Goal: Task Accomplishment & Management: Manage account settings

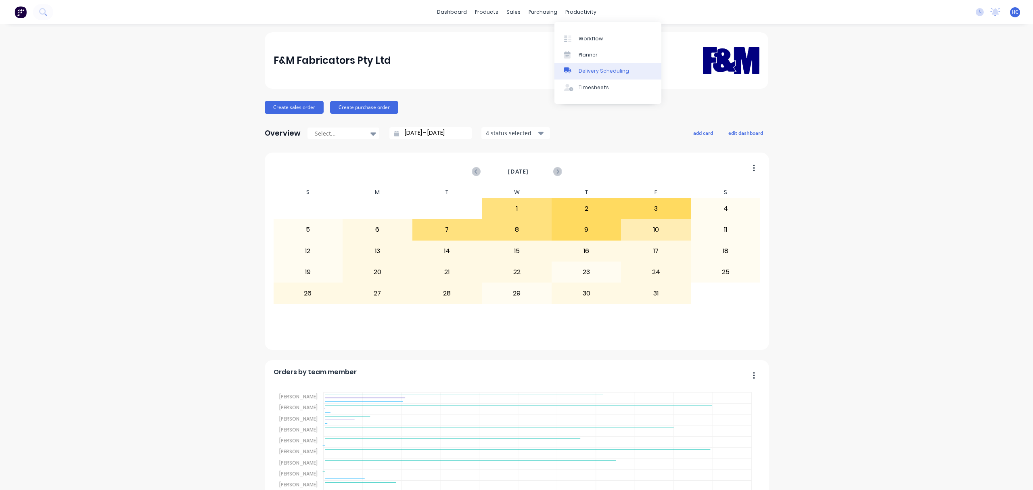
click at [574, 70] on div at bounding box center [570, 70] width 12 height 7
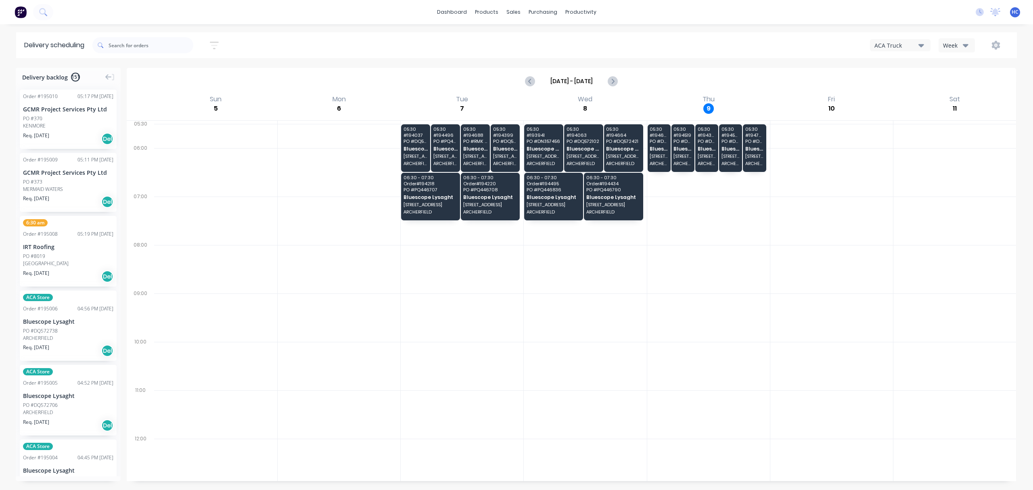
click at [947, 47] on div "Week" at bounding box center [954, 45] width 23 height 8
click at [962, 78] on div "Vehicle" at bounding box center [979, 83] width 80 height 16
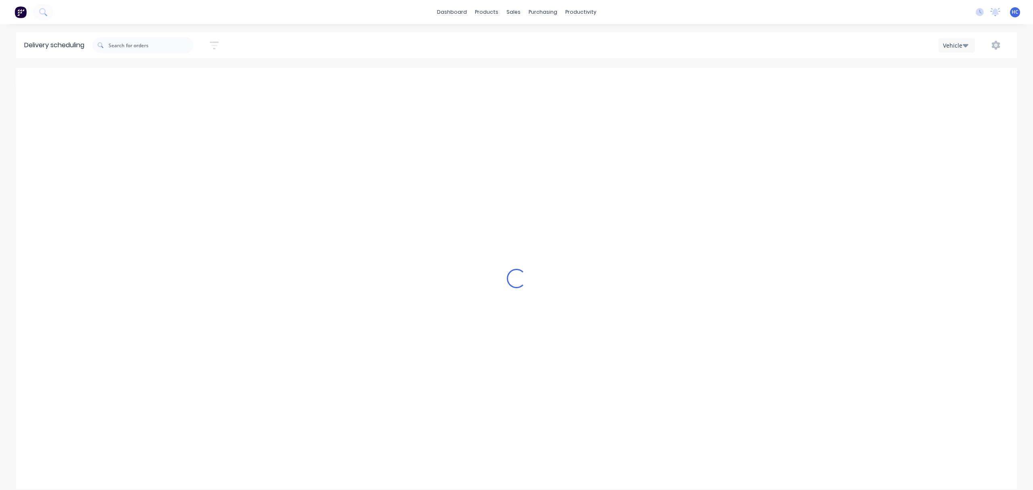
scroll to position [0, 0]
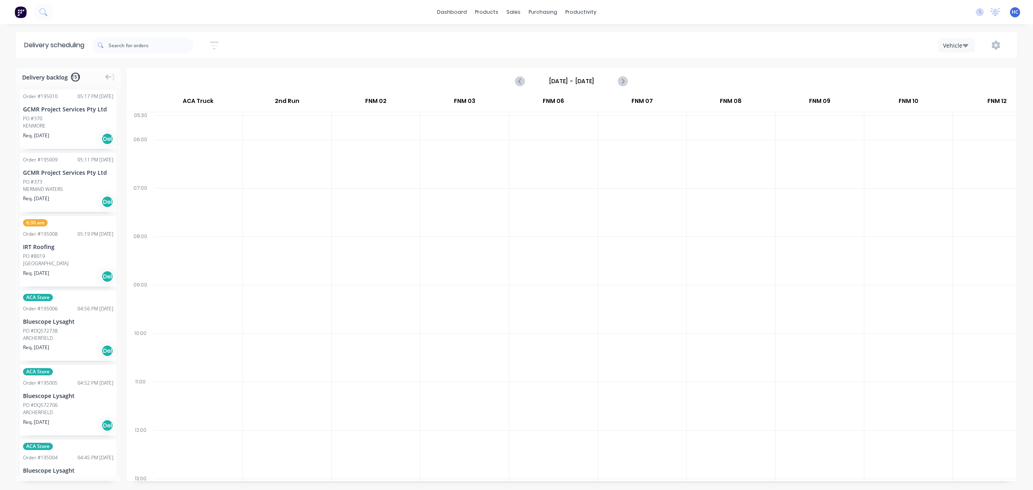
click at [587, 76] on input "[DATE] - [DATE]" at bounding box center [572, 81] width 80 height 12
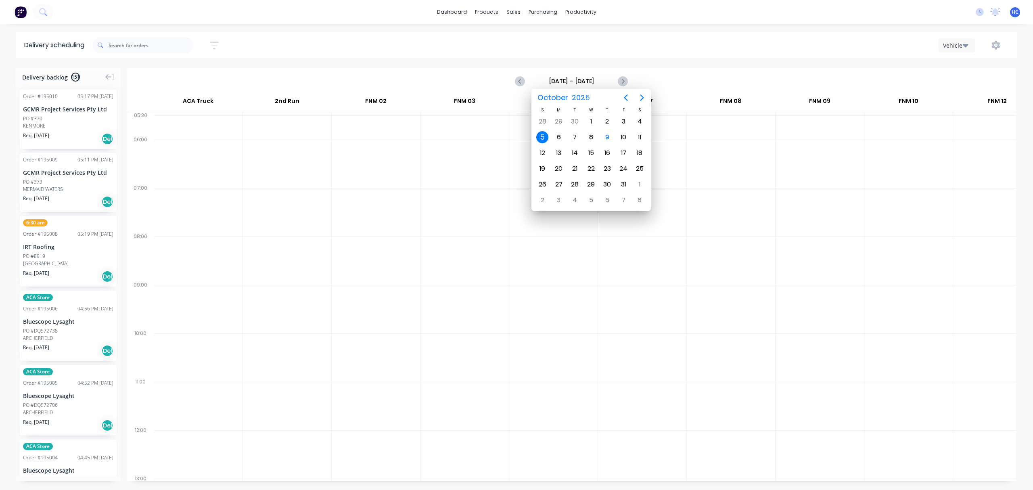
click at [583, 81] on input "[DATE] - [DATE]" at bounding box center [572, 81] width 80 height 12
click at [612, 136] on div "9" at bounding box center [607, 137] width 12 height 12
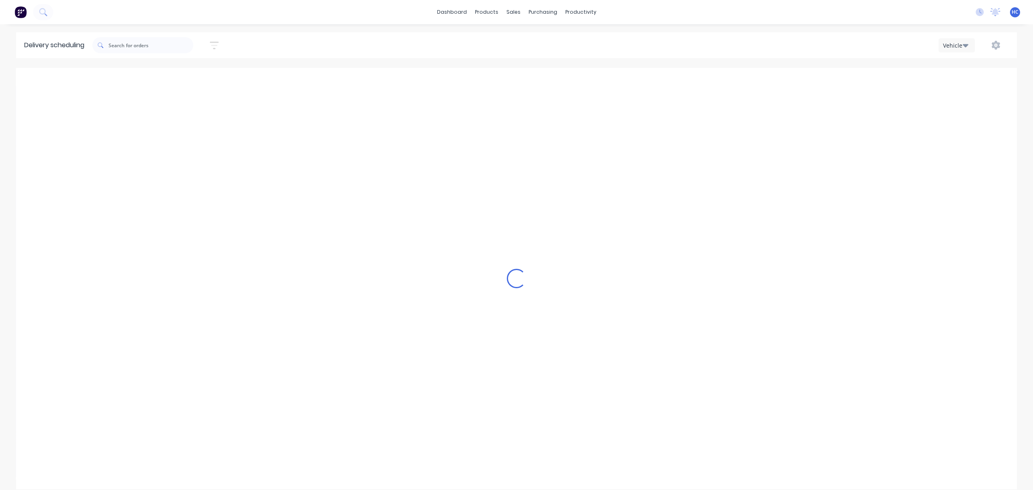
type input "[DATE] - [DATE]"
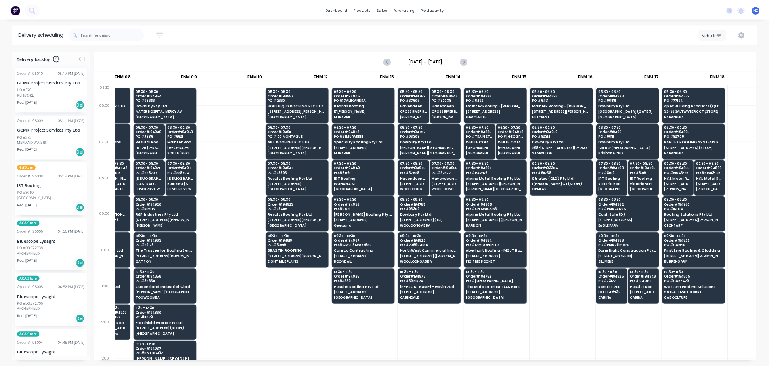
scroll to position [0, 586]
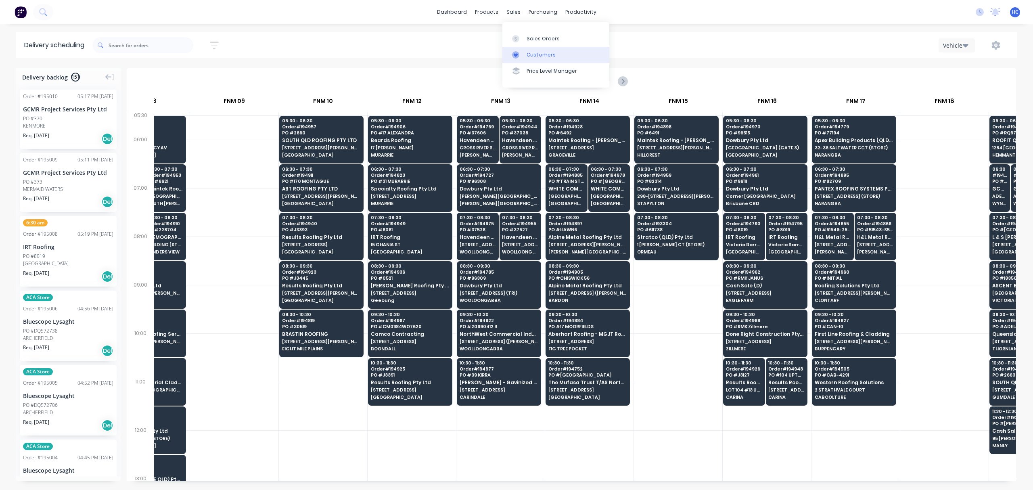
click at [535, 48] on link "Customers" at bounding box center [556, 55] width 107 height 16
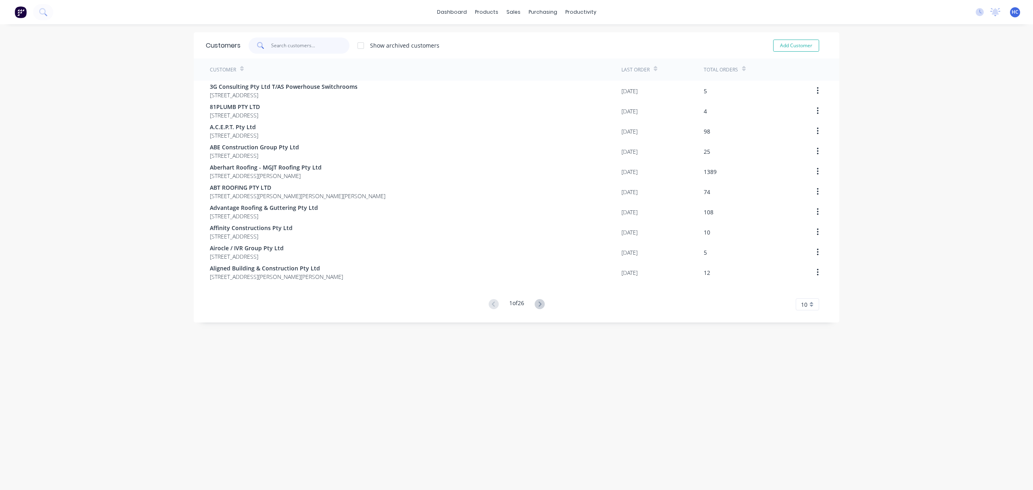
click at [298, 40] on input "text" at bounding box center [310, 46] width 79 height 16
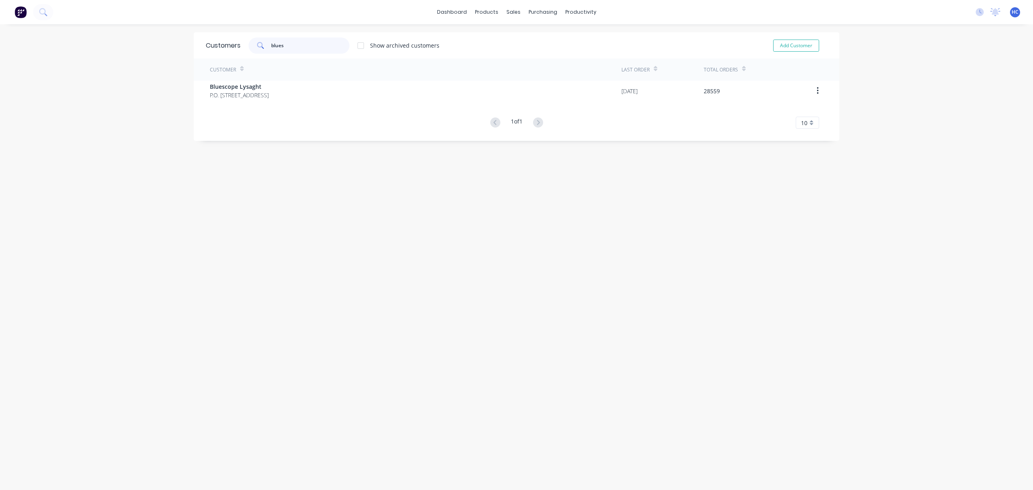
type input "blues"
click at [313, 75] on div "Customer" at bounding box center [416, 70] width 412 height 22
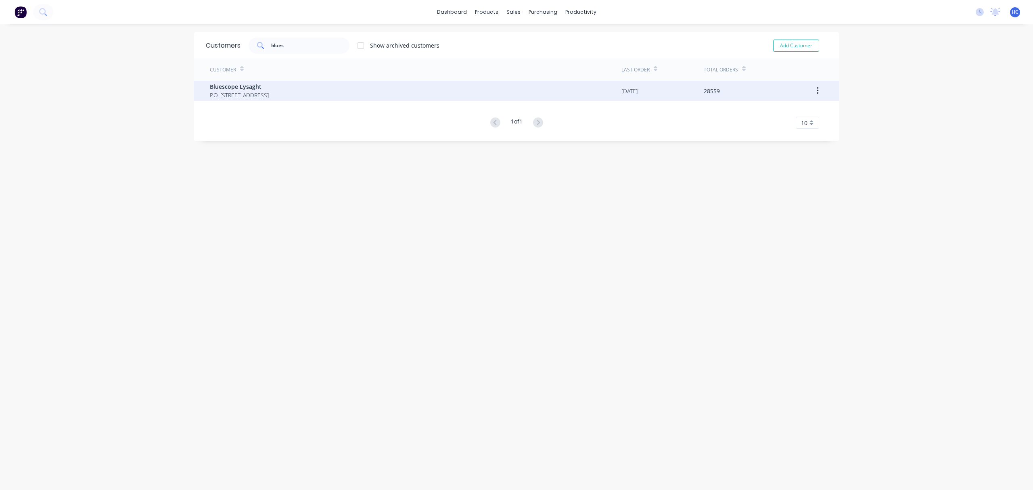
click at [283, 81] on div "Bluescope Lysaght P.O. [STREET_ADDRESS]" at bounding box center [416, 91] width 412 height 20
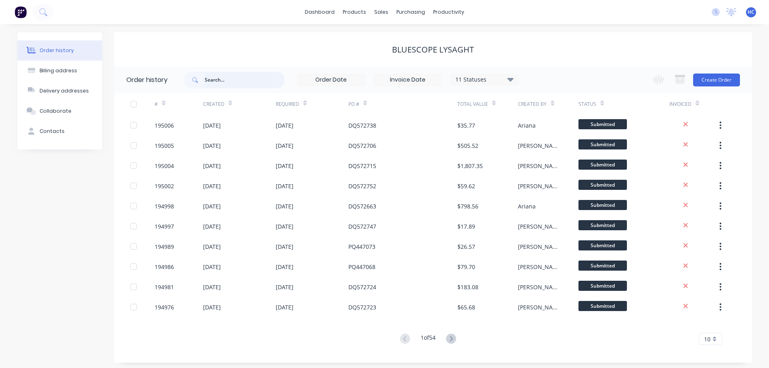
click at [218, 81] on input "text" at bounding box center [245, 80] width 80 height 16
type input "572544"
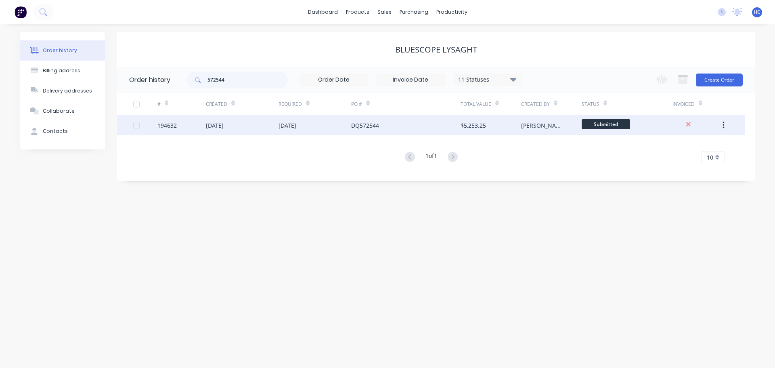
click at [376, 130] on div "DQ572544" at bounding box center [405, 125] width 109 height 20
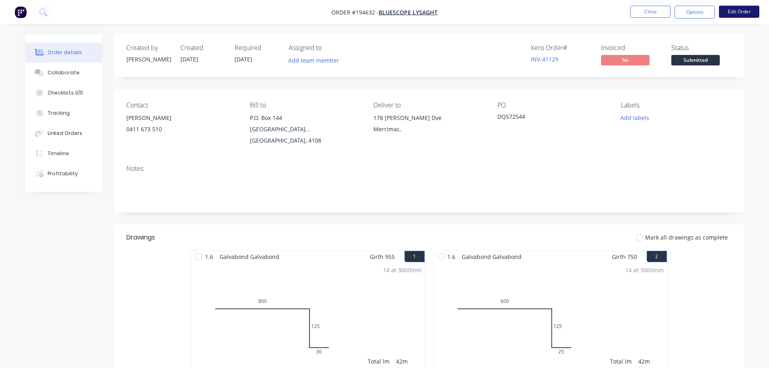
click at [741, 12] on button "Edit Order" at bounding box center [739, 12] width 40 height 12
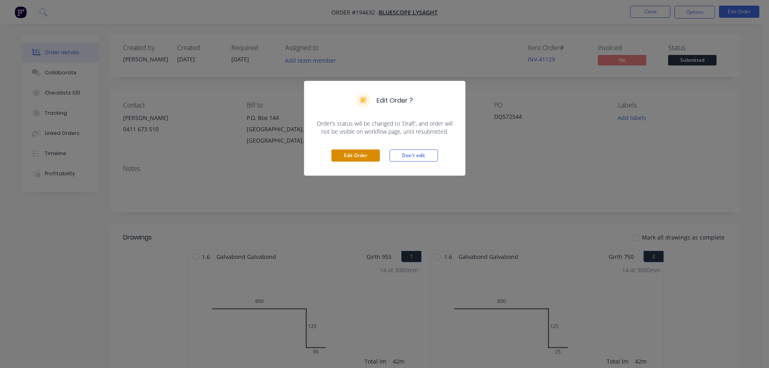
click at [343, 160] on button "Edit Order" at bounding box center [355, 155] width 48 height 12
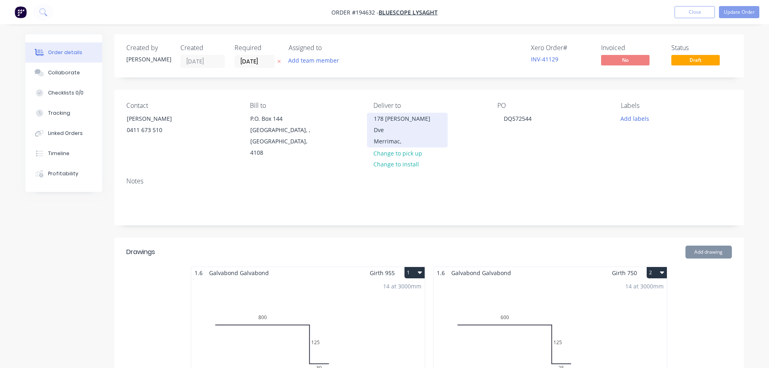
click at [394, 124] on div "178 [PERSON_NAME] Dve" at bounding box center [407, 124] width 67 height 23
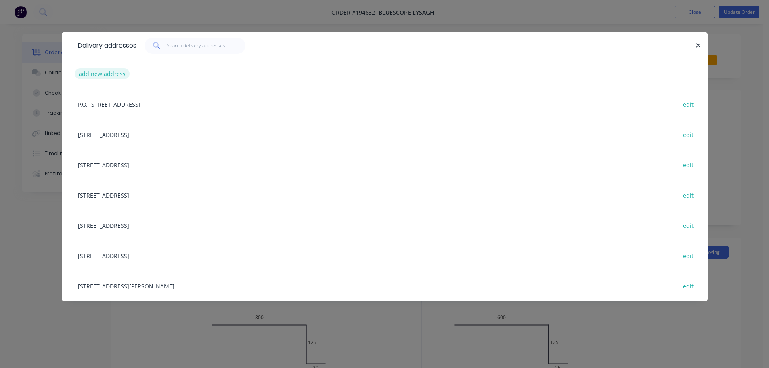
click at [116, 75] on button "add new address" at bounding box center [102, 73] width 55 height 11
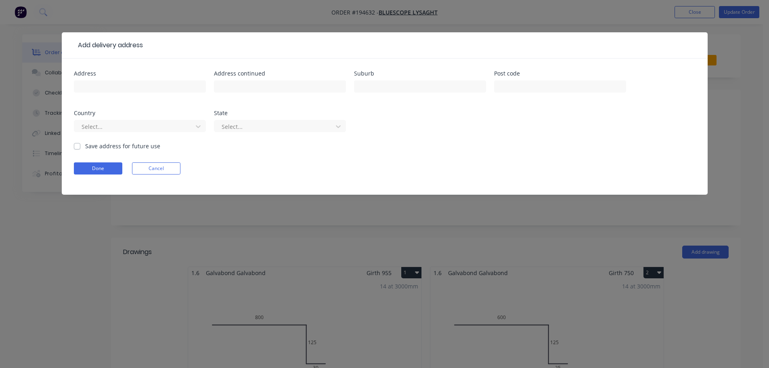
click at [121, 93] on div at bounding box center [140, 90] width 132 height 24
click at [118, 86] on input "text" at bounding box center [140, 86] width 132 height 12
type input "[STREET_ADDRESS]"
type input "BROADBEACH"
click at [125, 127] on div at bounding box center [135, 127] width 108 height 10
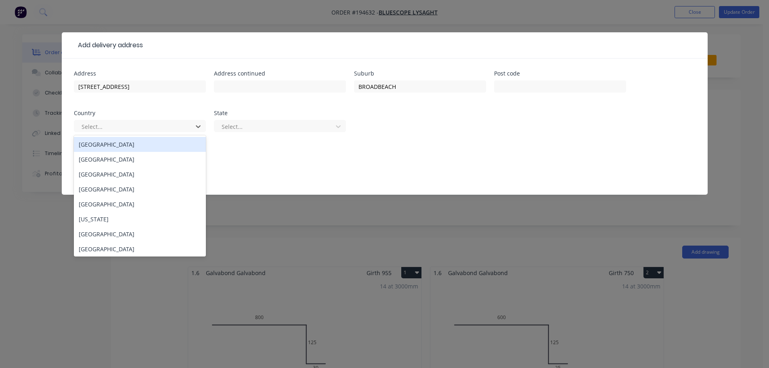
click at [113, 140] on div "[GEOGRAPHIC_DATA]" at bounding box center [140, 144] width 132 height 15
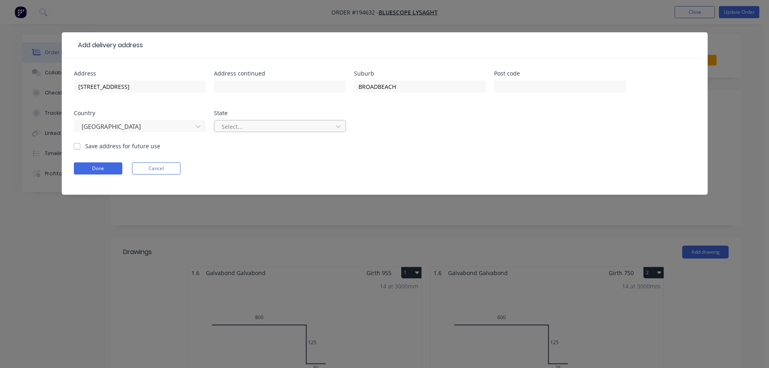
click at [226, 132] on div "Select..." at bounding box center [274, 126] width 113 height 12
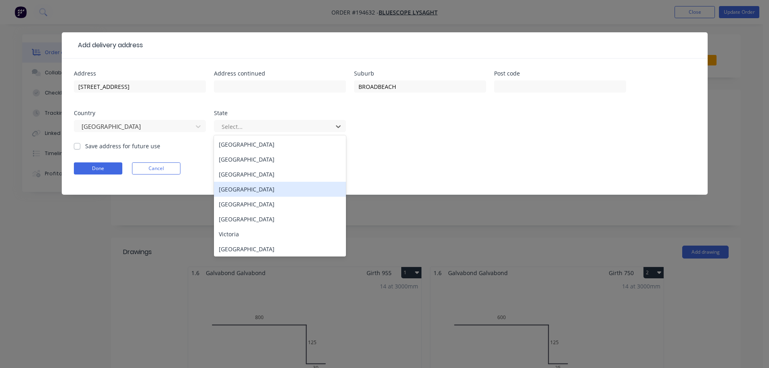
click at [234, 192] on div "[GEOGRAPHIC_DATA]" at bounding box center [280, 189] width 132 height 15
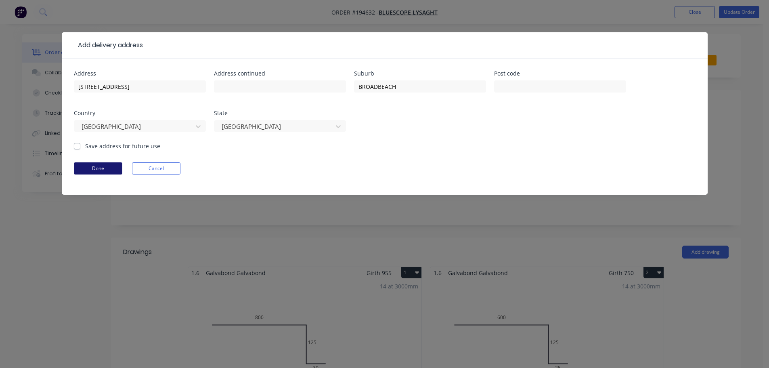
click at [112, 169] on button "Done" at bounding box center [98, 168] width 48 height 12
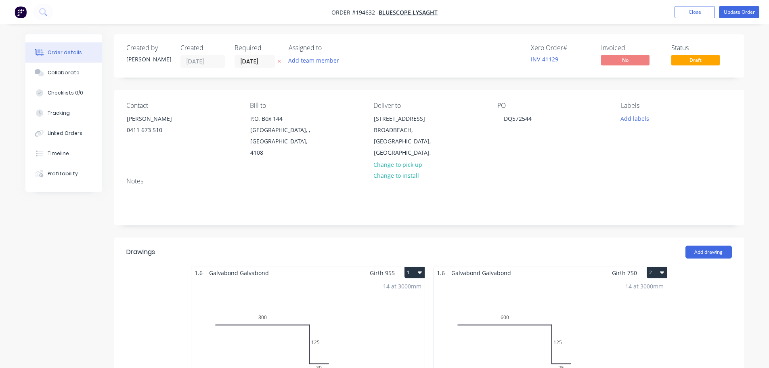
click at [729, 20] on nav "Order #194632 - Bluescope Lysaght Add product Close Update Order" at bounding box center [384, 12] width 769 height 24
click at [735, 15] on button "Update Order" at bounding box center [739, 12] width 40 height 12
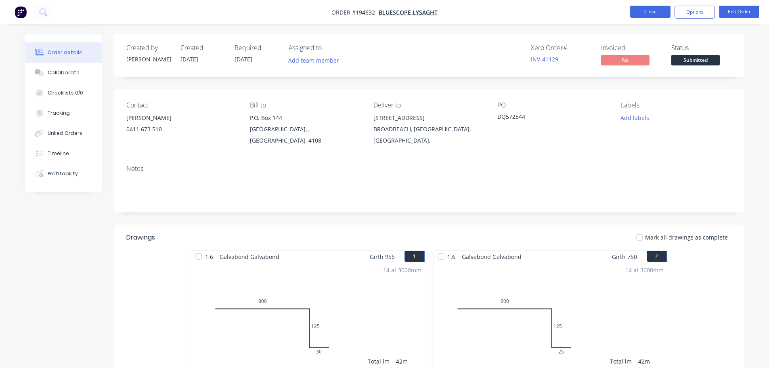
click at [651, 8] on button "Close" at bounding box center [650, 12] width 40 height 12
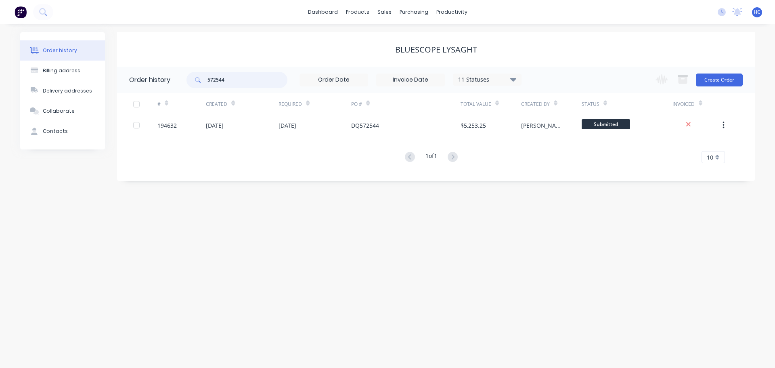
click at [239, 78] on input "572544" at bounding box center [247, 80] width 80 height 16
type input "572540"
click at [335, 124] on div "[DATE]" at bounding box center [315, 125] width 73 height 20
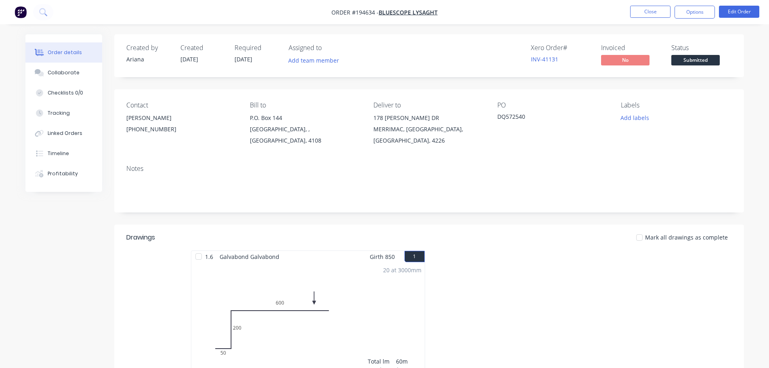
click at [741, 18] on li "Edit Order" at bounding box center [739, 12] width 40 height 13
click at [745, 11] on button "Edit Order" at bounding box center [739, 12] width 40 height 12
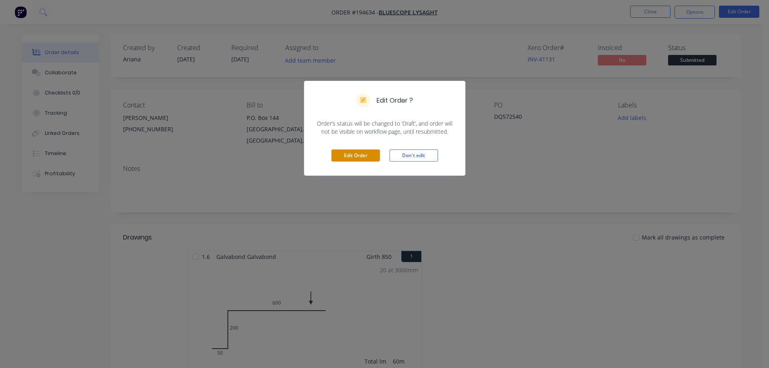
click at [372, 156] on button "Edit Order" at bounding box center [355, 155] width 48 height 12
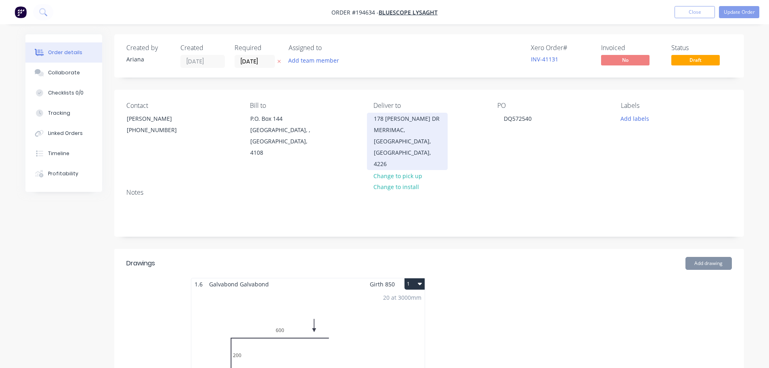
click at [398, 121] on div "178 [PERSON_NAME] DR" at bounding box center [407, 118] width 67 height 11
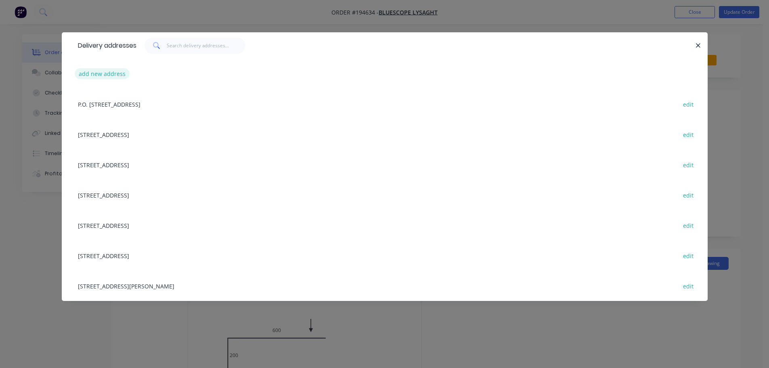
drag, startPoint x: 74, startPoint y: 74, endPoint x: 86, endPoint y: 76, distance: 12.2
click at [74, 74] on div "add new address" at bounding box center [385, 74] width 622 height 30
click at [101, 76] on button "add new address" at bounding box center [102, 73] width 55 height 11
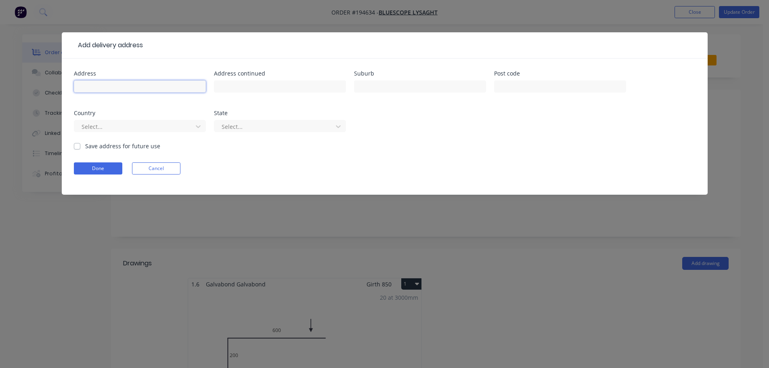
click at [101, 86] on input "text" at bounding box center [140, 86] width 132 height 12
type input "[STREET_ADDRESS]"
type input "BROADBEACH"
click at [112, 124] on div at bounding box center [135, 127] width 108 height 10
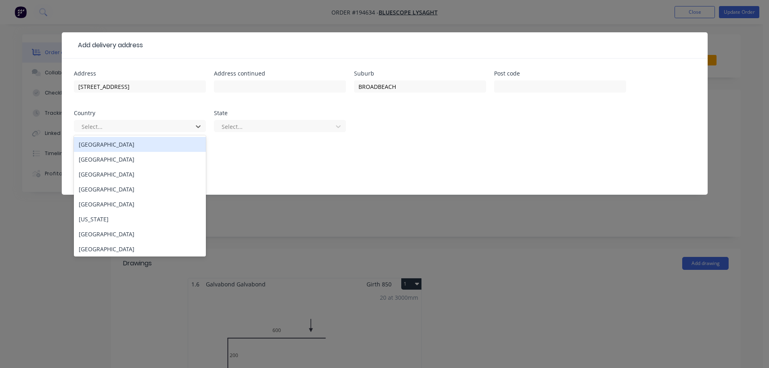
click at [98, 148] on div "[GEOGRAPHIC_DATA]" at bounding box center [140, 144] width 132 height 15
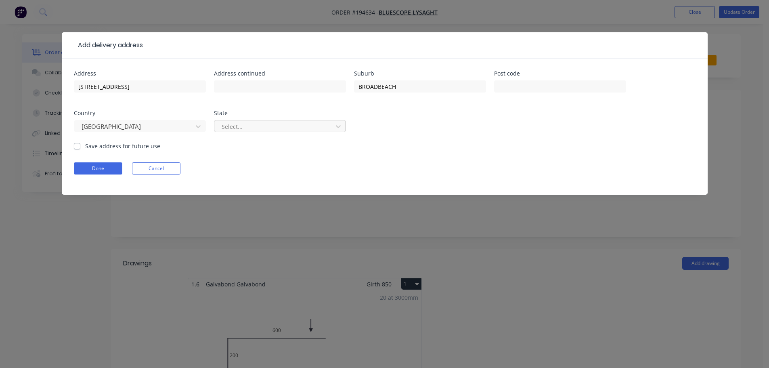
click at [252, 120] on div "Select..." at bounding box center [274, 126] width 113 height 12
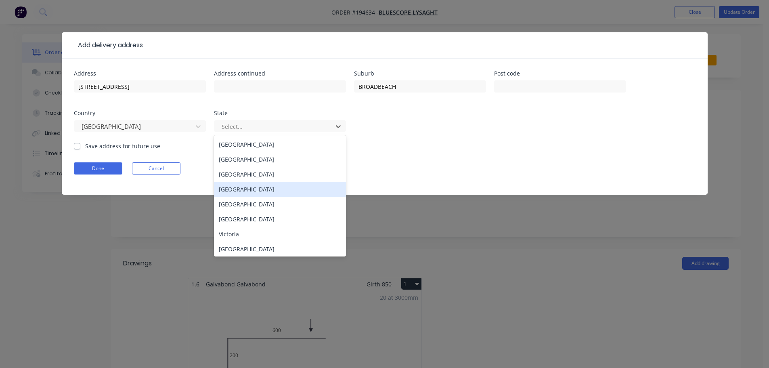
click at [246, 191] on div "[GEOGRAPHIC_DATA]" at bounding box center [280, 189] width 132 height 15
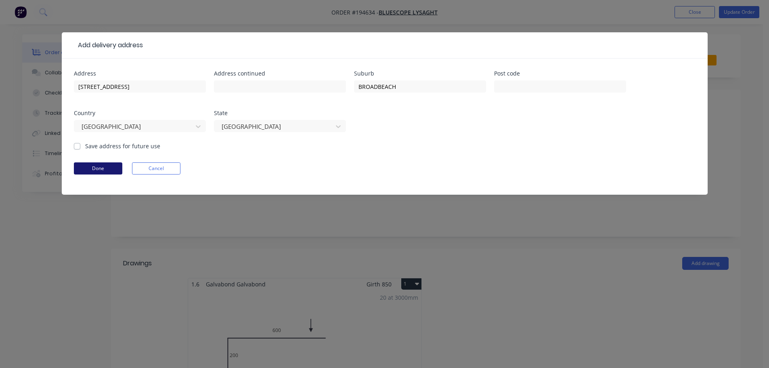
click at [117, 170] on button "Done" at bounding box center [98, 168] width 48 height 12
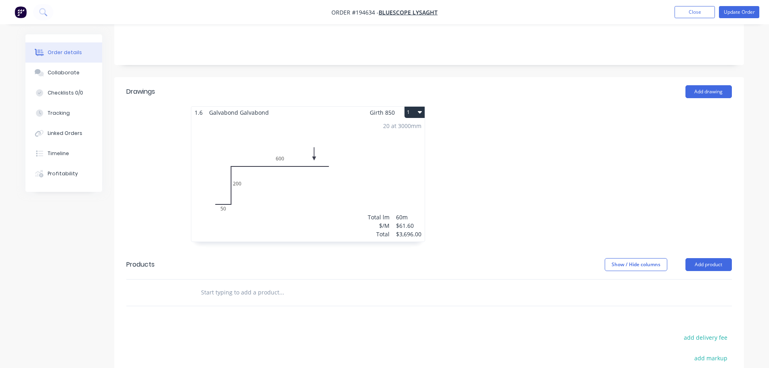
scroll to position [161, 0]
click at [712, 257] on button "Add product" at bounding box center [708, 263] width 46 height 13
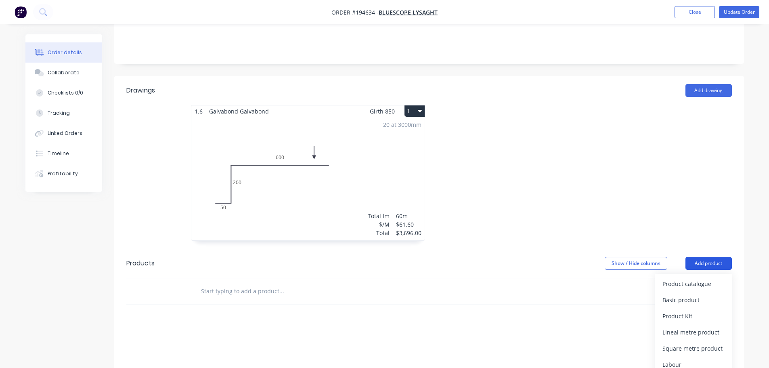
click at [703, 278] on div "Product catalogue" at bounding box center [693, 284] width 62 height 12
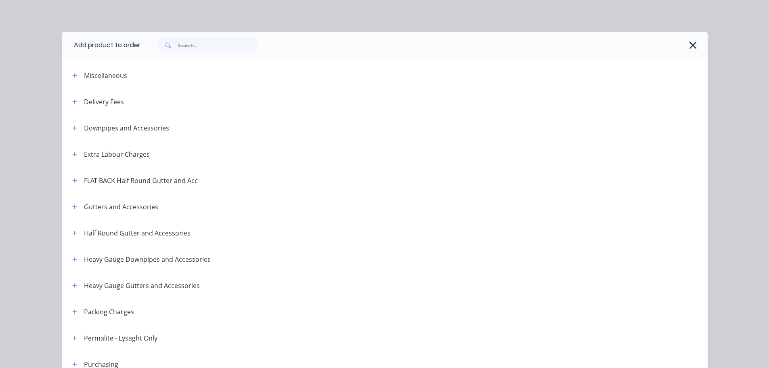
click at [66, 101] on div "Delivery Fees" at bounding box center [95, 101] width 58 height 10
click at [75, 102] on button "button" at bounding box center [75, 101] width 10 height 10
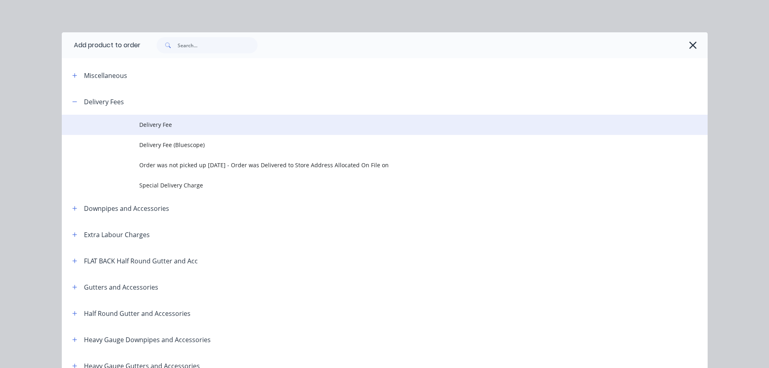
click at [167, 128] on span "Delivery Fee" at bounding box center [366, 124] width 455 height 8
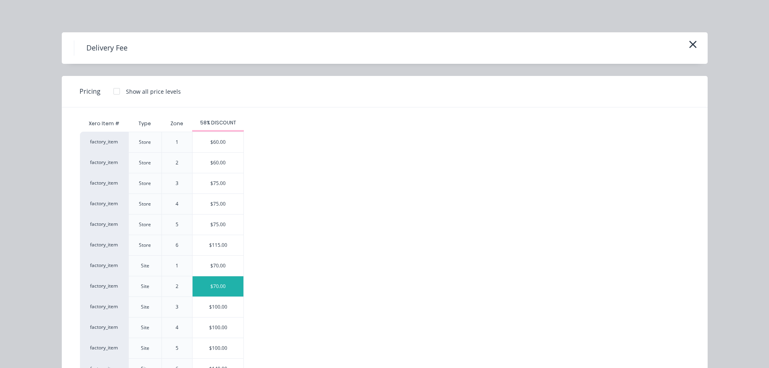
click at [220, 291] on div "$70.00" at bounding box center [218, 286] width 51 height 20
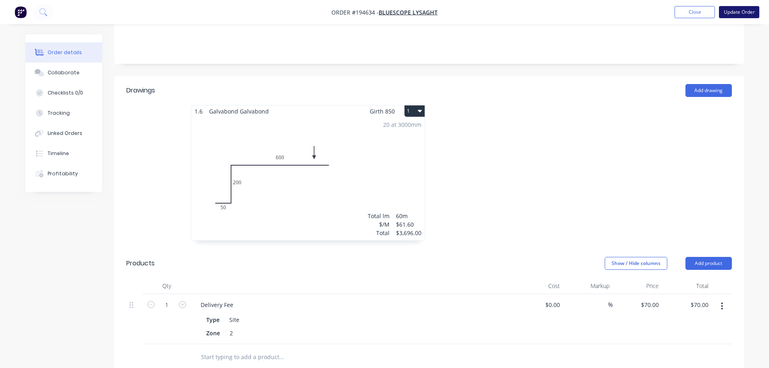
click at [727, 18] on button "Update Order" at bounding box center [739, 12] width 40 height 12
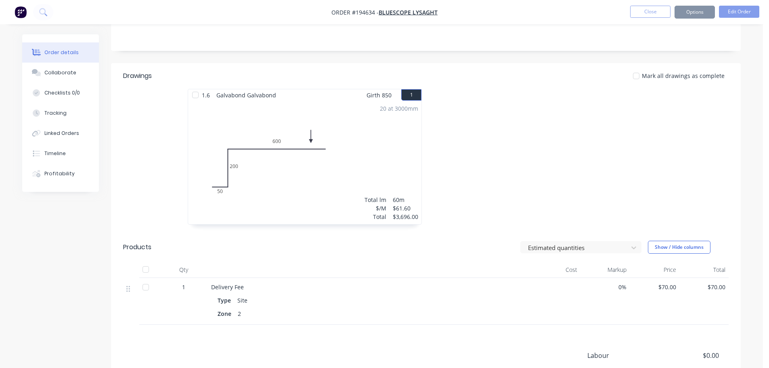
scroll to position [0, 0]
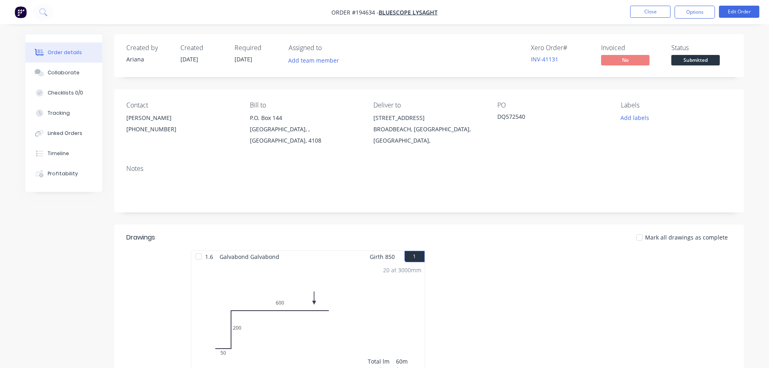
click at [612, 241] on header "Drawings Mark all drawings as complete" at bounding box center [429, 237] width 630 height 26
click at [644, 13] on button "Close" at bounding box center [650, 12] width 40 height 12
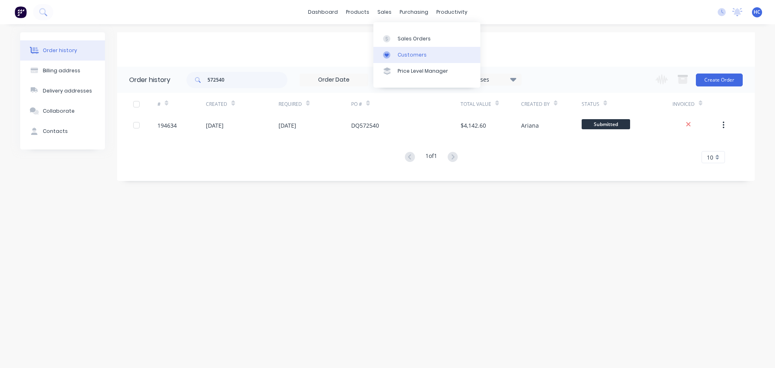
click at [406, 52] on div "Customers" at bounding box center [412, 54] width 29 height 7
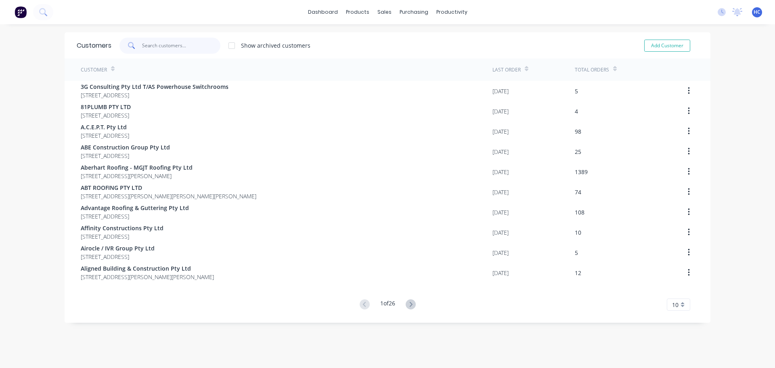
click at [190, 39] on input "text" at bounding box center [181, 46] width 79 height 16
click at [421, 38] on div "Sales Orders" at bounding box center [411, 38] width 33 height 7
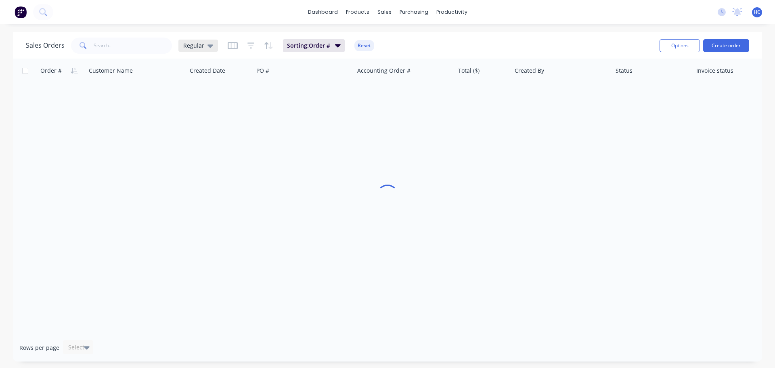
click at [200, 46] on span "Regular" at bounding box center [193, 45] width 21 height 8
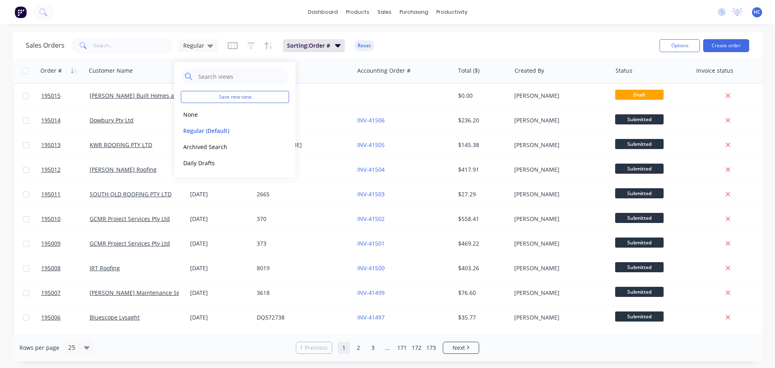
click at [224, 21] on div "dashboard products sales purchasing productivity dashboard products Product Cat…" at bounding box center [387, 12] width 775 height 24
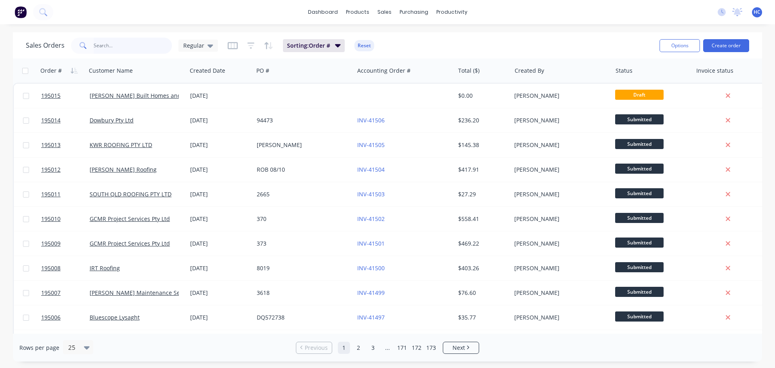
click at [116, 50] on input "text" at bounding box center [133, 46] width 79 height 16
click at [120, 41] on input "text" at bounding box center [133, 46] width 79 height 16
type input "[PERSON_NAME]"
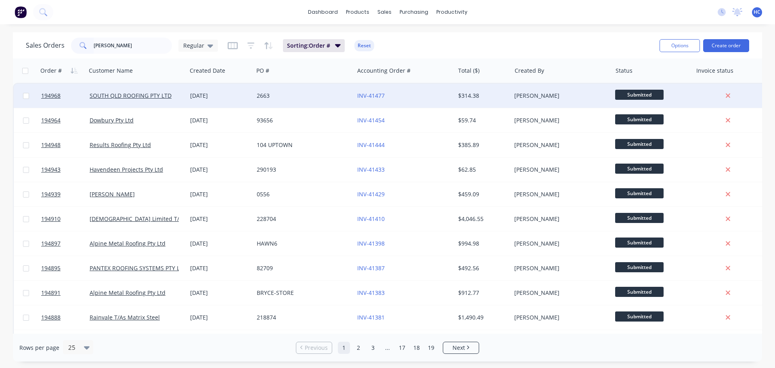
click at [471, 93] on div "$314.38" at bounding box center [481, 96] width 47 height 8
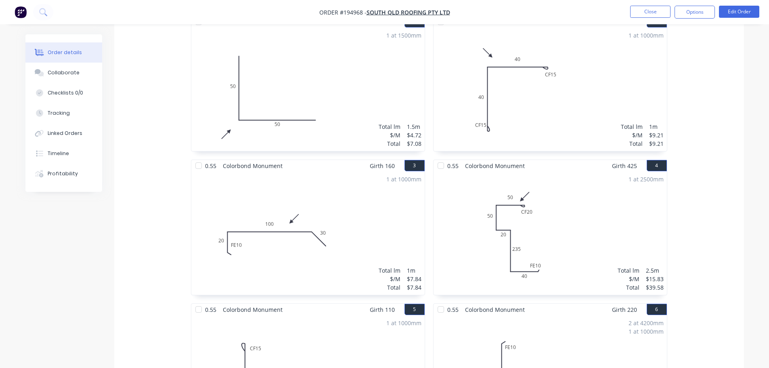
scroll to position [143, 0]
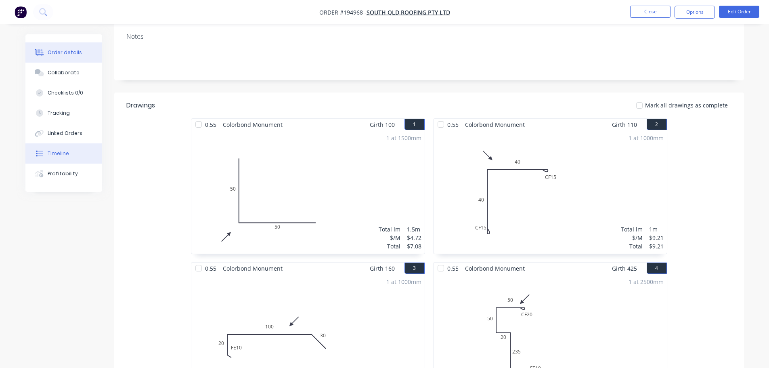
click at [65, 154] on div "Timeline" at bounding box center [58, 153] width 21 height 7
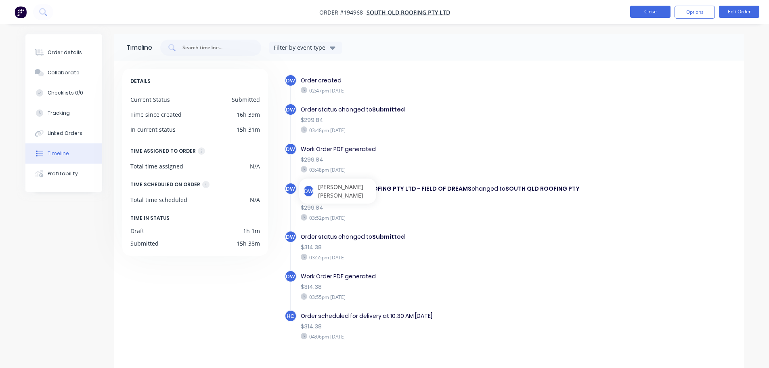
click at [656, 17] on button "Close" at bounding box center [650, 12] width 40 height 12
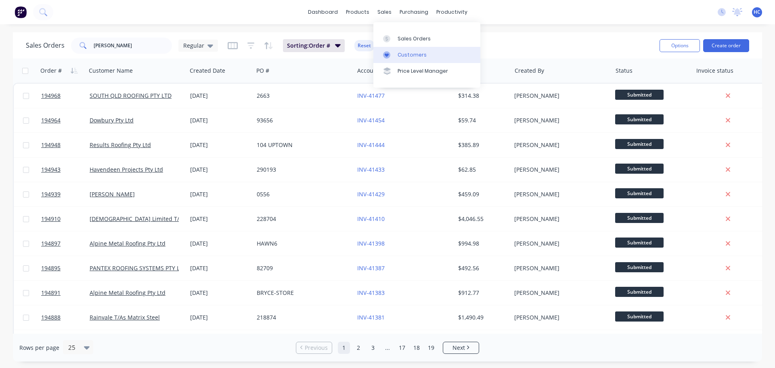
click at [421, 58] on div "Customers" at bounding box center [412, 54] width 29 height 7
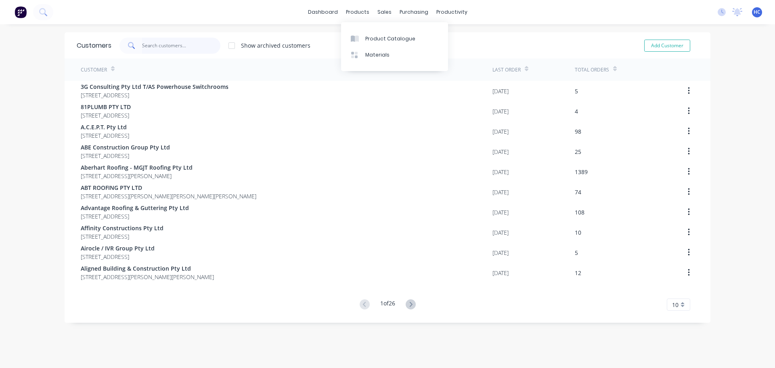
click at [195, 47] on input "text" at bounding box center [181, 46] width 79 height 16
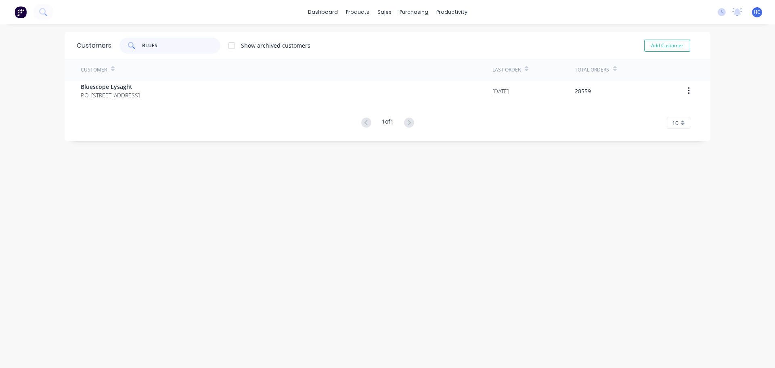
type input "BLUES"
click at [103, 74] on div "Customer" at bounding box center [98, 70] width 34 height 14
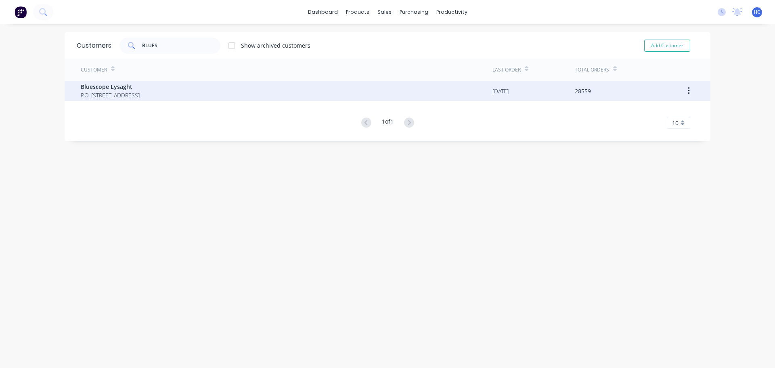
click at [107, 85] on span "Bluescope Lysaght" at bounding box center [110, 86] width 59 height 8
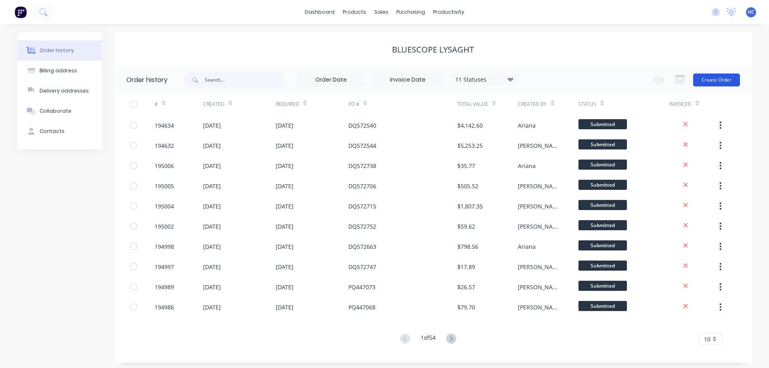
click at [709, 80] on button "Create Order" at bounding box center [716, 79] width 47 height 13
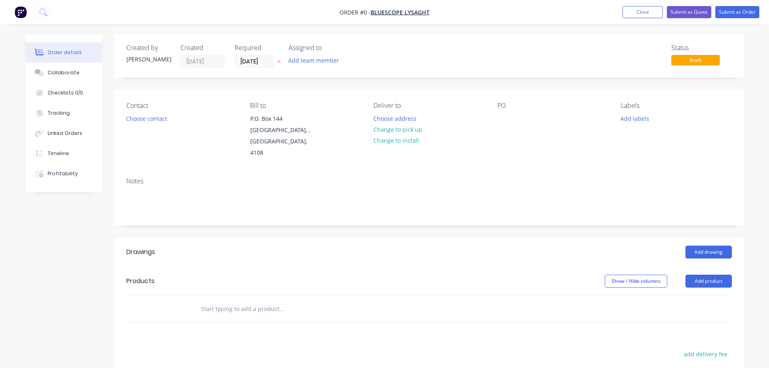
click at [279, 61] on icon "button" at bounding box center [278, 61] width 3 height 3
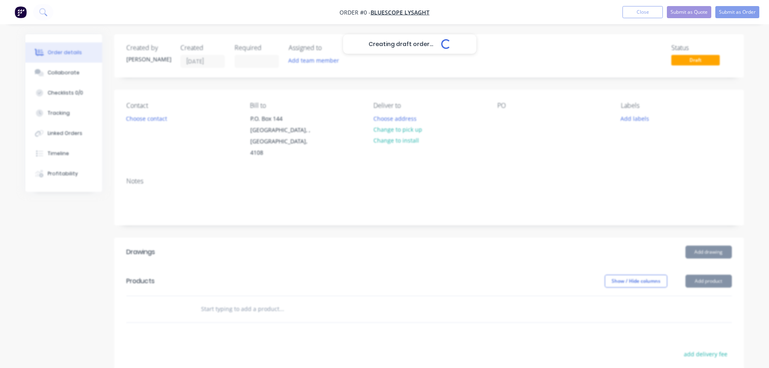
click at [509, 117] on div "Creating draft order... Loading..." at bounding box center [409, 218] width 769 height 368
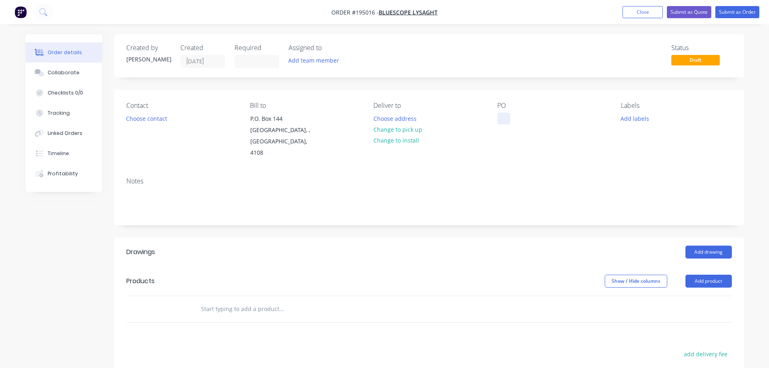
click at [508, 117] on div at bounding box center [503, 119] width 13 height 12
click at [709, 274] on button "Add product" at bounding box center [708, 280] width 46 height 13
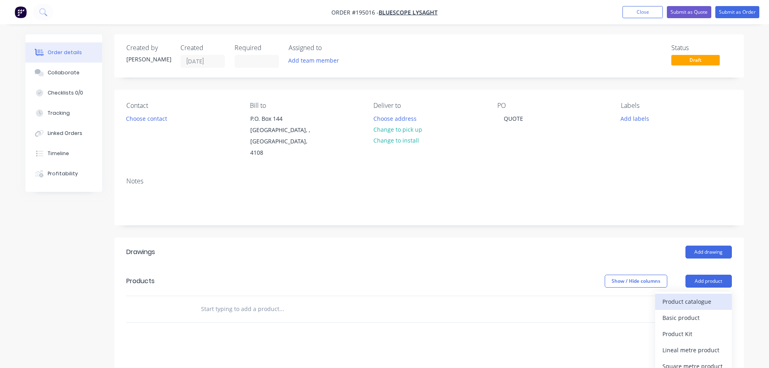
click at [697, 295] on div "Product catalogue" at bounding box center [693, 301] width 62 height 12
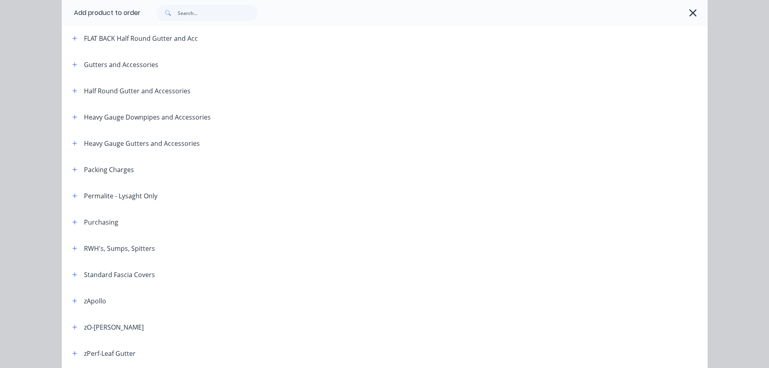
scroll to position [161, 0]
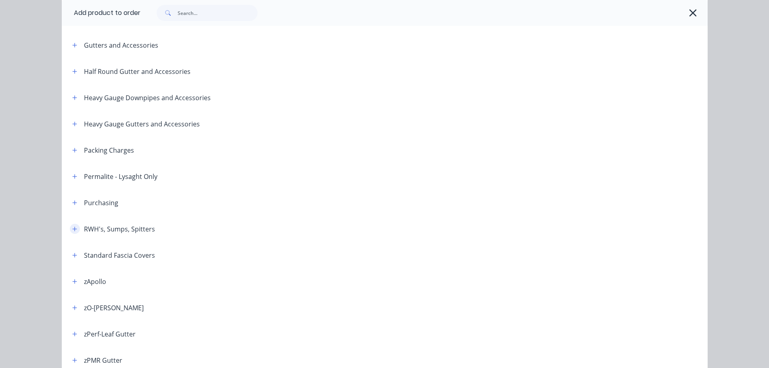
click at [73, 226] on icon "button" at bounding box center [74, 229] width 5 height 6
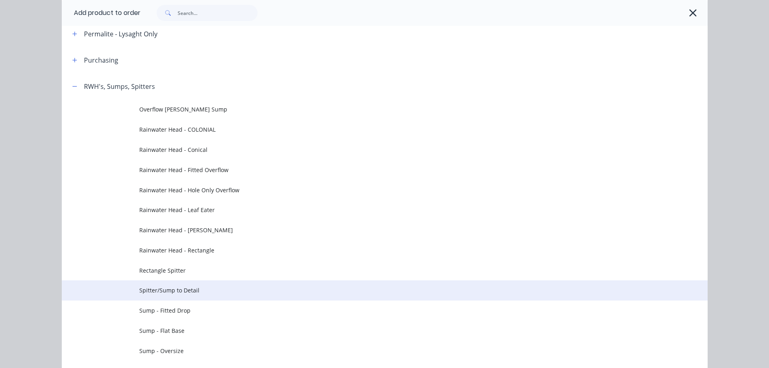
scroll to position [404, 0]
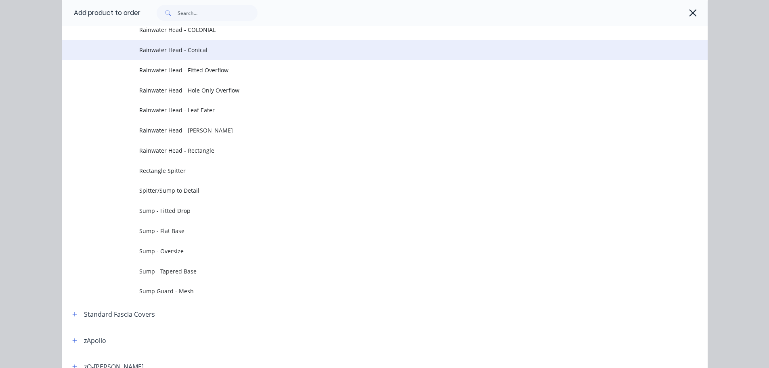
click at [211, 52] on span "Rainwater Head - Conical" at bounding box center [366, 50] width 455 height 8
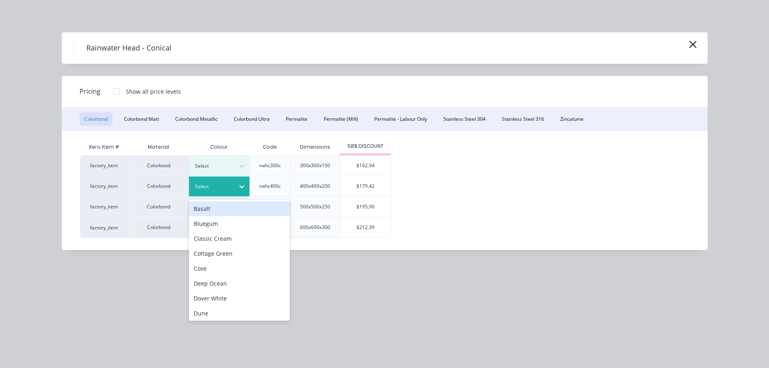
click at [228, 182] on div at bounding box center [213, 186] width 36 height 9
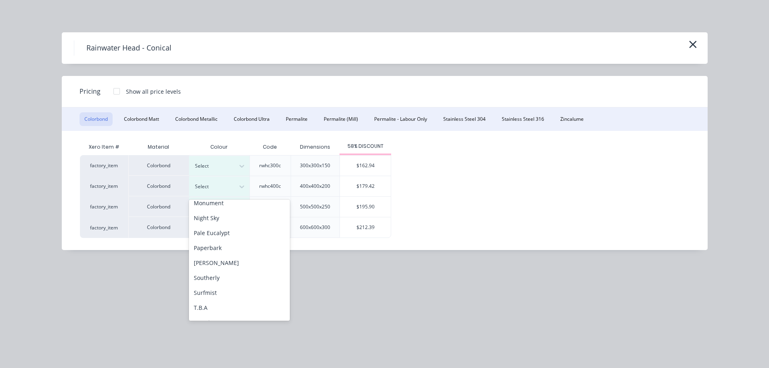
scroll to position [242, 0]
drag, startPoint x: 218, startPoint y: 284, endPoint x: 227, endPoint y: 276, distance: 11.7
click at [219, 284] on div "T.B.A" at bounding box center [239, 279] width 101 height 15
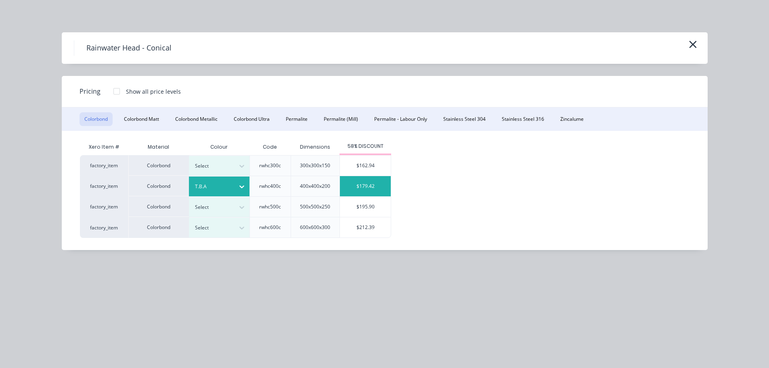
click at [350, 188] on div "$179.42" at bounding box center [365, 186] width 51 height 20
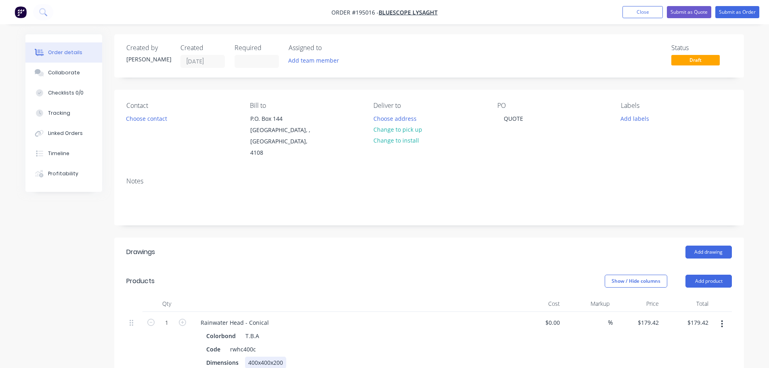
click at [251, 356] on div "400x400x200" at bounding box center [265, 362] width 41 height 12
click at [255, 266] on header "Products Show / Hide columns Add product" at bounding box center [429, 280] width 630 height 29
click at [262, 316] on div "Rainwater Head - Conical" at bounding box center [234, 322] width 81 height 12
click at [346, 274] on div "Show / Hide columns Add product" at bounding box center [493, 280] width 477 height 13
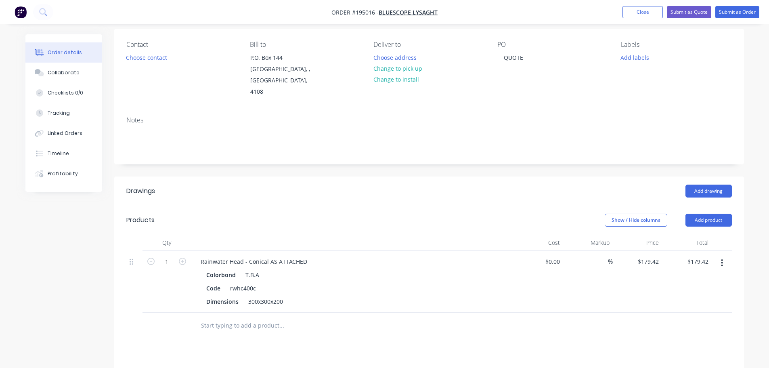
scroll to position [81, 0]
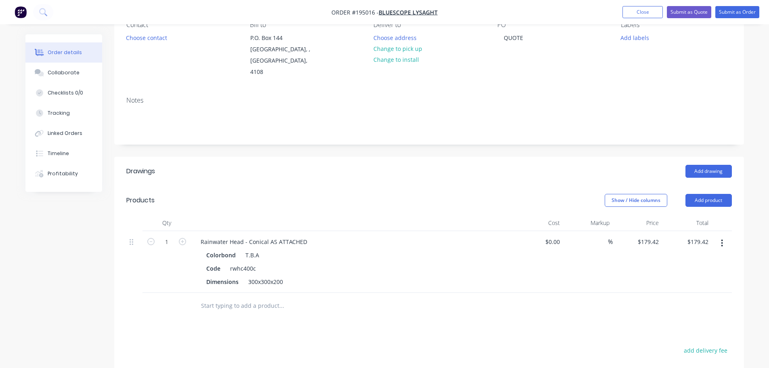
click at [344, 165] on div "Add drawing" at bounding box center [493, 171] width 477 height 13
click at [723, 239] on icon "button" at bounding box center [722, 243] width 2 height 9
click at [696, 274] on div "Duplicate" at bounding box center [693, 280] width 62 height 12
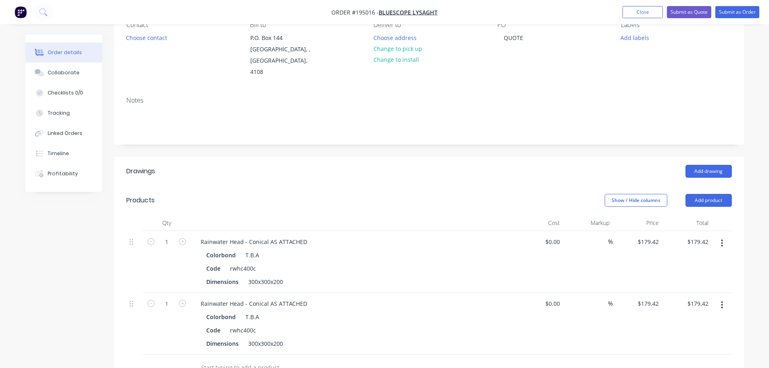
click at [722, 301] on icon "button" at bounding box center [722, 304] width 2 height 7
click at [697, 320] on div "Edit" at bounding box center [693, 326] width 62 height 12
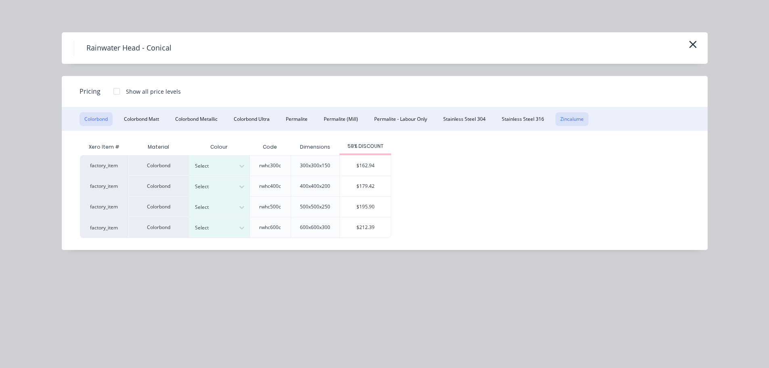
click at [569, 119] on button "Zincalume" at bounding box center [571, 119] width 33 height 14
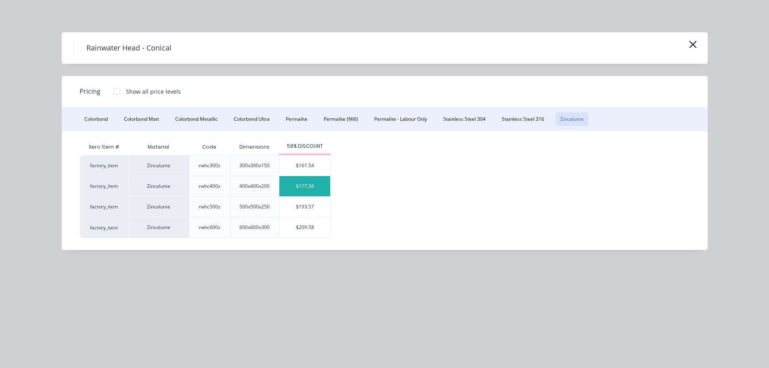
click at [313, 189] on div "$177.56" at bounding box center [304, 186] width 51 height 20
type input "$177.56"
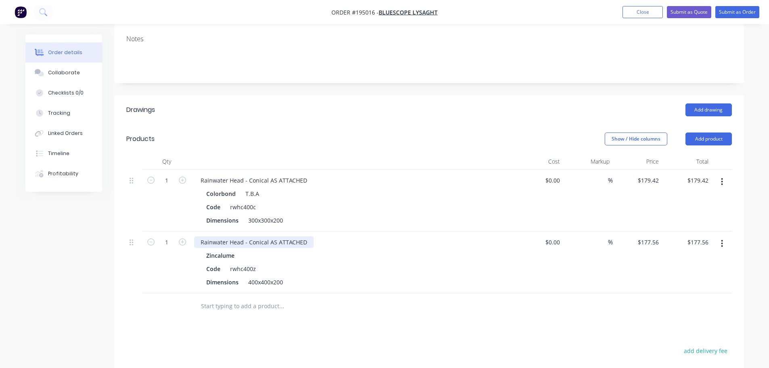
scroll to position [161, 0]
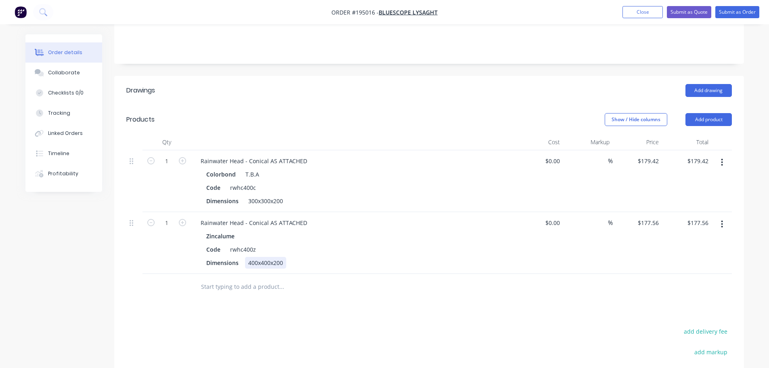
click at [251, 257] on div "400x400x200" at bounding box center [265, 263] width 41 height 12
click at [300, 113] on div "Show / Hide columns Add product" at bounding box center [493, 119] width 477 height 13
click at [690, 113] on button "Add product" at bounding box center [708, 119] width 46 height 13
click at [690, 134] on div "Product catalogue" at bounding box center [693, 140] width 62 height 12
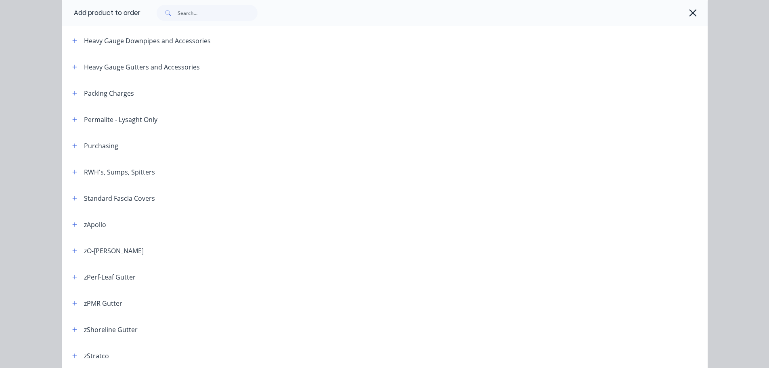
scroll to position [200, 0]
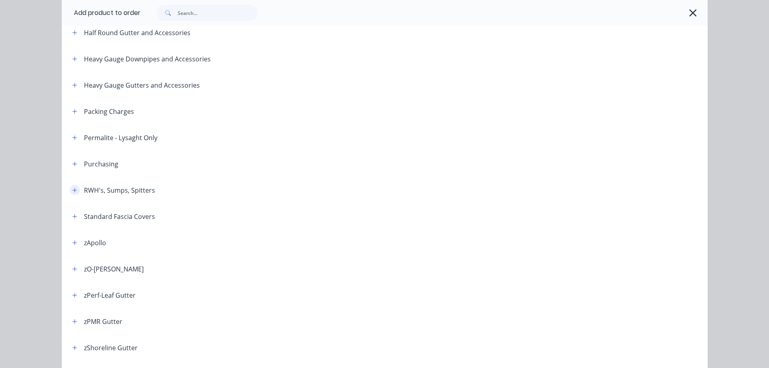
click at [73, 191] on icon "button" at bounding box center [74, 190] width 5 height 6
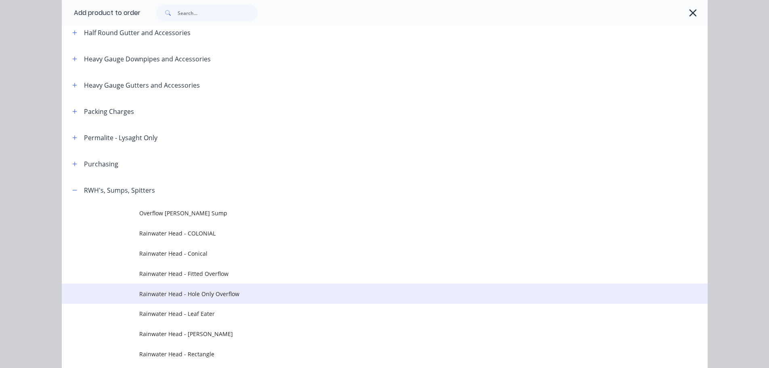
click at [212, 292] on span "Rainwater Head - Hole Only Overflow" at bounding box center [366, 293] width 455 height 8
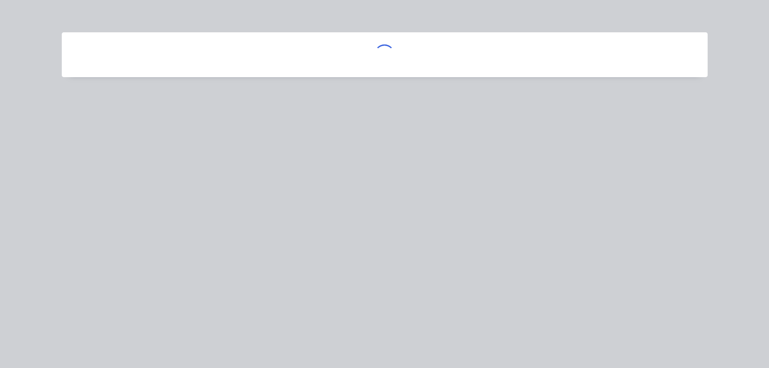
scroll to position [0, 0]
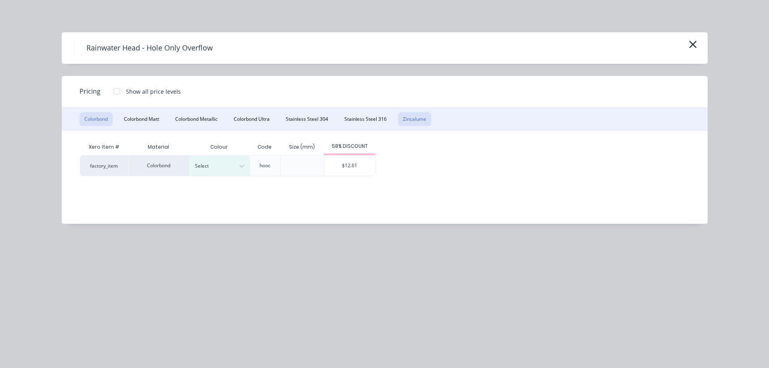
click at [416, 119] on button "Zincalume" at bounding box center [414, 119] width 33 height 14
click at [694, 49] on icon "button" at bounding box center [693, 44] width 8 height 11
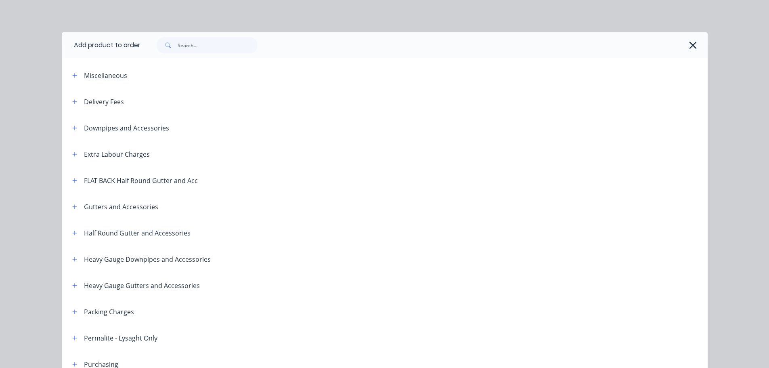
scroll to position [377, 0]
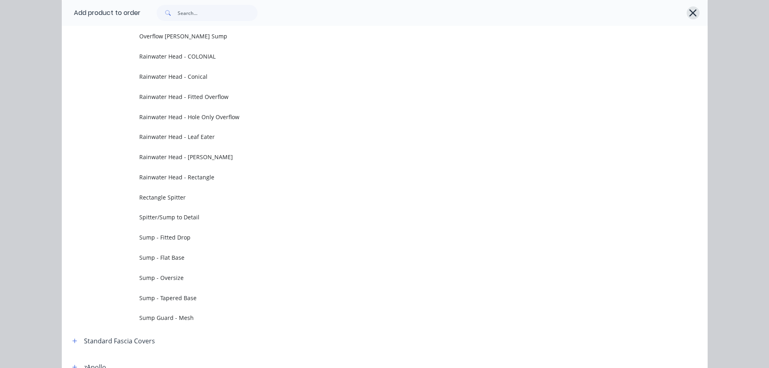
click at [689, 17] on icon "button" at bounding box center [693, 12] width 8 height 11
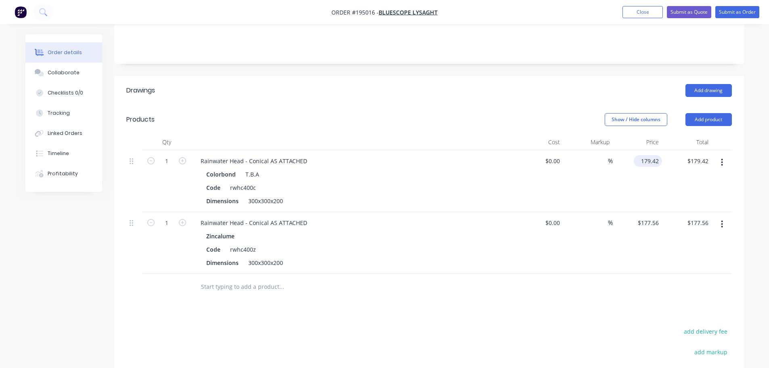
click at [655, 155] on input "179.42" at bounding box center [649, 161] width 25 height 12
type input "$192.03"
click at [661, 190] on div "$192.03 $192.03" at bounding box center [638, 181] width 50 height 62
click at [652, 217] on input "177.56" at bounding box center [649, 223] width 25 height 12
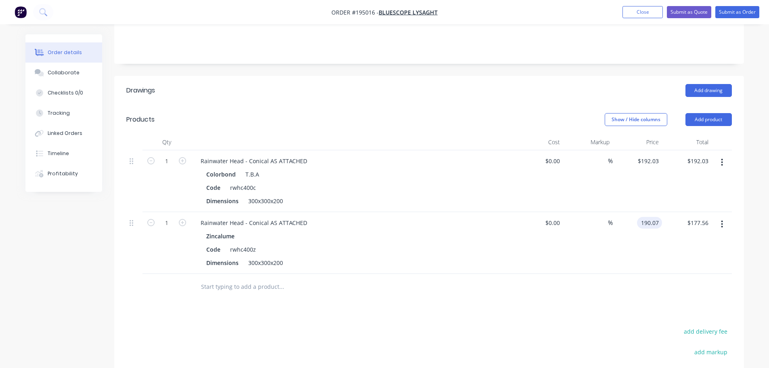
type input "$190.07"
click at [663, 199] on div "$192.03 $192.03" at bounding box center [687, 181] width 50 height 62
click at [174, 155] on input "1" at bounding box center [166, 161] width 21 height 12
click at [173, 155] on input "1" at bounding box center [166, 161] width 21 height 12
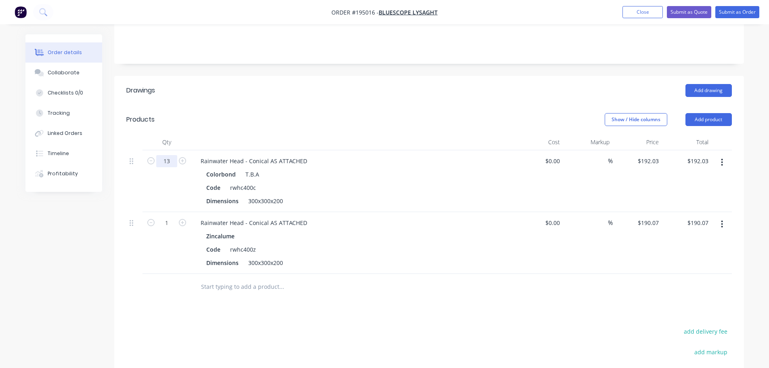
type input "13"
type input "$2,496.39"
click at [216, 120] on header "Products Show / Hide columns Add product" at bounding box center [429, 119] width 630 height 29
click at [173, 217] on input "1" at bounding box center [166, 223] width 21 height 12
click at [172, 217] on input "1" at bounding box center [166, 223] width 21 height 12
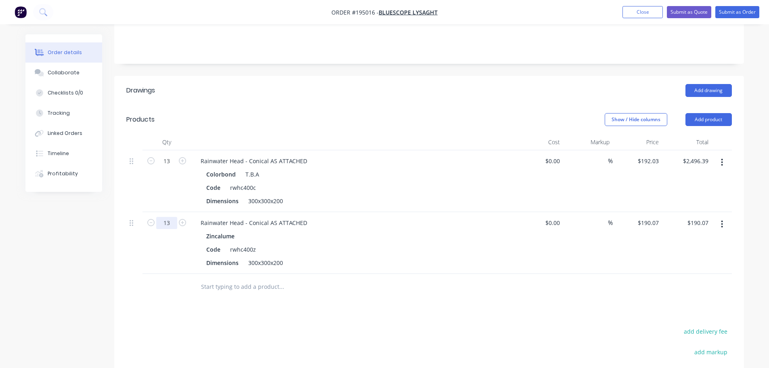
type input "13"
type input "$2,470.91"
click at [176, 191] on div "13" at bounding box center [166, 181] width 48 height 62
click at [394, 86] on header "Drawings Add drawing" at bounding box center [429, 90] width 630 height 29
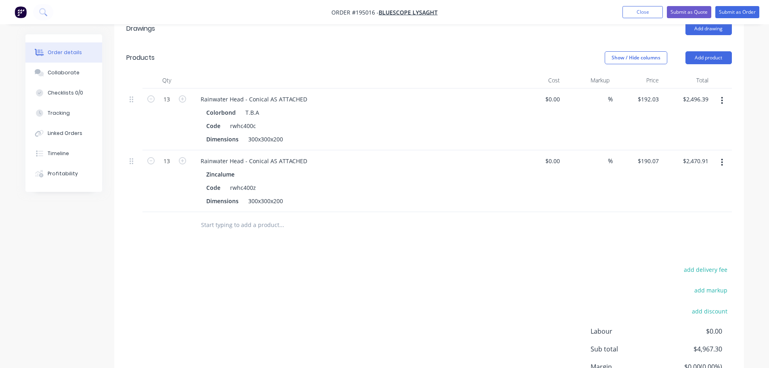
scroll to position [242, 0]
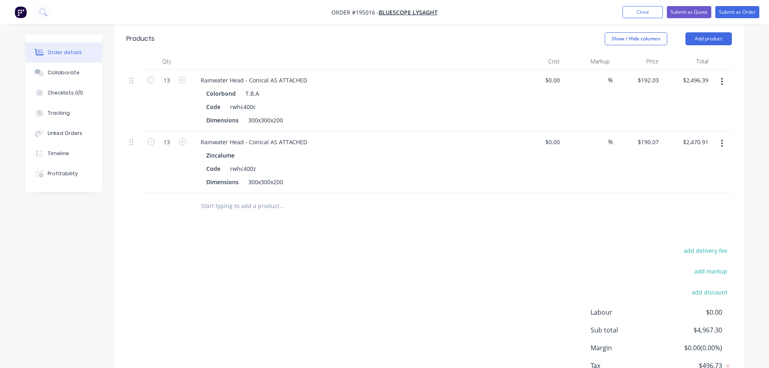
click at [704, 32] on button "Add product" at bounding box center [708, 38] width 46 height 13
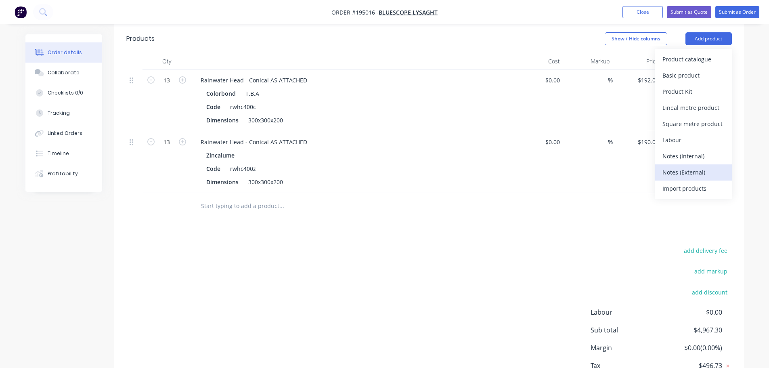
click at [690, 166] on div "Notes (External)" at bounding box center [693, 172] width 62 height 12
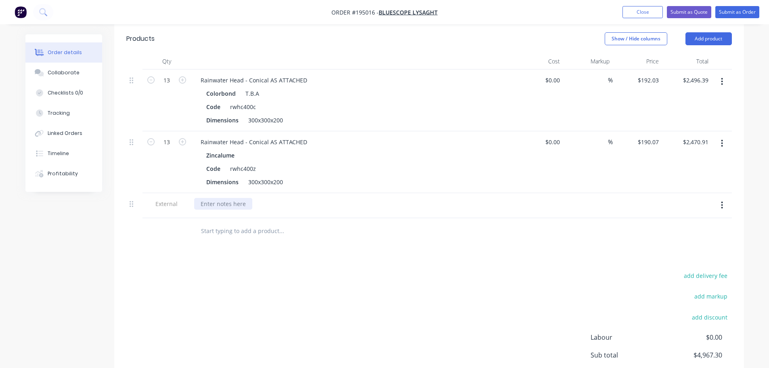
click at [243, 198] on div at bounding box center [223, 204] width 58 height 12
click at [358, 274] on div "add delivery fee add markup add discount Labour $0.00 Sub total $4,967.30 Margi…" at bounding box center [429, 348] width 606 height 156
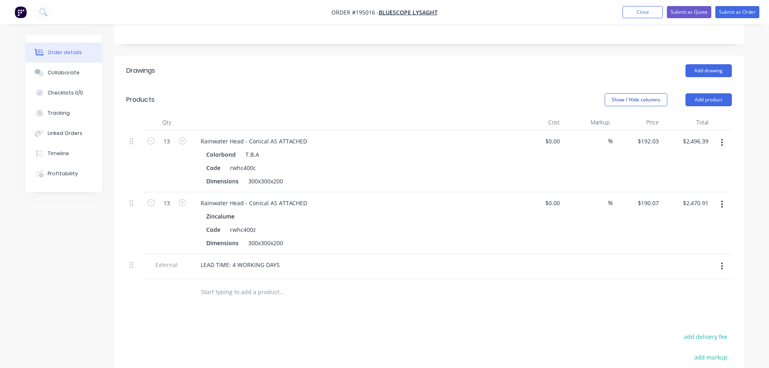
scroll to position [161, 0]
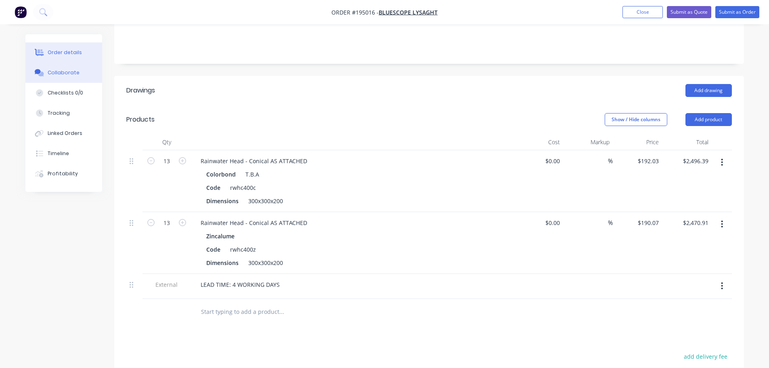
click at [70, 77] on button "Collaborate" at bounding box center [63, 73] width 77 height 20
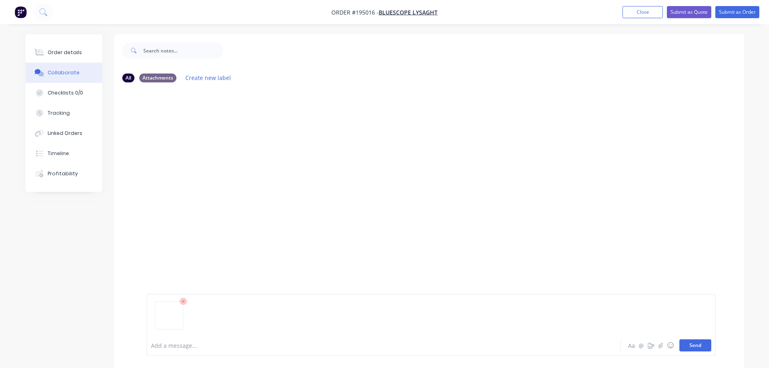
click at [697, 344] on button "Send" at bounding box center [695, 345] width 32 height 12
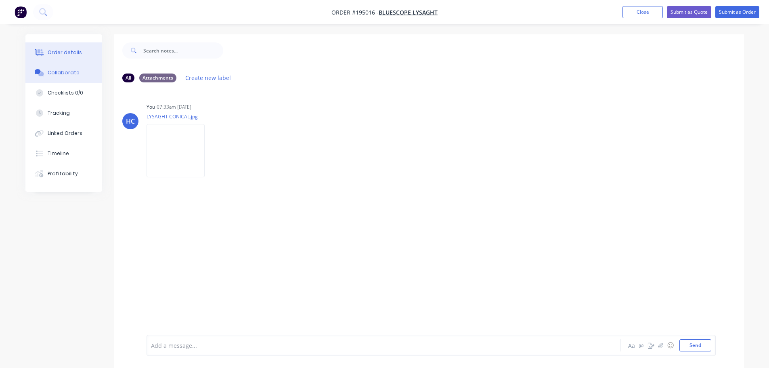
drag, startPoint x: 45, startPoint y: 54, endPoint x: 67, endPoint y: 61, distance: 23.1
click at [45, 54] on div at bounding box center [40, 52] width 12 height 7
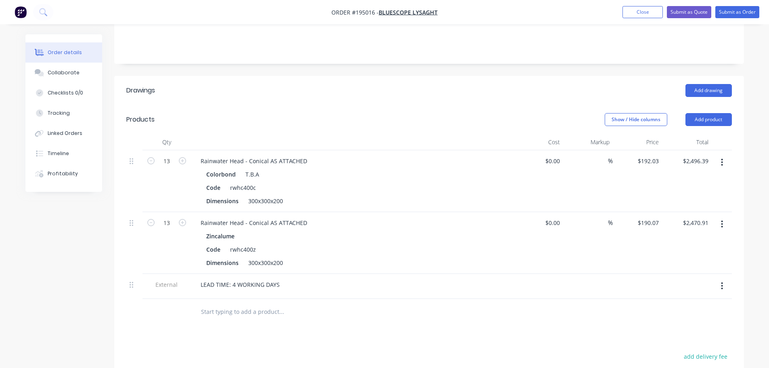
scroll to position [81, 0]
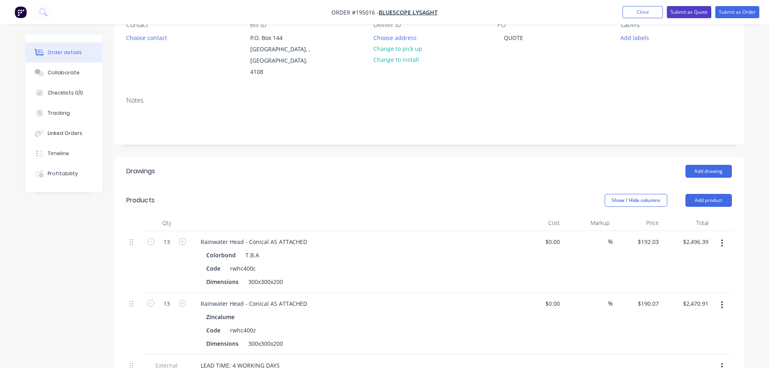
click at [690, 11] on button "Submit as Quote" at bounding box center [689, 12] width 44 height 12
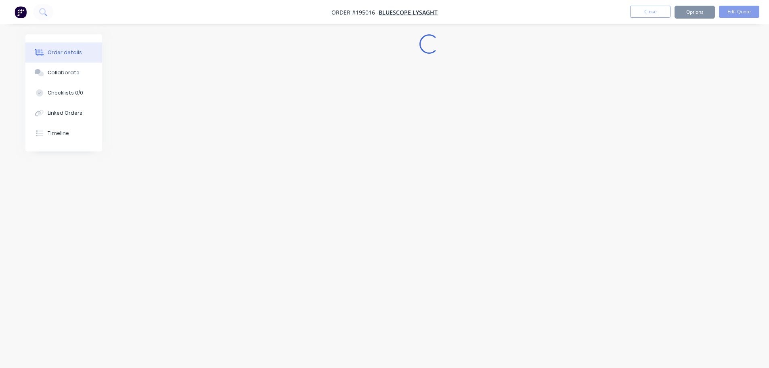
scroll to position [0, 0]
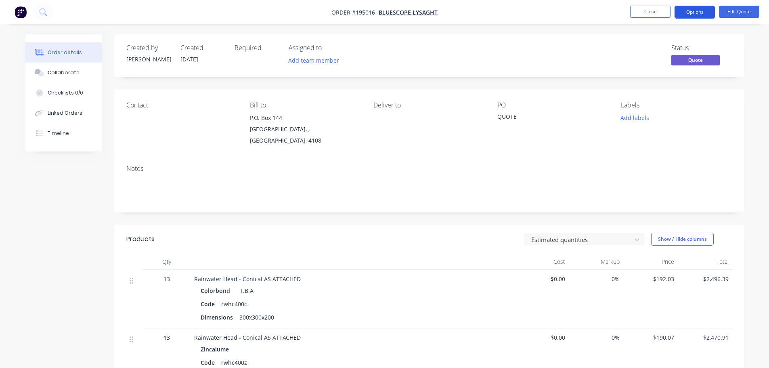
click at [684, 13] on button "Options" at bounding box center [695, 12] width 40 height 13
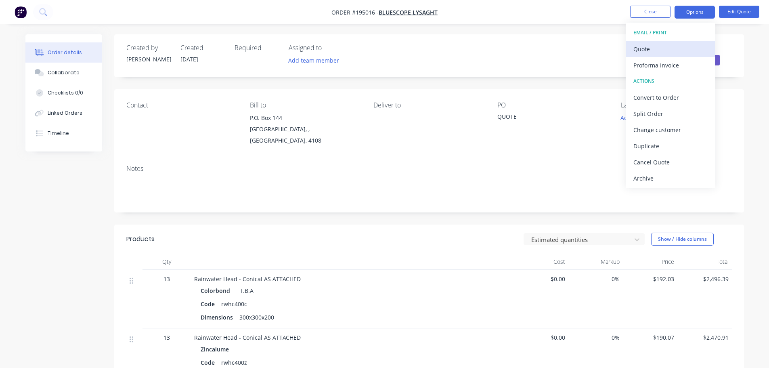
click at [656, 53] on div "Quote" at bounding box center [670, 49] width 74 height 12
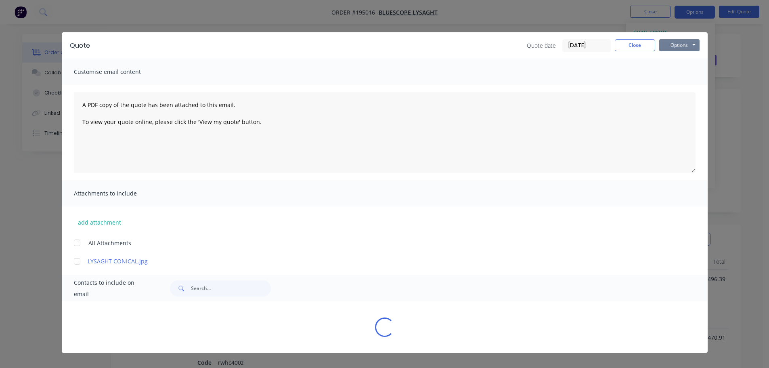
click at [681, 49] on button "Options" at bounding box center [679, 45] width 40 height 12
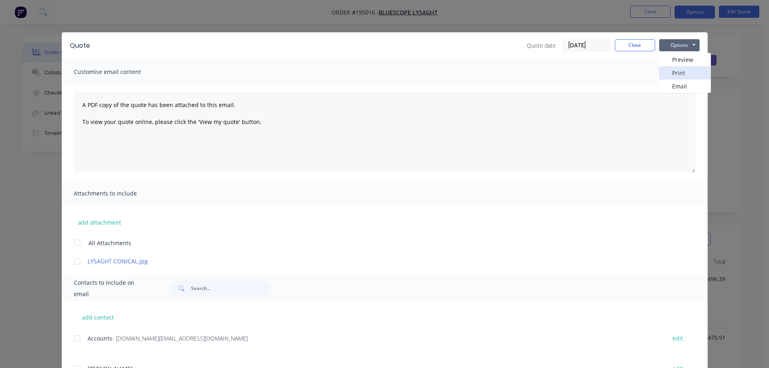
click at [681, 72] on button "Print" at bounding box center [685, 72] width 52 height 13
click at [645, 49] on button "Close" at bounding box center [635, 45] width 40 height 12
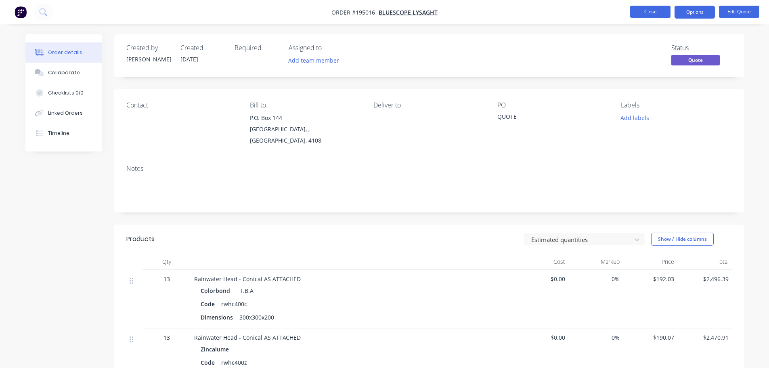
click at [645, 12] on button "Close" at bounding box center [650, 12] width 40 height 12
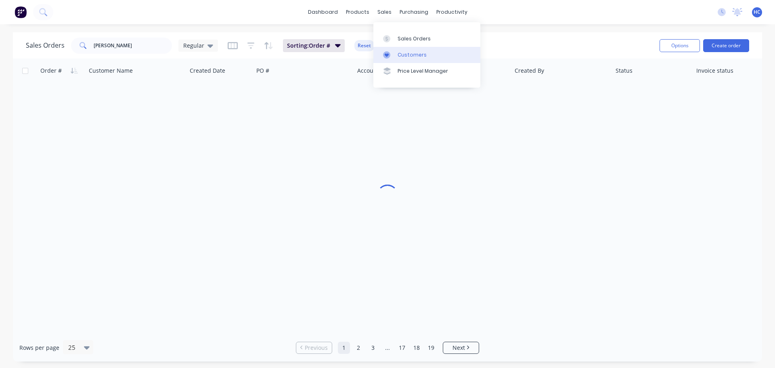
click at [411, 53] on div "Customers" at bounding box center [412, 54] width 29 height 7
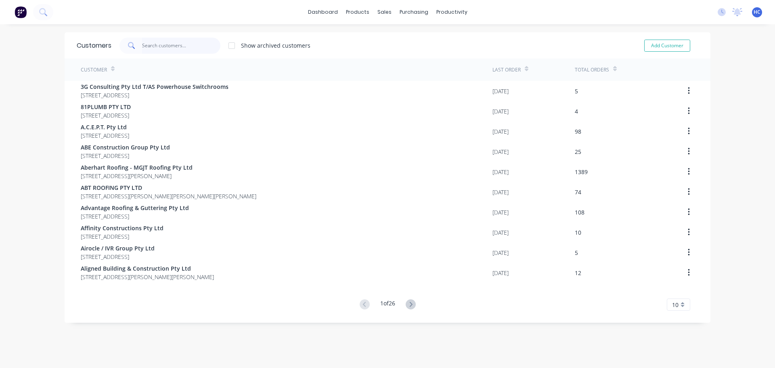
click at [174, 43] on input "text" at bounding box center [181, 46] width 79 height 16
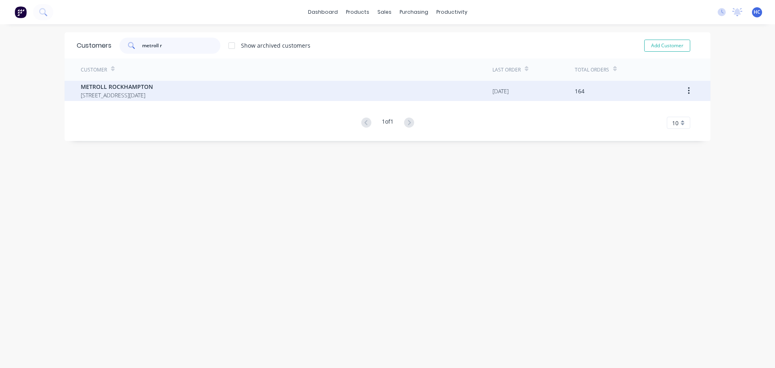
type input "metroll r"
click at [107, 82] on span "METROLL ROCKHAMPTON" at bounding box center [117, 86] width 72 height 8
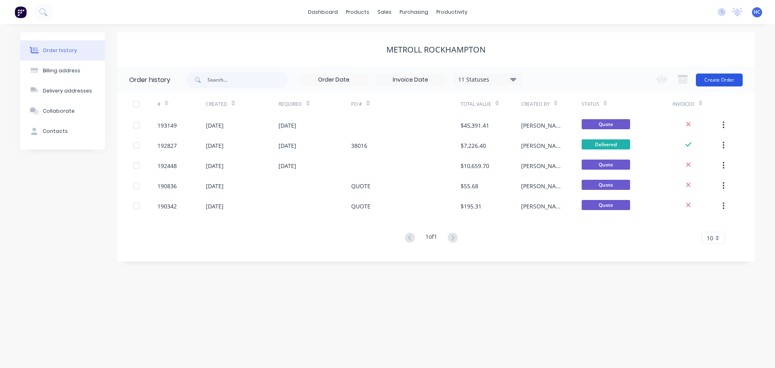
click at [702, 80] on button "Create Order" at bounding box center [719, 79] width 47 height 13
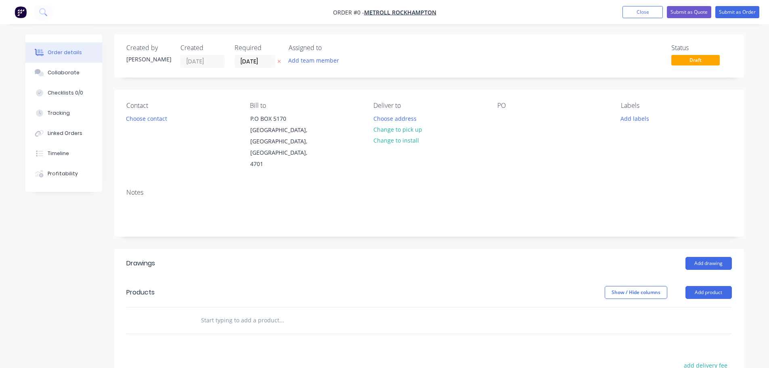
click at [279, 65] on button "button" at bounding box center [279, 61] width 8 height 9
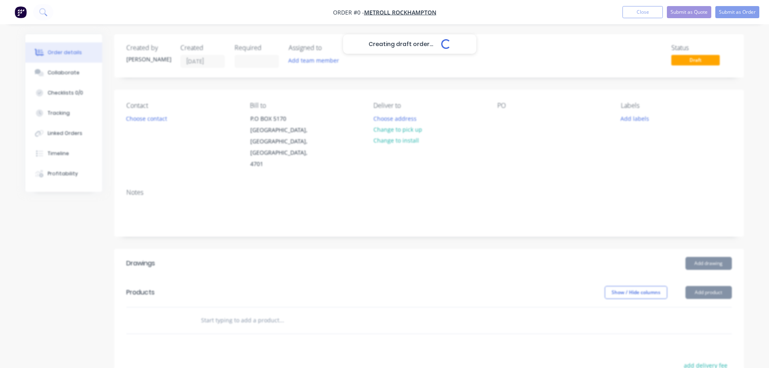
drag, startPoint x: 497, startPoint y: 124, endPoint x: 501, endPoint y: 130, distance: 6.9
click at [498, 124] on div "Creating draft order... Loading..." at bounding box center [409, 218] width 769 height 368
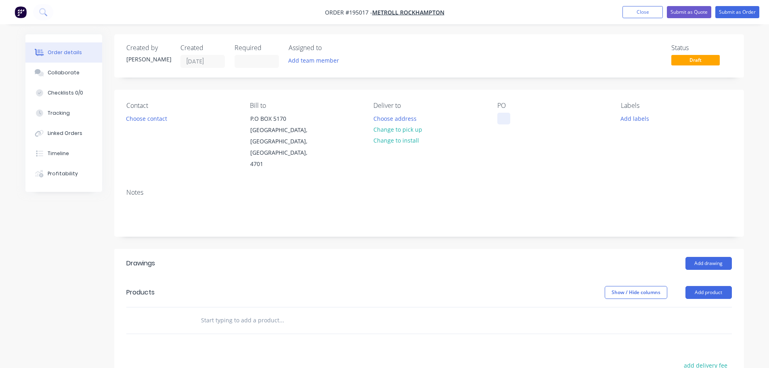
click at [504, 121] on div at bounding box center [503, 119] width 13 height 12
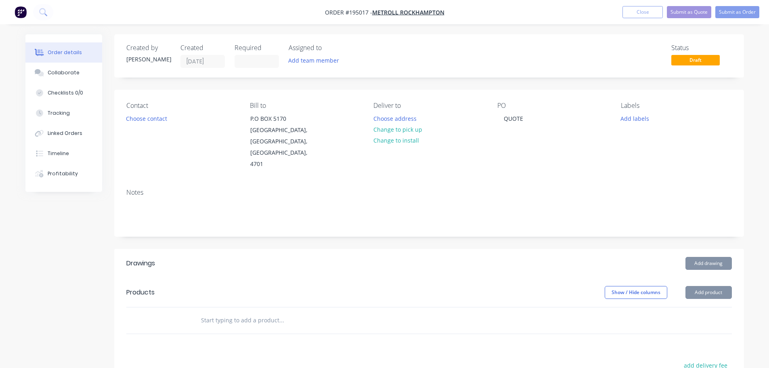
drag, startPoint x: 502, startPoint y: 256, endPoint x: 730, endPoint y: 242, distance: 228.5
click at [504, 278] on header "Products Show / Hide columns Add product" at bounding box center [429, 292] width 630 height 29
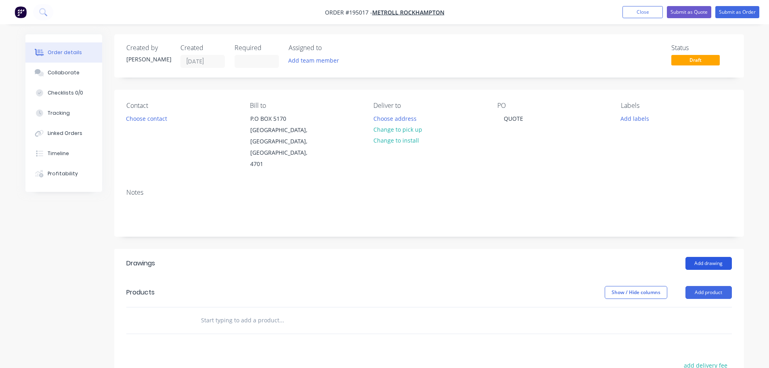
click at [716, 257] on button "Add drawing" at bounding box center [708, 263] width 46 height 13
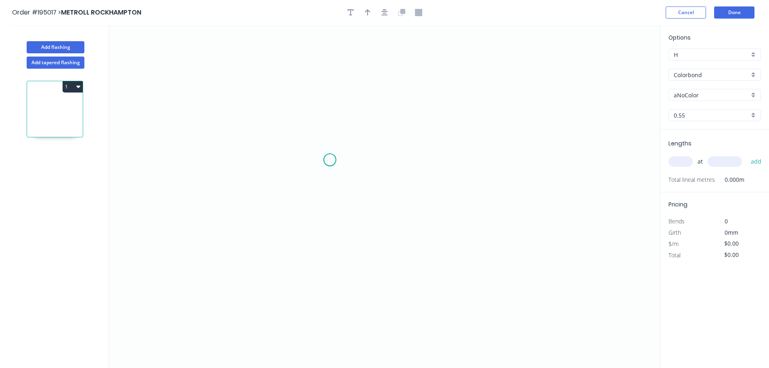
click at [330, 160] on icon "0" at bounding box center [384, 196] width 551 height 343
click at [327, 247] on icon "0" at bounding box center [384, 196] width 551 height 343
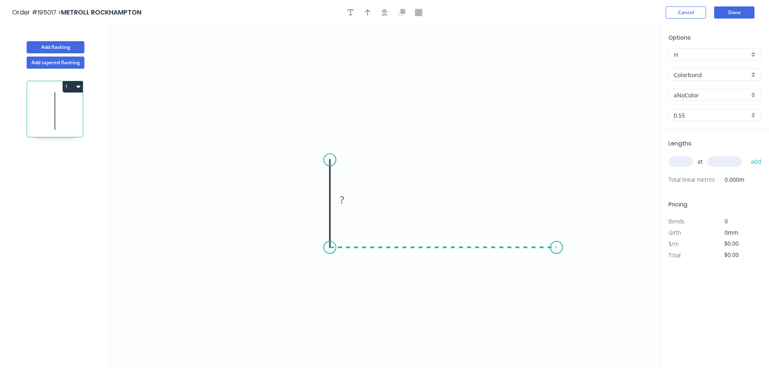
click at [568, 257] on icon "0 ?" at bounding box center [384, 196] width 551 height 343
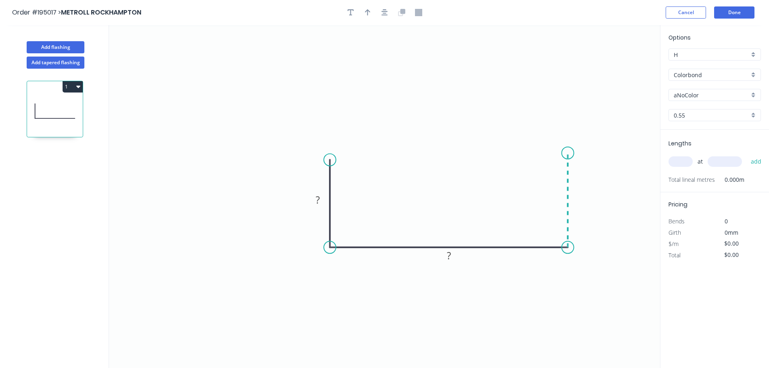
click at [566, 153] on icon "0 ? ?" at bounding box center [384, 196] width 551 height 343
click at [581, 190] on tspan "?" at bounding box center [580, 195] width 4 height 13
type input "$27.92"
click at [631, 98] on icon "0 300 600 300" at bounding box center [384, 196] width 551 height 343
click at [698, 76] on input "Colorbond" at bounding box center [711, 75] width 75 height 8
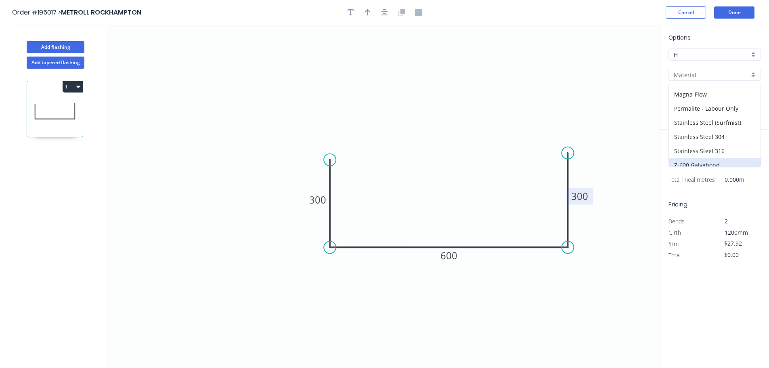
scroll to position [185, 0]
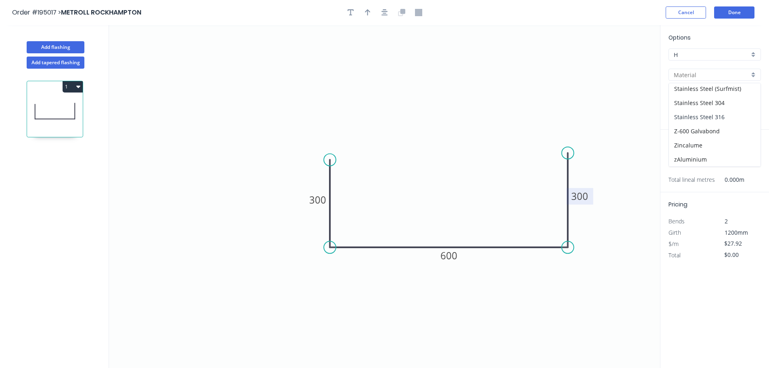
click at [708, 113] on div "Stainless Steel 316" at bounding box center [715, 117] width 92 height 14
type input "Stainless Steel 316"
type input "2B"
type input "$96.62"
click at [685, 162] on input "text" at bounding box center [680, 161] width 24 height 10
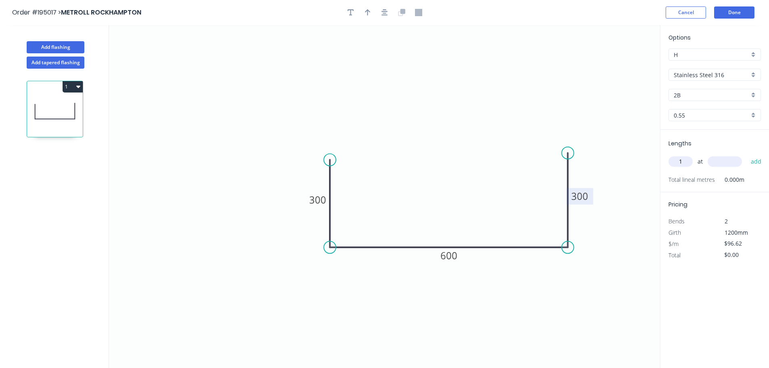
type input "1"
type input "1000"
click at [747, 155] on button "add" at bounding box center [756, 162] width 19 height 14
type input "$96.62"
click at [745, 15] on button "Done" at bounding box center [734, 12] width 40 height 12
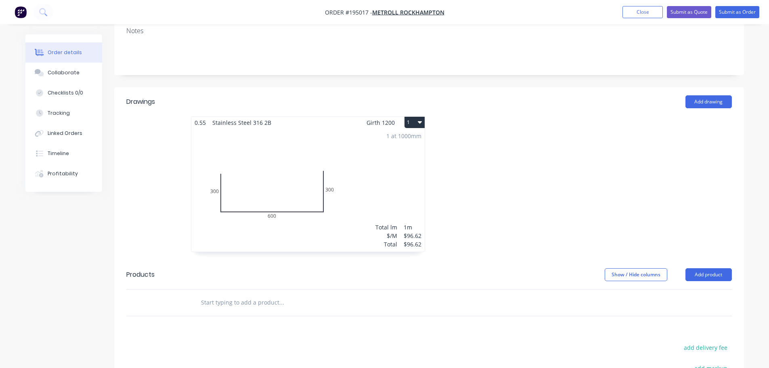
click at [566, 161] on div at bounding box center [550, 188] width 242 height 144
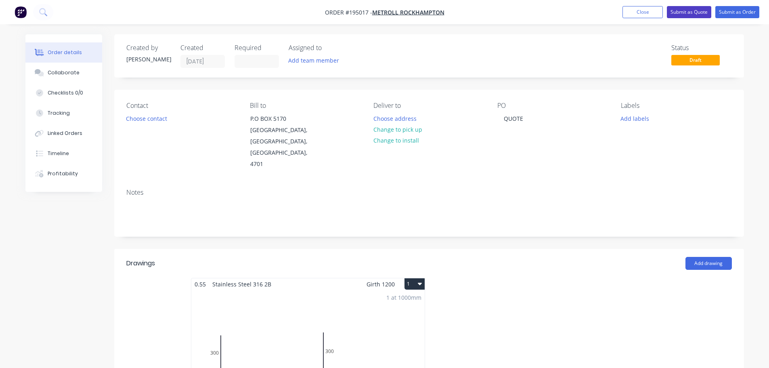
click at [695, 10] on button "Submit as Quote" at bounding box center [689, 12] width 44 height 12
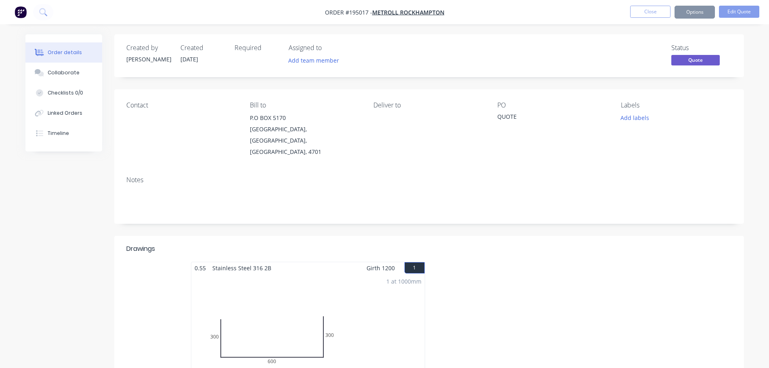
click at [698, 17] on button "Options" at bounding box center [695, 12] width 40 height 13
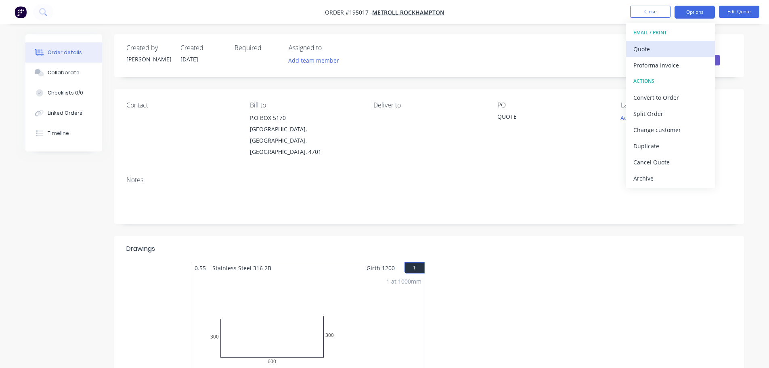
click at [650, 49] on div "Quote" at bounding box center [670, 49] width 74 height 12
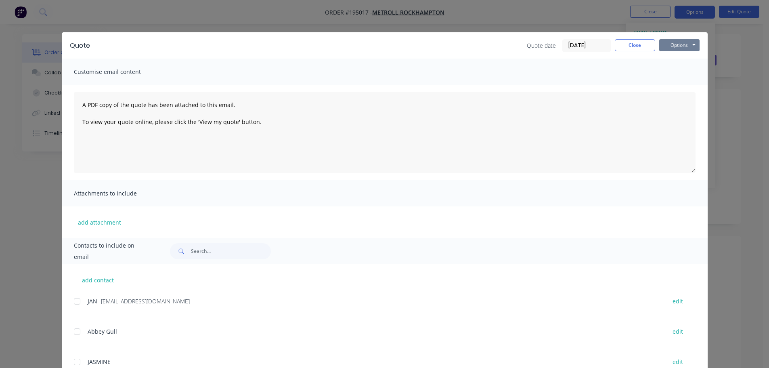
click at [670, 50] on button "Options" at bounding box center [679, 45] width 40 height 12
click at [670, 78] on button "Print" at bounding box center [685, 72] width 52 height 13
click at [634, 48] on button "Close" at bounding box center [635, 45] width 40 height 12
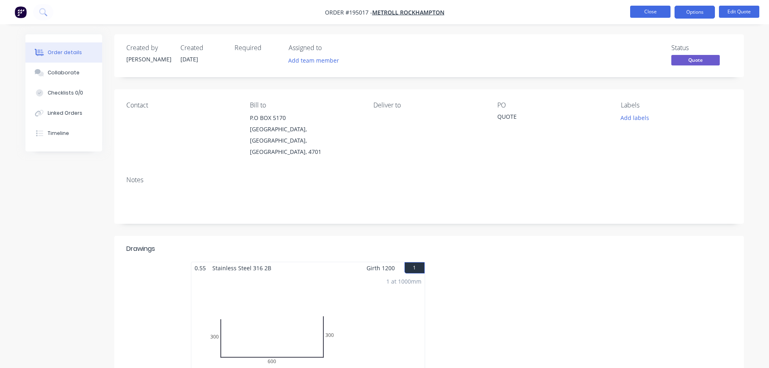
click at [648, 11] on button "Close" at bounding box center [650, 12] width 40 height 12
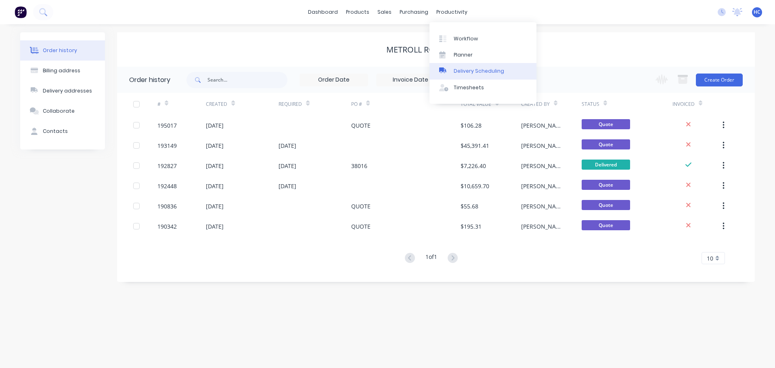
click at [459, 72] on div "Delivery Scheduling" at bounding box center [479, 70] width 50 height 7
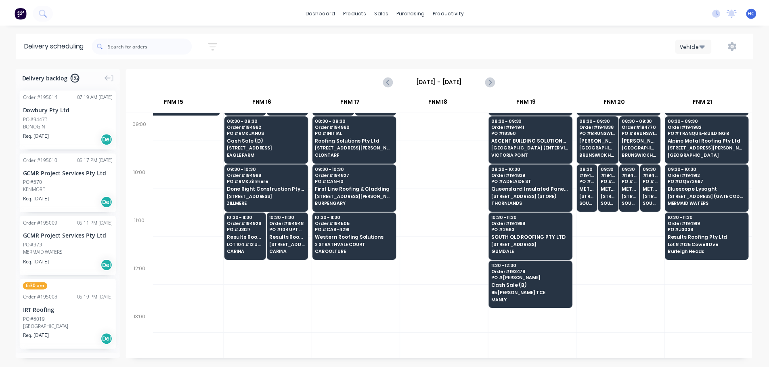
scroll to position [161, 1090]
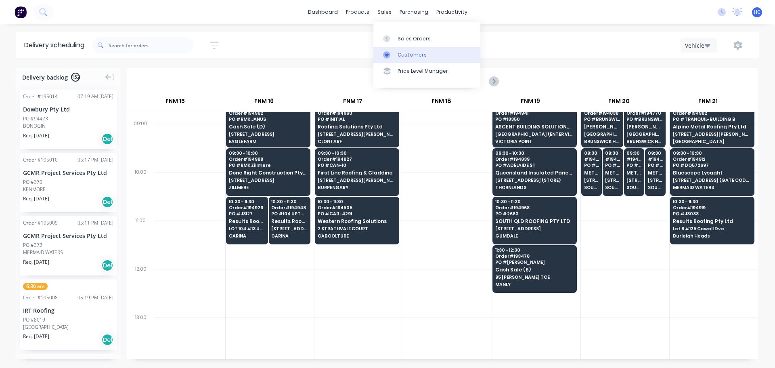
click at [406, 57] on div "Customers" at bounding box center [412, 54] width 29 height 7
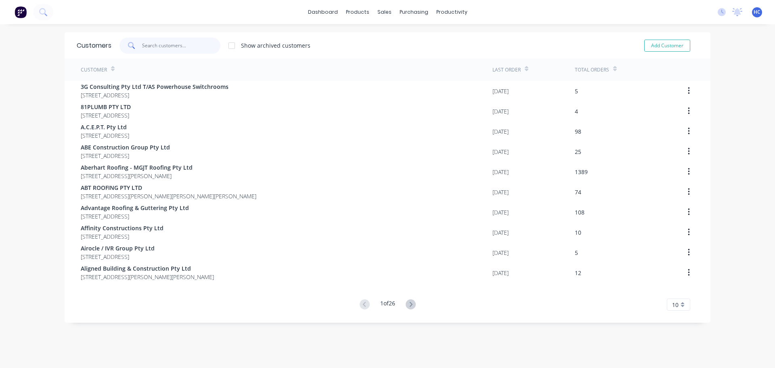
click at [175, 44] on input "text" at bounding box center [181, 46] width 79 height 16
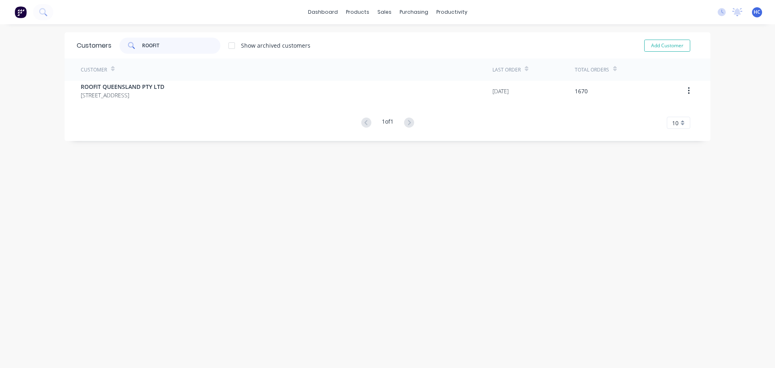
type input "ROOFIT"
click at [149, 80] on div "Customer" at bounding box center [287, 70] width 412 height 22
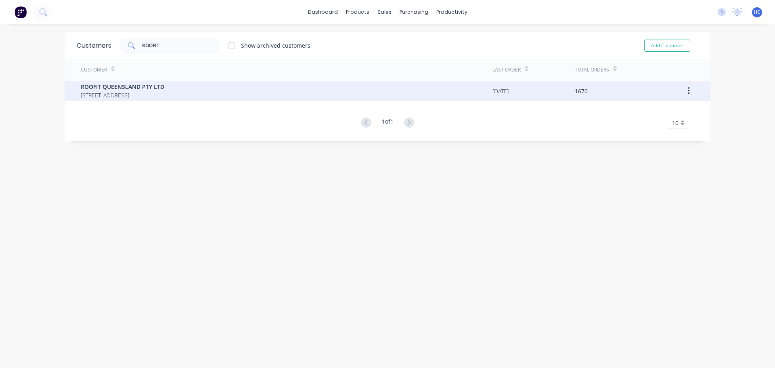
click at [150, 92] on span "[STREET_ADDRESS]" at bounding box center [123, 95] width 84 height 8
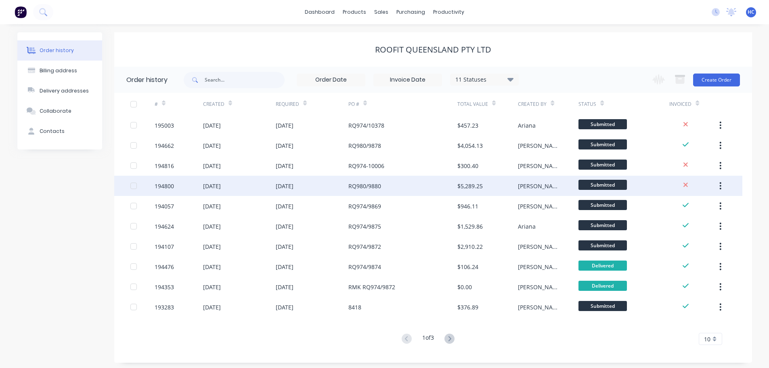
click at [412, 189] on div "RQ980/9880" at bounding box center [402, 186] width 109 height 20
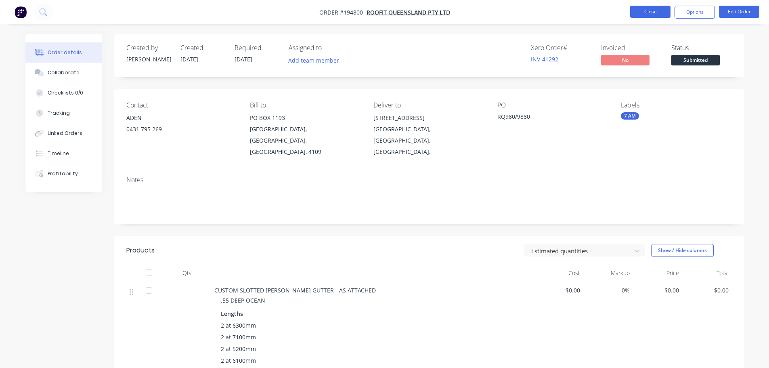
click at [650, 10] on button "Close" at bounding box center [650, 12] width 40 height 12
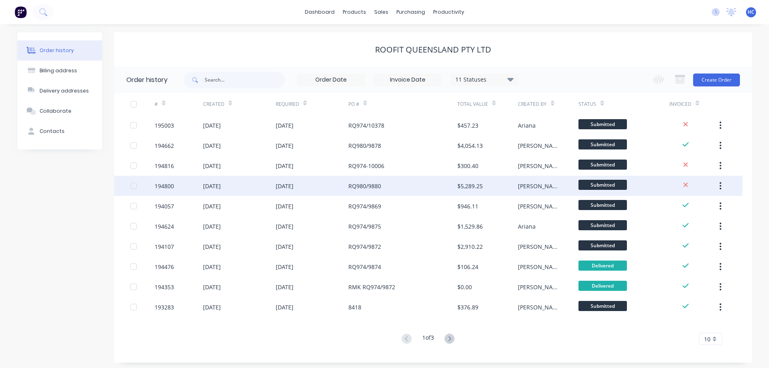
click at [420, 183] on div "RQ980/9880" at bounding box center [402, 186] width 109 height 20
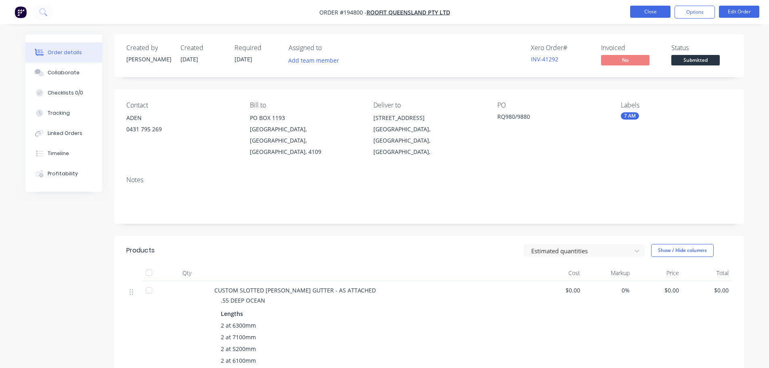
click at [646, 9] on button "Close" at bounding box center [650, 12] width 40 height 12
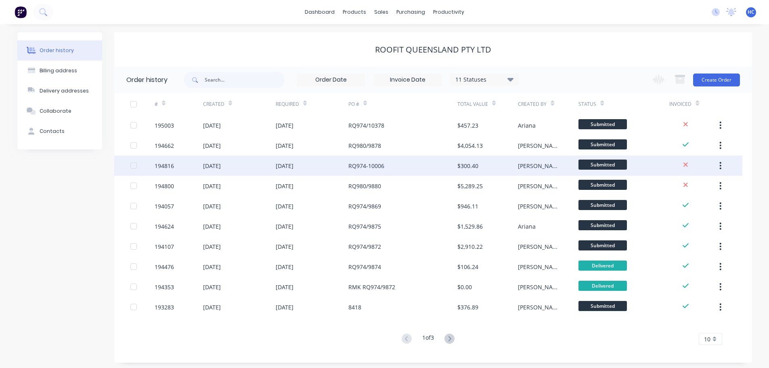
click at [475, 161] on div "$300.40" at bounding box center [467, 165] width 21 height 8
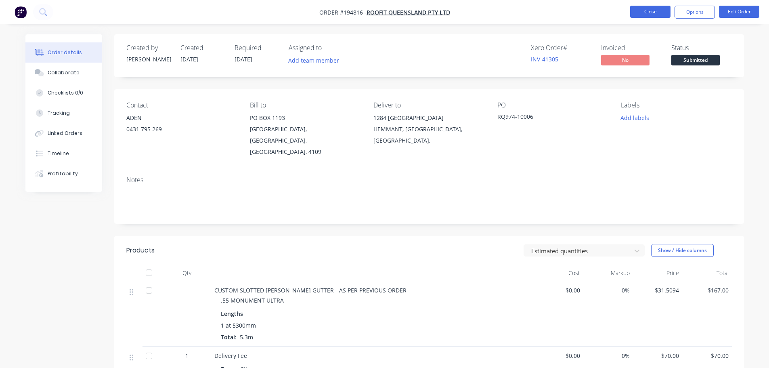
drag, startPoint x: 648, startPoint y: 4, endPoint x: 653, endPoint y: 15, distance: 11.6
click at [648, 4] on nav "Order #194816 - ROOFIT QUEENSLAND PTY LTD Close Options Edit Order" at bounding box center [384, 12] width 769 height 24
click at [653, 14] on button "Close" at bounding box center [650, 12] width 40 height 12
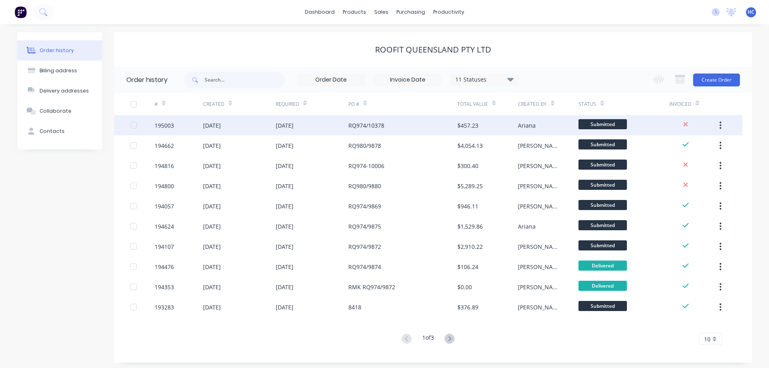
click at [406, 127] on div "RQ974/10378" at bounding box center [402, 125] width 109 height 20
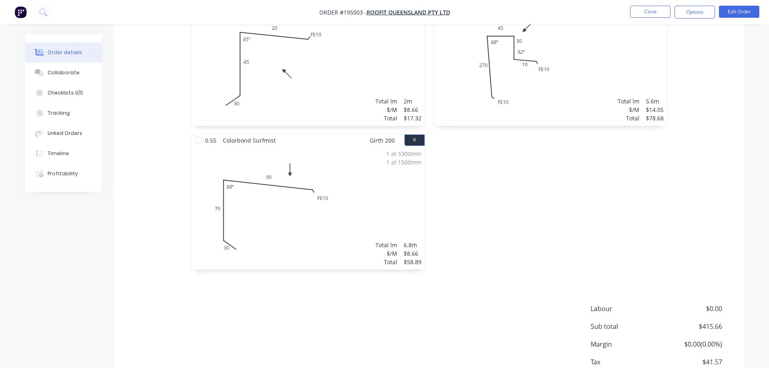
scroll to position [745, 0]
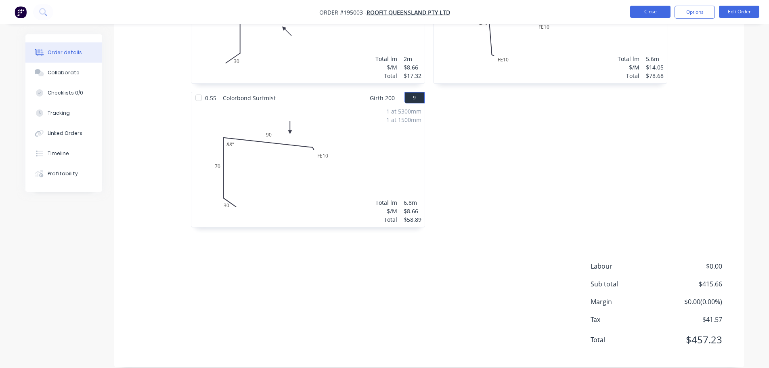
click at [664, 13] on button "Close" at bounding box center [650, 12] width 40 height 12
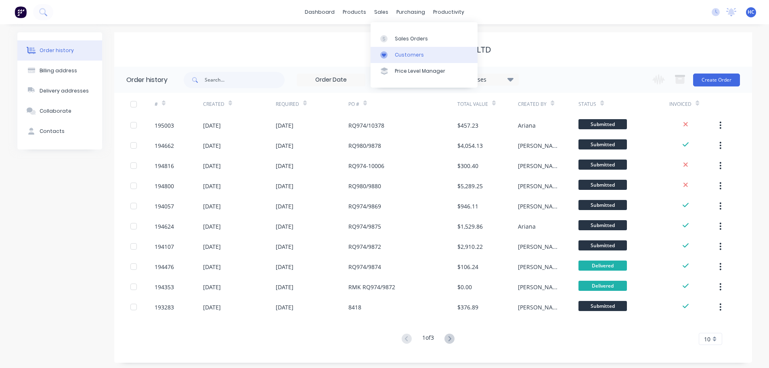
click at [400, 51] on div "Customers" at bounding box center [409, 54] width 29 height 7
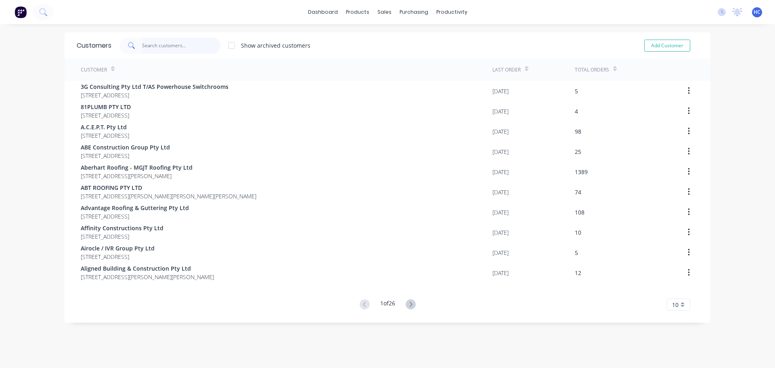
click at [171, 50] on input "text" at bounding box center [181, 46] width 79 height 16
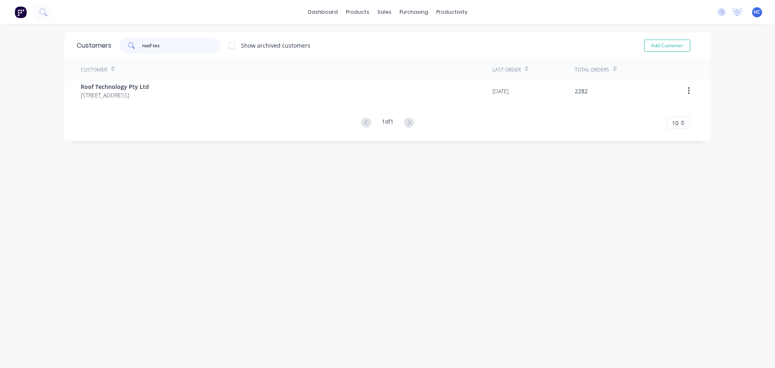
type input "roof tec"
click at [188, 77] on div "Customer" at bounding box center [287, 70] width 412 height 22
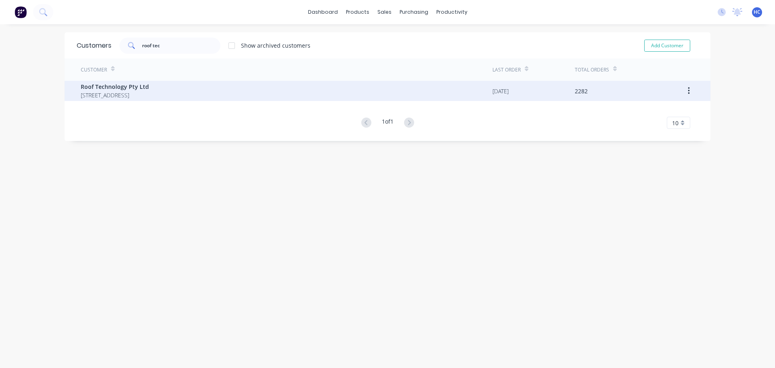
click at [169, 81] on div "Roof Technology Pty Ltd [STREET_ADDRESS]" at bounding box center [287, 91] width 412 height 20
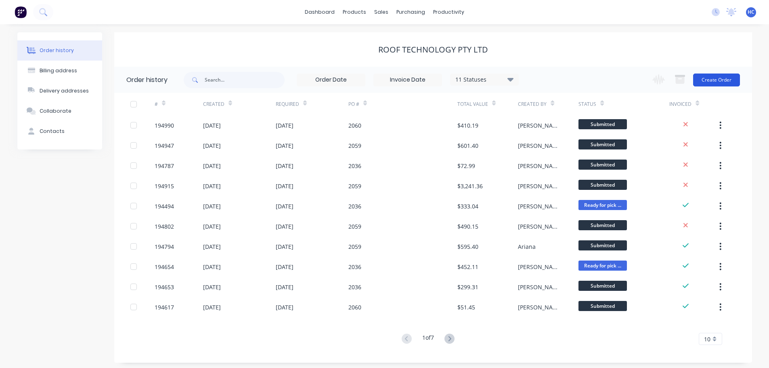
click at [712, 73] on button "Create Order" at bounding box center [716, 79] width 47 height 13
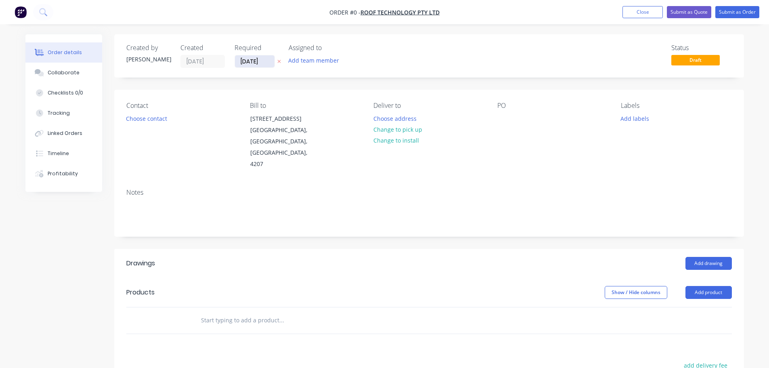
click at [245, 63] on input "[DATE]" at bounding box center [255, 61] width 40 height 12
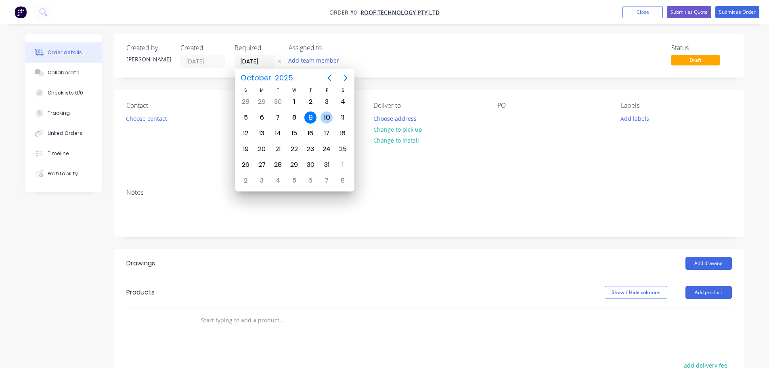
click at [323, 119] on div "10" at bounding box center [327, 117] width 12 height 12
type input "[DATE]"
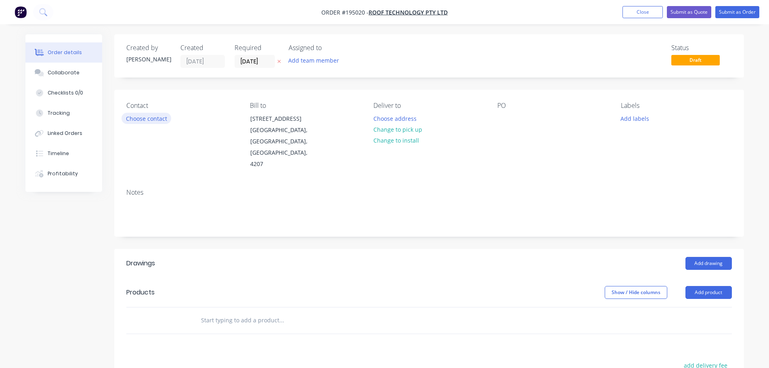
click at [154, 117] on button "Choose contact" at bounding box center [147, 118] width 50 height 11
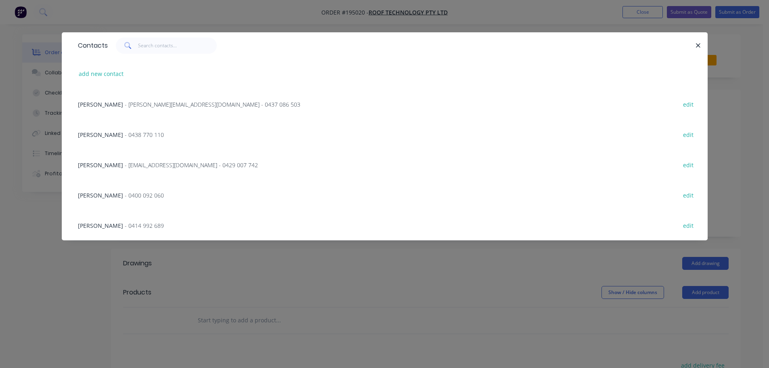
click at [125, 161] on span "- [EMAIL_ADDRESS][DOMAIN_NAME] - 0429 007 742" at bounding box center [191, 165] width 133 height 8
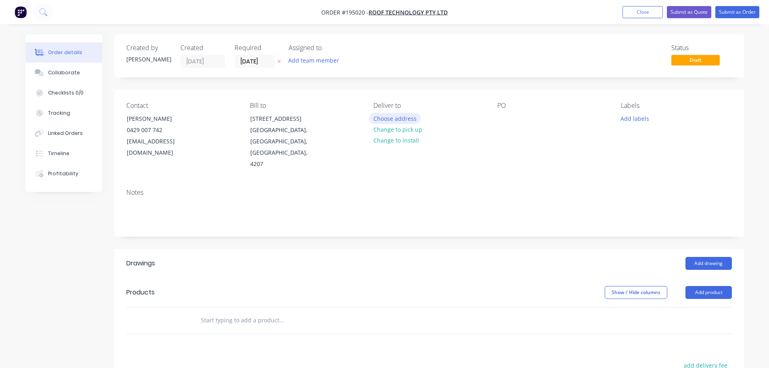
click at [386, 117] on button "Choose address" at bounding box center [395, 118] width 52 height 11
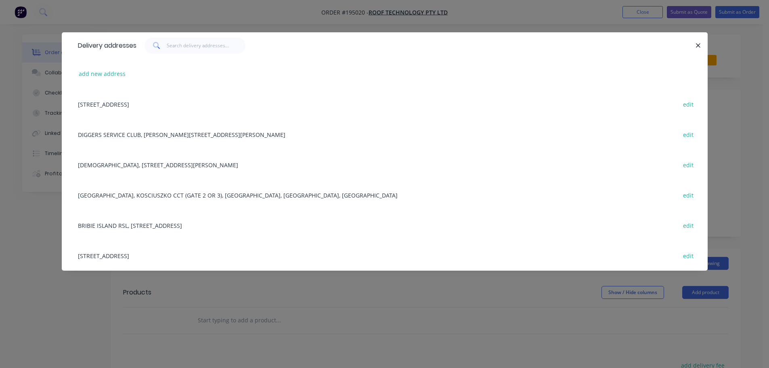
click at [159, 299] on div "Delivery addresses add new address [STREET_ADDRESS] edit DIGGERS SERVICE CLUB, …" at bounding box center [384, 184] width 769 height 368
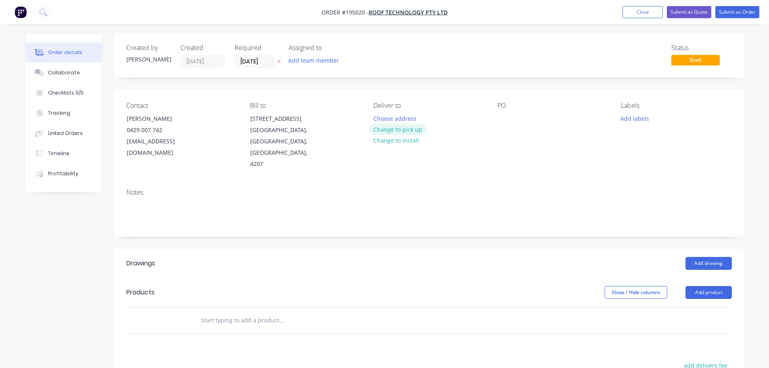
click at [414, 130] on button "Change to pick up" at bounding box center [397, 129] width 57 height 11
click at [499, 118] on div at bounding box center [503, 119] width 13 height 12
click at [481, 257] on div "Add drawing" at bounding box center [493, 263] width 477 height 13
click at [717, 286] on button "Add product" at bounding box center [708, 292] width 46 height 13
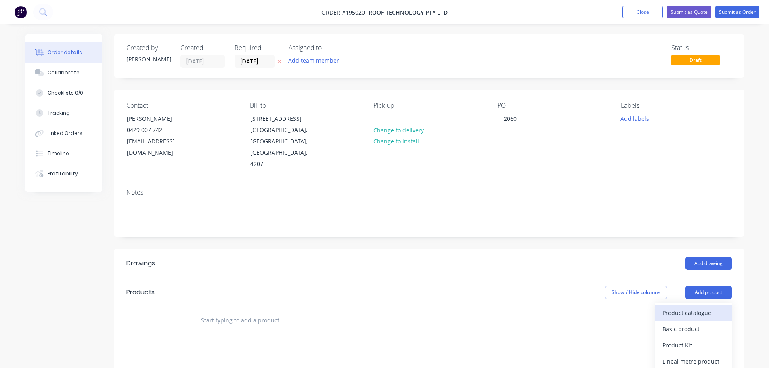
click at [686, 307] on div "Product catalogue" at bounding box center [693, 313] width 62 height 12
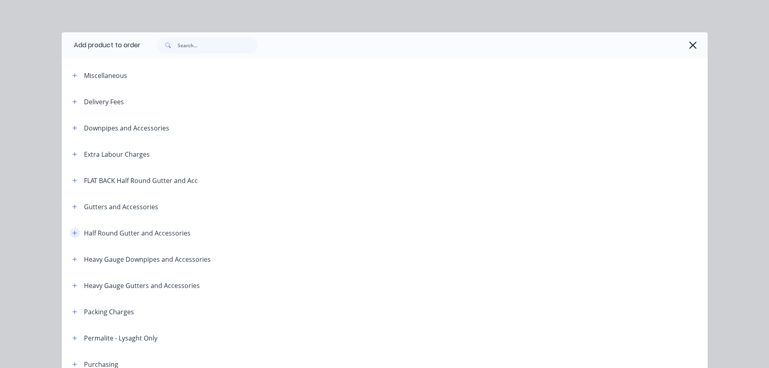
click at [70, 237] on button "button" at bounding box center [75, 233] width 10 height 10
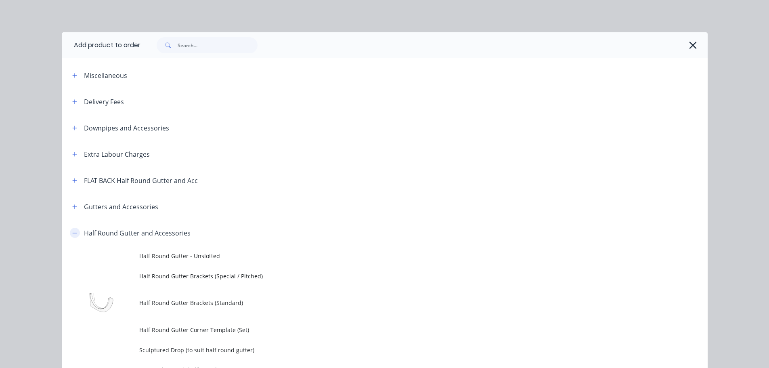
click at [70, 231] on button "button" at bounding box center [75, 233] width 10 height 10
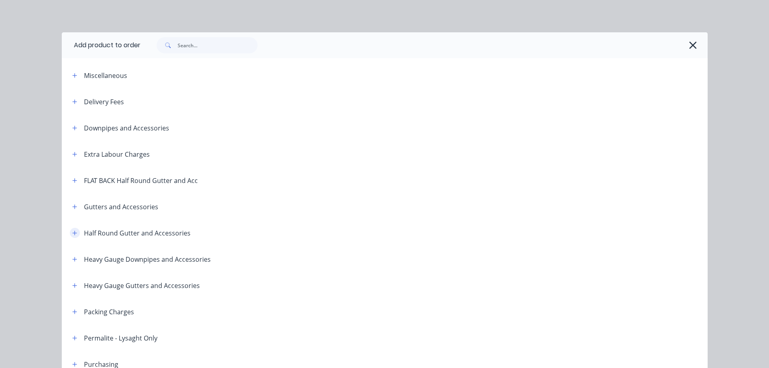
click at [72, 232] on icon "button" at bounding box center [74, 233] width 5 height 6
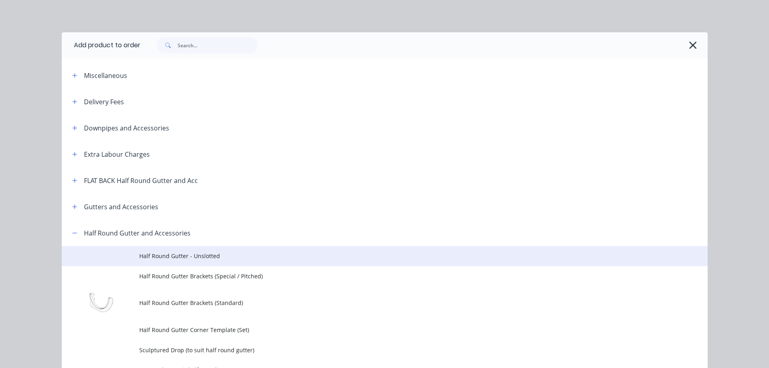
click at [182, 258] on span "Half Round Gutter - Unslotted" at bounding box center [366, 255] width 455 height 8
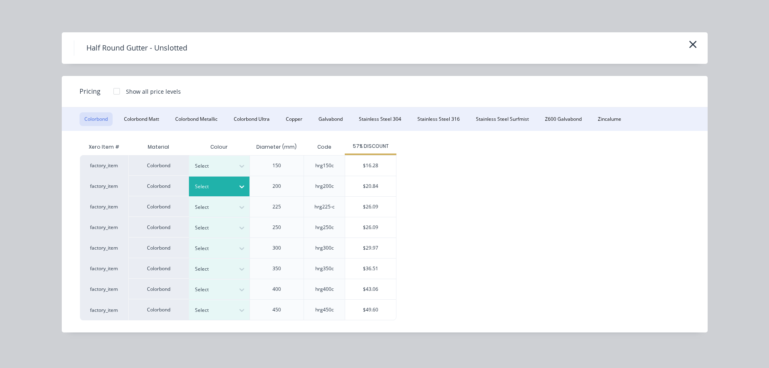
click at [239, 186] on icon at bounding box center [242, 186] width 8 height 8
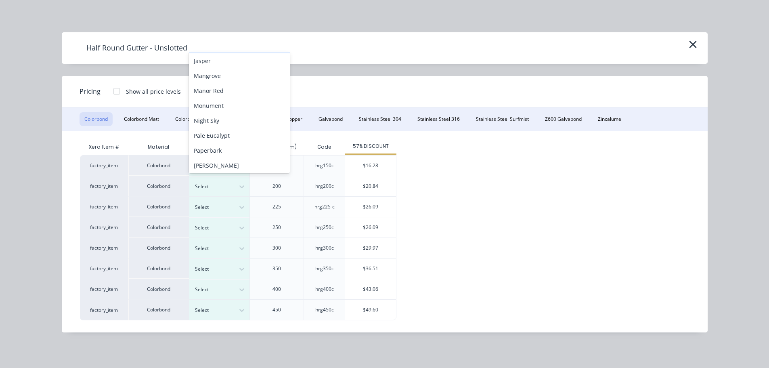
scroll to position [166, 0]
click at [201, 167] on div "[PERSON_NAME]" at bounding box center [239, 163] width 101 height 15
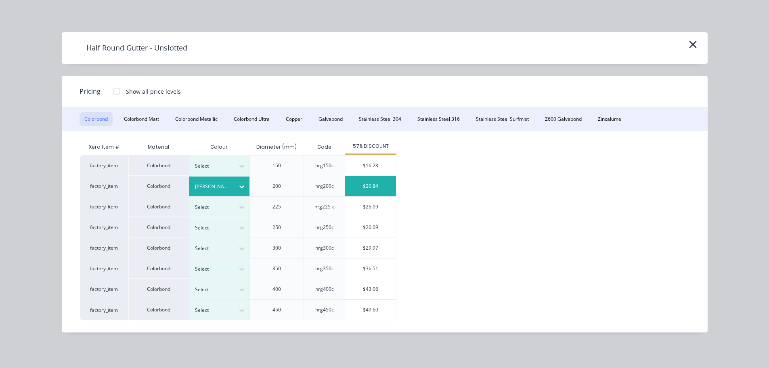
click at [361, 184] on div "$20.84" at bounding box center [370, 186] width 51 height 20
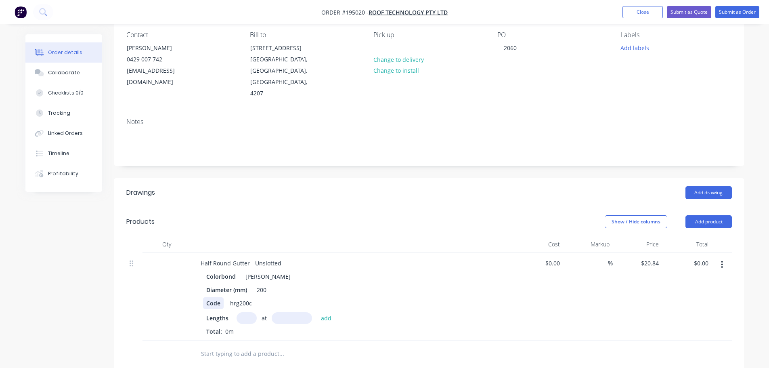
scroll to position [81, 0]
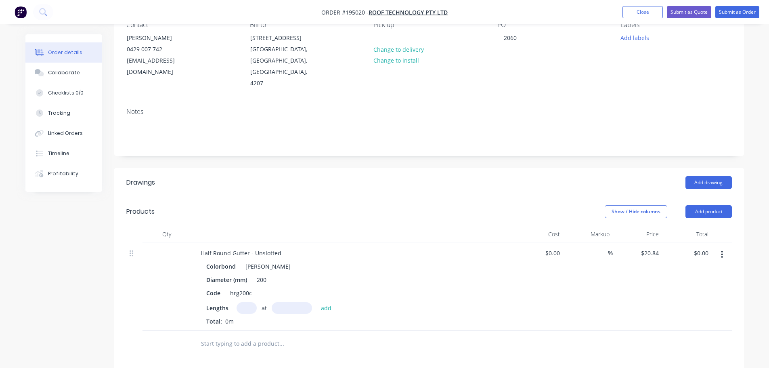
click at [246, 302] on input "text" at bounding box center [247, 308] width 20 height 12
type input "2"
type input "4600"
click at [317, 302] on button "add" at bounding box center [326, 307] width 19 height 11
type input "$191.73"
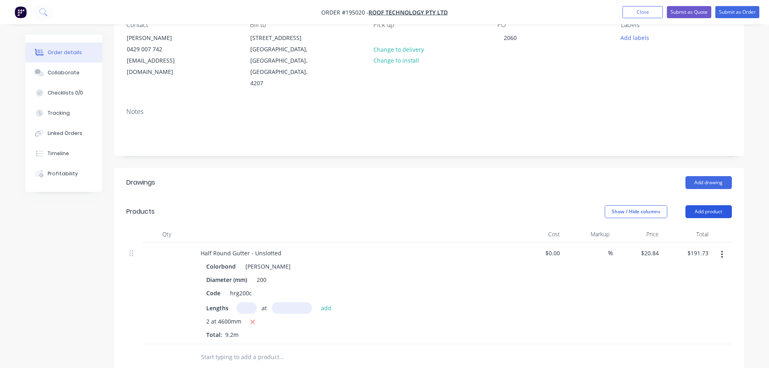
click at [706, 205] on button "Add product" at bounding box center [708, 211] width 46 height 13
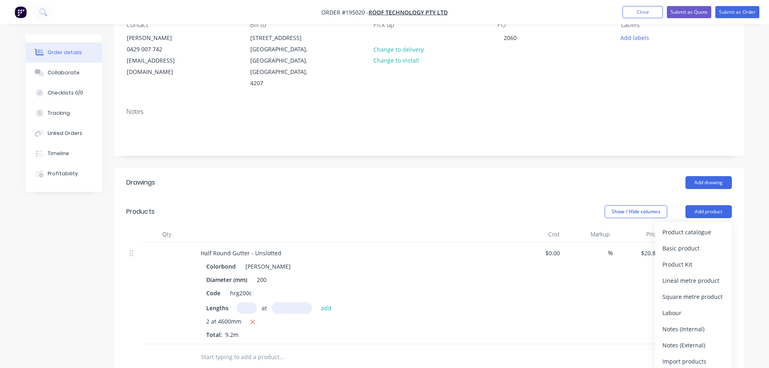
click at [686, 222] on div "Product catalogue Basic product Product Kit Lineal metre product Square metre p…" at bounding box center [693, 296] width 77 height 149
click at [678, 224] on button "Product catalogue" at bounding box center [693, 232] width 77 height 16
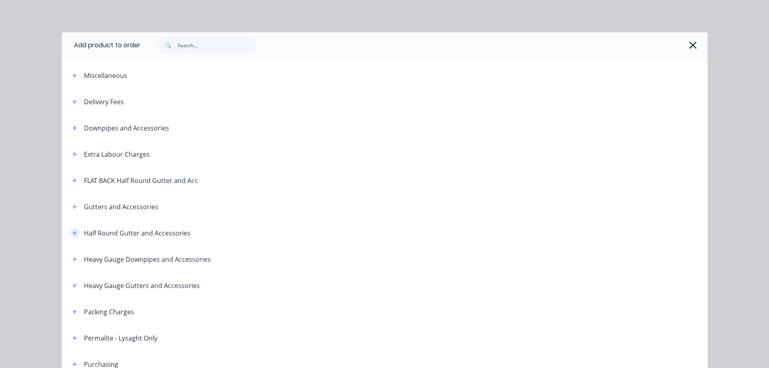
drag, startPoint x: 69, startPoint y: 233, endPoint x: 71, endPoint y: 237, distance: 4.3
click at [72, 233] on icon "button" at bounding box center [74, 233] width 5 height 6
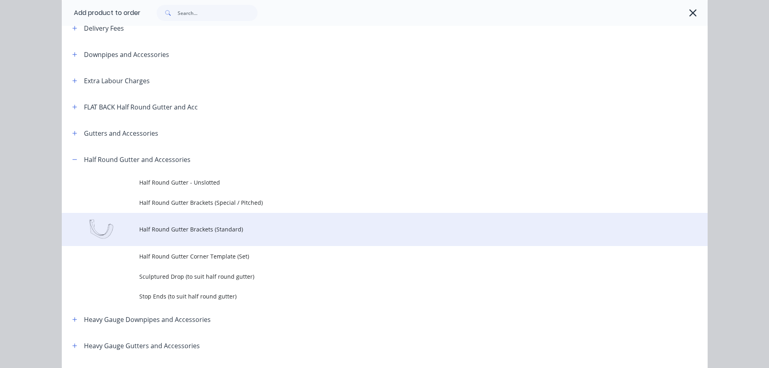
scroll to position [161, 0]
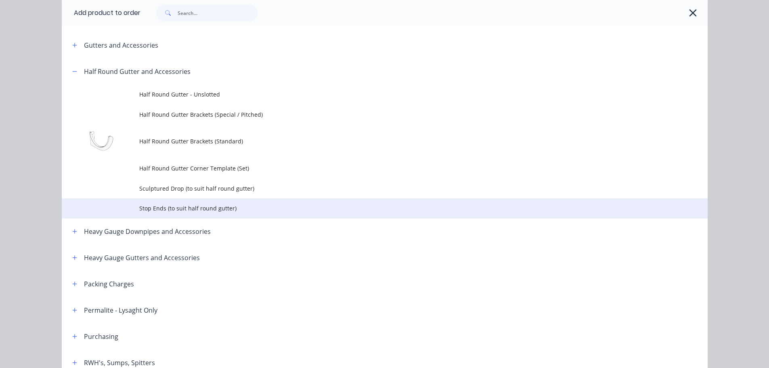
click at [193, 214] on td "Stop Ends (to suit half round gutter)" at bounding box center [423, 208] width 568 height 20
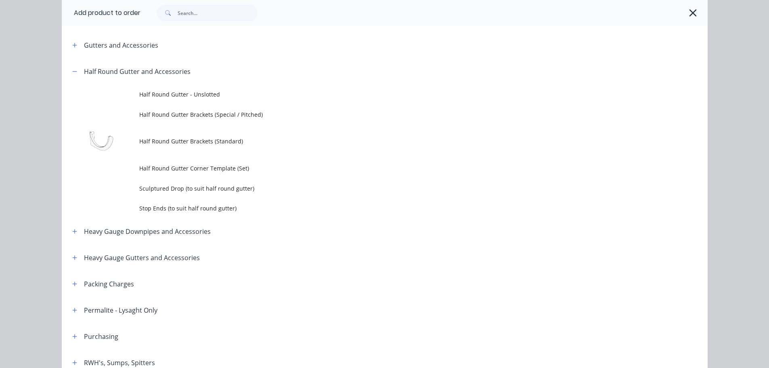
scroll to position [0, 0]
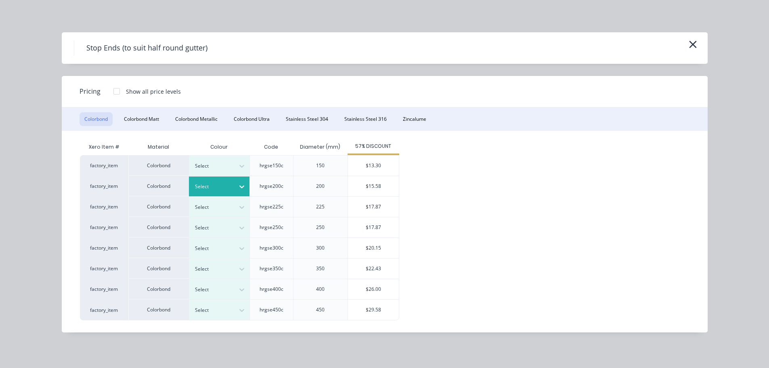
click at [220, 191] on div "Select" at bounding box center [211, 186] width 45 height 10
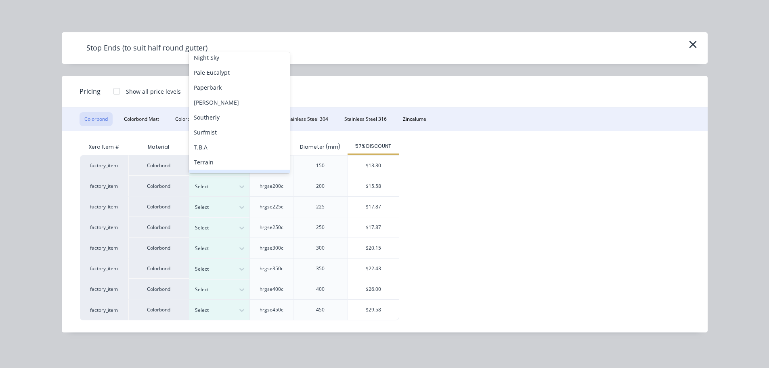
scroll to position [247, 0]
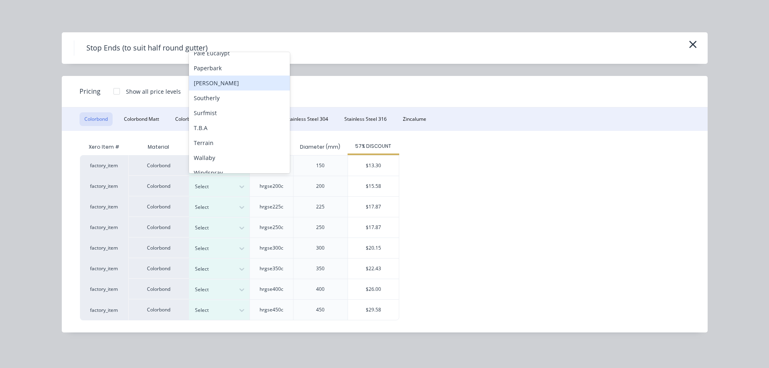
click at [224, 88] on div "[PERSON_NAME]" at bounding box center [239, 82] width 101 height 15
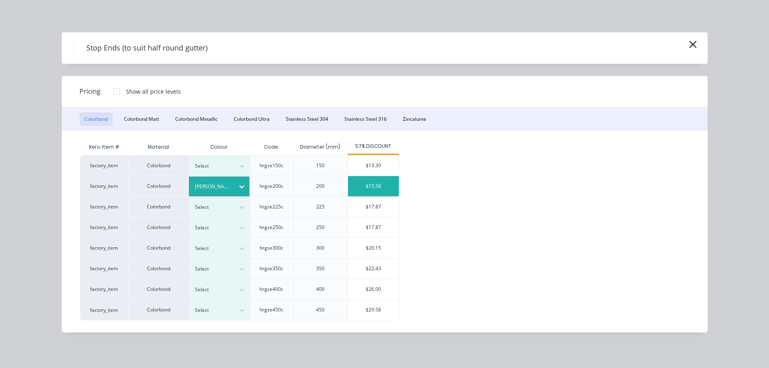
click at [365, 189] on div "$15.58" at bounding box center [373, 186] width 51 height 20
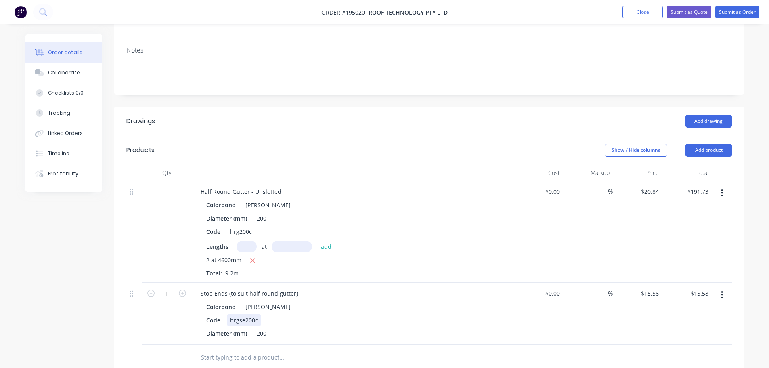
scroll to position [161, 0]
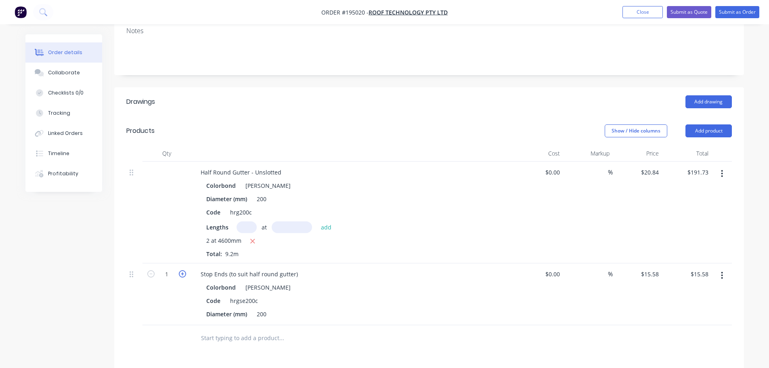
click at [181, 270] on icon "button" at bounding box center [182, 273] width 7 height 7
type input "2"
type input "$31.16"
click at [706, 124] on button "Add product" at bounding box center [708, 130] width 46 height 13
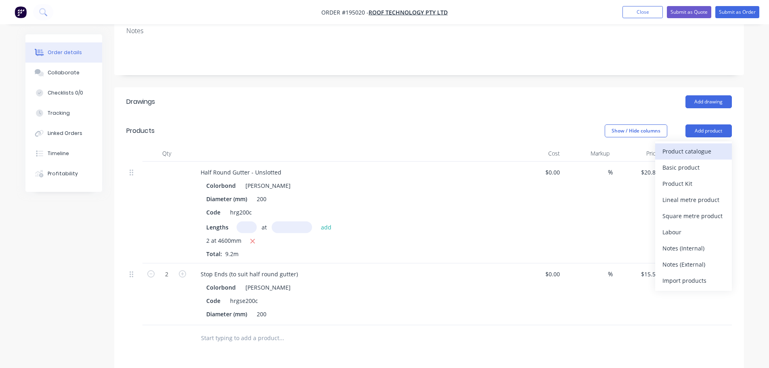
click at [686, 145] on div "Product catalogue" at bounding box center [693, 151] width 62 height 12
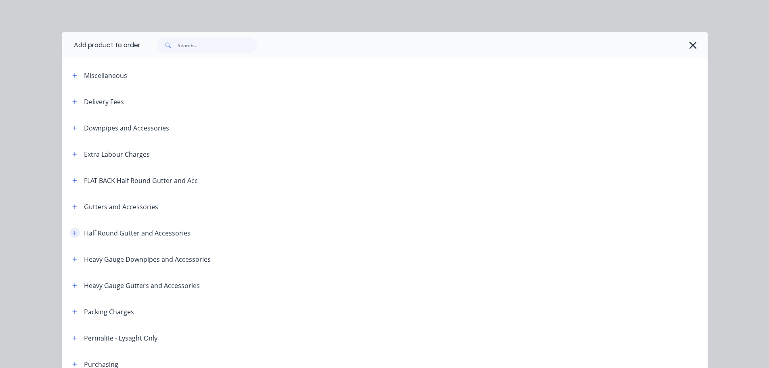
click at [72, 232] on icon "button" at bounding box center [74, 232] width 4 height 4
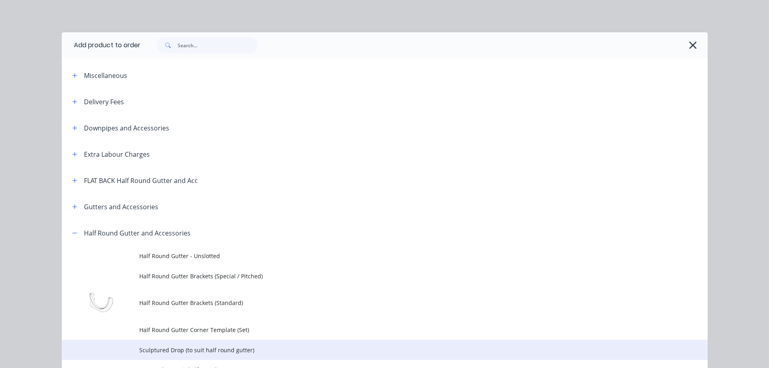
click at [168, 354] on td "Sculptured Drop (to suit half round gutter)" at bounding box center [423, 349] width 568 height 20
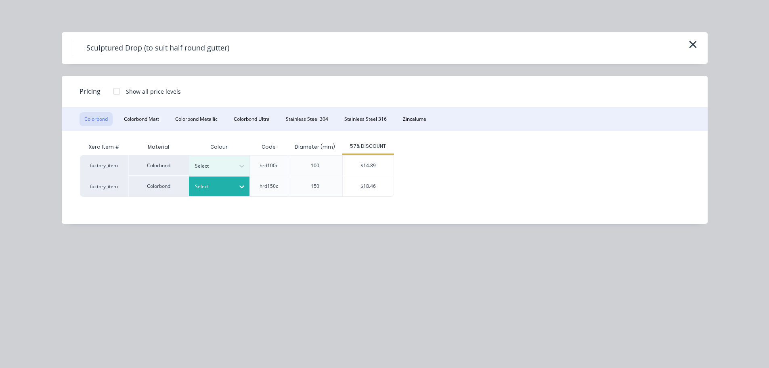
click at [213, 185] on div at bounding box center [213, 186] width 36 height 9
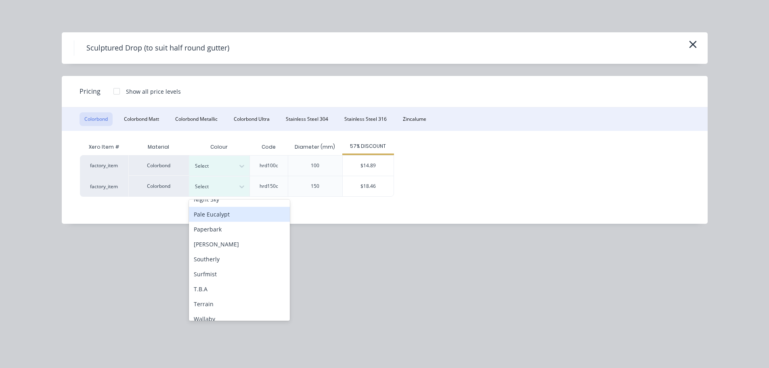
scroll to position [242, 0]
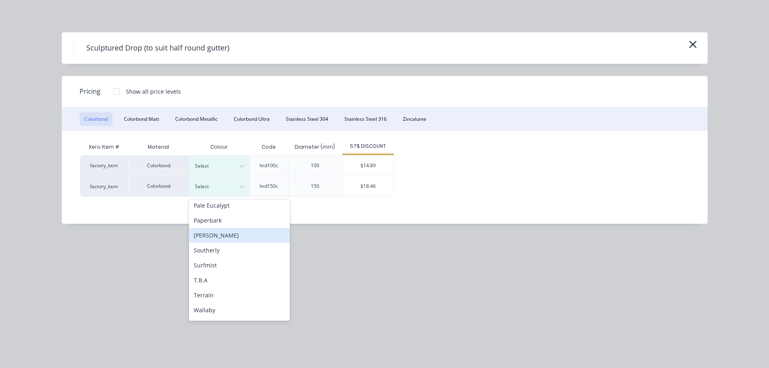
click at [220, 234] on div "[PERSON_NAME]" at bounding box center [239, 235] width 101 height 15
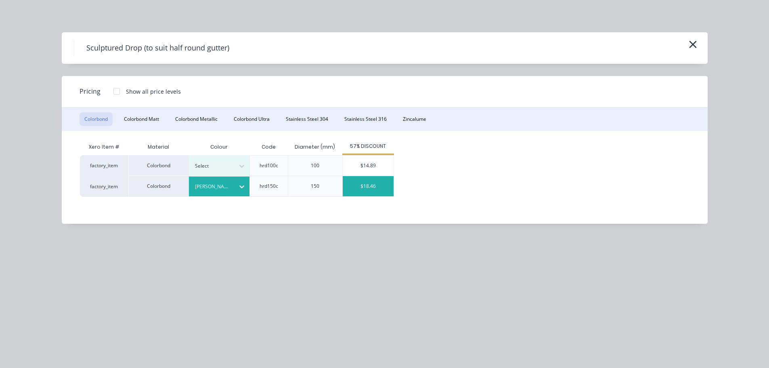
click at [358, 192] on div "$18.46" at bounding box center [368, 186] width 51 height 20
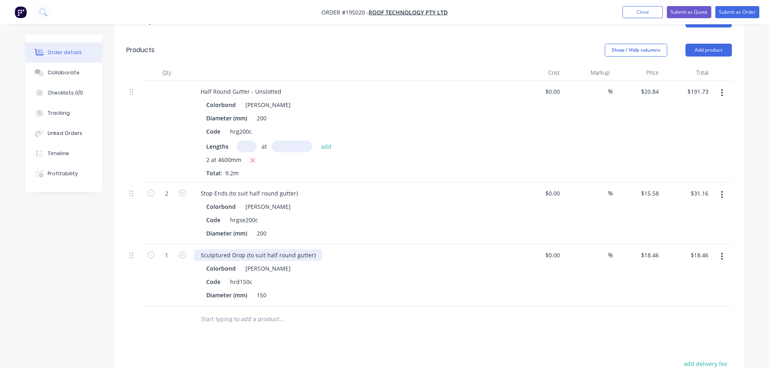
click at [265, 249] on div "Sculptured Drop (to suit half round gutter)" at bounding box center [258, 255] width 128 height 12
click at [706, 44] on button "Add product" at bounding box center [708, 50] width 46 height 13
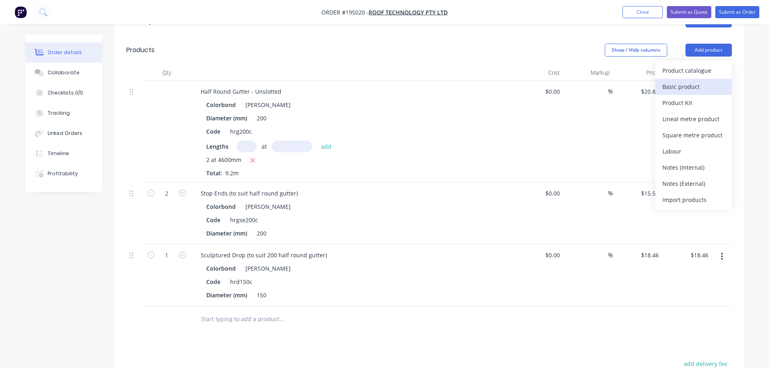
click at [687, 81] on div "Basic product" at bounding box center [693, 87] width 62 height 12
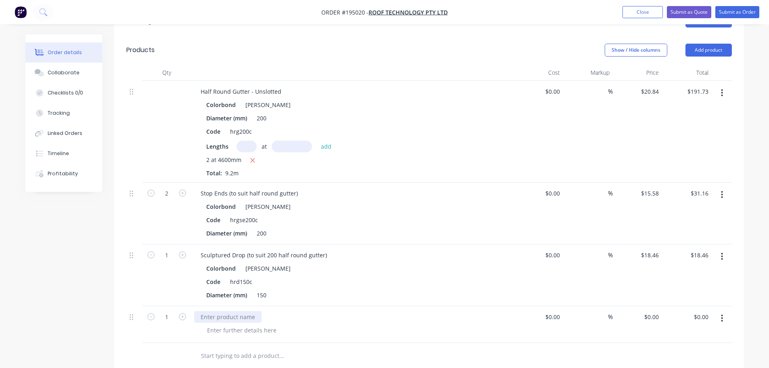
click at [253, 311] on div at bounding box center [227, 317] width 67 height 12
click at [240, 324] on div at bounding box center [242, 330] width 82 height 12
click at [197, 311] on div "150 DIA OFFSET AS ATTACHED" at bounding box center [240, 317] width 93 height 12
click at [272, 311] on div "ASSORTED 150 DIA OFFSET AS ATTACHED" at bounding box center [256, 317] width 124 height 12
click at [393, 314] on div "ASSORTED 150 DIA OFFSETS AS ATTACHED .55 SHALE GREY" at bounding box center [352, 324] width 323 height 37
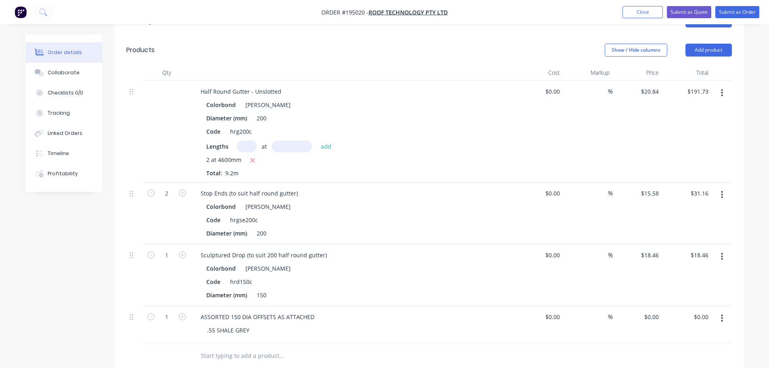
click at [188, 306] on div "1" at bounding box center [166, 324] width 48 height 37
click at [183, 313] on icon "button" at bounding box center [182, 316] width 7 height 7
type input "3"
click at [191, 271] on div "Sculptured Drop (to suit 200 half round gutter) Colorbond Shale Grey Code hrd15…" at bounding box center [352, 275] width 323 height 62
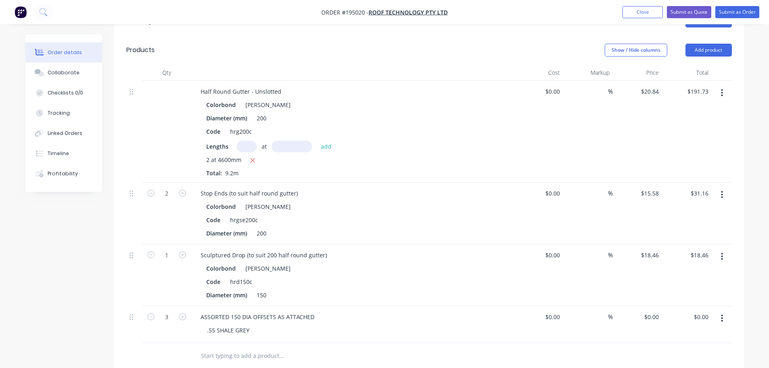
click at [704, 36] on header "Products Show / Hide columns Add product" at bounding box center [429, 50] width 630 height 29
click at [700, 44] on button "Add product" at bounding box center [708, 50] width 46 height 13
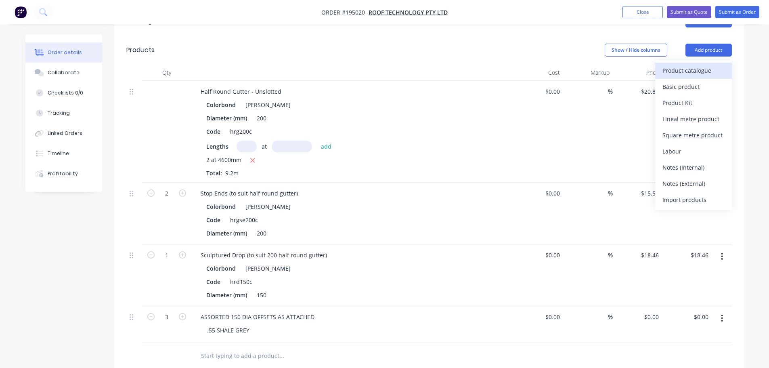
click at [685, 65] on div "Product catalogue" at bounding box center [693, 71] width 62 height 12
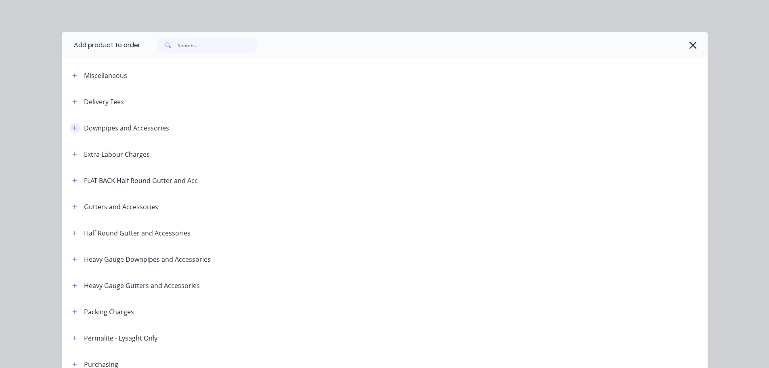
click at [72, 128] on icon "button" at bounding box center [74, 128] width 4 height 4
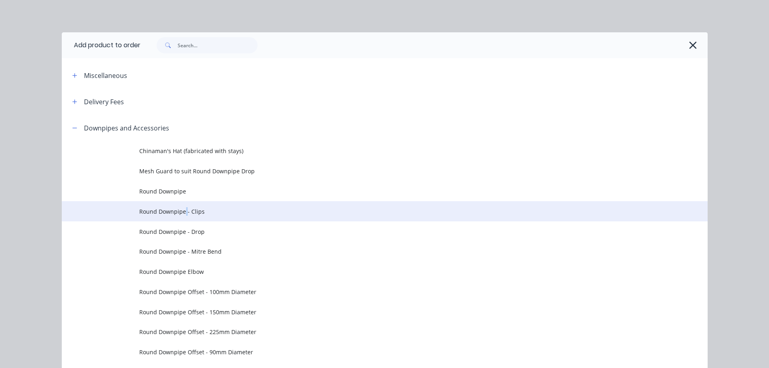
click at [182, 207] on span "Round Downpipe - Clips" at bounding box center [366, 211] width 455 height 8
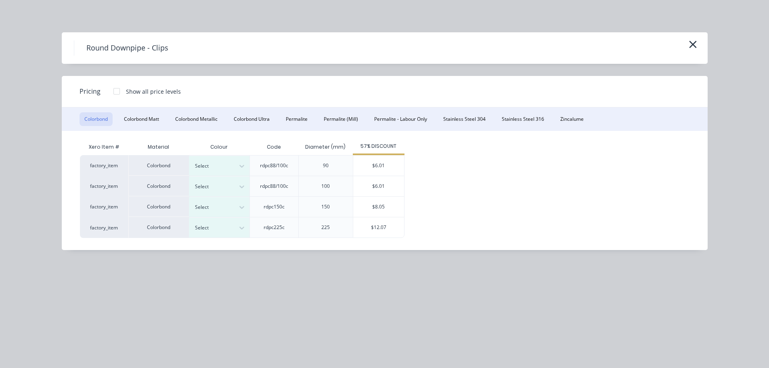
click at [227, 196] on div "Select" at bounding box center [219, 206] width 61 height 21
click at [230, 197] on div "Select" at bounding box center [219, 207] width 61 height 20
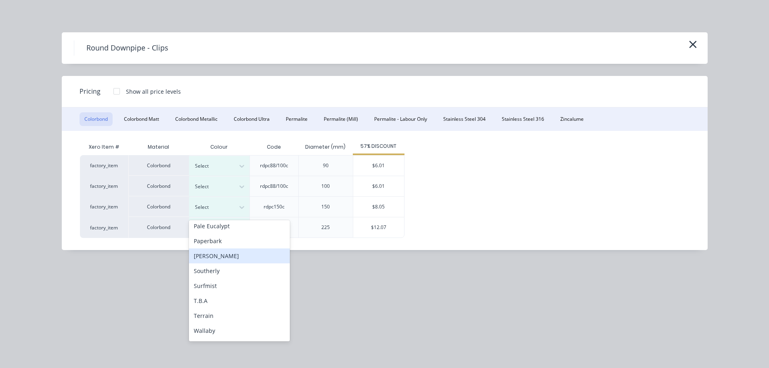
click at [218, 260] on div "[PERSON_NAME]" at bounding box center [239, 255] width 101 height 15
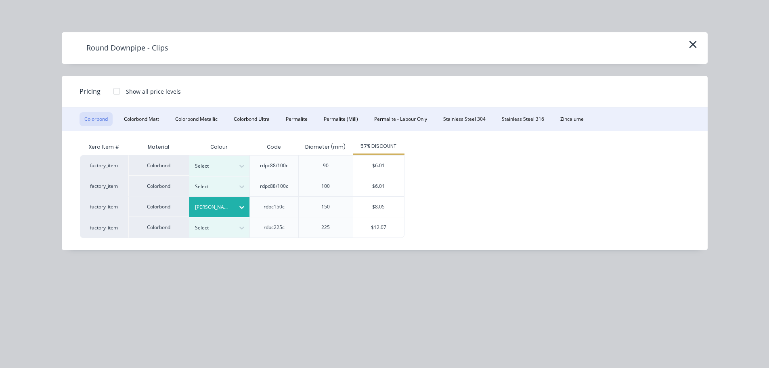
click at [364, 206] on div "$8.05" at bounding box center [378, 207] width 51 height 20
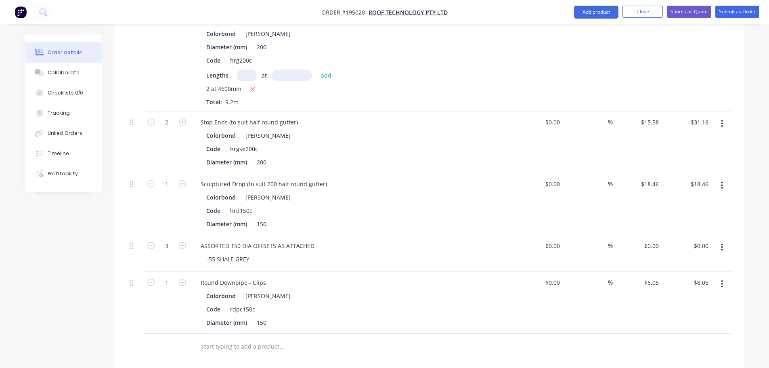
scroll to position [323, 0]
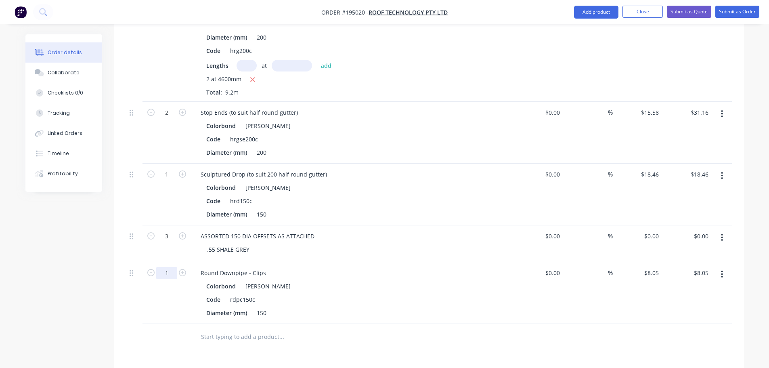
click at [165, 267] on input "1" at bounding box center [166, 273] width 21 height 12
type input "10"
type input "$80.50"
click at [265, 267] on div "Round Downpipe - Clips" at bounding box center [233, 273] width 78 height 12
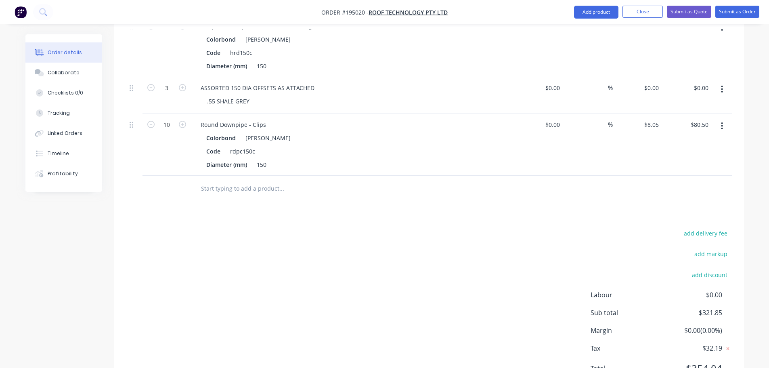
scroll to position [488, 0]
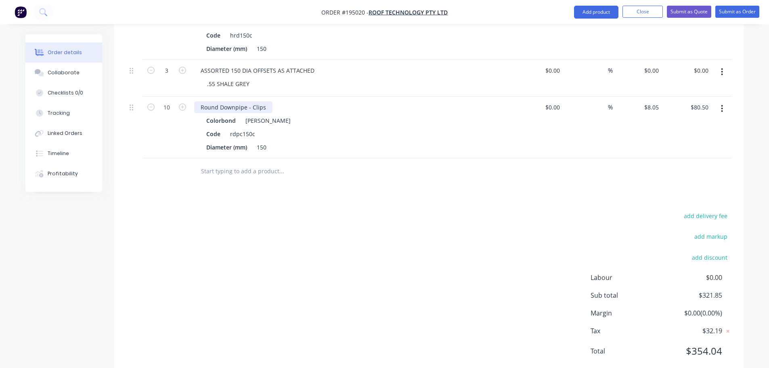
click at [265, 101] on div "Round Downpipe - Clips" at bounding box center [233, 107] width 78 height 12
click at [296, 101] on div "Round Downpipe - Clips - 100 STNAODFF" at bounding box center [256, 107] width 124 height 12
click at [596, 13] on button "Add product" at bounding box center [596, 12] width 44 height 13
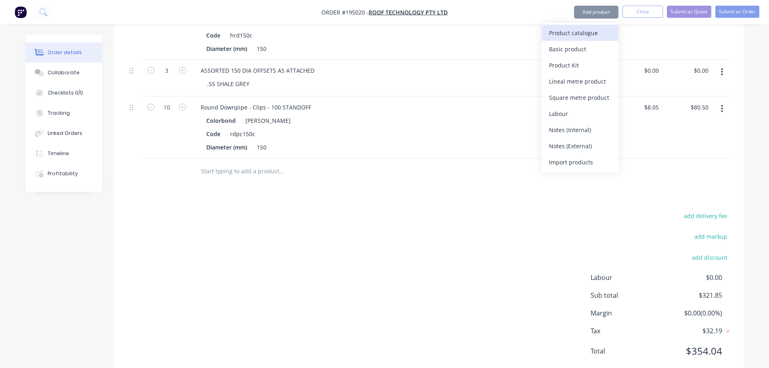
click at [564, 37] on div "Product catalogue" at bounding box center [580, 33] width 62 height 12
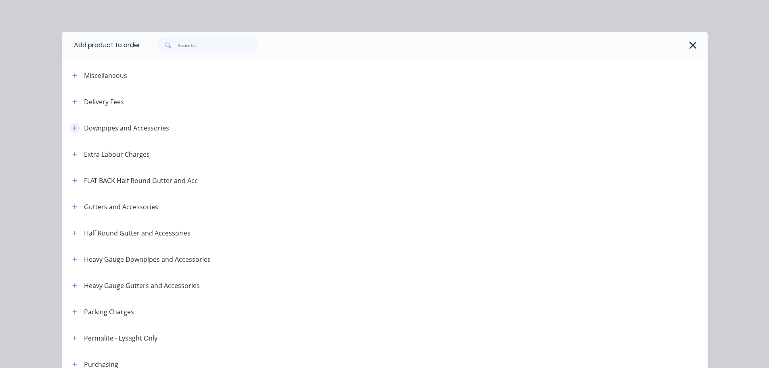
click at [74, 128] on button "button" at bounding box center [75, 128] width 10 height 10
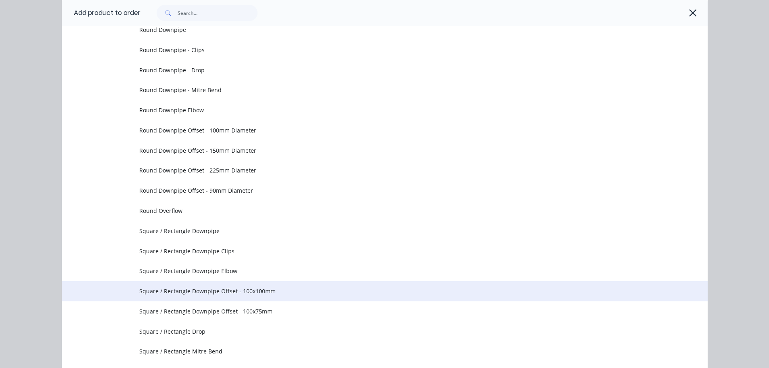
scroll to position [242, 0]
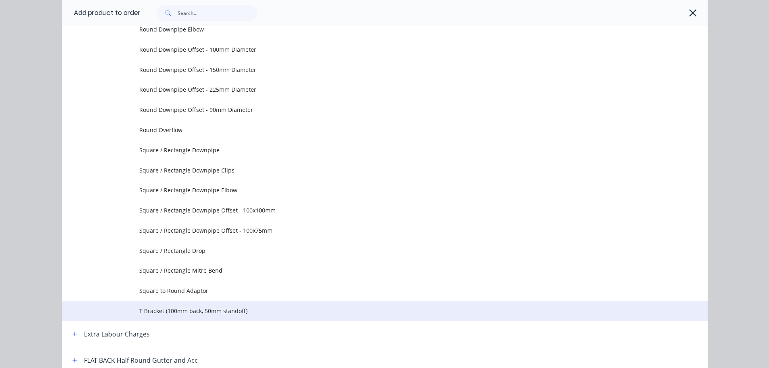
click at [146, 302] on td "T Bracket (100mm back, 50mm standoff)" at bounding box center [423, 311] width 568 height 20
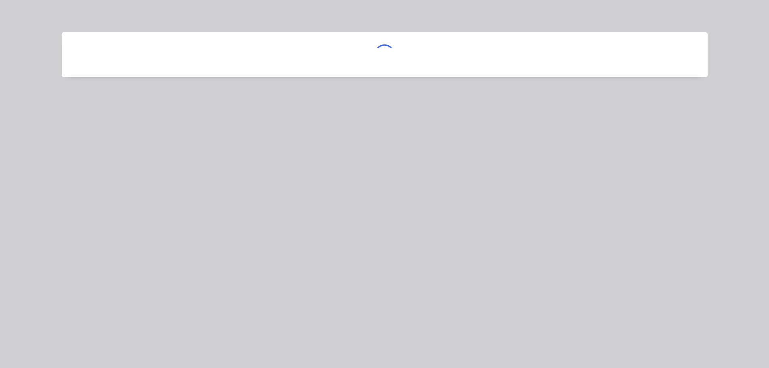
scroll to position [0, 0]
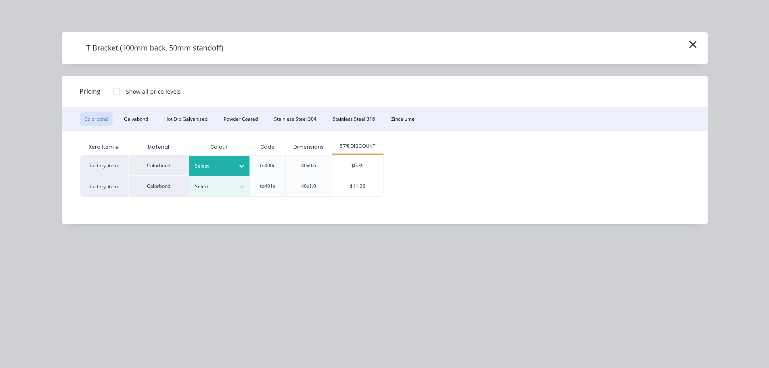
click at [240, 172] on div at bounding box center [242, 165] width 15 height 13
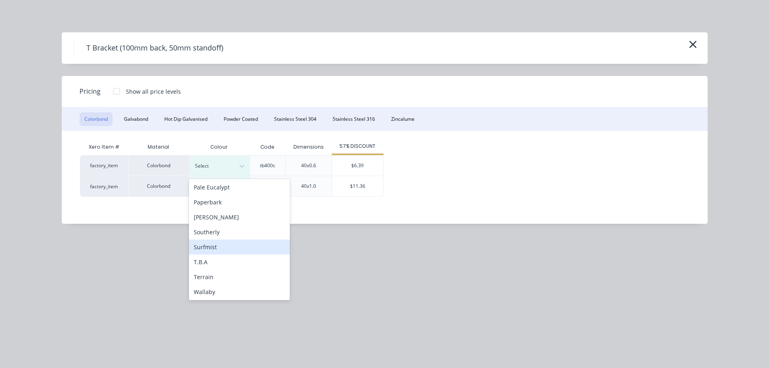
scroll to position [242, 0]
click at [223, 218] on div "[PERSON_NAME]" at bounding box center [239, 214] width 101 height 15
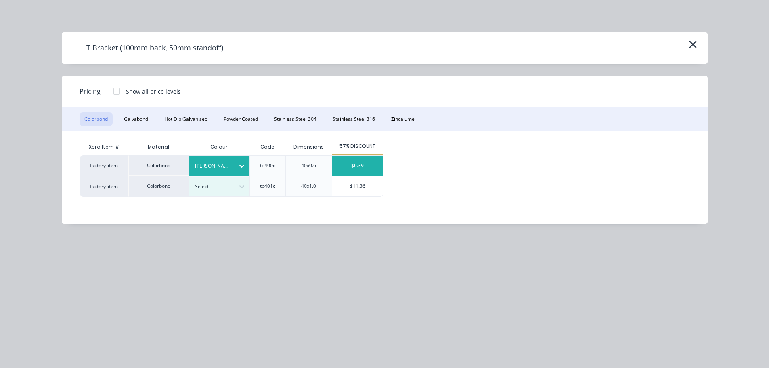
click at [342, 160] on div "$6.39" at bounding box center [357, 165] width 51 height 20
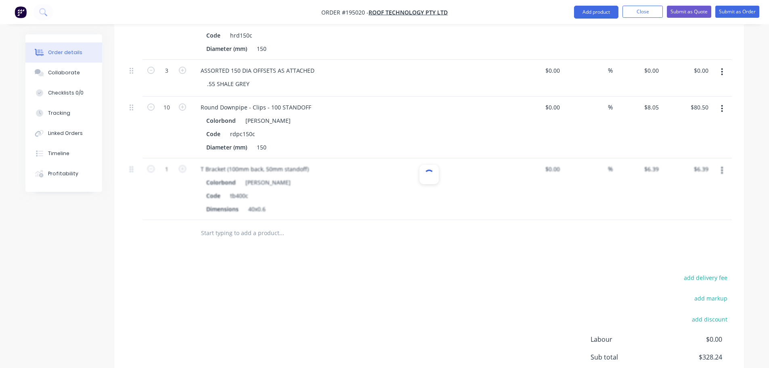
scroll to position [550, 0]
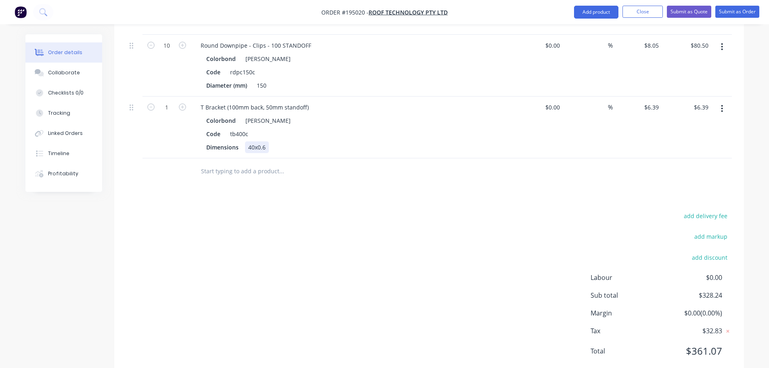
click at [254, 141] on div "40x0.6" at bounding box center [257, 147] width 24 height 12
drag, startPoint x: 167, startPoint y: 82, endPoint x: 189, endPoint y: 91, distance: 23.5
click at [167, 101] on input "1" at bounding box center [166, 107] width 21 height 12
type input "10"
type input "$63.90"
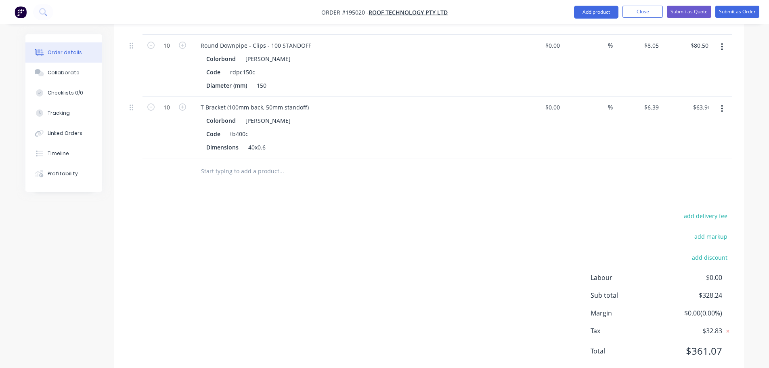
click at [301, 210] on div "add delivery fee add markup add discount Labour $0.00 Sub total $328.24 Margin …" at bounding box center [429, 288] width 606 height 156
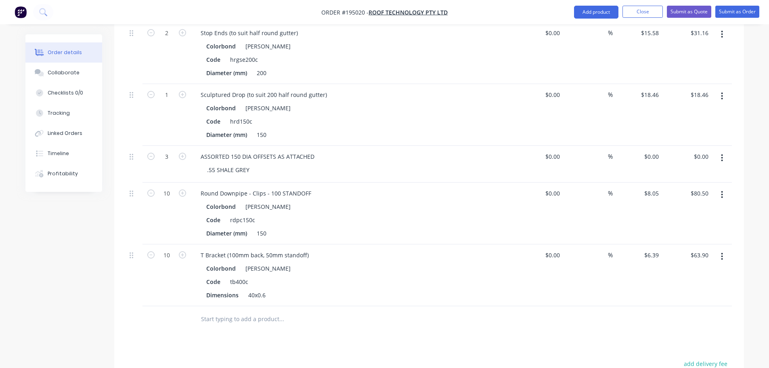
scroll to position [404, 0]
click at [404, 318] on div "Drawings Add drawing Products Show / Hide columns Add product Qty Cost Markup P…" at bounding box center [429, 185] width 630 height 680
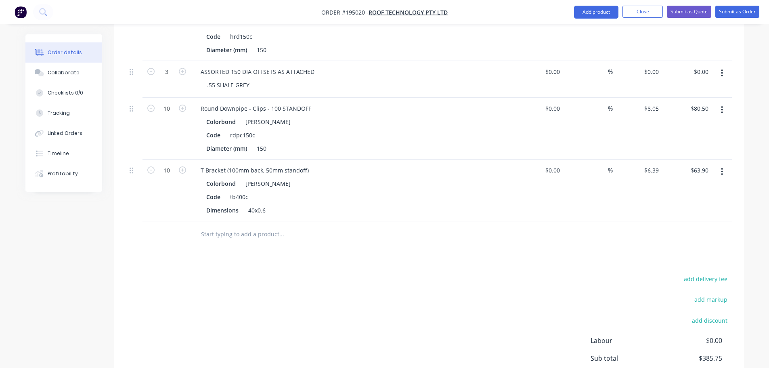
scroll to position [550, 0]
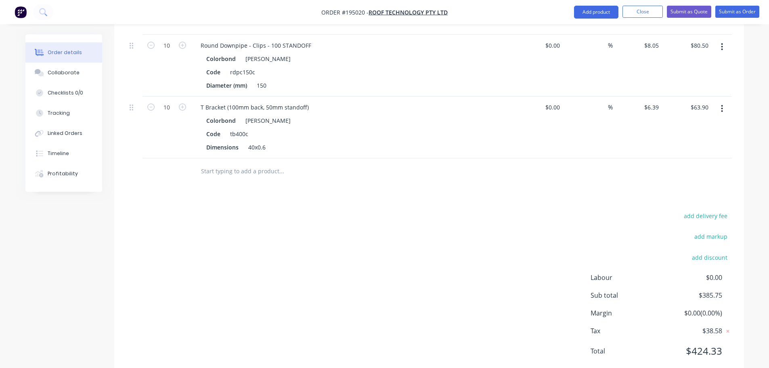
click at [735, 18] on li "Submit as Order" at bounding box center [737, 12] width 44 height 13
click at [740, 13] on button "Submit as Order" at bounding box center [737, 12] width 44 height 12
type input "$20.84"
type input "$191.73"
type input "$15.58"
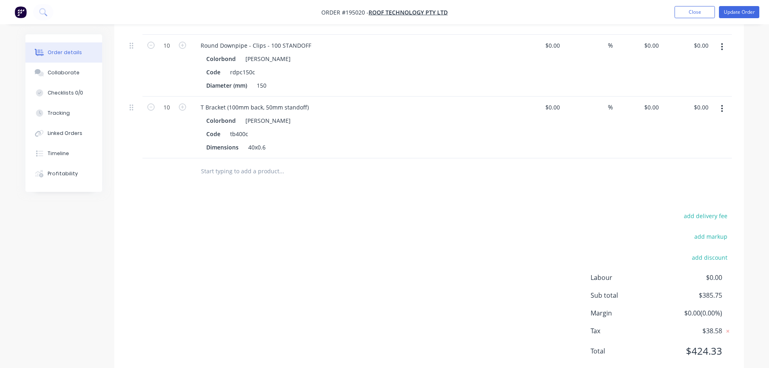
type input "$31.16"
type input "$18.46"
type input "$8.05"
type input "$80.50"
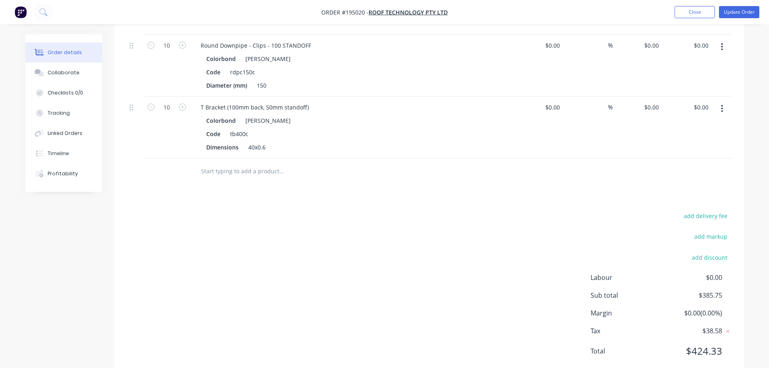
type input "$6.39"
type input "$63.90"
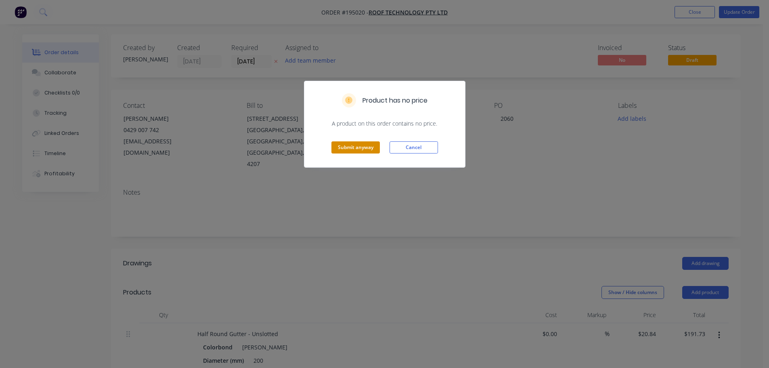
click at [365, 149] on button "Submit anyway" at bounding box center [355, 147] width 48 height 12
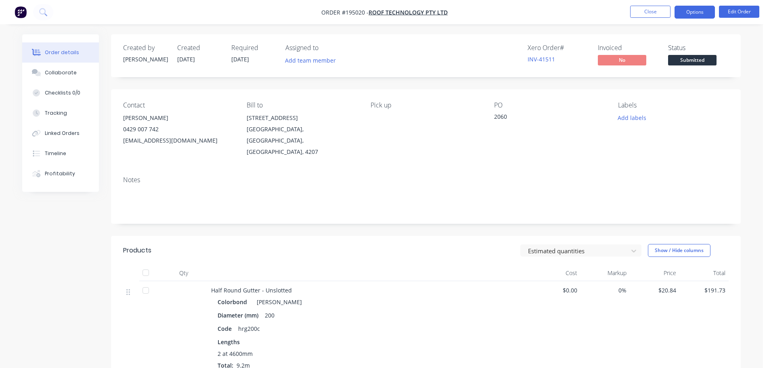
click at [707, 11] on button "Options" at bounding box center [695, 12] width 40 height 13
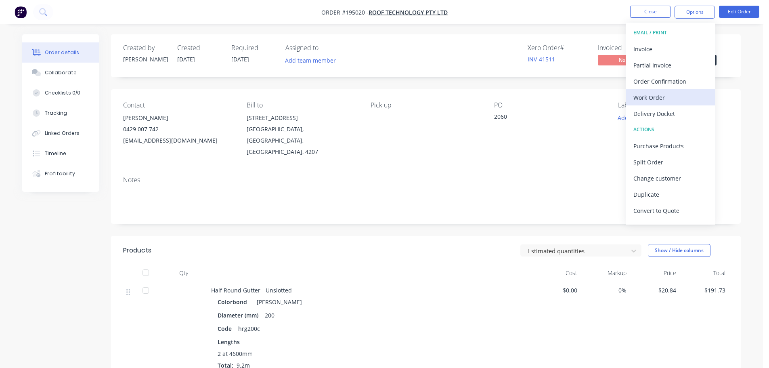
click at [657, 103] on button "Work Order" at bounding box center [670, 97] width 89 height 16
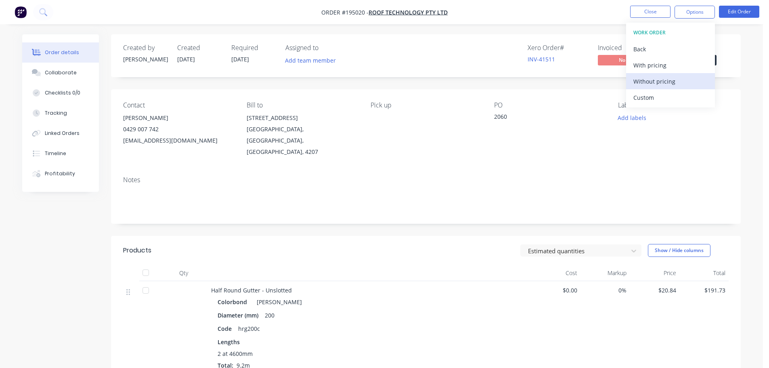
click at [656, 85] on div "Without pricing" at bounding box center [670, 81] width 74 height 12
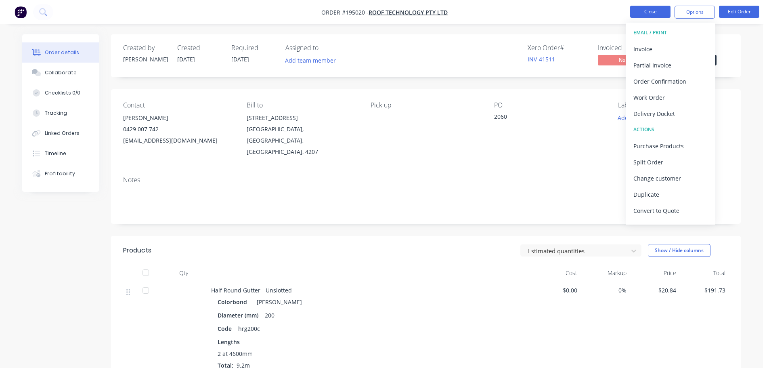
click at [649, 7] on button "Close" at bounding box center [650, 12] width 40 height 12
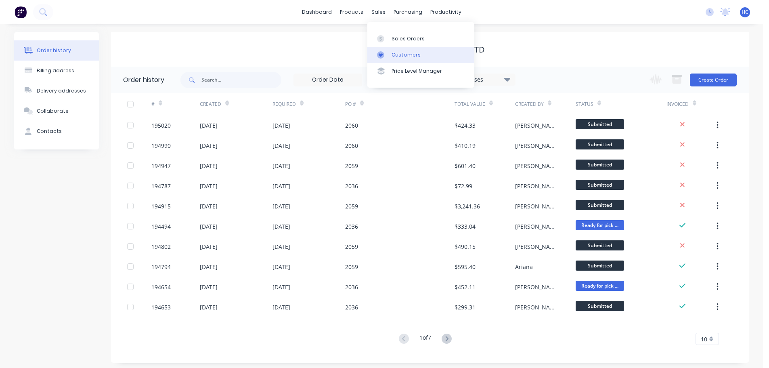
click at [415, 59] on link "Customers" at bounding box center [420, 55] width 107 height 16
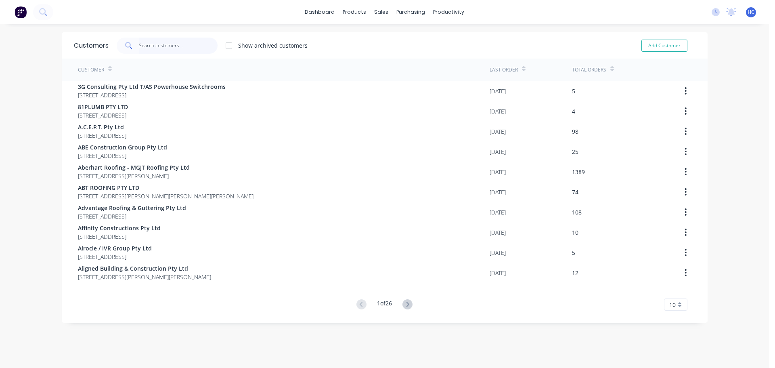
click at [178, 48] on input "text" at bounding box center [178, 46] width 79 height 16
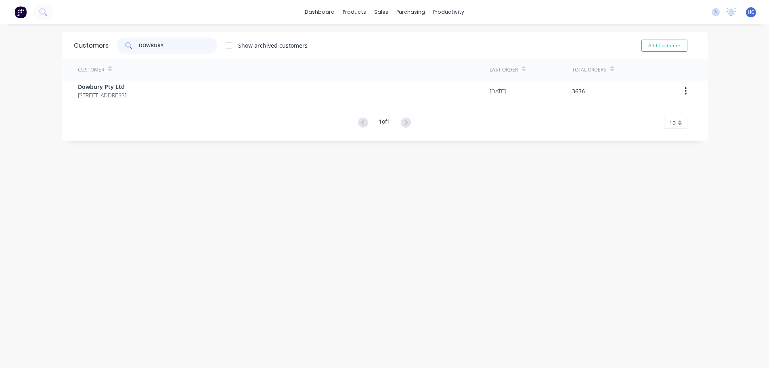
type input "DOWBURY"
click at [172, 102] on div "Customer Last Order Total Orders Dowbury Pty Ltd [STREET_ADDRESS] [DATE] 3636 1…" at bounding box center [385, 94] width 646 height 70
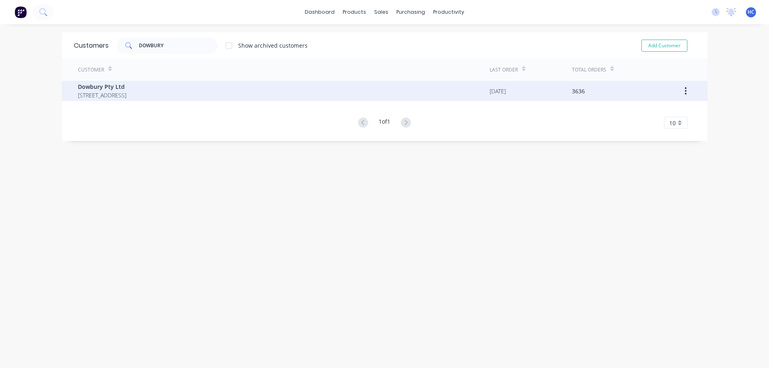
click at [247, 89] on div "Dowbury Pty Ltd [STREET_ADDRESS]" at bounding box center [284, 91] width 412 height 20
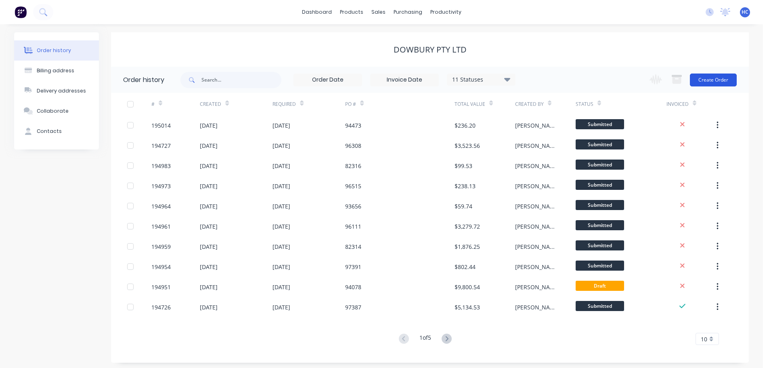
click at [699, 79] on button "Create Order" at bounding box center [713, 79] width 47 height 13
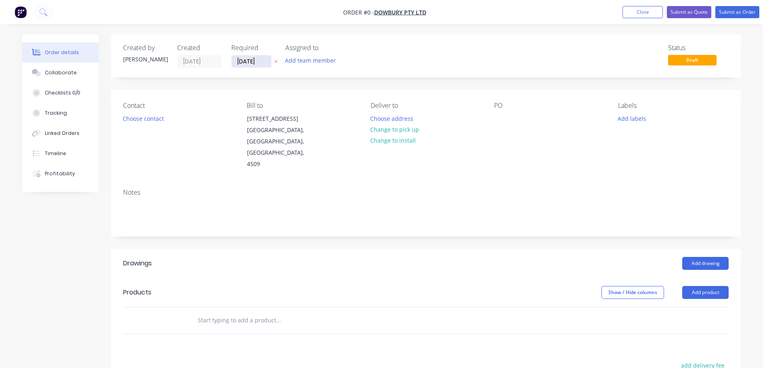
click at [247, 65] on input "[DATE]" at bounding box center [252, 61] width 40 height 12
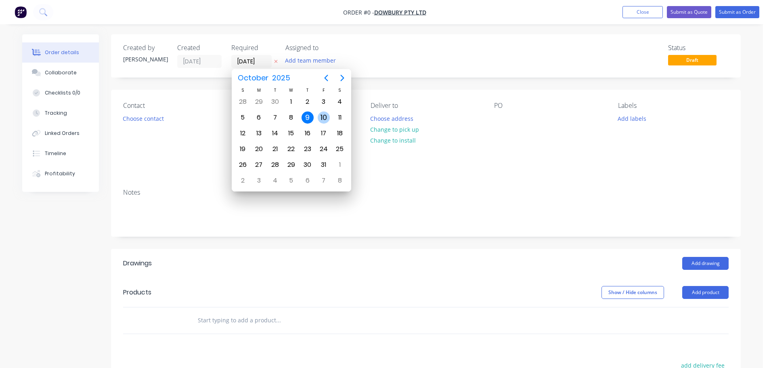
click at [321, 111] on div "10" at bounding box center [324, 117] width 16 height 15
type input "[DATE]"
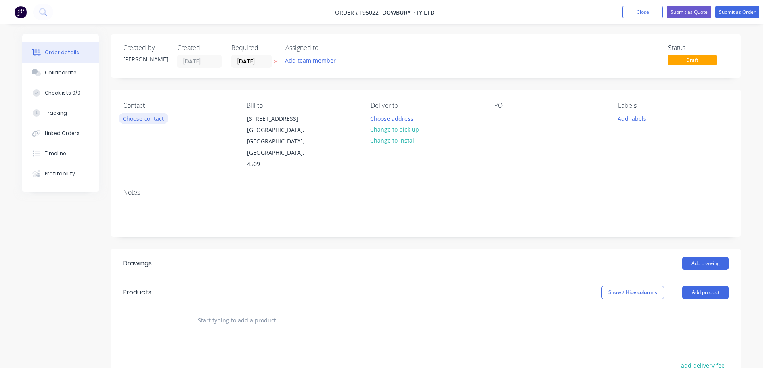
click at [144, 116] on button "Choose contact" at bounding box center [144, 118] width 50 height 11
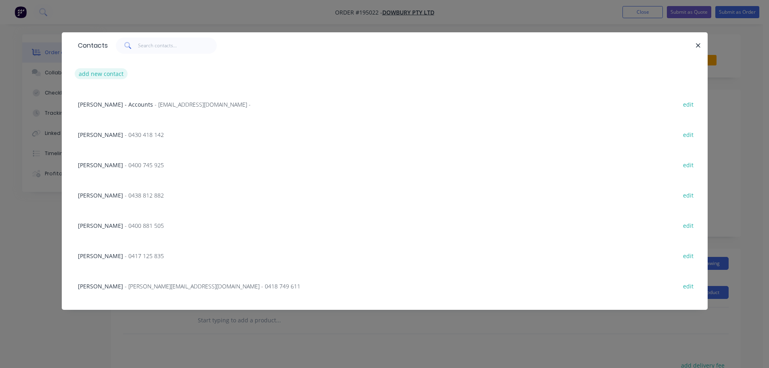
click at [97, 73] on button "add new contact" at bounding box center [101, 73] width 53 height 11
select select "AU"
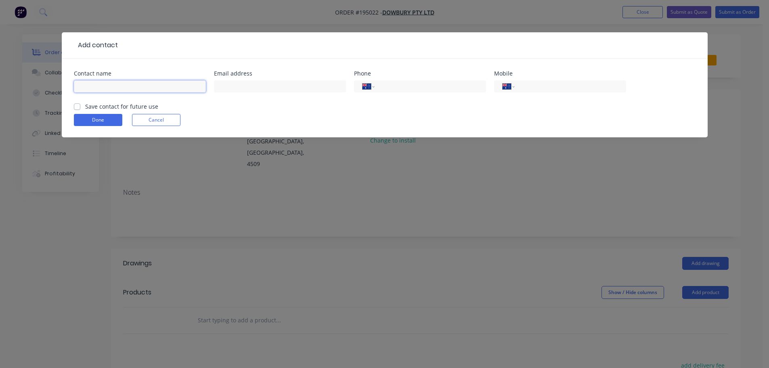
click at [98, 83] on input "text" at bounding box center [140, 86] width 132 height 12
type input "LOCKIE"
click at [81, 105] on div "Save contact for future use" at bounding box center [116, 106] width 84 height 8
click at [85, 105] on label "Save contact for future use" at bounding box center [121, 106] width 73 height 8
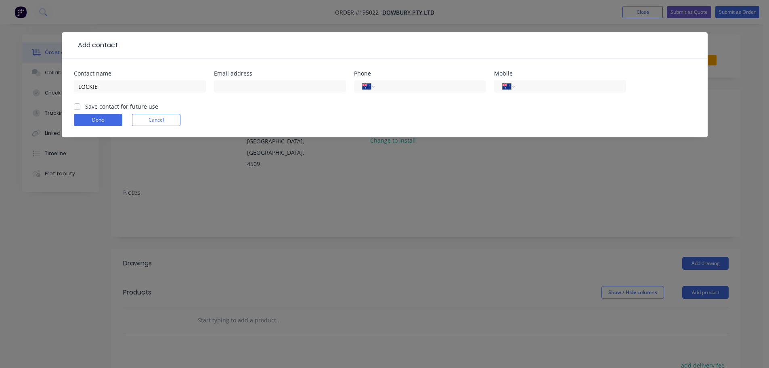
click at [75, 105] on input "Save contact for future use" at bounding box center [77, 106] width 6 height 8
checkbox input "true"
click at [540, 86] on input "tel" at bounding box center [568, 86] width 97 height 9
type input "0418 883 409"
click at [90, 121] on button "Done" at bounding box center [98, 120] width 48 height 12
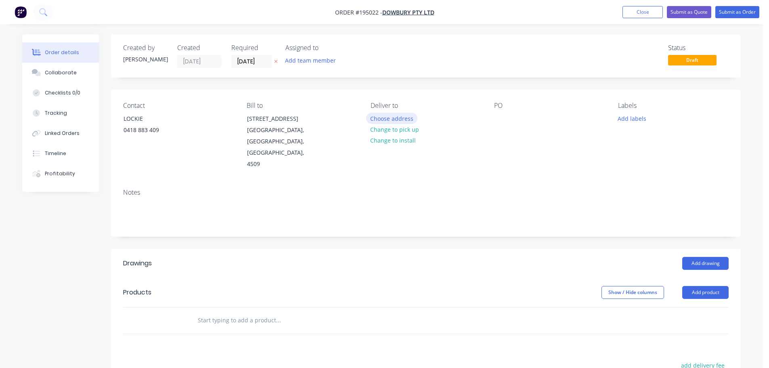
click at [401, 116] on button "Choose address" at bounding box center [392, 118] width 52 height 11
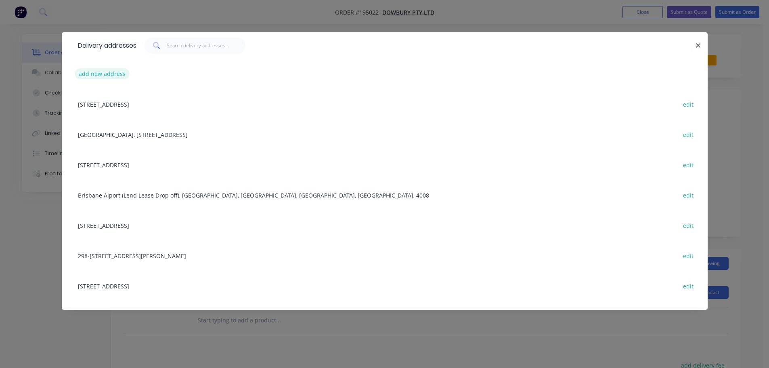
click at [101, 76] on button "add new address" at bounding box center [102, 73] width 55 height 11
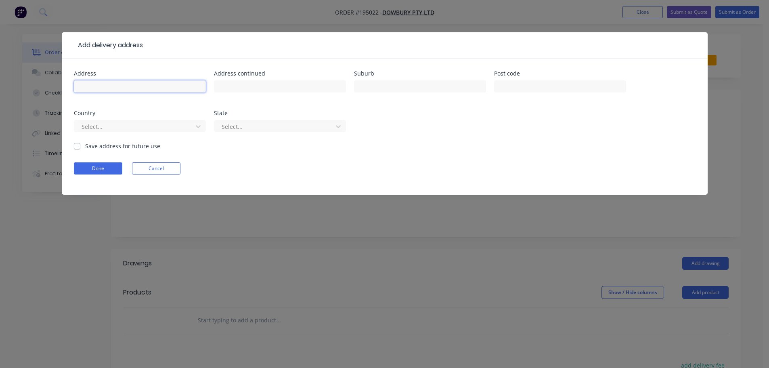
click at [92, 86] on input "text" at bounding box center [140, 86] width 132 height 12
type input "5/55 COMMERCE CCT"
type input "YATALA"
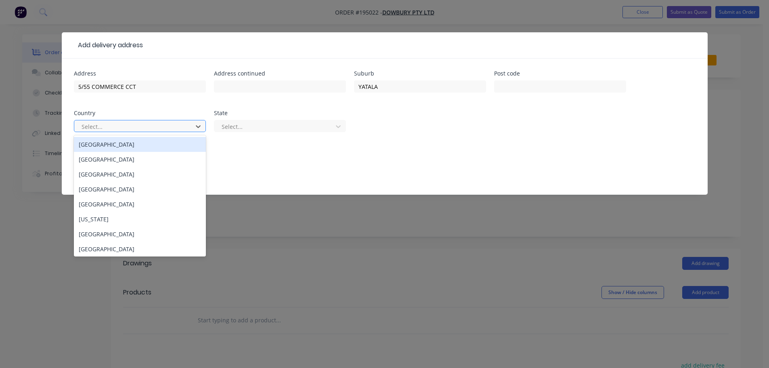
click at [139, 122] on div at bounding box center [135, 127] width 108 height 10
click at [117, 140] on div "[GEOGRAPHIC_DATA]" at bounding box center [140, 144] width 132 height 15
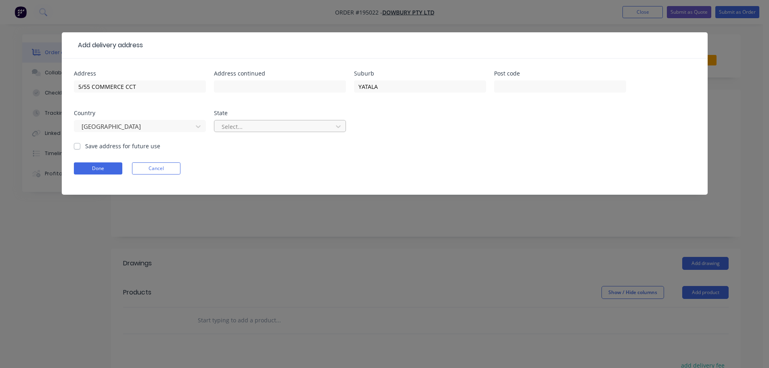
click at [254, 128] on div at bounding box center [275, 127] width 108 height 10
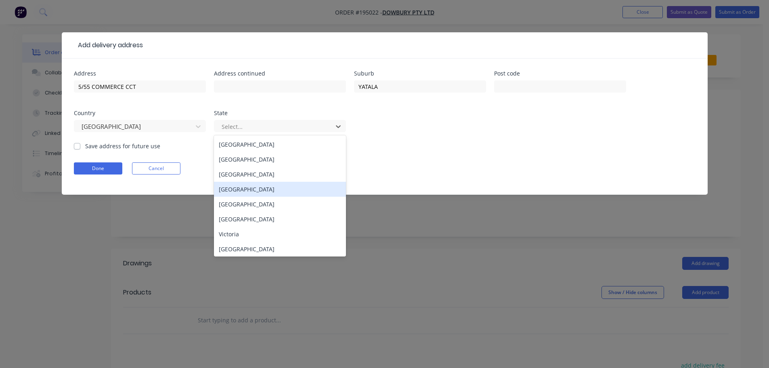
click at [234, 188] on div "[GEOGRAPHIC_DATA]" at bounding box center [280, 189] width 132 height 15
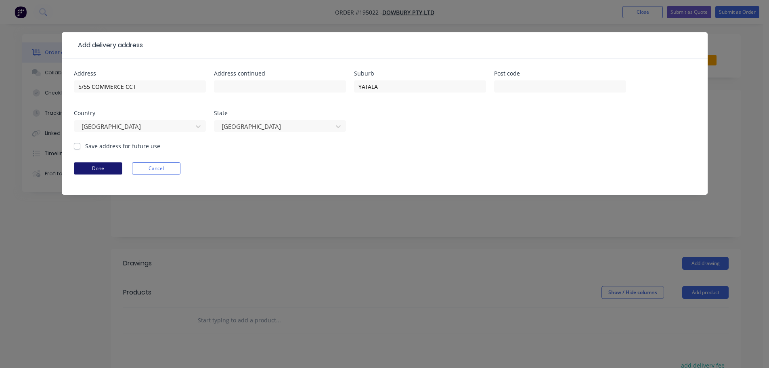
click at [103, 169] on button "Done" at bounding box center [98, 168] width 48 height 12
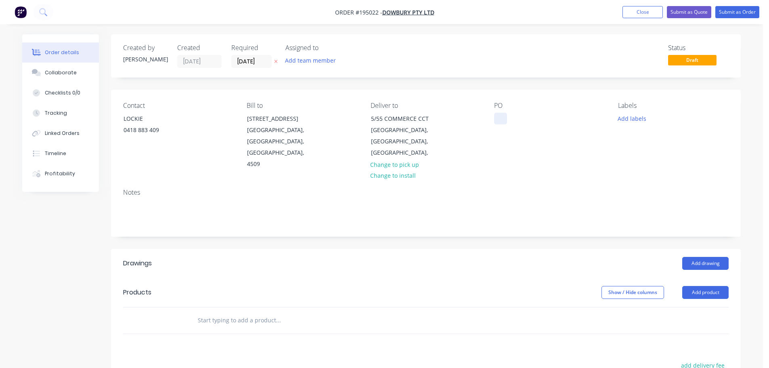
click at [503, 113] on div at bounding box center [500, 119] width 13 height 12
click at [696, 257] on button "Add drawing" at bounding box center [705, 263] width 46 height 13
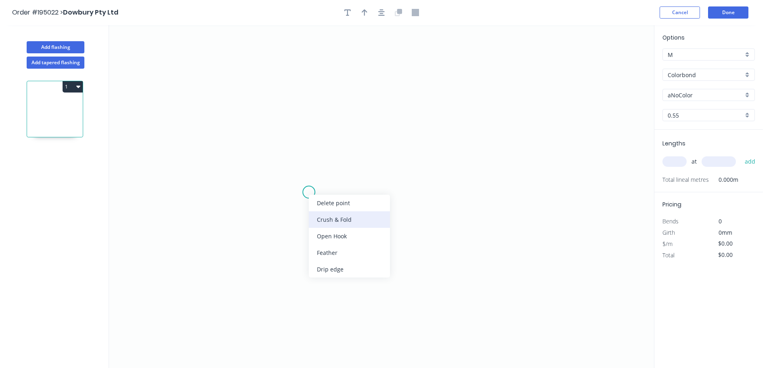
click at [323, 219] on div "Crush & Fold" at bounding box center [349, 219] width 81 height 17
click at [313, 189] on circle at bounding box center [309, 192] width 12 height 12
click at [306, 106] on icon "0" at bounding box center [381, 196] width 545 height 343
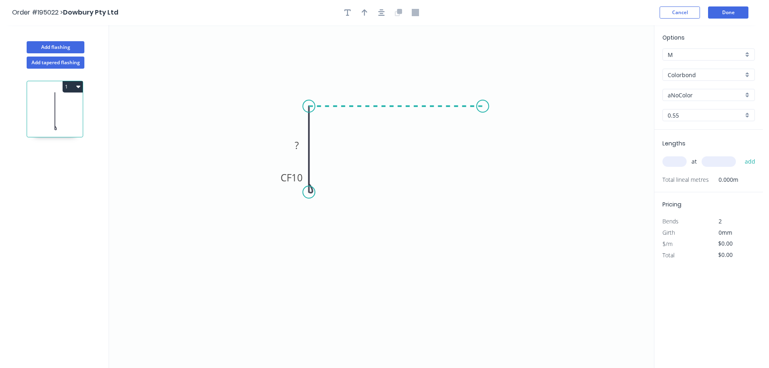
click at [483, 112] on icon "0 CF 10 ?" at bounding box center [381, 196] width 545 height 343
click at [480, 225] on icon "0 CF 10 ? ?" at bounding box center [381, 196] width 545 height 343
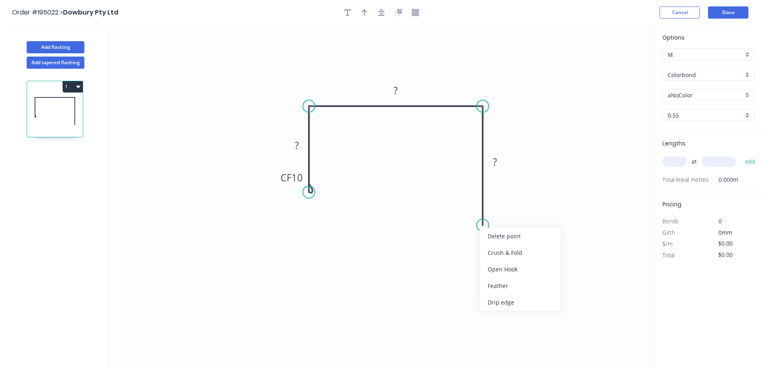
drag, startPoint x: 491, startPoint y: 249, endPoint x: 486, endPoint y: 235, distance: 14.5
click at [492, 249] on div "Crush & Fold" at bounding box center [520, 252] width 81 height 17
click at [499, 251] on div "Flip bend" at bounding box center [523, 252] width 81 height 17
click at [509, 204] on tspan "10" at bounding box center [505, 210] width 11 height 13
type input "$15.15"
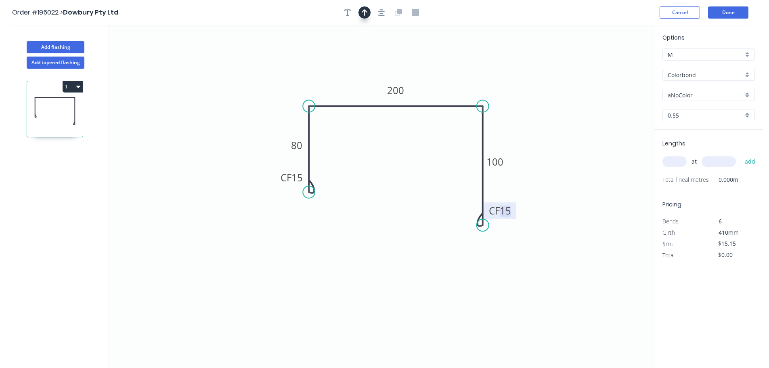
click at [362, 14] on icon "button" at bounding box center [365, 12] width 6 height 7
drag, startPoint x: 612, startPoint y: 64, endPoint x: 460, endPoint y: 94, distance: 155.0
click at [460, 94] on icon at bounding box center [461, 84] width 7 height 26
click at [688, 94] on input "aNoColor" at bounding box center [705, 95] width 75 height 8
click at [692, 73] on input "Colorbond" at bounding box center [705, 75] width 75 height 8
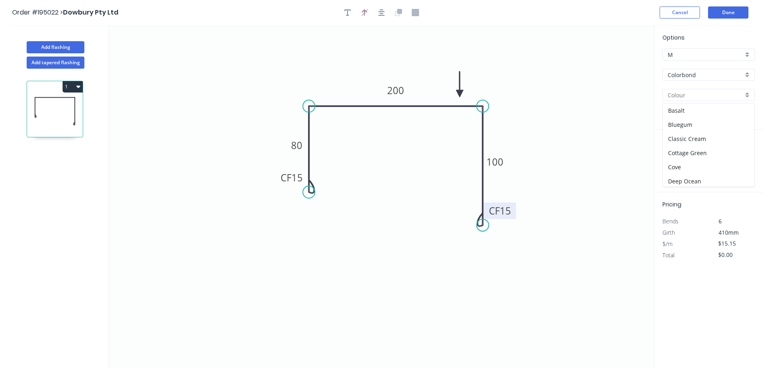
type input "aNoColor"
click at [691, 148] on div "Zincalume" at bounding box center [709, 145] width 92 height 14
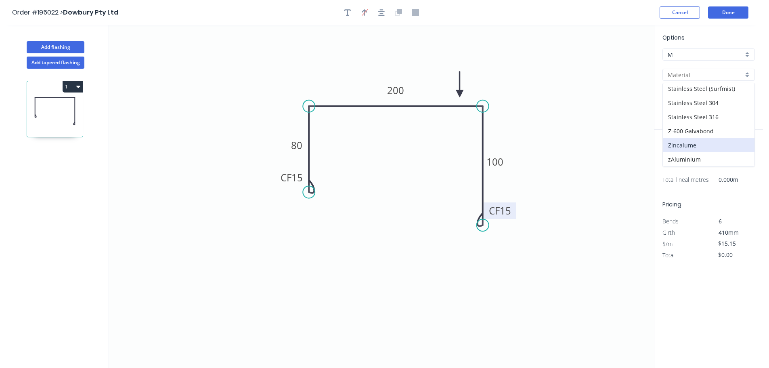
type input "Zincalume"
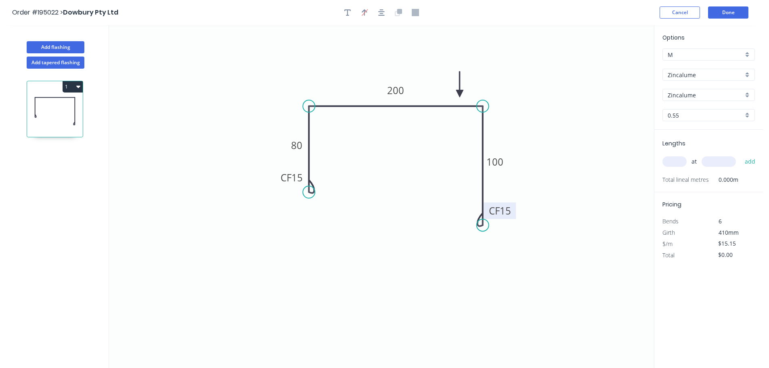
click at [682, 160] on input "text" at bounding box center [674, 161] width 24 height 10
type input "$14.09"
type input "1"
type input "600"
click at [741, 155] on button "add" at bounding box center [750, 162] width 19 height 14
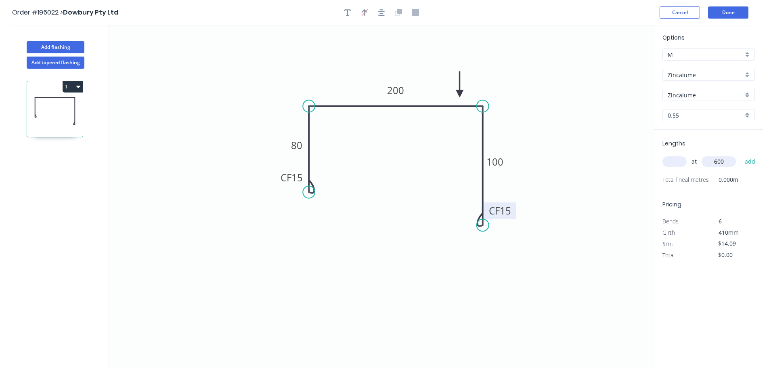
type input "$14.09"
click at [63, 52] on button "Add flashing" at bounding box center [56, 47] width 58 height 12
type input "$0.00"
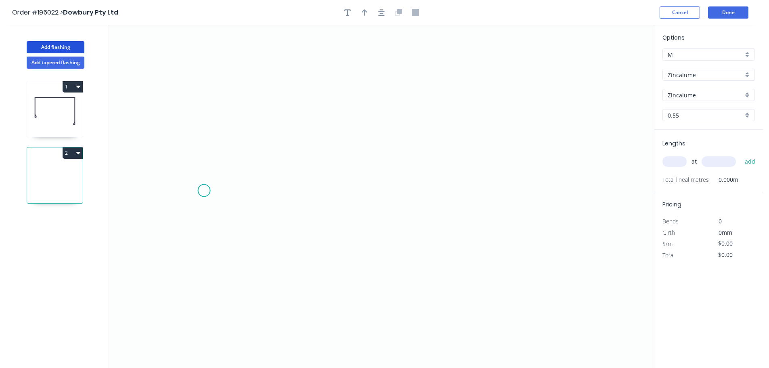
click at [205, 190] on icon "0" at bounding box center [381, 196] width 545 height 343
click at [223, 172] on icon at bounding box center [214, 181] width 19 height 19
click at [558, 174] on icon "0 ?" at bounding box center [381, 196] width 545 height 343
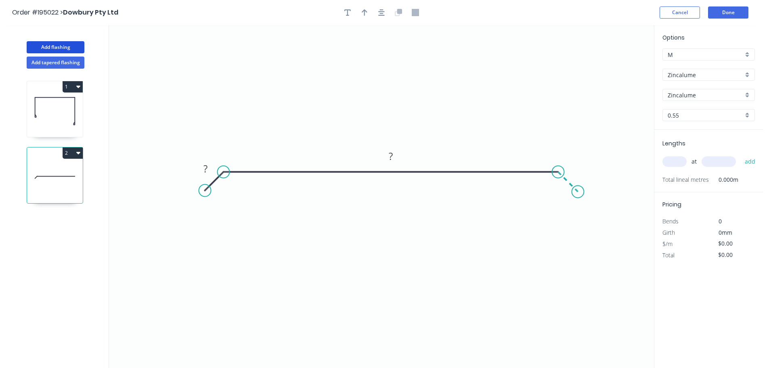
click at [578, 191] on icon at bounding box center [568, 182] width 20 height 20
click at [579, 174] on rect at bounding box center [576, 169] width 16 height 11
type input "$11.35"
click at [369, 15] on button "button" at bounding box center [364, 12] width 12 height 12
drag, startPoint x: 610, startPoint y: 63, endPoint x: 514, endPoint y: 144, distance: 125.8
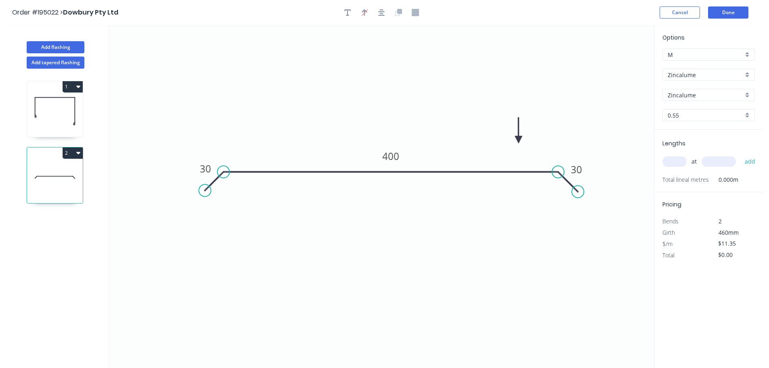
click at [515, 143] on icon at bounding box center [518, 130] width 7 height 26
click at [677, 164] on input "text" at bounding box center [674, 161] width 24 height 10
type input "1"
type input "5500"
click at [741, 155] on button "add" at bounding box center [750, 162] width 19 height 14
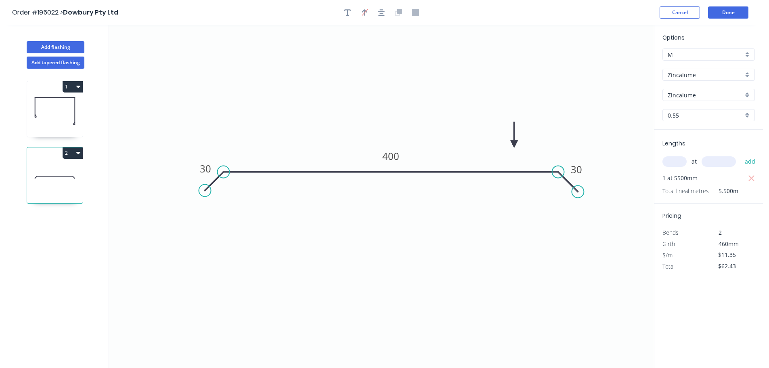
click at [79, 155] on icon "button" at bounding box center [78, 152] width 4 height 6
click at [82, 171] on button "Duplicate" at bounding box center [44, 173] width 77 height 16
type input "$0.00"
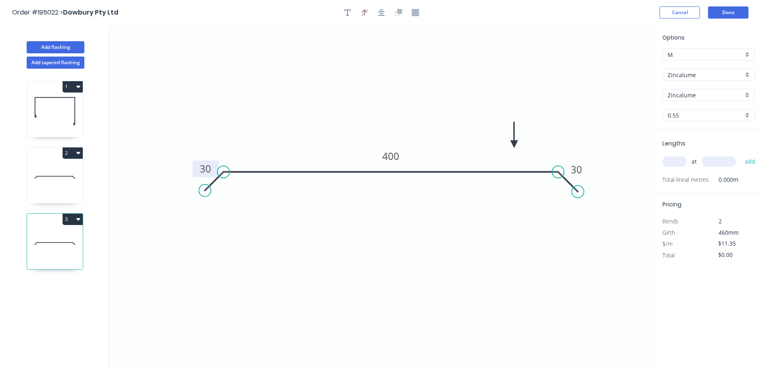
click at [215, 168] on rect at bounding box center [206, 168] width 26 height 17
click at [209, 169] on tspan "30" at bounding box center [205, 168] width 11 height 13
click at [674, 162] on input "text" at bounding box center [674, 161] width 24 height 10
type input "3"
type input "5000"
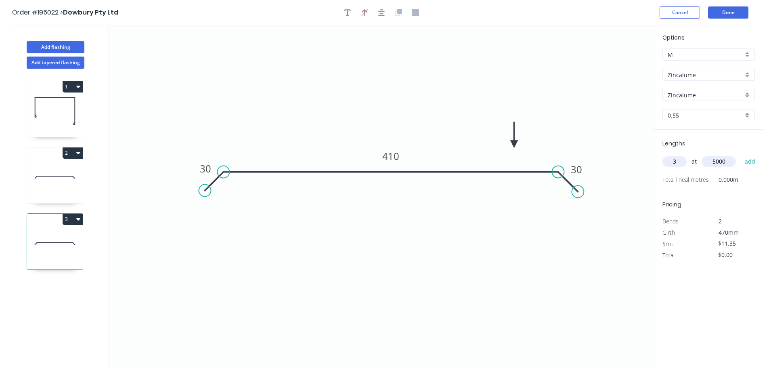
click at [741, 155] on button "add" at bounding box center [750, 162] width 19 height 14
drag, startPoint x: 69, startPoint y: 218, endPoint x: 66, endPoint y: 226, distance: 8.9
click at [68, 218] on button "3" at bounding box center [73, 219] width 20 height 11
click at [63, 235] on div "Duplicate" at bounding box center [44, 239] width 62 height 12
type input "$0.00"
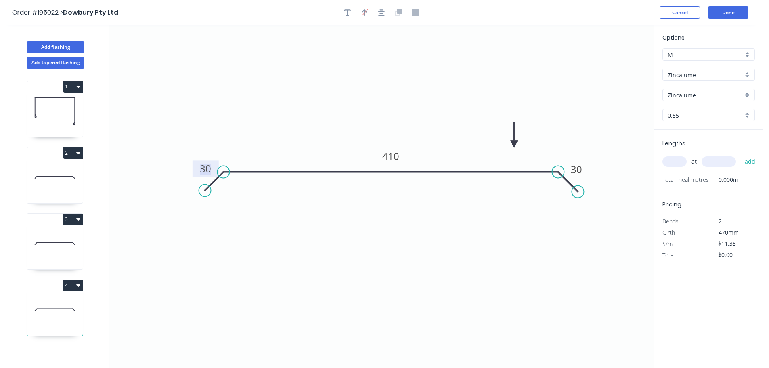
click at [213, 168] on rect at bounding box center [205, 168] width 16 height 11
click at [675, 159] on input "text" at bounding box center [674, 161] width 24 height 10
type input "3"
type input "5000"
click at [741, 155] on button "add" at bounding box center [750, 162] width 19 height 14
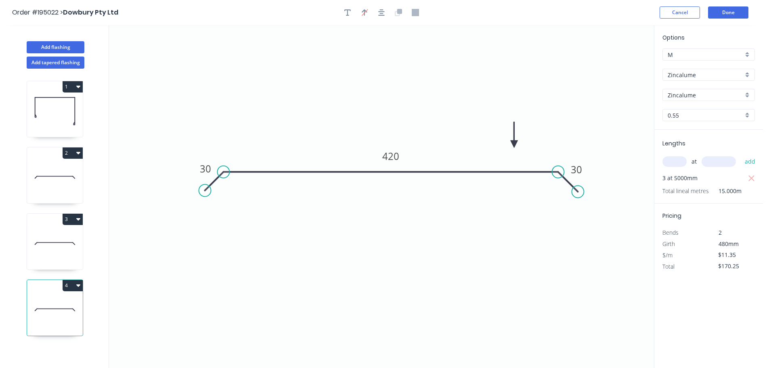
click at [69, 282] on button "4" at bounding box center [73, 285] width 20 height 11
click at [57, 300] on div "Duplicate" at bounding box center [44, 306] width 62 height 12
type input "$0.00"
click at [199, 173] on rect at bounding box center [205, 168] width 16 height 11
type input "$19.06"
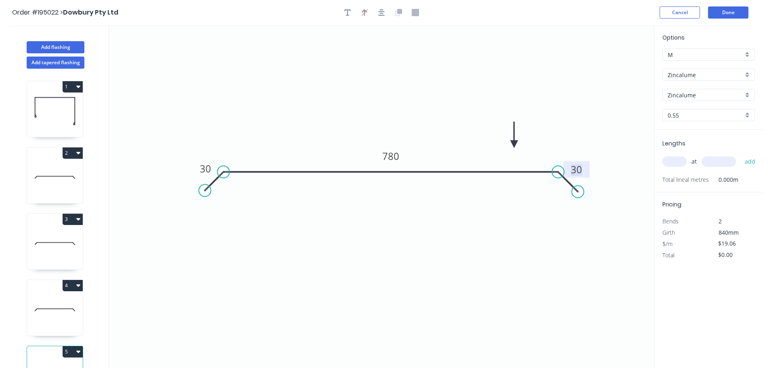
click at [679, 158] on input "text" at bounding box center [674, 161] width 24 height 10
type input "2"
type input "5500"
click at [741, 155] on button "add" at bounding box center [750, 162] width 19 height 14
type input "$209.66"
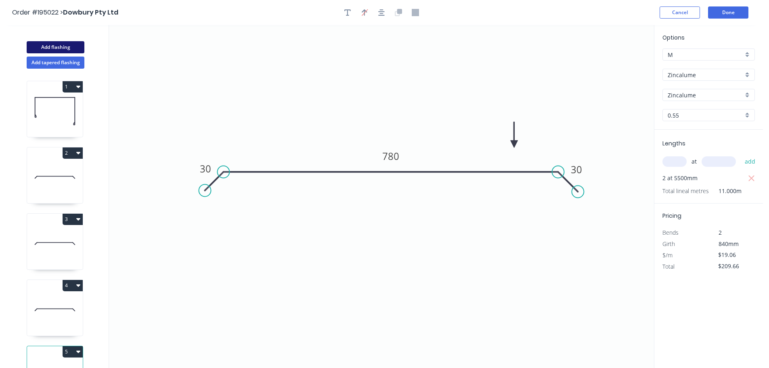
click at [60, 45] on button "Add flashing" at bounding box center [56, 47] width 58 height 12
type input "$0.00"
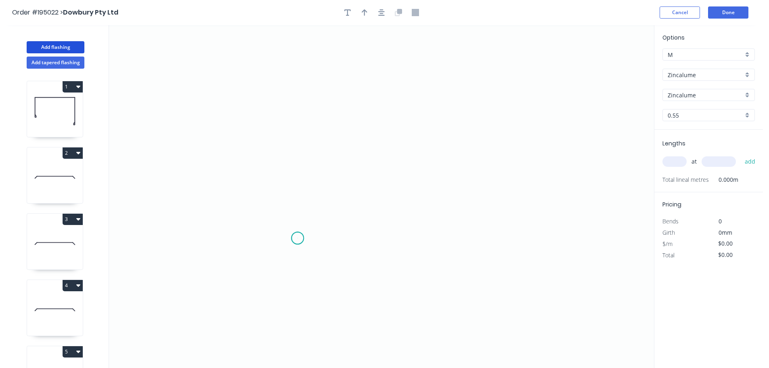
click at [298, 238] on circle at bounding box center [297, 238] width 12 height 12
click at [311, 292] on div "Feather" at bounding box center [338, 298] width 81 height 17
click at [292, 239] on circle at bounding box center [297, 238] width 12 height 12
click at [290, 114] on icon "0" at bounding box center [381, 196] width 545 height 343
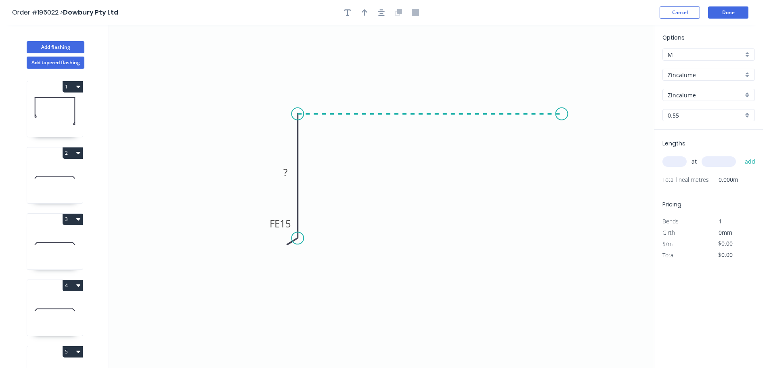
click at [562, 117] on icon "0 FE 15 ?" at bounding box center [381, 196] width 545 height 343
click at [562, 227] on icon "0 FE 15 ? ?" at bounding box center [381, 196] width 545 height 343
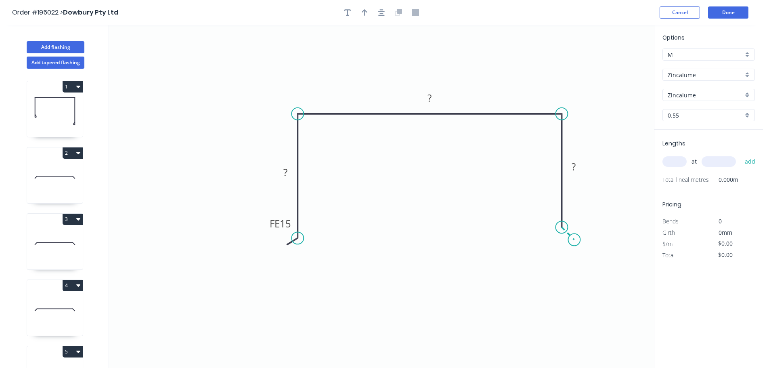
click at [574, 241] on icon "0 FE 15 ? ? ?" at bounding box center [381, 196] width 545 height 343
click at [561, 253] on icon "0 FE 15 ? ? ? ?" at bounding box center [381, 196] width 545 height 343
click at [561, 253] on circle at bounding box center [561, 253] width 12 height 12
click at [315, 264] on div "Flip bend" at bounding box center [341, 269] width 81 height 17
click at [318, 229] on tspan "15" at bounding box center [319, 223] width 11 height 13
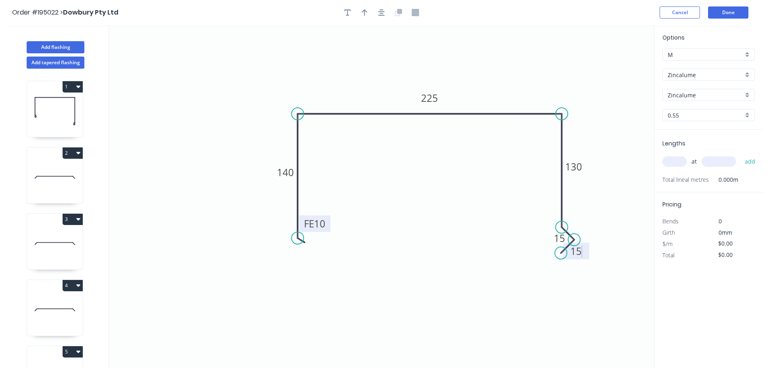
type input "$14.95"
click at [361, 13] on button "button" at bounding box center [364, 12] width 12 height 12
drag, startPoint x: 611, startPoint y: 65, endPoint x: 639, endPoint y: 125, distance: 66.5
click at [515, 91] on icon at bounding box center [514, 82] width 7 height 26
click at [673, 155] on div "at add" at bounding box center [709, 162] width 94 height 14
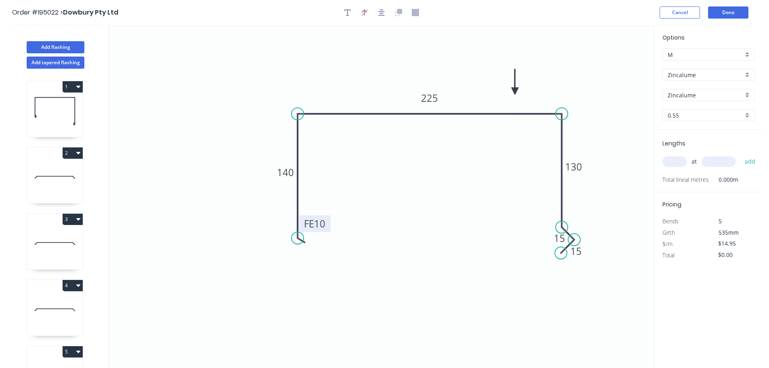
click at [673, 159] on input "text" at bounding box center [674, 161] width 24 height 10
type input "2"
type input "6000"
click at [741, 155] on button "add" at bounding box center [750, 162] width 19 height 14
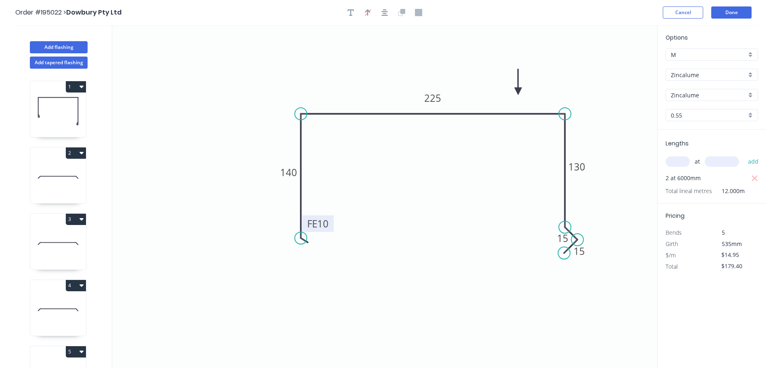
scroll to position [101, 0]
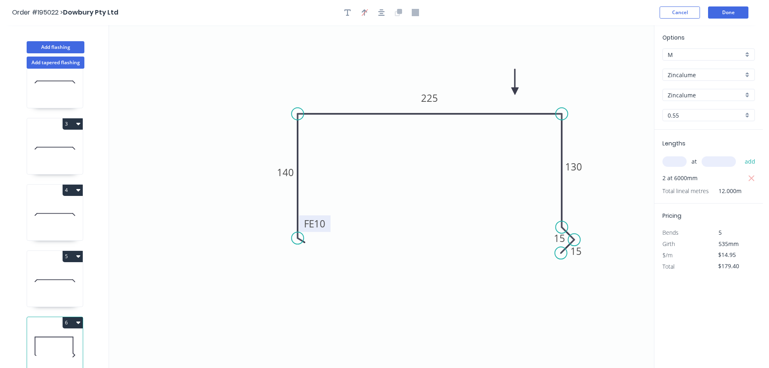
click at [73, 318] on button "6" at bounding box center [73, 322] width 20 height 11
click at [58, 337] on div "Duplicate" at bounding box center [44, 343] width 62 height 12
type input "$0.00"
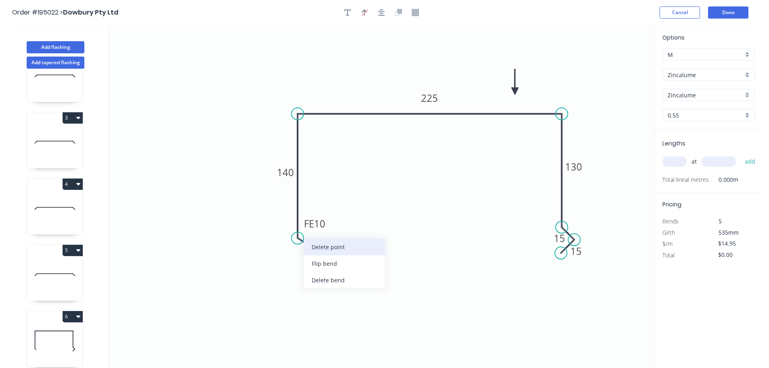
click at [325, 250] on div "Delete point" at bounding box center [344, 247] width 81 height 17
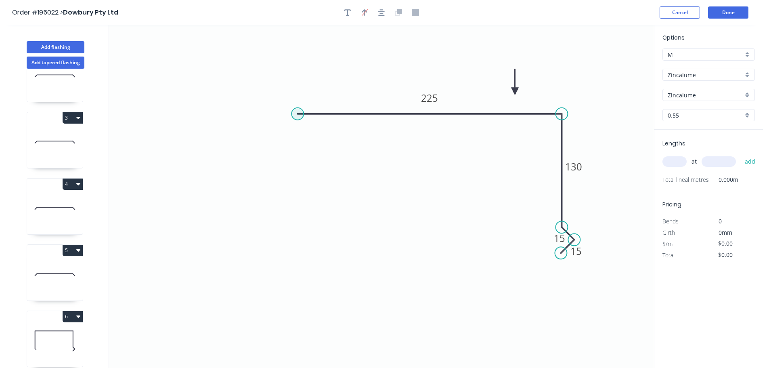
click at [298, 117] on circle at bounding box center [297, 114] width 12 height 12
click at [275, 137] on icon "0 225 130 15 15" at bounding box center [381, 196] width 545 height 343
click at [275, 137] on circle at bounding box center [275, 136] width 12 height 12
click at [278, 118] on tspan "?" at bounding box center [278, 112] width 4 height 13
type input "$14.27"
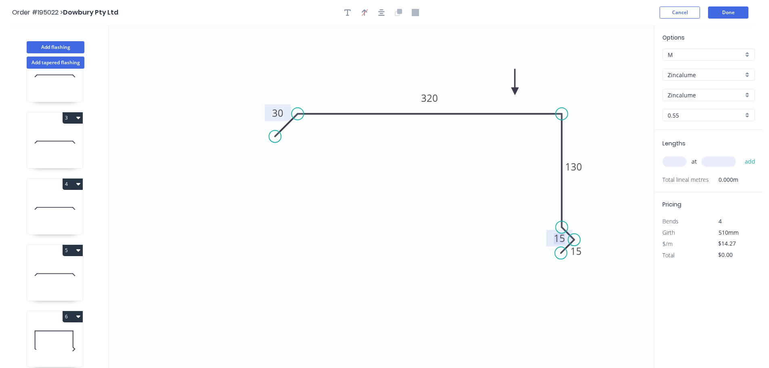
click at [603, 88] on icon "0 30 320 130 15 15" at bounding box center [381, 196] width 545 height 343
click at [670, 159] on input "text" at bounding box center [674, 161] width 24 height 10
type input "1"
type input "2500"
click at [741, 155] on button "add" at bounding box center [750, 162] width 19 height 14
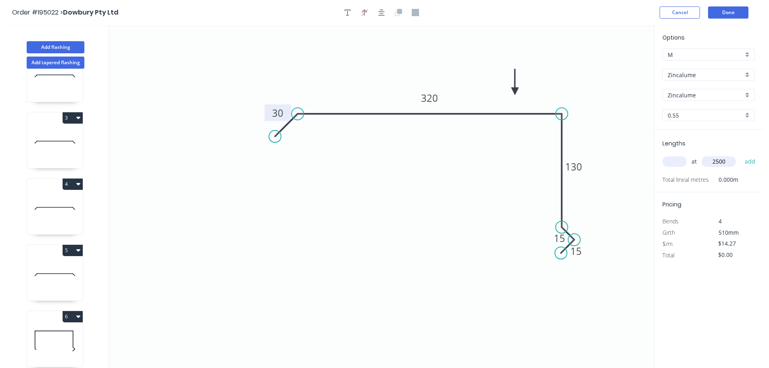
type input "$35.68"
click at [57, 45] on button "Add flashing" at bounding box center [56, 47] width 58 height 12
type input "$0.00"
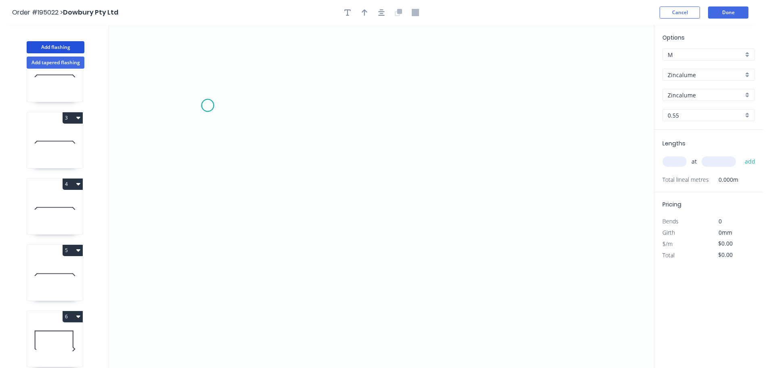
click at [208, 105] on icon "0" at bounding box center [381, 196] width 545 height 343
click at [195, 92] on icon "0" at bounding box center [381, 196] width 545 height 343
click at [197, 235] on icon "0 ?" at bounding box center [381, 196] width 545 height 343
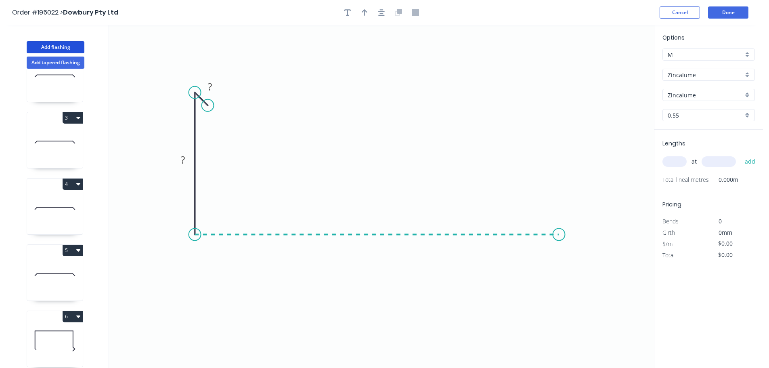
click at [559, 222] on icon "0 ? ?" at bounding box center [381, 196] width 545 height 343
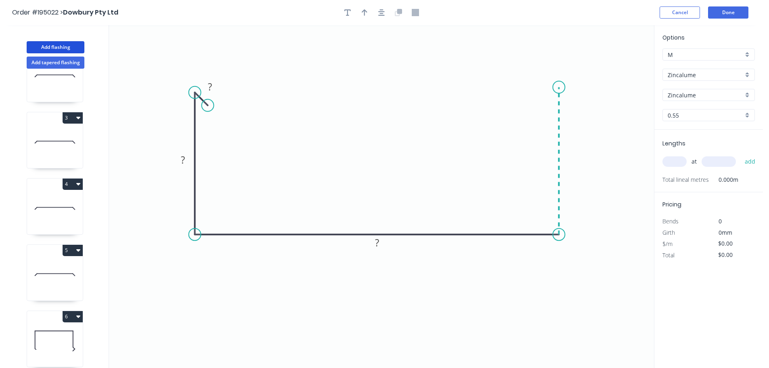
click at [559, 87] on icon at bounding box center [559, 160] width 0 height 147
click at [541, 98] on icon "0 ? ? ? ?" at bounding box center [381, 196] width 545 height 343
click at [545, 81] on rect at bounding box center [541, 76] width 16 height 11
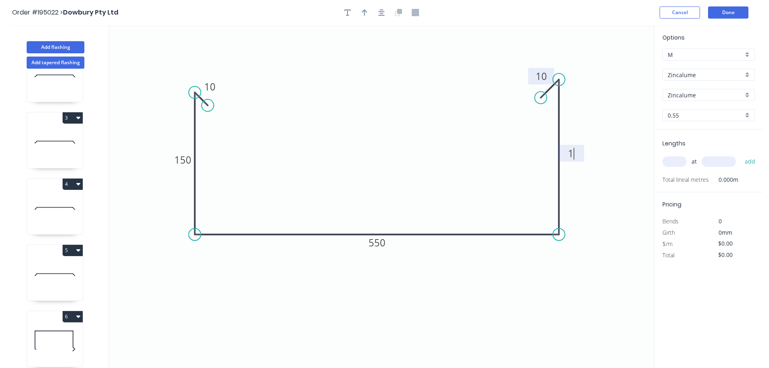
type input "$20.43"
click at [367, 15] on icon "button" at bounding box center [365, 12] width 6 height 7
drag, startPoint x: 613, startPoint y: 63, endPoint x: 371, endPoint y: 138, distance: 253.1
click at [358, 136] on icon at bounding box center [357, 128] width 7 height 26
click at [683, 166] on div "at add" at bounding box center [709, 162] width 94 height 14
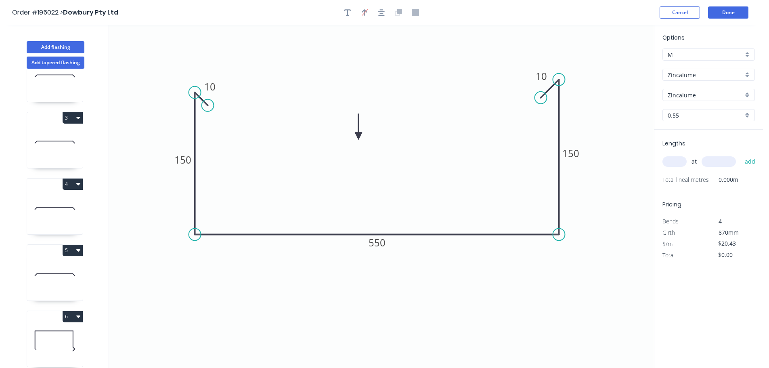
click at [676, 162] on input "text" at bounding box center [674, 161] width 24 height 10
type input "2"
type input "4500"
click at [741, 155] on button "add" at bounding box center [750, 162] width 19 height 14
type input "$183.87"
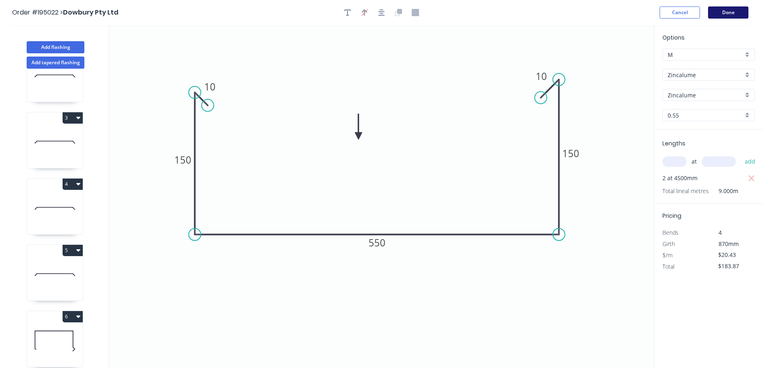
click at [731, 17] on button "Done" at bounding box center [728, 12] width 40 height 12
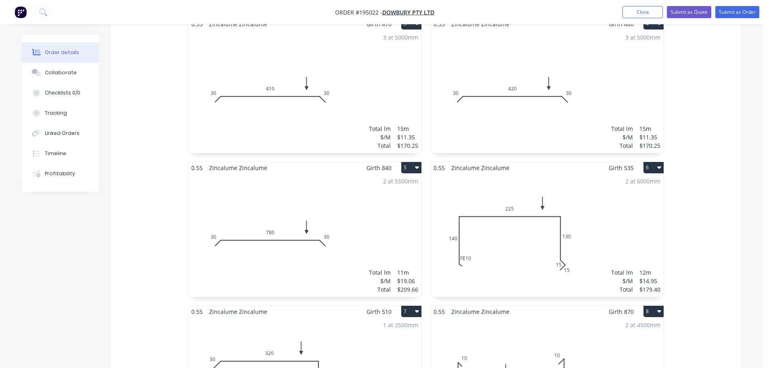
scroll to position [735, 0]
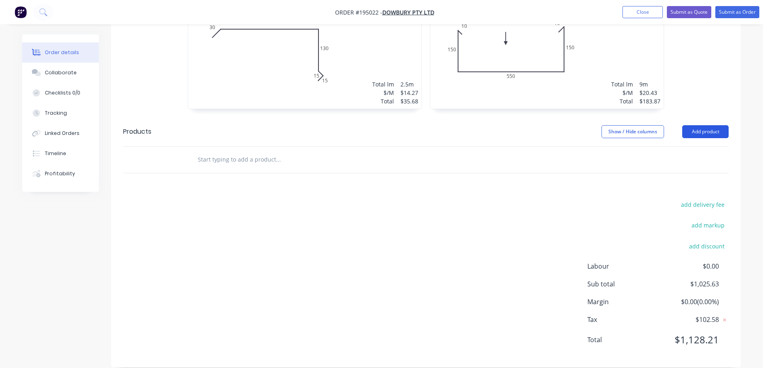
click at [697, 125] on button "Add product" at bounding box center [705, 131] width 46 height 13
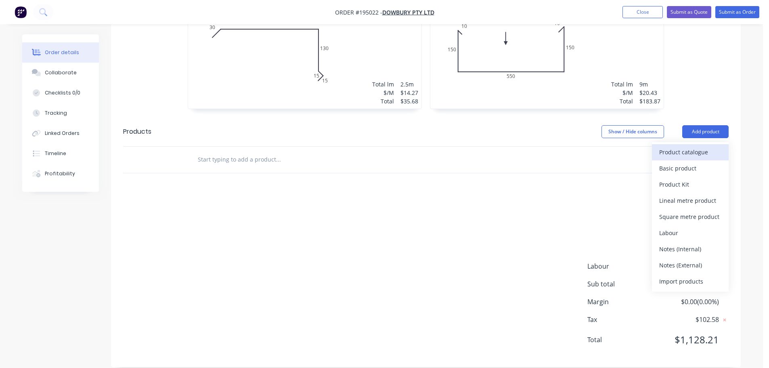
click at [689, 146] on div "Product catalogue" at bounding box center [690, 152] width 62 height 12
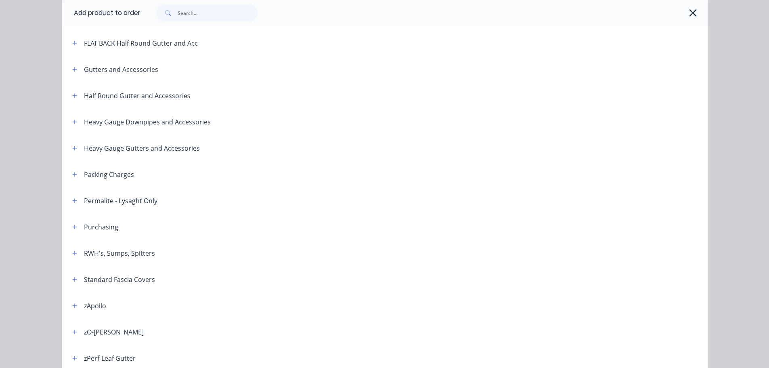
scroll to position [161, 0]
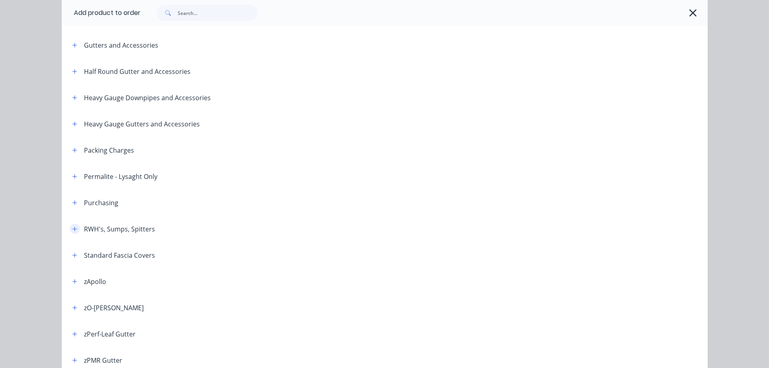
click at [73, 225] on button "button" at bounding box center [75, 229] width 10 height 10
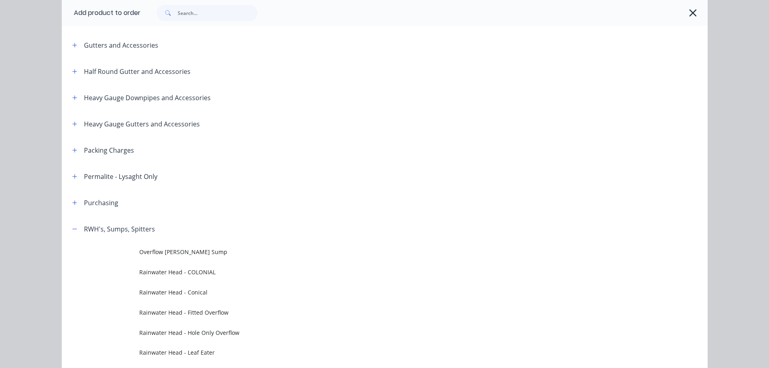
scroll to position [404, 0]
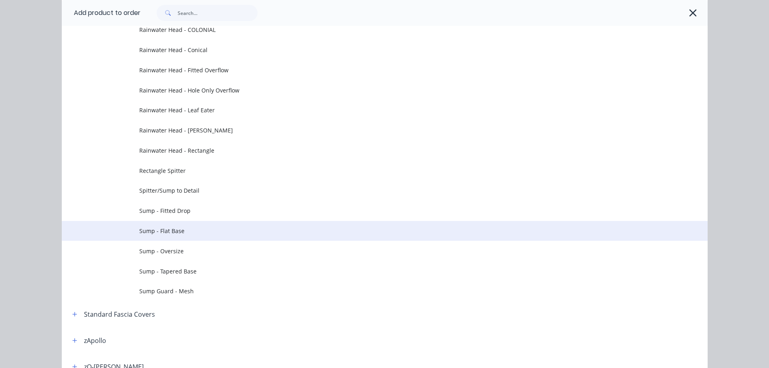
click at [166, 232] on span "Sump - Flat Base" at bounding box center [366, 230] width 455 height 8
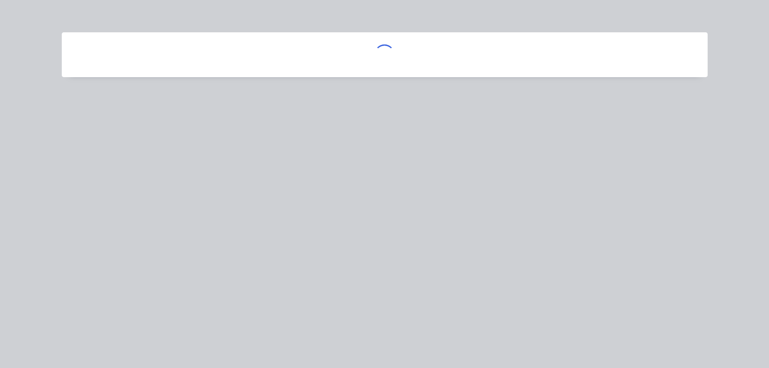
scroll to position [0, 0]
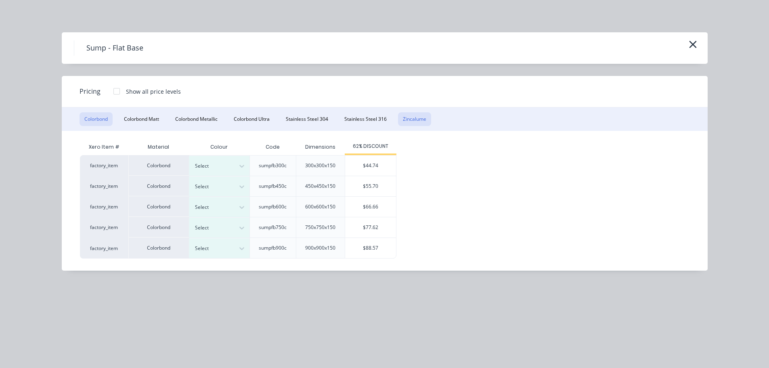
click at [424, 123] on button "Zincalume" at bounding box center [414, 119] width 33 height 14
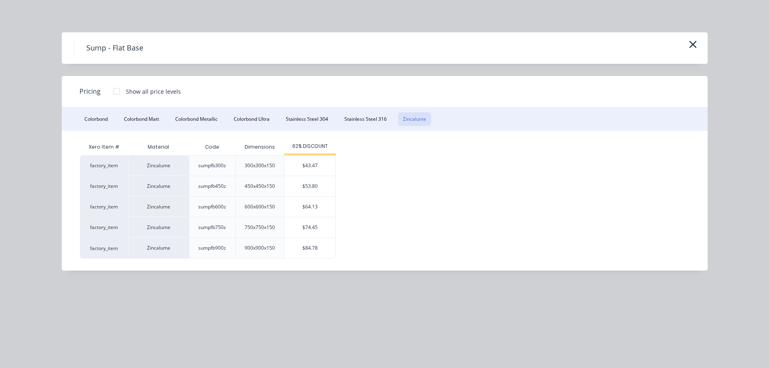
click at [322, 228] on div "$74.45" at bounding box center [310, 227] width 51 height 20
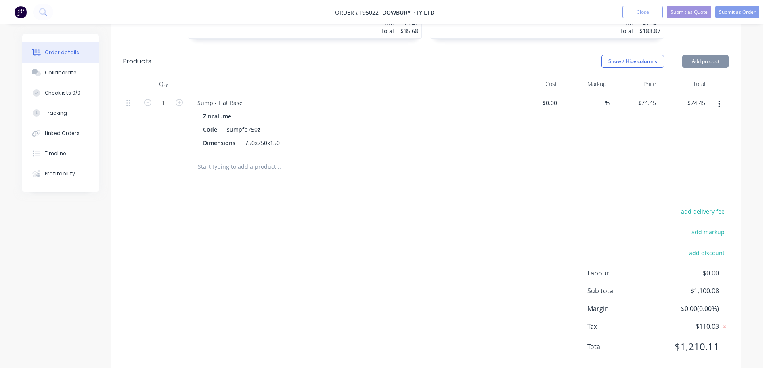
scroll to position [813, 0]
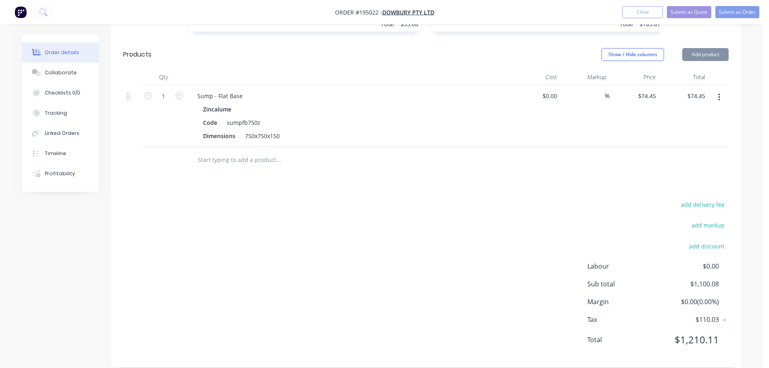
click at [249, 130] on div "750x750x150" at bounding box center [262, 136] width 41 height 12
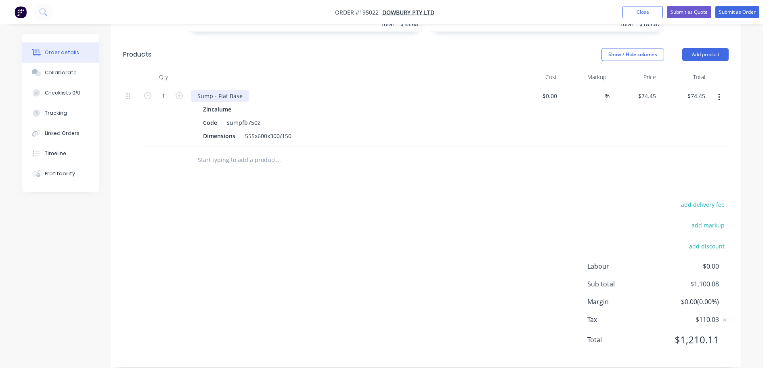
click at [194, 90] on div "Sump - Flat Base" at bounding box center [220, 96] width 58 height 12
click at [704, 48] on button "Add product" at bounding box center [705, 54] width 46 height 13
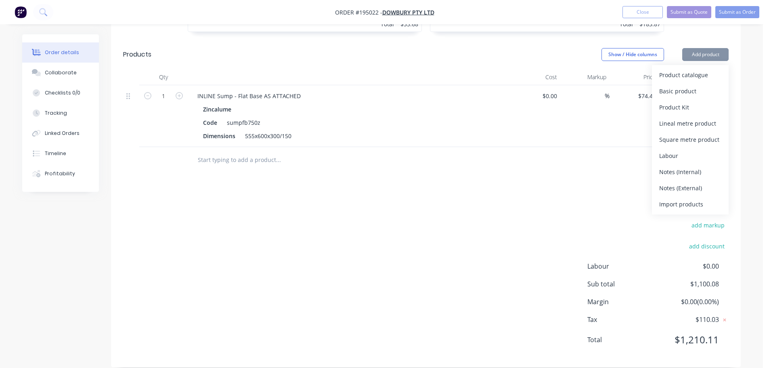
click at [696, 69] on div "Product catalogue" at bounding box center [690, 75] width 62 height 12
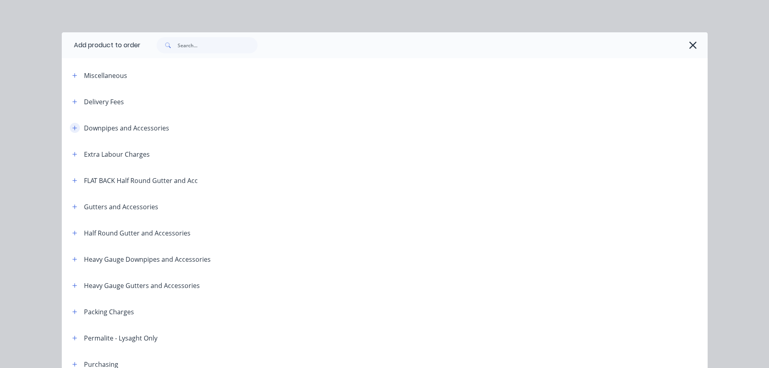
click at [73, 126] on icon "button" at bounding box center [74, 128] width 5 height 6
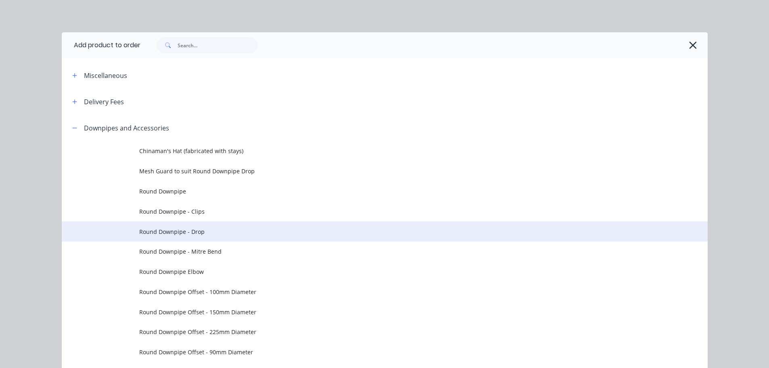
click at [184, 232] on span "Round Downpipe - Drop" at bounding box center [366, 231] width 455 height 8
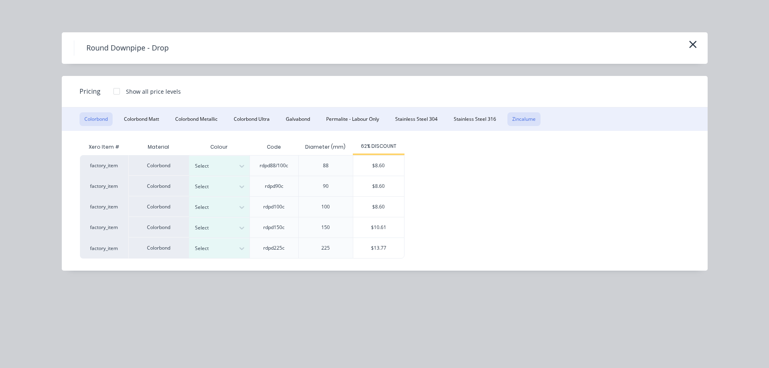
click at [532, 121] on button "Zincalume" at bounding box center [523, 119] width 33 height 14
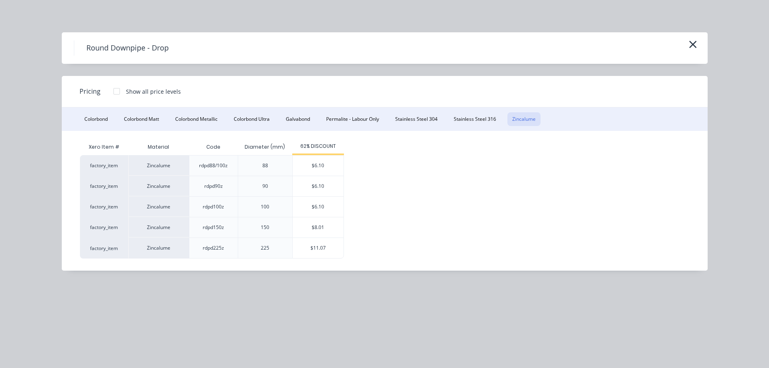
click at [308, 224] on div "$8.01" at bounding box center [318, 227] width 51 height 20
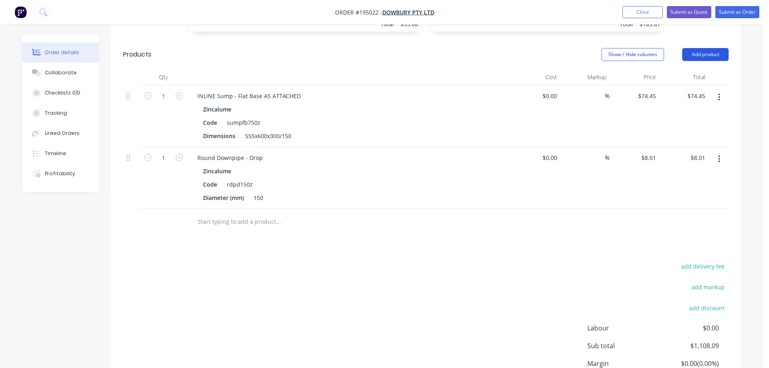
click at [702, 48] on button "Add product" at bounding box center [705, 54] width 46 height 13
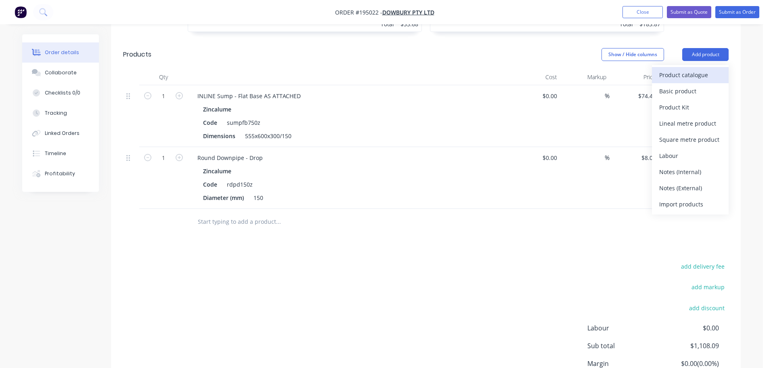
click at [684, 65] on div "Product catalogue Basic product Product Kit Lineal metre product Square metre p…" at bounding box center [690, 139] width 77 height 149
click at [679, 69] on div "Product catalogue" at bounding box center [690, 75] width 62 height 12
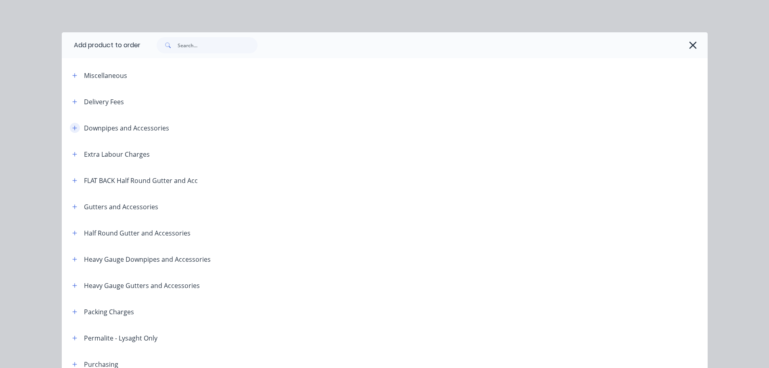
click at [72, 127] on icon "button" at bounding box center [74, 128] width 5 height 6
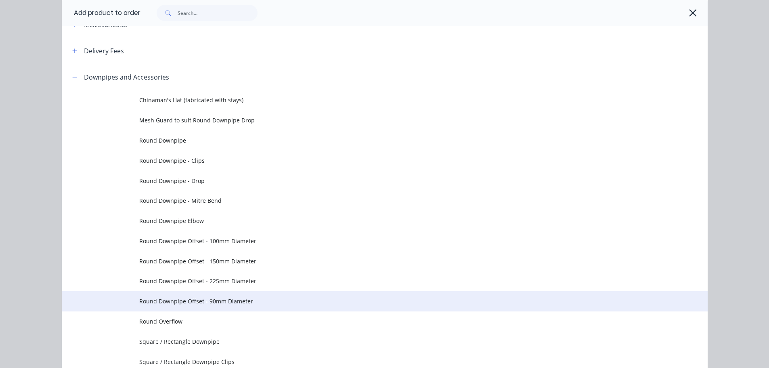
scroll to position [81, 0]
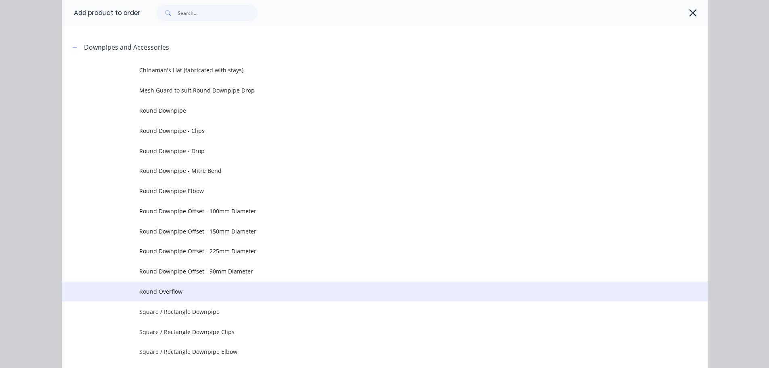
click at [199, 289] on span "Round Overflow" at bounding box center [366, 291] width 455 height 8
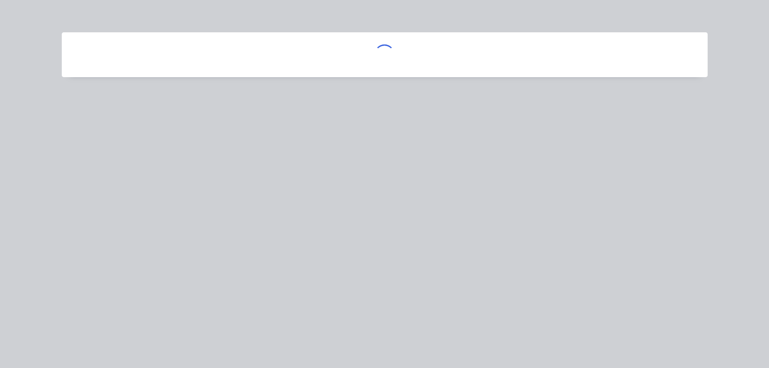
scroll to position [0, 0]
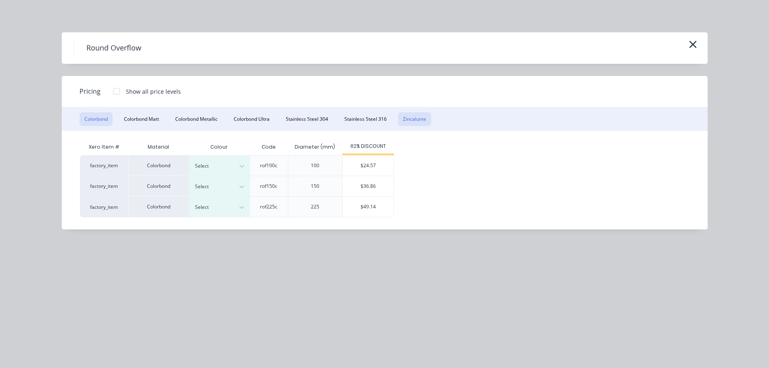
click at [421, 118] on button "Zincalume" at bounding box center [414, 119] width 33 height 14
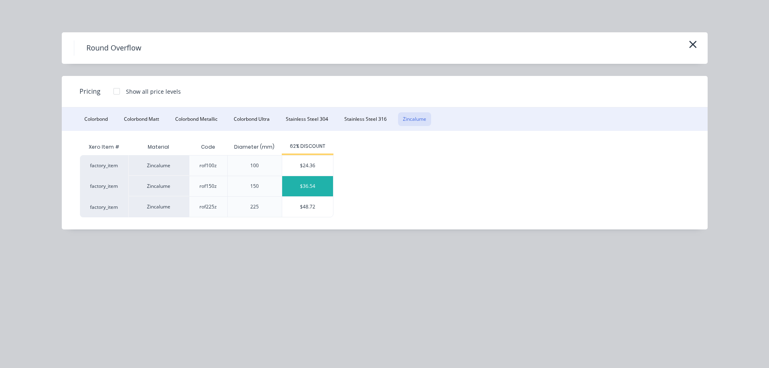
click at [308, 186] on div "$36.54" at bounding box center [307, 186] width 51 height 20
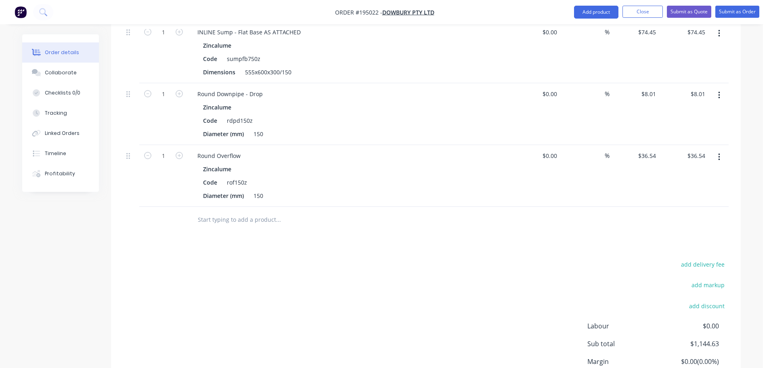
scroll to position [893, 0]
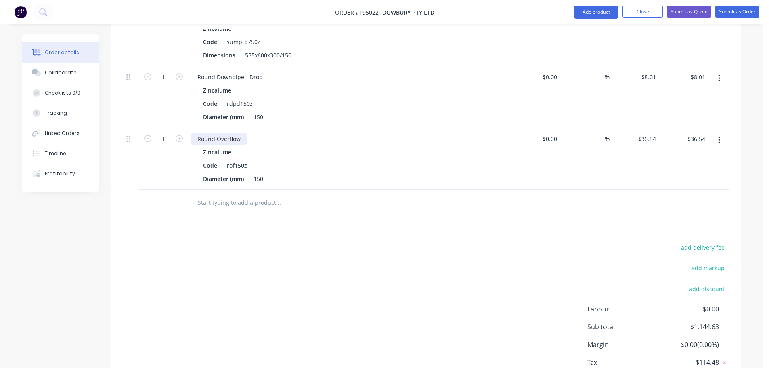
click at [244, 133] on div "Round Overflow" at bounding box center [219, 139] width 56 height 12
click at [591, 17] on button "Add product" at bounding box center [596, 12] width 44 height 13
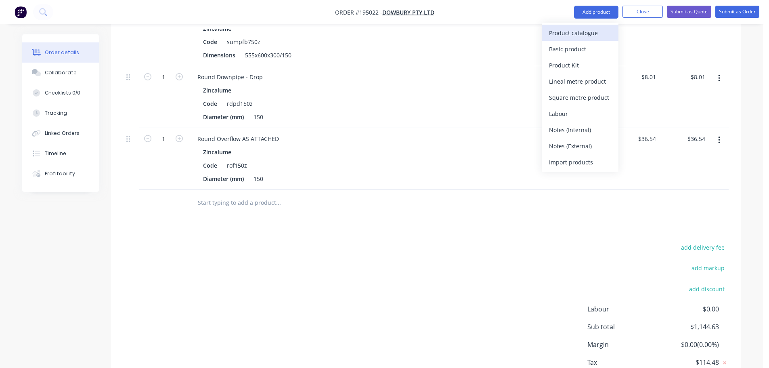
click at [578, 32] on div "Product catalogue" at bounding box center [580, 33] width 62 height 12
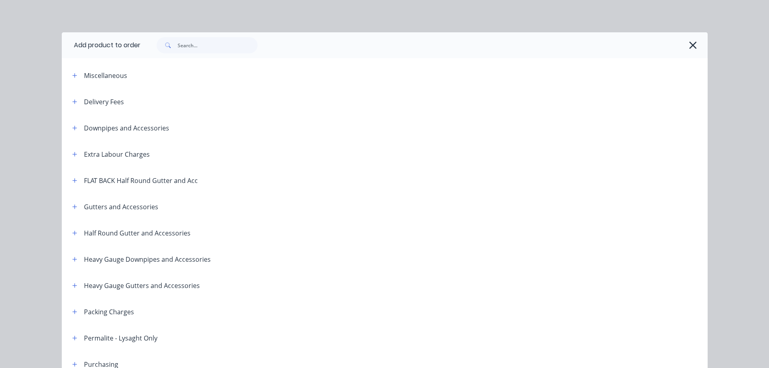
click at [78, 128] on div "Downpipes and Accessories" at bounding box center [117, 128] width 103 height 10
click at [75, 127] on button "button" at bounding box center [75, 128] width 10 height 10
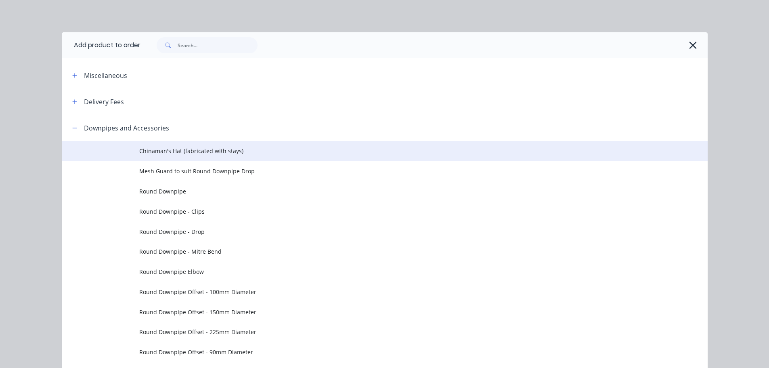
click at [168, 148] on span "Chinaman's Hat (fabricated with stays)" at bounding box center [366, 151] width 455 height 8
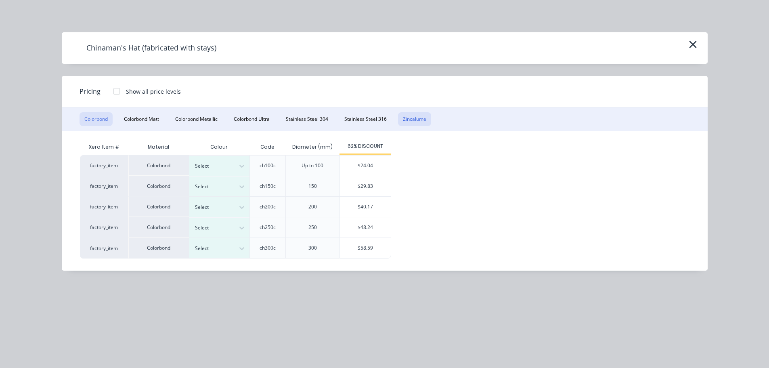
click at [415, 119] on button "Zincalume" at bounding box center [414, 119] width 33 height 14
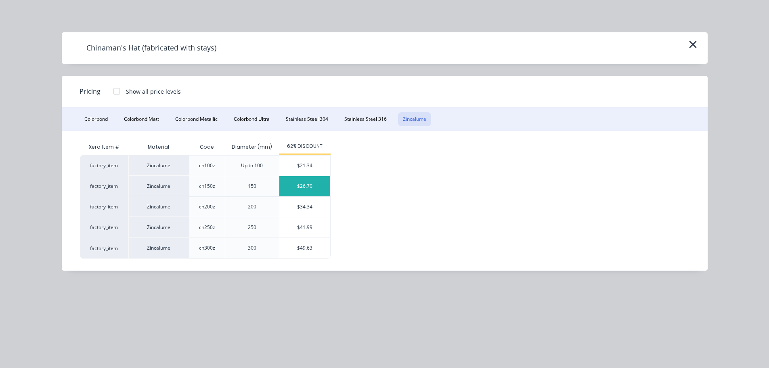
click at [311, 185] on div "$26.70" at bounding box center [304, 186] width 51 height 20
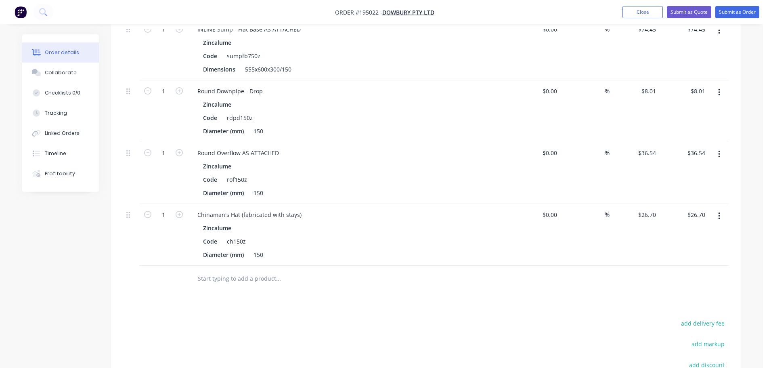
scroll to position [998, 0]
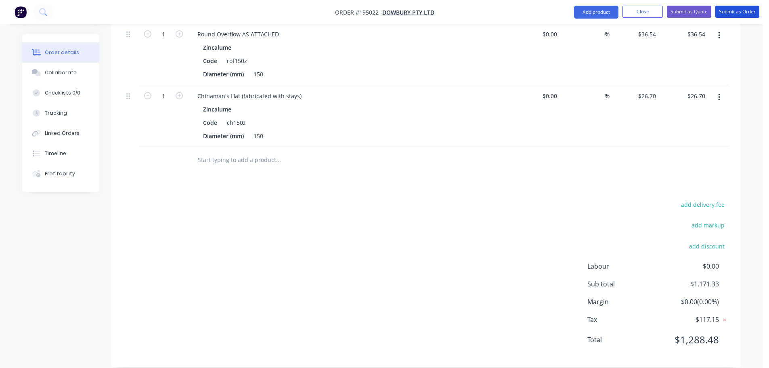
drag, startPoint x: 727, startPoint y: 10, endPoint x: 774, endPoint y: 23, distance: 49.1
click at [727, 10] on button "Submit as Order" at bounding box center [737, 12] width 44 height 12
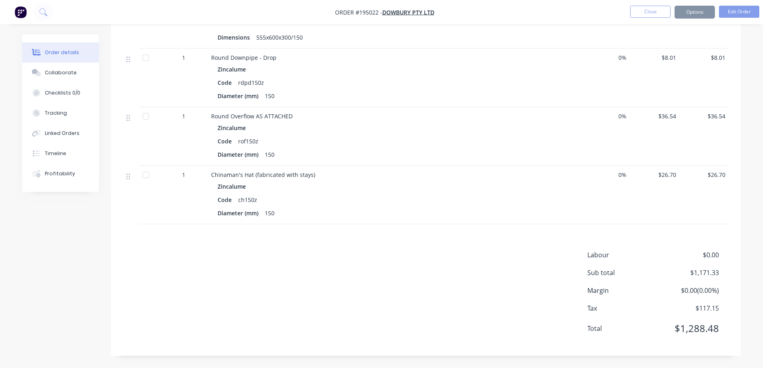
scroll to position [0, 0]
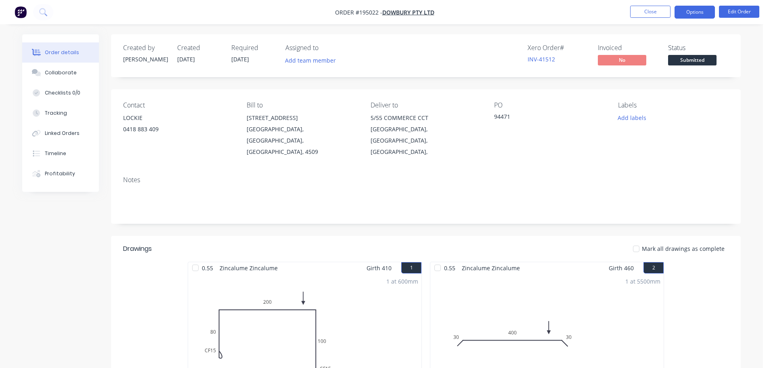
click at [691, 7] on button "Options" at bounding box center [695, 12] width 40 height 13
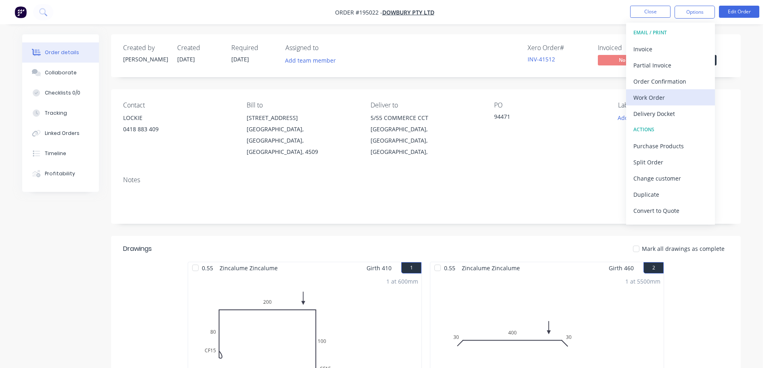
click at [667, 97] on div "Work Order" at bounding box center [670, 98] width 74 height 12
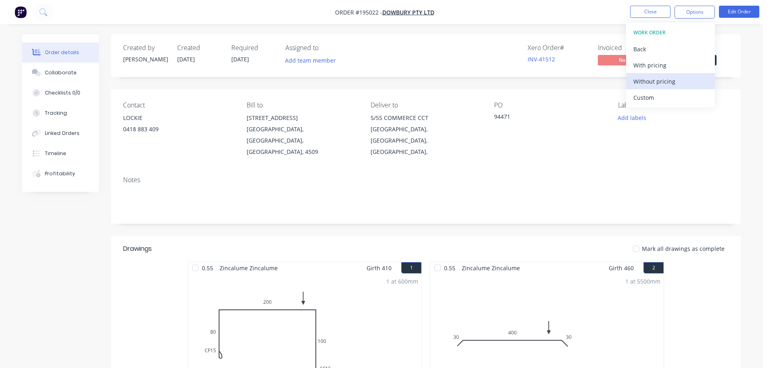
click at [667, 81] on div "Without pricing" at bounding box center [670, 81] width 74 height 12
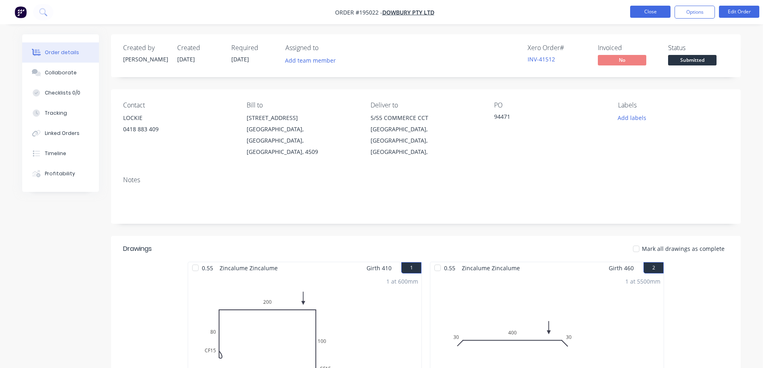
click at [642, 11] on button "Close" at bounding box center [650, 12] width 40 height 12
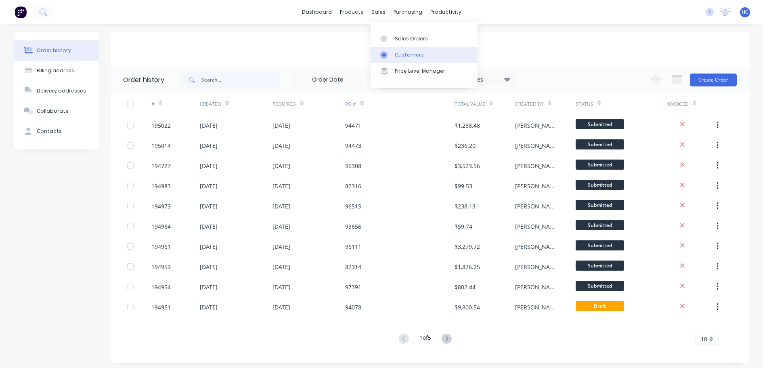
click at [406, 47] on link "Customers" at bounding box center [424, 55] width 107 height 16
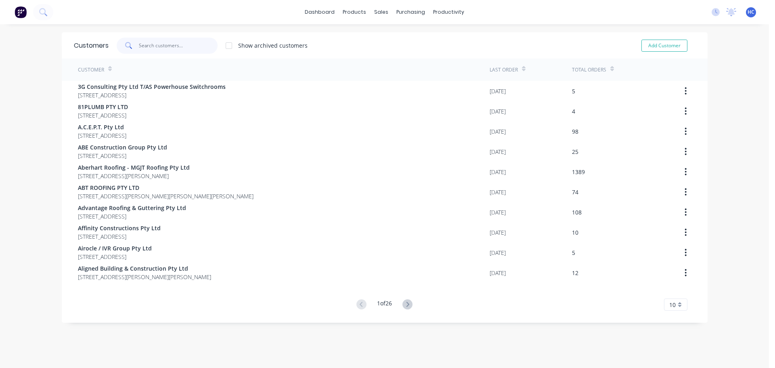
click at [184, 53] on input "text" at bounding box center [178, 46] width 79 height 16
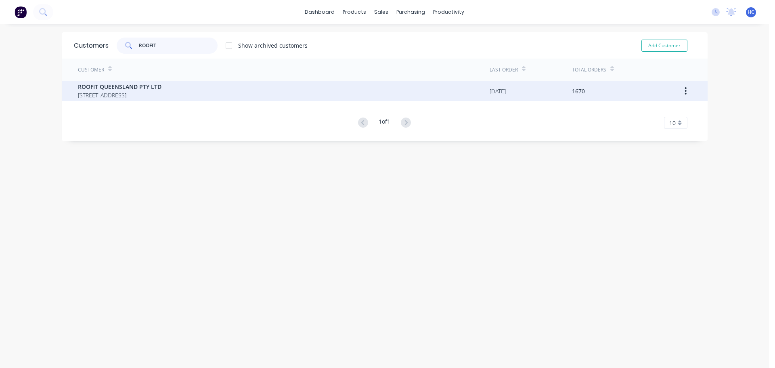
type input "ROOFIT"
click at [145, 82] on div "ROOFIT QUEENSLAND PTY LTD [STREET_ADDRESS]" at bounding box center [284, 91] width 412 height 20
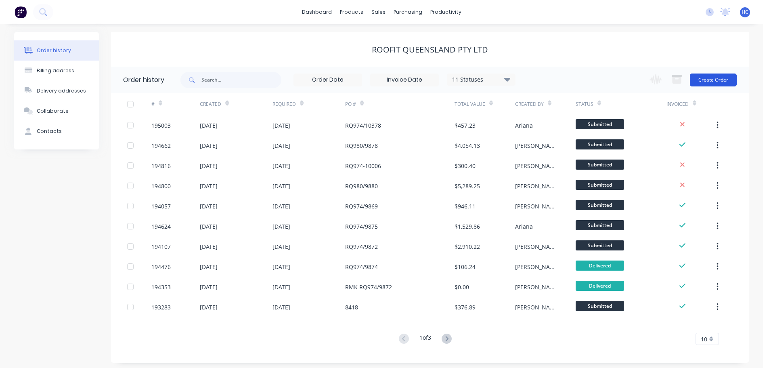
click at [709, 76] on button "Create Order" at bounding box center [713, 79] width 47 height 13
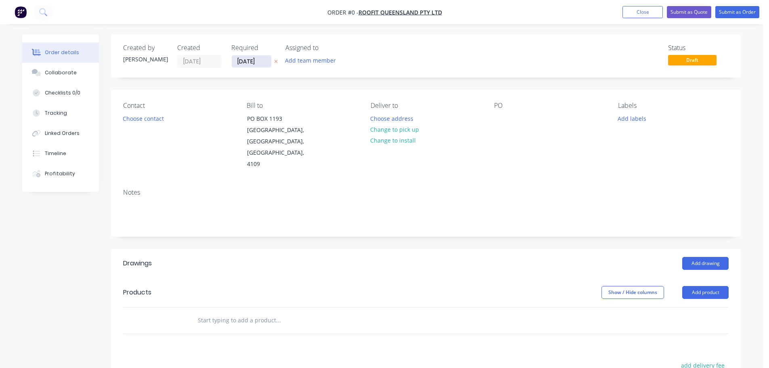
click at [243, 61] on input "[DATE]" at bounding box center [252, 61] width 40 height 12
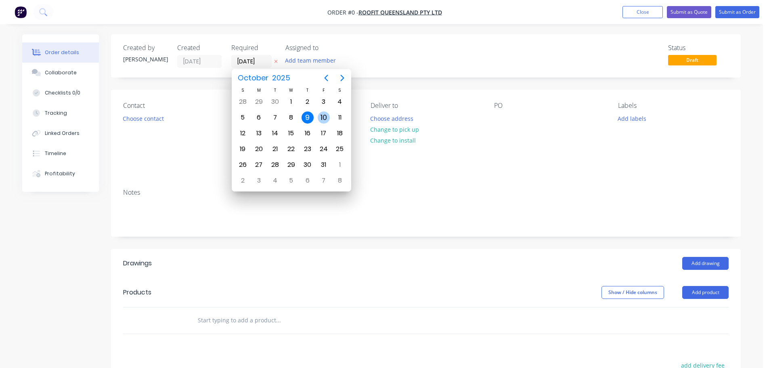
click at [327, 114] on div "10" at bounding box center [324, 117] width 12 height 12
type input "[DATE]"
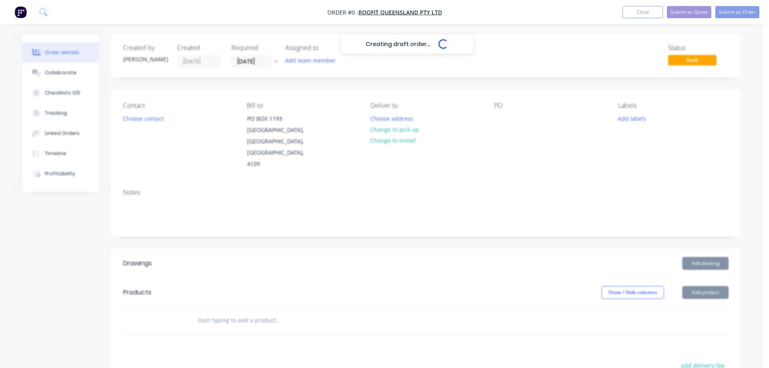
click at [153, 118] on div "Creating draft order... Loading..." at bounding box center [406, 218] width 769 height 368
click at [141, 120] on button "Choose contact" at bounding box center [144, 118] width 50 height 11
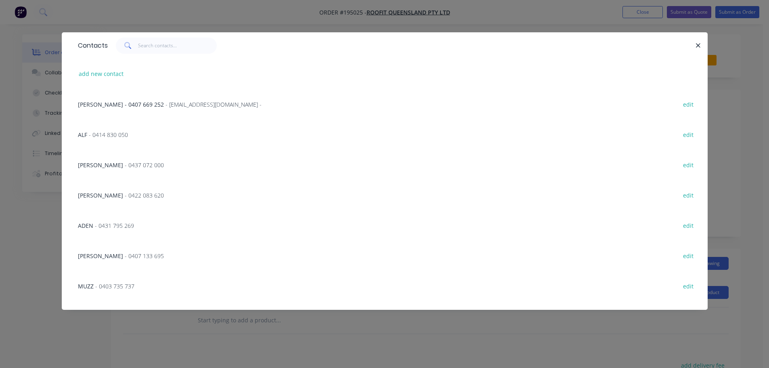
drag, startPoint x: 131, startPoint y: 223, endPoint x: 248, endPoint y: 179, distance: 125.1
click at [131, 224] on span "- 0431 795 269" at bounding box center [114, 226] width 39 height 8
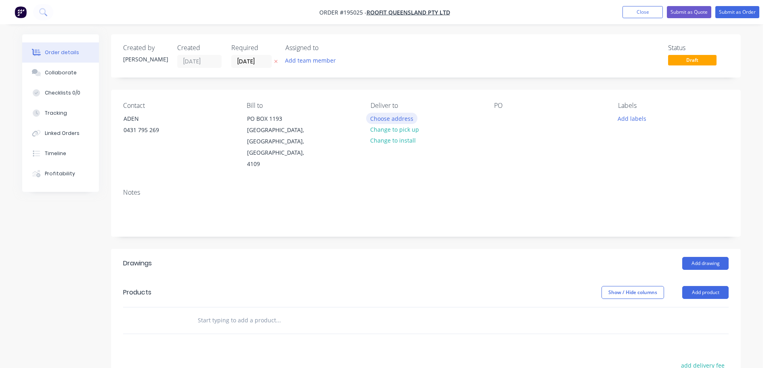
click at [375, 123] on button "Choose address" at bounding box center [392, 118] width 52 height 11
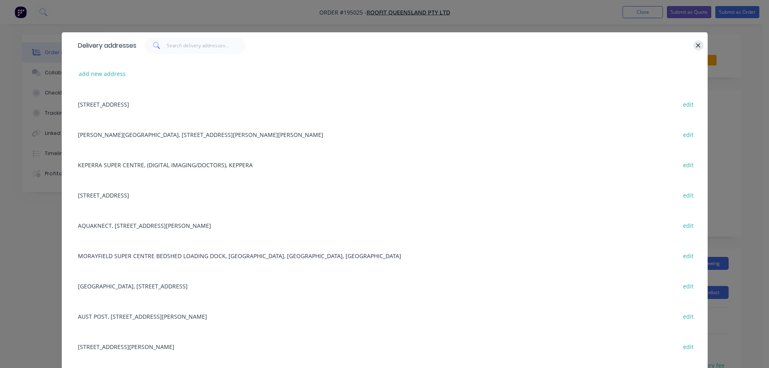
click at [696, 44] on icon "button" at bounding box center [698, 45] width 5 height 7
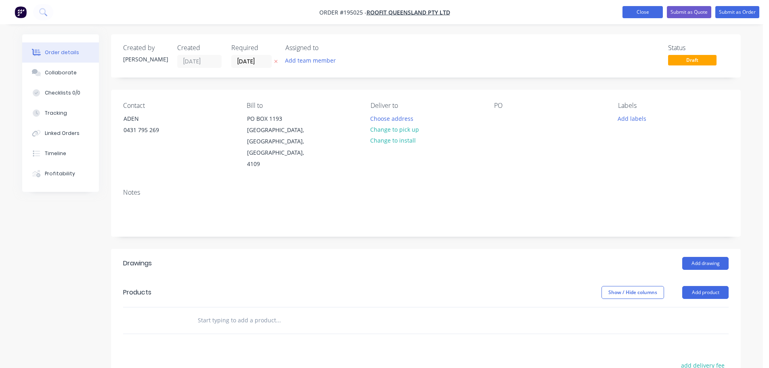
click at [635, 9] on button "Close" at bounding box center [642, 12] width 40 height 12
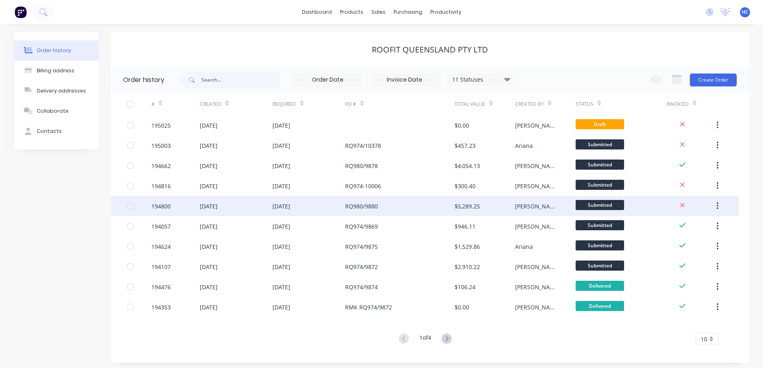
click at [403, 205] on div "RQ980/9880" at bounding box center [399, 206] width 109 height 20
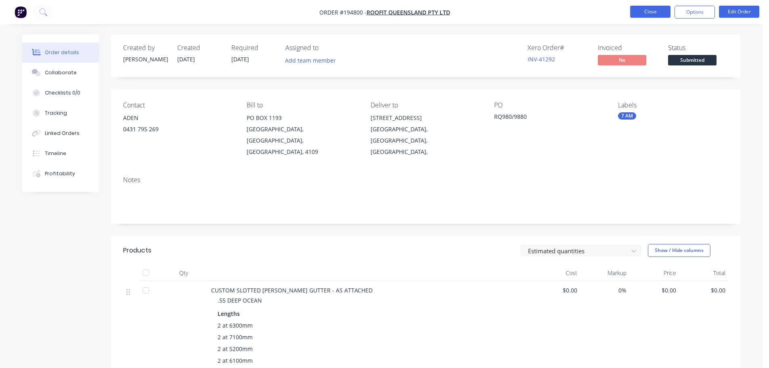
click at [655, 7] on button "Close" at bounding box center [650, 12] width 40 height 12
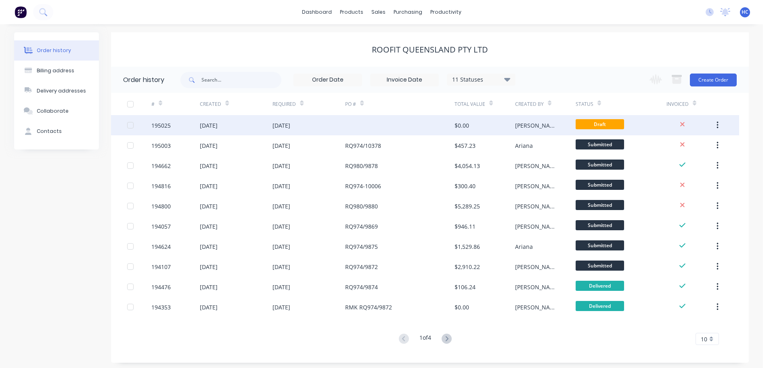
click at [484, 122] on div "$0.00" at bounding box center [485, 125] width 61 height 20
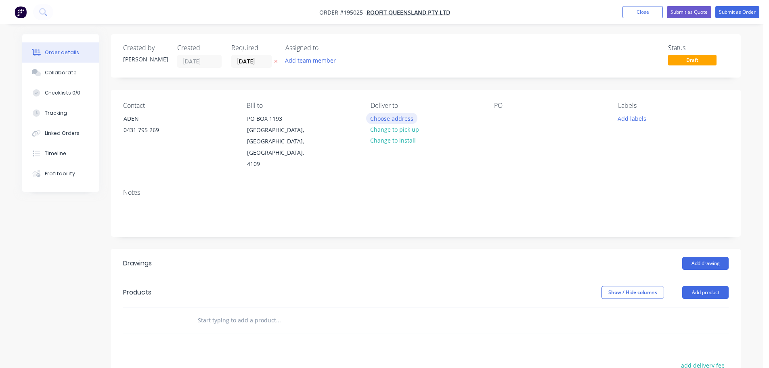
click at [390, 116] on button "Choose address" at bounding box center [392, 118] width 52 height 11
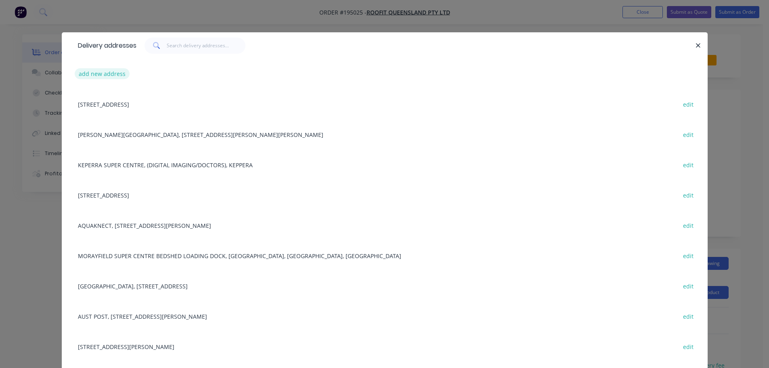
click at [111, 74] on button "add new address" at bounding box center [102, 73] width 55 height 11
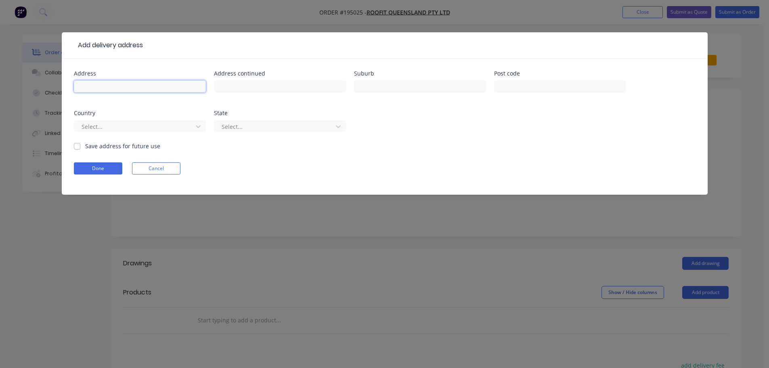
click at [103, 82] on input "text" at bounding box center [140, 86] width 132 height 12
type input "[STREET_ADDRESS]"
type input "BURLEIGH HEADS"
drag, startPoint x: 156, startPoint y: 128, endPoint x: 149, endPoint y: 134, distance: 9.7
click at [156, 128] on div at bounding box center [135, 127] width 108 height 10
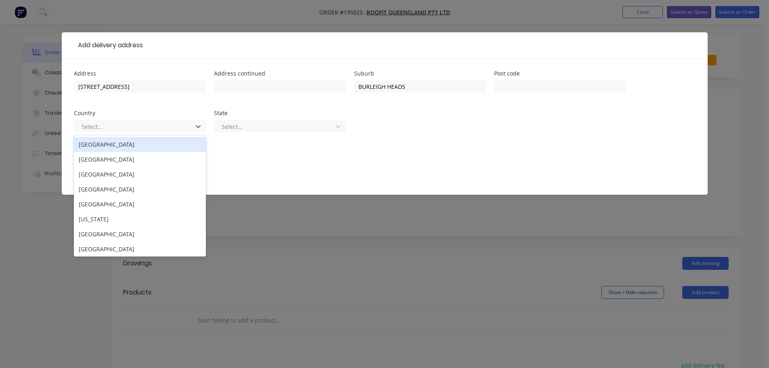
click at [111, 149] on div "[GEOGRAPHIC_DATA]" at bounding box center [140, 144] width 132 height 15
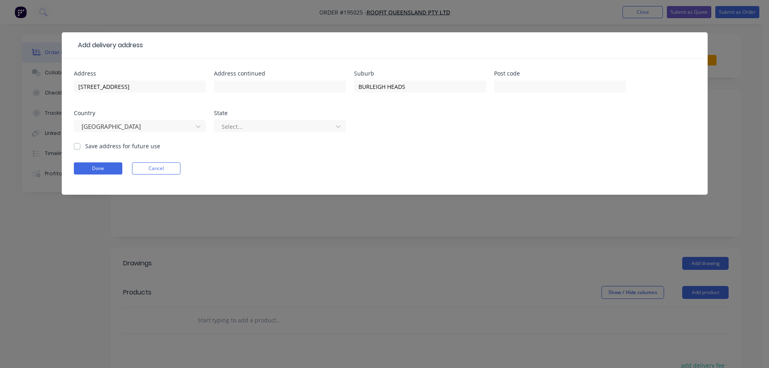
click at [229, 128] on div at bounding box center [275, 127] width 108 height 10
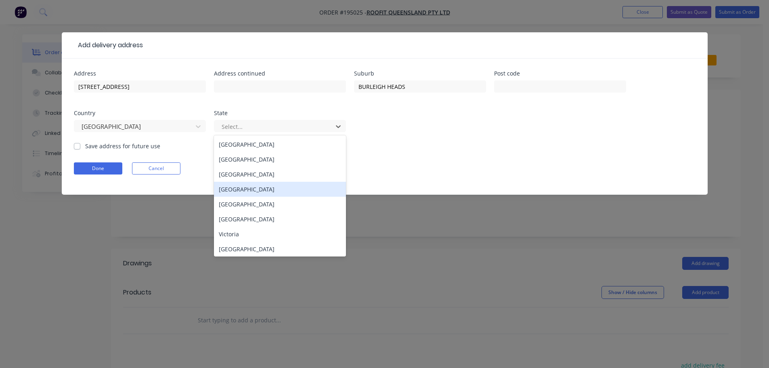
click at [236, 183] on div "[GEOGRAPHIC_DATA]" at bounding box center [280, 189] width 132 height 15
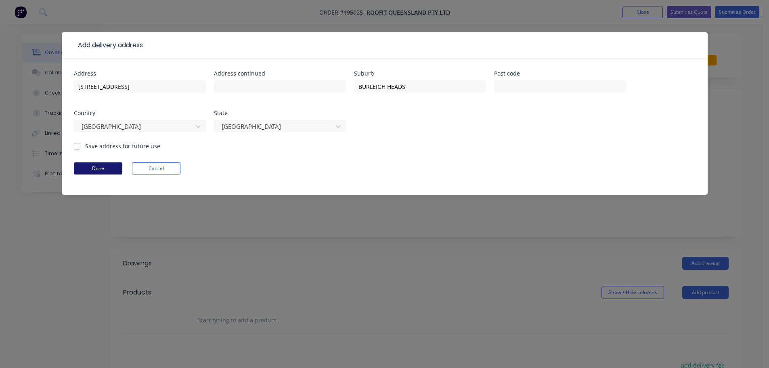
click at [105, 167] on button "Done" at bounding box center [98, 168] width 48 height 12
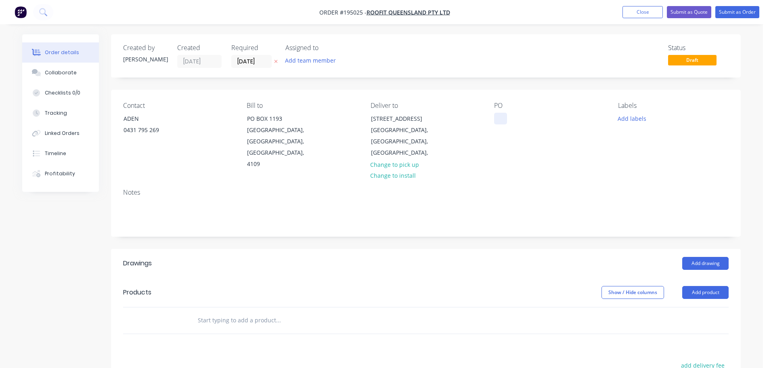
click at [497, 119] on div at bounding box center [500, 119] width 13 height 12
click at [628, 116] on button "Add labels" at bounding box center [631, 118] width 37 height 11
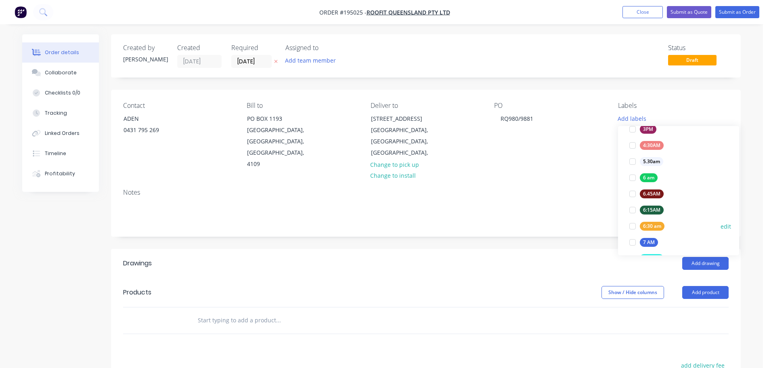
scroll to position [161, 0]
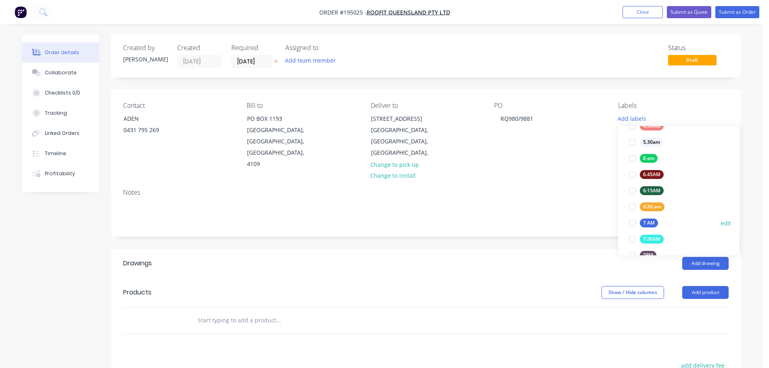
click at [650, 225] on div "7 AM" at bounding box center [649, 222] width 18 height 9
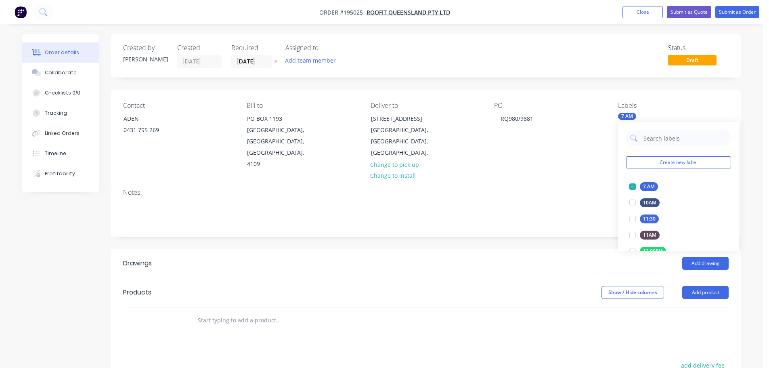
click at [551, 257] on div "Add drawing" at bounding box center [490, 263] width 477 height 13
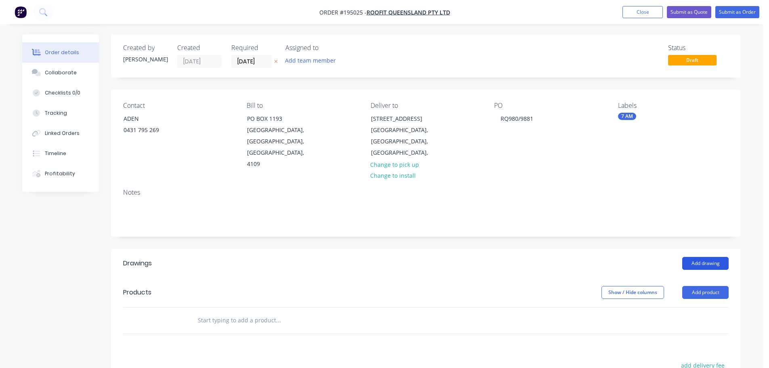
click at [689, 257] on button "Add drawing" at bounding box center [705, 263] width 46 height 13
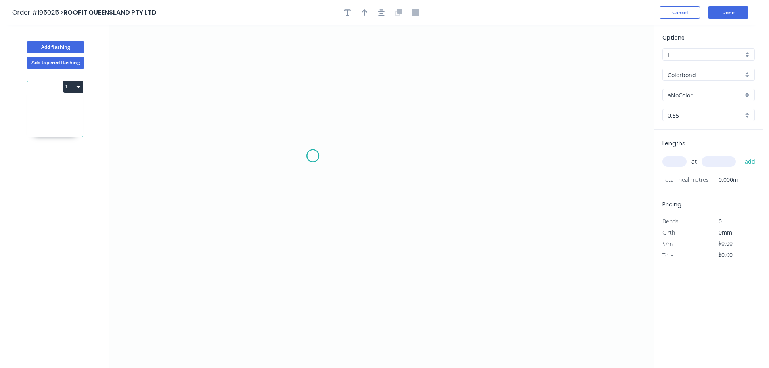
click at [313, 156] on icon "0" at bounding box center [381, 196] width 545 height 343
click at [298, 140] on icon "0" at bounding box center [381, 196] width 545 height 343
click at [297, 260] on icon "0 ?" at bounding box center [381, 196] width 545 height 343
click at [464, 259] on icon "0 ? ?" at bounding box center [381, 196] width 545 height 343
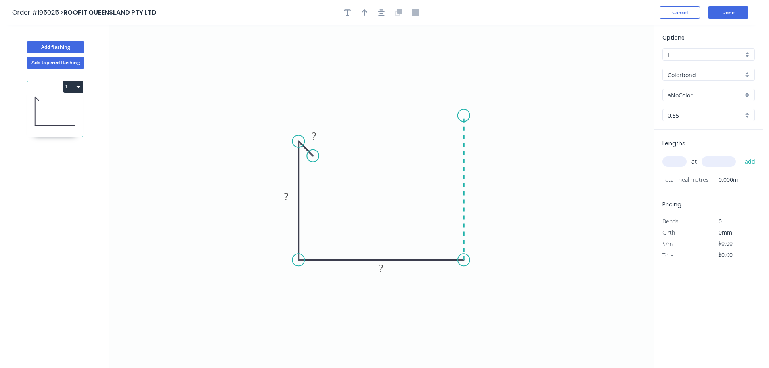
click at [465, 115] on icon "0 ? ? ?" at bounding box center [381, 196] width 545 height 343
click at [436, 115] on icon at bounding box center [450, 115] width 28 height 0
click at [434, 137] on icon "0 ? ? ? ? ?" at bounding box center [381, 196] width 545 height 343
drag, startPoint x: 434, startPoint y: 137, endPoint x: 450, endPoint y: 113, distance: 28.5
click at [435, 137] on circle at bounding box center [436, 137] width 12 height 12
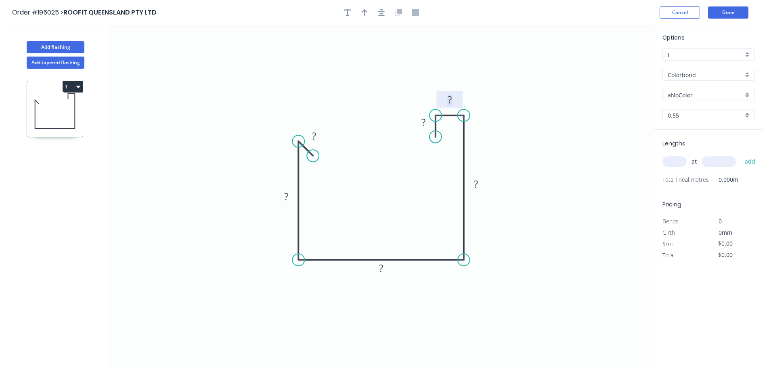
click at [450, 100] on tspan "?" at bounding box center [450, 99] width 4 height 13
type input "$21.79"
click at [642, 150] on icon "0 10 180 250 220 30 20" at bounding box center [381, 196] width 545 height 343
click at [367, 13] on icon "button" at bounding box center [365, 12] width 6 height 7
click at [615, 64] on icon at bounding box center [613, 56] width 7 height 26
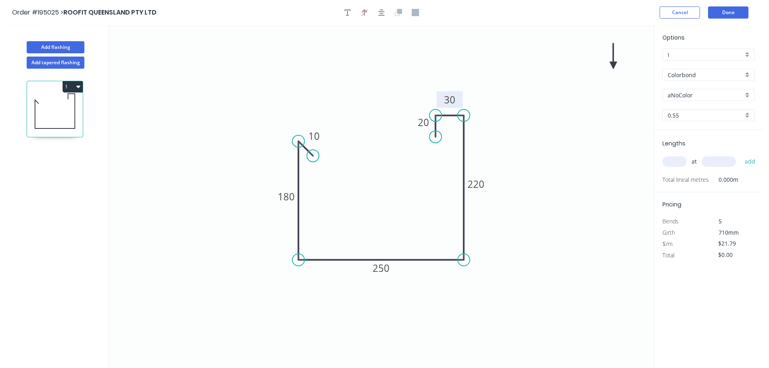
click at [615, 64] on icon at bounding box center [613, 56] width 7 height 26
drag, startPoint x: 615, startPoint y: 64, endPoint x: 512, endPoint y: 151, distance: 134.6
click at [499, 146] on icon at bounding box center [512, 149] width 26 height 7
click at [673, 166] on input "text" at bounding box center [674, 161] width 24 height 10
type input "1"
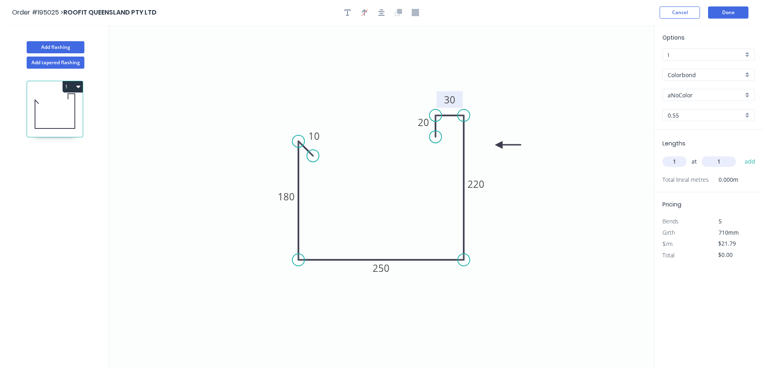
type input "1"
click at [741, 155] on button "add" at bounding box center [750, 162] width 19 height 14
type input "$21.79"
click at [691, 97] on input "aNoColor" at bounding box center [705, 95] width 75 height 8
click at [688, 177] on div "Deep Ocean" at bounding box center [709, 181] width 92 height 14
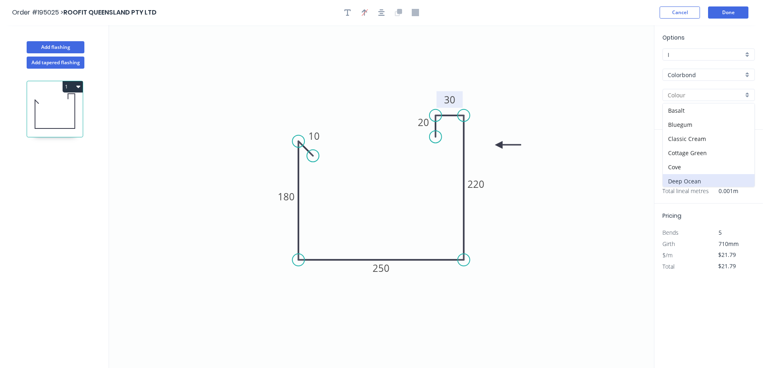
type input "Deep Ocean"
click at [345, 14] on icon "button" at bounding box center [347, 12] width 6 height 7
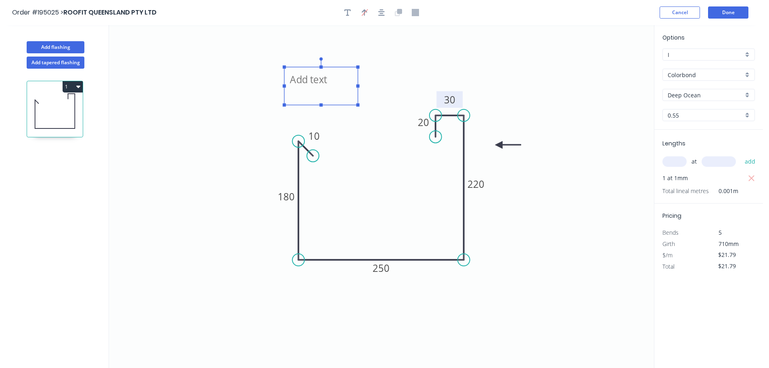
drag, startPoint x: 187, startPoint y: 77, endPoint x: 329, endPoint y: 92, distance: 143.3
click at [329, 92] on textarea at bounding box center [320, 86] width 65 height 30
drag, startPoint x: 357, startPoint y: 84, endPoint x: 416, endPoint y: 81, distance: 59.0
click at [393, 84] on icon "FOR REFERENCE ONLY 10 180 250 220 30 20" at bounding box center [381, 196] width 545 height 343
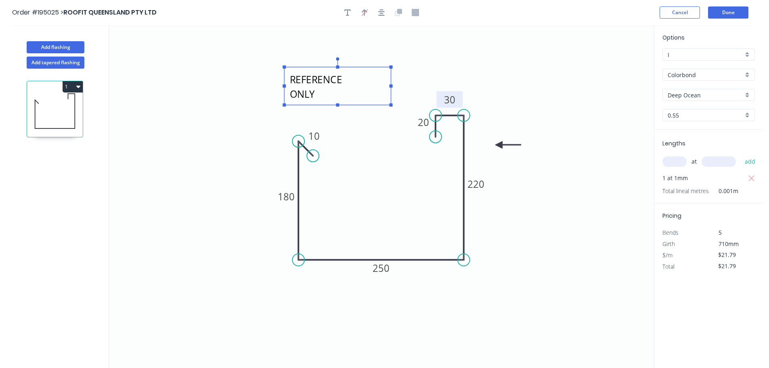
type textarea "FOR REFERENCE ONLY"
click at [461, 71] on icon "FOR REFERENCE ONLY 10 180 250 220 30 20" at bounding box center [381, 196] width 545 height 343
drag, startPoint x: 369, startPoint y: 92, endPoint x: 405, endPoint y: 87, distance: 37.1
click at [369, 92] on textarea "FOR REFERENCE ONLY" at bounding box center [339, 86] width 102 height 30
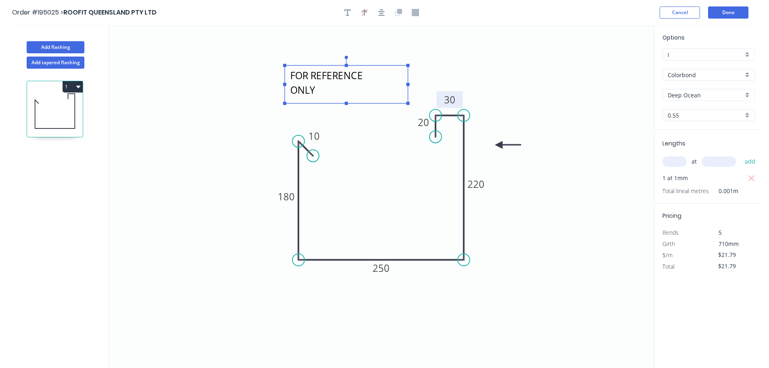
click at [410, 84] on rect at bounding box center [407, 84] width 3 height 3
drag, startPoint x: 381, startPoint y: 102, endPoint x: 381, endPoint y: 111, distance: 8.5
click at [372, 111] on icon "FOR REFERENCE ONLY 10 180 250 220 30 20" at bounding box center [381, 196] width 545 height 343
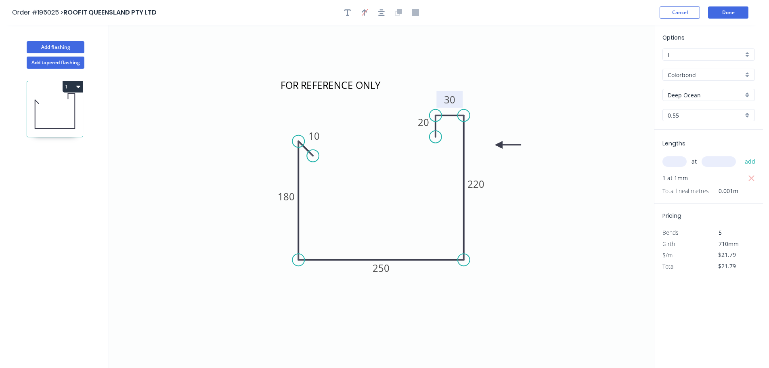
click at [513, 76] on icon "FOR REFERENCE ONLY 10 180 250 220 30 20" at bounding box center [381, 196] width 545 height 343
click at [729, 251] on input "$21.79" at bounding box center [731, 254] width 27 height 11
click at [587, 260] on icon "FOR REFERENCE ONLY 10 180 250 220 30 20" at bounding box center [381, 196] width 545 height 343
type input "$0.00"
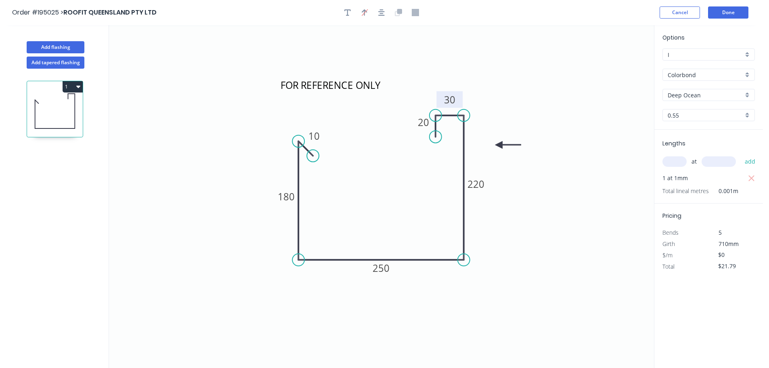
type input "$0.00"
click at [714, 351] on div "Options I I Colorbond Colorbond Colorbond (Premium) Colorbond Coolmax Colorbond…" at bounding box center [708, 197] width 109 height 344
click at [728, 4] on header "Order #195025 > ROOFIT QUEENSLAND PTY LTD Cancel Done" at bounding box center [381, 12] width 763 height 25
click at [726, 17] on button "Done" at bounding box center [728, 12] width 40 height 12
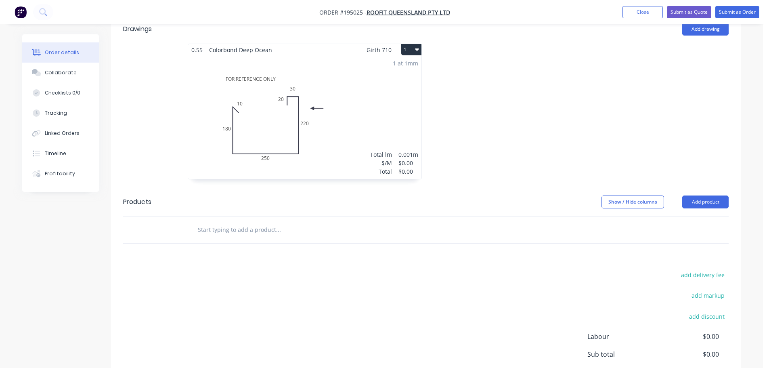
scroll to position [242, 0]
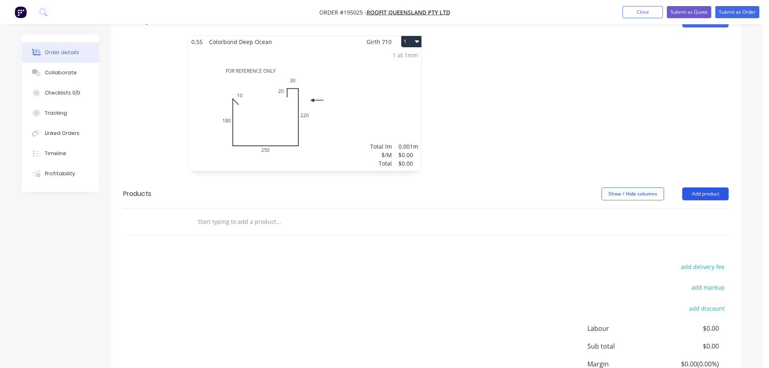
click at [698, 187] on button "Add product" at bounding box center [705, 193] width 46 height 13
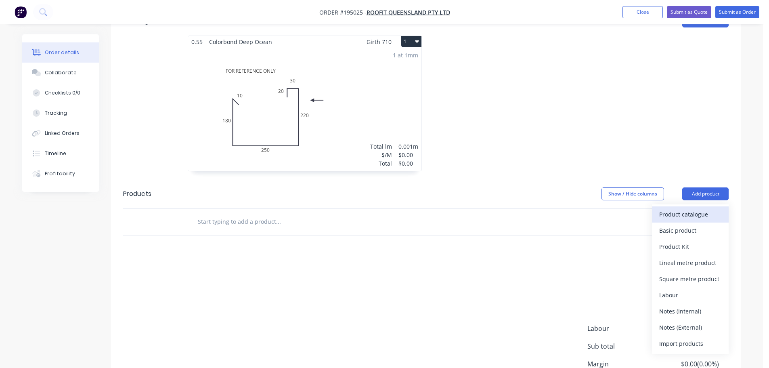
click at [688, 208] on div "Product catalogue" at bounding box center [690, 214] width 62 height 12
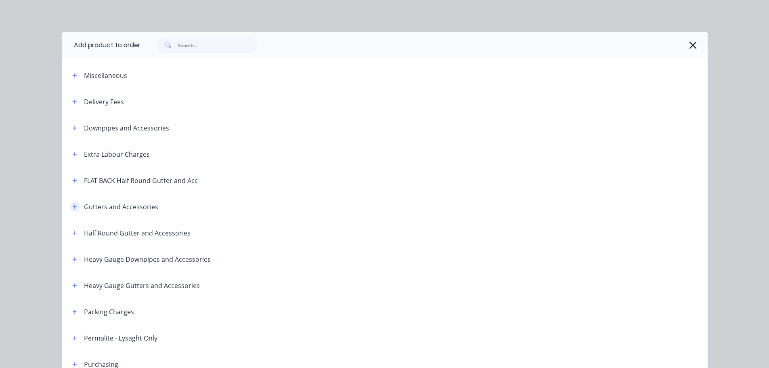
click at [72, 204] on icon "button" at bounding box center [74, 207] width 5 height 6
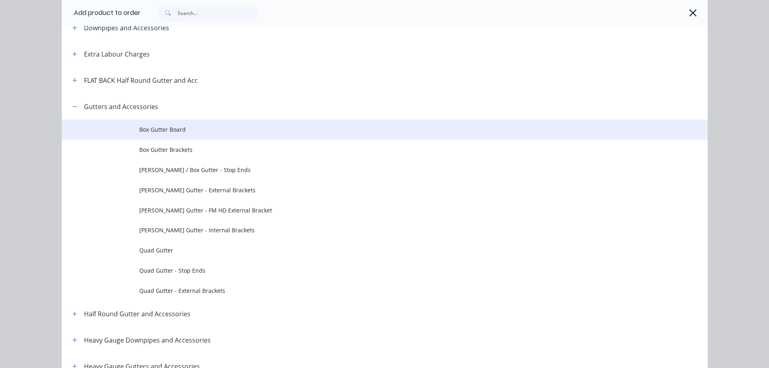
scroll to position [81, 0]
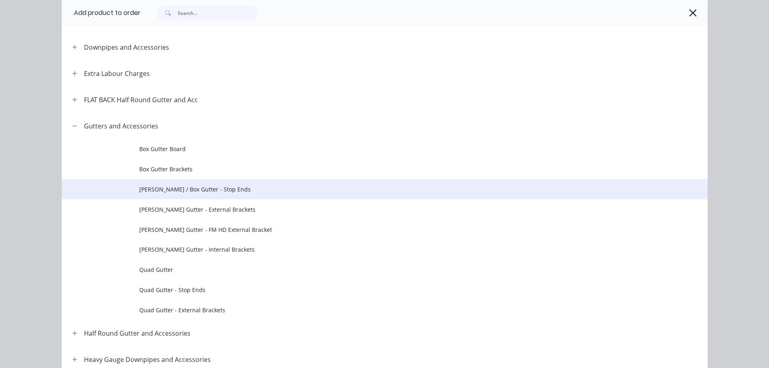
click at [215, 193] on span "[PERSON_NAME] / Box Gutter - Stop Ends" at bounding box center [366, 189] width 455 height 8
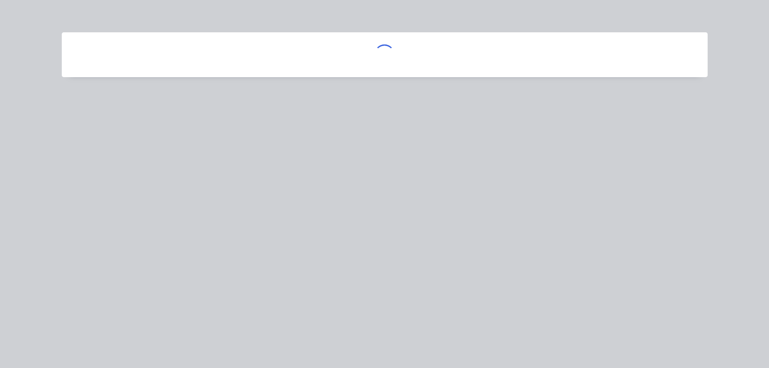
scroll to position [0, 0]
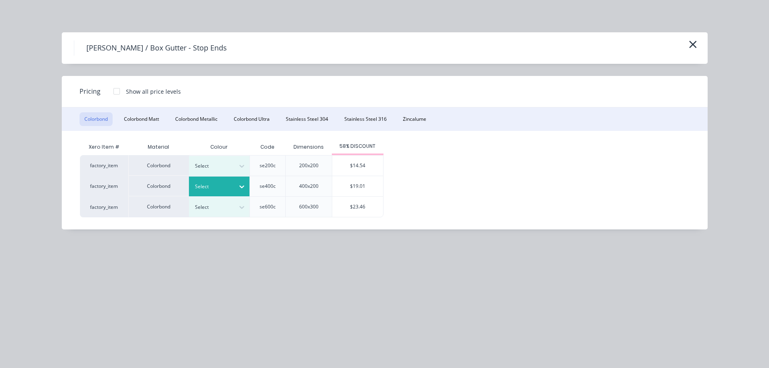
click at [231, 182] on div at bounding box center [213, 186] width 36 height 9
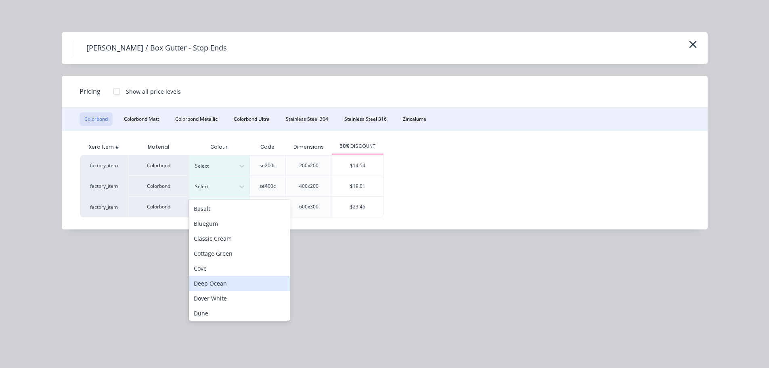
click at [216, 283] on div "Deep Ocean" at bounding box center [239, 283] width 101 height 15
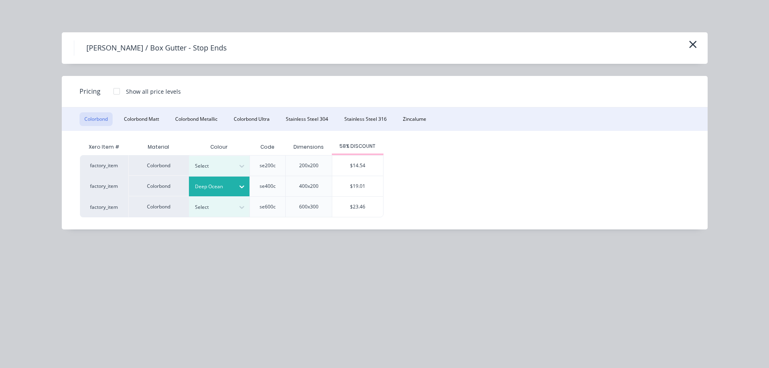
click at [356, 193] on div "$19.01" at bounding box center [357, 186] width 51 height 20
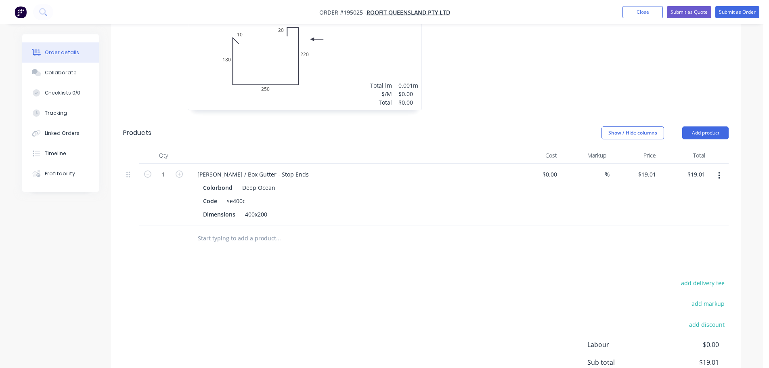
scroll to position [323, 0]
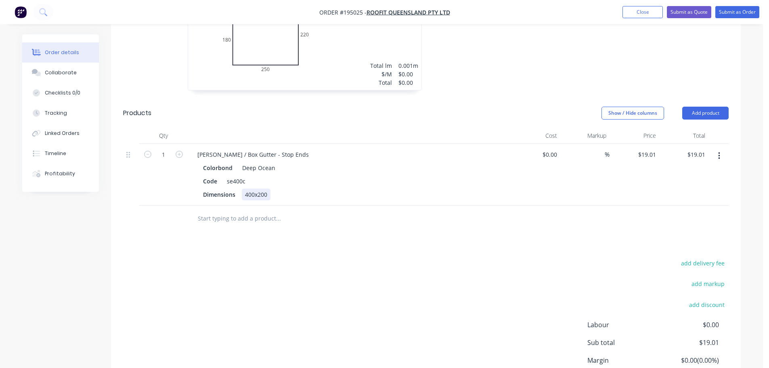
click at [256, 189] on div "400x200" at bounding box center [256, 195] width 29 height 12
click at [277, 128] on div at bounding box center [349, 136] width 323 height 16
click at [228, 149] on div "[PERSON_NAME] / Box Gutter - Stop Ends" at bounding box center [253, 155] width 124 height 12
click at [177, 151] on icon "button" at bounding box center [179, 154] width 7 height 7
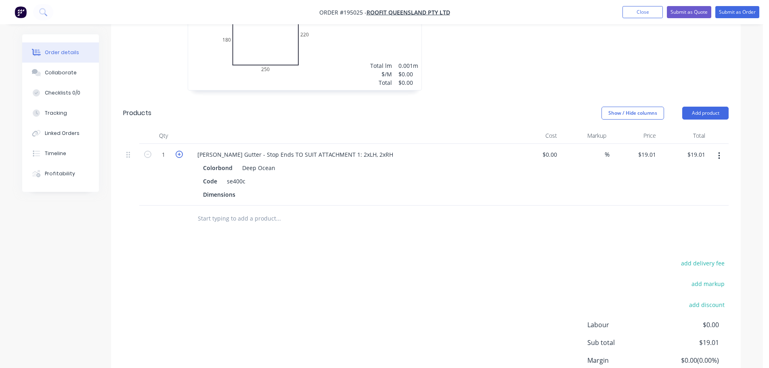
type input "2"
type input "$38.02"
click at [177, 151] on icon "button" at bounding box center [179, 154] width 7 height 7
type input "3"
type input "$57.03"
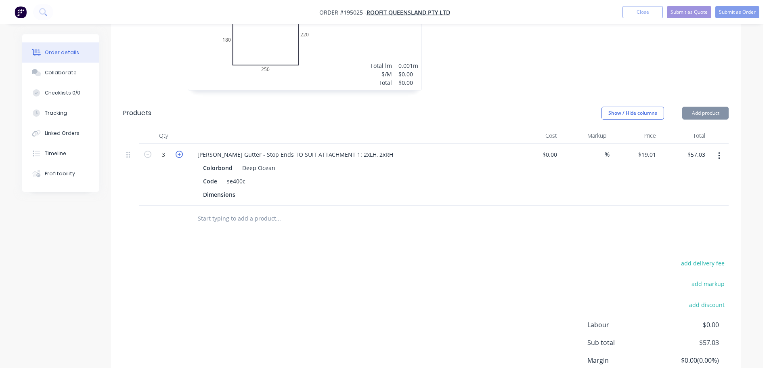
click at [177, 151] on icon "button" at bounding box center [179, 154] width 7 height 7
type input "4"
type input "$76.04"
click at [212, 128] on div at bounding box center [349, 136] width 323 height 16
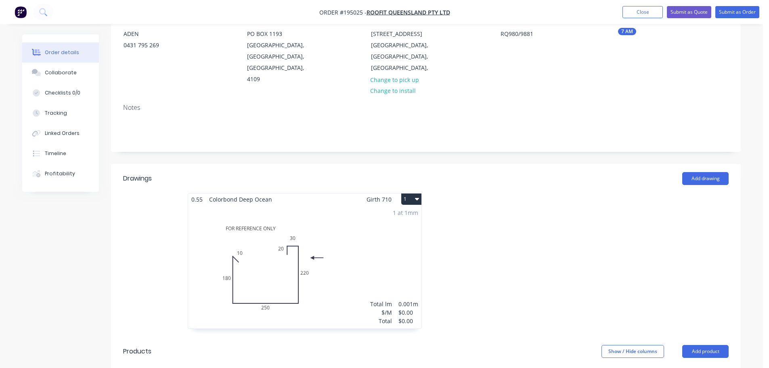
scroll to position [59, 0]
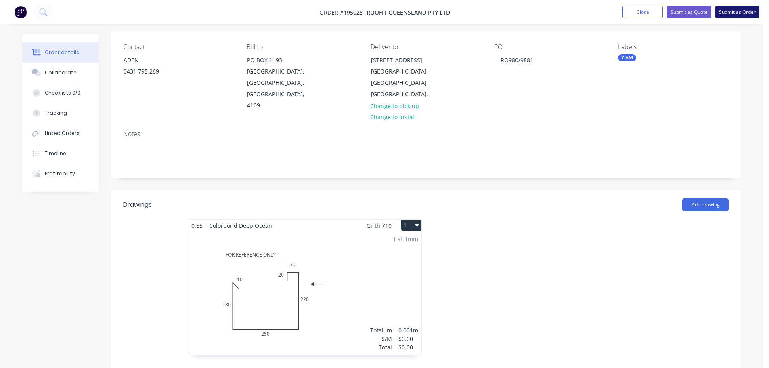
click at [727, 14] on button "Submit as Order" at bounding box center [737, 12] width 44 height 12
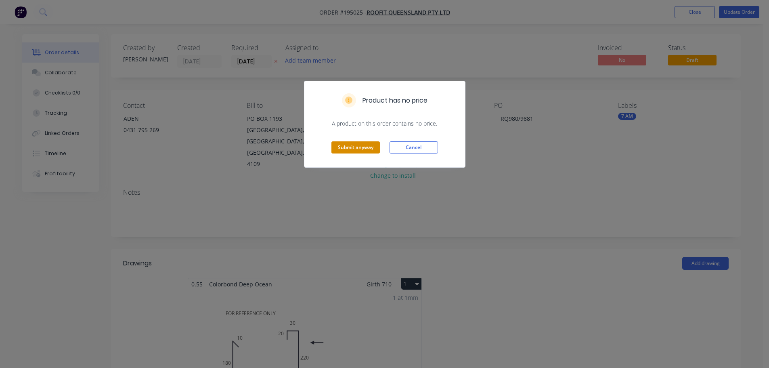
click at [366, 153] on button "Submit anyway" at bounding box center [355, 147] width 48 height 12
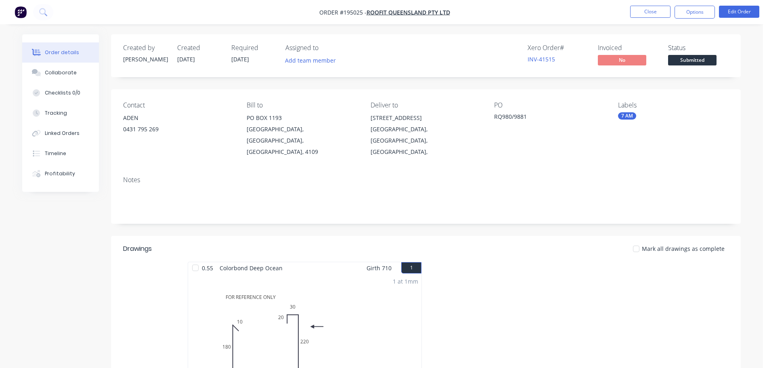
drag, startPoint x: 691, startPoint y: 10, endPoint x: 693, endPoint y: 20, distance: 10.7
click at [691, 10] on button "Options" at bounding box center [695, 12] width 40 height 13
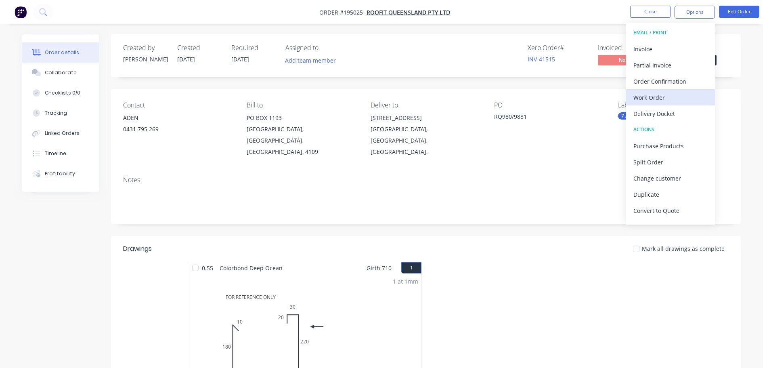
click at [649, 98] on div "Work Order" at bounding box center [670, 98] width 74 height 12
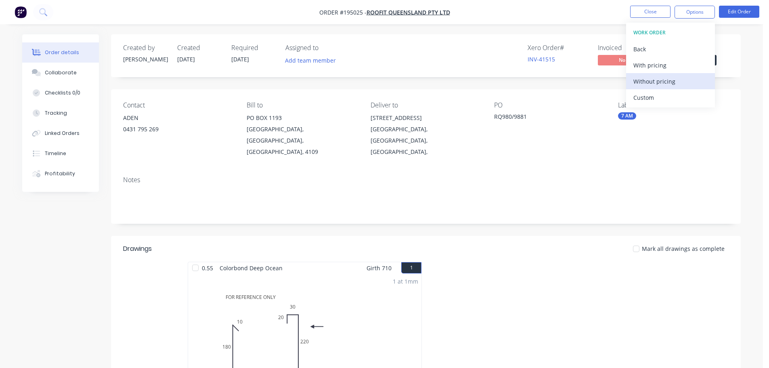
click at [666, 80] on div "Without pricing" at bounding box center [670, 81] width 74 height 12
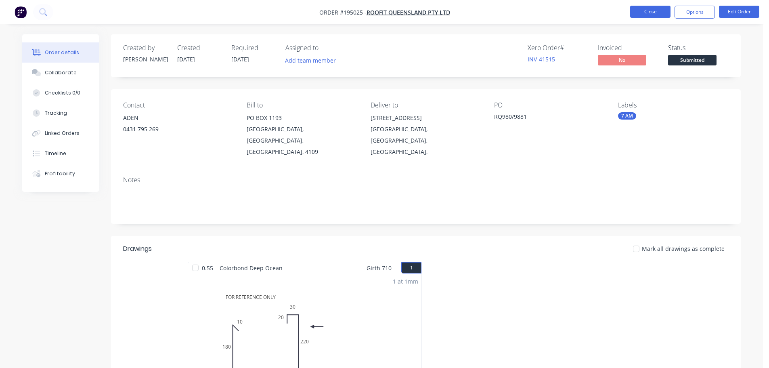
click at [638, 17] on button "Close" at bounding box center [650, 12] width 40 height 12
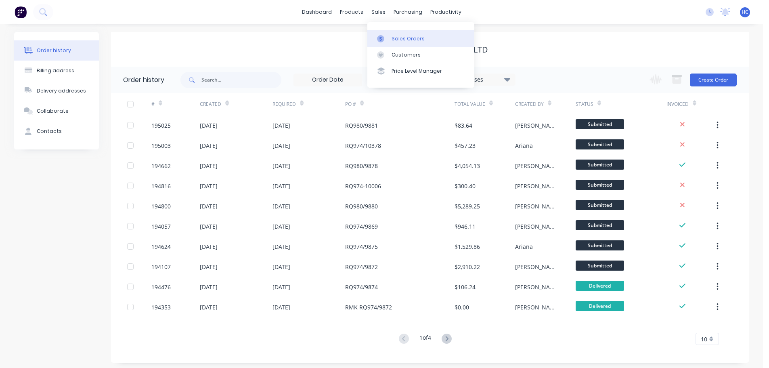
click at [407, 45] on link "Sales Orders" at bounding box center [420, 38] width 107 height 16
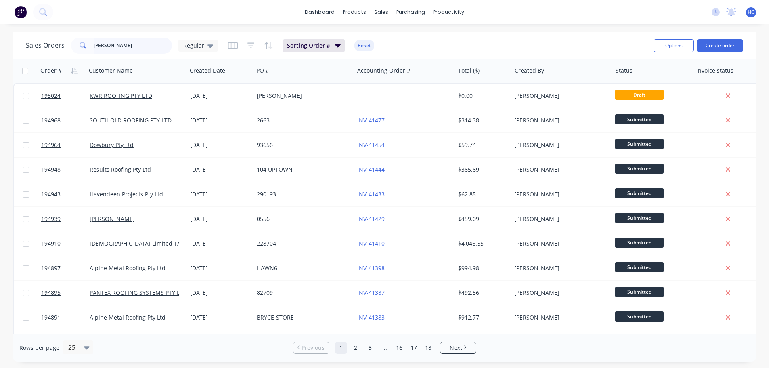
click at [102, 46] on input "[PERSON_NAME]" at bounding box center [133, 46] width 79 height 16
click at [101, 46] on input "[PERSON_NAME]" at bounding box center [133, 46] width 79 height 16
click at [144, 32] on div "Sales Orders Regular Sorting: Order # Reset Options Create order" at bounding box center [384, 45] width 743 height 26
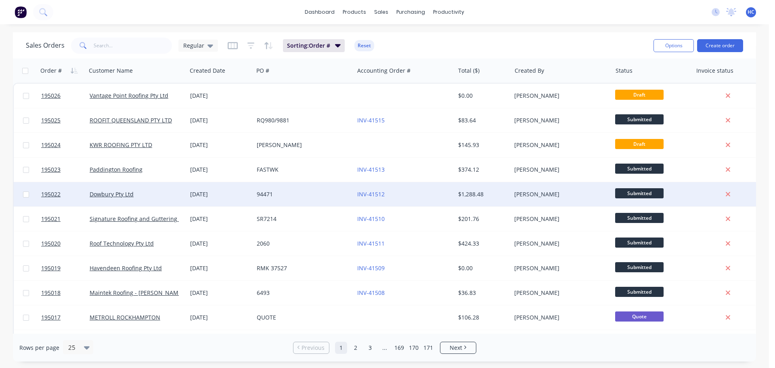
click at [232, 193] on div "[DATE]" at bounding box center [220, 194] width 60 height 8
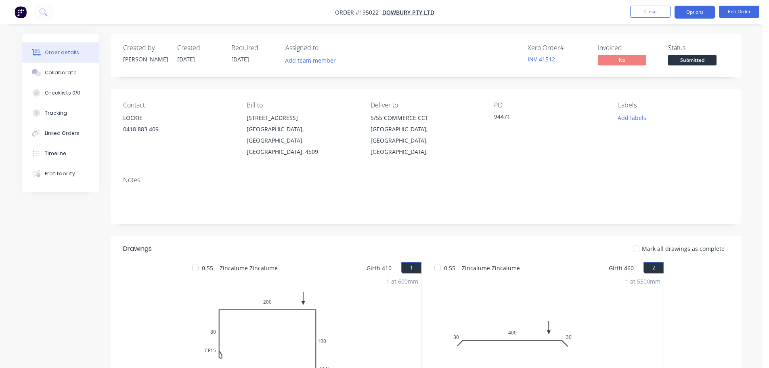
click at [704, 15] on button "Options" at bounding box center [695, 12] width 40 height 13
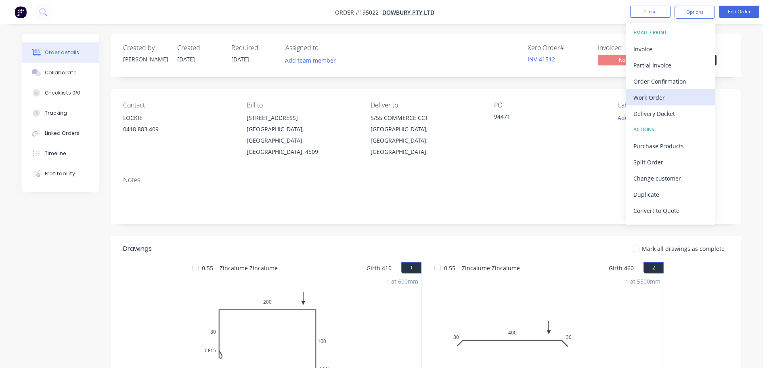
click at [655, 101] on div "Work Order" at bounding box center [670, 98] width 74 height 12
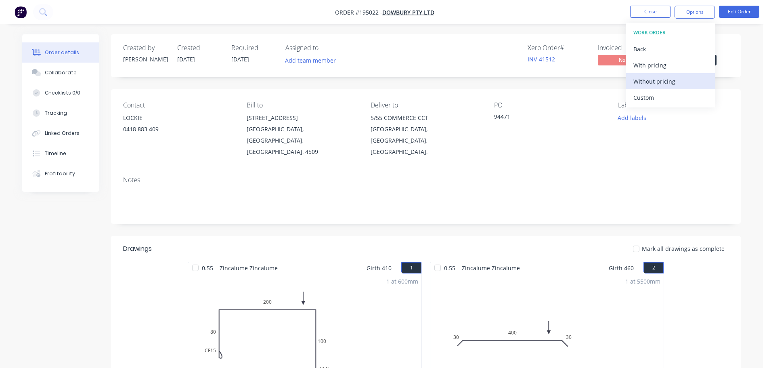
click at [660, 82] on div "Without pricing" at bounding box center [670, 81] width 74 height 12
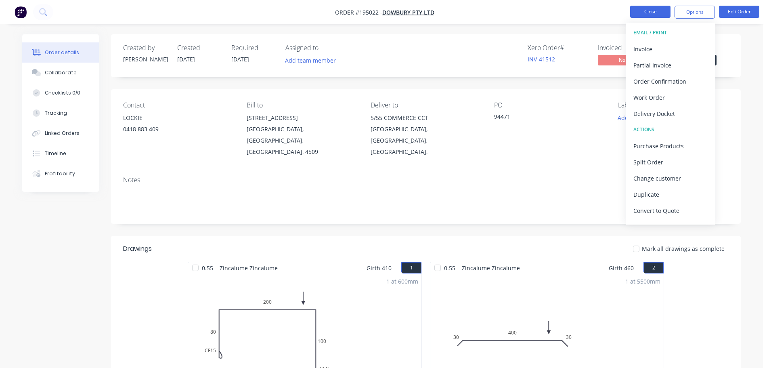
click at [639, 6] on button "Close" at bounding box center [650, 12] width 40 height 12
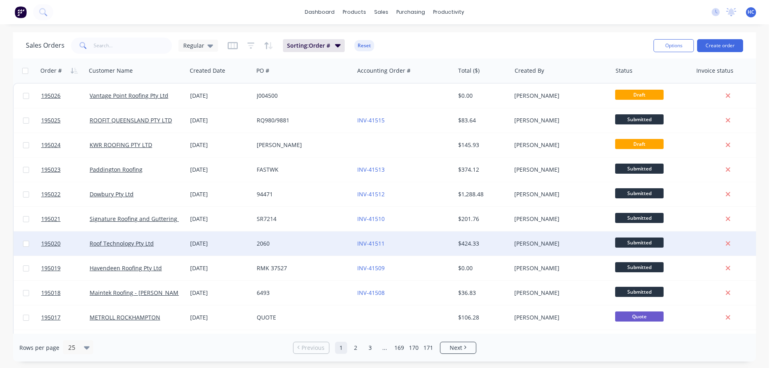
click at [407, 243] on div "INV-41511" at bounding box center [402, 243] width 90 height 8
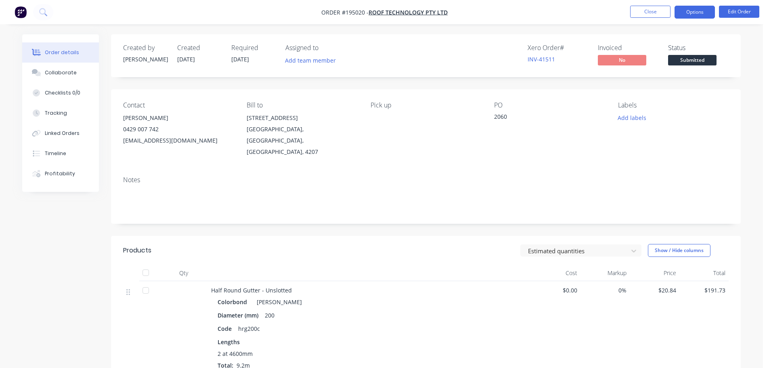
click at [683, 15] on button "Options" at bounding box center [695, 12] width 40 height 13
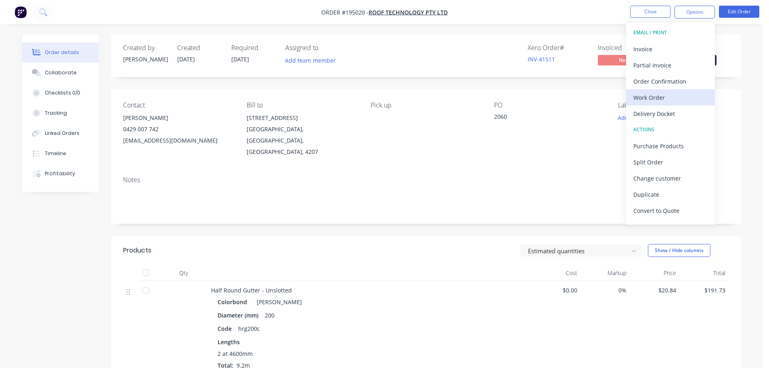
click at [658, 100] on div "Work Order" at bounding box center [670, 98] width 74 height 12
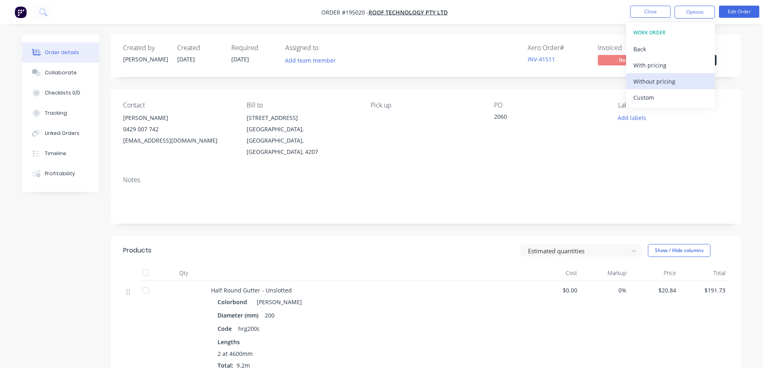
click at [671, 84] on div "Without pricing" at bounding box center [670, 81] width 74 height 12
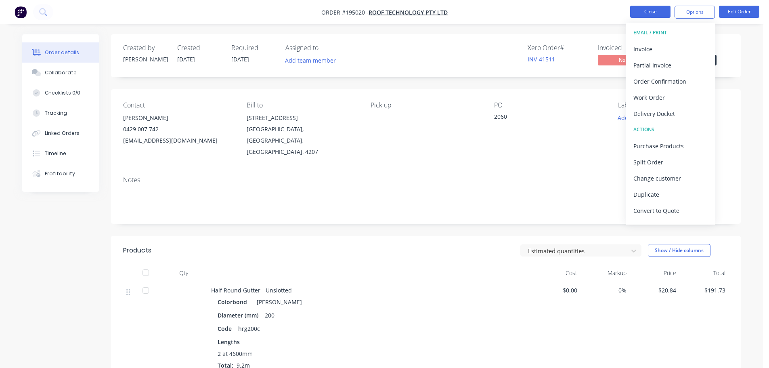
click at [658, 14] on button "Close" at bounding box center [650, 12] width 40 height 12
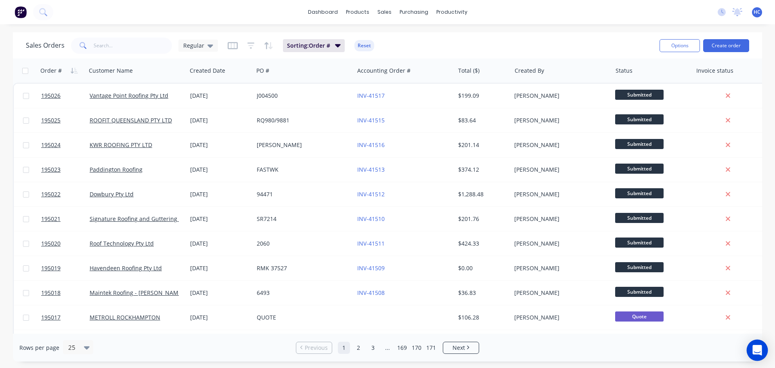
click at [761, 343] on div "Open Intercom Messenger" at bounding box center [757, 349] width 21 height 21
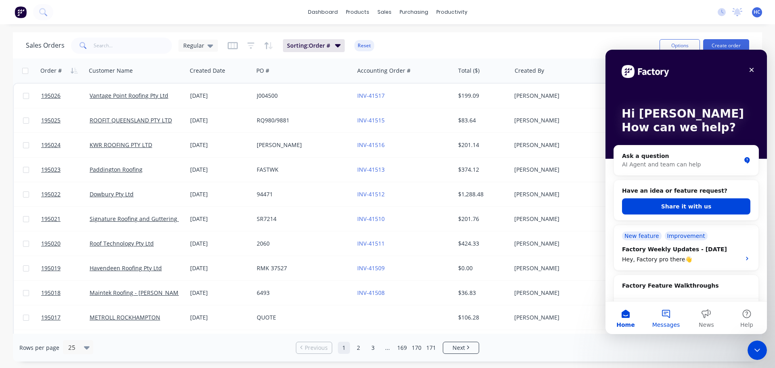
click at [667, 314] on button "Messages" at bounding box center [666, 318] width 40 height 32
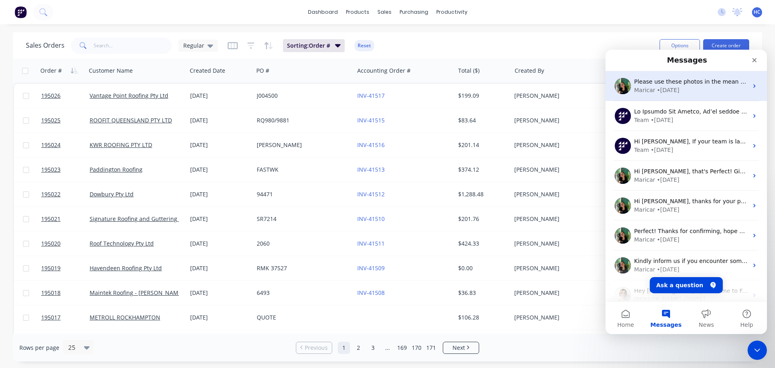
click at [682, 92] on div "Maricar • 1w ago" at bounding box center [691, 90] width 114 height 8
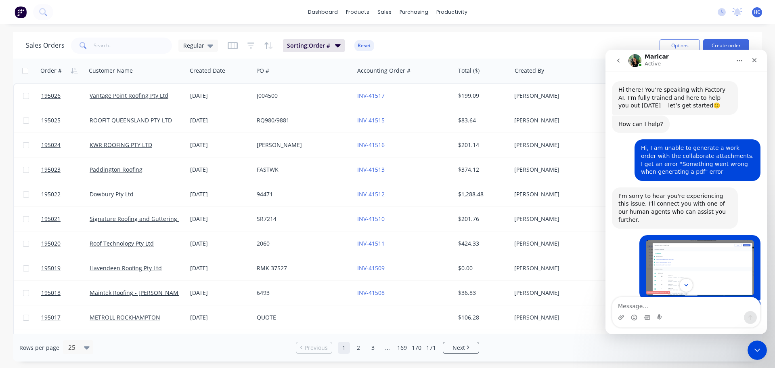
click at [622, 60] on button "go back" at bounding box center [618, 60] width 15 height 15
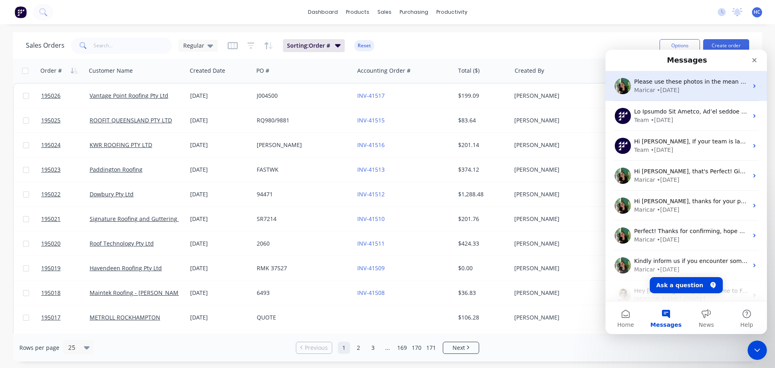
click at [702, 94] on div "Please use these photos in the mean time and I will let you know once this has …" at bounding box center [686, 86] width 161 height 30
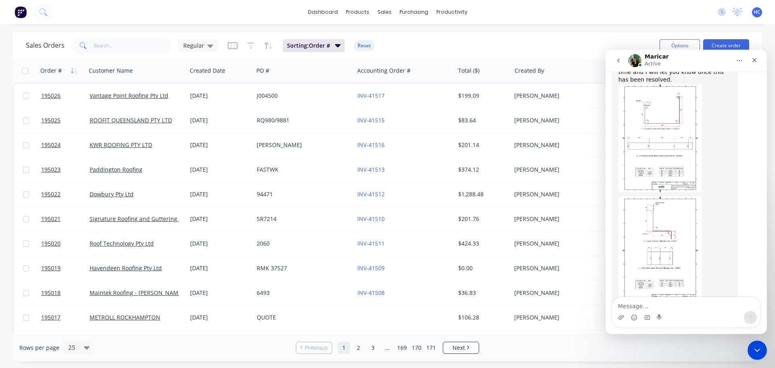
scroll to position [506, 0]
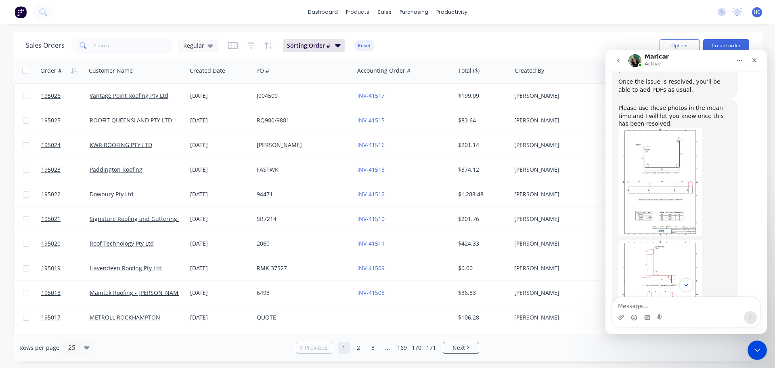
drag, startPoint x: 751, startPoint y: 146, endPoint x: 733, endPoint y: 149, distance: 18.0
click at [735, 173] on div "Please use these photos in the mean time and I will let you know once this has …" at bounding box center [686, 291] width 149 height 384
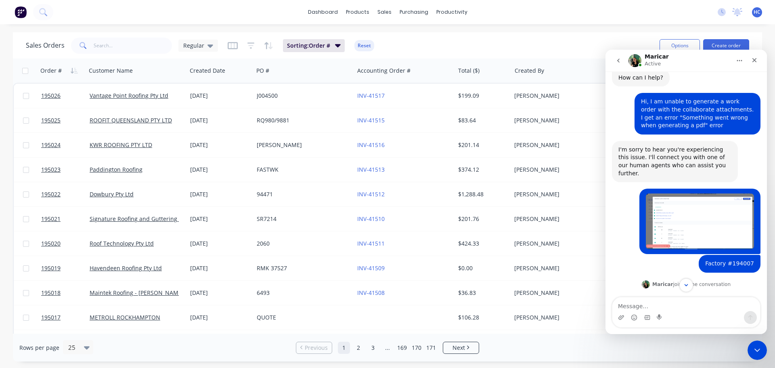
scroll to position [0, 0]
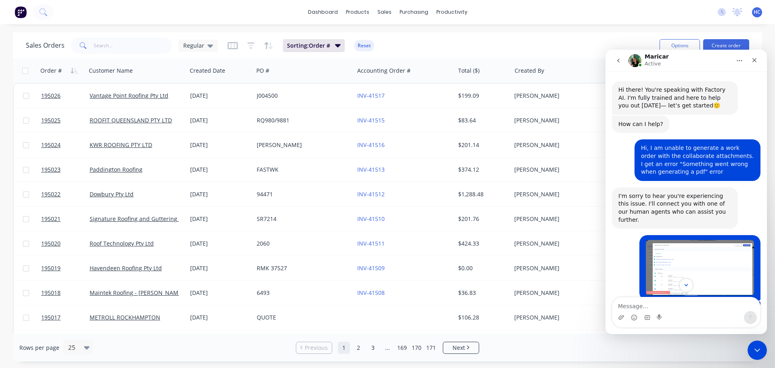
drag, startPoint x: 731, startPoint y: 122, endPoint x: 660, endPoint y: 126, distance: 71.6
click at [660, 126] on div "How can I help? Factory • 1w ago" at bounding box center [686, 127] width 149 height 24
click at [744, 59] on button "Home" at bounding box center [739, 60] width 15 height 15
click at [748, 118] on div "How can I help? Factory • 1w ago" at bounding box center [686, 127] width 149 height 24
click at [612, 62] on button "go back" at bounding box center [618, 60] width 15 height 15
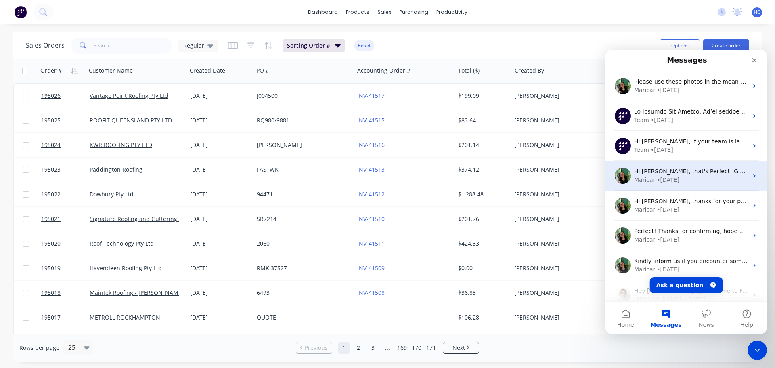
scroll to position [41, 0]
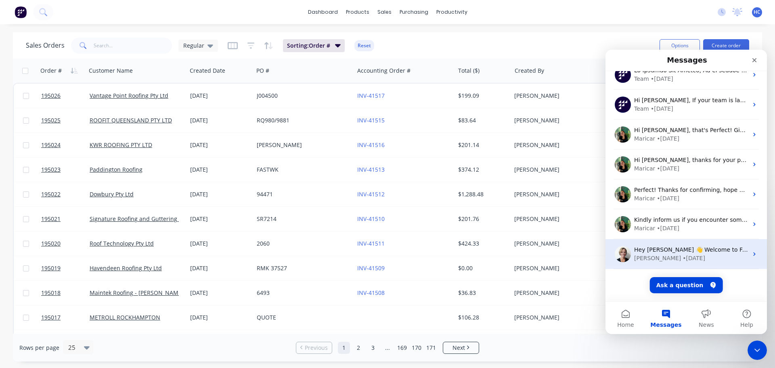
click at [689, 245] on div "Hey Hayden 👋 Welcome to Factory! Take a look around, and if you have any questi…" at bounding box center [691, 249] width 114 height 8
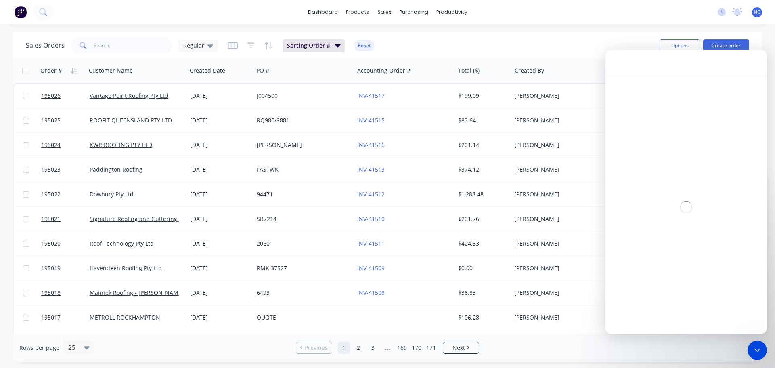
scroll to position [8, 0]
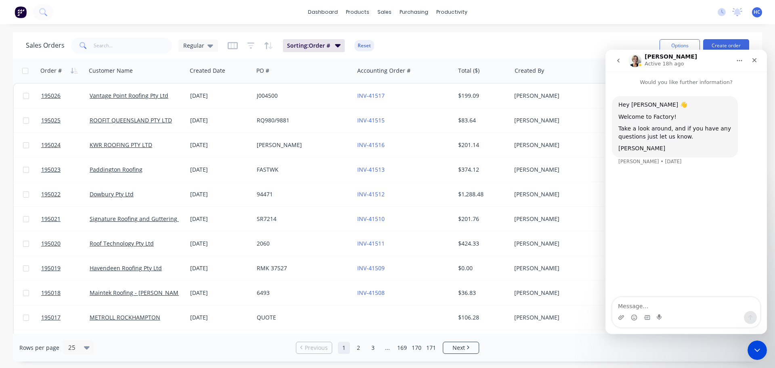
click at [618, 59] on icon "go back" at bounding box center [618, 60] width 6 height 6
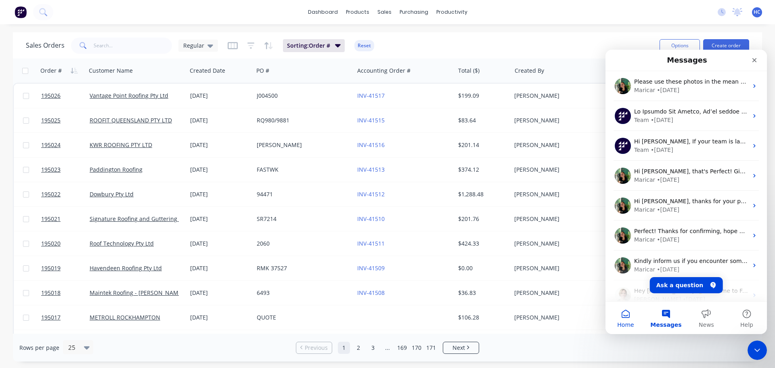
click at [639, 314] on button "Home" at bounding box center [626, 318] width 40 height 32
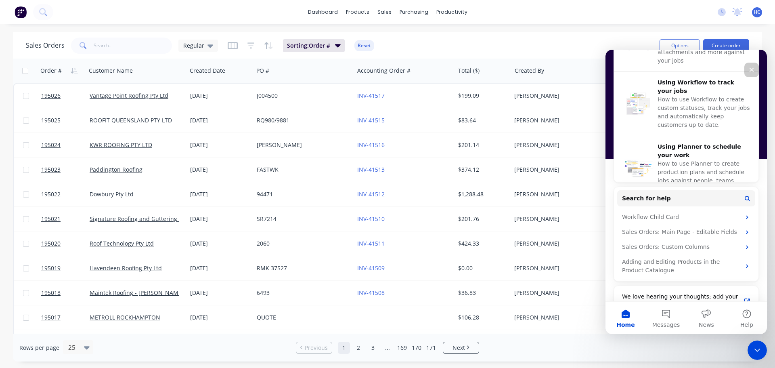
scroll to position [310, 0]
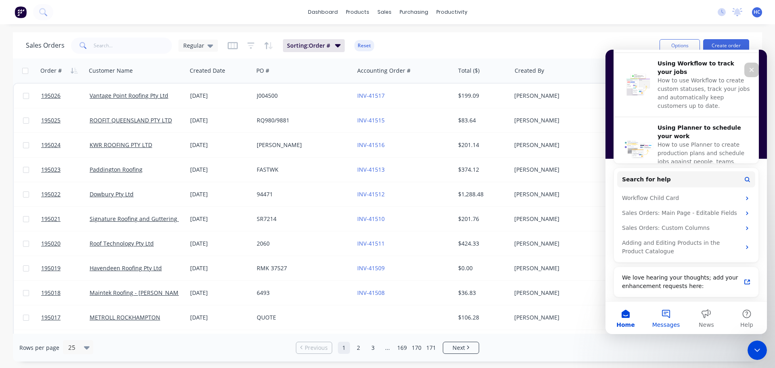
click at [667, 309] on button "Messages" at bounding box center [666, 318] width 40 height 32
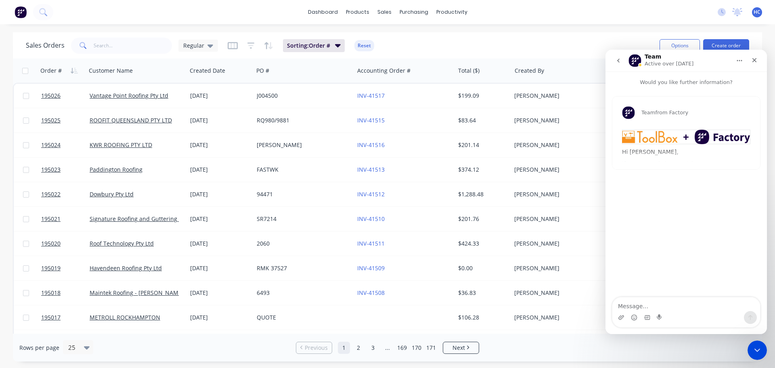
click at [616, 62] on icon "go back" at bounding box center [618, 60] width 6 height 6
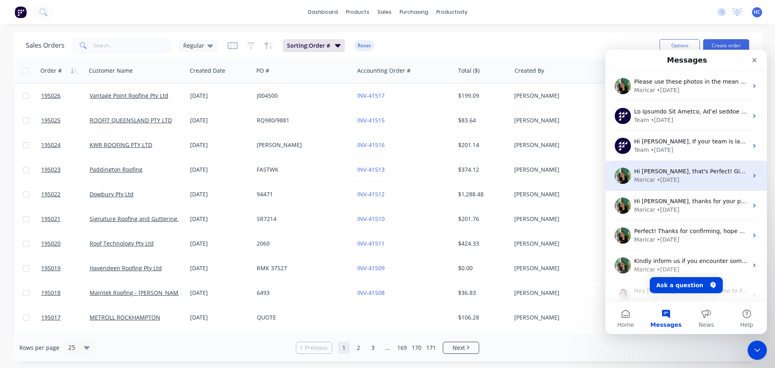
click at [652, 175] on div "Hi Hayden, that's Perfect! Give us a yell if you need anything else. Otherwise,…" at bounding box center [691, 171] width 114 height 8
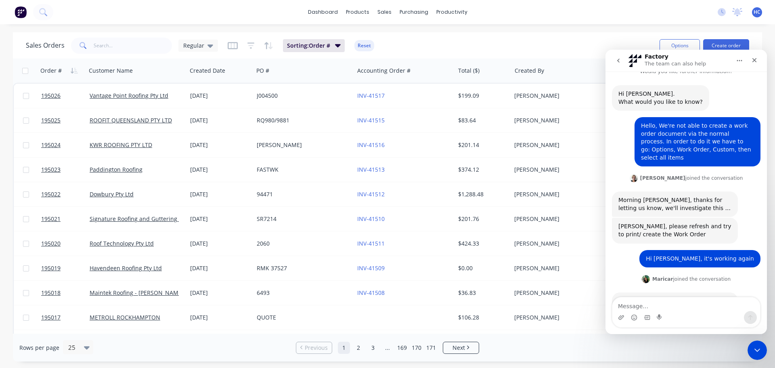
scroll to position [0, 0]
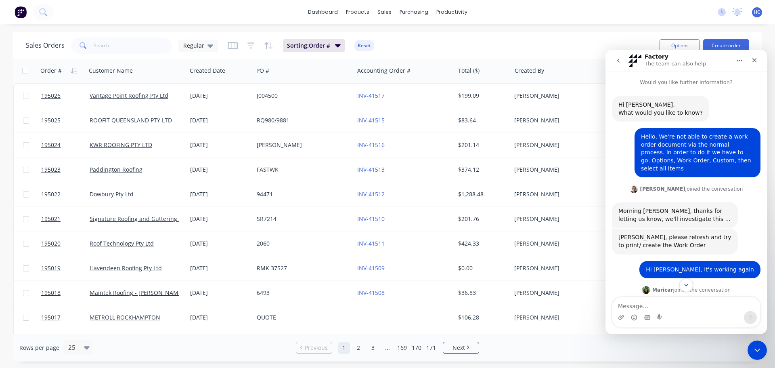
click at [620, 63] on icon "go back" at bounding box center [618, 60] width 6 height 6
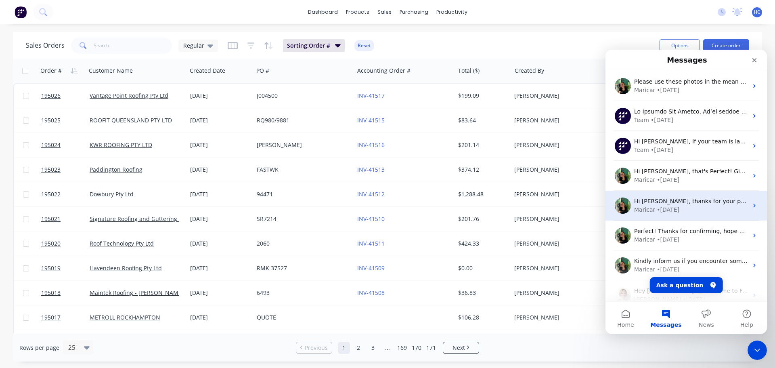
click at [667, 206] on div "• 29w ago" at bounding box center [668, 209] width 23 height 8
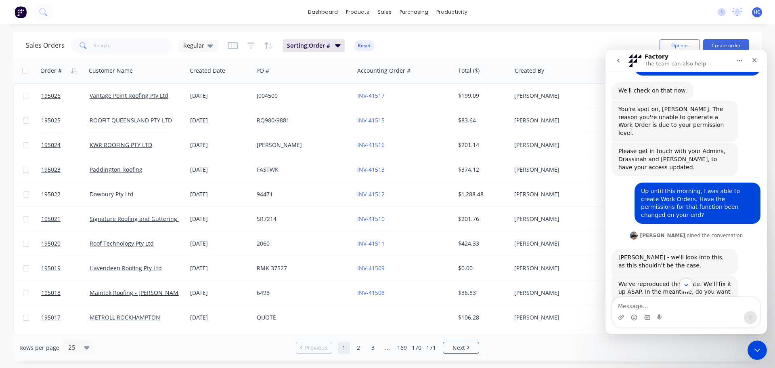
scroll to position [309, 0]
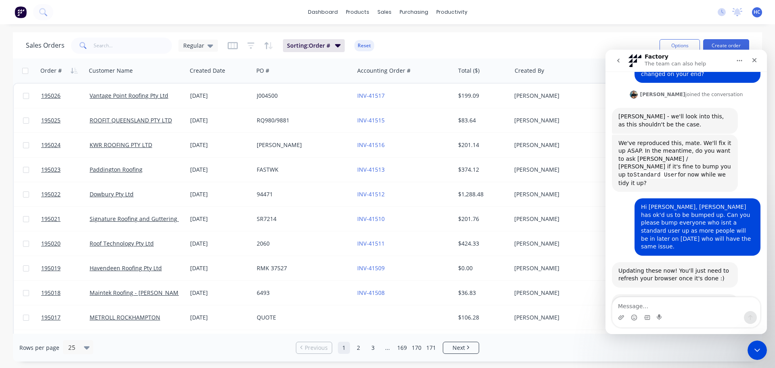
click at [621, 54] on button "go back" at bounding box center [618, 60] width 15 height 15
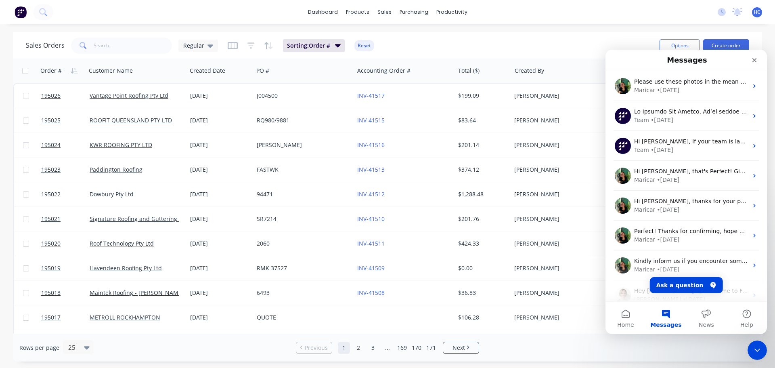
scroll to position [0, 0]
click at [755, 59] on icon "Close" at bounding box center [754, 60] width 6 height 6
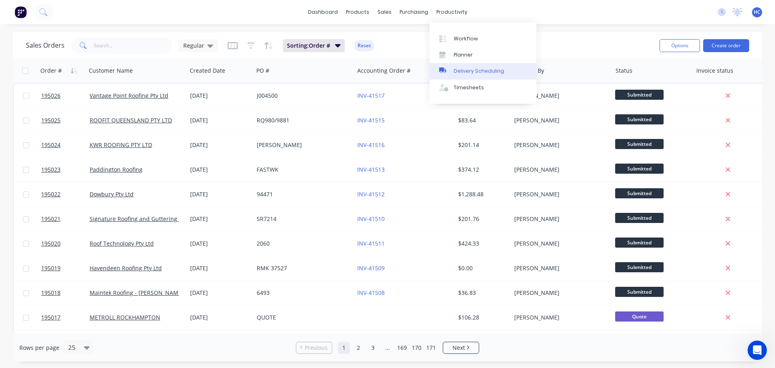
click at [465, 68] on div "Delivery Scheduling" at bounding box center [479, 70] width 50 height 7
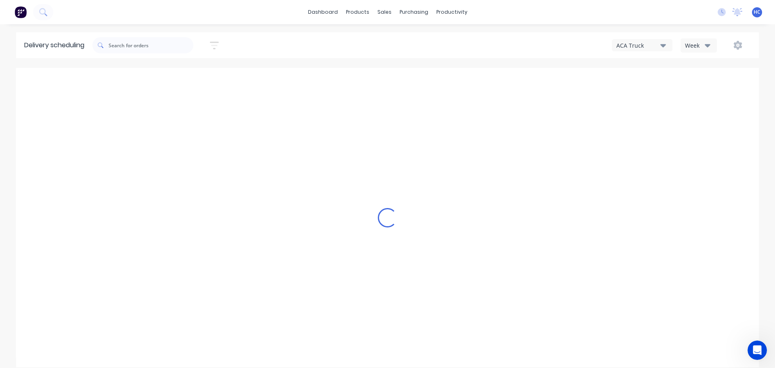
drag, startPoint x: 698, startPoint y: 39, endPoint x: 702, endPoint y: 51, distance: 13.0
click at [699, 40] on button "Week" at bounding box center [699, 45] width 36 height 14
click at [697, 83] on div "Vehicle" at bounding box center [721, 83] width 80 height 16
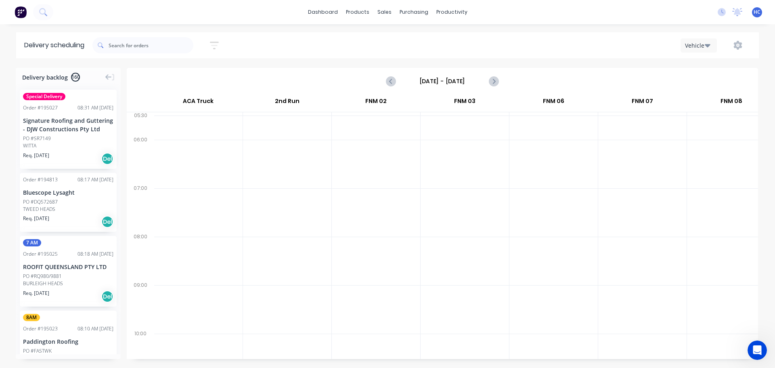
drag, startPoint x: 456, startPoint y: 83, endPoint x: 478, endPoint y: 92, distance: 24.1
click at [456, 83] on input "[DATE] - [DATE]" at bounding box center [442, 81] width 80 height 12
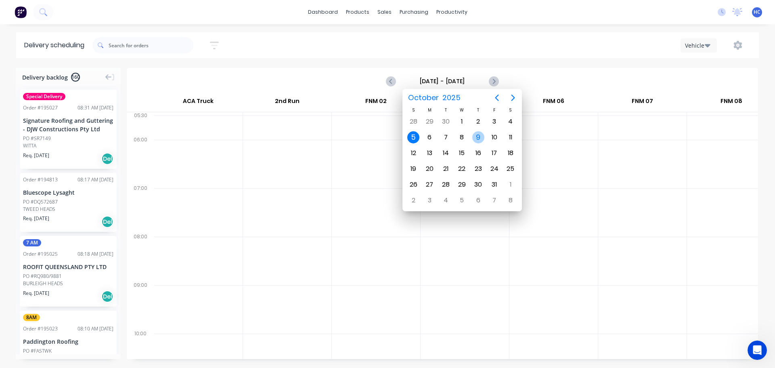
click at [480, 134] on div "9" at bounding box center [478, 137] width 12 height 12
type input "[DATE] - [DATE]"
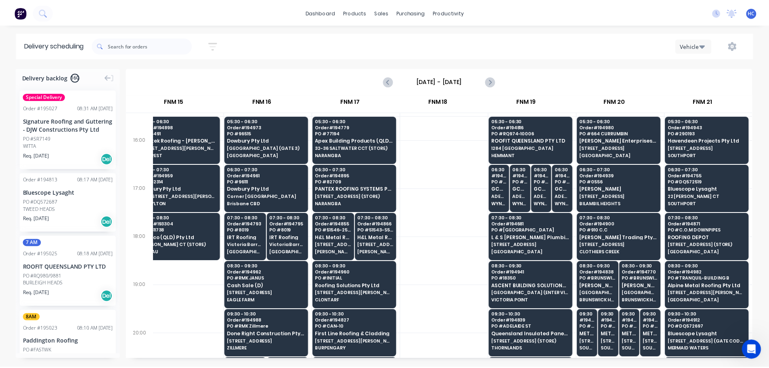
scroll to position [484, 1090]
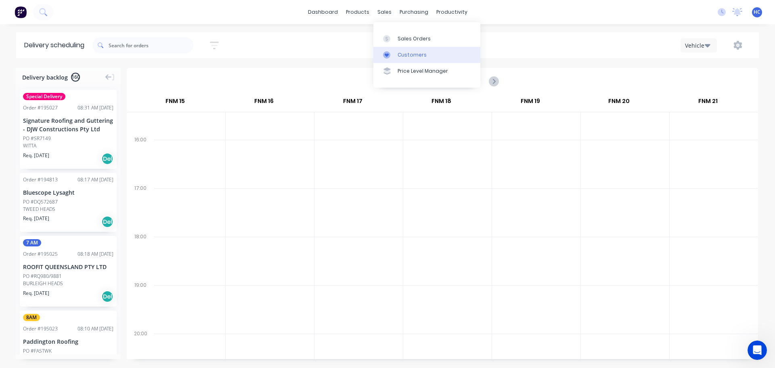
click at [407, 50] on link "Customers" at bounding box center [426, 55] width 107 height 16
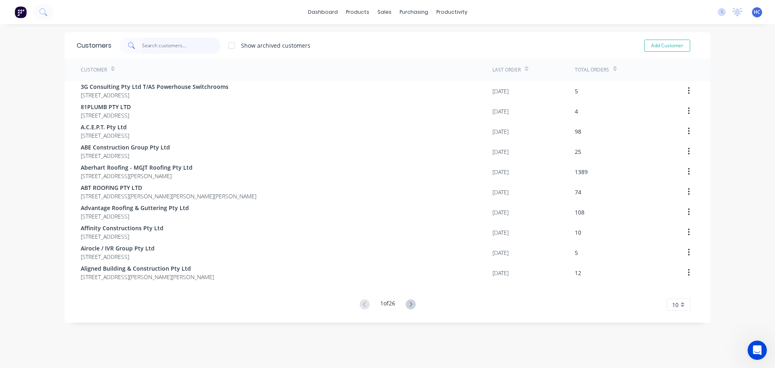
click at [156, 41] on input "text" at bounding box center [181, 46] width 79 height 16
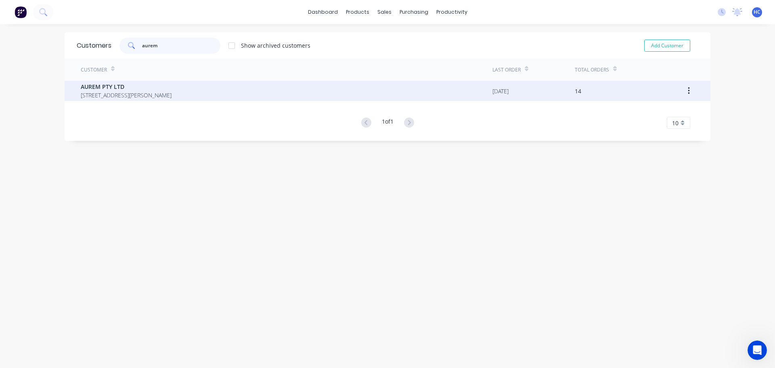
type input "aurem"
click at [151, 90] on span "AUREM PTY LTD" at bounding box center [126, 86] width 91 height 8
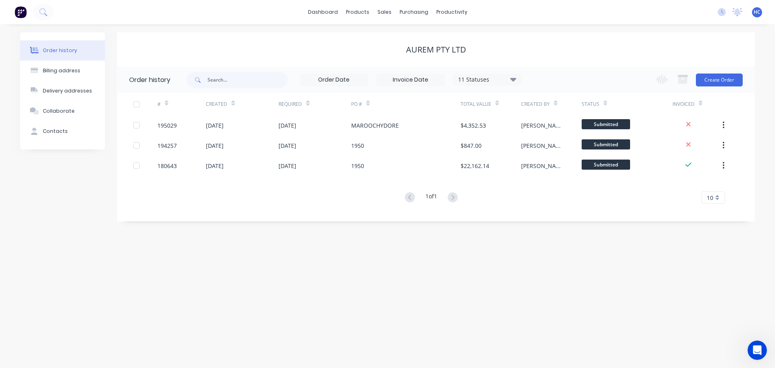
click at [64, 126] on button "Contacts" at bounding box center [62, 131] width 85 height 20
select select "AU"
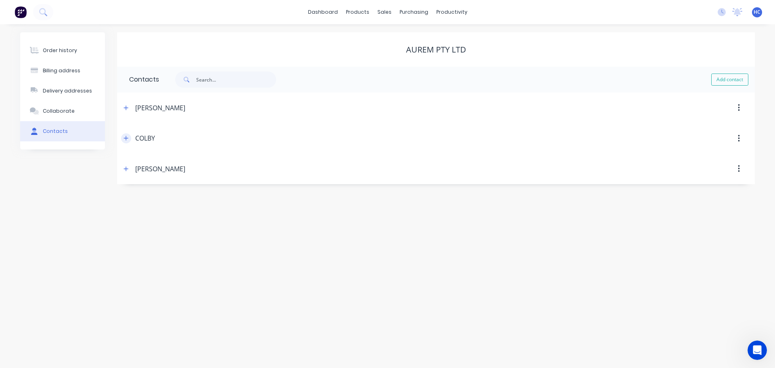
click at [123, 140] on button "button" at bounding box center [126, 138] width 10 height 10
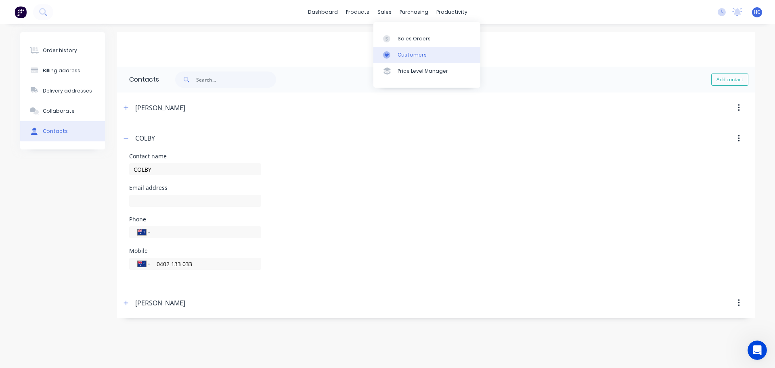
click at [423, 57] on div "Customers" at bounding box center [412, 54] width 29 height 7
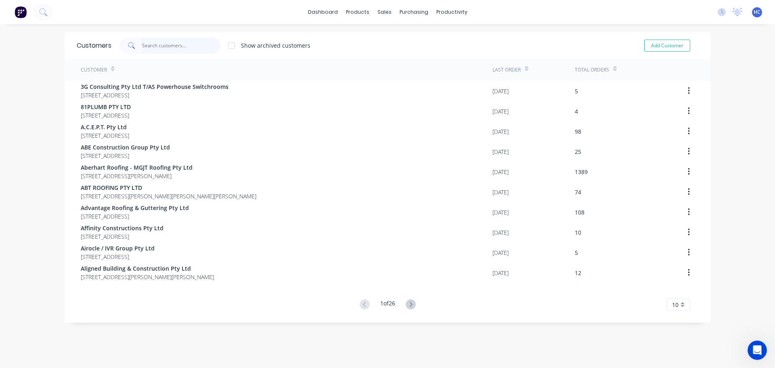
click at [184, 45] on input "text" at bounding box center [181, 46] width 79 height 16
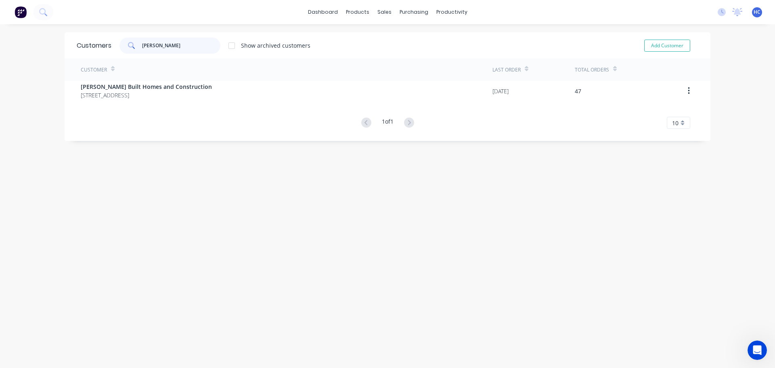
type input "drew bui"
click at [119, 74] on div "Customer" at bounding box center [287, 70] width 412 height 22
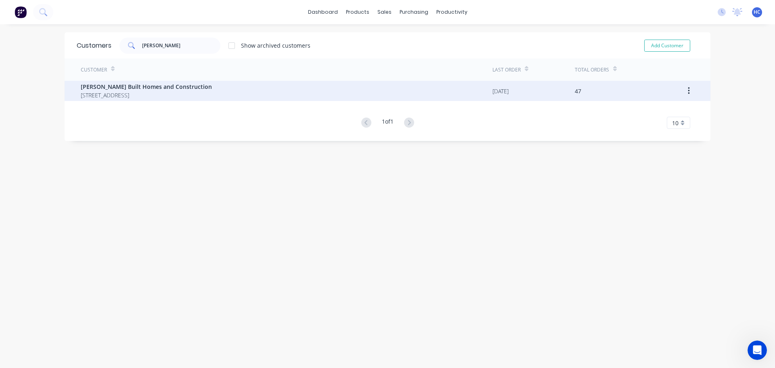
click at [133, 90] on span "[PERSON_NAME] Built Homes and Construction" at bounding box center [146, 86] width 131 height 8
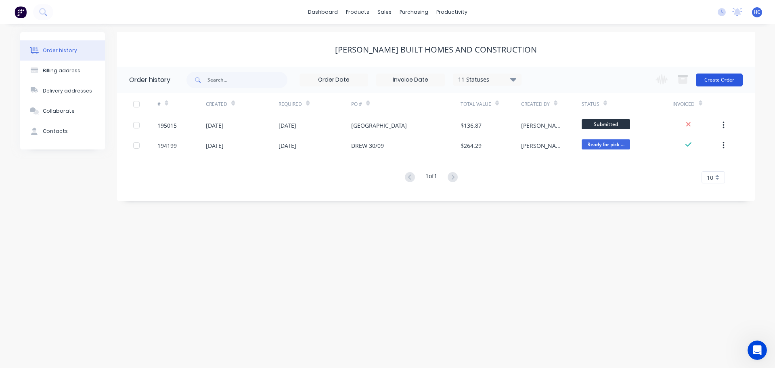
click at [717, 84] on button "Create Order" at bounding box center [719, 79] width 47 height 13
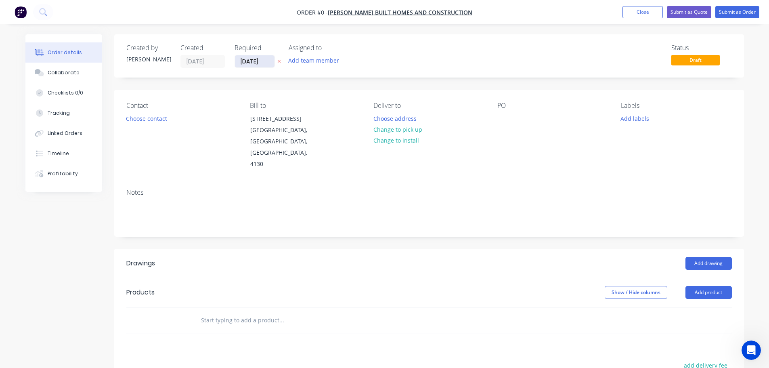
click at [261, 59] on input "[DATE]" at bounding box center [255, 61] width 40 height 12
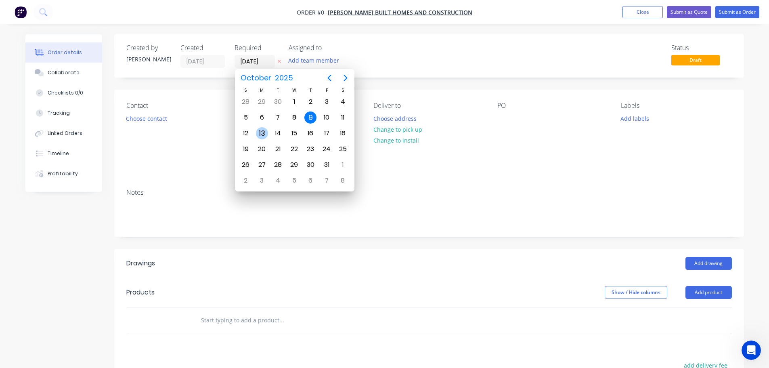
click at [261, 132] on div "13" at bounding box center [262, 133] width 12 height 12
type input "[DATE]"
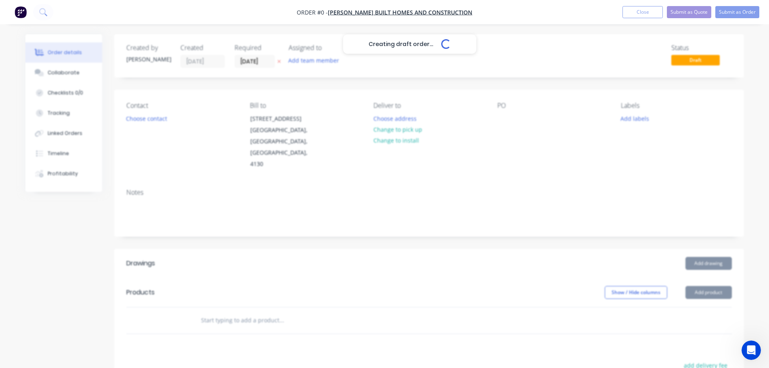
click at [149, 119] on div "Creating draft order... Loading..." at bounding box center [409, 218] width 769 height 368
click at [144, 118] on div "Creating draft order... Loading..." at bounding box center [409, 218] width 769 height 368
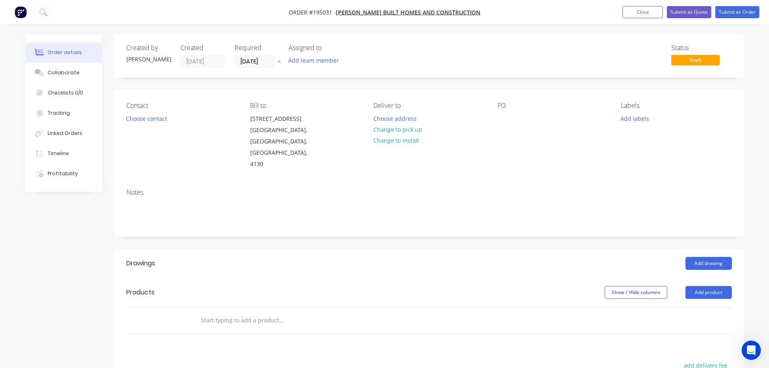
click at [143, 129] on div "Contact Choose contact" at bounding box center [181, 136] width 111 height 68
click at [155, 122] on button "Choose contact" at bounding box center [147, 118] width 50 height 11
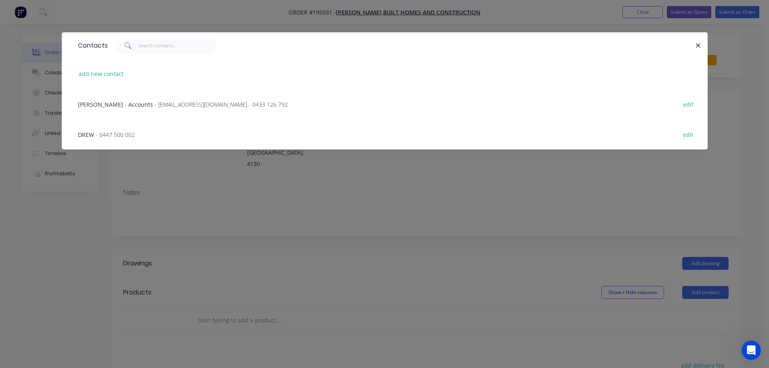
click at [217, 135] on div "DREW - 0447 500 002 edit" at bounding box center [385, 134] width 622 height 30
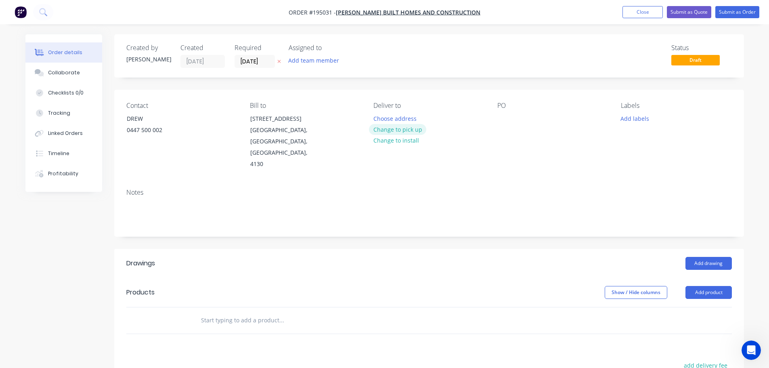
click at [397, 133] on button "Change to pick up" at bounding box center [397, 129] width 57 height 11
click at [496, 120] on div "Contact DREW 0447 500 002 Bill to 108 Bromley Street Cornubia, Queensland, Aust…" at bounding box center [429, 136] width 630 height 92
click at [504, 119] on div at bounding box center [503, 119] width 13 height 12
click at [516, 122] on div "formosa rd" at bounding box center [518, 119] width 43 height 12
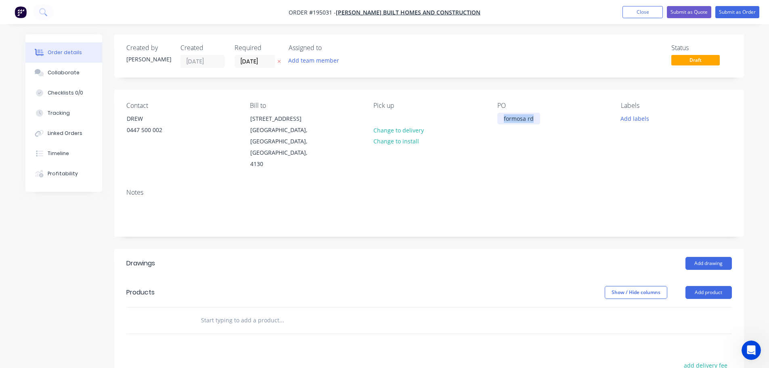
click at [516, 122] on div "formosa rd" at bounding box center [518, 119] width 43 height 12
click at [545, 278] on header "Products Show / Hide columns Add product" at bounding box center [429, 292] width 630 height 29
click at [694, 286] on button "Add product" at bounding box center [708, 292] width 46 height 13
click at [692, 323] on div "Basic product" at bounding box center [693, 329] width 62 height 12
click at [231, 328] on div at bounding box center [227, 334] width 67 height 12
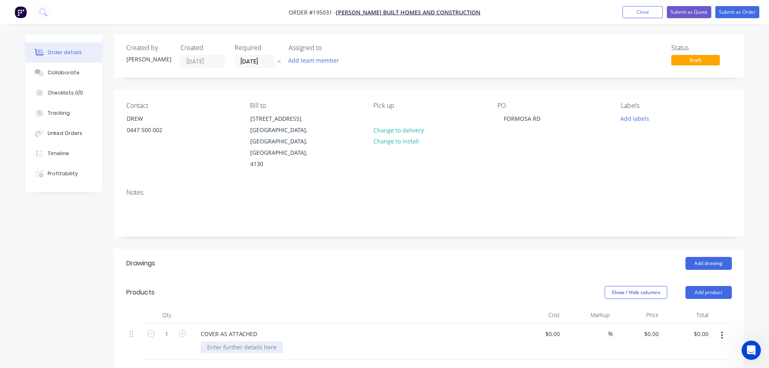
click at [214, 341] on div at bounding box center [242, 347] width 82 height 12
click at [729, 17] on button "Submit as Order" at bounding box center [737, 12] width 44 height 12
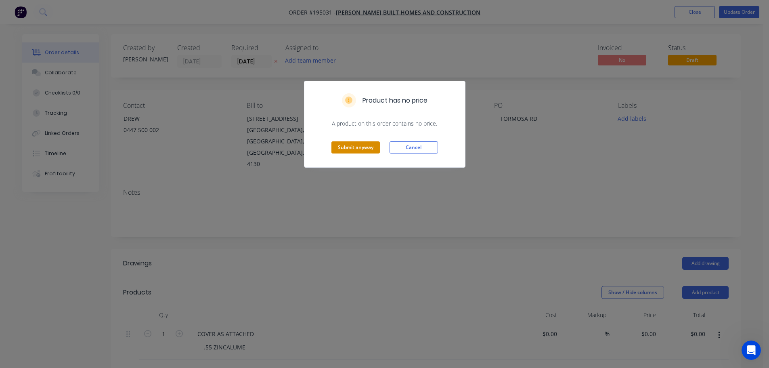
click at [362, 144] on button "Submit anyway" at bounding box center [355, 147] width 48 height 12
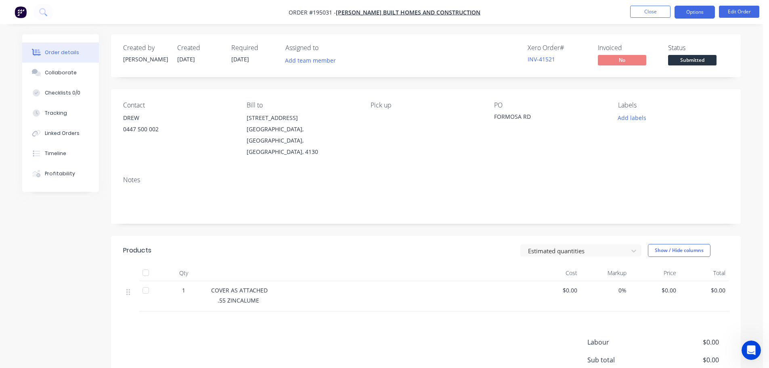
click at [698, 10] on button "Options" at bounding box center [695, 12] width 40 height 13
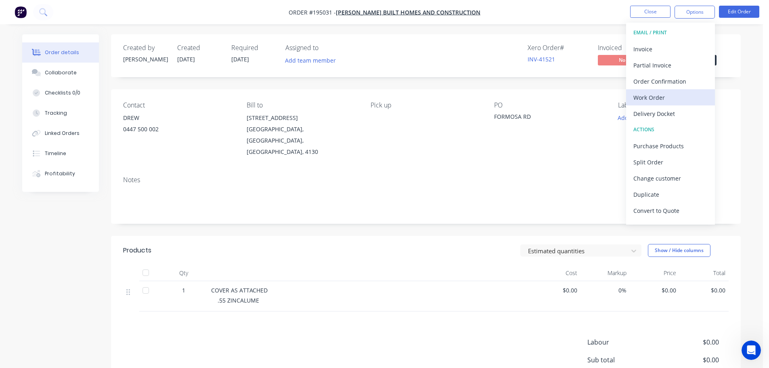
click at [660, 101] on div "Work Order" at bounding box center [670, 98] width 74 height 12
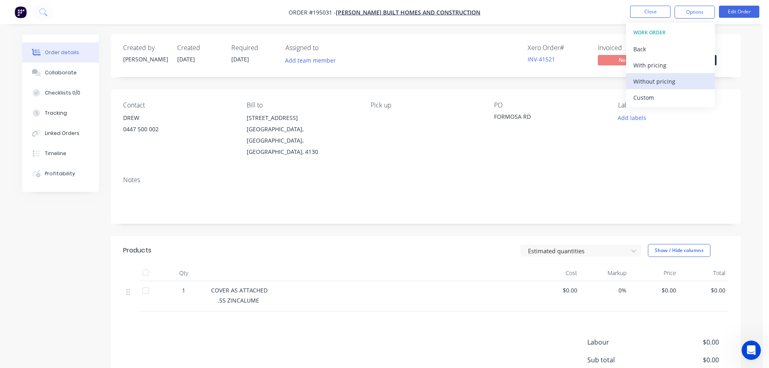
click at [658, 85] on div "Without pricing" at bounding box center [670, 81] width 74 height 12
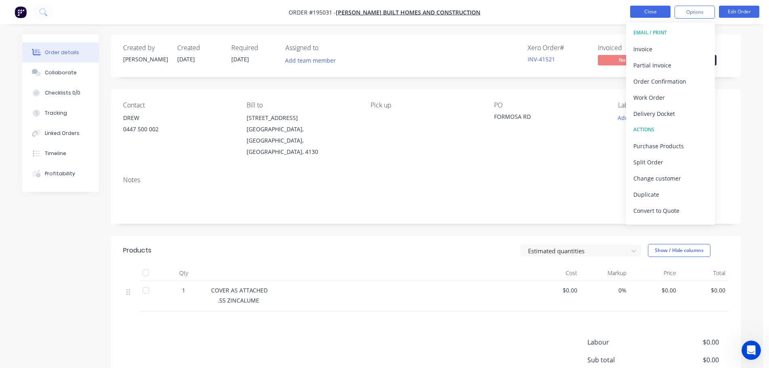
click at [661, 14] on button "Close" at bounding box center [650, 12] width 40 height 12
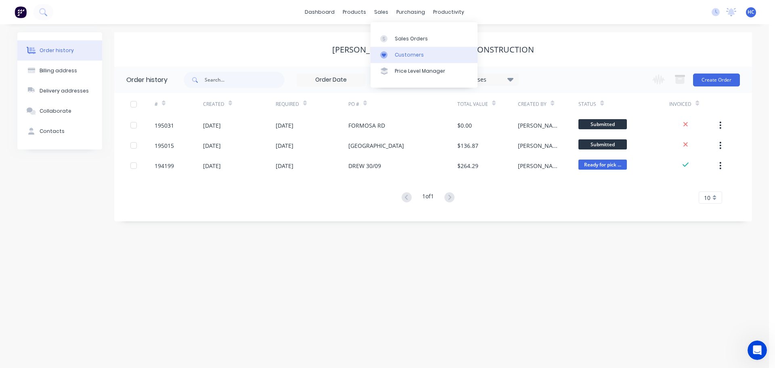
click at [428, 61] on link "Customers" at bounding box center [424, 55] width 107 height 16
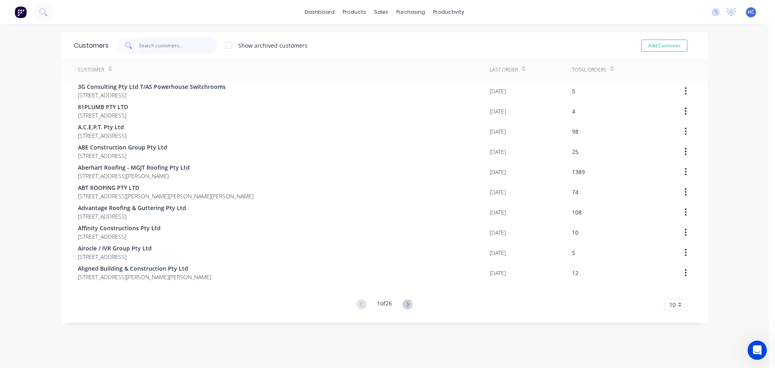
click at [199, 45] on input "text" at bounding box center [178, 46] width 79 height 16
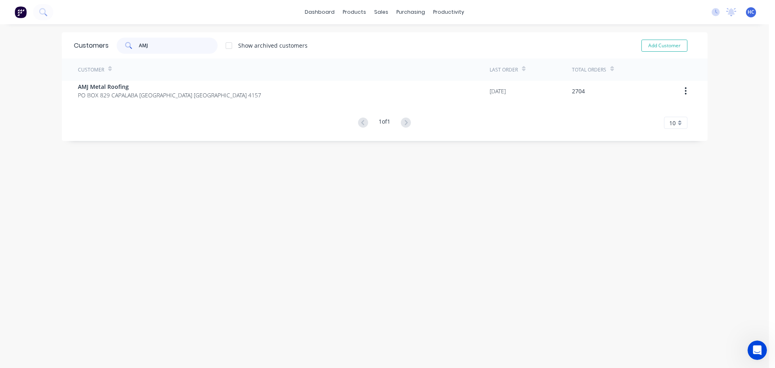
type input "AMJ"
click at [90, 105] on div "Customer Last Order Total Orders AMJ Metal Roofing PO BOX 829 CAPALABA Queensla…" at bounding box center [385, 94] width 646 height 70
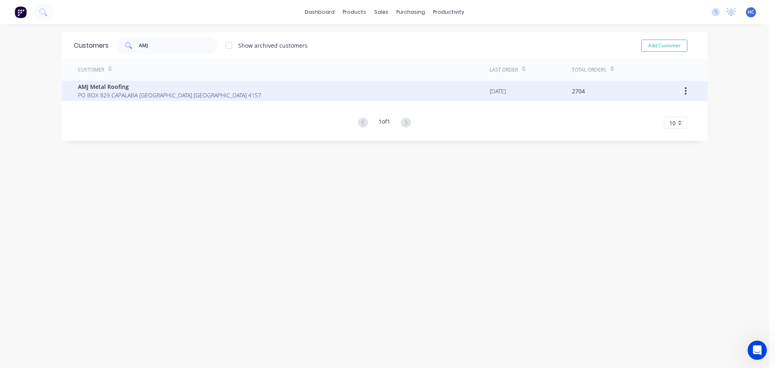
click at [98, 90] on span "AMJ Metal Roofing" at bounding box center [169, 86] width 183 height 8
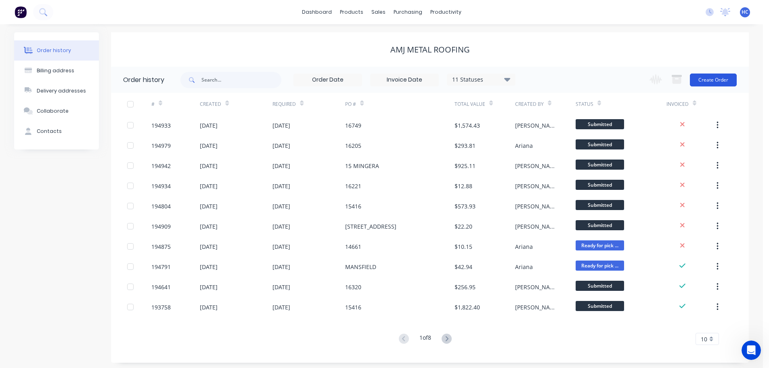
click at [709, 80] on button "Create Order" at bounding box center [713, 79] width 47 height 13
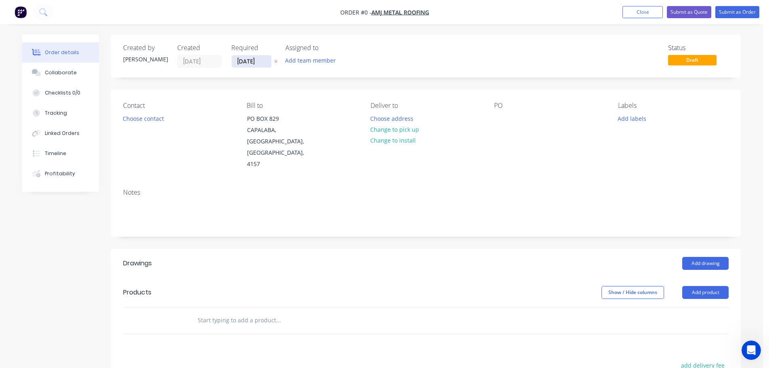
click at [251, 59] on input "[DATE]" at bounding box center [252, 61] width 40 height 12
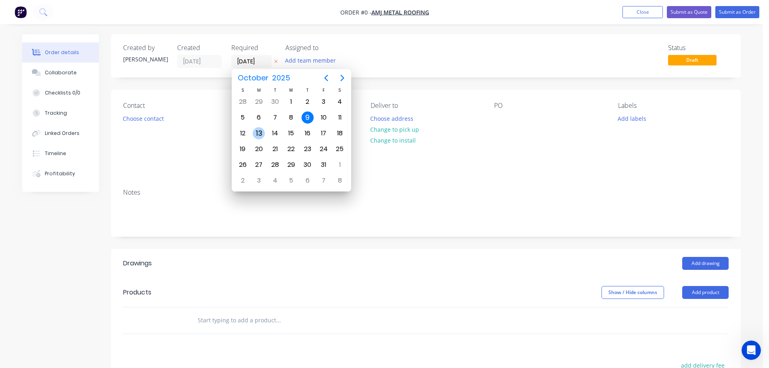
click at [263, 133] on div "13" at bounding box center [259, 133] width 12 height 12
type input "[DATE]"
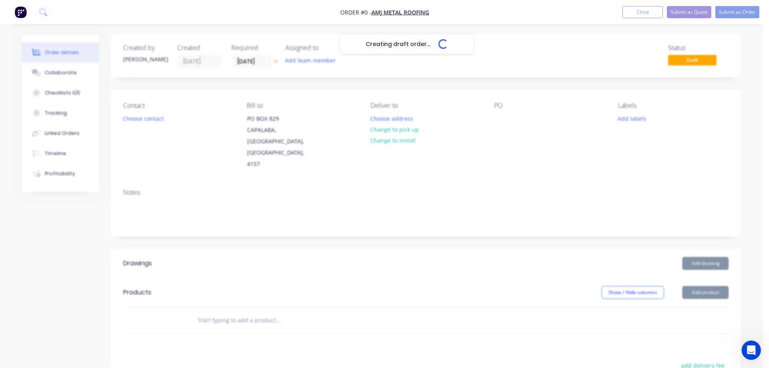
click at [152, 118] on div "Creating draft order... Loading..." at bounding box center [406, 218] width 769 height 368
click at [139, 117] on div "Creating draft order... Loading..." at bounding box center [406, 218] width 769 height 368
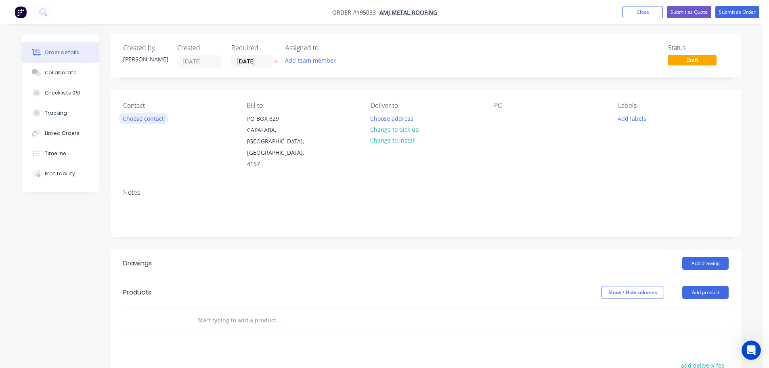
click at [145, 119] on button "Choose contact" at bounding box center [144, 118] width 50 height 11
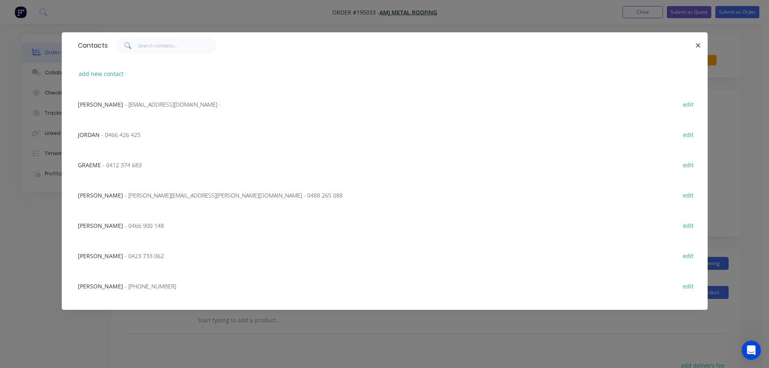
click at [138, 193] on span "- alan.finlay@amjmetalroofing.com.au - 0488 265 088" at bounding box center [234, 195] width 218 height 8
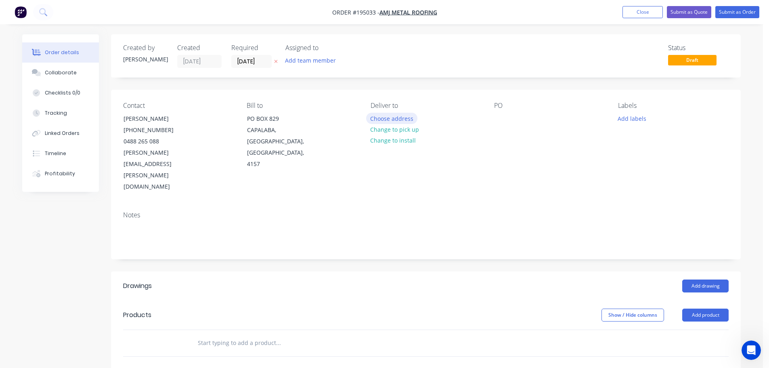
click at [387, 120] on button "Choose address" at bounding box center [392, 118] width 52 height 11
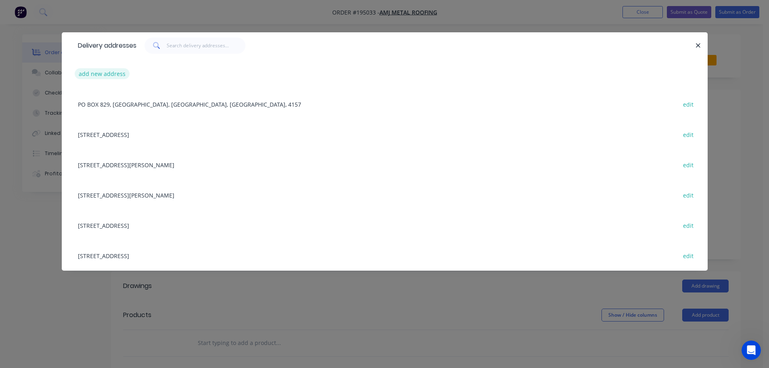
click at [101, 74] on button "add new address" at bounding box center [102, 73] width 55 height 11
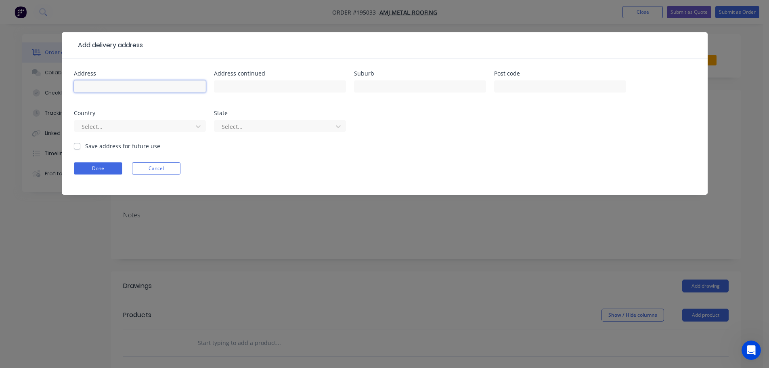
click at [117, 87] on input "text" at bounding box center [140, 86] width 132 height 12
type input "15 WINDSOR AVE"
type input "LUTWYCHE"
click at [180, 128] on div at bounding box center [135, 127] width 108 height 10
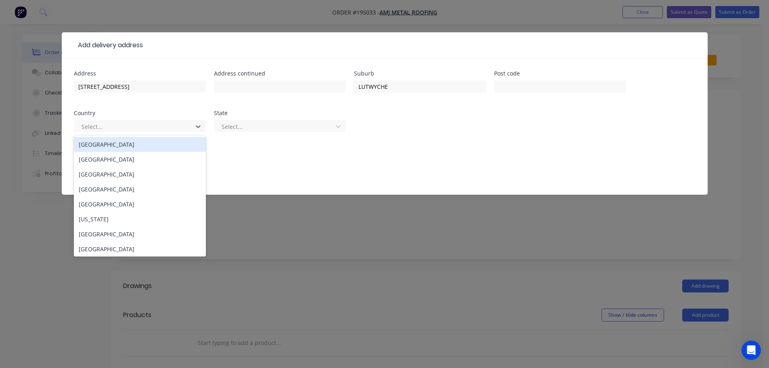
click at [157, 139] on div "[GEOGRAPHIC_DATA]" at bounding box center [140, 144] width 132 height 15
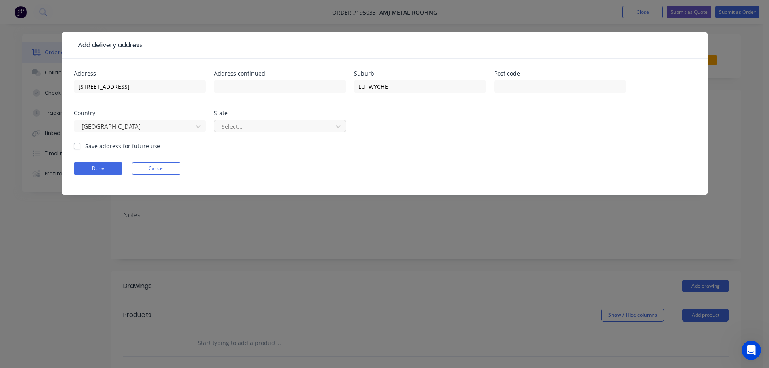
click at [235, 131] on div at bounding box center [275, 127] width 108 height 10
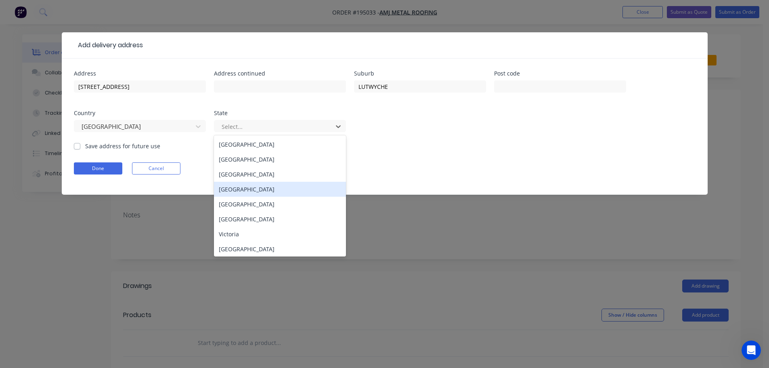
click at [238, 184] on div "[GEOGRAPHIC_DATA]" at bounding box center [280, 189] width 132 height 15
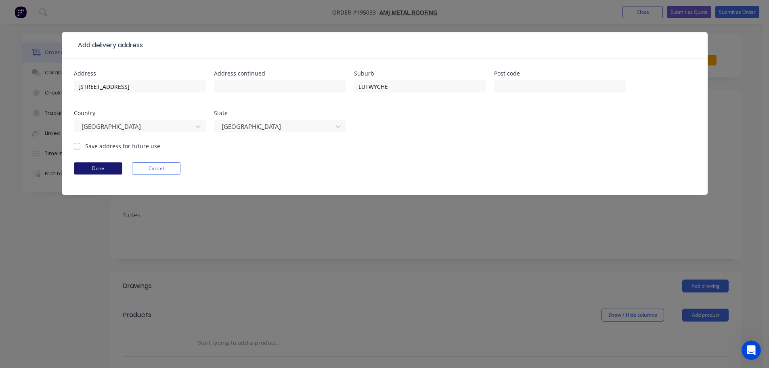
click at [82, 168] on button "Done" at bounding box center [98, 168] width 48 height 12
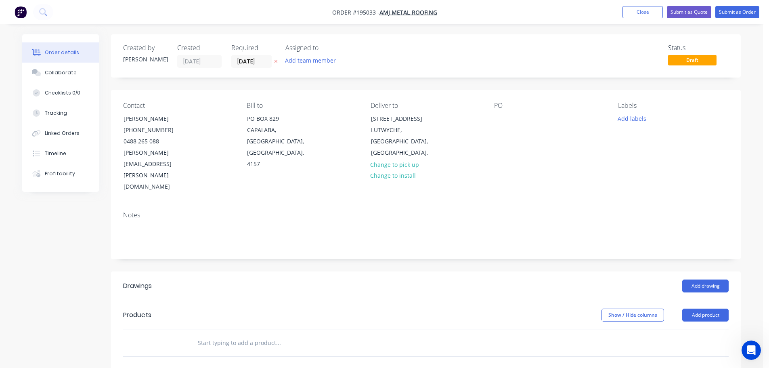
click at [489, 124] on div "Contact ALAN FINLAY (07) 3823 2773 0488 265 088 alan.finlay@amjmetalroofing.com…" at bounding box center [426, 147] width 630 height 115
click at [494, 119] on div "Contact ALAN FINLAY (07) 3823 2773 0488 265 088 alan.finlay@amjmetalroofing.com…" at bounding box center [426, 147] width 630 height 115
drag, startPoint x: 494, startPoint y: 119, endPoint x: 494, endPoint y: 110, distance: 9.3
click at [494, 116] on div at bounding box center [500, 119] width 13 height 12
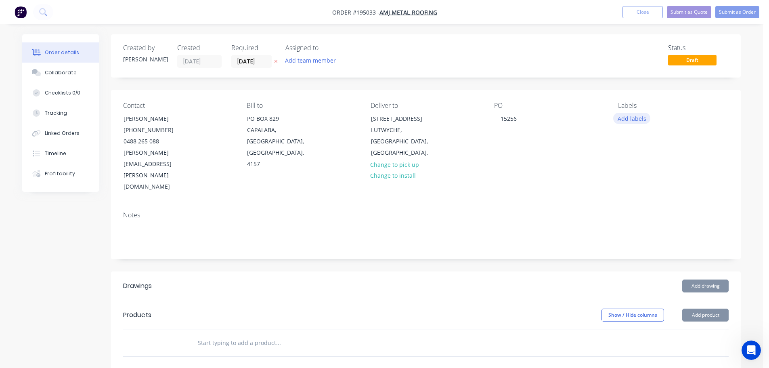
click at [645, 115] on button "Add labels" at bounding box center [631, 118] width 37 height 11
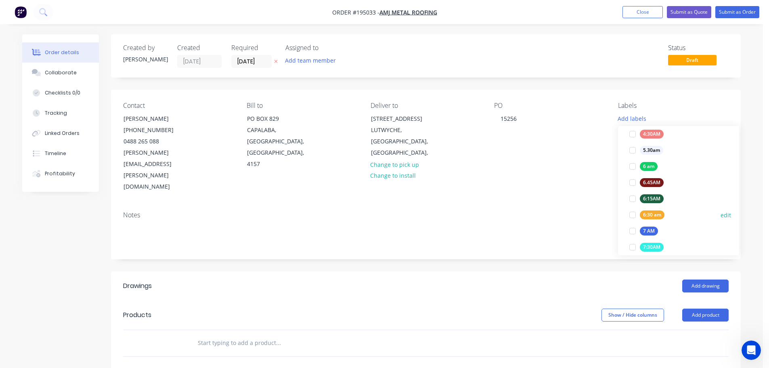
scroll to position [161, 0]
click at [653, 224] on div "7 AM" at bounding box center [649, 222] width 18 height 9
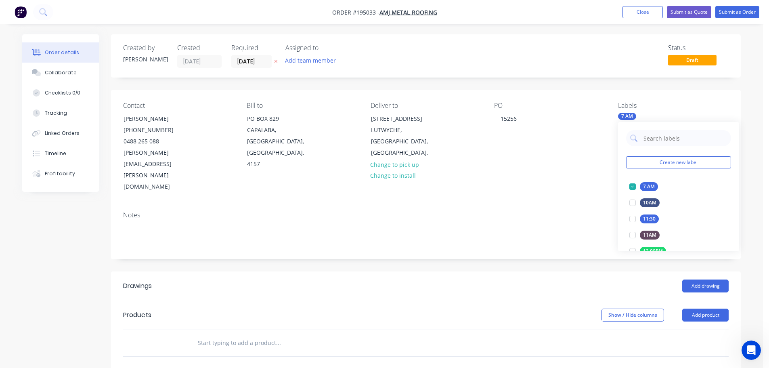
click at [490, 271] on header "Drawings Add drawing" at bounding box center [426, 285] width 630 height 29
click at [711, 271] on header "Drawings Add drawing" at bounding box center [426, 285] width 630 height 29
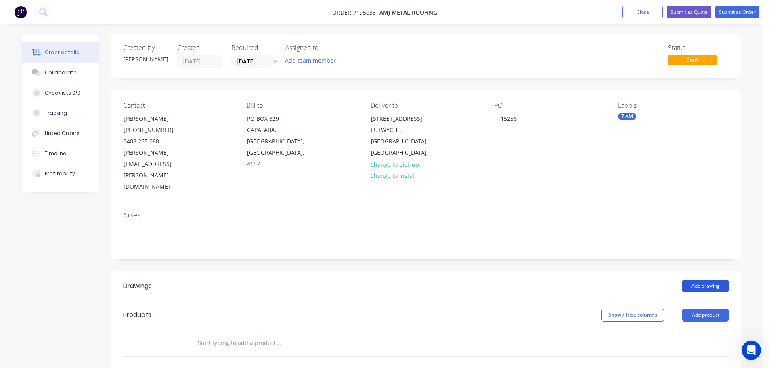
click at [702, 279] on button "Add drawing" at bounding box center [705, 285] width 46 height 13
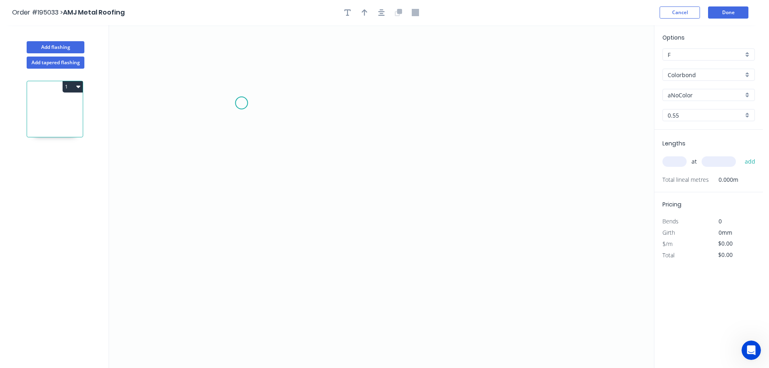
click at [247, 96] on icon "0" at bounding box center [381, 196] width 545 height 343
click at [232, 78] on icon "0" at bounding box center [381, 196] width 545 height 343
click at [235, 226] on icon "0 ?" at bounding box center [381, 196] width 545 height 343
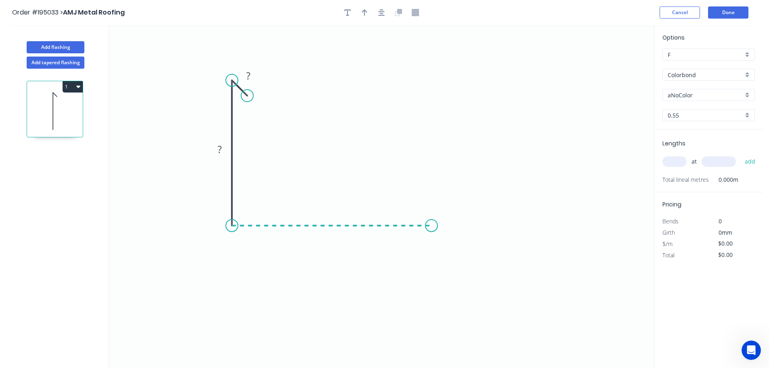
click at [432, 225] on icon "0 ? ?" at bounding box center [381, 196] width 545 height 343
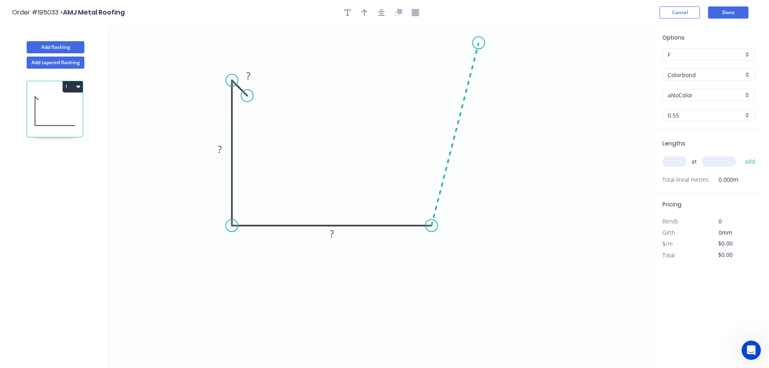
click at [479, 43] on icon "0 ? ? ?" at bounding box center [381, 196] width 545 height 343
click at [450, 44] on icon "0 ? ? ? ? ? º" at bounding box center [381, 196] width 545 height 343
click at [442, 68] on icon "0 ? ? ? ? ? ? º ? º" at bounding box center [381, 196] width 545 height 343
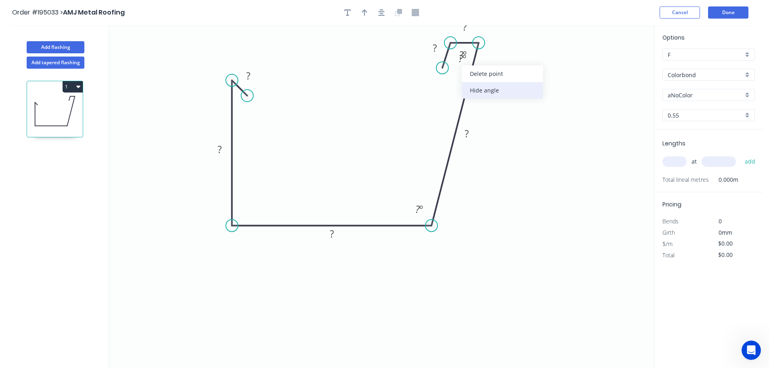
click at [474, 92] on div "Hide angle" at bounding box center [502, 90] width 81 height 17
click at [479, 83] on div "Hide angle" at bounding box center [507, 86] width 81 height 17
click at [469, 31] on rect at bounding box center [465, 27] width 16 height 11
type input "$19.20"
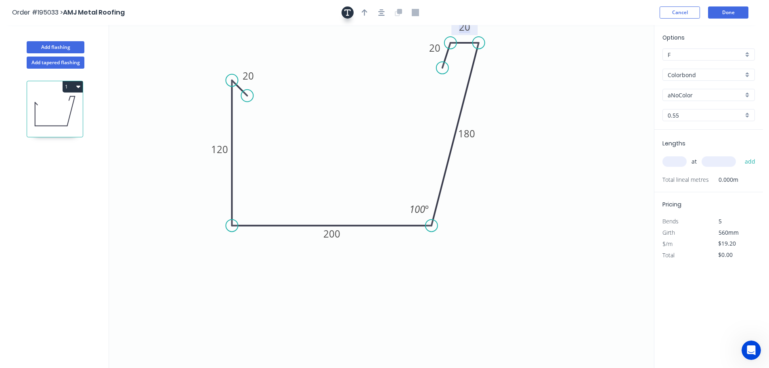
click at [345, 10] on icon "button" at bounding box center [347, 12] width 6 height 6
drag, startPoint x: 170, startPoint y: 61, endPoint x: 351, endPoint y: 130, distance: 194.2
click at [351, 130] on textarea at bounding box center [342, 127] width 65 height 30
click at [359, 85] on icon "SLOTTED 20 120 200 180 20 20 100 º" at bounding box center [381, 196] width 545 height 343
type textarea "SLOTTED"
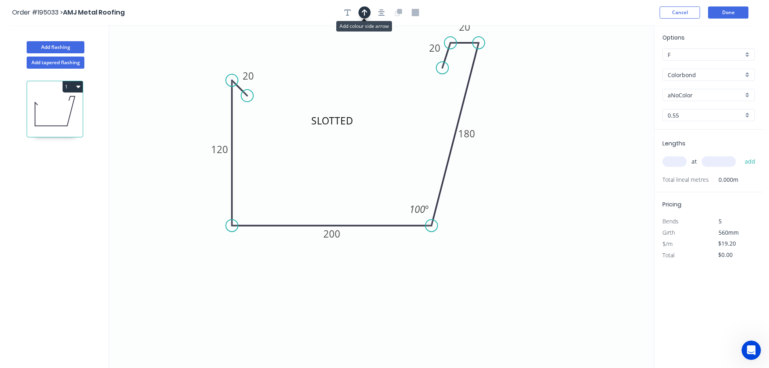
click at [360, 9] on button "button" at bounding box center [364, 12] width 12 height 12
click at [614, 65] on icon at bounding box center [613, 56] width 7 height 26
click at [614, 65] on icon at bounding box center [619, 58] width 23 height 23
drag, startPoint x: 614, startPoint y: 65, endPoint x: 505, endPoint y: 48, distance: 110.4
click at [505, 48] on icon at bounding box center [514, 47] width 26 height 7
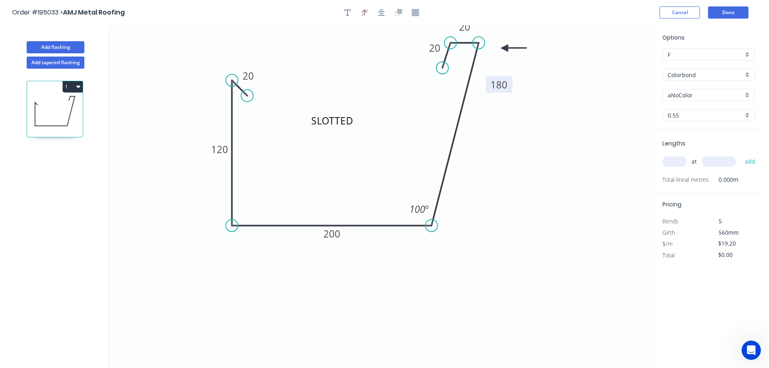
drag, startPoint x: 476, startPoint y: 135, endPoint x: 508, endPoint y: 86, distance: 58.6
click at [508, 86] on rect at bounding box center [499, 84] width 27 height 17
click at [694, 94] on input "aNoColor" at bounding box center [705, 95] width 75 height 8
click at [686, 149] on div "Monument" at bounding box center [709, 147] width 92 height 14
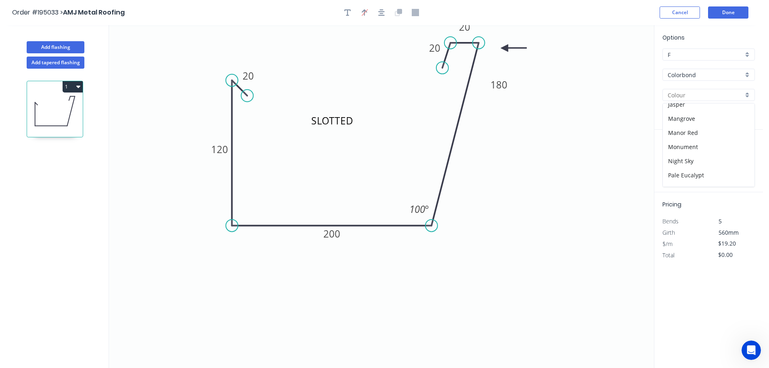
type input "Monument"
click at [681, 161] on input "text" at bounding box center [674, 161] width 24 height 10
type input "4"
type input "5200"
click at [741, 155] on button "add" at bounding box center [750, 162] width 19 height 14
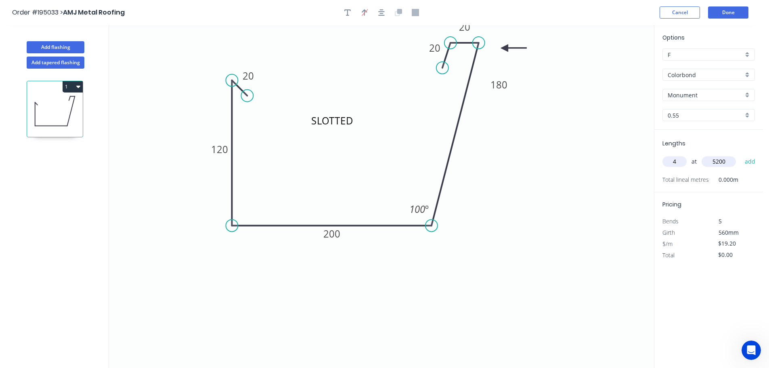
type input "$399.36"
click at [721, 12] on button "Done" at bounding box center [728, 12] width 40 height 12
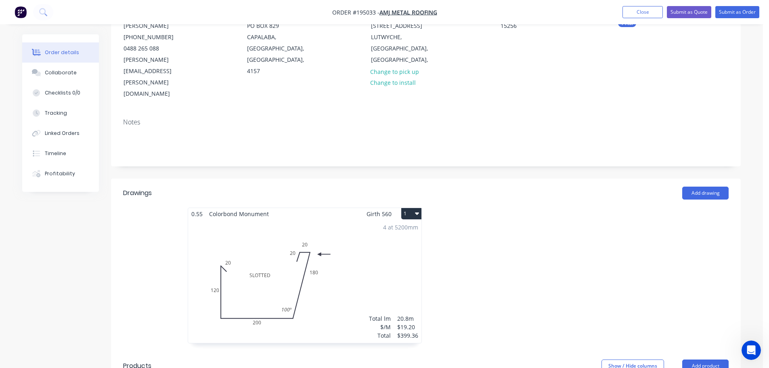
scroll to position [161, 0]
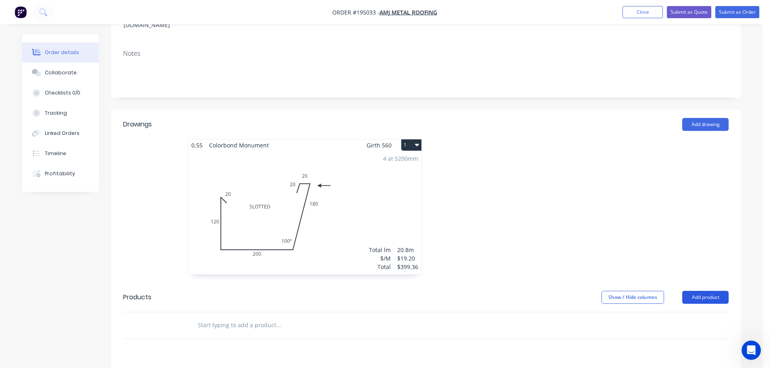
click at [700, 291] on button "Add product" at bounding box center [705, 297] width 46 height 13
click at [695, 312] on div "Product catalogue" at bounding box center [690, 318] width 62 height 12
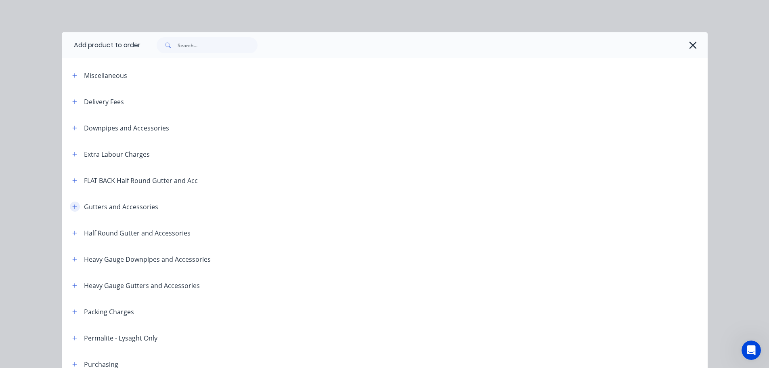
click at [72, 205] on icon "button" at bounding box center [74, 207] width 5 height 6
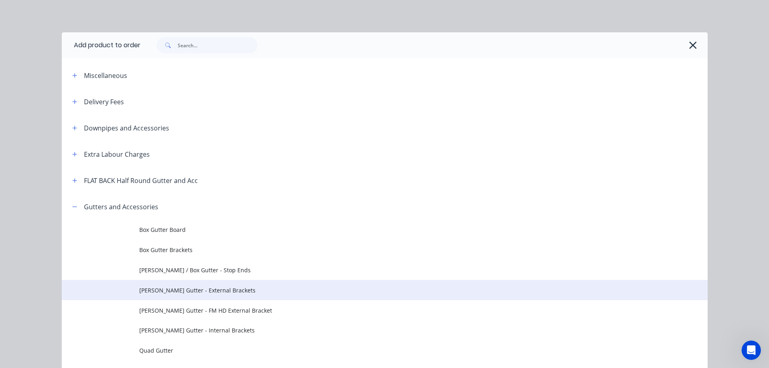
click at [207, 289] on span "[PERSON_NAME] Gutter - External Brackets" at bounding box center [366, 290] width 455 height 8
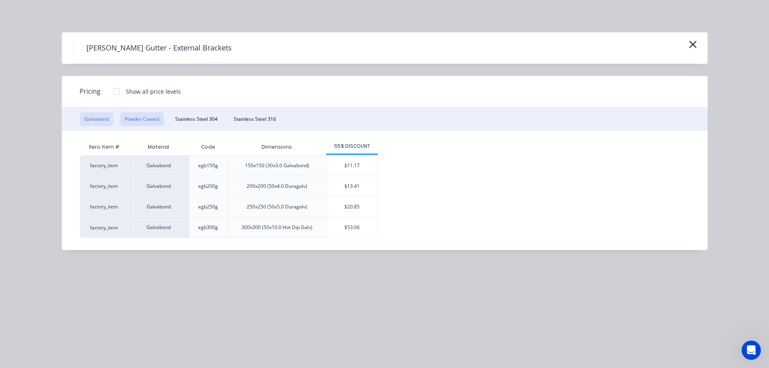
click at [153, 116] on button "Powder Coated" at bounding box center [142, 119] width 44 height 14
click at [347, 184] on div "$17.87" at bounding box center [352, 186] width 51 height 20
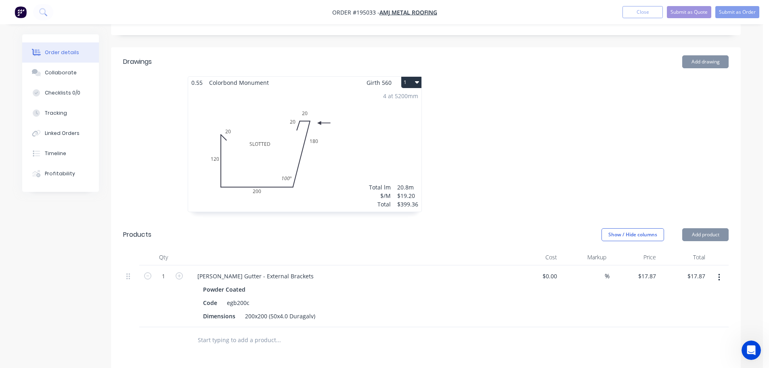
scroll to position [242, 0]
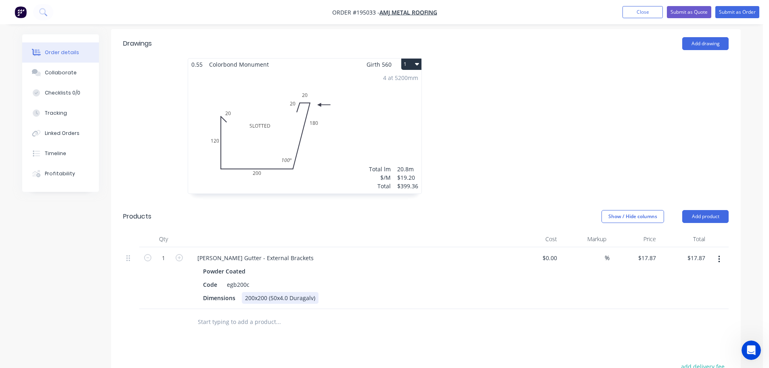
click at [261, 292] on div "200x200 (50x4.0 Duragalv)" at bounding box center [280, 298] width 77 height 12
click at [316, 265] on div "Powder Coated Code egb200c Dimensions (50x4.0 Duragalv)" at bounding box center [349, 284] width 316 height 38
click at [201, 279] on div "Code" at bounding box center [210, 285] width 21 height 12
click at [169, 252] on input "1" at bounding box center [163, 258] width 21 height 12
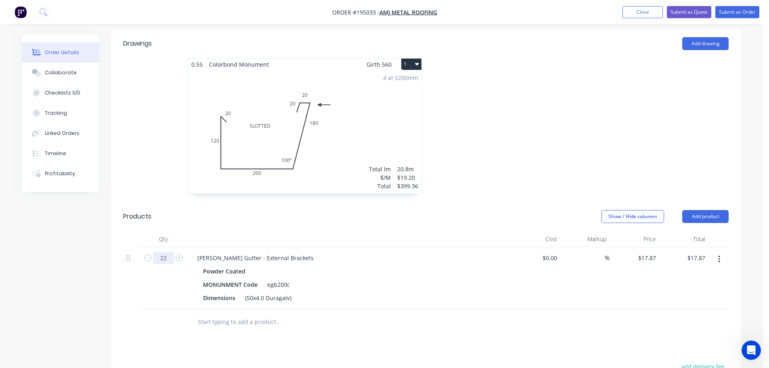
type input "22"
type input "$393.14"
click at [242, 231] on div at bounding box center [349, 239] width 323 height 16
click at [696, 210] on button "Add product" at bounding box center [705, 216] width 46 height 13
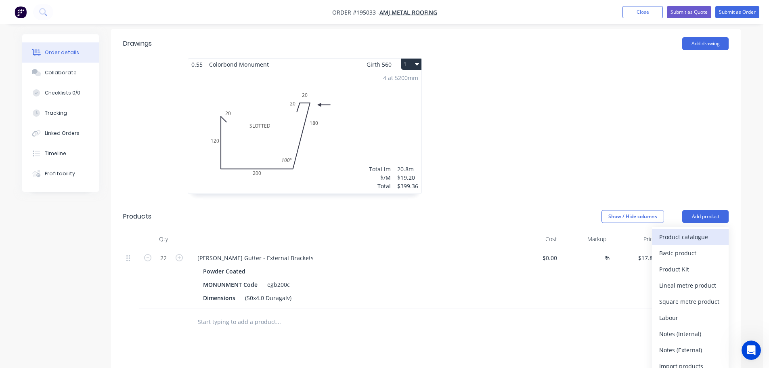
click at [689, 231] on div "Product catalogue" at bounding box center [690, 237] width 62 height 12
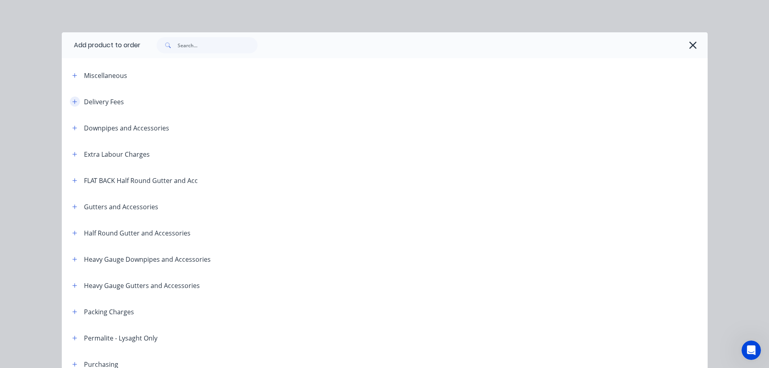
click at [74, 100] on icon "button" at bounding box center [74, 102] width 5 height 6
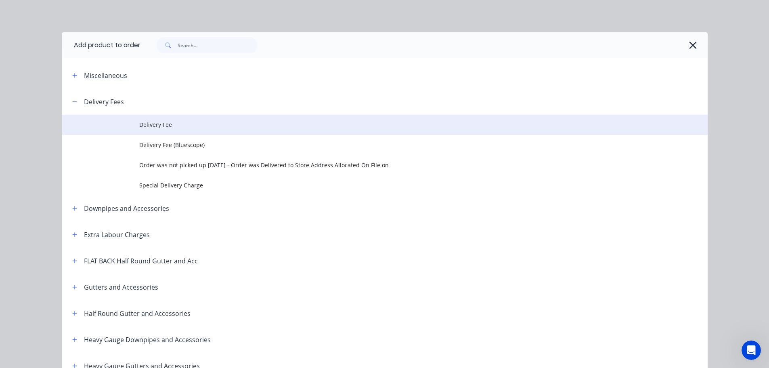
click at [139, 117] on td "Delivery Fee" at bounding box center [423, 125] width 568 height 20
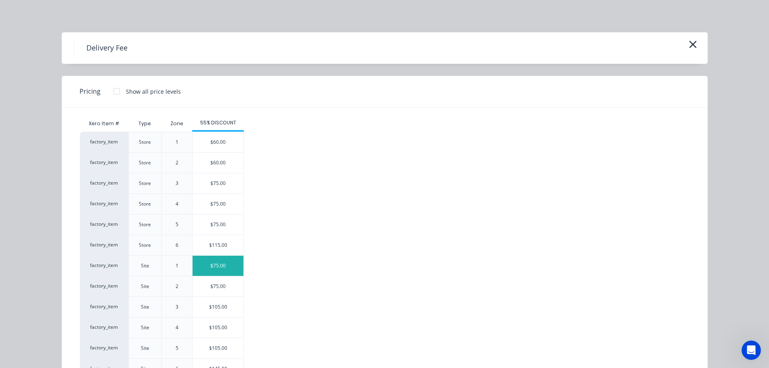
click at [226, 265] on div "$75.00" at bounding box center [218, 266] width 51 height 20
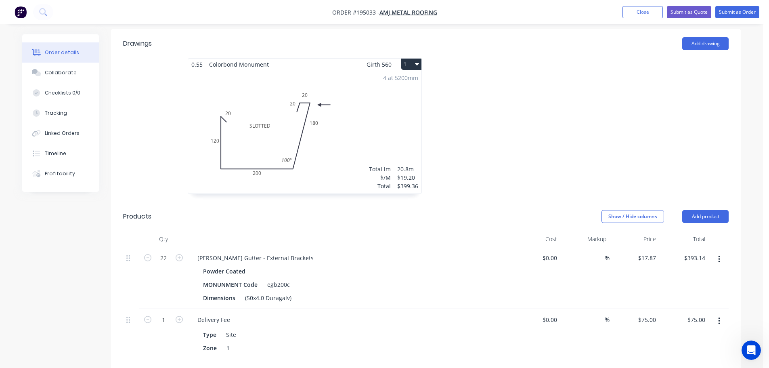
click at [491, 210] on div "Show / Hide columns Add product" at bounding box center [490, 216] width 477 height 13
click at [226, 279] on div "MONUNMENT Code" at bounding box center [230, 285] width 61 height 12
drag, startPoint x: 355, startPoint y: 174, endPoint x: 369, endPoint y: 181, distance: 16.1
click at [355, 202] on header "Products Show / Hide columns Add product" at bounding box center [426, 216] width 630 height 29
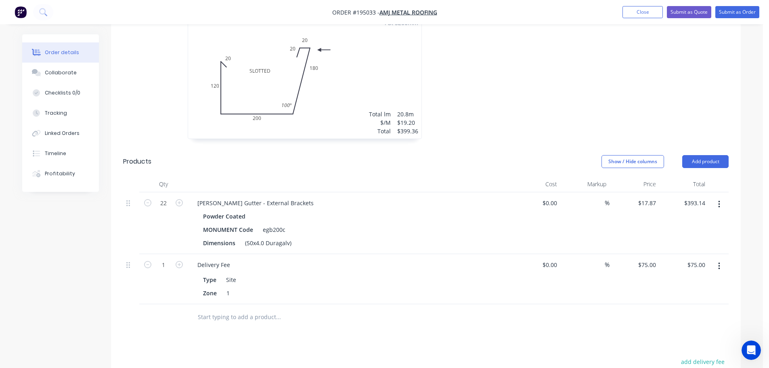
scroll to position [323, 0]
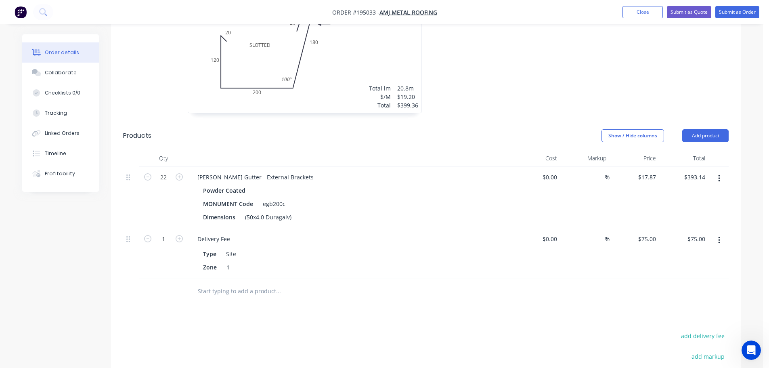
click at [693, 121] on header "Products Show / Hide columns Add product" at bounding box center [426, 135] width 630 height 29
click at [709, 129] on button "Add product" at bounding box center [705, 135] width 46 height 13
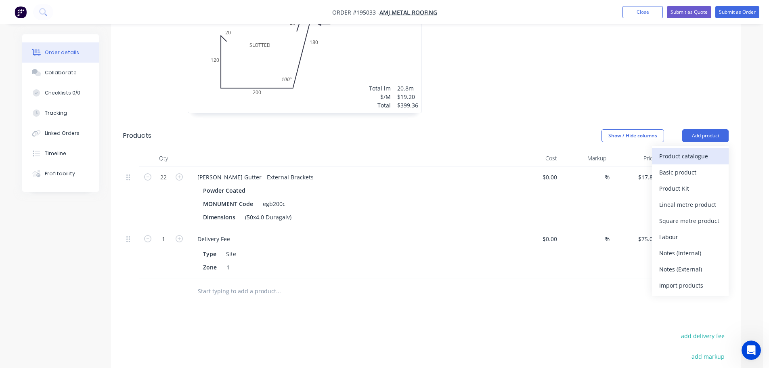
click at [679, 150] on div "Product catalogue" at bounding box center [690, 156] width 62 height 12
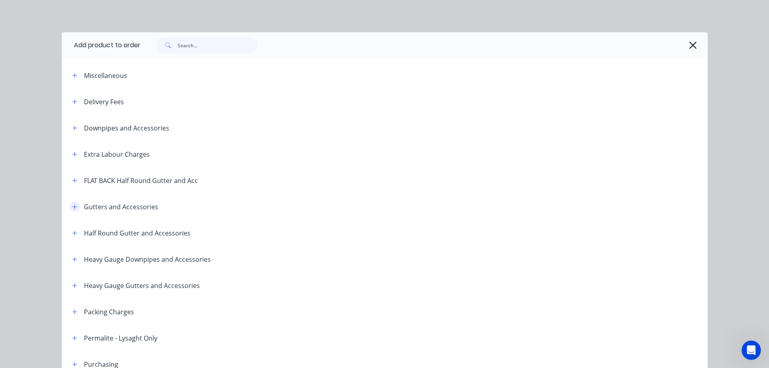
click at [72, 205] on icon "button" at bounding box center [74, 207] width 5 height 6
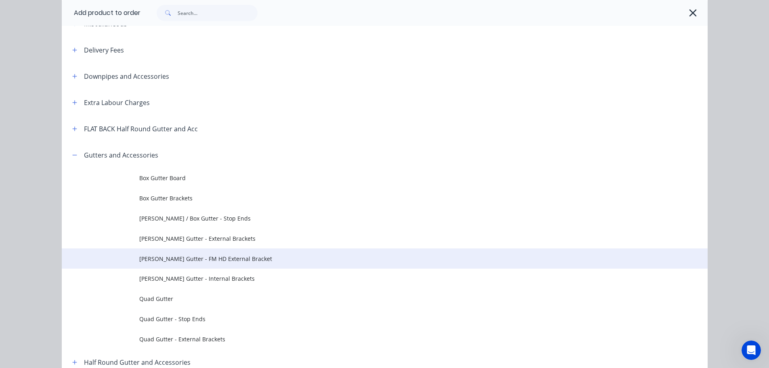
scroll to position [81, 0]
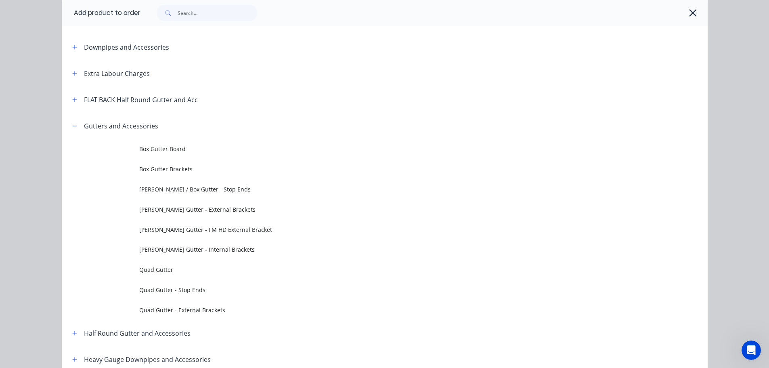
click at [70, 122] on span at bounding box center [75, 126] width 10 height 10
click at [73, 124] on icon "button" at bounding box center [74, 126] width 5 height 6
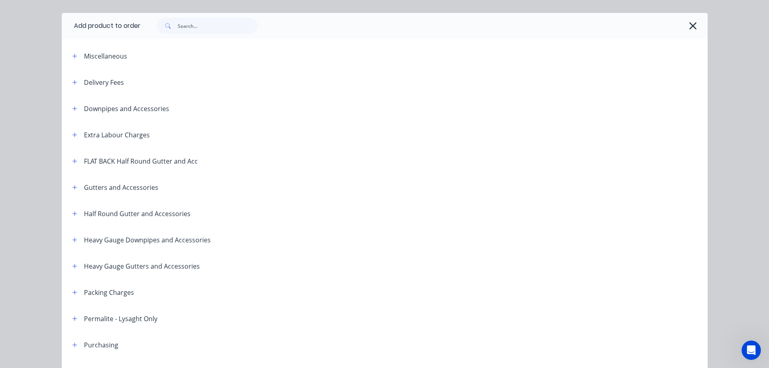
scroll to position [0, 0]
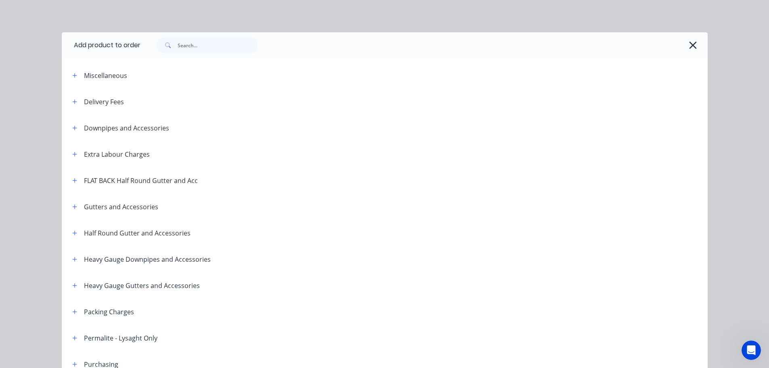
click at [79, 156] on div "Extra Labour Charges" at bounding box center [108, 154] width 84 height 10
click at [72, 156] on icon "button" at bounding box center [74, 154] width 5 height 6
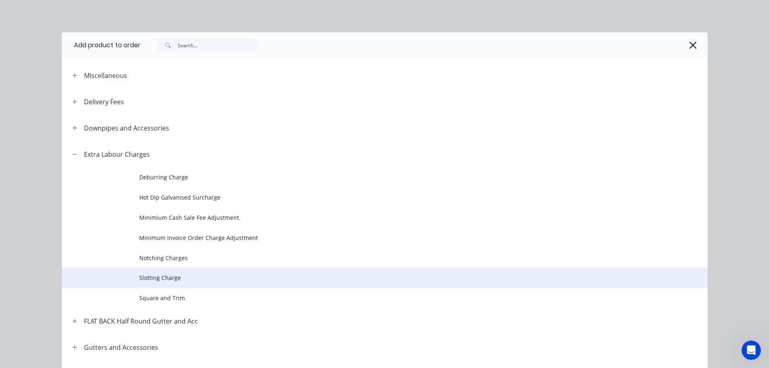
click at [178, 273] on span "Slotting Charge" at bounding box center [366, 277] width 455 height 8
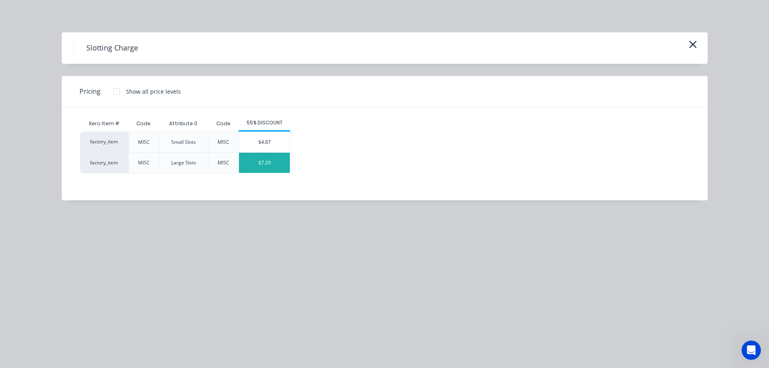
click at [264, 161] on div "$7.29" at bounding box center [264, 163] width 51 height 20
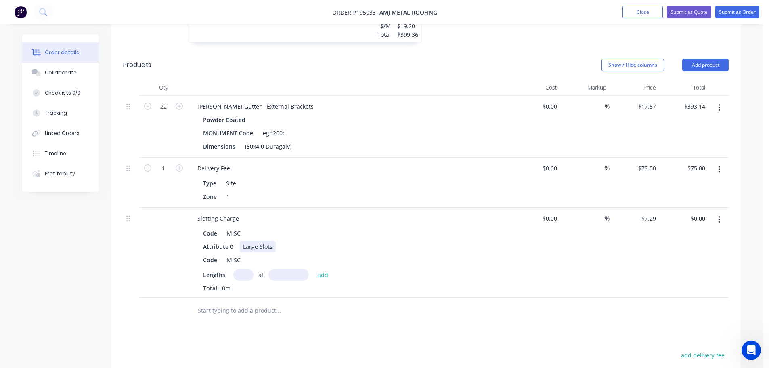
scroll to position [404, 0]
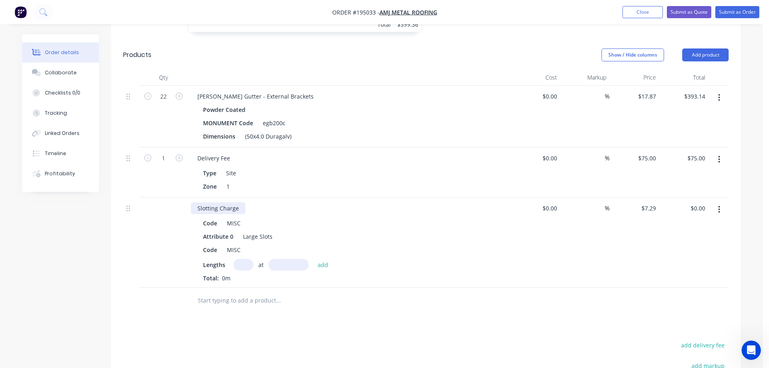
click at [236, 202] on div "Slotting Charge" at bounding box center [218, 208] width 54 height 12
click at [250, 259] on input "text" at bounding box center [243, 265] width 20 height 12
type input "4"
type input "5200"
click at [314, 259] on button "add" at bounding box center [323, 264] width 19 height 11
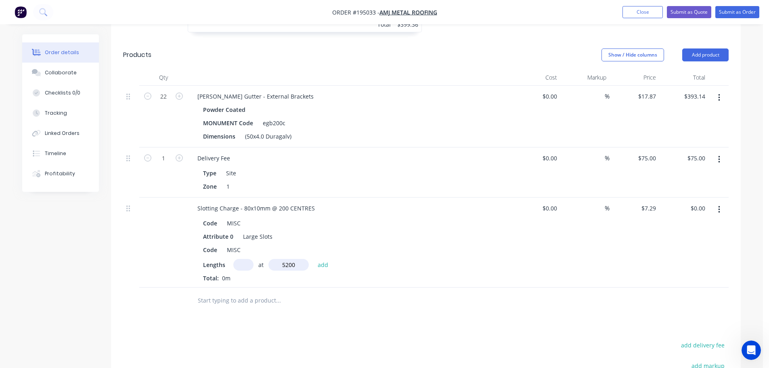
type input "$151.63"
click at [124, 197] on div at bounding box center [131, 248] width 16 height 103
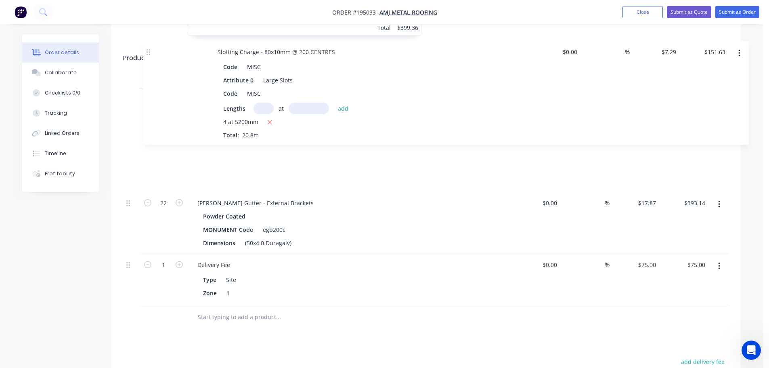
drag, startPoint x: 128, startPoint y: 174, endPoint x: 147, endPoint y: 44, distance: 131.4
click at [147, 73] on div "Qty Cost Markup Price Total 22 Eaves Gutter - External Brackets Powder Coated M…" at bounding box center [426, 188] width 606 height 231
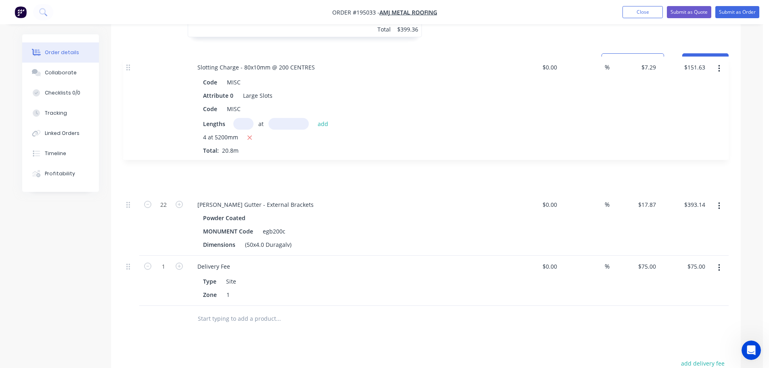
scroll to position [318, 0]
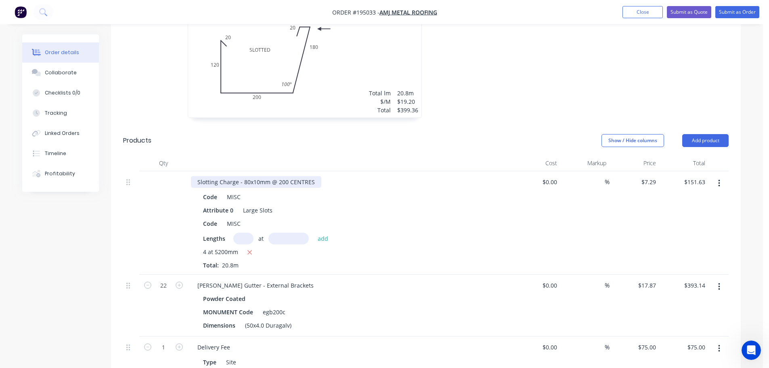
click at [312, 176] on div "Slotting Charge - 80x10mm @ 200 CENTRES" at bounding box center [256, 182] width 130 height 12
click at [500, 134] on div "Show / Hide columns Add product" at bounding box center [490, 140] width 477 height 13
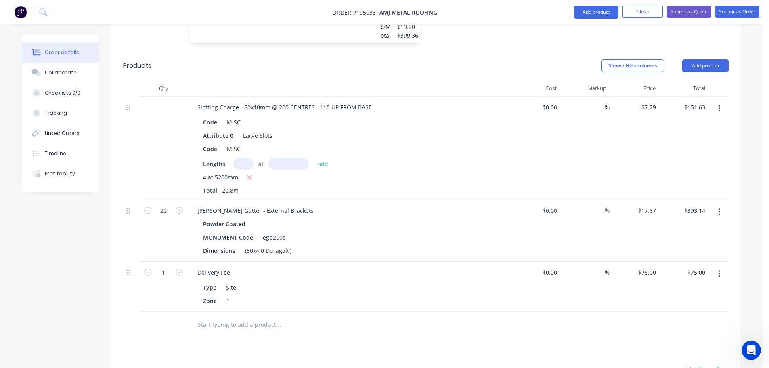
scroll to position [373, 0]
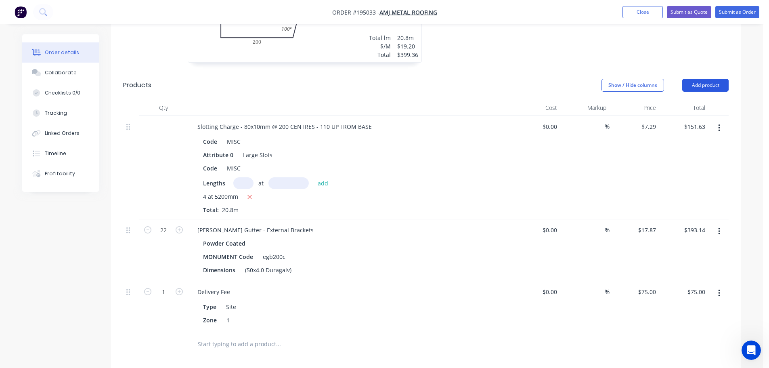
click at [712, 79] on button "Add product" at bounding box center [705, 85] width 46 height 13
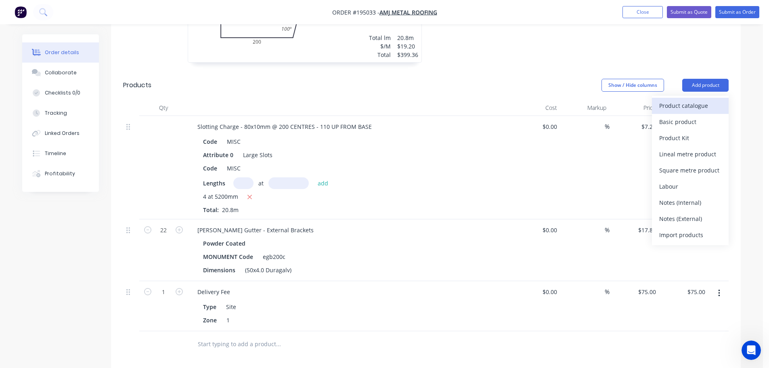
click at [677, 100] on div "Product catalogue" at bounding box center [690, 106] width 62 height 12
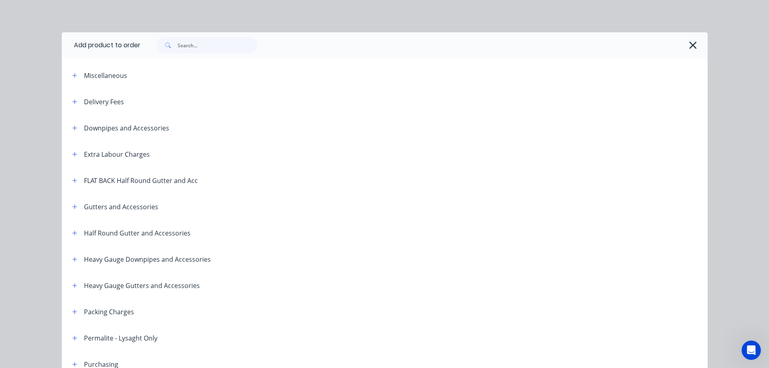
click at [69, 213] on header "Gutters and Accessories" at bounding box center [385, 206] width 646 height 26
click at [72, 209] on icon "button" at bounding box center [74, 207] width 5 height 6
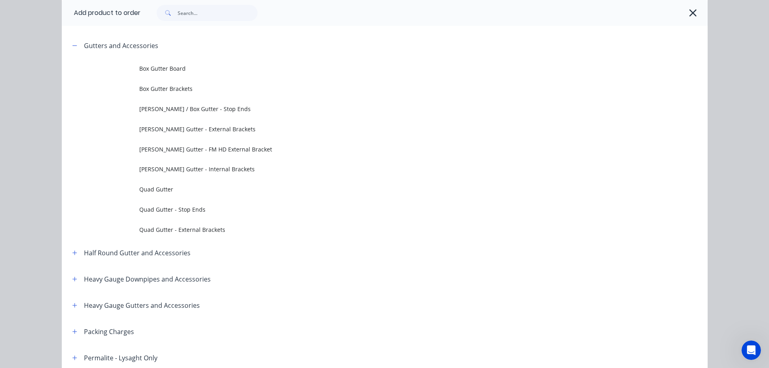
scroll to position [161, 0]
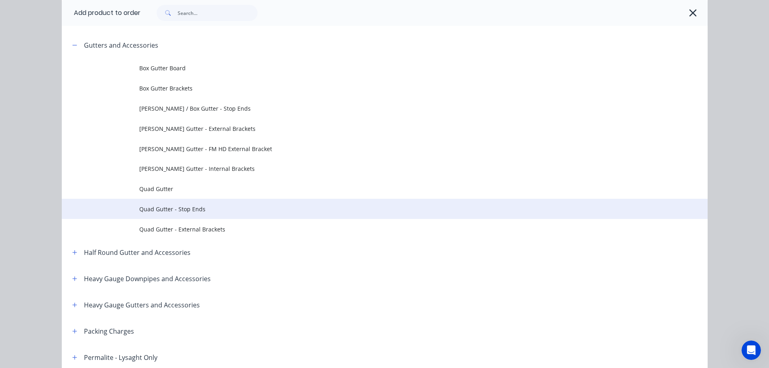
click at [196, 207] on span "Quad Gutter - Stop Ends" at bounding box center [366, 209] width 455 height 8
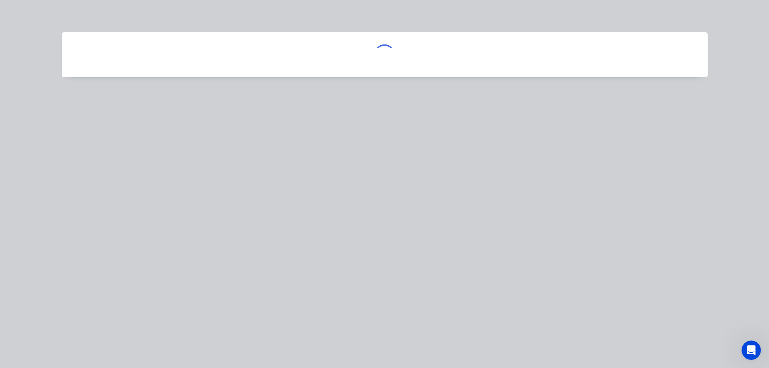
scroll to position [0, 0]
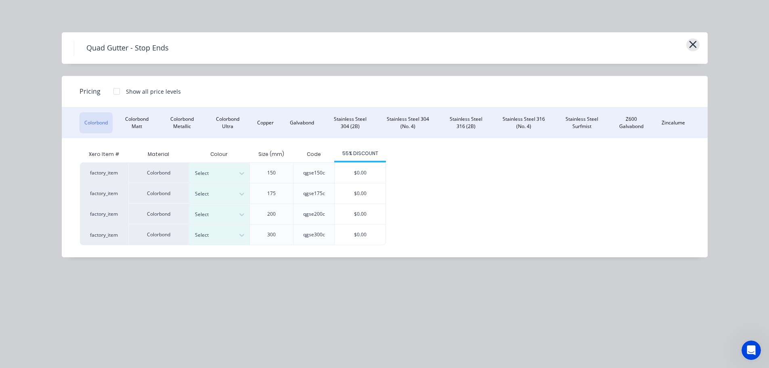
click at [694, 41] on icon "button" at bounding box center [693, 44] width 8 height 11
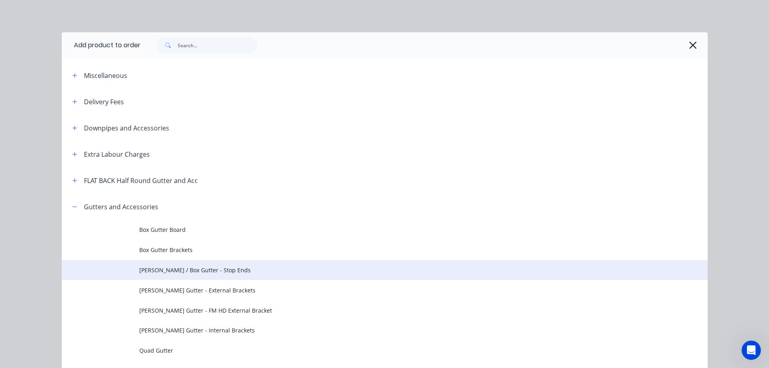
scroll to position [193, 0]
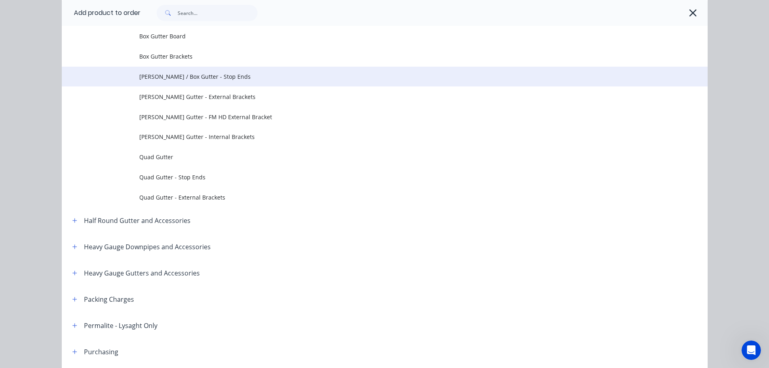
click at [233, 75] on span "[PERSON_NAME] / Box Gutter - Stop Ends" at bounding box center [366, 76] width 455 height 8
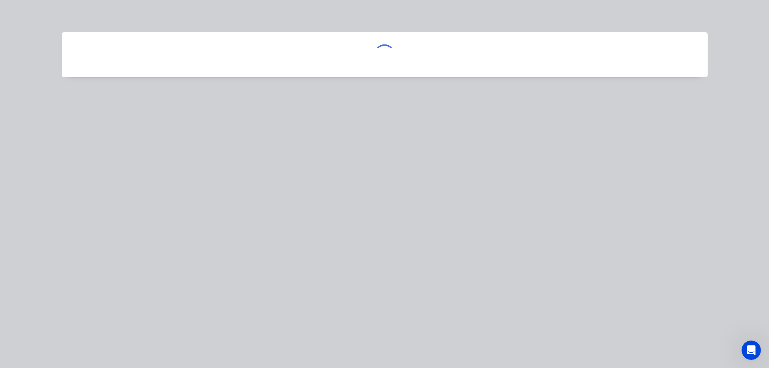
scroll to position [0, 0]
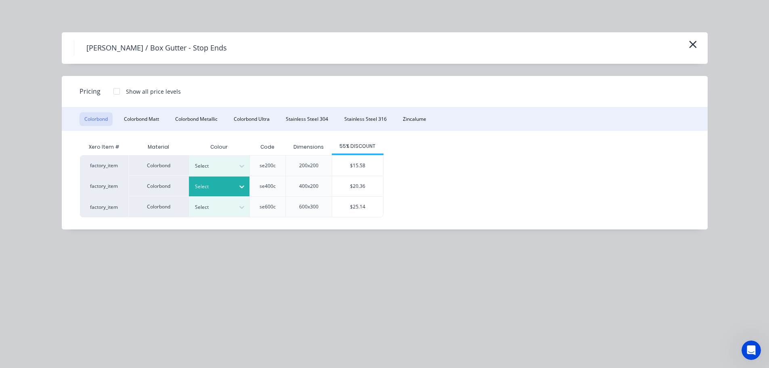
click at [232, 185] on div "Select" at bounding box center [211, 186] width 45 height 10
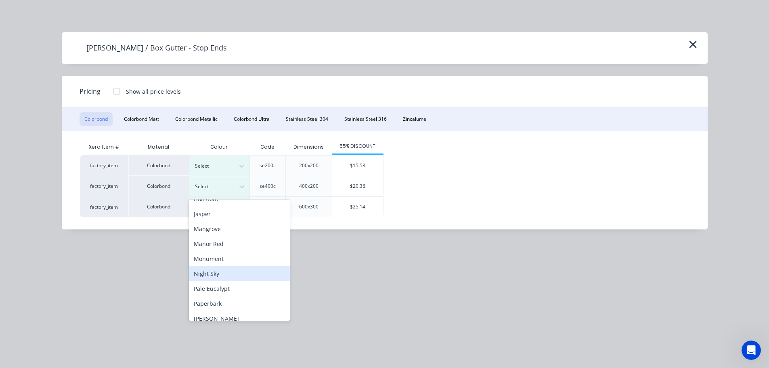
scroll to position [161, 0]
click at [221, 262] on div "Monument" at bounding box center [239, 256] width 101 height 15
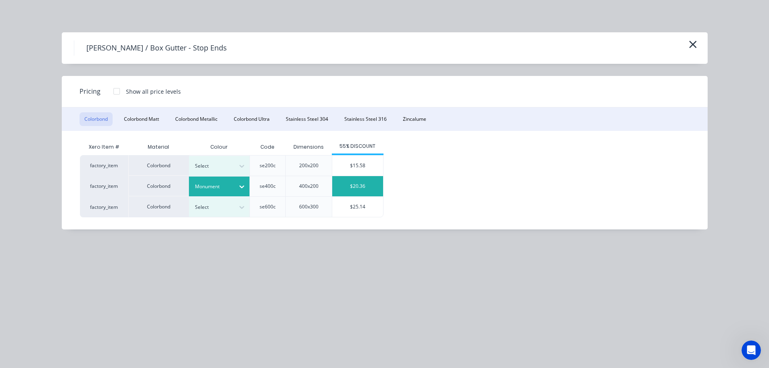
click at [346, 190] on div "$20.36" at bounding box center [357, 186] width 51 height 20
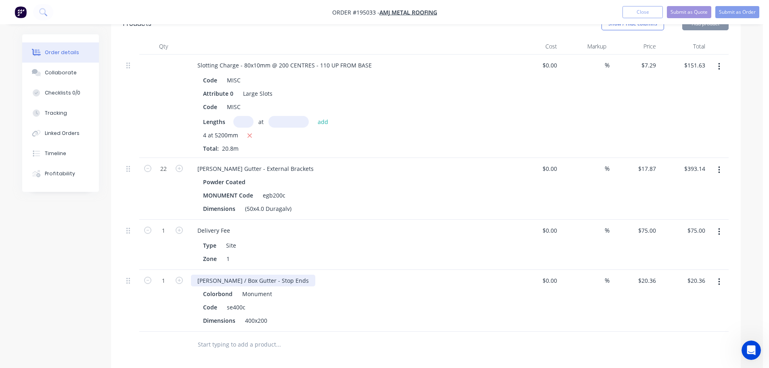
scroll to position [454, 0]
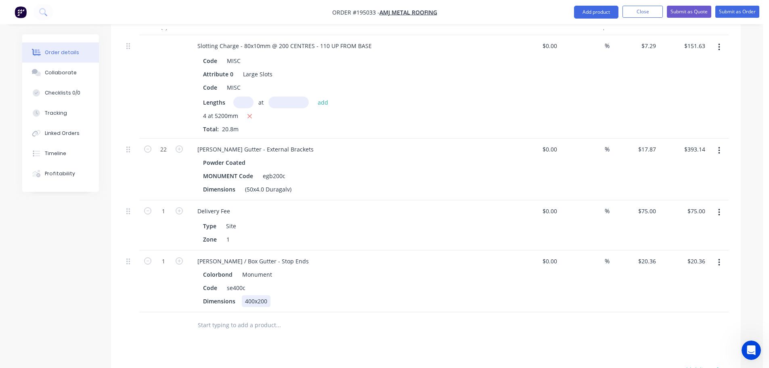
click at [260, 295] on div "400x200" at bounding box center [256, 301] width 29 height 12
click at [302, 282] on div "Code se400c" at bounding box center [347, 288] width 295 height 12
click at [226, 255] on div "[PERSON_NAME] / Box Gutter - Stop Ends" at bounding box center [253, 261] width 124 height 12
click at [180, 257] on icon "button" at bounding box center [179, 260] width 7 height 7
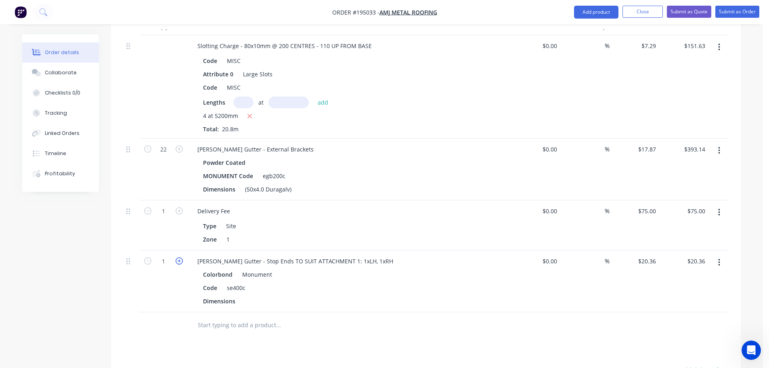
type input "2"
type input "$40.72"
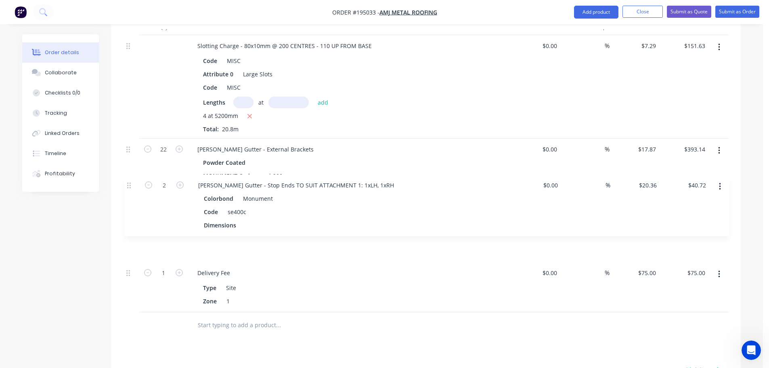
drag, startPoint x: 130, startPoint y: 225, endPoint x: 130, endPoint y: 168, distance: 57.7
click at [130, 168] on div "Slotting Charge - 80x10mm @ 200 CENTRES - 110 UP FROM BASE Code MISC Attribute …" at bounding box center [426, 173] width 606 height 277
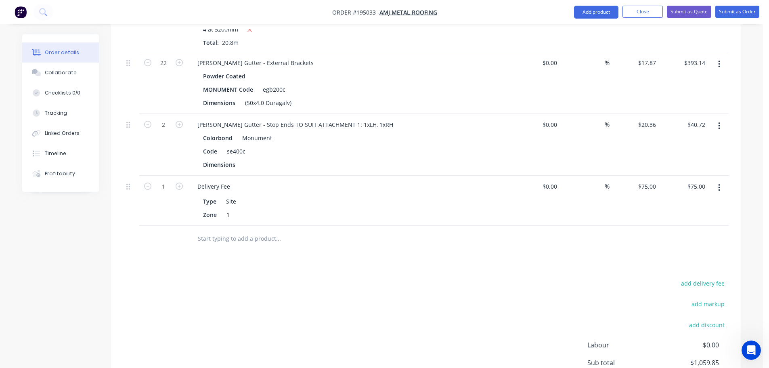
scroll to position [597, 0]
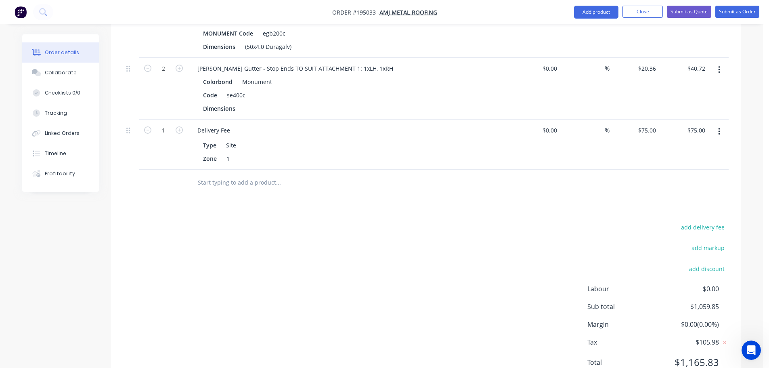
click at [507, 222] on div "add delivery fee add markup add discount Labour $0.00 Sub total $1,059.85 Margi…" at bounding box center [426, 300] width 606 height 156
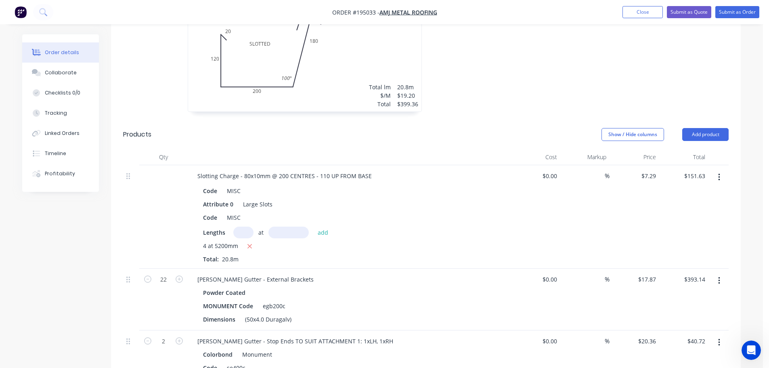
scroll to position [354, 0]
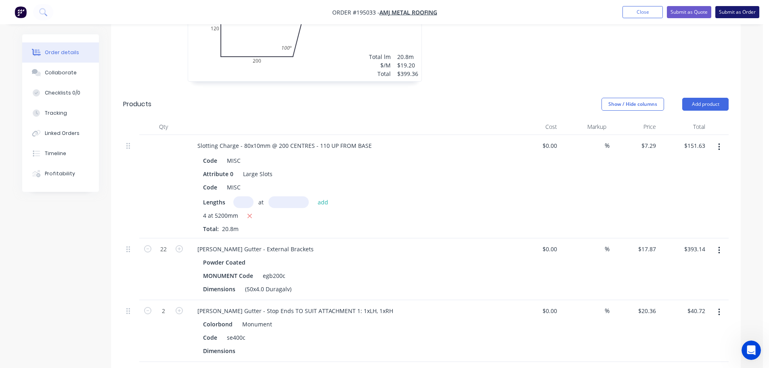
click at [747, 8] on button "Submit as Order" at bounding box center [737, 12] width 44 height 12
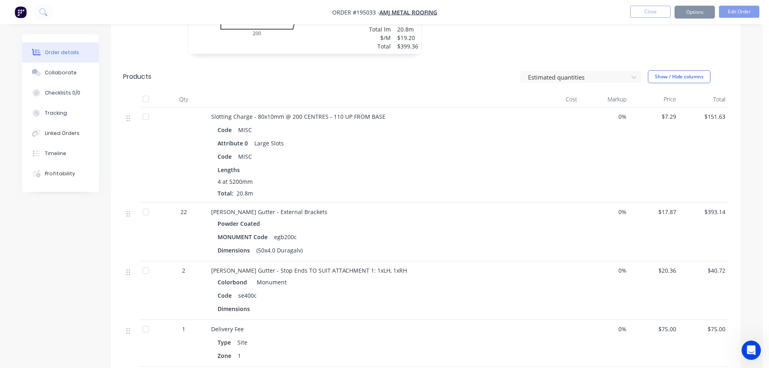
scroll to position [0, 0]
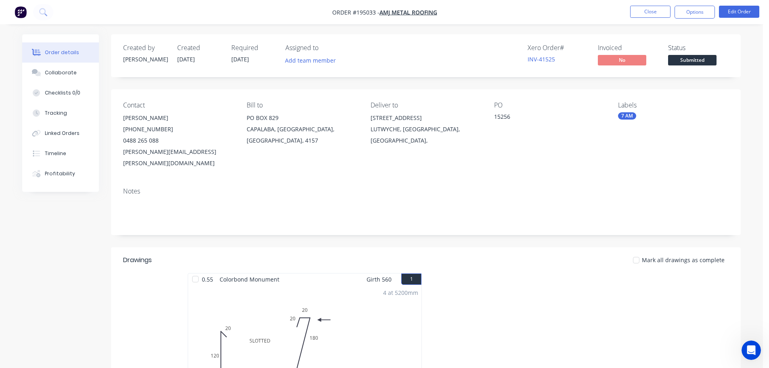
click at [683, 19] on nav "Order #195033 - AMJ Metal Roofing Close Options Edit Order" at bounding box center [384, 12] width 769 height 24
click at [692, 4] on nav "Order #195033 - AMJ Metal Roofing Close Options Edit Order" at bounding box center [384, 12] width 769 height 24
click at [692, 8] on button "Options" at bounding box center [695, 12] width 40 height 13
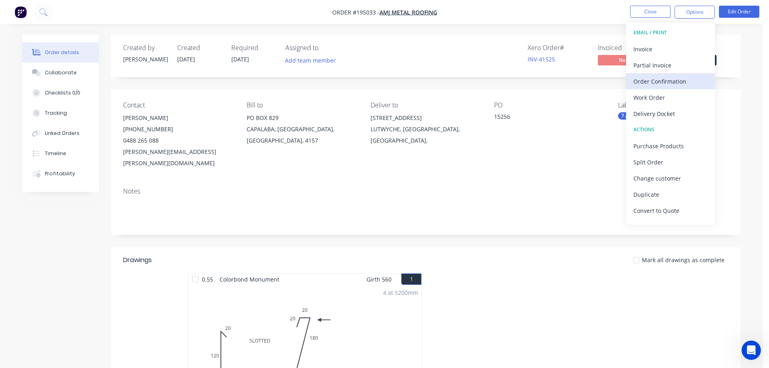
click at [656, 89] on button "Order Confirmation" at bounding box center [670, 81] width 89 height 16
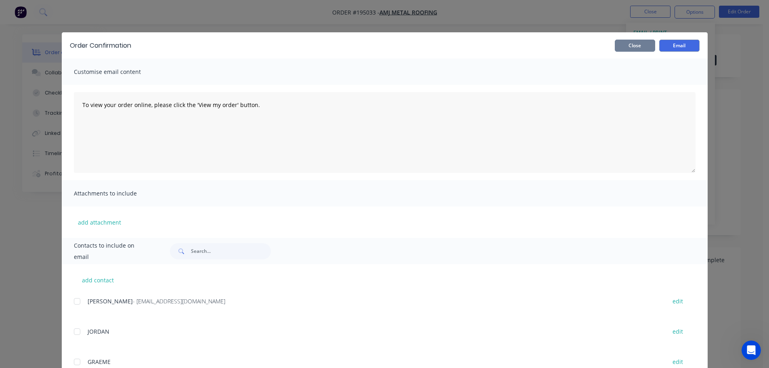
click at [637, 48] on button "Close" at bounding box center [635, 46] width 40 height 12
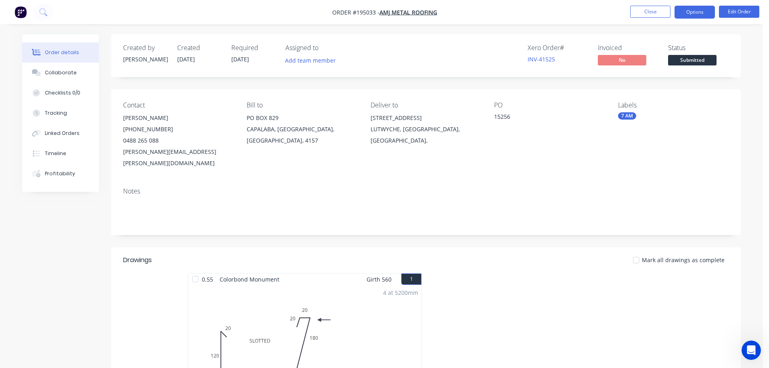
click at [679, 13] on button "Options" at bounding box center [695, 12] width 40 height 13
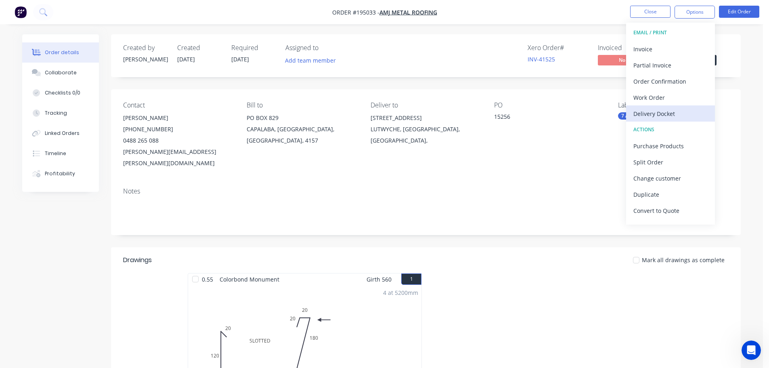
click at [660, 108] on div "Delivery Docket" at bounding box center [670, 114] width 74 height 12
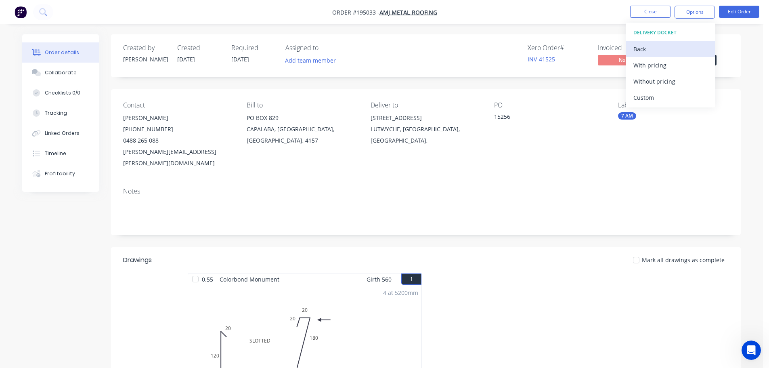
click at [656, 50] on div "Back" at bounding box center [670, 49] width 74 height 12
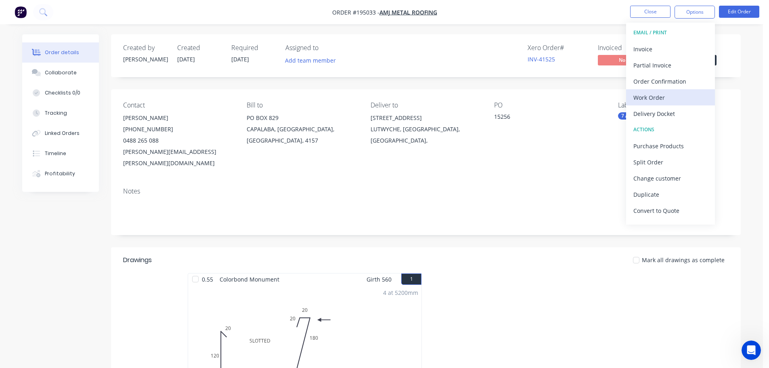
click at [655, 98] on div "Work Order" at bounding box center [670, 98] width 74 height 12
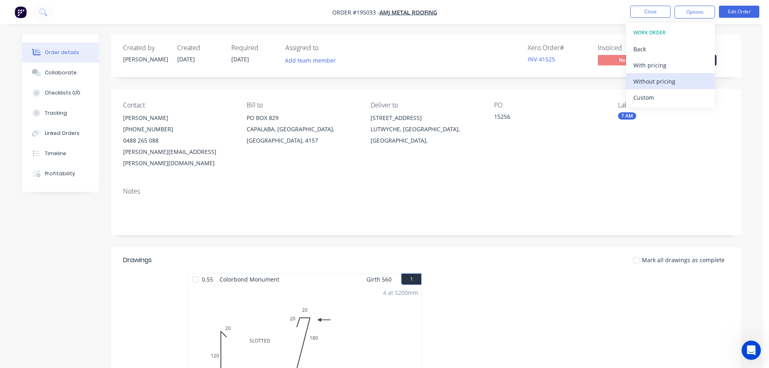
click at [658, 85] on div "Without pricing" at bounding box center [670, 81] width 74 height 12
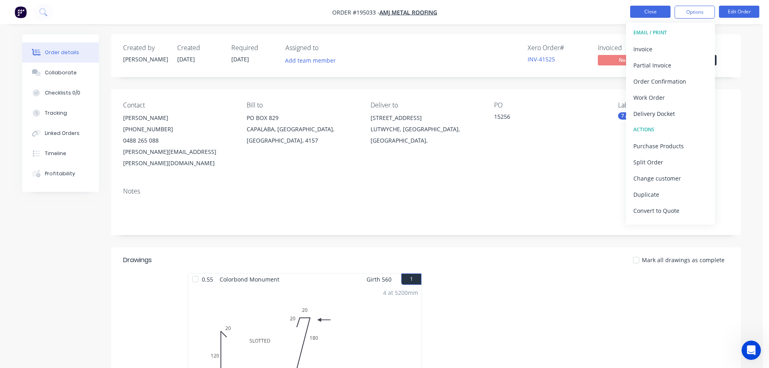
click at [637, 17] on button "Close" at bounding box center [650, 12] width 40 height 12
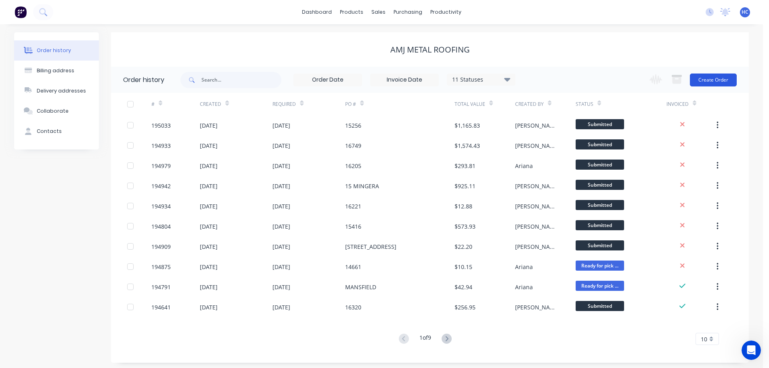
click at [717, 82] on button "Create Order" at bounding box center [713, 79] width 47 height 13
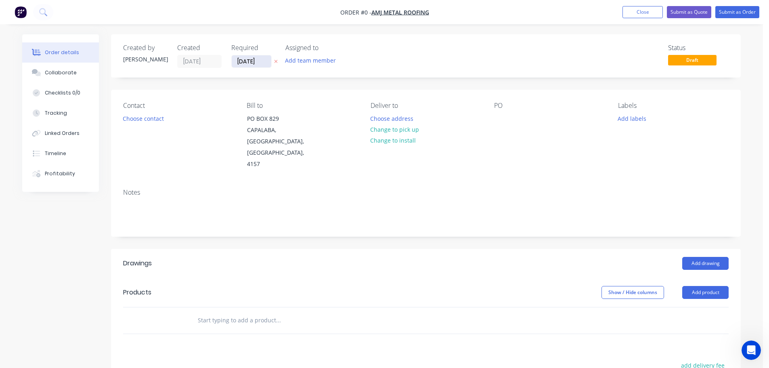
click at [262, 64] on input "[DATE]" at bounding box center [252, 61] width 40 height 12
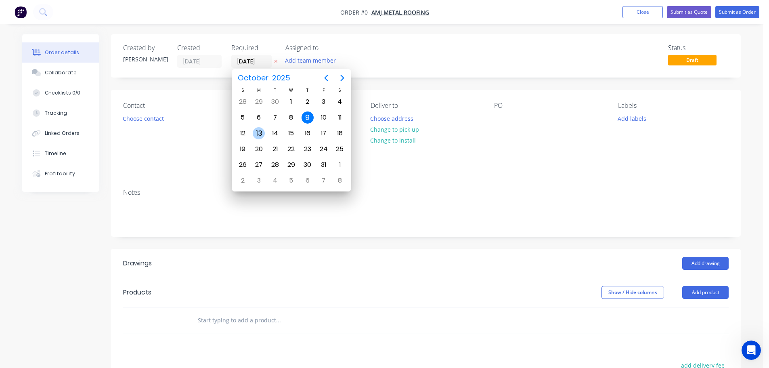
click at [260, 134] on div "13" at bounding box center [259, 133] width 12 height 12
type input "[DATE]"
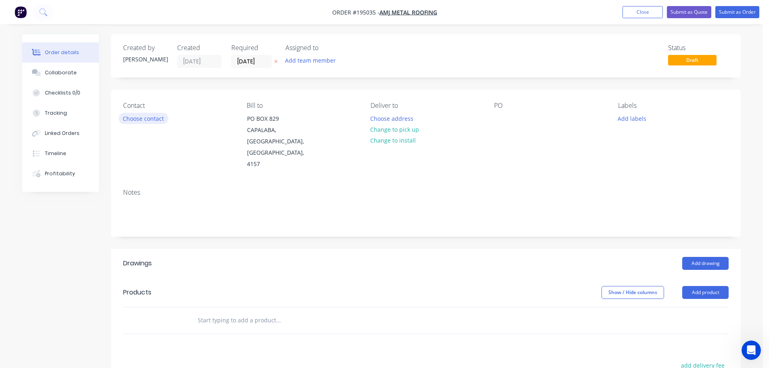
click at [161, 117] on button "Choose contact" at bounding box center [144, 118] width 50 height 11
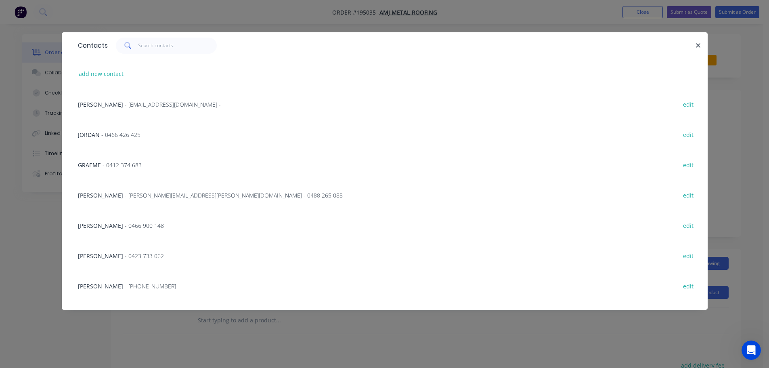
drag, startPoint x: 126, startPoint y: 199, endPoint x: 131, endPoint y: 198, distance: 4.9
click at [126, 199] on div "ALAN FINLAY - alan.finlay@amjmetalroofing.com.au - 0488 265 088" at bounding box center [210, 195] width 265 height 8
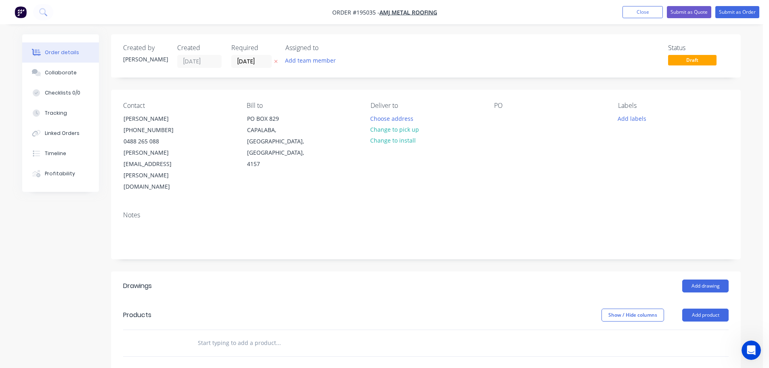
click at [390, 107] on div "Deliver to" at bounding box center [426, 106] width 111 height 8
click at [393, 115] on button "Choose address" at bounding box center [392, 118] width 52 height 11
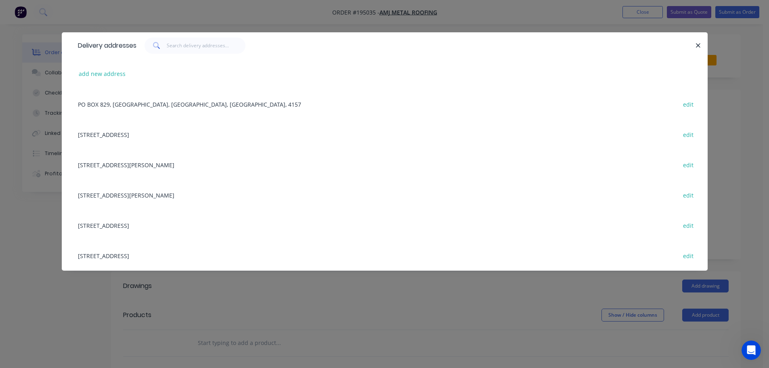
click at [192, 299] on div "Delivery addresses add new address PO BOX 829, CAPALABA, Queensland, Australia,…" at bounding box center [384, 184] width 769 height 368
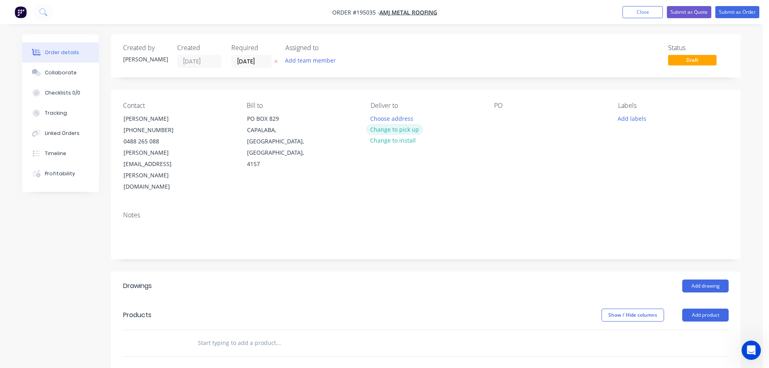
click at [405, 132] on button "Change to pick up" at bounding box center [394, 129] width 57 height 11
click at [505, 115] on div at bounding box center [500, 119] width 13 height 12
click at [246, 60] on input "[DATE]" at bounding box center [252, 61] width 40 height 12
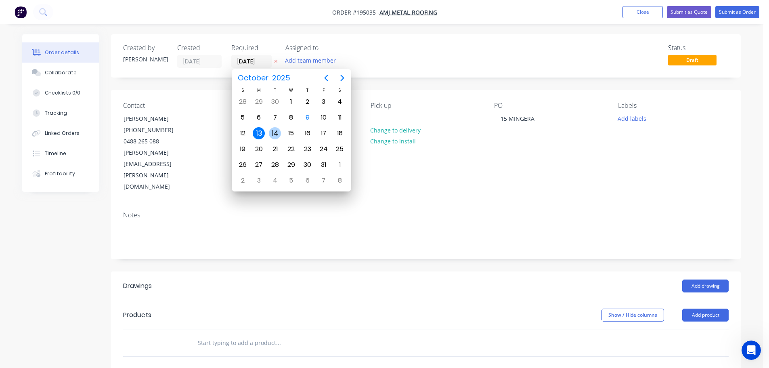
click at [275, 134] on div "14" at bounding box center [275, 133] width 12 height 12
type input "[DATE]"
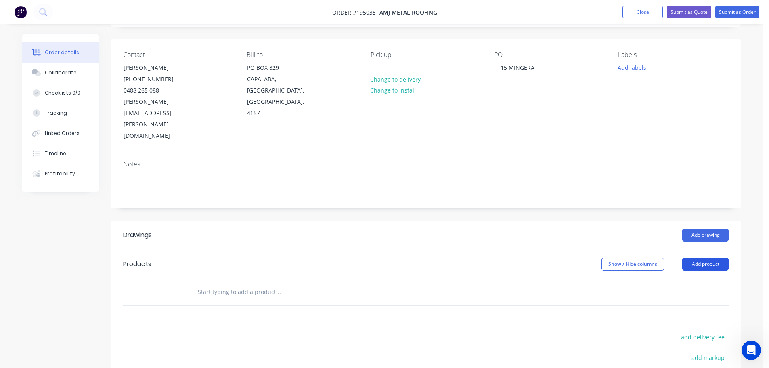
scroll to position [81, 0]
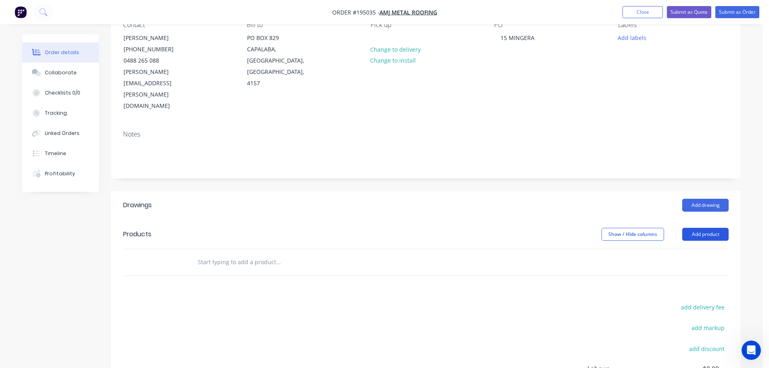
click at [711, 228] on button "Add product" at bounding box center [705, 234] width 46 height 13
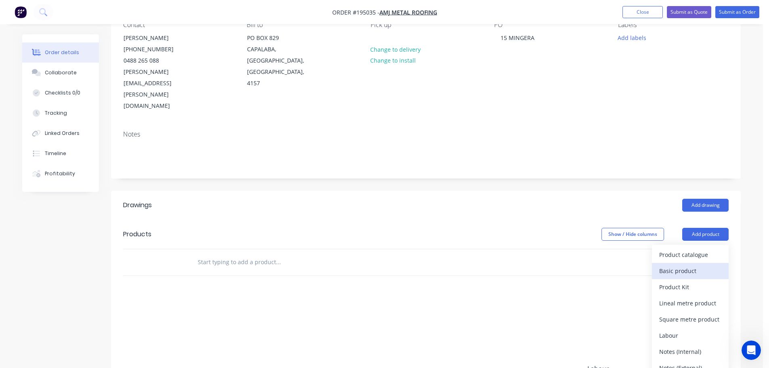
click at [680, 265] on div "Basic product" at bounding box center [690, 271] width 62 height 12
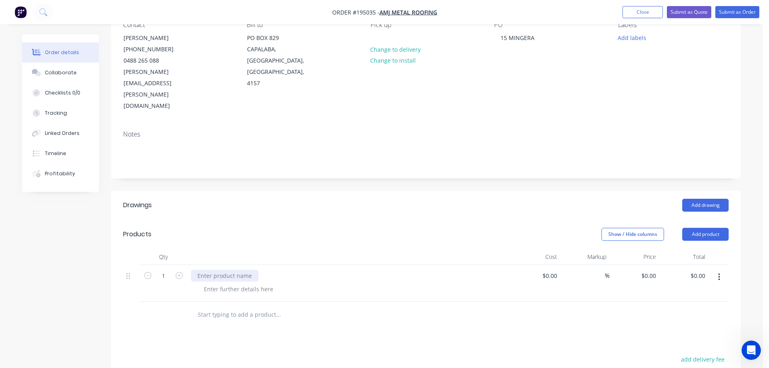
click at [226, 270] on div at bounding box center [224, 276] width 67 height 12
click at [226, 283] on div at bounding box center [238, 289] width 82 height 12
click at [230, 283] on div at bounding box center [238, 289] width 82 height 12
click at [177, 272] on icon "button" at bounding box center [179, 275] width 7 height 7
type input "2"
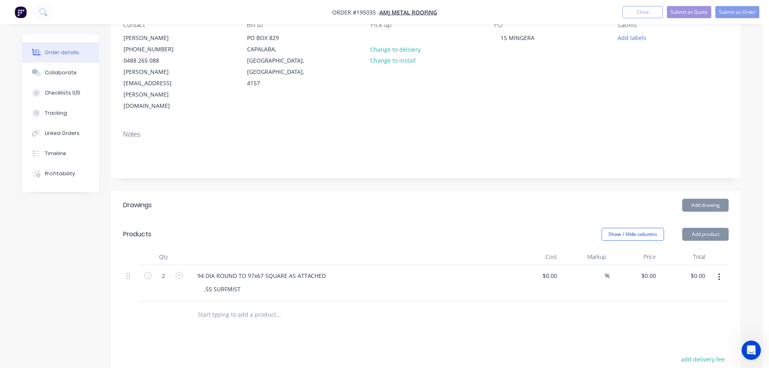
click at [225, 249] on div at bounding box center [349, 257] width 323 height 16
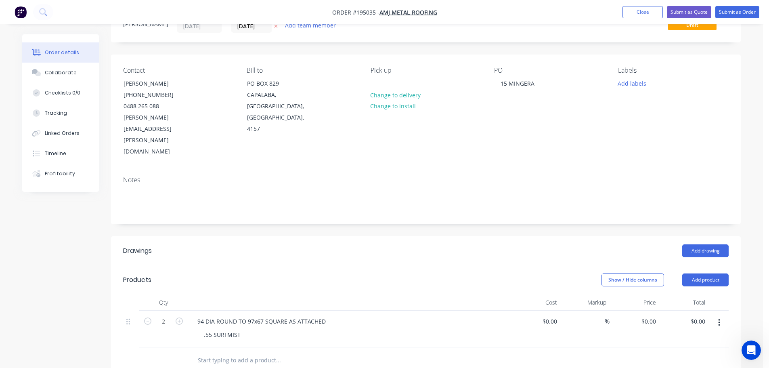
scroll to position [0, 0]
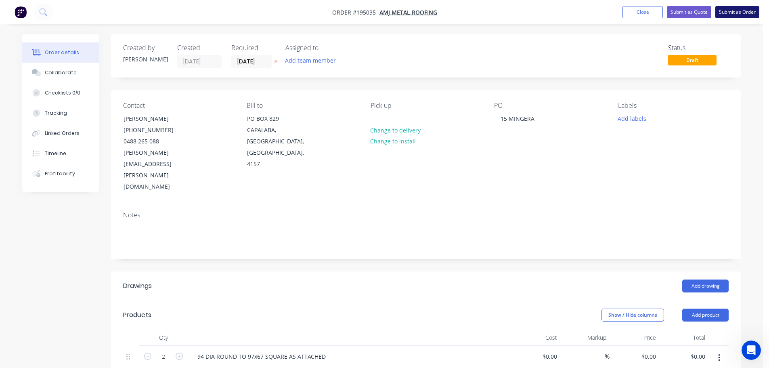
click at [724, 13] on button "Submit as Order" at bounding box center [737, 12] width 44 height 12
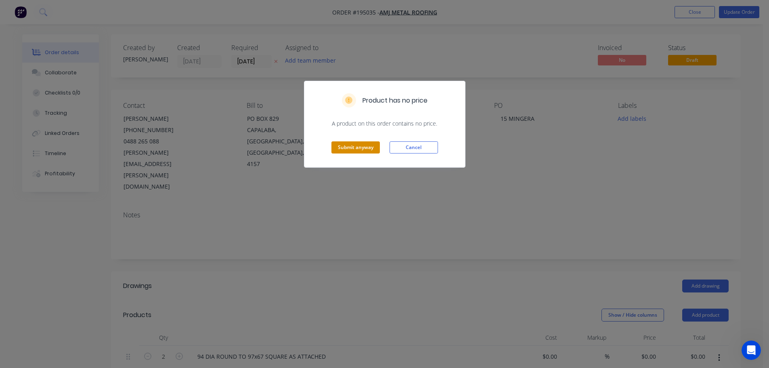
click at [348, 148] on button "Submit anyway" at bounding box center [355, 147] width 48 height 12
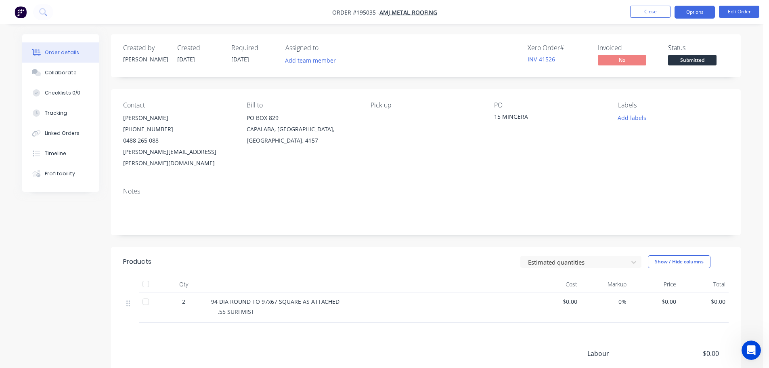
click at [694, 12] on button "Options" at bounding box center [695, 12] width 40 height 13
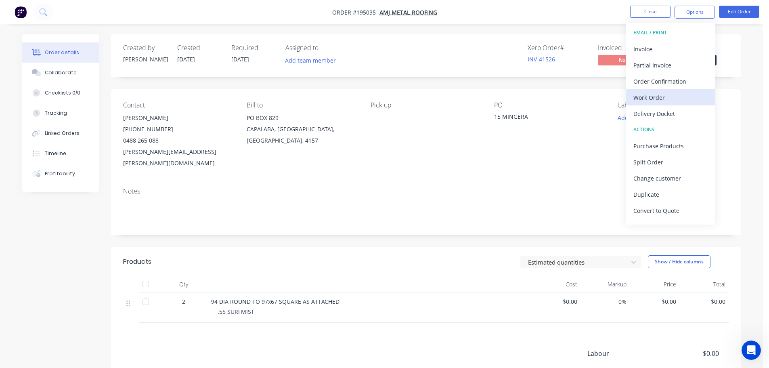
click at [652, 96] on div "Work Order" at bounding box center [670, 98] width 74 height 12
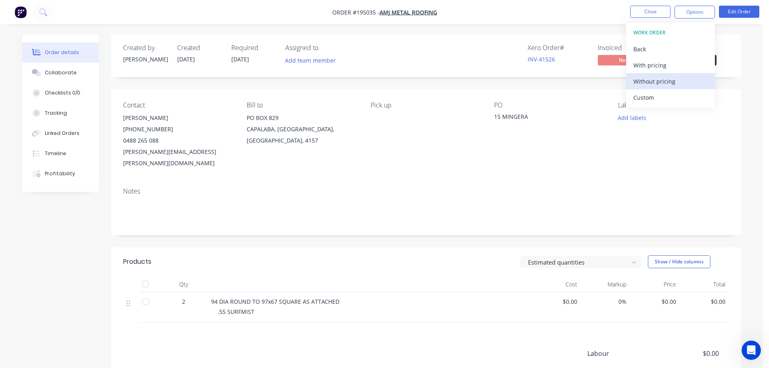
click at [656, 80] on div "Without pricing" at bounding box center [670, 81] width 74 height 12
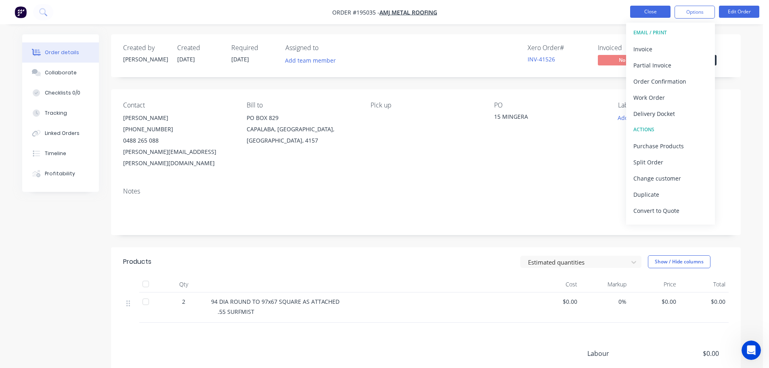
click at [646, 11] on button "Close" at bounding box center [650, 12] width 40 height 12
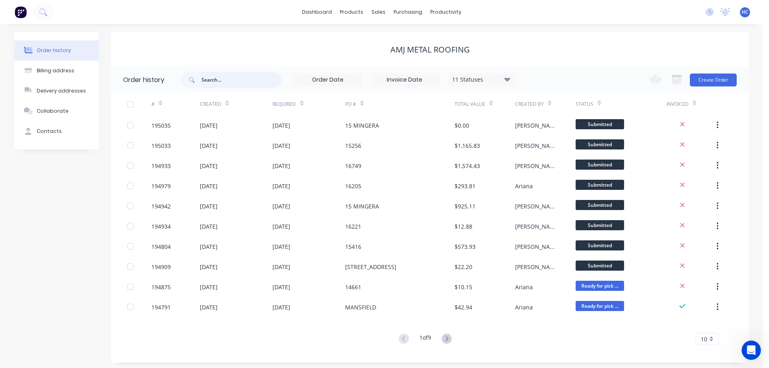
click at [222, 79] on input "text" at bounding box center [241, 80] width 80 height 16
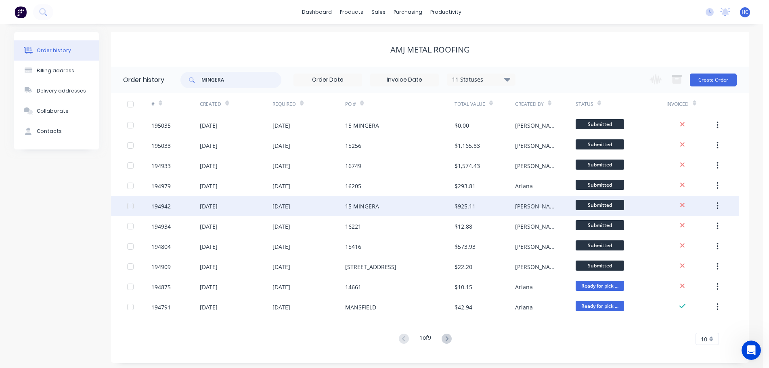
type input "MINGERA"
click at [290, 205] on div "[DATE]" at bounding box center [281, 206] width 18 height 8
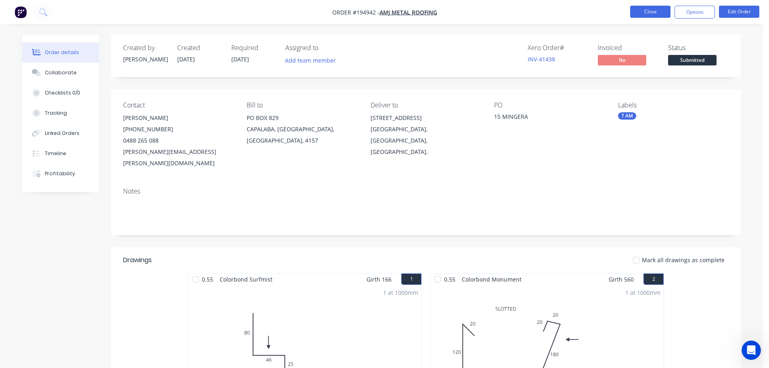
click at [645, 10] on button "Close" at bounding box center [650, 12] width 40 height 12
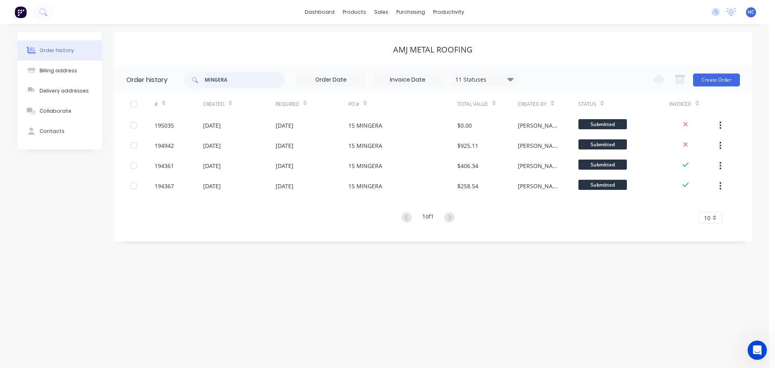
click at [242, 76] on input "MINGERA" at bounding box center [245, 80] width 80 height 16
click at [241, 76] on input "MINGERA" at bounding box center [245, 80] width 80 height 16
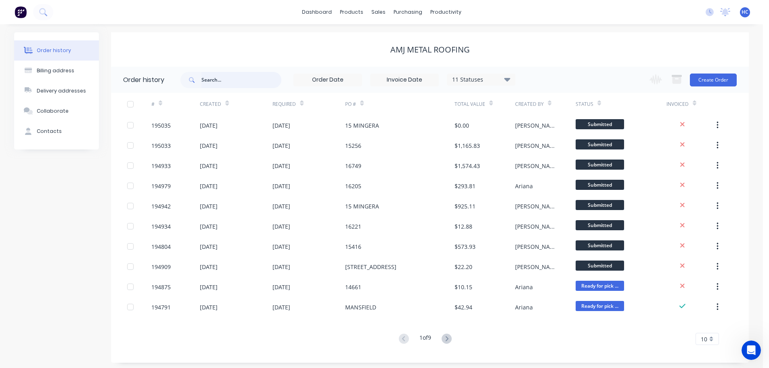
click at [208, 83] on input "text" at bounding box center [241, 80] width 80 height 16
type input "15887"
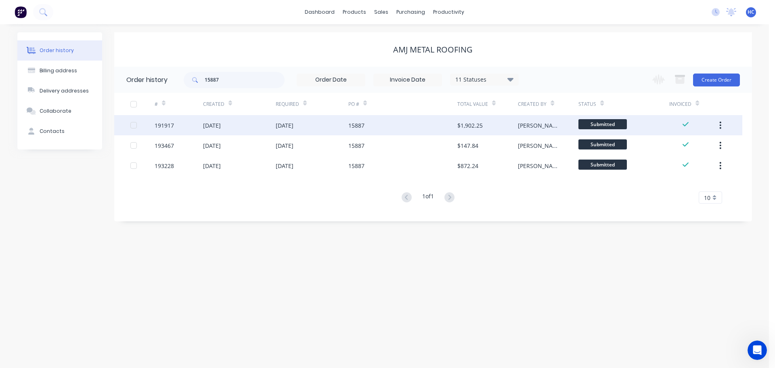
click at [413, 124] on div "15887" at bounding box center [402, 125] width 109 height 20
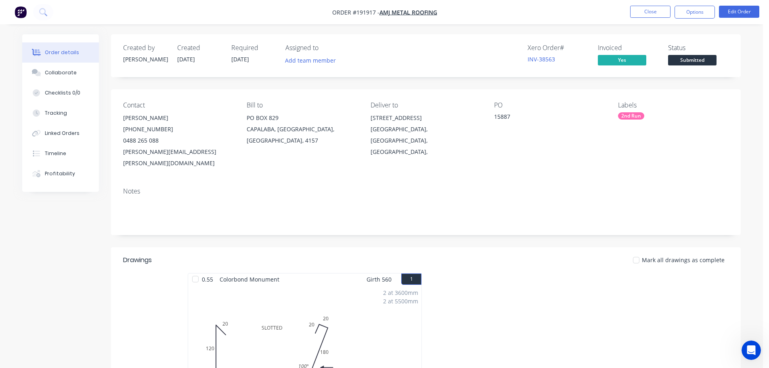
scroll to position [404, 0]
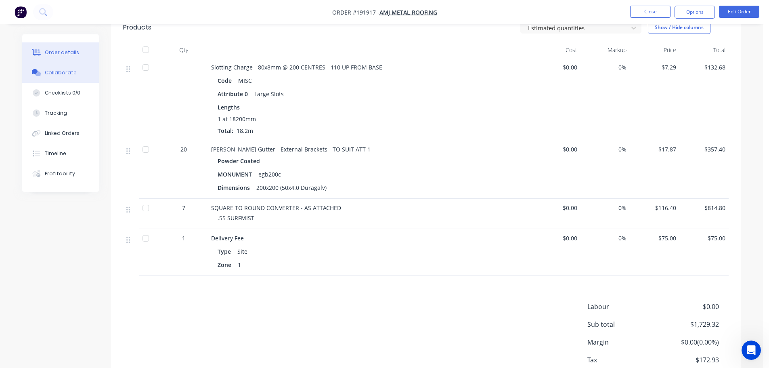
click at [57, 75] on div "Collaborate" at bounding box center [61, 72] width 32 height 7
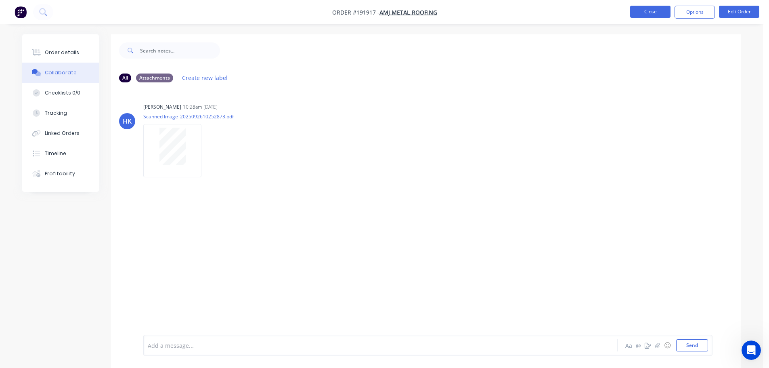
click at [662, 13] on button "Close" at bounding box center [650, 12] width 40 height 12
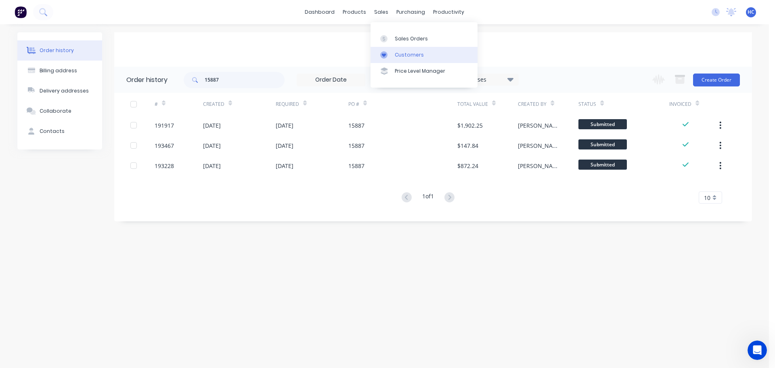
click at [401, 47] on link "Customers" at bounding box center [424, 55] width 107 height 16
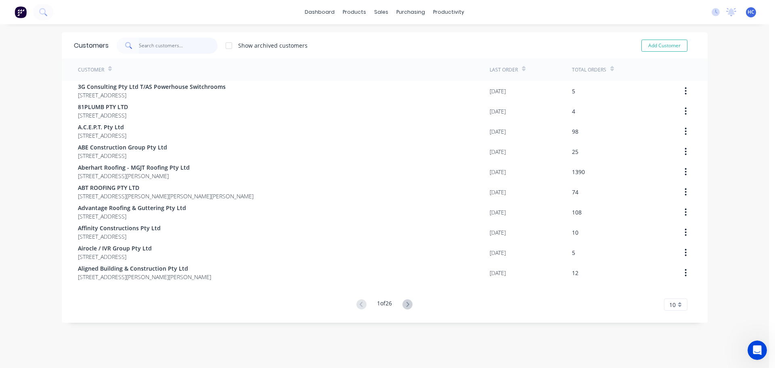
click at [168, 42] on input "text" at bounding box center [178, 46] width 79 height 16
click at [180, 47] on input "text" at bounding box center [178, 46] width 79 height 16
click at [413, 57] on div "Suppliers" at bounding box center [425, 54] width 24 height 7
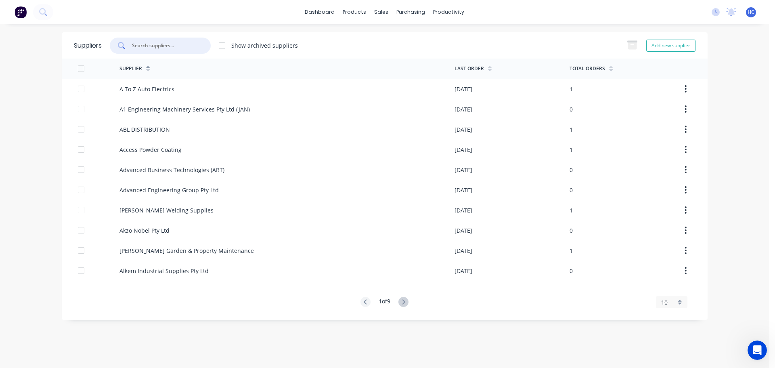
click at [168, 43] on input "text" at bounding box center [164, 46] width 67 height 8
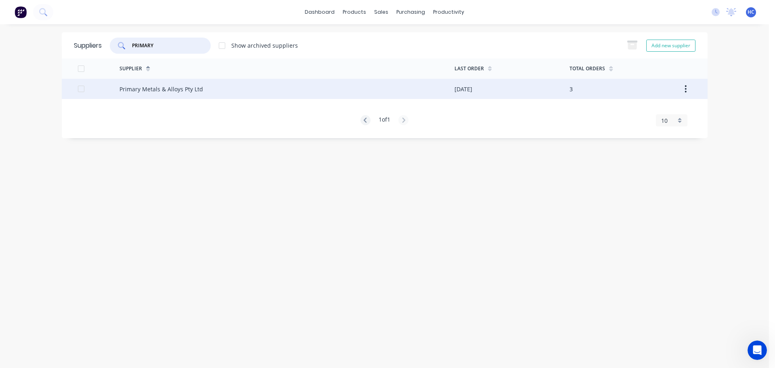
type input "PRIMARY"
click at [199, 91] on div "Primary Metals & Alloys Pty Ltd" at bounding box center [161, 89] width 84 height 8
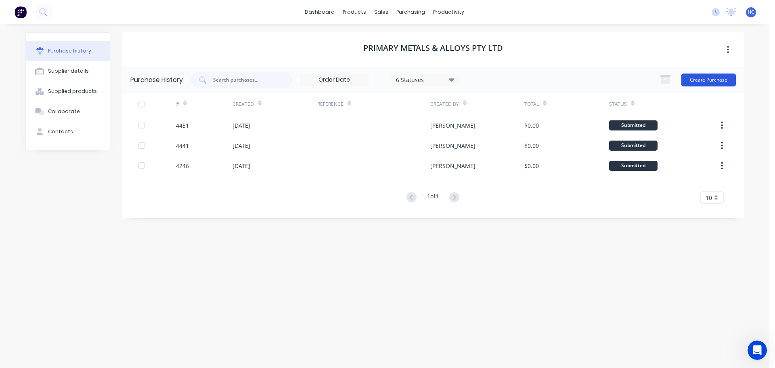
click at [708, 77] on button "Create Purchase" at bounding box center [708, 79] width 54 height 13
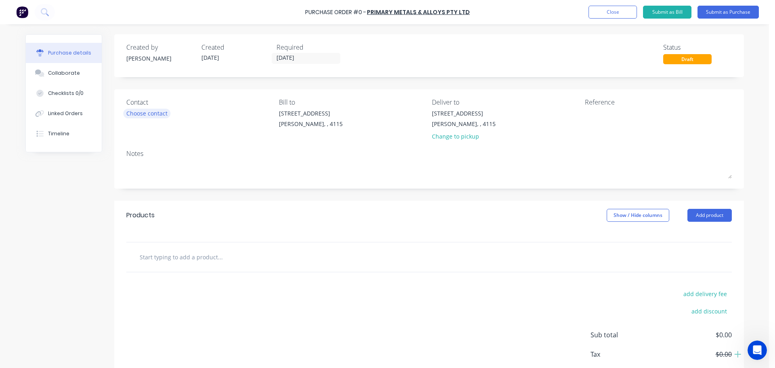
click at [150, 109] on div "Choose contact" at bounding box center [146, 113] width 41 height 8
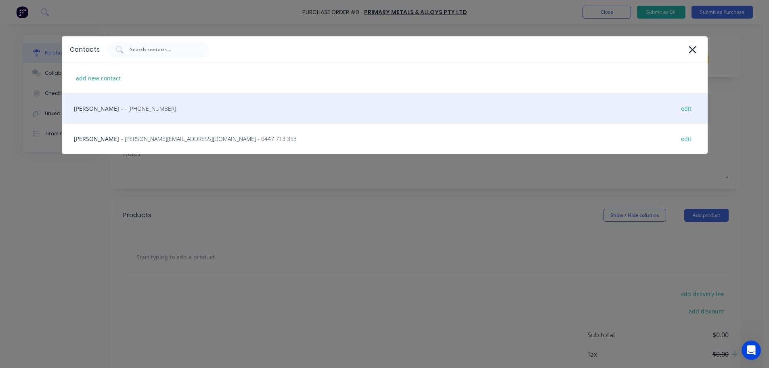
click at [141, 98] on div "HAYDEN - - (07) 3372 3005 edit" at bounding box center [385, 108] width 646 height 30
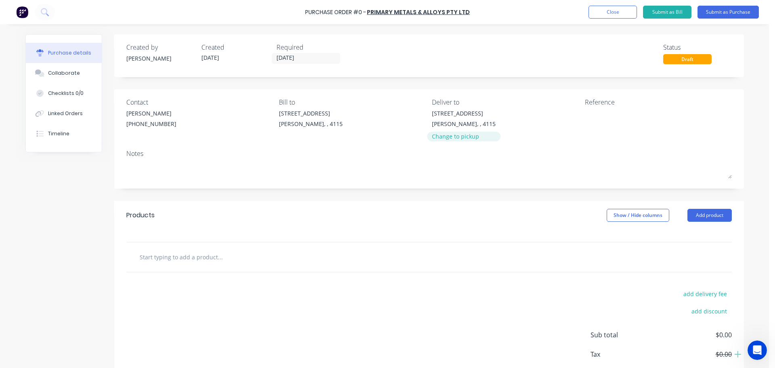
click at [446, 138] on div "Change to pickup" at bounding box center [464, 136] width 64 height 8
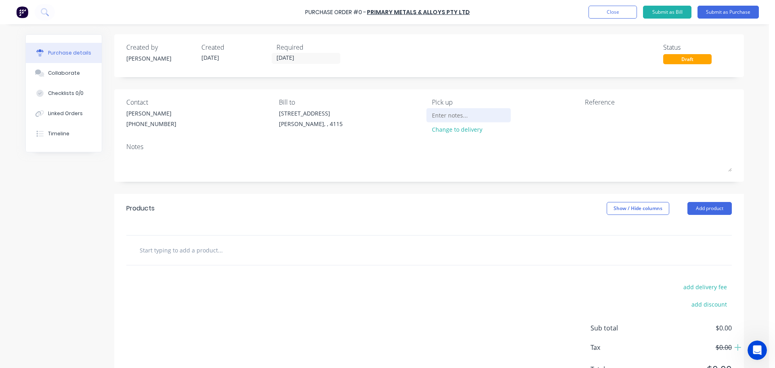
click at [449, 116] on input at bounding box center [468, 115] width 73 height 12
type input "126 MICA ST, CAROLE PARK"
click at [613, 119] on textarea at bounding box center [635, 118] width 101 height 18
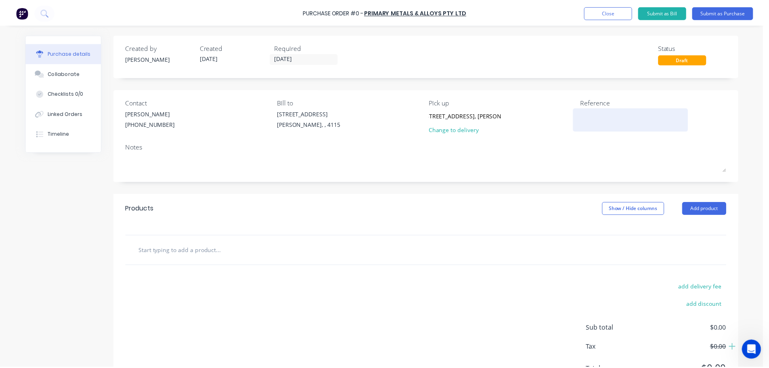
scroll to position [0, 0]
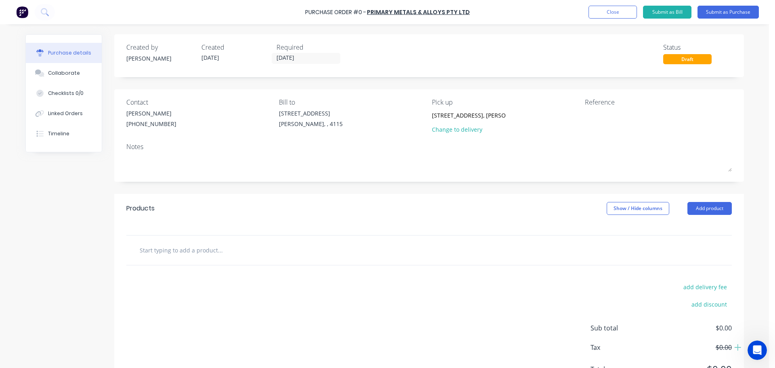
type textarea "x"
type textarea "ST"
type textarea "x"
type textarea "STE"
type textarea "x"
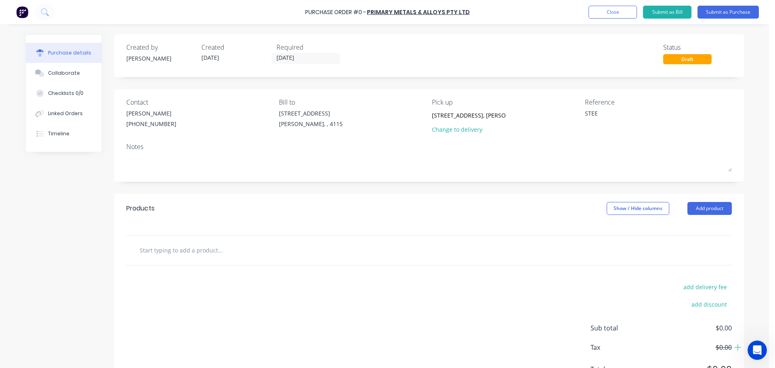
type textarea "STEEL"
type textarea "x"
type textarea "STEELM"
type textarea "x"
type textarea "STEELMA"
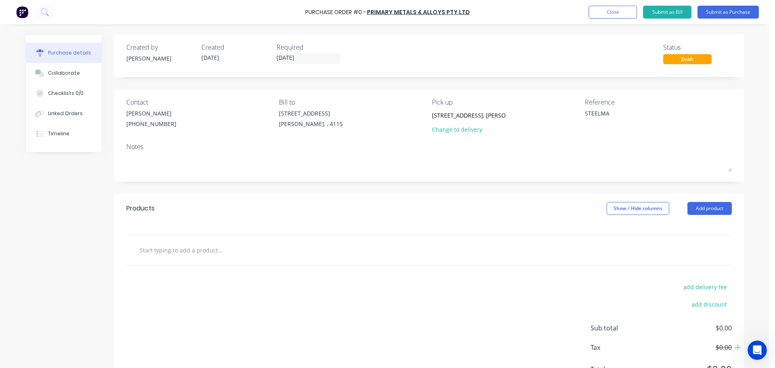
type textarea "x"
type textarea "STEELMAN"
type textarea "x"
type textarea "STEELMAN"
click at [467, 220] on div "Products Show / Hide columns Add product" at bounding box center [429, 208] width 630 height 29
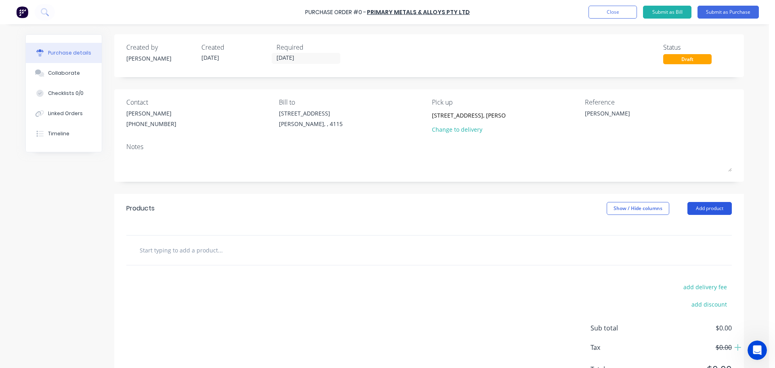
click at [700, 208] on button "Add product" at bounding box center [709, 208] width 44 height 13
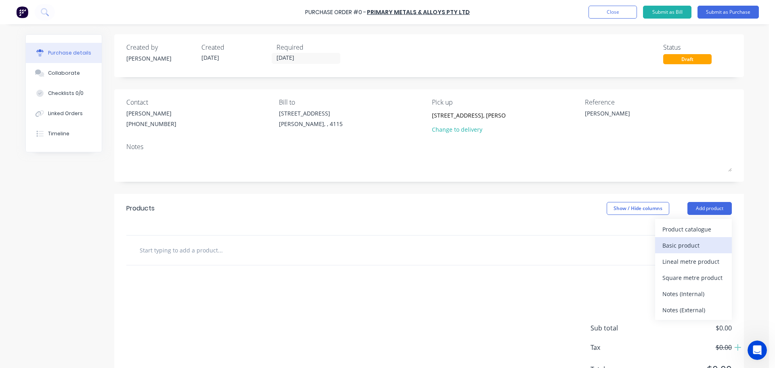
click at [678, 243] on div "Basic product" at bounding box center [693, 245] width 62 height 12
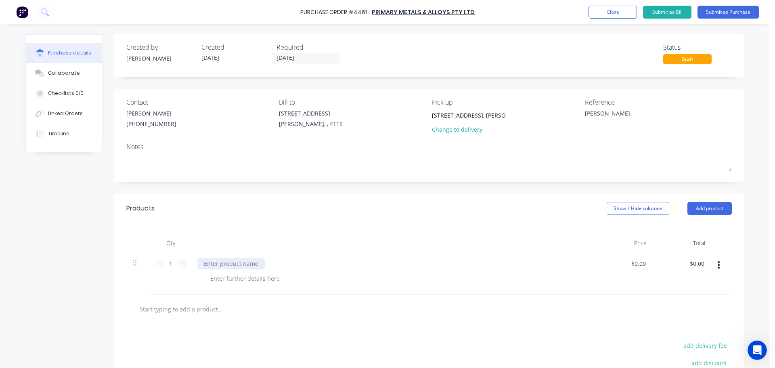
type textarea "x"
click at [218, 267] on div at bounding box center [230, 264] width 67 height 12
type textarea "x"
click at [240, 272] on div at bounding box center [245, 278] width 82 height 12
click at [252, 227] on div "Qty Price Total 1 1 1500x3000 FLAT SHEET 1.2 304 2B $0.00 $0.00 $0.00 $0.00" at bounding box center [429, 258] width 630 height 71
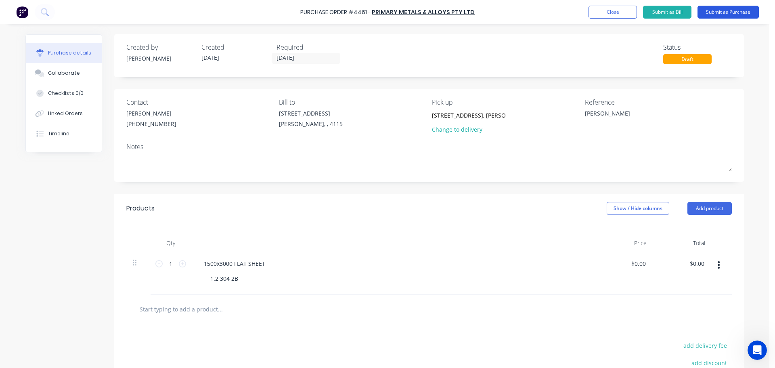
click at [714, 10] on button "Submit as Purchase" at bounding box center [728, 12] width 61 height 13
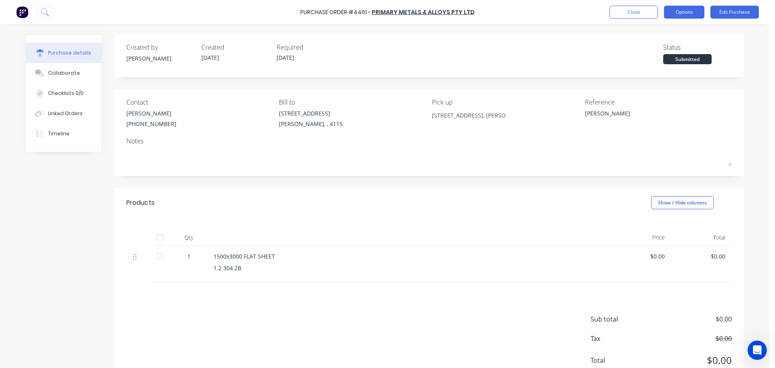
click at [695, 6] on button "Options" at bounding box center [684, 12] width 40 height 13
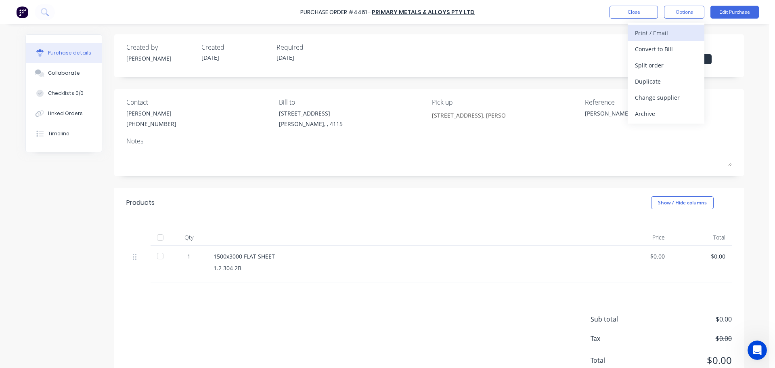
click at [660, 28] on div "Print / Email" at bounding box center [666, 33] width 62 height 12
click at [659, 61] on div "Without pricing" at bounding box center [666, 65] width 62 height 12
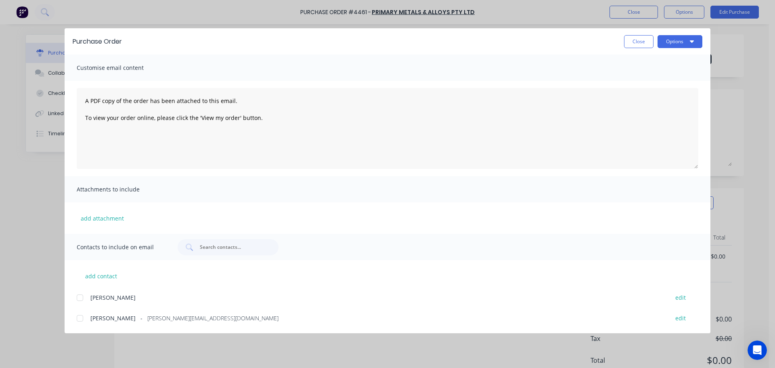
click at [669, 43] on button "Options" at bounding box center [680, 41] width 45 height 13
click at [672, 67] on div "Preview" at bounding box center [664, 62] width 62 height 12
click at [634, 41] on button "Close" at bounding box center [638, 41] width 29 height 13
type textarea "x"
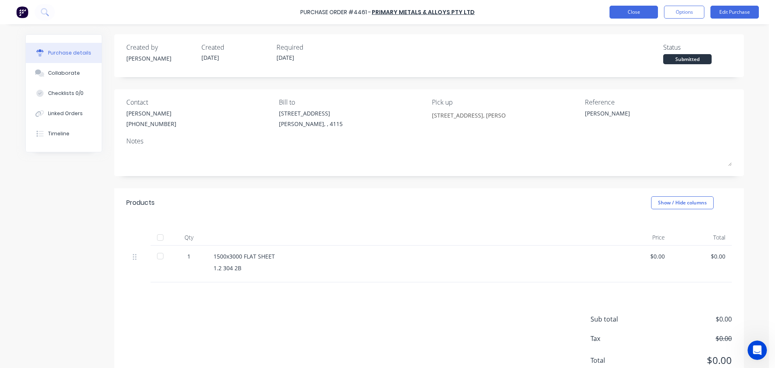
click at [629, 16] on button "Close" at bounding box center [634, 12] width 48 height 13
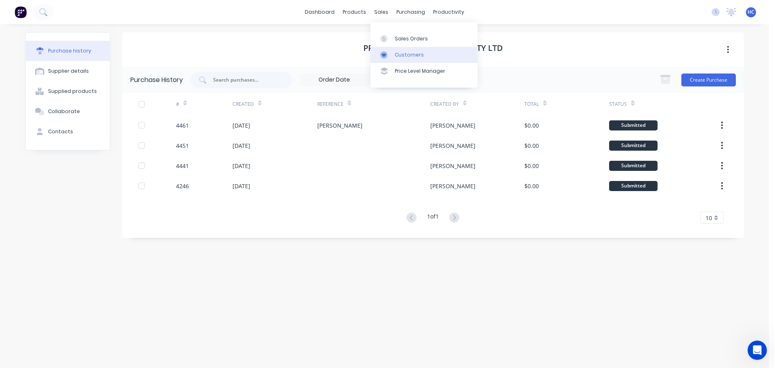
drag, startPoint x: 403, startPoint y: 64, endPoint x: 414, endPoint y: 60, distance: 11.5
click at [403, 64] on link "Price Level Manager" at bounding box center [424, 71] width 107 height 16
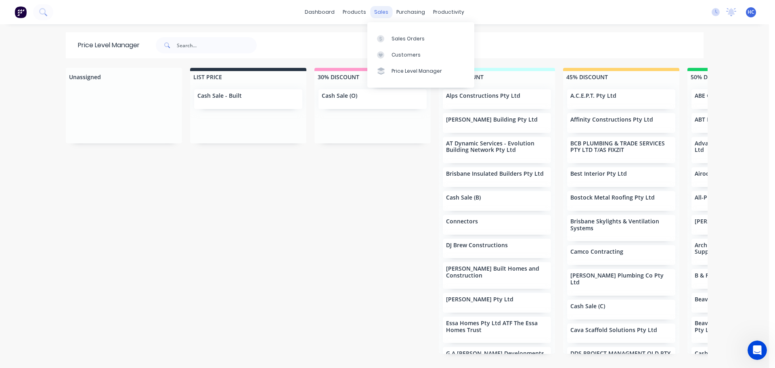
click at [394, 52] on div "Customers" at bounding box center [406, 54] width 29 height 7
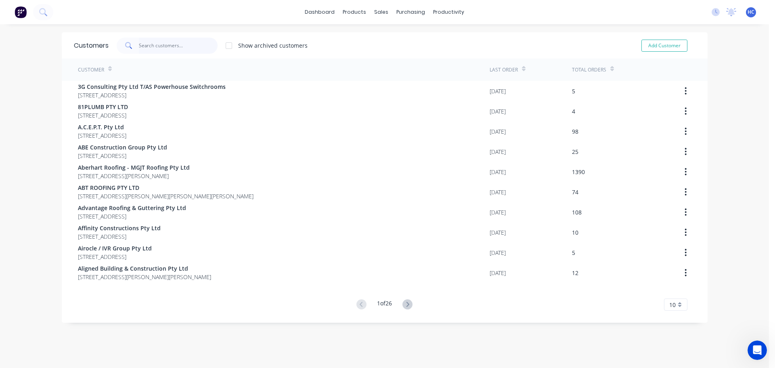
click at [183, 52] on input "text" at bounding box center [178, 46] width 79 height 16
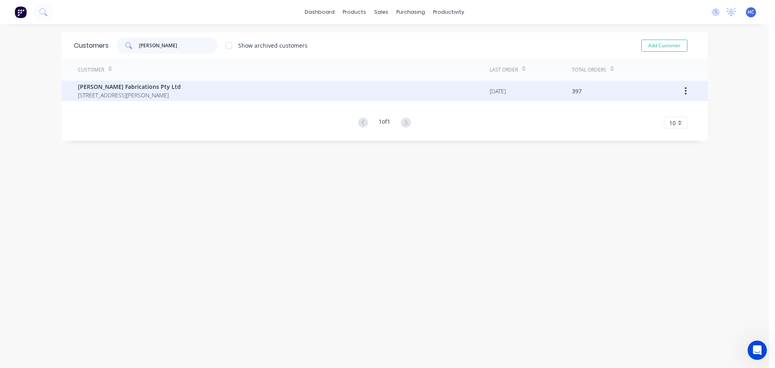
type input "STEELMAN"
click at [134, 97] on span "PO Box 101 Hamilton Brisbane Queensland Australia 4007" at bounding box center [129, 95] width 103 height 8
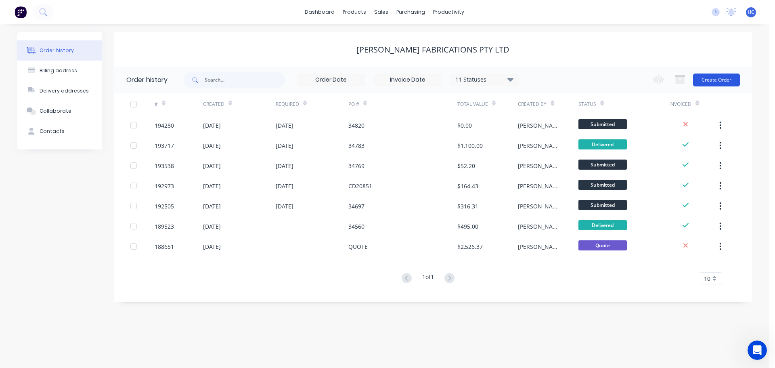
click at [706, 81] on button "Create Order" at bounding box center [716, 79] width 47 height 13
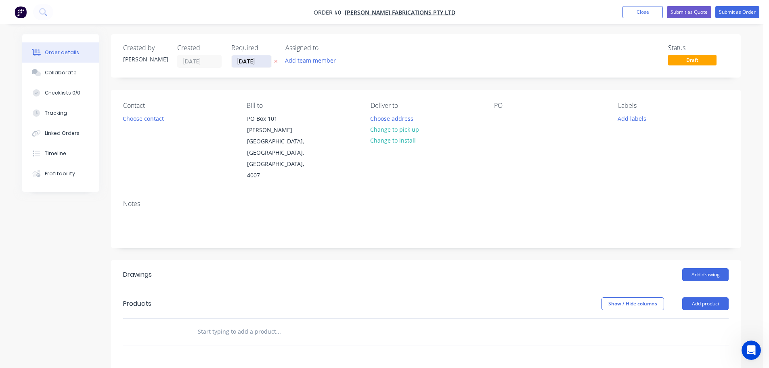
click at [243, 60] on input "[DATE]" at bounding box center [252, 61] width 40 height 12
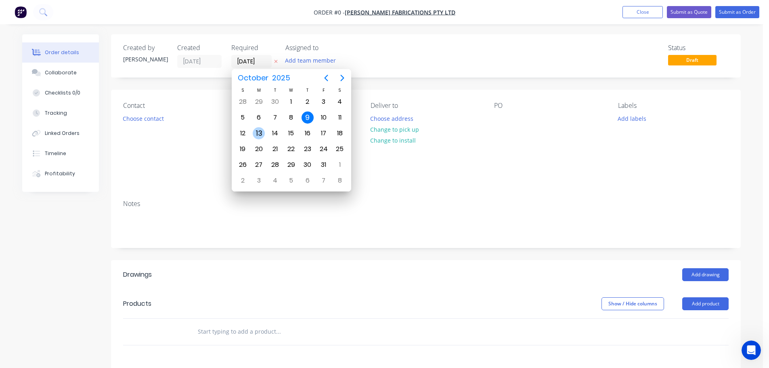
click at [261, 130] on div "13" at bounding box center [259, 133] width 12 height 12
type input "[DATE]"
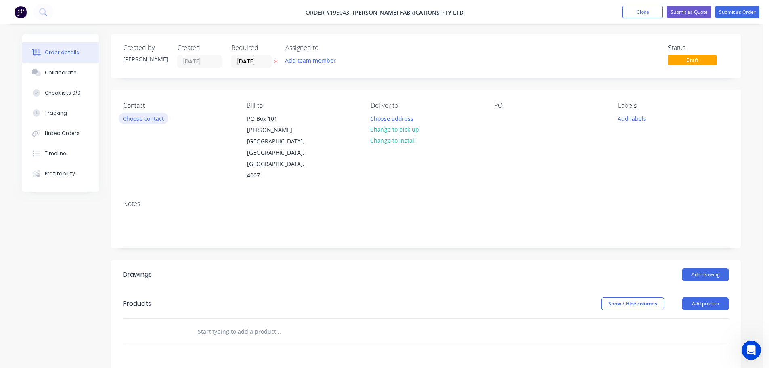
click at [150, 118] on button "Choose contact" at bounding box center [144, 118] width 50 height 11
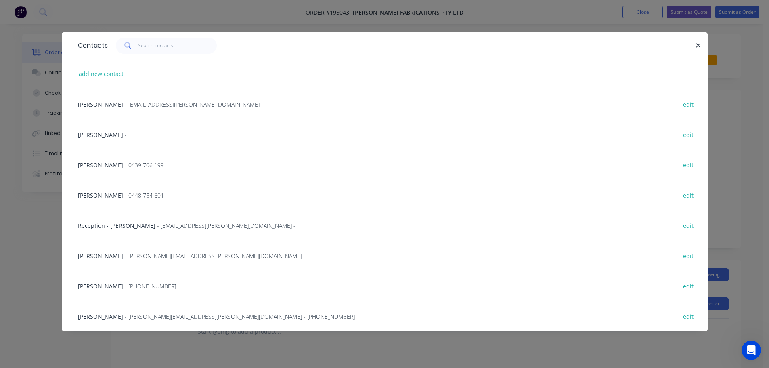
click at [125, 258] on span "- louis@steelman.com.au -" at bounding box center [215, 256] width 181 height 8
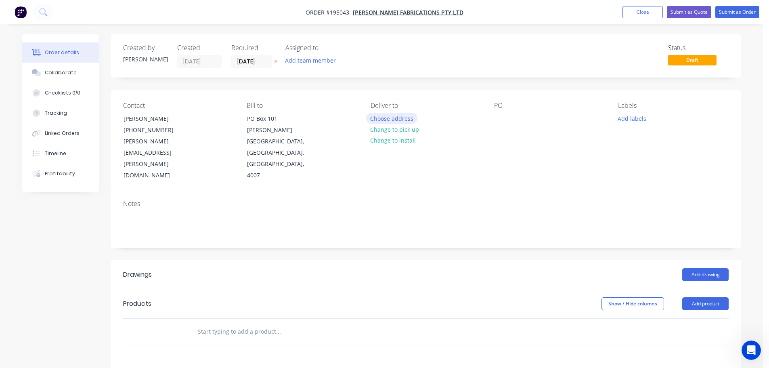
click at [390, 118] on button "Choose address" at bounding box center [392, 118] width 52 height 11
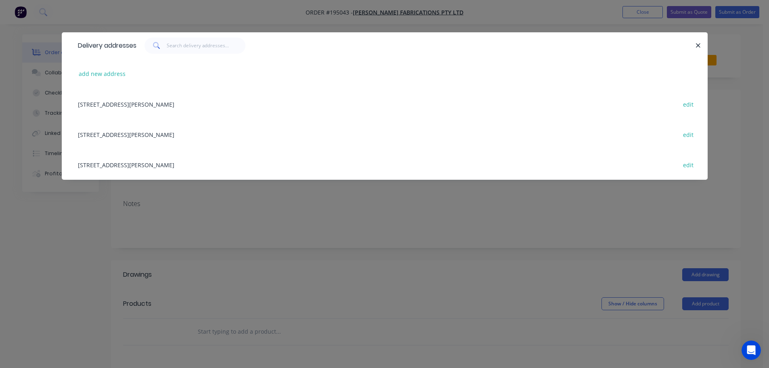
click at [140, 172] on div "474 CURTIN AV EAST, (STORE), EAGLE FARM, Queensland, Australia, 4009 edit" at bounding box center [385, 164] width 622 height 30
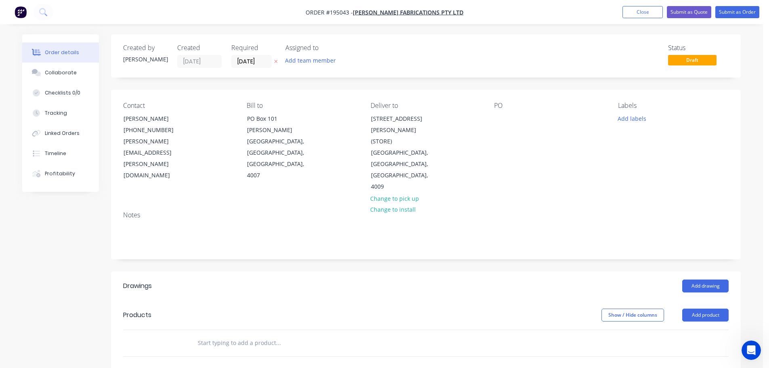
click at [494, 118] on div "Contact LOUIS (07) 3868 2082 louis@steelman.com.au Bill to PO Box 101 Hamilton …" at bounding box center [426, 147] width 630 height 115
click at [501, 117] on div at bounding box center [500, 119] width 13 height 12
click at [699, 308] on button "Add product" at bounding box center [705, 314] width 46 height 13
click at [692, 346] on div "Basic product" at bounding box center [690, 352] width 62 height 12
click at [223, 350] on div at bounding box center [224, 356] width 67 height 12
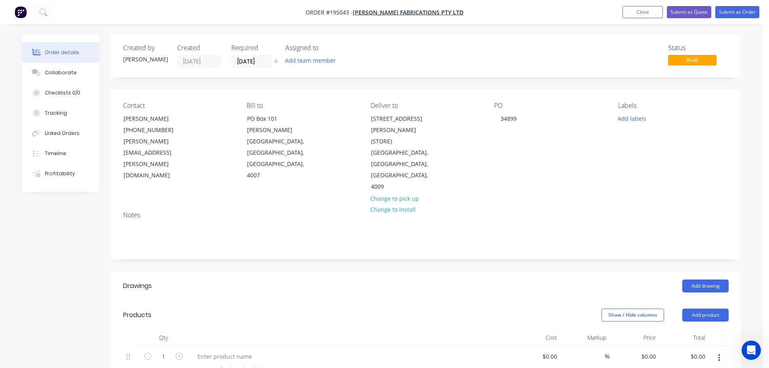
click at [718, 353] on icon "button" at bounding box center [719, 357] width 2 height 9
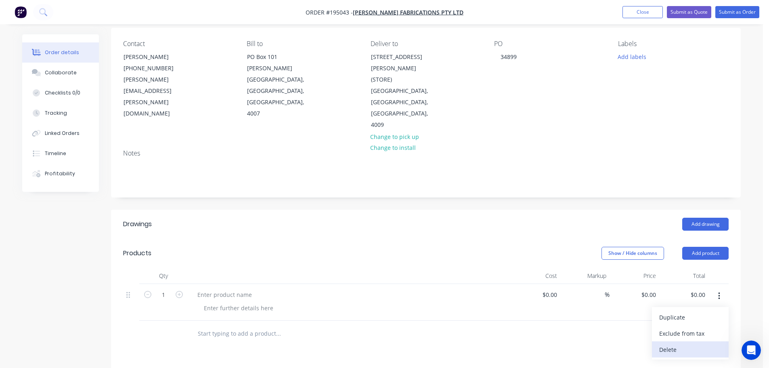
scroll to position [81, 0]
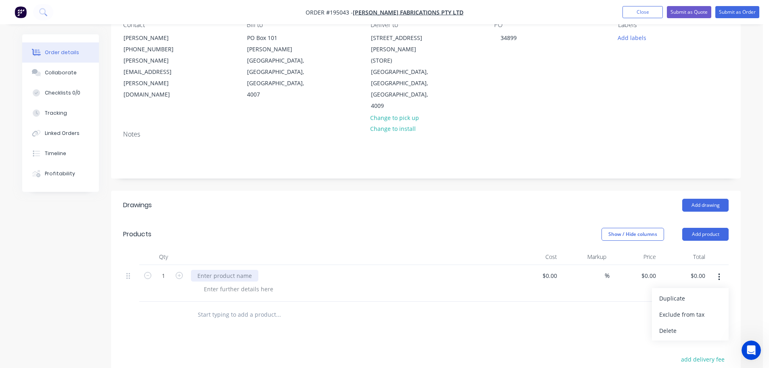
click at [246, 270] on div at bounding box center [224, 276] width 67 height 12
click at [222, 283] on div at bounding box center [238, 289] width 82 height 12
click at [246, 283] on div at bounding box center [238, 289] width 82 height 12
click at [270, 228] on div "Show / Hide columns Add product" at bounding box center [490, 234] width 477 height 13
click at [224, 270] on div "2400x1200 FLAT SHEET" at bounding box center [228, 276] width 74 height 12
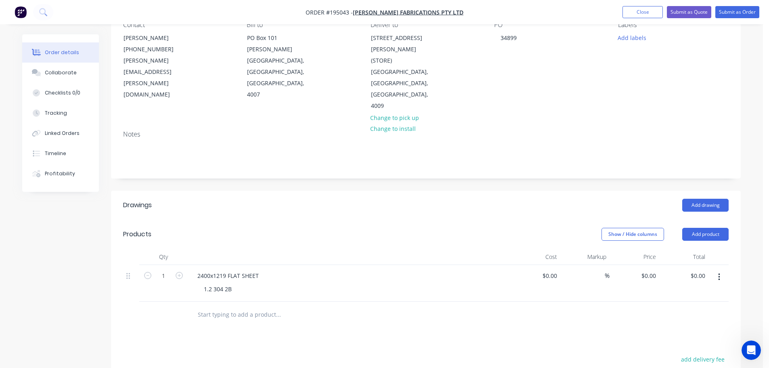
click at [331, 196] on header "Drawings Add drawing" at bounding box center [426, 205] width 630 height 29
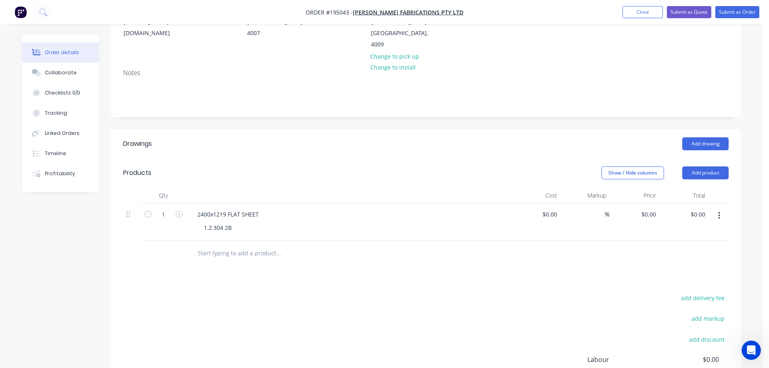
scroll to position [161, 0]
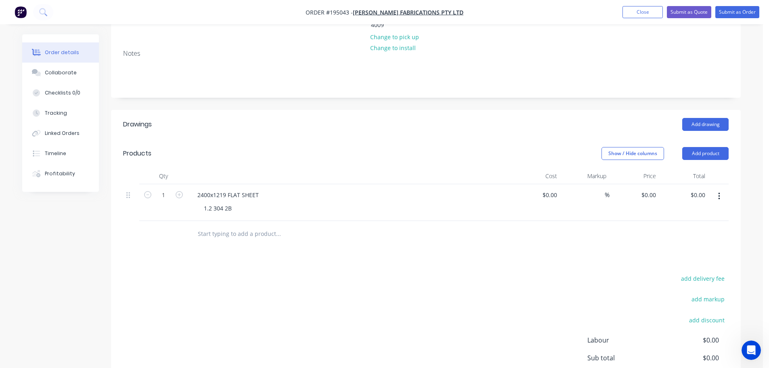
click at [726, 189] on button "button" at bounding box center [719, 196] width 19 height 15
click at [686, 212] on div "Duplicate" at bounding box center [690, 218] width 62 height 12
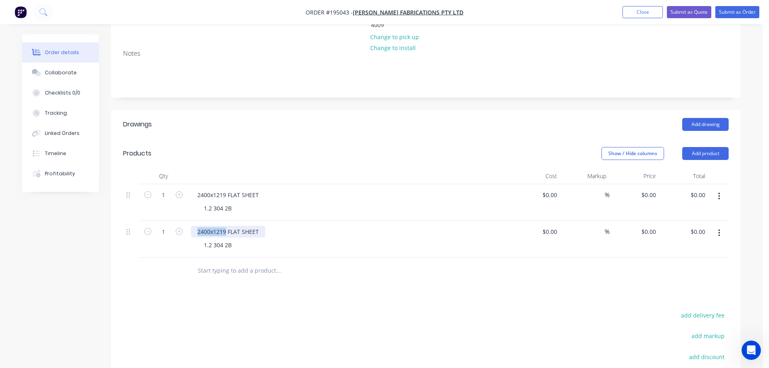
drag, startPoint x: 226, startPoint y: 209, endPoint x: 185, endPoint y: 207, distance: 41.6
click at [185, 221] on div "1 2400x1219 FLAT SHEET 1.2 304 2B $0.00 $0.00 % $0.00 $0.00 $0.00 $0.00" at bounding box center [426, 239] width 606 height 37
click at [316, 147] on div "Show / Hide columns Add product" at bounding box center [490, 153] width 477 height 13
click at [313, 147] on div "Show / Hide columns Add product" at bounding box center [490, 153] width 477 height 13
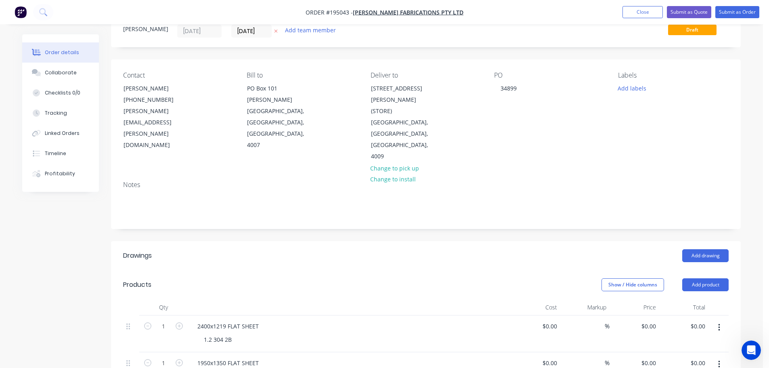
scroll to position [0, 0]
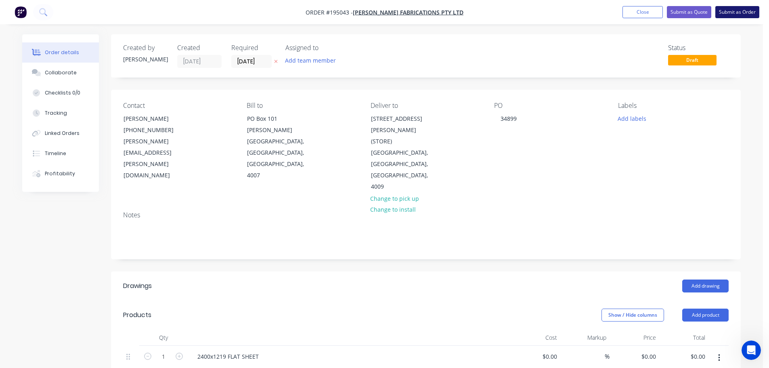
click at [742, 13] on button "Submit as Order" at bounding box center [737, 12] width 44 height 12
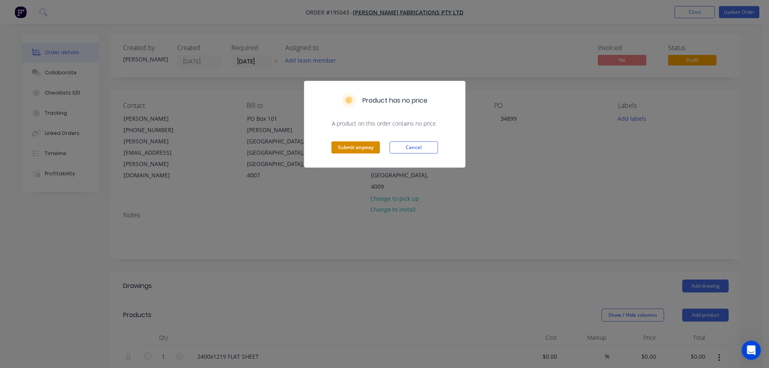
click at [352, 146] on button "Submit anyway" at bounding box center [355, 147] width 48 height 12
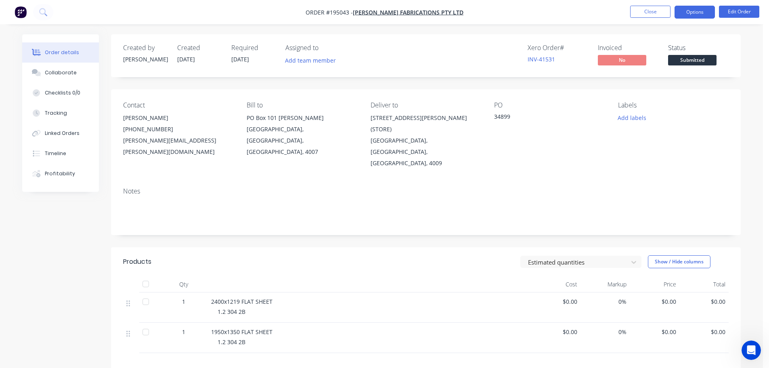
click at [703, 10] on button "Options" at bounding box center [695, 12] width 40 height 13
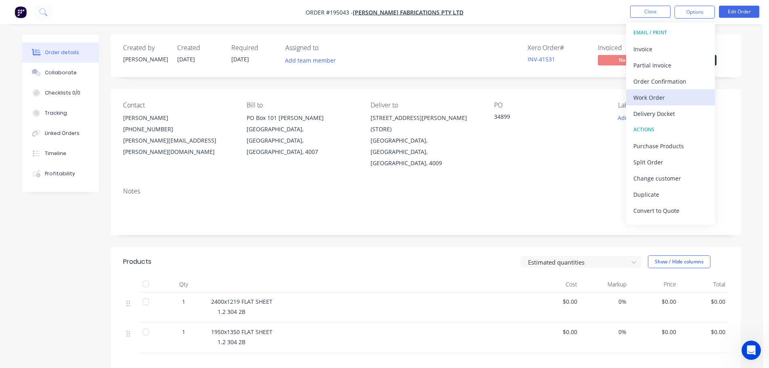
click at [644, 95] on div "Work Order" at bounding box center [670, 98] width 74 height 12
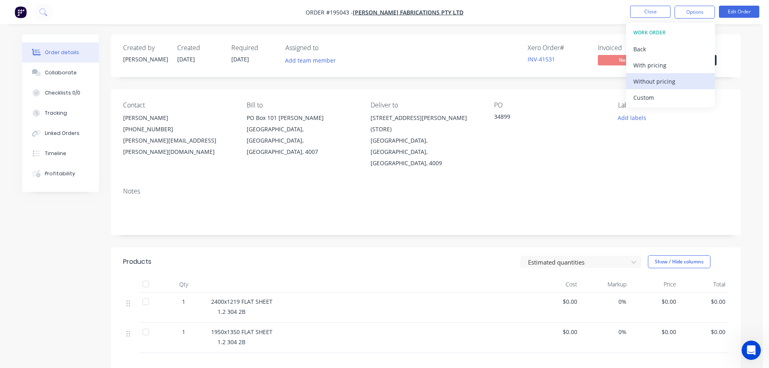
click at [658, 83] on div "Without pricing" at bounding box center [670, 81] width 74 height 12
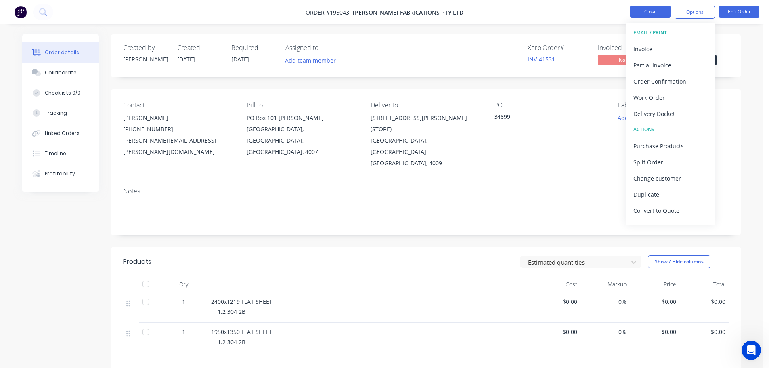
click at [639, 13] on button "Close" at bounding box center [650, 12] width 40 height 12
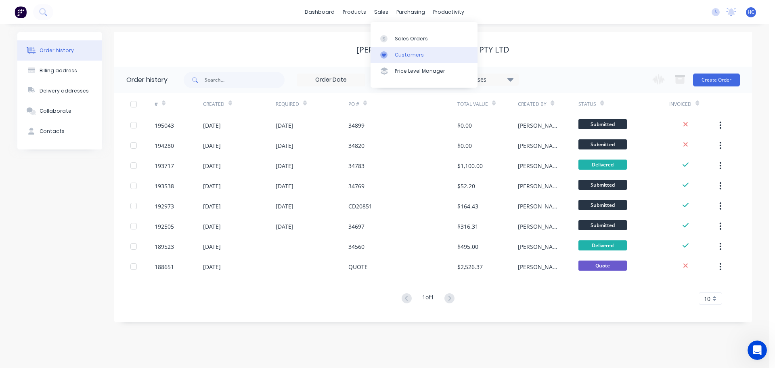
drag, startPoint x: 376, startPoint y: 18, endPoint x: 399, endPoint y: 48, distance: 38.0
click at [399, 48] on link "Customers" at bounding box center [424, 55] width 107 height 16
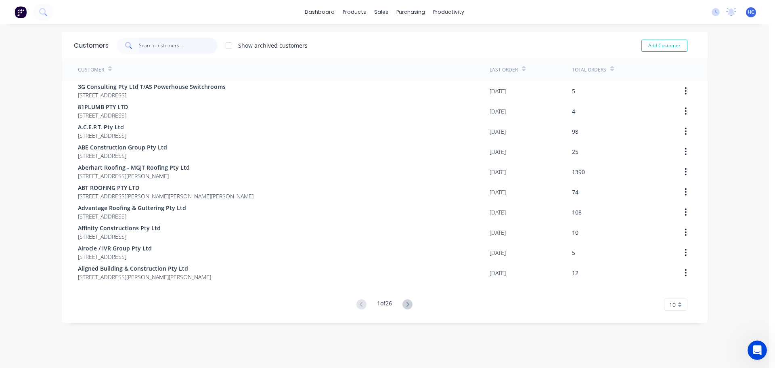
drag, startPoint x: 158, startPoint y: 50, endPoint x: 772, endPoint y: 29, distance: 614.3
click at [158, 50] on input "text" at bounding box center [178, 46] width 79 height 16
click at [175, 48] on input "text" at bounding box center [178, 46] width 79 height 16
click at [176, 43] on input "text" at bounding box center [178, 46] width 79 height 16
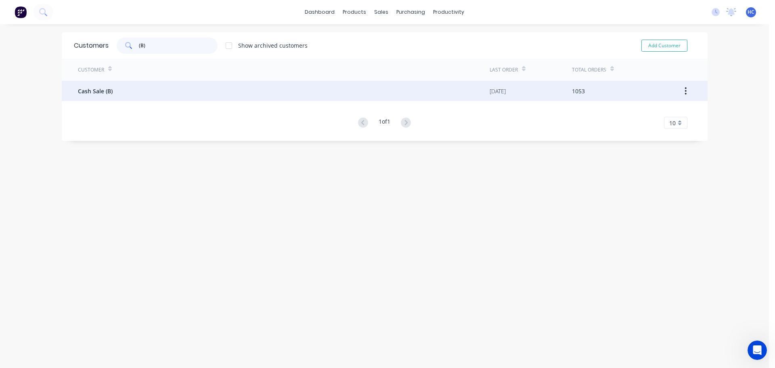
type input "(B)"
click at [109, 89] on span "Cash Sale (B)" at bounding box center [95, 91] width 35 height 8
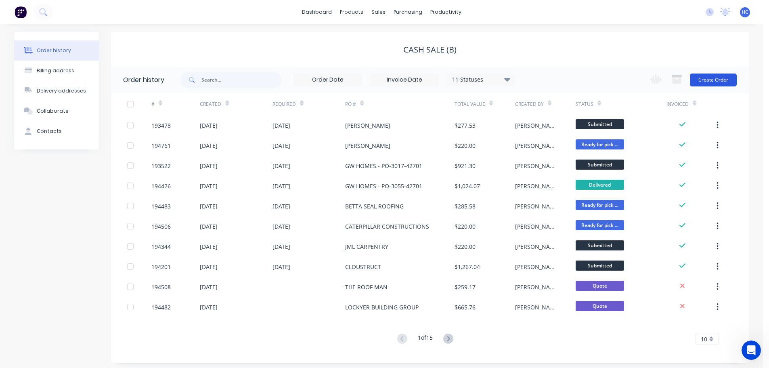
click at [714, 76] on button "Create Order" at bounding box center [713, 79] width 47 height 13
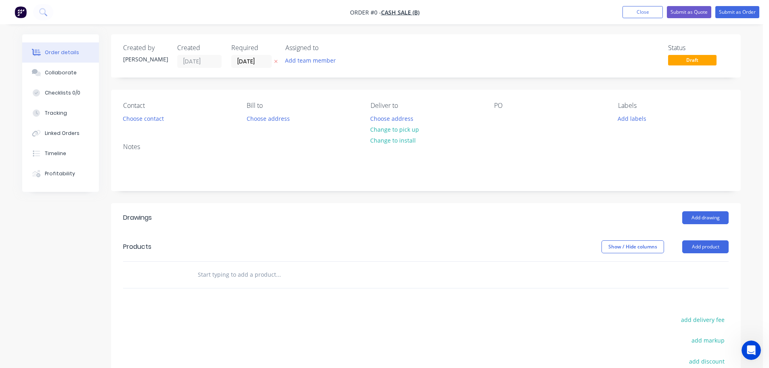
click at [276, 64] on button "button" at bounding box center [276, 61] width 8 height 9
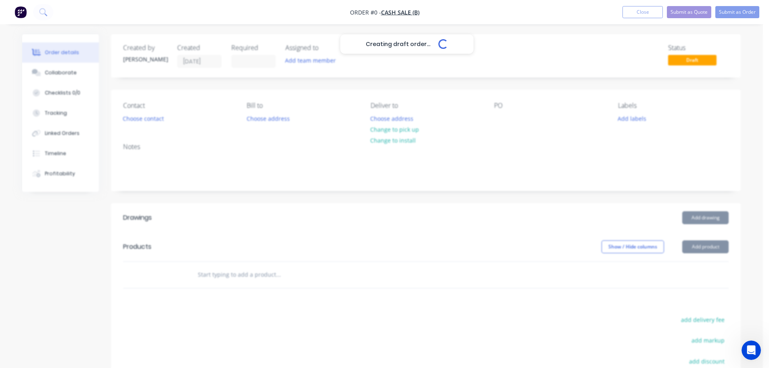
drag, startPoint x: 503, startPoint y: 121, endPoint x: 495, endPoint y: 137, distance: 18.1
click at [501, 121] on div "Creating draft order... Loading..." at bounding box center [406, 218] width 769 height 368
click at [503, 125] on div "Creating draft order... Loading..." at bounding box center [406, 218] width 769 height 368
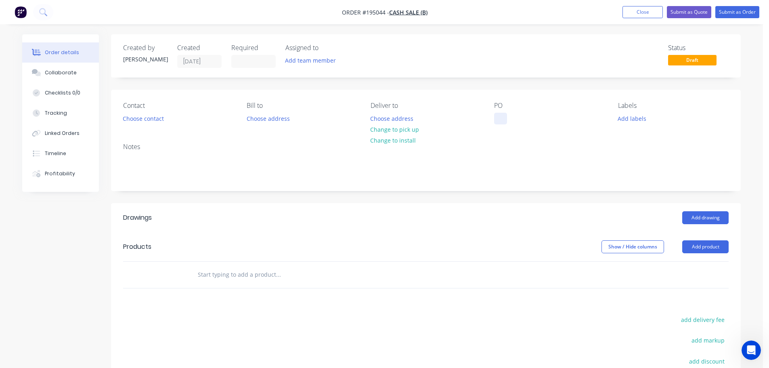
click at [504, 117] on div at bounding box center [500, 119] width 13 height 12
click at [719, 223] on button "Add drawing" at bounding box center [705, 217] width 46 height 13
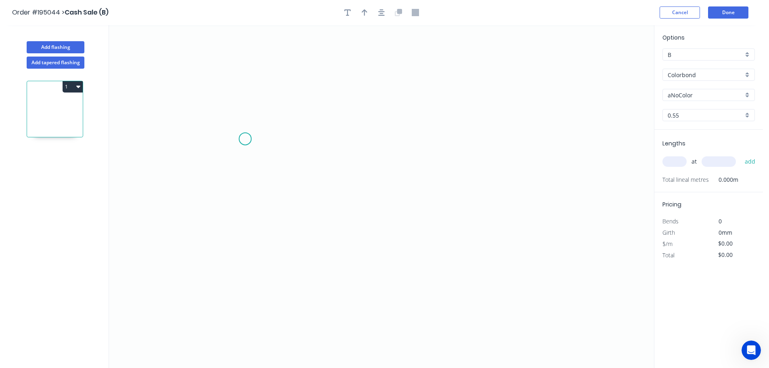
click at [274, 82] on icon "0" at bounding box center [381, 196] width 545 height 343
click at [287, 267] on icon "0" at bounding box center [381, 196] width 545 height 343
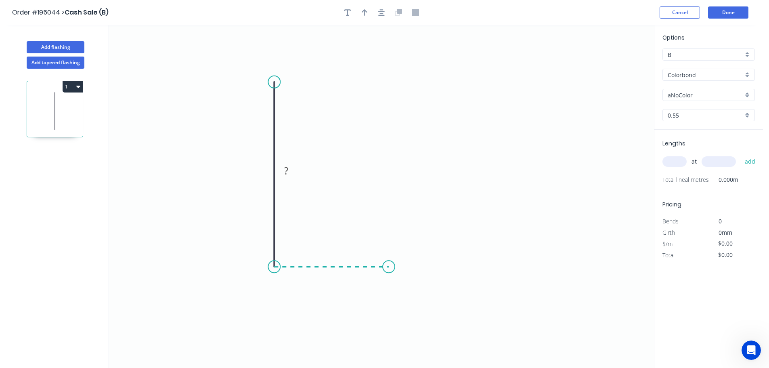
click at [389, 271] on icon "0 ?" at bounding box center [381, 196] width 545 height 343
click at [412, 292] on icon "0 ? ?" at bounding box center [381, 196] width 545 height 343
drag, startPoint x: 438, startPoint y: 318, endPoint x: 422, endPoint y: 300, distance: 23.8
click at [438, 318] on div "Crush & Fold" at bounding box center [451, 312] width 81 height 17
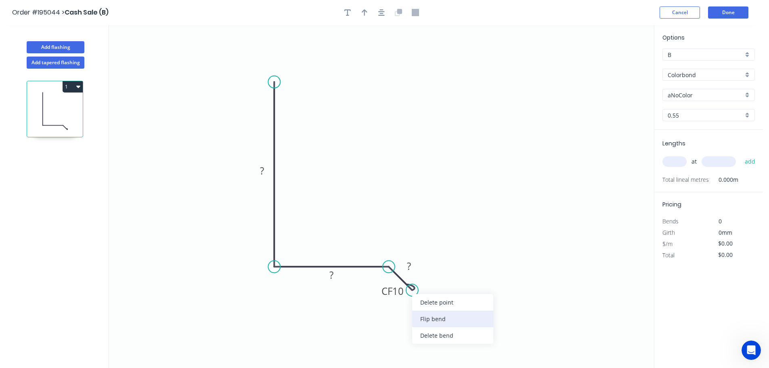
click at [439, 320] on div "Flip bend" at bounding box center [452, 318] width 81 height 17
drag, startPoint x: 431, startPoint y: 268, endPoint x: 461, endPoint y: 291, distance: 37.7
click at [466, 295] on rect at bounding box center [450, 288] width 32 height 17
click at [461, 291] on tspan "10" at bounding box center [462, 293] width 11 height 13
type input "$13.46"
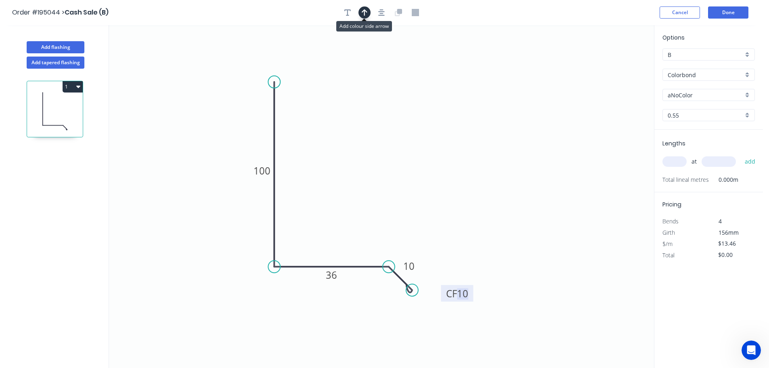
click at [366, 15] on icon "button" at bounding box center [365, 12] width 6 height 7
drag, startPoint x: 368, startPoint y: 207, endPoint x: 348, endPoint y: 202, distance: 20.1
click at [356, 203] on icon at bounding box center [359, 202] width 7 height 26
click at [704, 98] on input "aNoColor" at bounding box center [705, 95] width 75 height 8
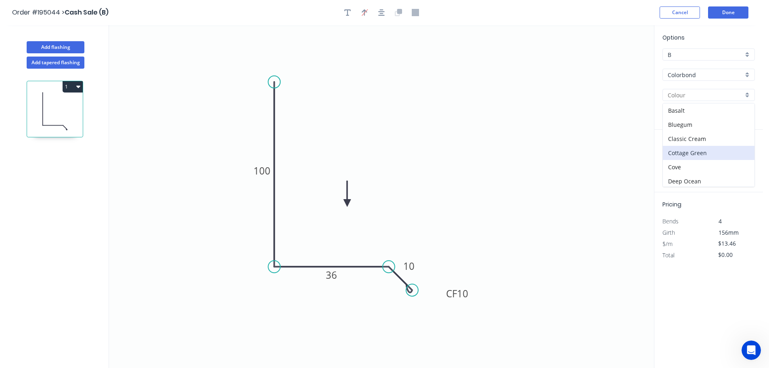
scroll to position [81, 0]
click at [696, 115] on div "Dover White" at bounding box center [709, 114] width 92 height 14
type input "Dover White"
click at [674, 166] on input "text" at bounding box center [674, 161] width 24 height 10
type input "3"
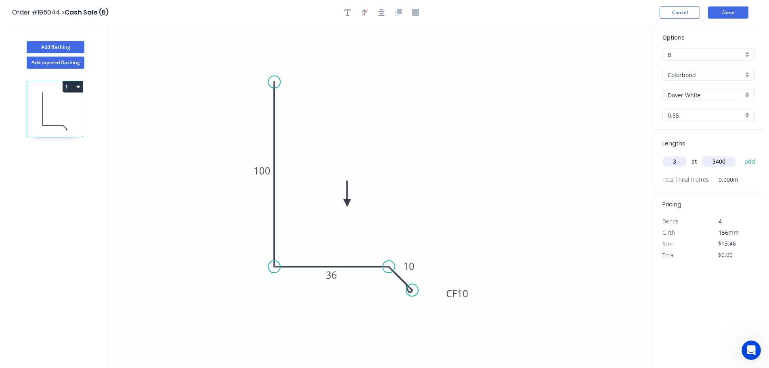
type input "3400"
click at [741, 155] on button "add" at bounding box center [750, 162] width 19 height 14
click at [75, 86] on button "1" at bounding box center [73, 86] width 20 height 11
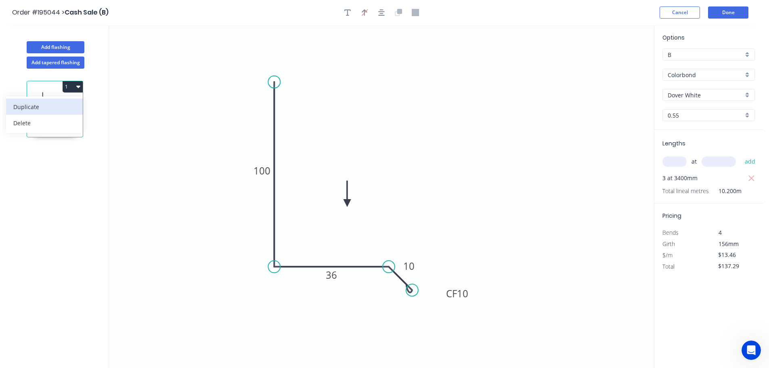
click at [63, 104] on div "Duplicate" at bounding box center [44, 107] width 62 height 12
type input "$0.00"
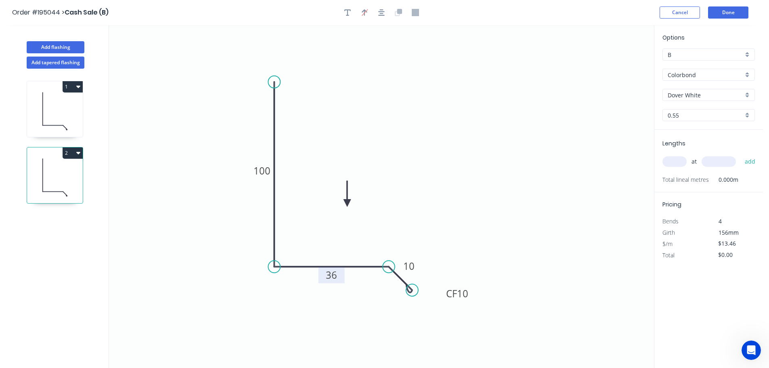
click at [336, 272] on tspan "36" at bounding box center [331, 274] width 11 height 13
click at [681, 160] on input "text" at bounding box center [674, 161] width 24 height 10
type input "1"
type input "2400"
click at [741, 155] on button "add" at bounding box center [750, 162] width 19 height 14
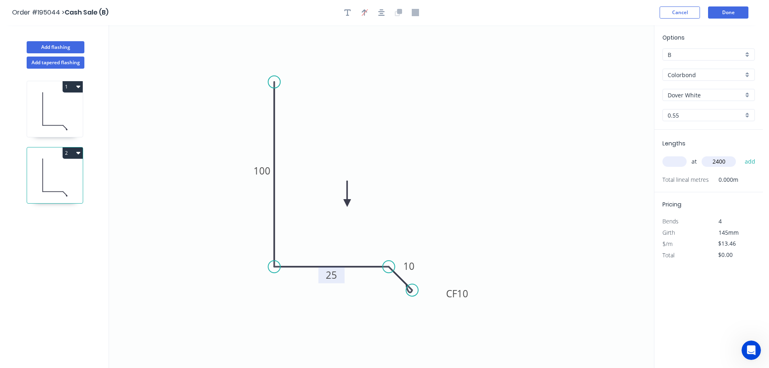
type input "$32.30"
type input "14"
type input "3600"
click at [741, 155] on button "add" at bounding box center [750, 162] width 19 height 14
type input "$710.69"
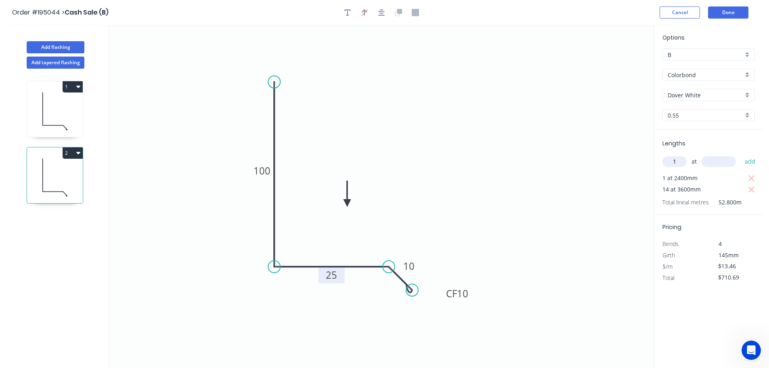
type input "1"
type input "3600"
click at [741, 155] on button "add" at bounding box center [750, 162] width 19 height 14
type input "$759.14"
type input "1"
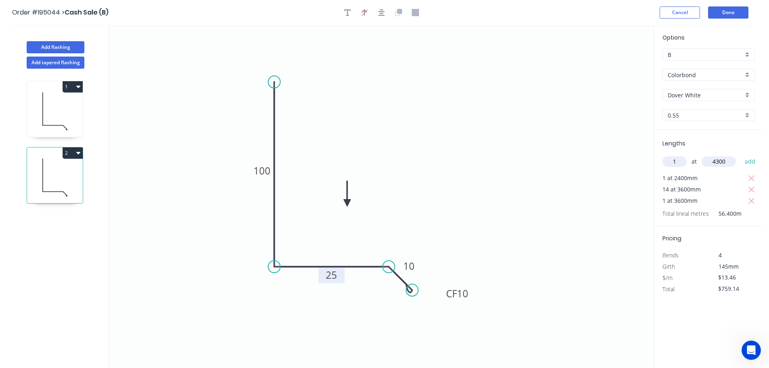
type input "4300"
click at [741, 155] on button "add" at bounding box center [750, 162] width 19 height 14
type input "$817.02"
type input "1"
type input "1800"
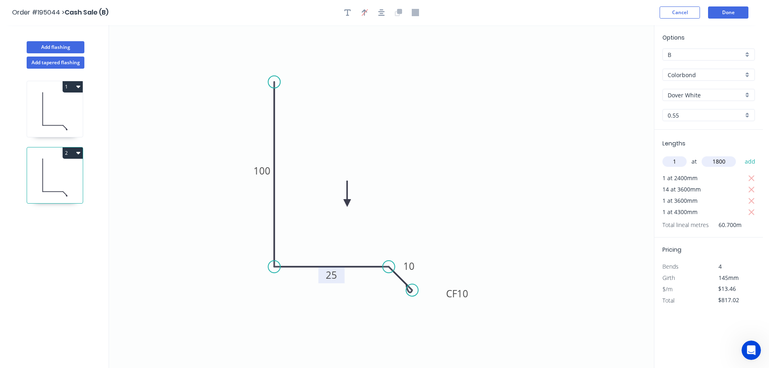
click at [741, 155] on button "add" at bounding box center [750, 162] width 19 height 14
type input "$841.25"
type input "1"
type input "3300"
click at [741, 155] on button "add" at bounding box center [750, 162] width 19 height 14
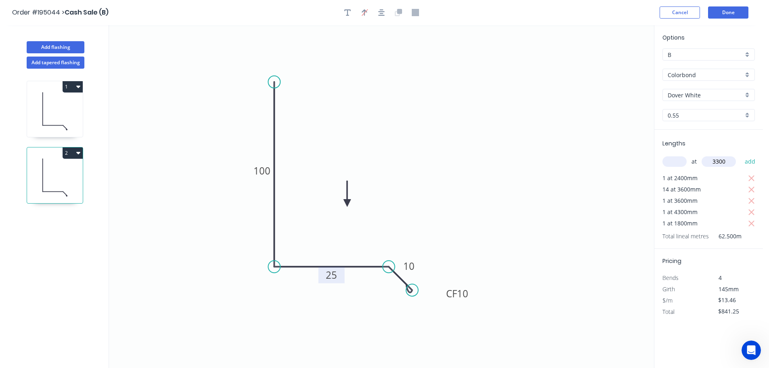
type input "$885.67"
type input "4"
type input "3000"
click at [741, 155] on button "add" at bounding box center [750, 162] width 19 height 14
type input "$1,047.19"
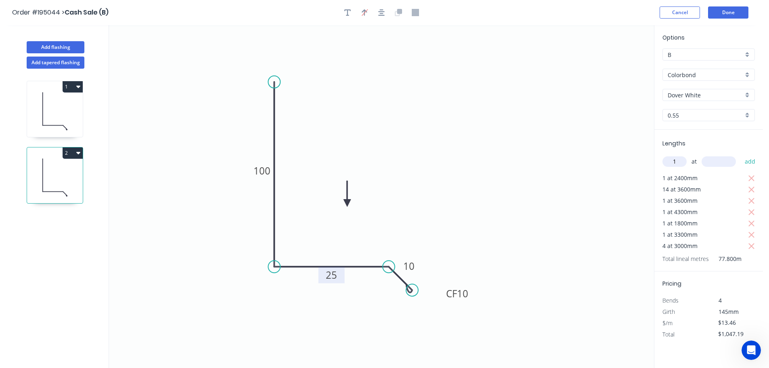
type input "1"
type input "3800"
click at [741, 155] on button "add" at bounding box center [750, 162] width 19 height 14
click at [754, 186] on icon "button" at bounding box center [751, 190] width 7 height 10
type input "$419.95"
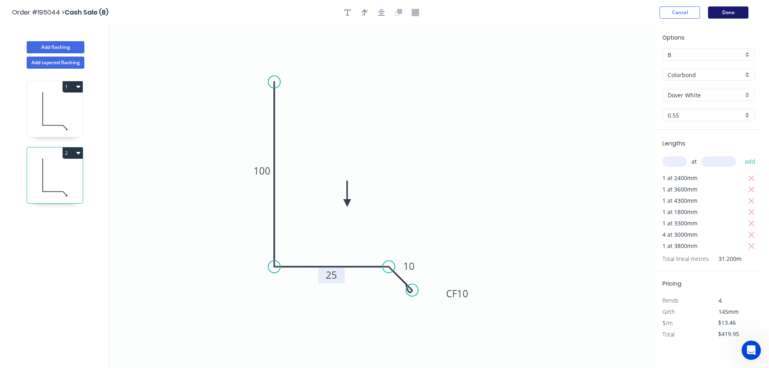
click at [736, 13] on button "Done" at bounding box center [728, 12] width 40 height 12
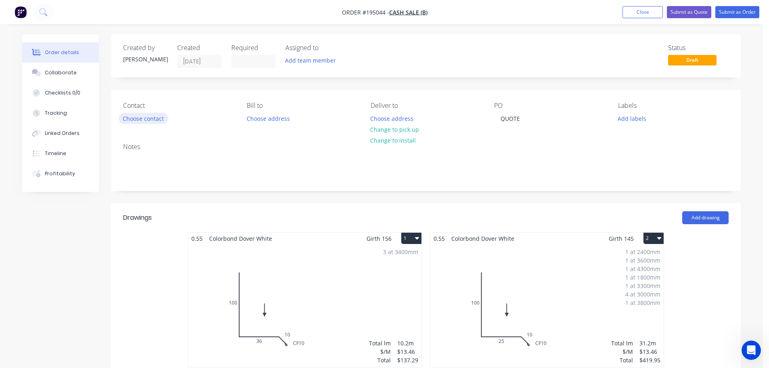
click at [146, 117] on button "Choose contact" at bounding box center [144, 118] width 50 height 11
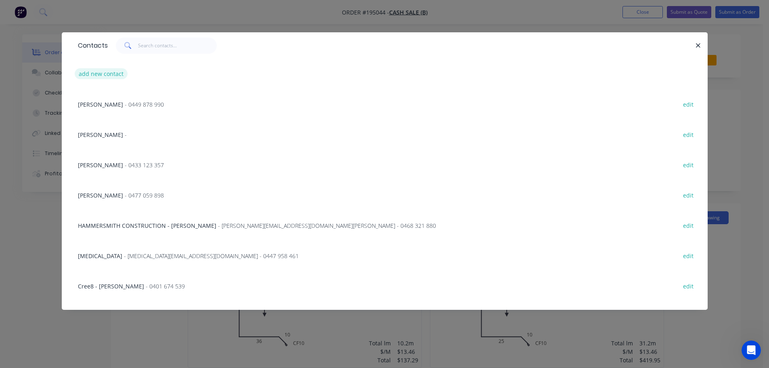
click at [103, 79] on button "add new contact" at bounding box center [101, 73] width 53 height 11
select select "AU"
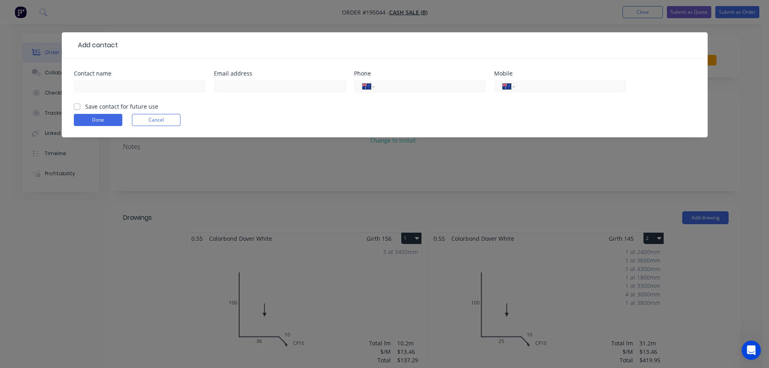
click at [109, 91] on input "text" at bounding box center [140, 86] width 132 height 12
type input "GEOFF KERR"
click at [549, 91] on input "tel" at bounding box center [568, 86] width 97 height 9
type input "0407 633 622"
click at [105, 119] on button "Done" at bounding box center [98, 120] width 48 height 12
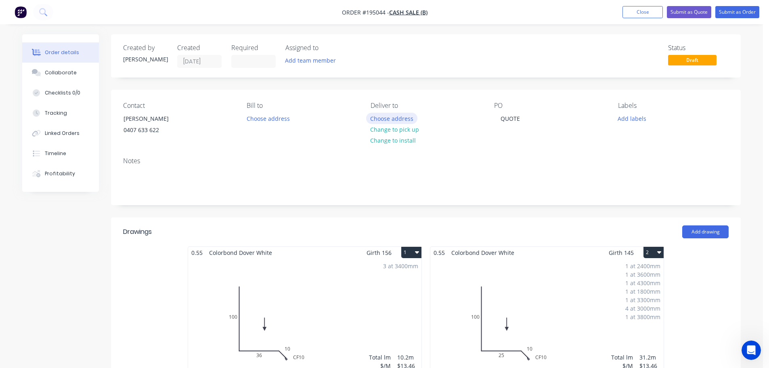
click at [375, 118] on button "Choose address" at bounding box center [392, 118] width 52 height 11
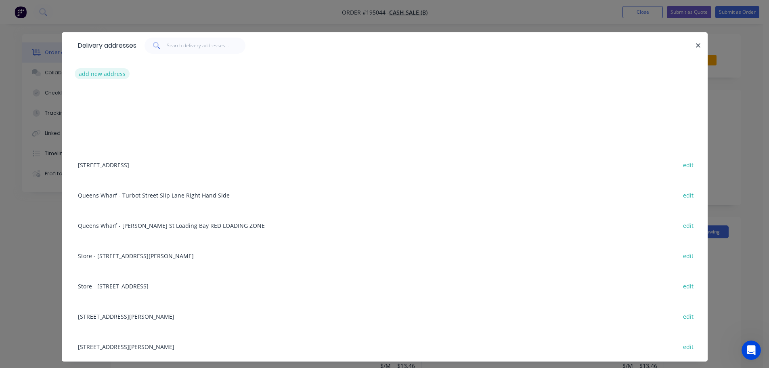
click at [80, 75] on button "add new address" at bounding box center [102, 73] width 55 height 11
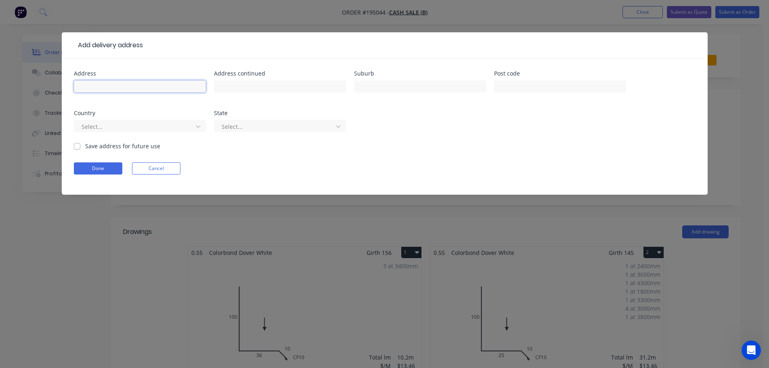
click at [92, 88] on input "text" at bounding box center [140, 86] width 132 height 12
click at [150, 82] on input "103 POINT O'HALL" at bounding box center [140, 86] width 132 height 12
type input "103 POINT O'HALLORAN RD"
type input "VICTORIA POINT"
click at [165, 122] on div at bounding box center [135, 127] width 108 height 10
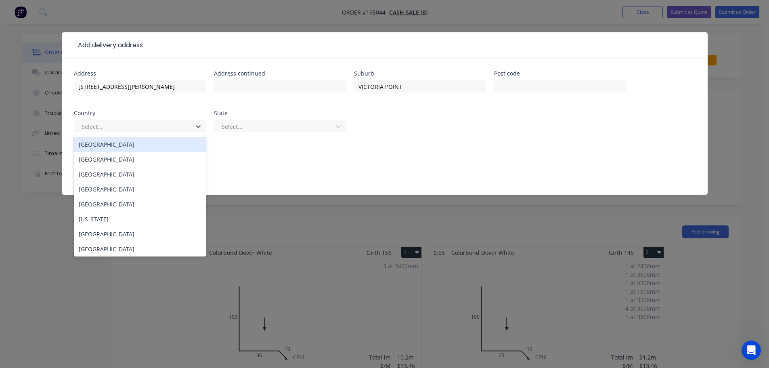
click at [122, 144] on div "[GEOGRAPHIC_DATA]" at bounding box center [140, 144] width 132 height 15
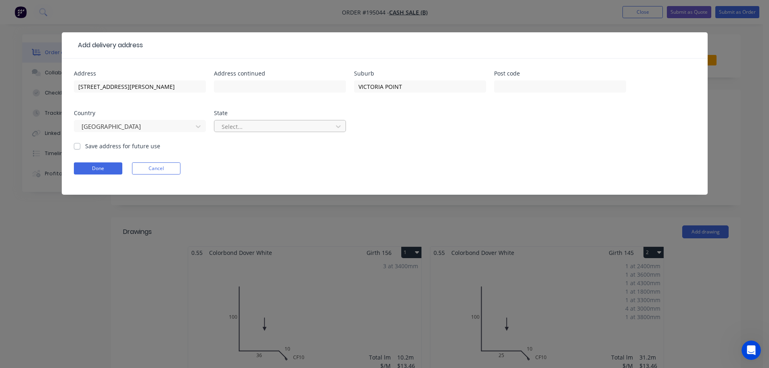
click at [235, 126] on div at bounding box center [275, 127] width 108 height 10
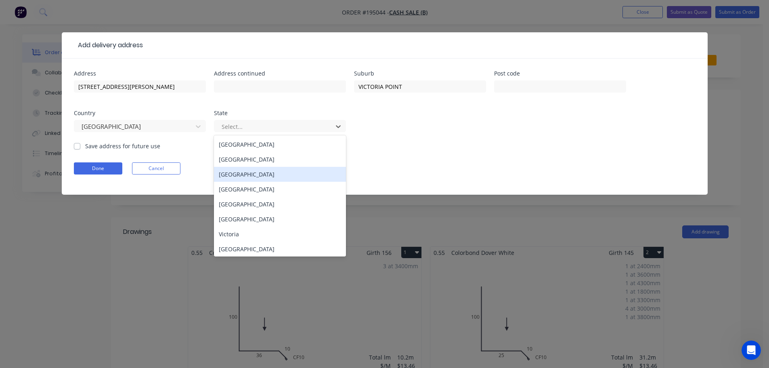
click at [229, 183] on div "[GEOGRAPHIC_DATA]" at bounding box center [280, 189] width 132 height 15
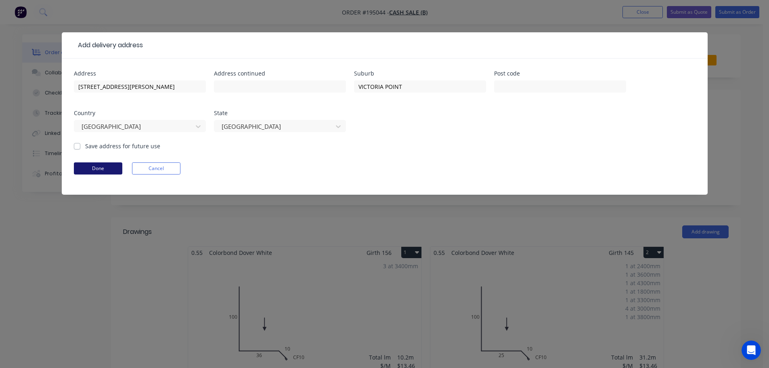
click at [102, 173] on button "Done" at bounding box center [98, 168] width 48 height 12
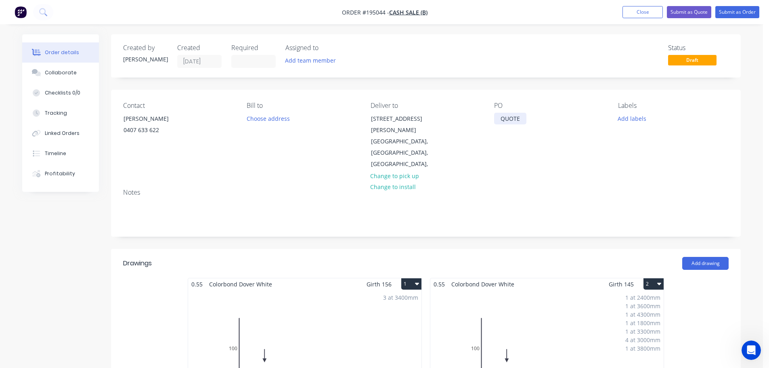
click at [512, 118] on div "QUOTE" at bounding box center [510, 119] width 32 height 12
click at [485, 257] on div "Add drawing" at bounding box center [490, 263] width 477 height 13
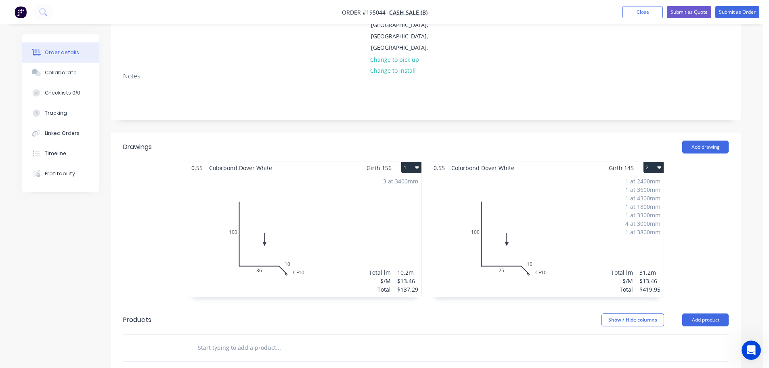
scroll to position [161, 0]
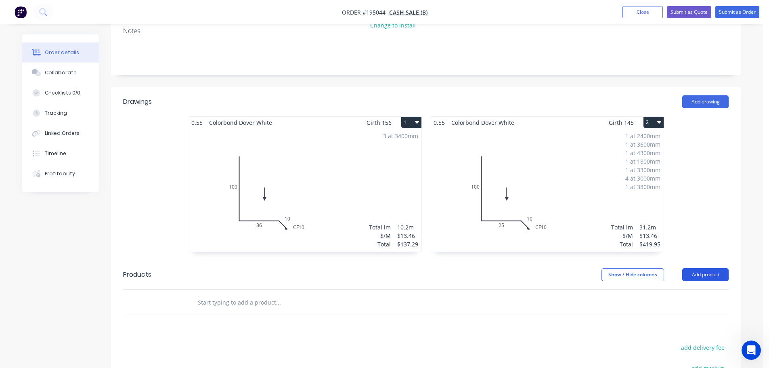
drag, startPoint x: 698, startPoint y: 266, endPoint x: 700, endPoint y: 270, distance: 5.1
click at [698, 268] on button "Add product" at bounding box center [705, 274] width 46 height 13
click at [699, 268] on button "Add product" at bounding box center [705, 274] width 46 height 13
click at [700, 268] on button "Add product" at bounding box center [705, 274] width 46 height 13
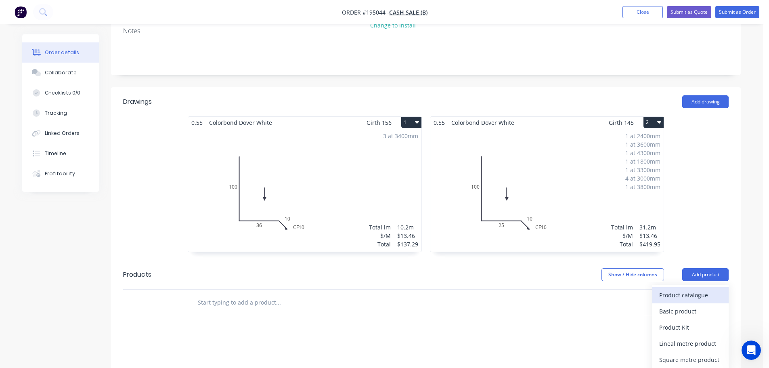
click at [690, 289] on div "Product catalogue" at bounding box center [690, 295] width 62 height 12
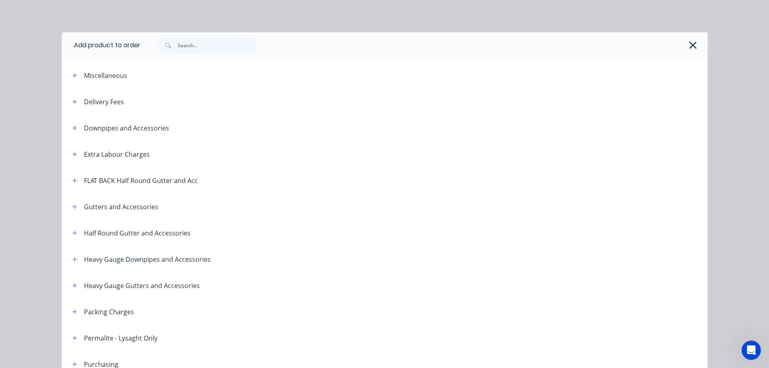
drag, startPoint x: 69, startPoint y: 98, endPoint x: 105, endPoint y: 112, distance: 39.2
click at [70, 100] on button "button" at bounding box center [75, 101] width 10 height 10
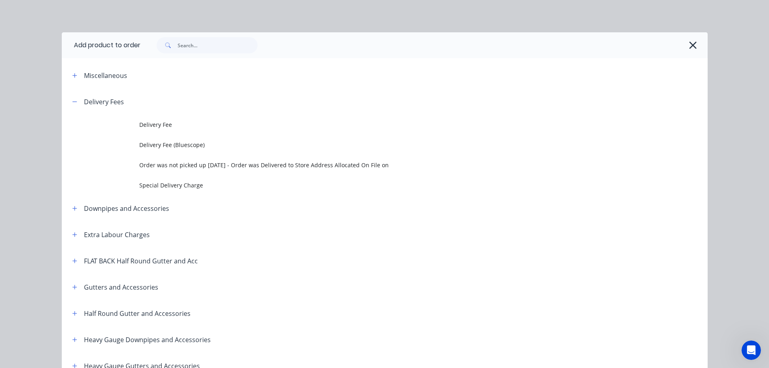
click at [127, 119] on td at bounding box center [101, 125] width 78 height 20
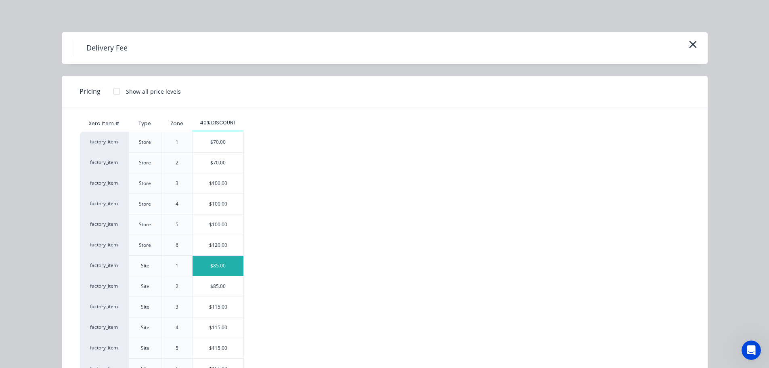
click at [197, 262] on div "$85.00" at bounding box center [218, 266] width 51 height 20
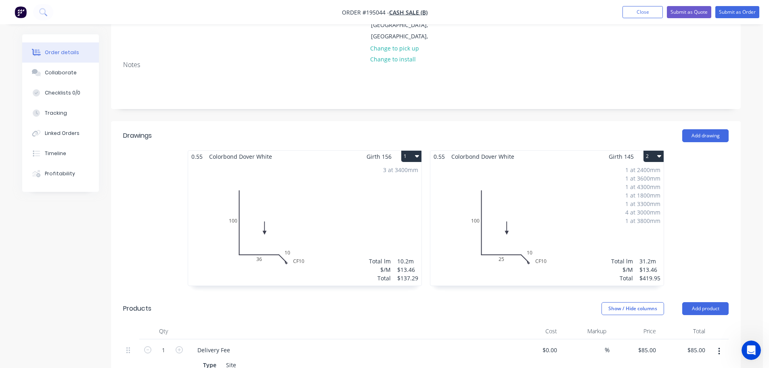
scroll to position [47, 0]
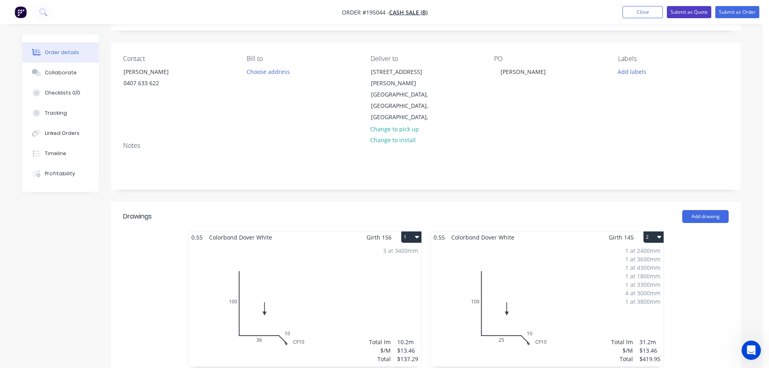
click at [695, 13] on button "Submit as Quote" at bounding box center [689, 12] width 44 height 12
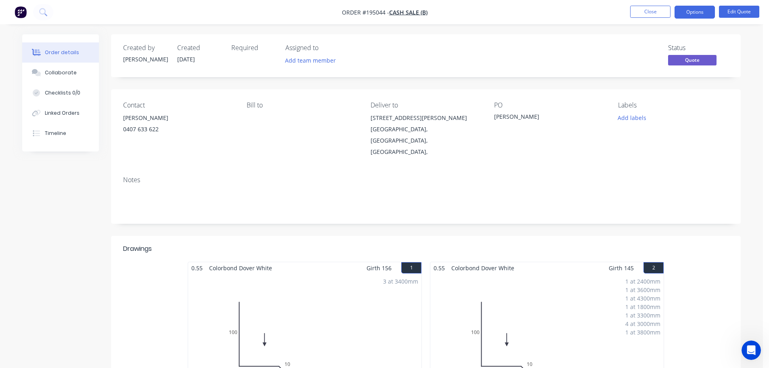
drag, startPoint x: 693, startPoint y: 6, endPoint x: 701, endPoint y: 20, distance: 15.9
click at [693, 6] on button "Options" at bounding box center [695, 12] width 40 height 13
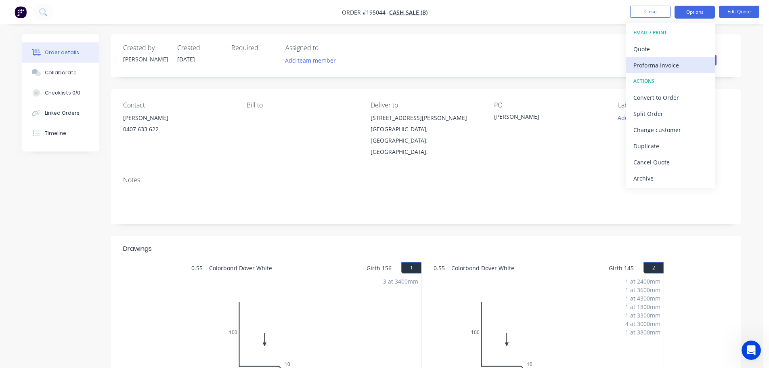
click at [674, 65] on div "Proforma Invoice" at bounding box center [670, 65] width 74 height 12
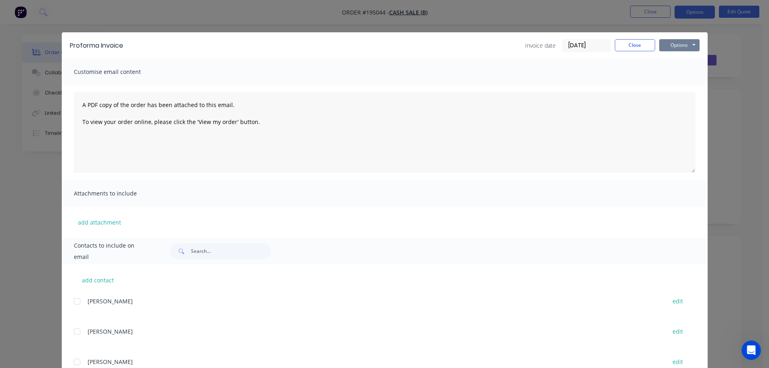
click at [680, 42] on button "Options" at bounding box center [679, 45] width 40 height 12
click at [675, 71] on button "Print" at bounding box center [685, 72] width 52 height 13
click at [629, 42] on button "Close" at bounding box center [635, 45] width 40 height 12
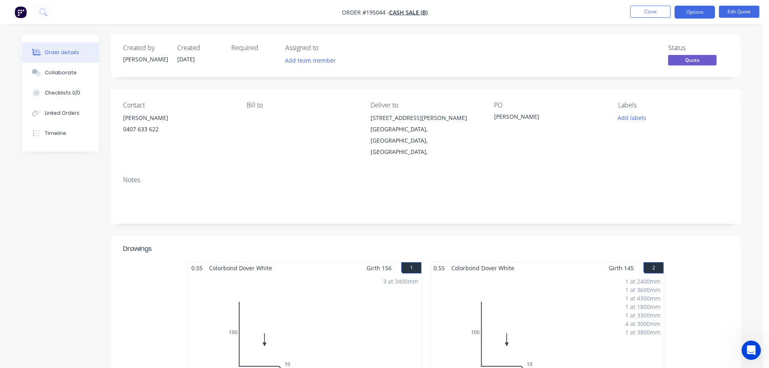
drag, startPoint x: 685, startPoint y: 11, endPoint x: 688, endPoint y: 21, distance: 10.5
click at [686, 11] on button "Options" at bounding box center [695, 12] width 40 height 13
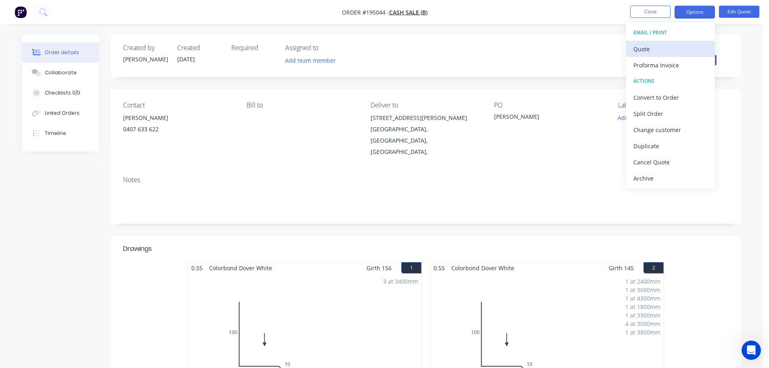
click at [663, 47] on div "Quote" at bounding box center [670, 49] width 74 height 12
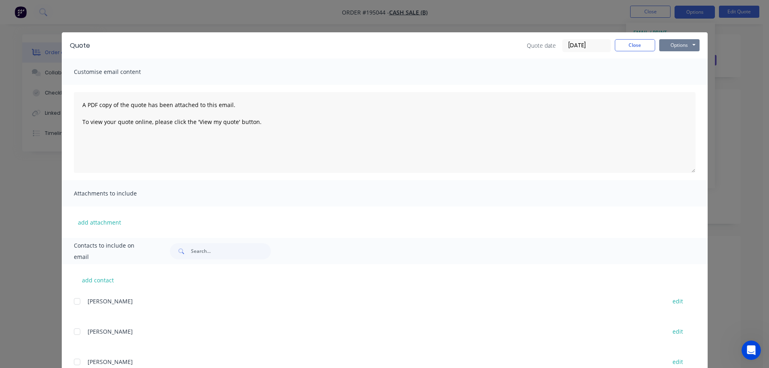
click at [673, 46] on button "Options" at bounding box center [679, 45] width 40 height 12
click at [672, 71] on button "Print" at bounding box center [685, 72] width 52 height 13
click at [630, 47] on button "Close" at bounding box center [635, 45] width 40 height 12
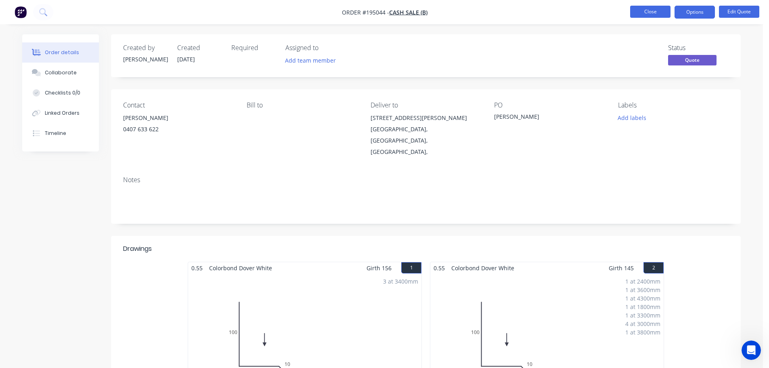
click at [648, 15] on button "Close" at bounding box center [650, 12] width 40 height 12
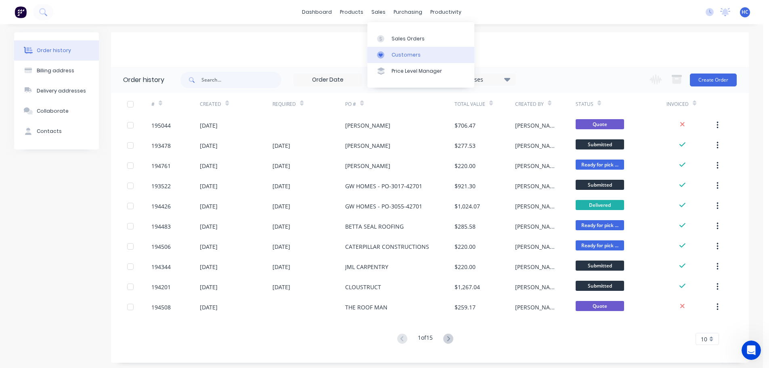
click at [396, 55] on div "Customers" at bounding box center [406, 54] width 29 height 7
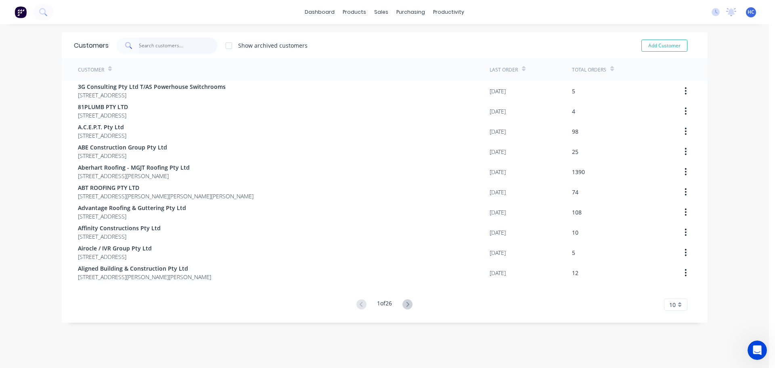
drag, startPoint x: 183, startPoint y: 47, endPoint x: 186, endPoint y: 52, distance: 6.1
click at [183, 47] on input "text" at bounding box center [178, 46] width 79 height 16
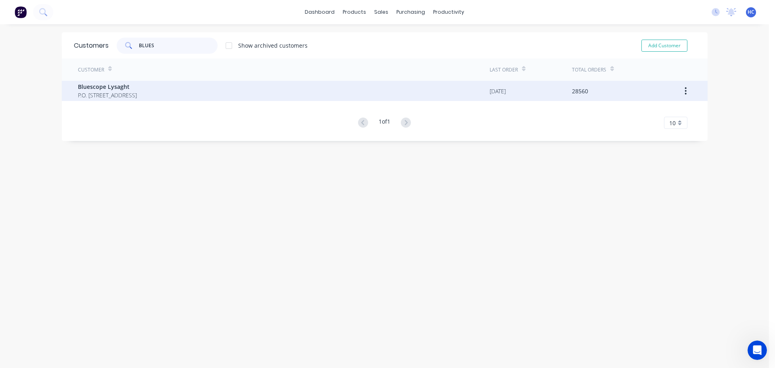
type input "BLUES"
click at [137, 84] on span "Bluescope Lysaght" at bounding box center [107, 86] width 59 height 8
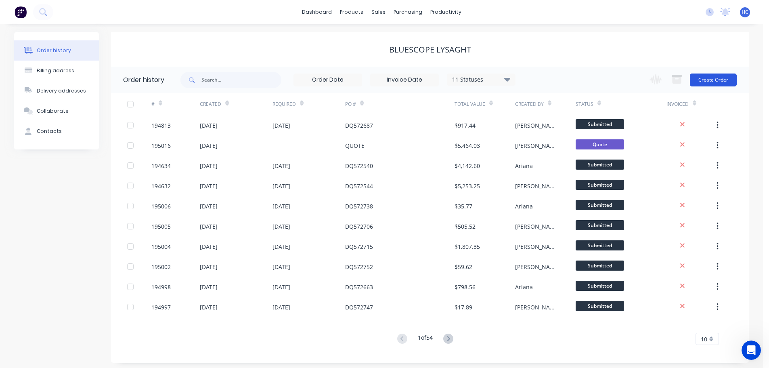
click at [714, 79] on button "Create Order" at bounding box center [713, 79] width 47 height 13
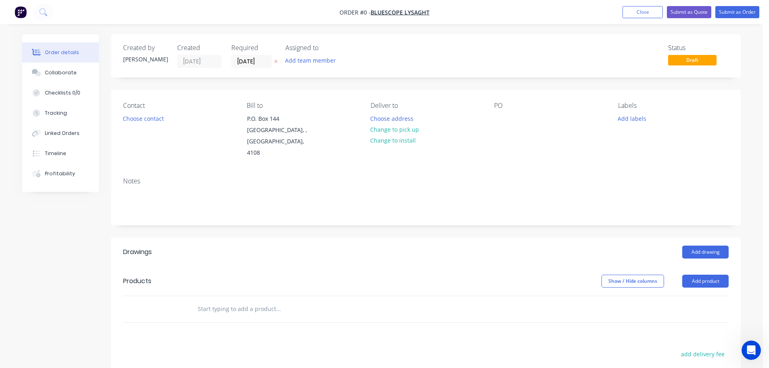
click at [276, 63] on icon "button" at bounding box center [276, 61] width 4 height 5
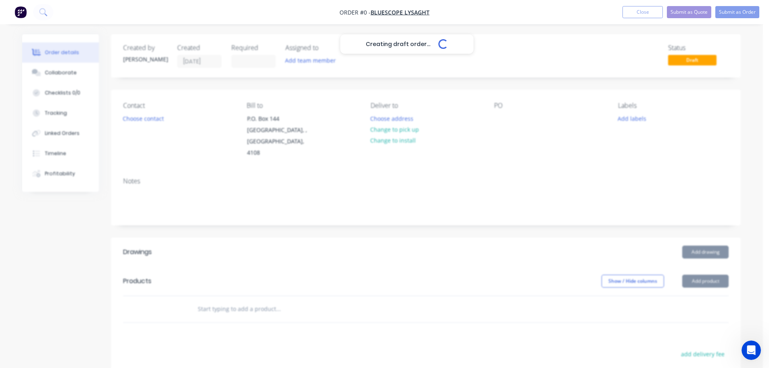
click at [494, 112] on div "Creating draft order... Loading..." at bounding box center [406, 218] width 769 height 368
click at [501, 119] on div "Creating draft order... Loading..." at bounding box center [406, 218] width 769 height 368
click at [505, 121] on div "Creating draft order... Loading..." at bounding box center [406, 218] width 769 height 368
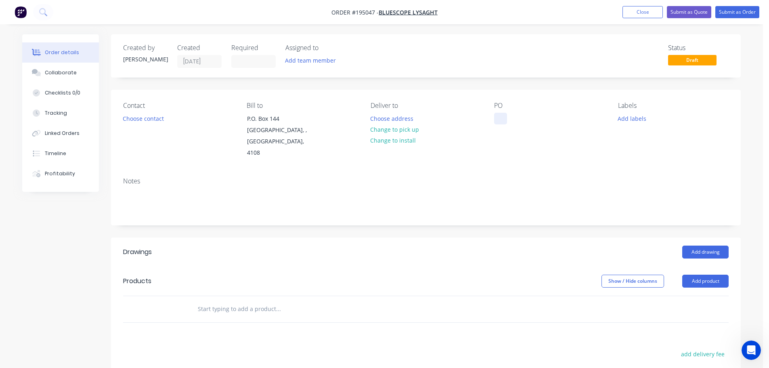
click at [497, 121] on div at bounding box center [500, 119] width 13 height 12
click at [706, 245] on button "Add drawing" at bounding box center [705, 251] width 46 height 13
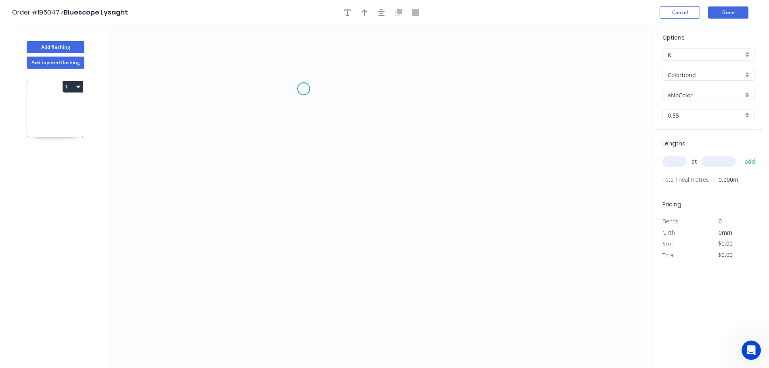
click at [300, 89] on icon "0" at bounding box center [381, 196] width 545 height 343
click at [301, 68] on icon "0" at bounding box center [381, 196] width 545 height 343
click at [271, 69] on icon "0 ?" at bounding box center [381, 196] width 545 height 343
click at [344, 278] on icon "0 ? ?" at bounding box center [381, 196] width 545 height 343
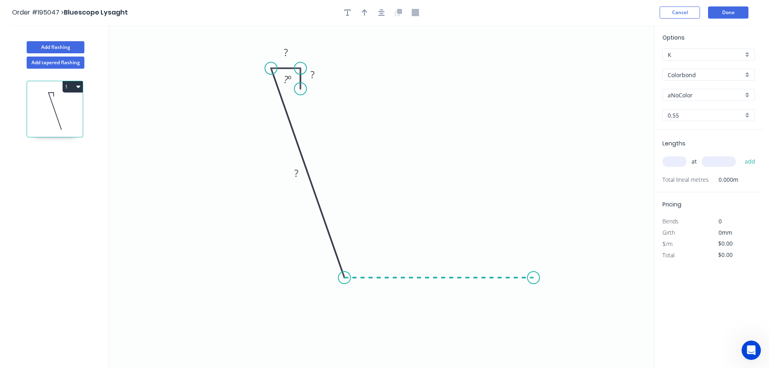
click at [534, 282] on icon "0 ? ? ? ? º" at bounding box center [381, 196] width 545 height 343
click at [538, 164] on icon "0 ? ? ? ? ? º ? º" at bounding box center [381, 196] width 545 height 343
click at [517, 181] on icon "0 ? ? ? ? ? ? º ? º" at bounding box center [381, 196] width 545 height 343
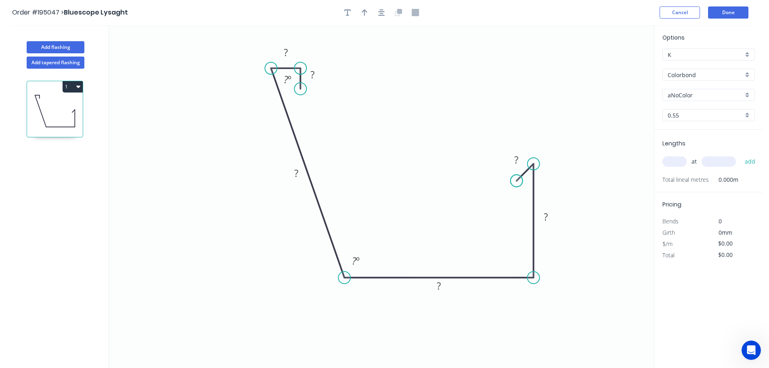
click at [517, 181] on circle at bounding box center [517, 181] width 12 height 12
click at [524, 160] on rect at bounding box center [516, 160] width 16 height 11
type input "$15.22"
click at [362, 254] on rect at bounding box center [356, 260] width 26 height 17
click at [356, 262] on tspan "?" at bounding box center [354, 260] width 4 height 13
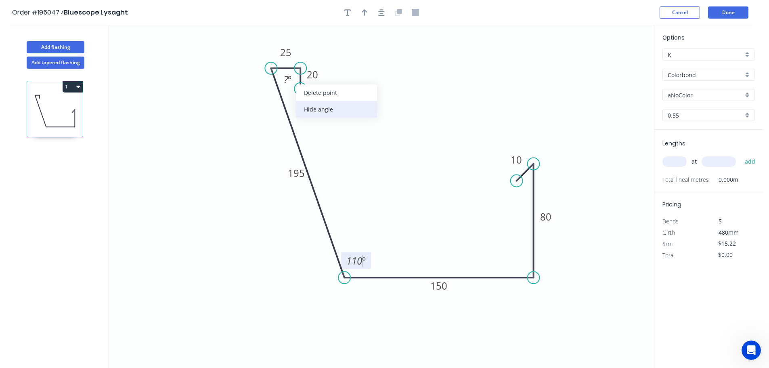
click at [306, 106] on div "Hide angle" at bounding box center [336, 109] width 81 height 17
click at [360, 10] on button "button" at bounding box center [364, 12] width 12 height 12
drag, startPoint x: 614, startPoint y: 65, endPoint x: 237, endPoint y: 132, distance: 382.1
click at [237, 132] on icon at bounding box center [225, 134] width 26 height 7
click at [679, 99] on input "aNoColor" at bounding box center [705, 95] width 75 height 8
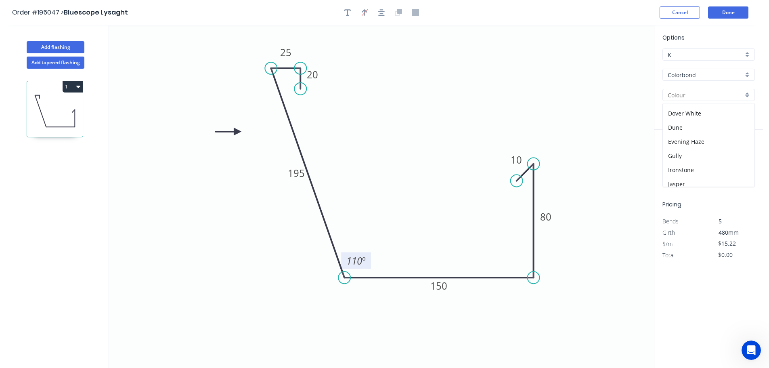
scroll to position [161, 0]
click at [678, 163] on div "Night Sky" at bounding box center [709, 161] width 92 height 14
type input "Night Sky"
click at [675, 162] on input "text" at bounding box center [674, 161] width 24 height 10
type input "1"
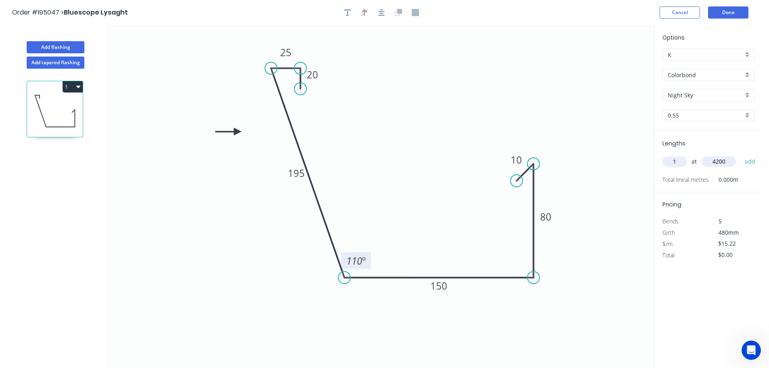
type input "4200"
click at [741, 155] on button "add" at bounding box center [750, 162] width 19 height 14
type input "$63.92"
type input "1"
type input "4300"
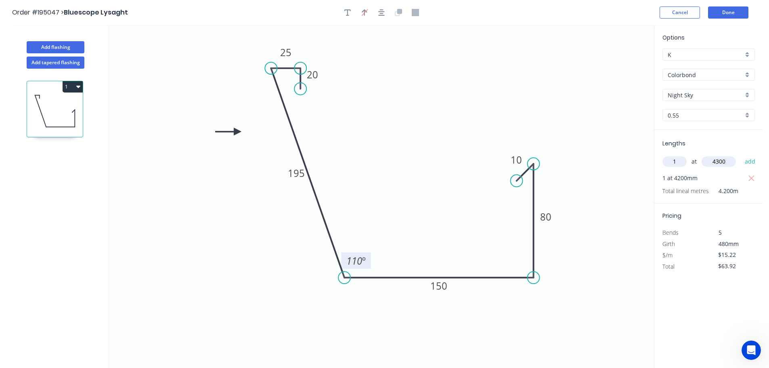
click at [741, 155] on button "add" at bounding box center [750, 162] width 19 height 14
type input "$129.37"
click at [720, 16] on button "Done" at bounding box center [728, 12] width 40 height 12
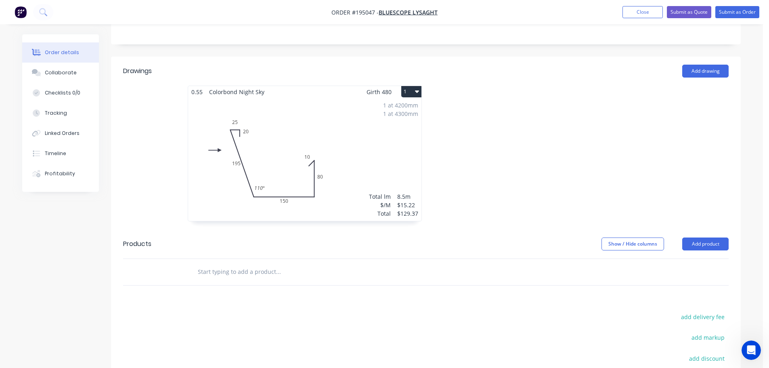
scroll to position [161, 0]
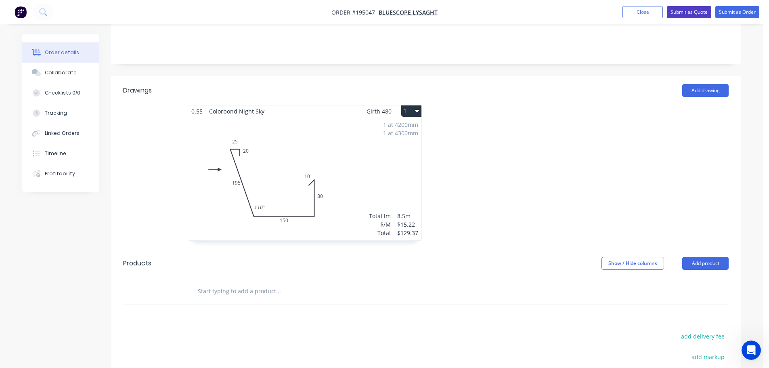
drag, startPoint x: 695, startPoint y: 10, endPoint x: 694, endPoint y: 23, distance: 12.2
click at [695, 10] on button "Submit as Quote" at bounding box center [689, 12] width 44 height 12
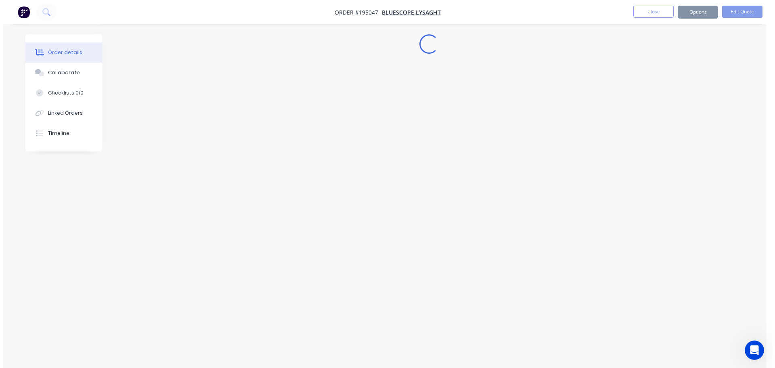
scroll to position [0, 0]
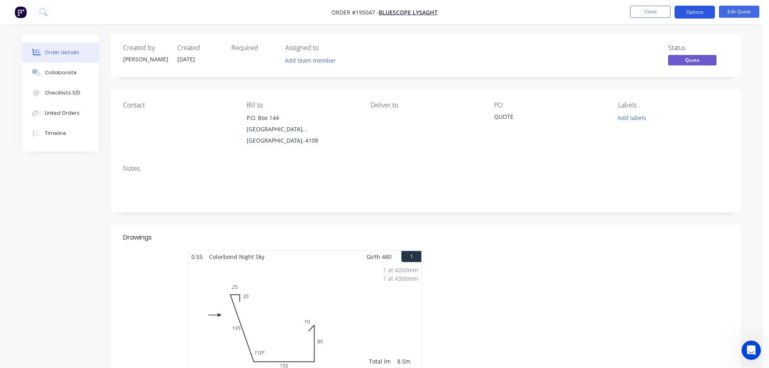
click at [695, 16] on button "Options" at bounding box center [695, 12] width 40 height 13
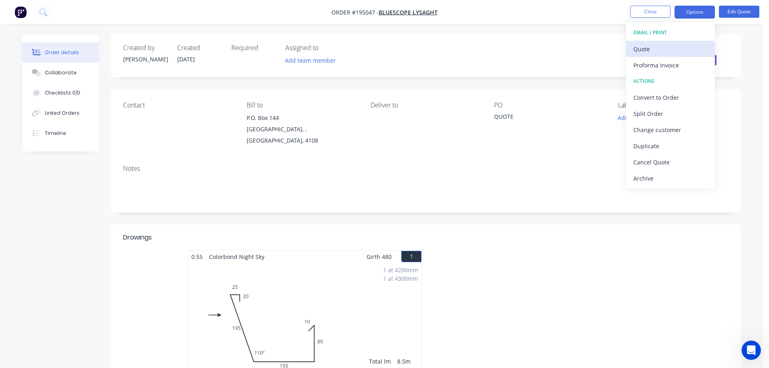
click at [665, 49] on div "Quote" at bounding box center [670, 49] width 74 height 12
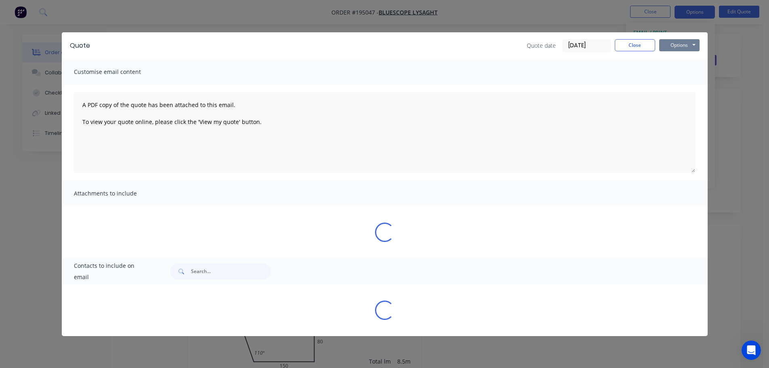
click at [681, 44] on button "Options" at bounding box center [679, 45] width 40 height 12
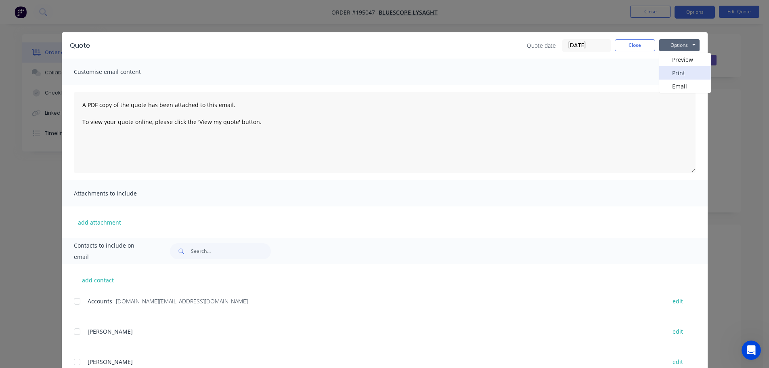
click at [679, 71] on button "Print" at bounding box center [685, 72] width 52 height 13
click at [647, 45] on button "Close" at bounding box center [635, 45] width 40 height 12
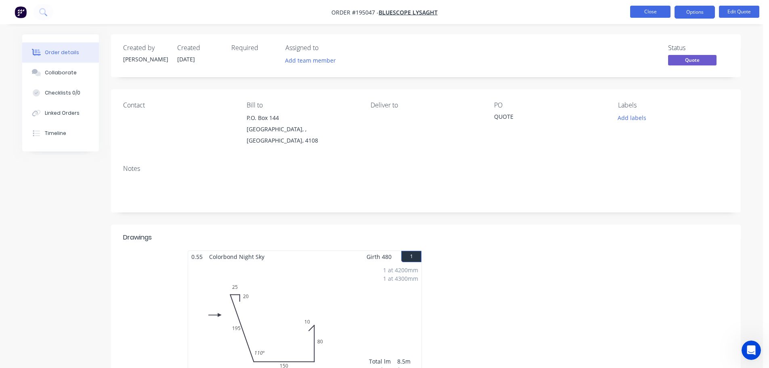
click at [647, 12] on button "Close" at bounding box center [650, 12] width 40 height 12
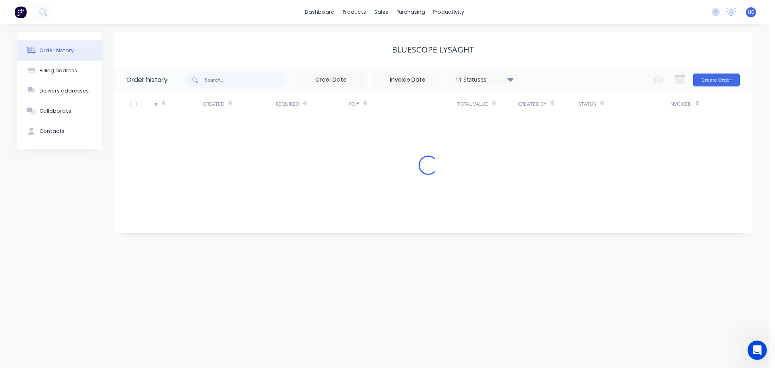
click at [75, 52] on div "Delivery Scheduling" at bounding box center [49, 48] width 50 height 7
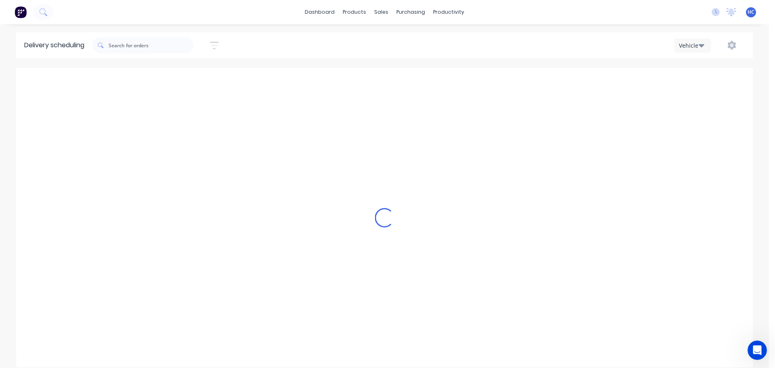
type input "[DATE] - [DATE]"
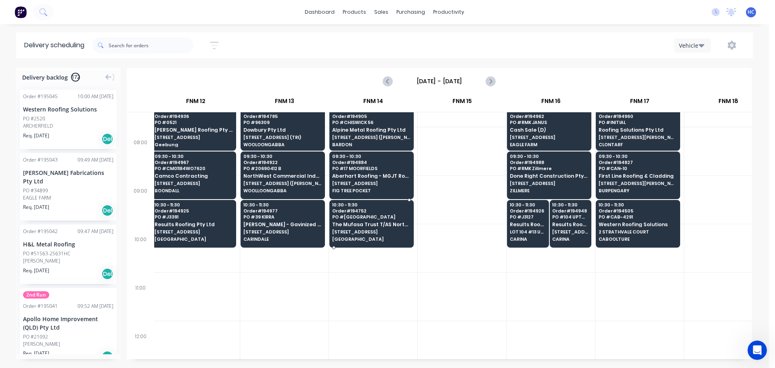
scroll to position [161, 803]
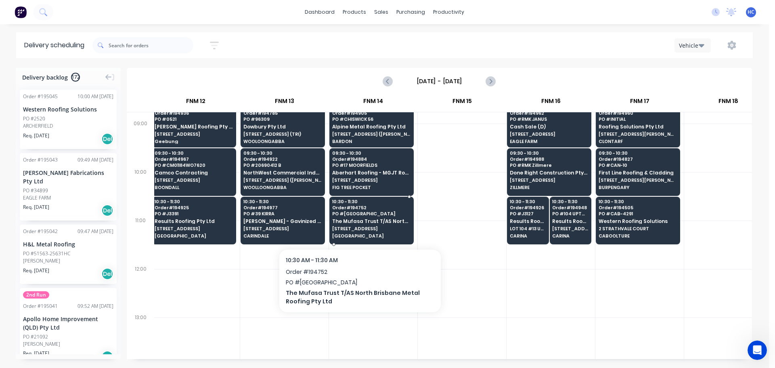
click at [360, 224] on div "10:30 - 11:30 Order # 194752 PO # 652 UPPER BROOKFIELD The Mufasa Trust T/AS No…" at bounding box center [372, 219] width 84 height 45
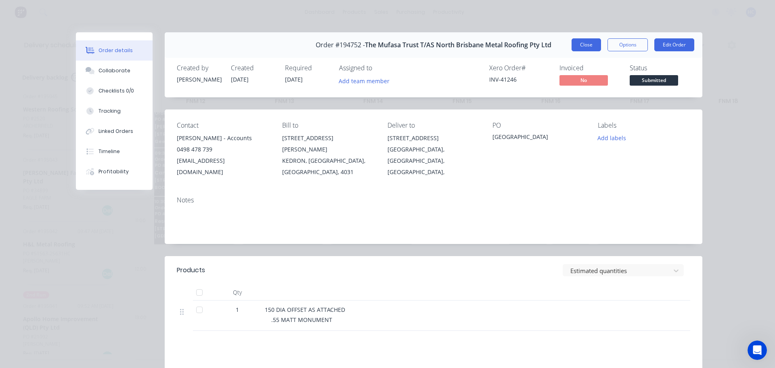
click at [585, 40] on button "Close" at bounding box center [586, 44] width 29 height 13
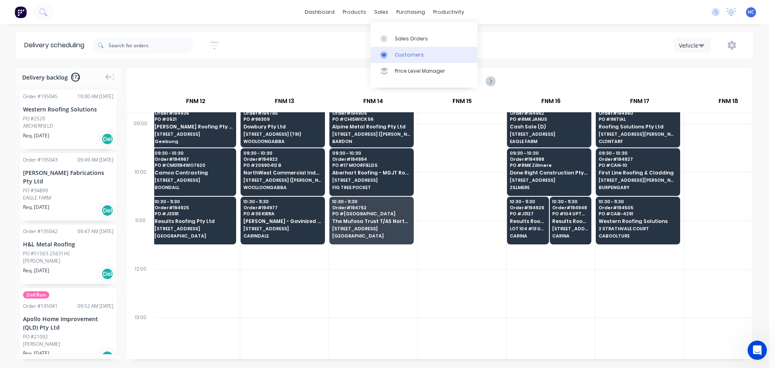
click at [419, 58] on div "Customers" at bounding box center [409, 54] width 29 height 7
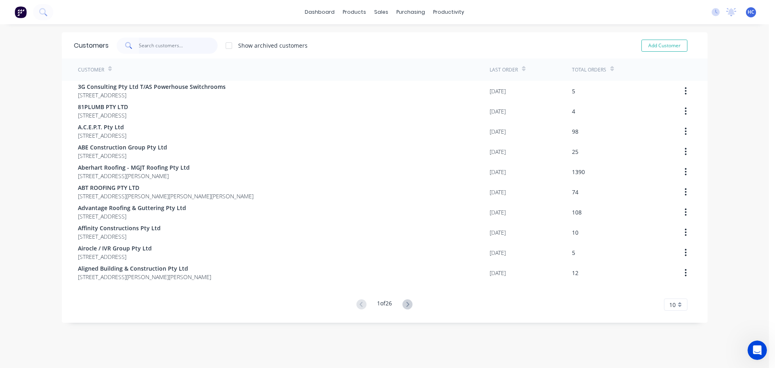
drag, startPoint x: 151, startPoint y: 43, endPoint x: 154, endPoint y: 38, distance: 6.0
click at [154, 38] on input "text" at bounding box center [178, 46] width 79 height 16
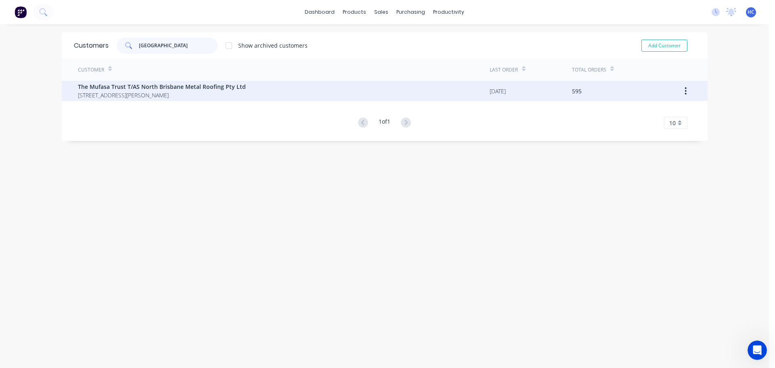
type input "NORTH BRISBANE"
click at [134, 86] on span "The Mufasa Trust T/AS North Brisbane Metal Roofing Pty Ltd" at bounding box center [162, 86] width 168 height 8
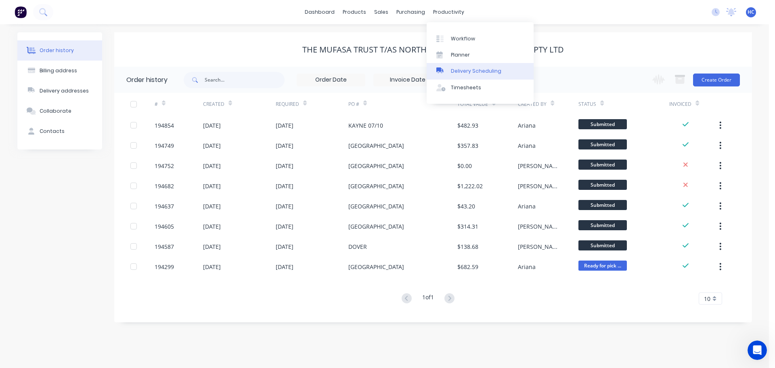
click at [482, 69] on div "Delivery Scheduling" at bounding box center [476, 70] width 50 height 7
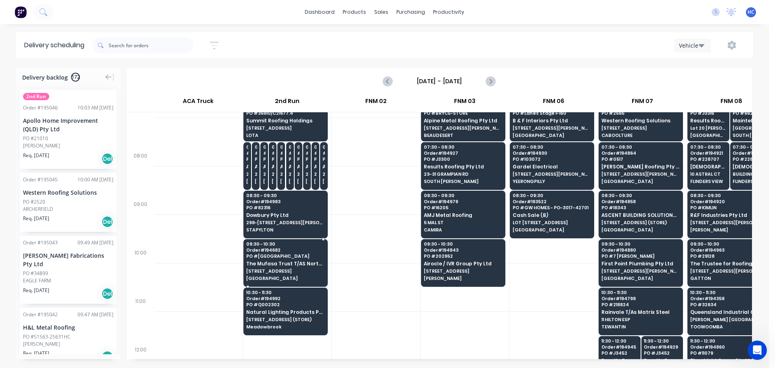
scroll to position [81, 0]
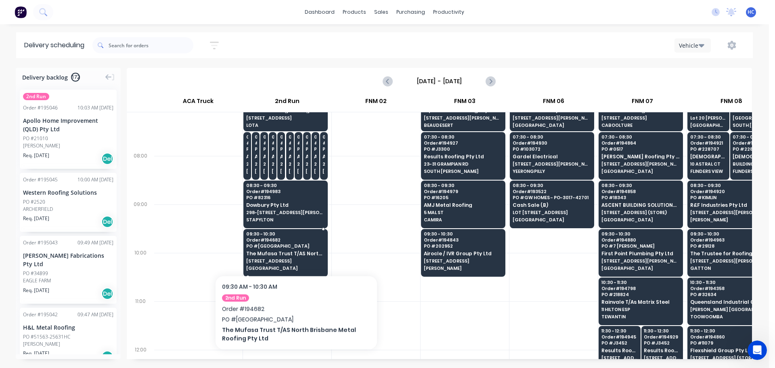
click at [294, 262] on span "[STREET_ADDRESS]" at bounding box center [285, 260] width 78 height 5
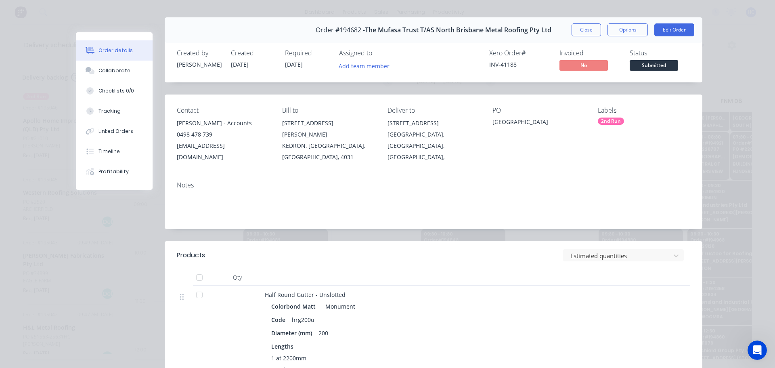
scroll to position [0, 0]
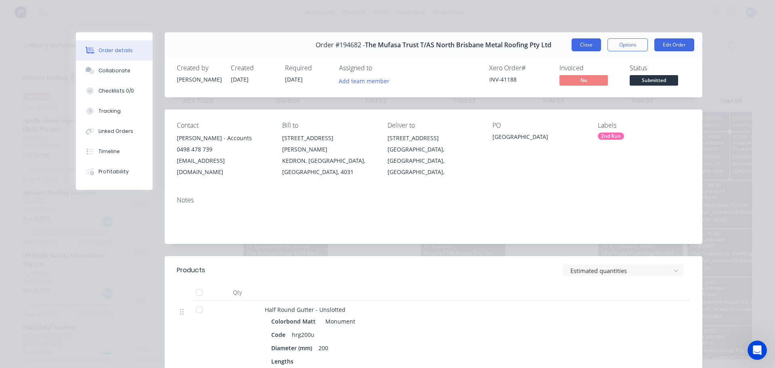
click at [576, 47] on button "Close" at bounding box center [586, 44] width 29 height 13
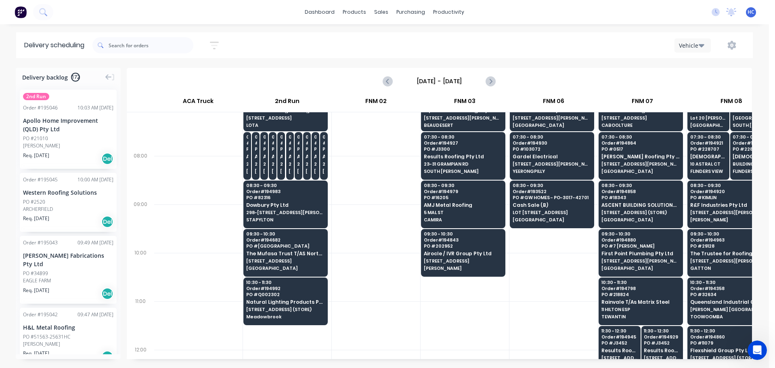
drag, startPoint x: 424, startPoint y: 308, endPoint x: 473, endPoint y: 302, distance: 49.2
click at [424, 308] on div at bounding box center [465, 325] width 88 height 48
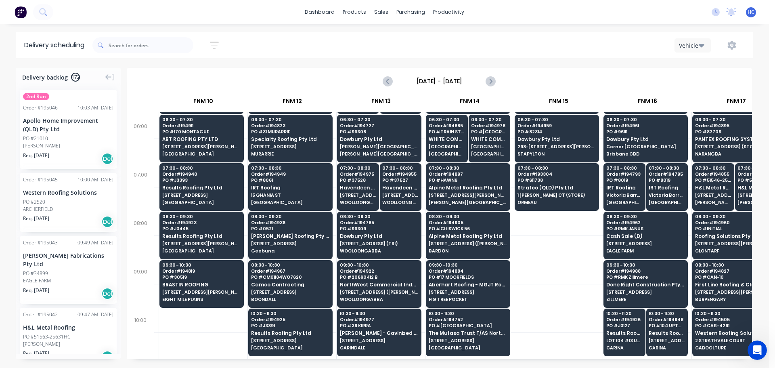
scroll to position [81, 706]
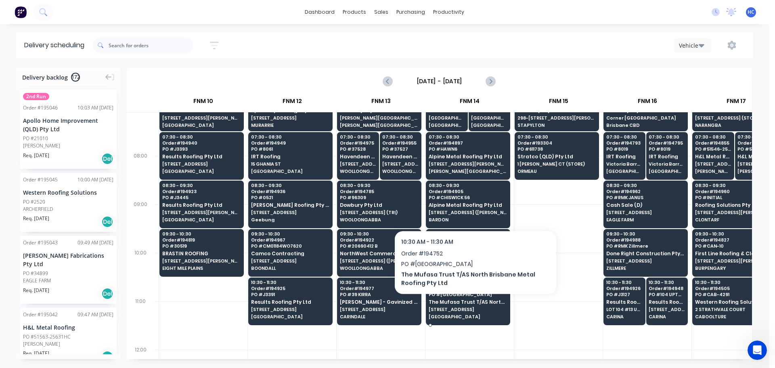
click at [475, 306] on div "10:30 - 11:30 Order # 194752 PO # 652 UPPER BROOKFIELD The Mufasa Trust T/AS No…" at bounding box center [468, 299] width 84 height 45
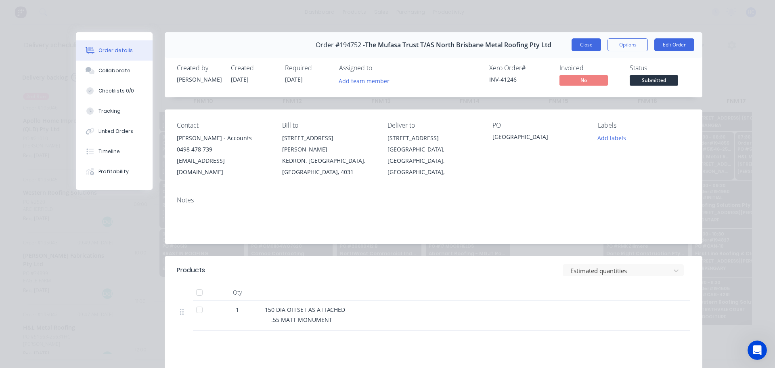
click at [594, 46] on button "Close" at bounding box center [586, 44] width 29 height 13
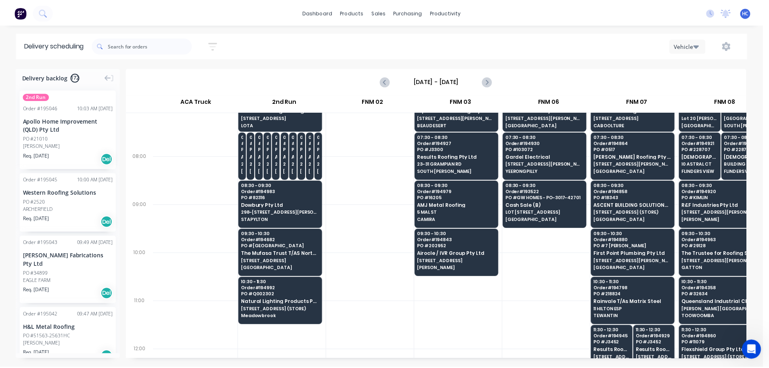
scroll to position [81, 1]
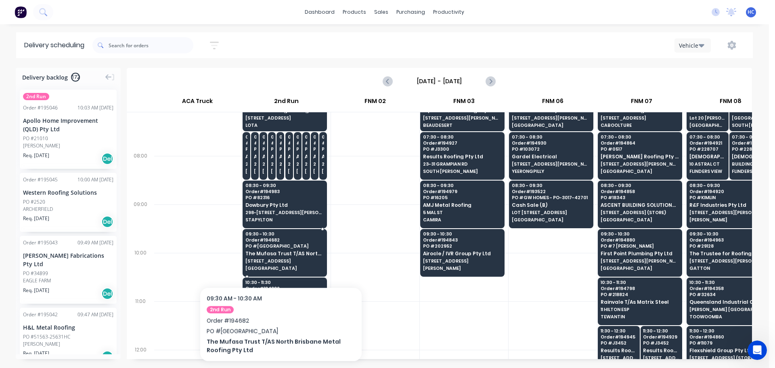
click at [281, 259] on span "[STREET_ADDRESS]" at bounding box center [284, 260] width 78 height 5
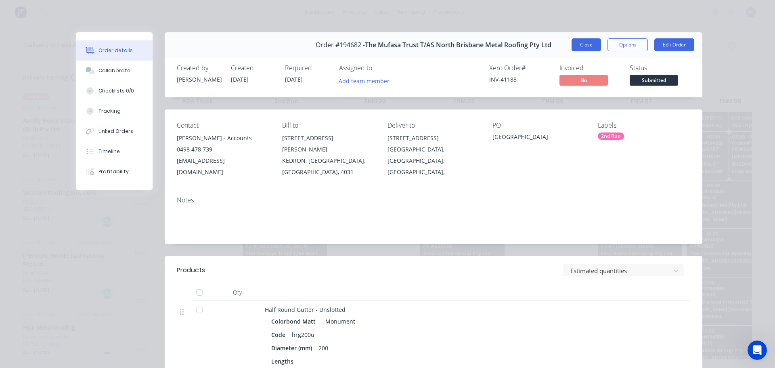
click at [582, 44] on button "Close" at bounding box center [586, 44] width 29 height 13
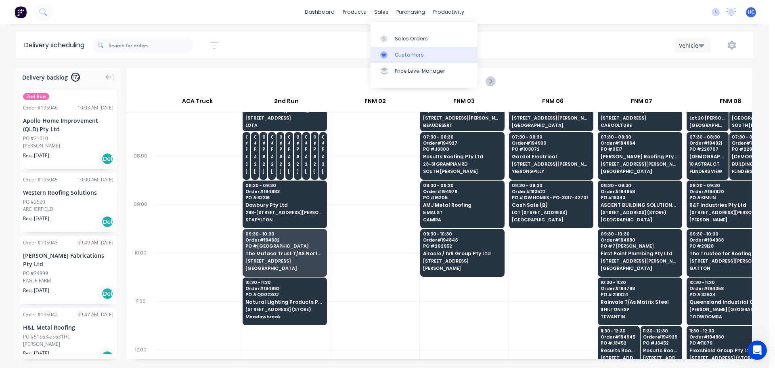
click at [413, 52] on div "Customers" at bounding box center [409, 54] width 29 height 7
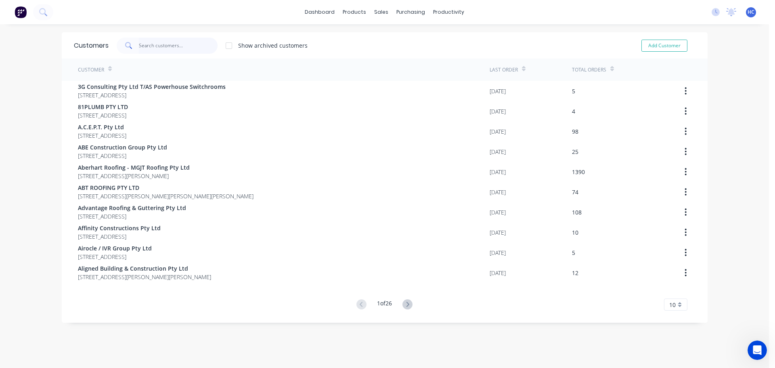
click at [193, 49] on input "text" at bounding box center [178, 46] width 79 height 16
click at [160, 44] on input "text" at bounding box center [178, 46] width 79 height 16
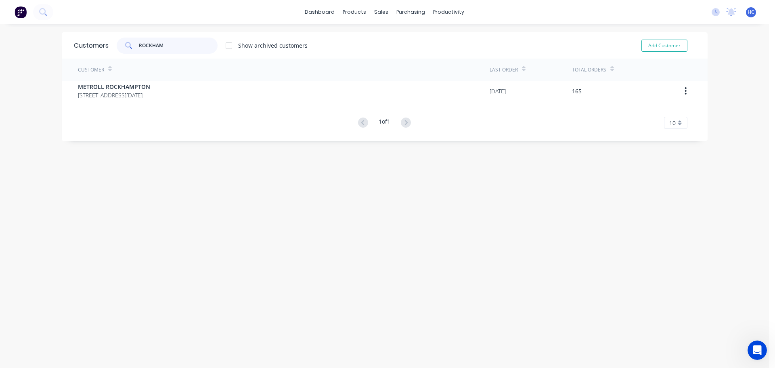
type input "ROCKHAM"
click at [152, 76] on div "Customer" at bounding box center [284, 70] width 412 height 22
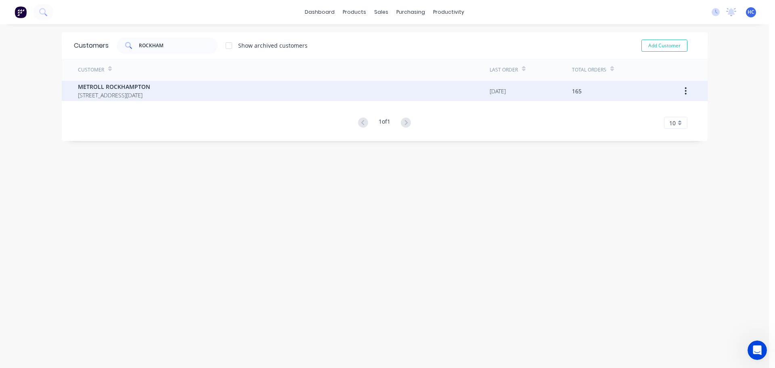
click at [142, 94] on span "[STREET_ADDRESS][DATE]" at bounding box center [114, 95] width 72 height 8
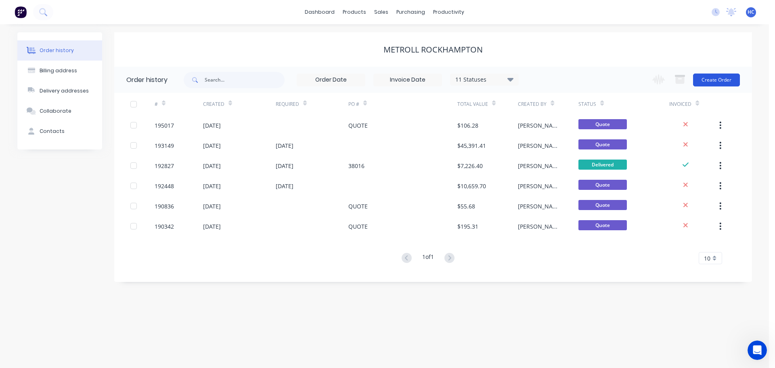
click at [711, 83] on button "Create Order" at bounding box center [716, 79] width 47 height 13
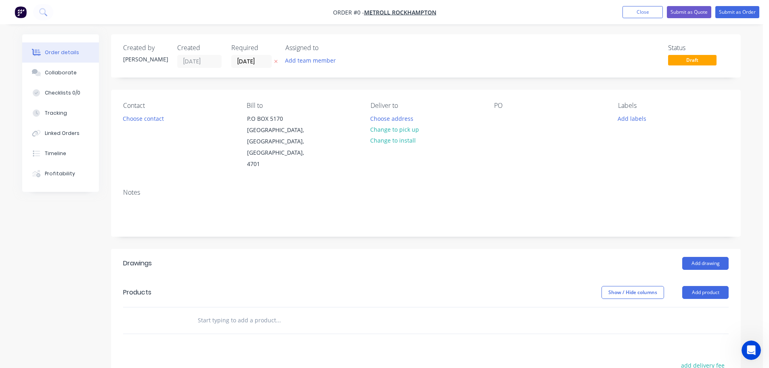
click at [274, 63] on icon "button" at bounding box center [276, 61] width 4 height 5
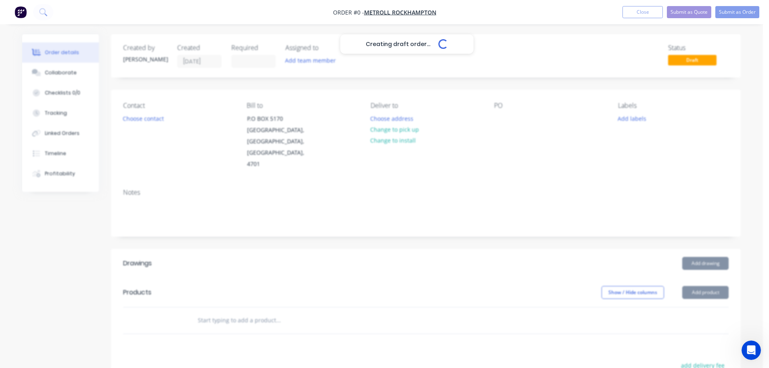
drag, startPoint x: 484, startPoint y: 114, endPoint x: 497, endPoint y: 123, distance: 15.5
click at [485, 114] on div "Creating draft order... Loading..." at bounding box center [406, 218] width 769 height 368
drag, startPoint x: 507, startPoint y: 117, endPoint x: 503, endPoint y: 123, distance: 7.2
click at [505, 118] on div at bounding box center [500, 119] width 13 height 12
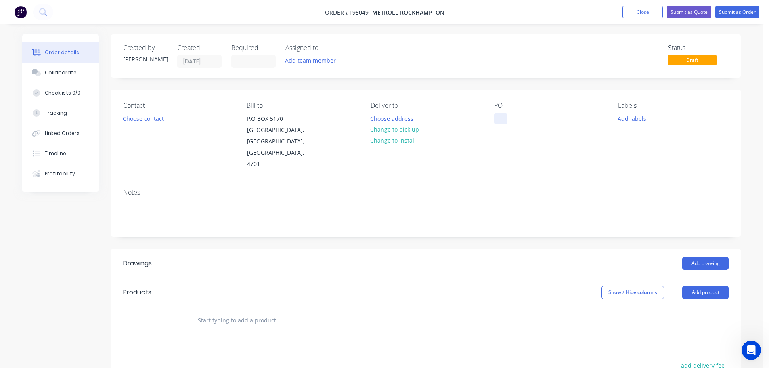
click at [502, 122] on div at bounding box center [500, 119] width 13 height 12
click at [457, 249] on header "Drawings Add drawing" at bounding box center [426, 263] width 630 height 29
click at [702, 286] on button "Add product" at bounding box center [705, 292] width 46 height 13
click at [690, 307] on div "Product catalogue" at bounding box center [690, 313] width 62 height 12
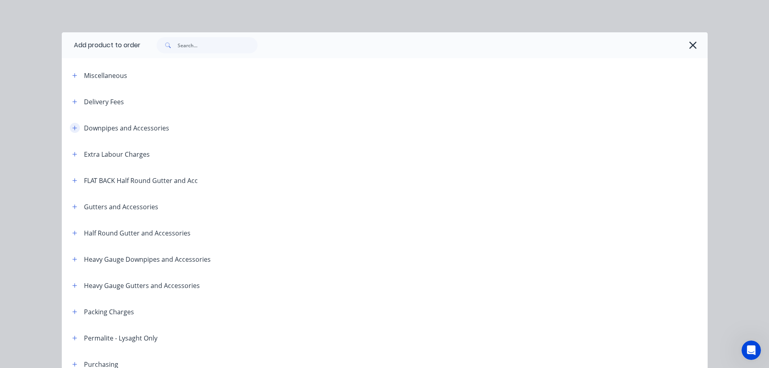
click at [70, 126] on button "button" at bounding box center [75, 128] width 10 height 10
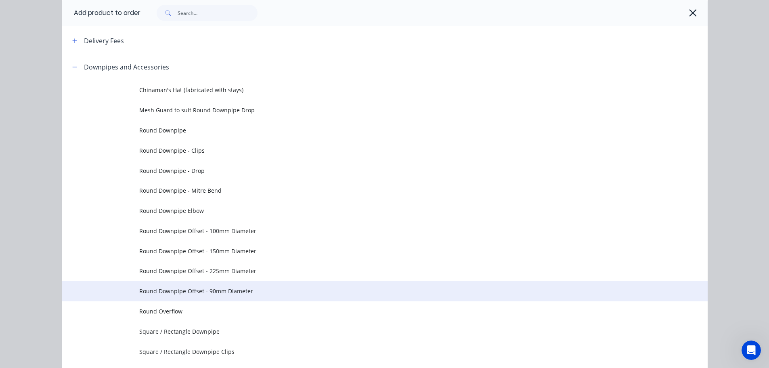
scroll to position [81, 0]
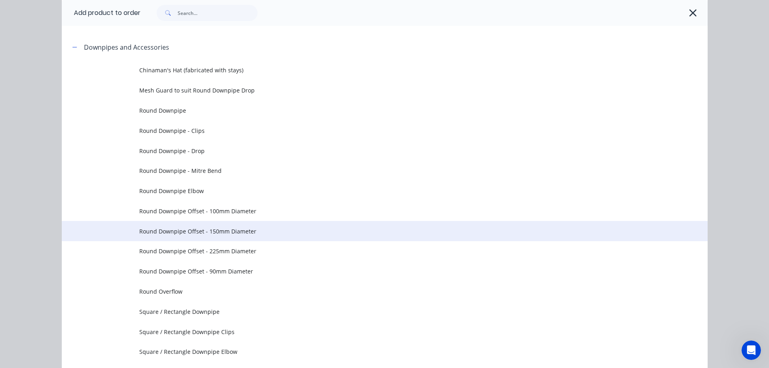
click at [266, 237] on td "Round Downpipe Offset - 150mm Diameter" at bounding box center [423, 231] width 568 height 20
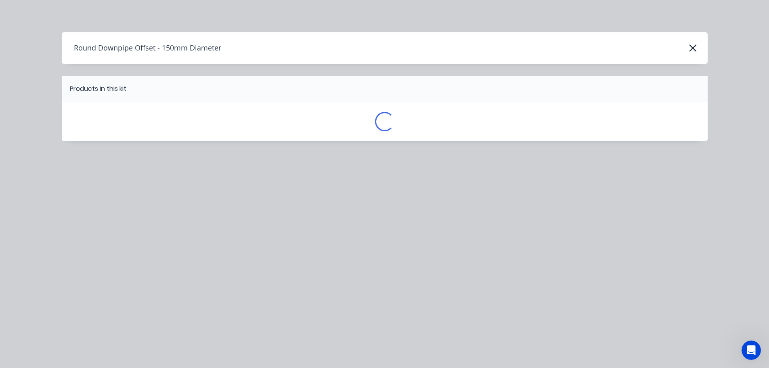
scroll to position [0, 0]
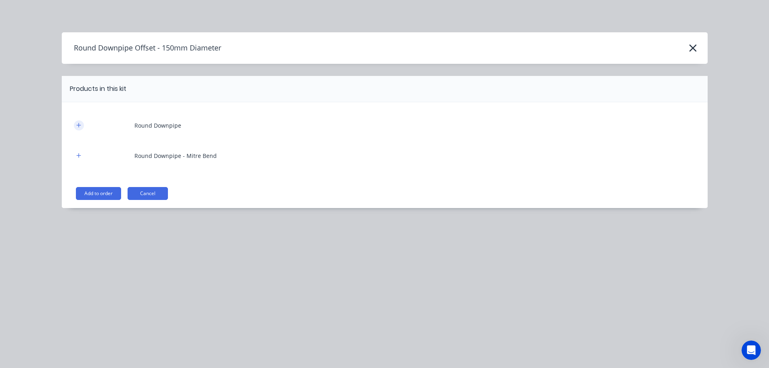
click at [80, 126] on icon "button" at bounding box center [78, 125] width 5 height 6
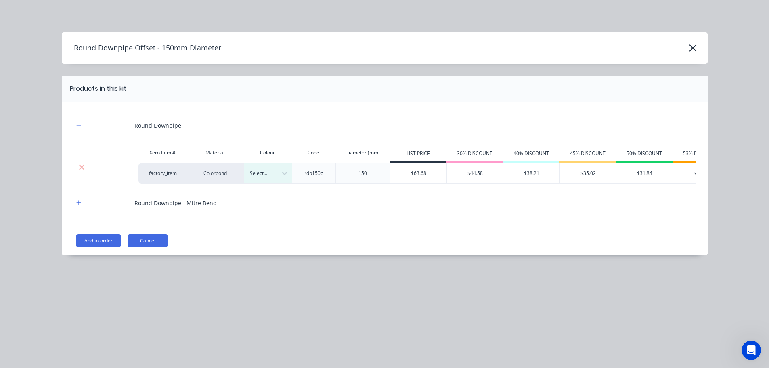
click at [694, 55] on div "Round Downpipe Offset - 150mm Diameter" at bounding box center [385, 47] width 646 height 15
click at [699, 50] on button "button" at bounding box center [693, 48] width 13 height 13
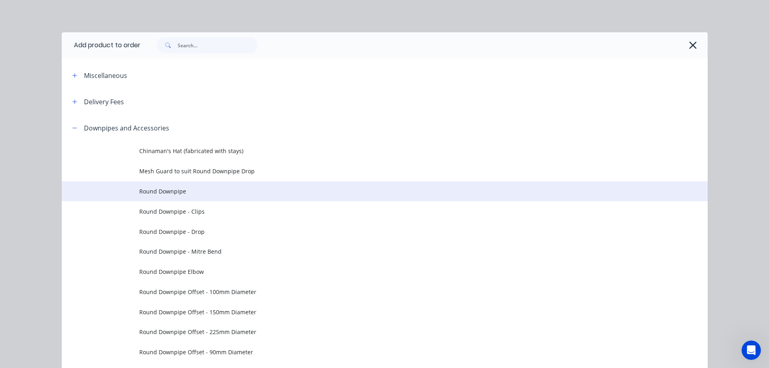
scroll to position [115, 0]
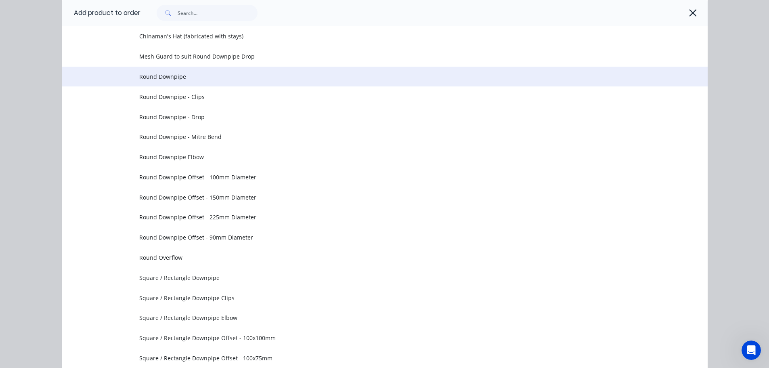
click at [198, 77] on span "Round Downpipe" at bounding box center [366, 76] width 455 height 8
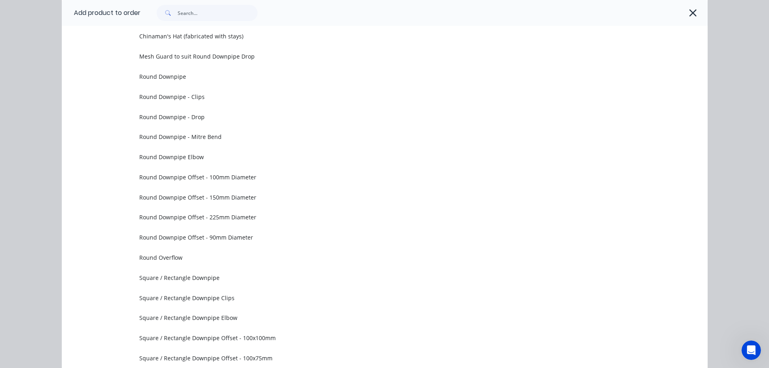
scroll to position [0, 0]
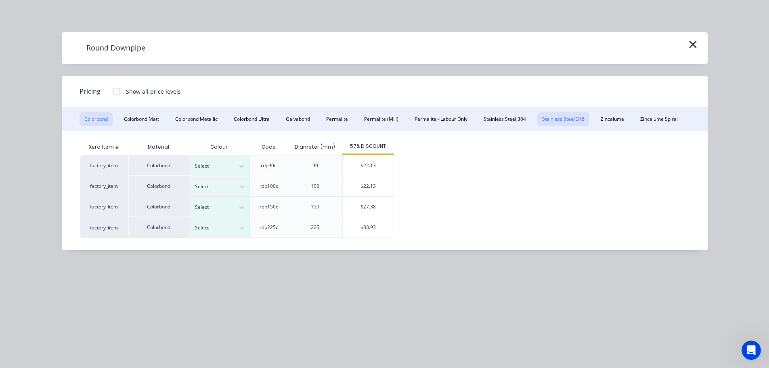
click at [560, 119] on button "Stainless Steel 316" at bounding box center [563, 119] width 52 height 14
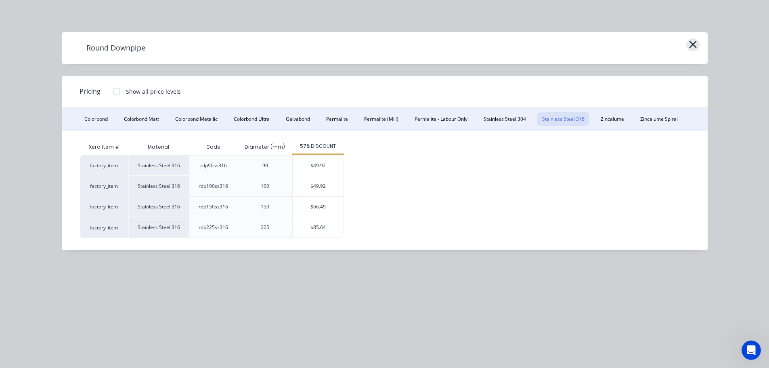
click at [697, 45] on icon "button" at bounding box center [693, 44] width 8 height 11
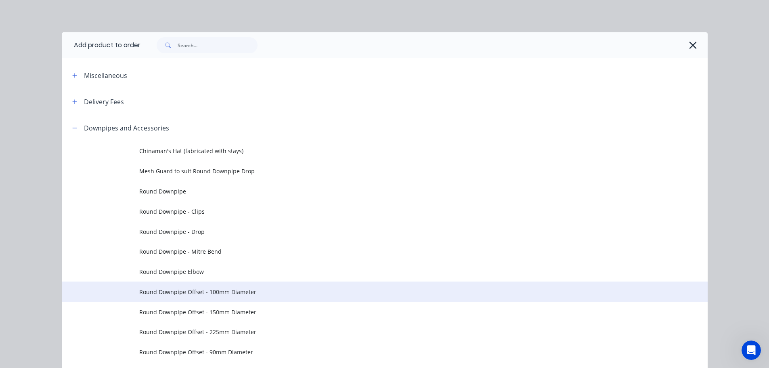
scroll to position [115, 0]
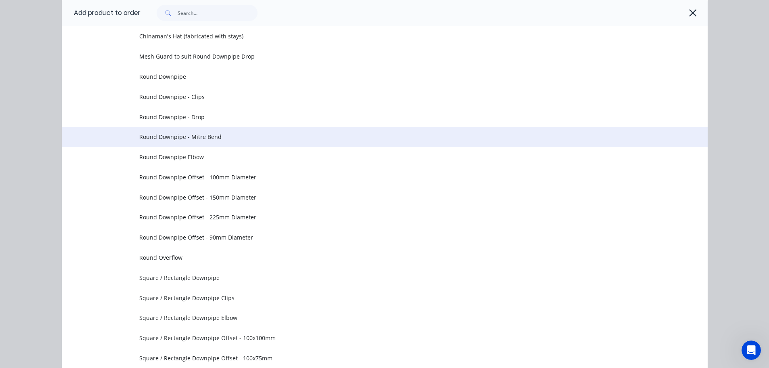
click at [221, 135] on span "Round Downpipe - Mitre Bend" at bounding box center [366, 136] width 455 height 8
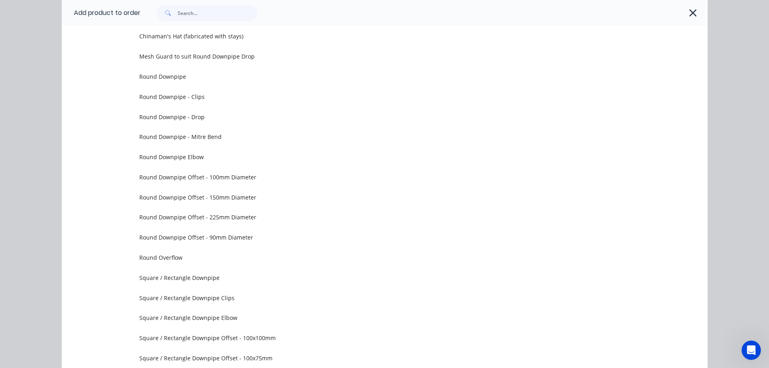
scroll to position [0, 0]
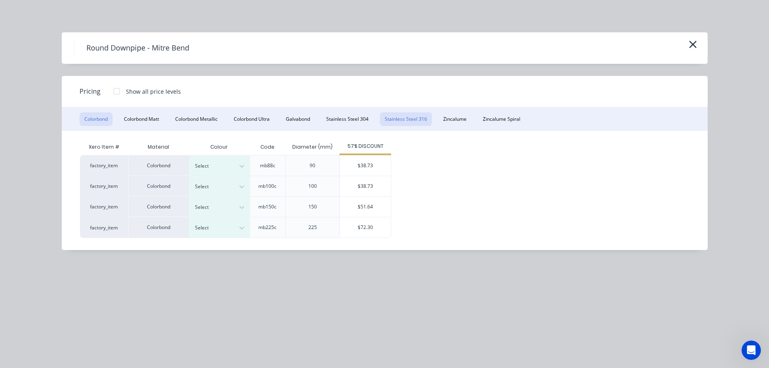
click at [413, 118] on button "Stainless Steel 316" at bounding box center [406, 119] width 52 height 14
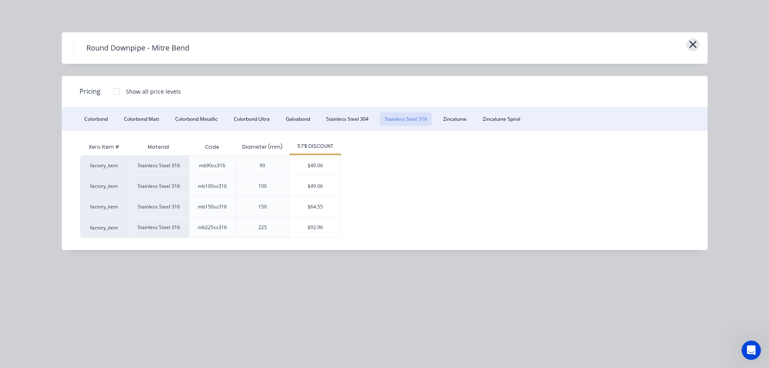
click at [693, 43] on icon "button" at bounding box center [693, 44] width 8 height 11
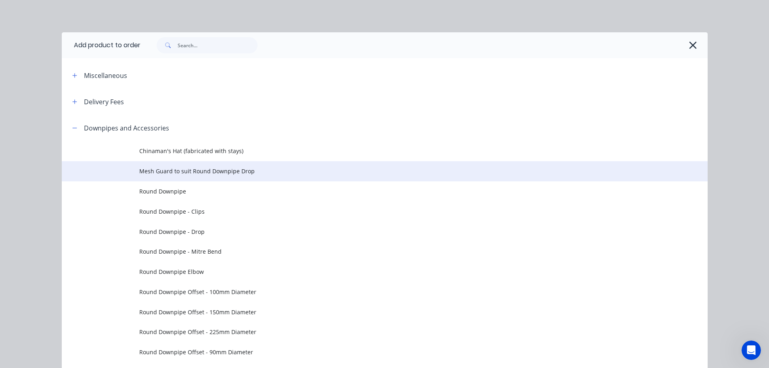
scroll to position [115, 0]
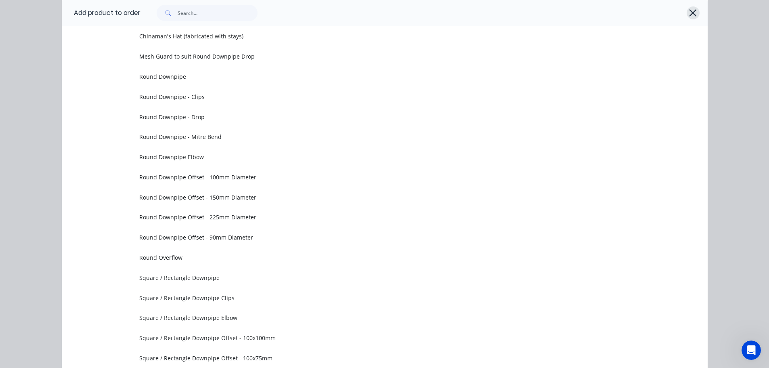
click at [694, 15] on button "button" at bounding box center [693, 12] width 13 height 13
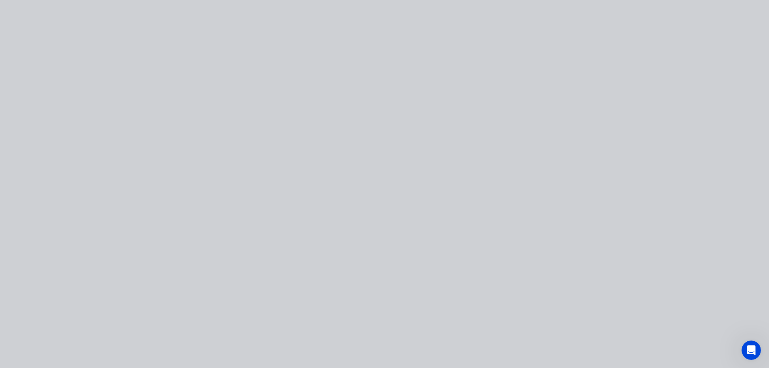
scroll to position [0, 0]
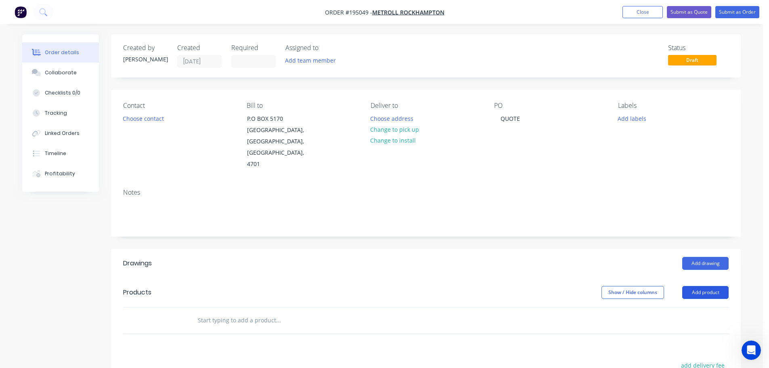
drag, startPoint x: 704, startPoint y: 263, endPoint x: 704, endPoint y: 270, distance: 6.5
click at [704, 286] on button "Add product" at bounding box center [705, 292] width 46 height 13
click at [677, 323] on div "Basic product" at bounding box center [690, 329] width 62 height 12
click at [220, 323] on div at bounding box center [349, 341] width 323 height 37
click at [229, 328] on div at bounding box center [224, 334] width 67 height 12
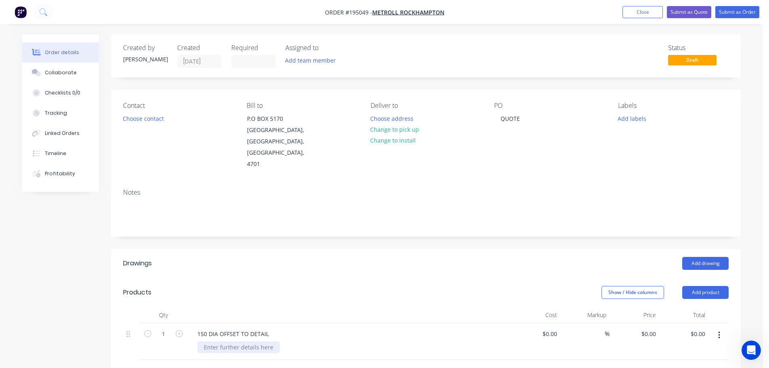
click at [226, 341] on div at bounding box center [238, 347] width 82 height 12
click at [284, 286] on div "Show / Hide columns Add product" at bounding box center [490, 292] width 477 height 13
click at [354, 286] on div "Show / Hide columns Add product" at bounding box center [490, 292] width 477 height 13
click at [177, 330] on icon "button" at bounding box center [179, 333] width 7 height 7
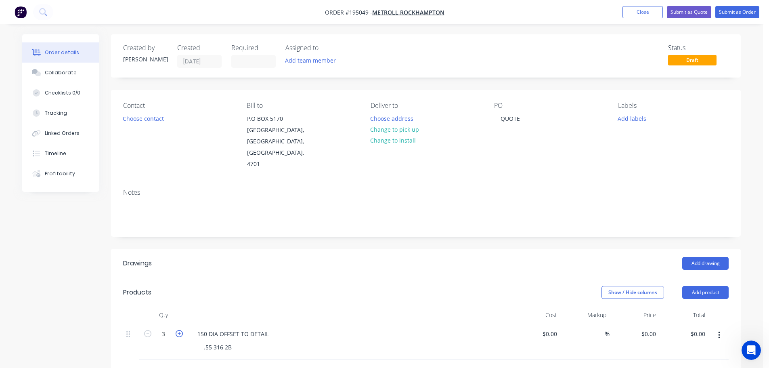
click at [177, 330] on icon "button" at bounding box center [179, 333] width 7 height 7
type input "4"
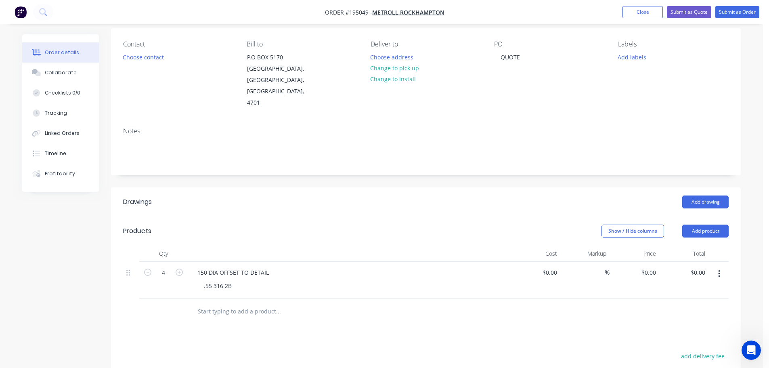
scroll to position [81, 0]
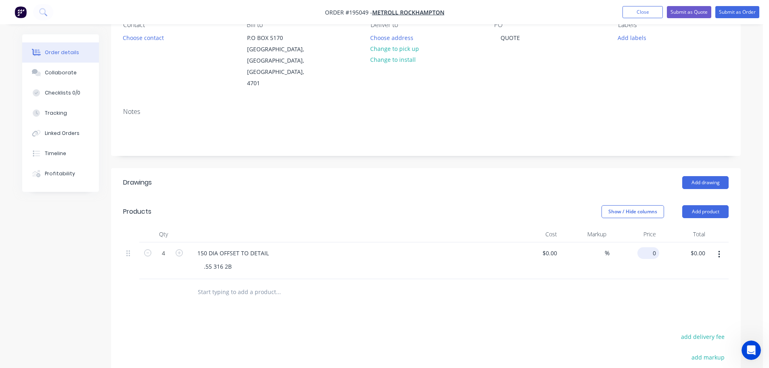
click at [656, 247] on input "0" at bounding box center [650, 253] width 19 height 12
type input "$468.11"
type input "$1,872.44"
drag, startPoint x: 451, startPoint y: 298, endPoint x: 522, endPoint y: 250, distance: 85.2
click at [455, 297] on div "Drawings Add drawing Products Show / Hide columns Add product Qty Cost Markup P…" at bounding box center [426, 333] width 630 height 331
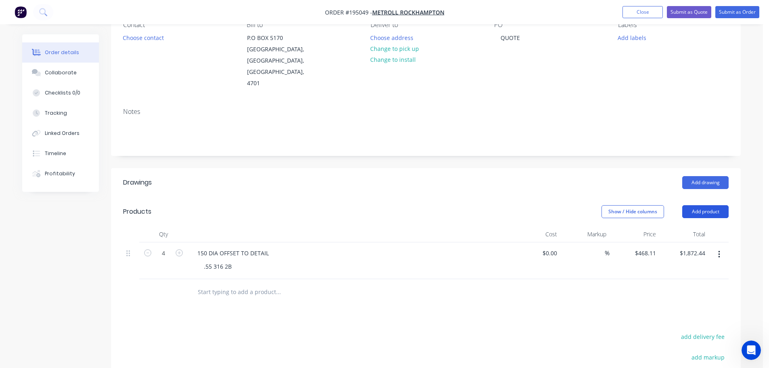
click at [716, 205] on button "Add product" at bounding box center [705, 211] width 46 height 13
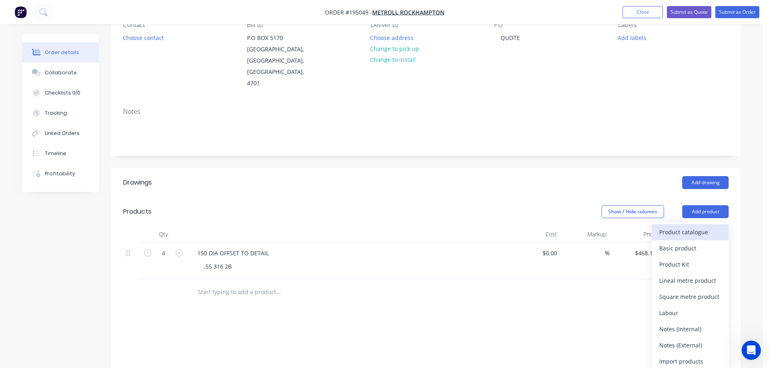
click at [700, 226] on div "Product catalogue" at bounding box center [690, 232] width 62 height 12
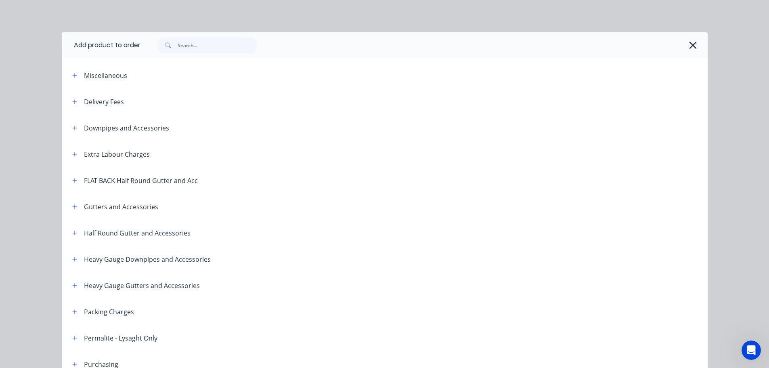
click at [66, 127] on div "Downpipes and Accessories" at bounding box center [117, 128] width 103 height 10
click at [71, 124] on button "button" at bounding box center [75, 128] width 10 height 10
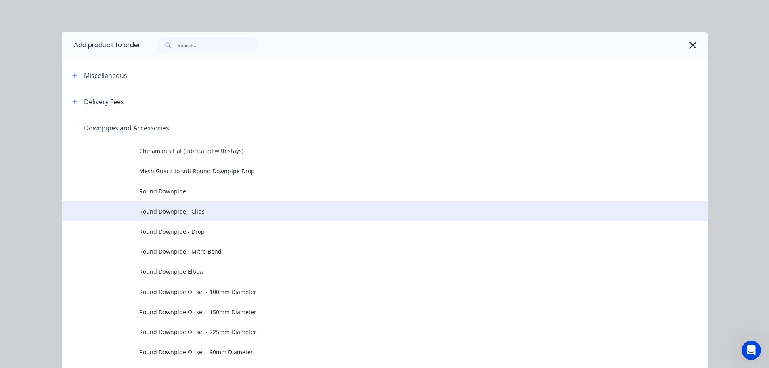
click at [211, 207] on span "Round Downpipe - Clips" at bounding box center [366, 211] width 455 height 8
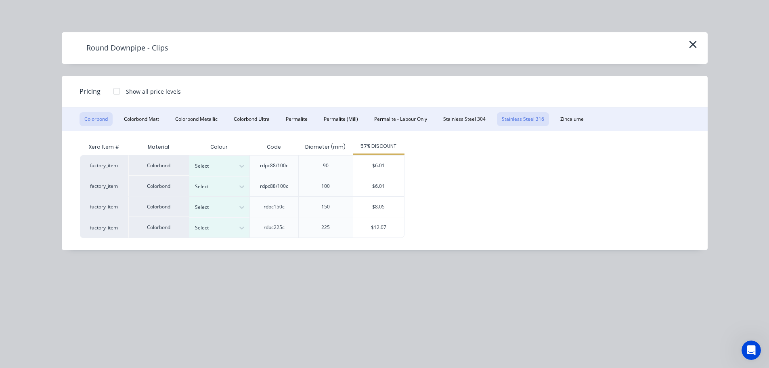
click at [530, 121] on button "Stainless Steel 316" at bounding box center [523, 119] width 52 height 14
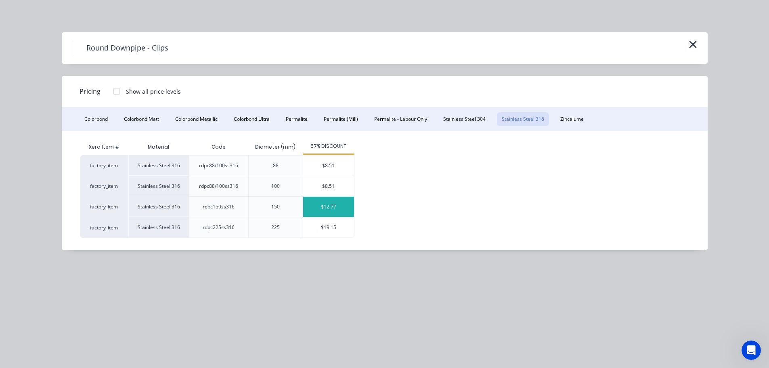
click at [350, 210] on div "$12.77" at bounding box center [328, 207] width 51 height 20
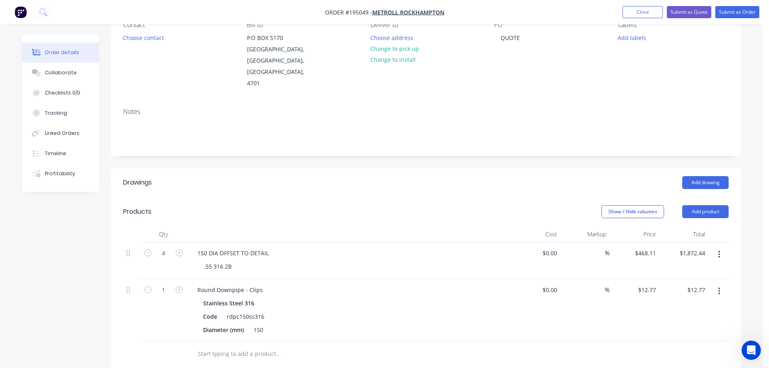
scroll to position [161, 0]
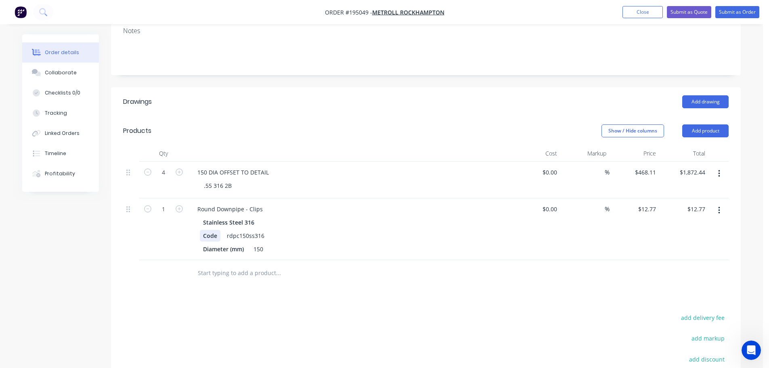
click at [199, 216] on div "Stainless Steel 316 Code rdpc150ss316 Diameter (mm) 150" at bounding box center [349, 235] width 316 height 38
click at [284, 119] on header "Products Show / Hide columns Add product" at bounding box center [426, 130] width 630 height 29
drag, startPoint x: 704, startPoint y: 108, endPoint x: 702, endPoint y: 115, distance: 7.5
click at [703, 124] on button "Add product" at bounding box center [705, 130] width 46 height 13
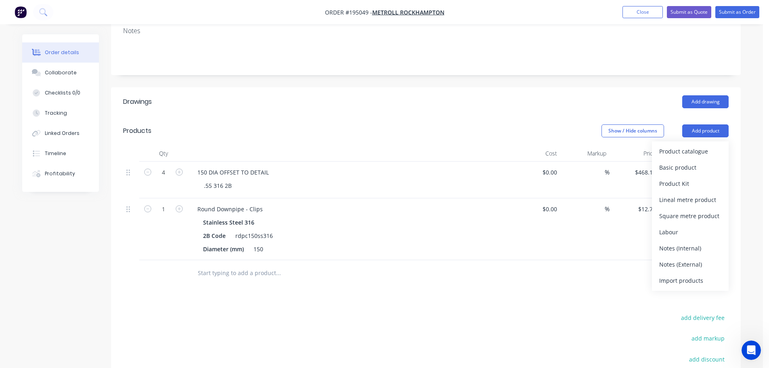
click at [691, 145] on div "Product catalogue" at bounding box center [690, 151] width 62 height 12
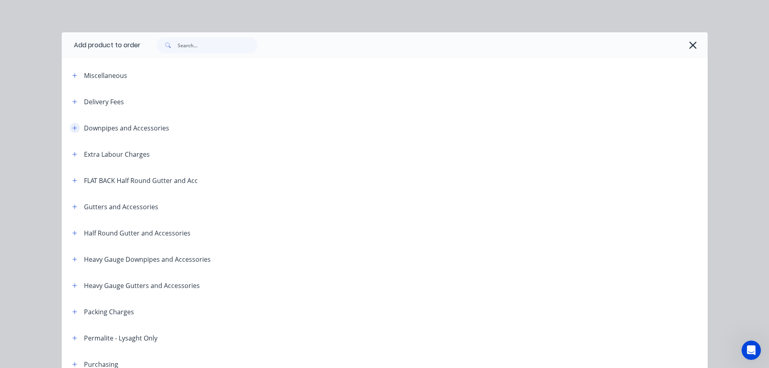
click at [74, 125] on button "button" at bounding box center [75, 128] width 10 height 10
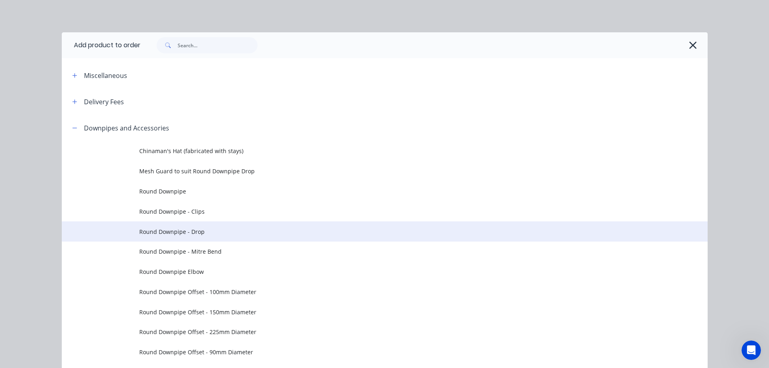
click at [216, 233] on span "Round Downpipe - Drop" at bounding box center [366, 231] width 455 height 8
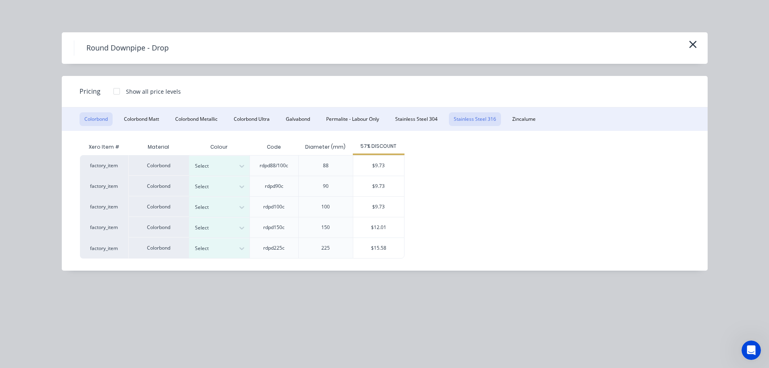
click at [473, 116] on button "Stainless Steel 316" at bounding box center [475, 119] width 52 height 14
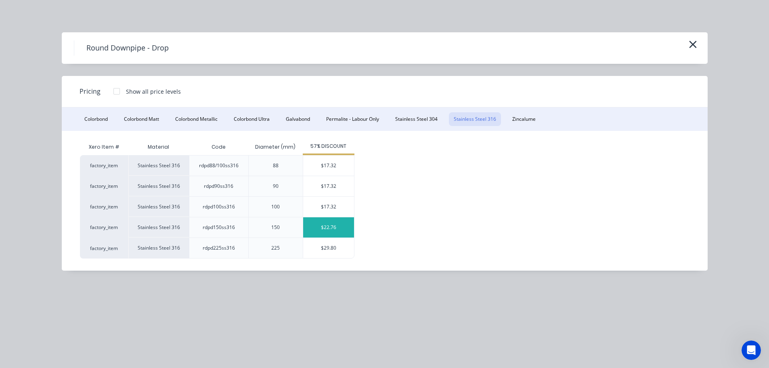
click at [329, 231] on div "$22.76" at bounding box center [328, 227] width 51 height 20
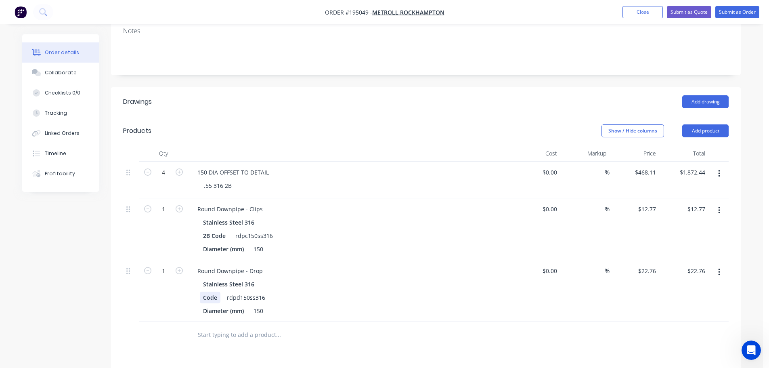
click at [199, 278] on div "Stainless Steel 316 Code rdpd150ss316 Diameter (mm) 150" at bounding box center [349, 297] width 316 height 38
click at [329, 90] on header "Drawings Add drawing" at bounding box center [426, 101] width 630 height 29
click at [385, 124] on div "Show / Hide columns Add product" at bounding box center [490, 130] width 477 height 13
click at [56, 75] on div "Collaborate" at bounding box center [61, 72] width 32 height 7
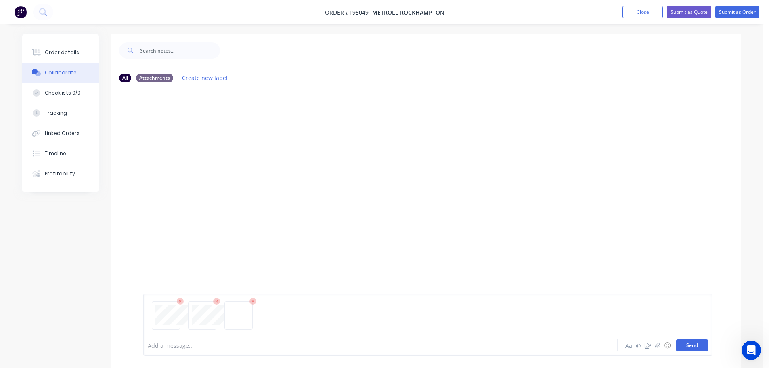
click at [681, 346] on button "Send" at bounding box center [692, 345] width 32 height 12
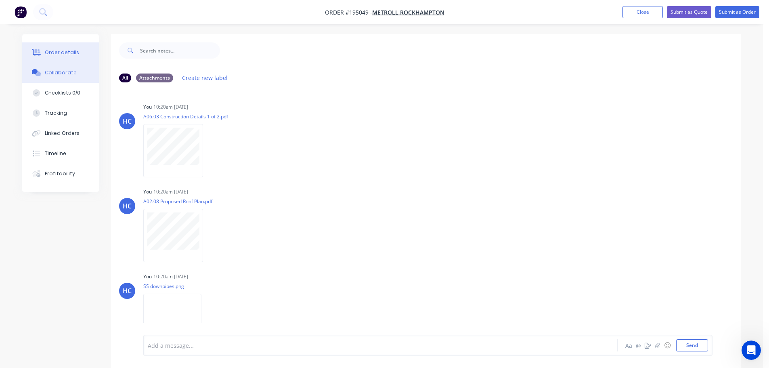
click at [73, 51] on div "Order details" at bounding box center [62, 52] width 34 height 7
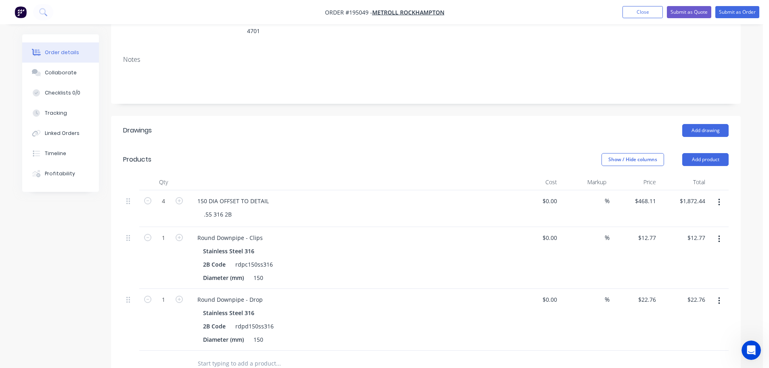
scroll to position [161, 0]
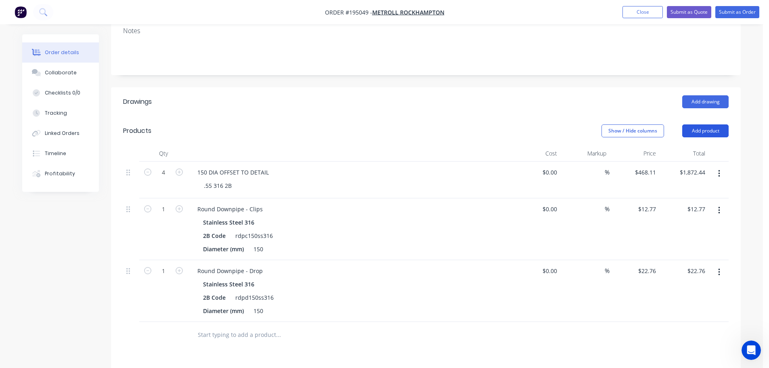
click at [706, 124] on button "Add product" at bounding box center [705, 130] width 46 height 13
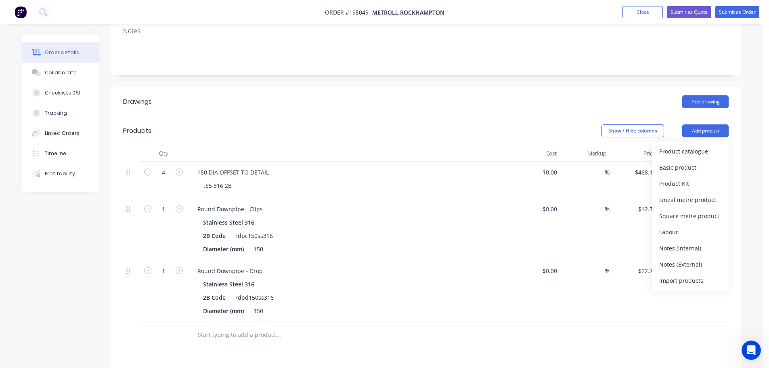
click at [731, 192] on div "Qty Cost Markup Price Total 4 150 DIA OFFSET TO DETAIL .55 316 2B $0.00 $0.00 %…" at bounding box center [426, 246] width 630 height 203
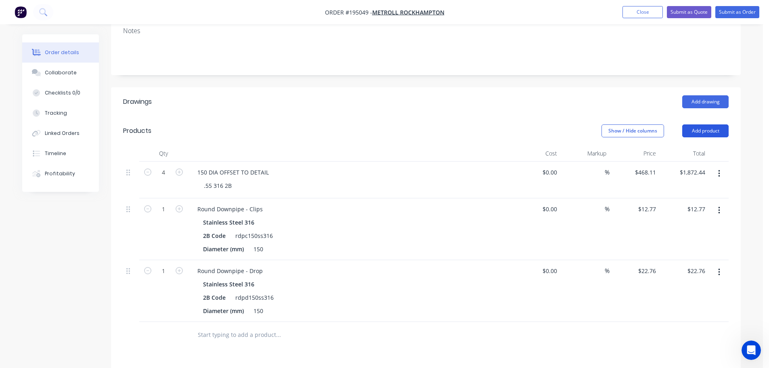
click at [703, 124] on button "Add product" at bounding box center [705, 130] width 46 height 13
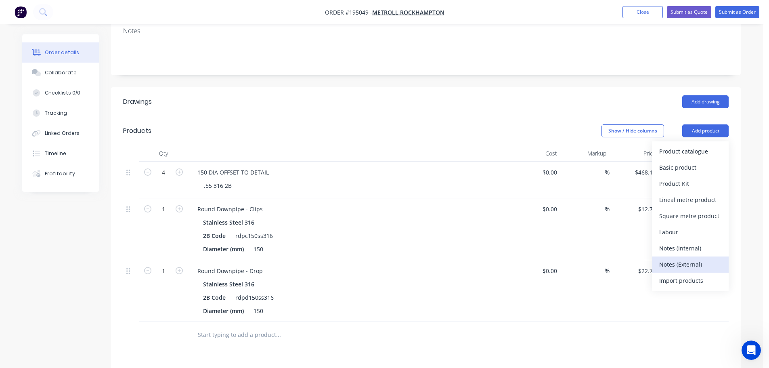
click at [683, 258] on div "Notes (External)" at bounding box center [690, 264] width 62 height 12
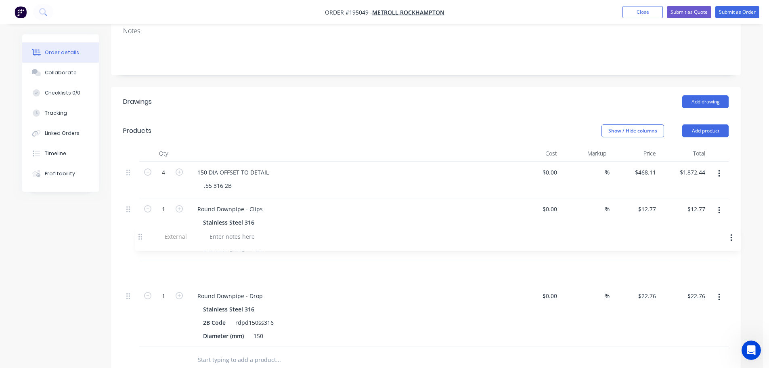
scroll to position [163, 0]
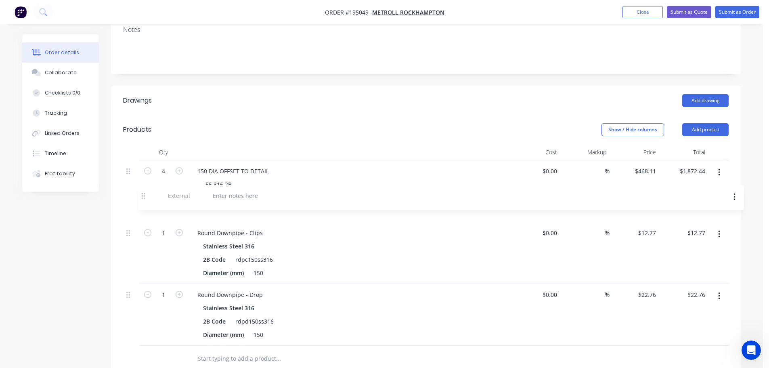
drag, startPoint x: 130, startPoint y: 310, endPoint x: 147, endPoint y: 178, distance: 132.7
click at [147, 178] on div "4 150 DIA OFFSET TO DETAIL .55 316 2B $0.00 $0.00 % $468.11 $468.11 $1,872.44 $…" at bounding box center [426, 252] width 606 height 185
click at [719, 123] on button "Add product" at bounding box center [705, 129] width 46 height 13
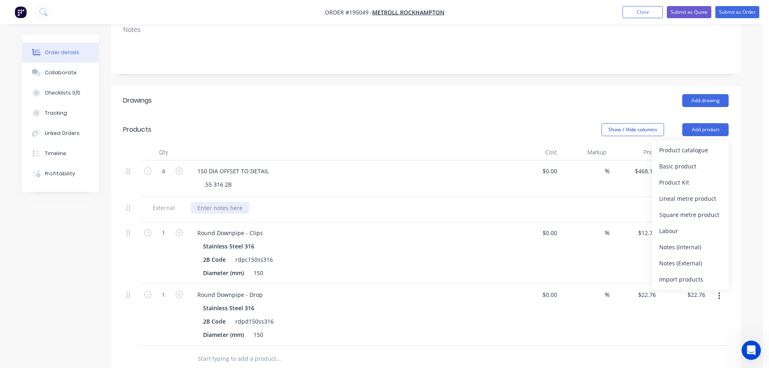
click at [228, 202] on div at bounding box center [220, 208] width 58 height 12
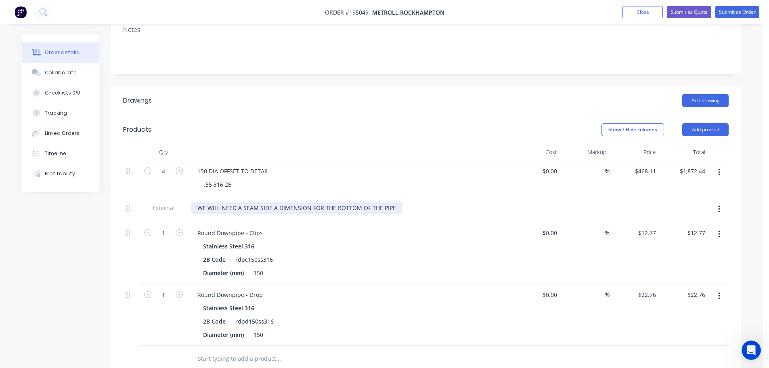
click at [275, 202] on div "WE WILL NEED A SEAM SIDE A DIMENSION FOR THE BOTTOM OF THE PIPE" at bounding box center [297, 208] width 212 height 12
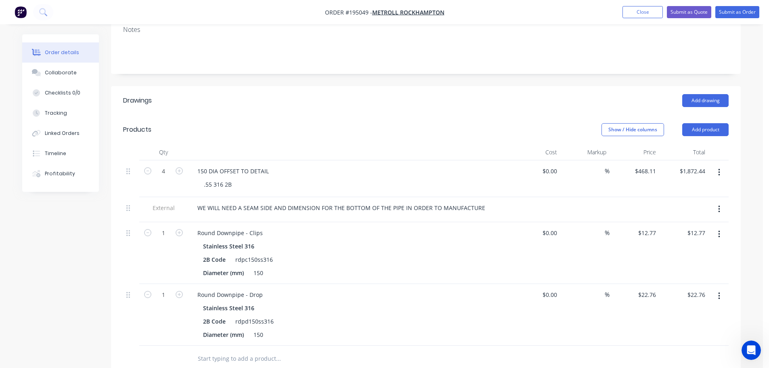
click at [723, 202] on button "button" at bounding box center [719, 209] width 19 height 15
click at [704, 224] on div "Duplicate" at bounding box center [690, 230] width 62 height 12
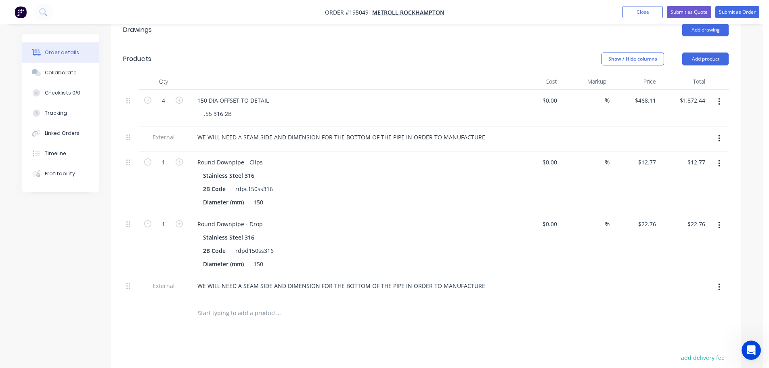
scroll to position [243, 0]
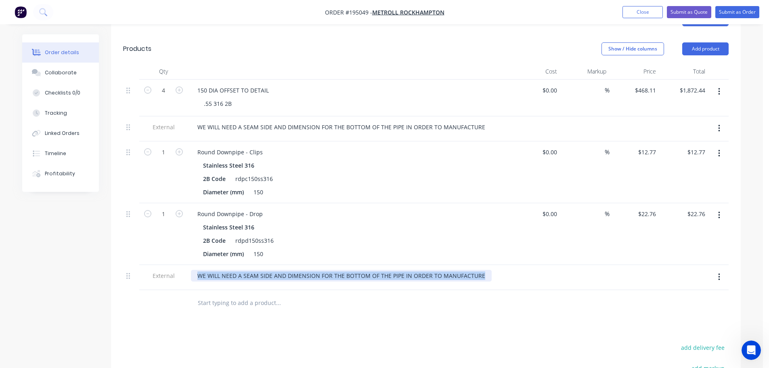
drag, startPoint x: 480, startPoint y: 255, endPoint x: 171, endPoint y: 237, distance: 309.4
click at [189, 265] on div "WE WILL NEED A SEAM SIDE AND DIMENSION FOR THE BOTTOM OF THE PIPE IN ORDER TO M…" at bounding box center [349, 277] width 323 height 25
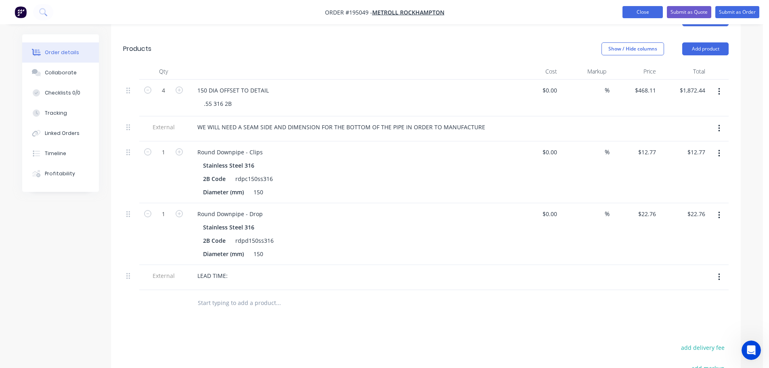
click at [632, 15] on button "Close" at bounding box center [642, 12] width 40 height 12
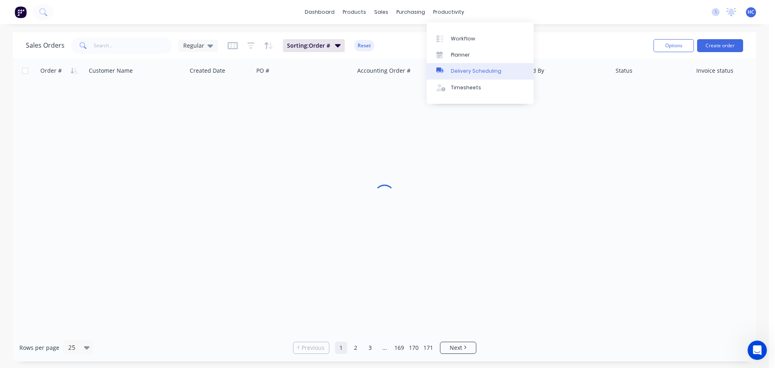
click at [455, 69] on div "Delivery Scheduling" at bounding box center [476, 70] width 50 height 7
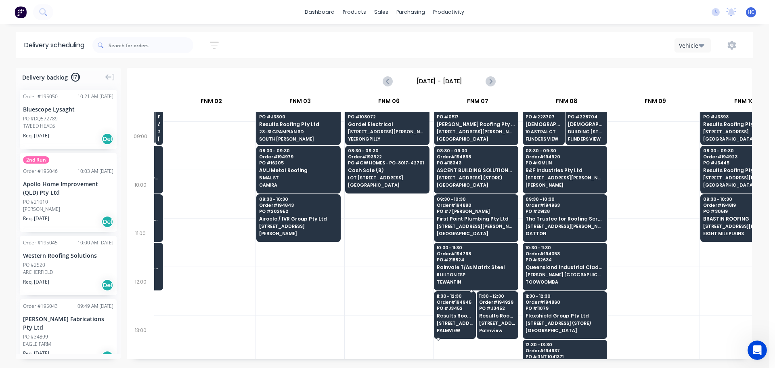
scroll to position [161, 165]
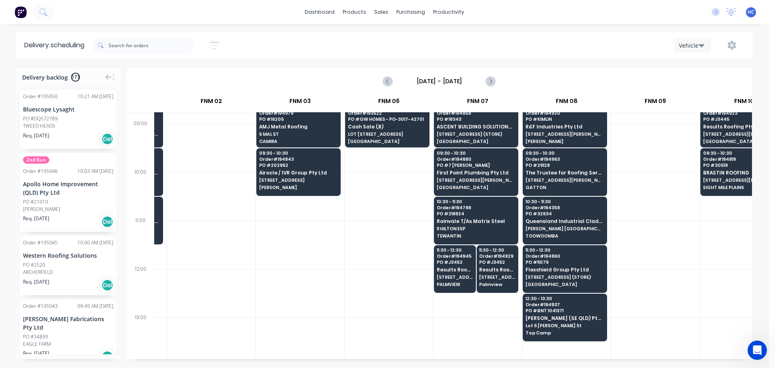
click at [217, 38] on button "button" at bounding box center [214, 46] width 26 height 16
click at [201, 70] on label at bounding box center [177, 75] width 76 height 13
click at [201, 70] on input at bounding box center [177, 76] width 75 height 12
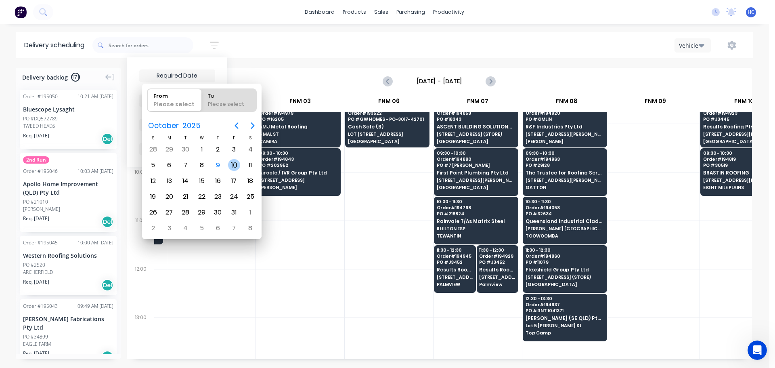
click at [231, 160] on div "10" at bounding box center [234, 165] width 12 height 12
type input "[DATE]"
radio input "false"
radio input "true"
click at [231, 160] on div "10" at bounding box center [234, 165] width 12 height 12
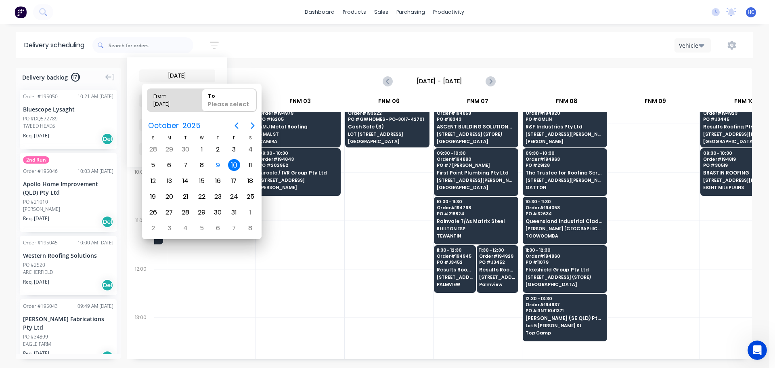
type input "09/10/25 - 10/10/25"
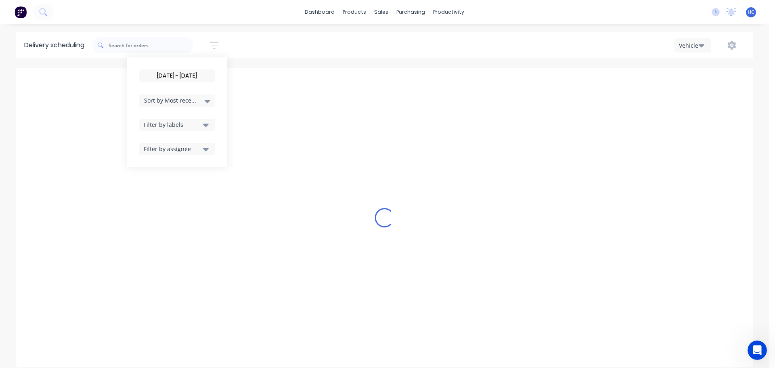
scroll to position [0, 0]
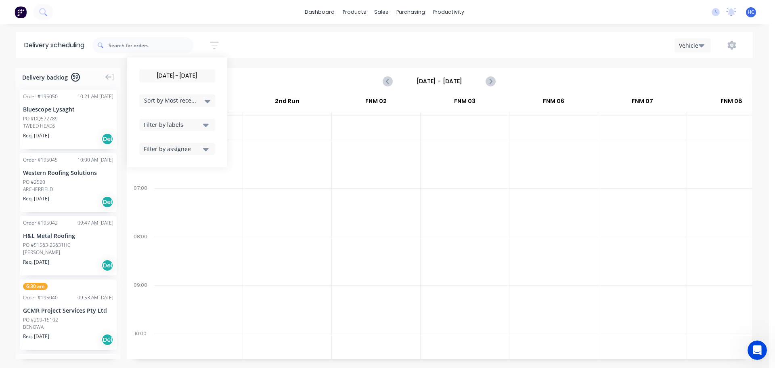
click at [190, 102] on span "Sort by Most recent" at bounding box center [170, 100] width 52 height 8
click at [163, 189] on div "Suburb" at bounding box center [177, 190] width 76 height 15
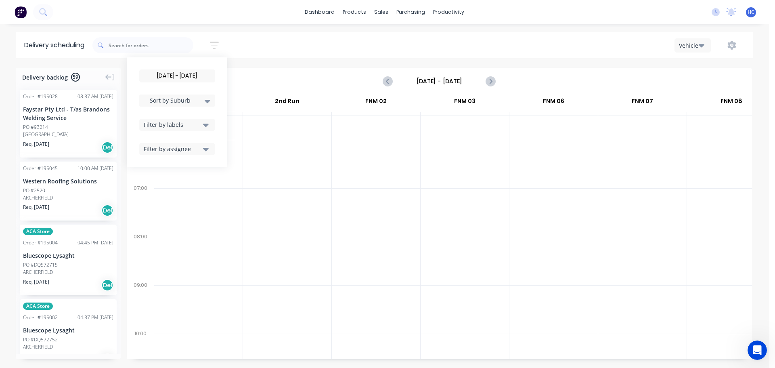
click at [331, 226] on div at bounding box center [287, 212] width 88 height 48
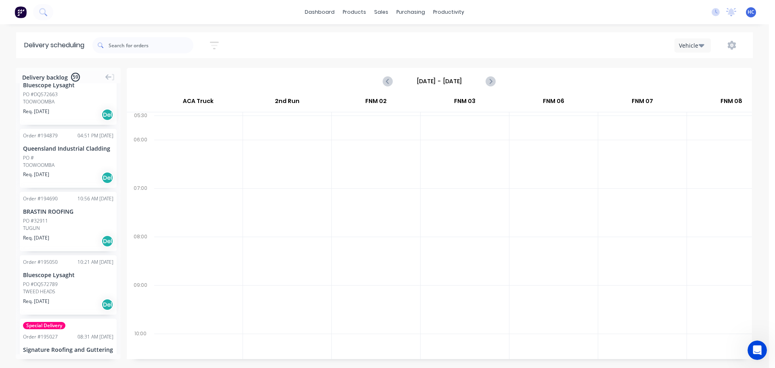
scroll to position [3714, 0]
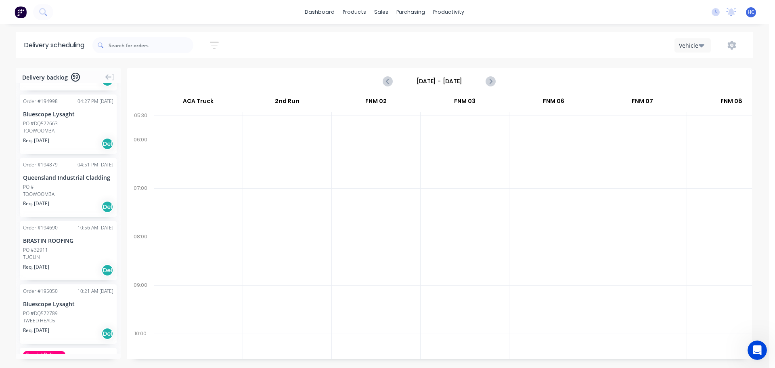
click at [68, 191] on div "TOOWOOMBA" at bounding box center [68, 194] width 90 height 7
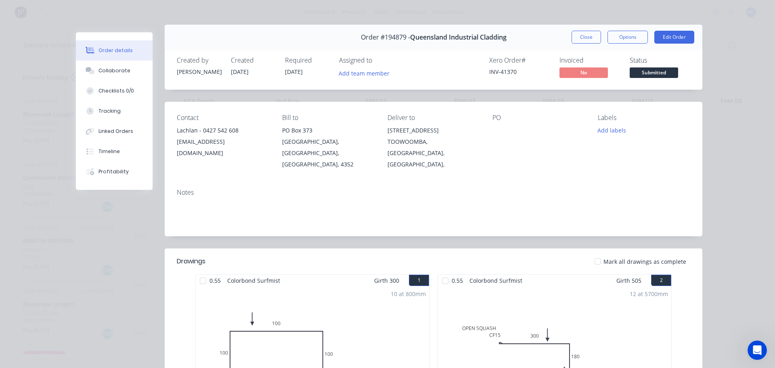
scroll to position [0, 0]
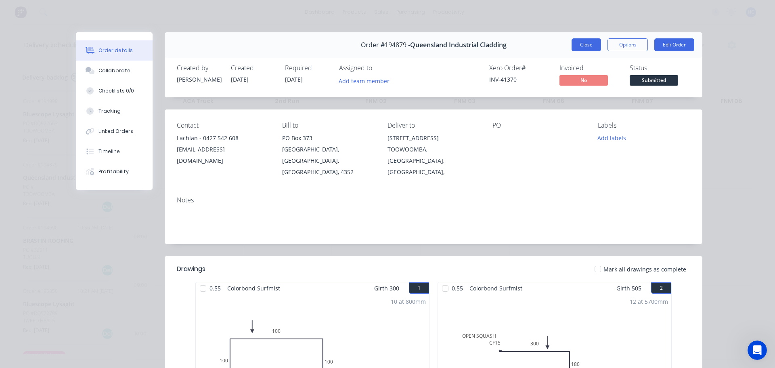
click at [576, 40] on button "Close" at bounding box center [586, 44] width 29 height 13
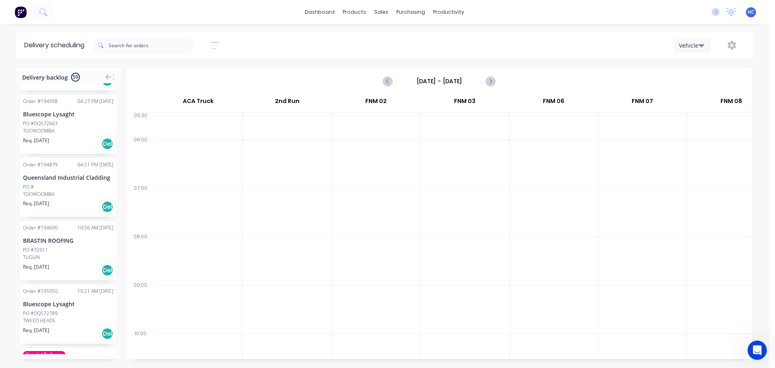
click at [351, 52] on div "09/10/25 - 10/10/25 Sort by Suburb Created date Required date Order number Cust…" at bounding box center [422, 45] width 660 height 23
click at [212, 44] on icon "button" at bounding box center [214, 45] width 9 height 10
click at [352, 252] on div at bounding box center [376, 261] width 88 height 48
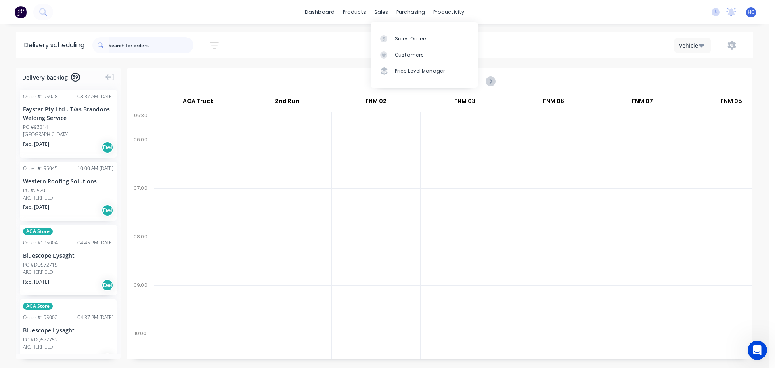
drag, startPoint x: 167, startPoint y: 52, endPoint x: 169, endPoint y: 44, distance: 8.2
click at [167, 52] on input "text" at bounding box center [151, 45] width 85 height 16
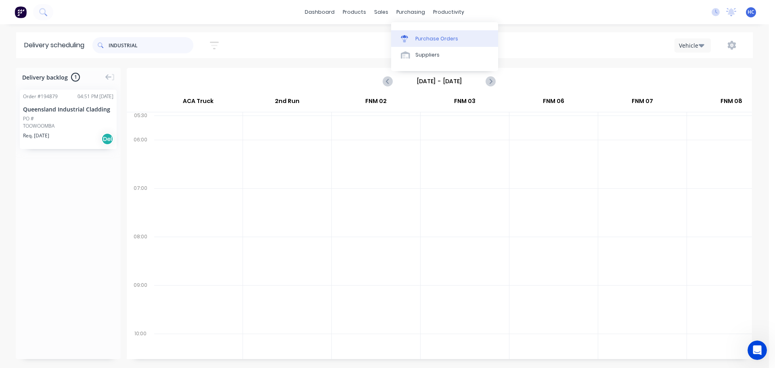
type input "INDUSTRIAL"
click at [414, 44] on link "Purchase Orders" at bounding box center [444, 38] width 107 height 16
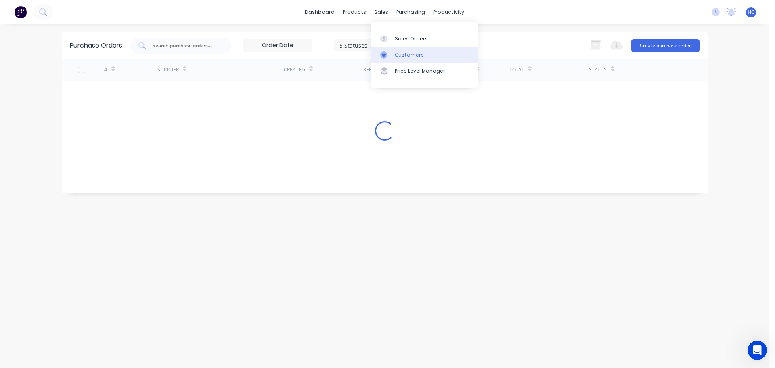
click at [409, 55] on div "Customers" at bounding box center [409, 54] width 29 height 7
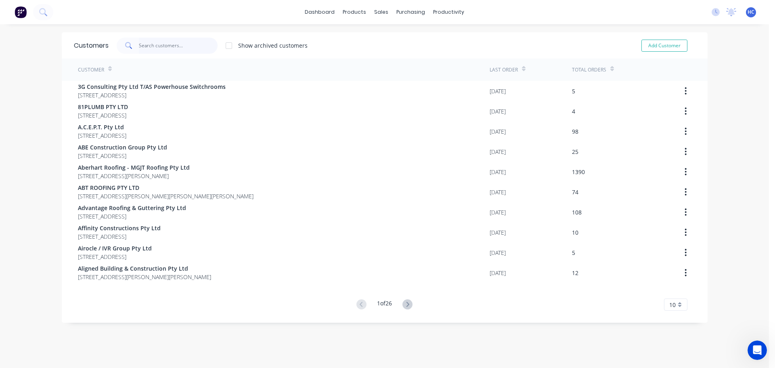
drag, startPoint x: 176, startPoint y: 52, endPoint x: 180, endPoint y: 57, distance: 5.7
click at [176, 53] on input "text" at bounding box center [178, 46] width 79 height 16
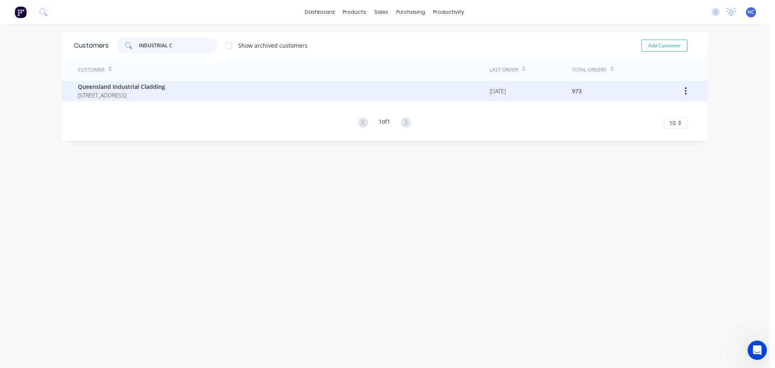
type input "INDUSTRIAL C"
click at [165, 94] on span "PO Box 373 Highfields Queensland Australia 4352" at bounding box center [121, 95] width 87 height 8
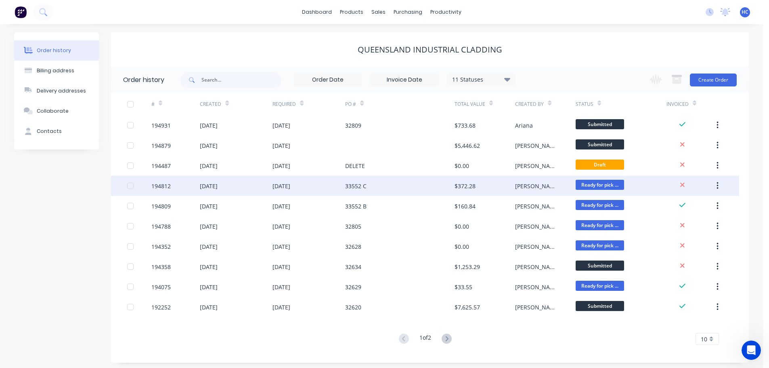
click at [412, 181] on div "33552 C" at bounding box center [399, 186] width 109 height 20
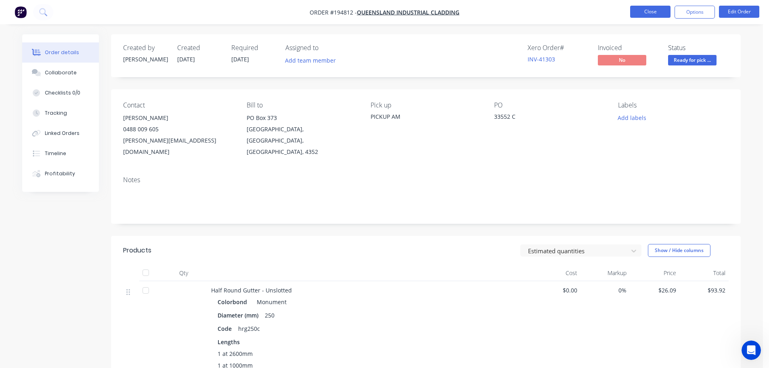
click at [649, 14] on button "Close" at bounding box center [650, 12] width 40 height 12
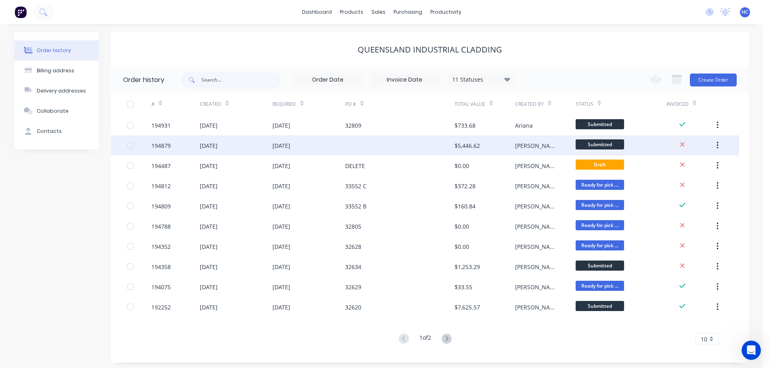
click at [469, 147] on div "$5,446.62" at bounding box center [467, 145] width 25 height 8
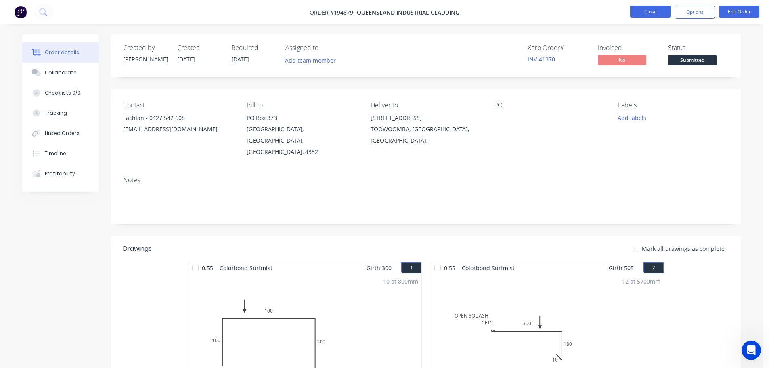
click at [659, 11] on button "Close" at bounding box center [650, 12] width 40 height 12
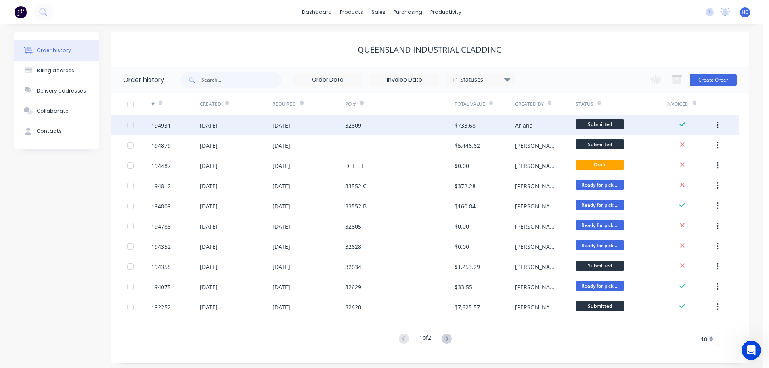
click at [384, 124] on div "32809" at bounding box center [399, 125] width 109 height 20
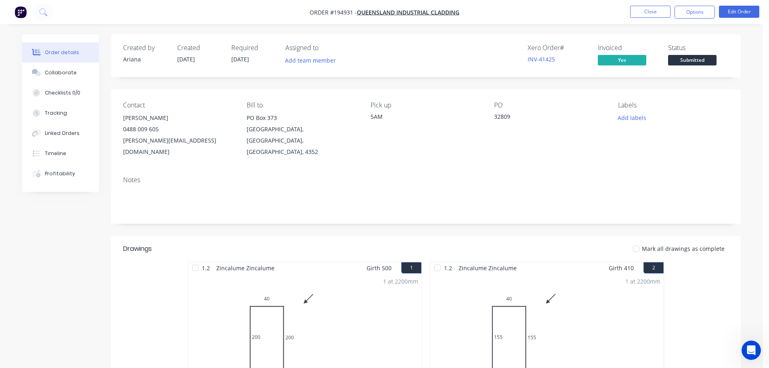
click at [652, 4] on nav "Order #194931 - Queensland Industrial Cladding Close Options Edit Order" at bounding box center [384, 12] width 769 height 24
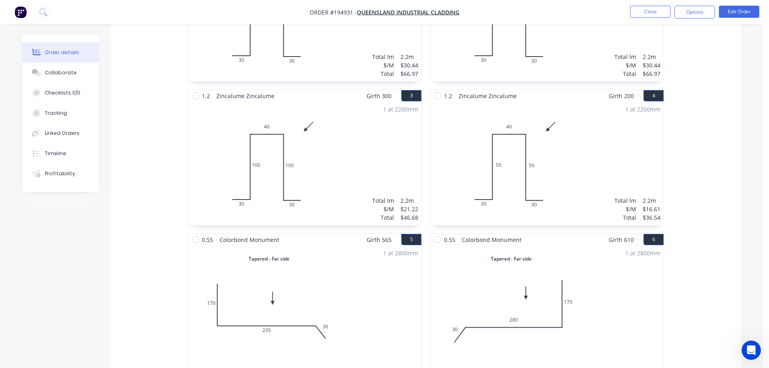
scroll to position [287, 0]
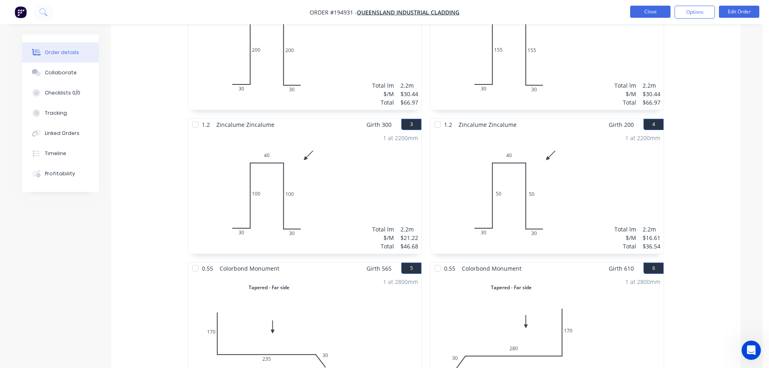
click at [661, 15] on button "Close" at bounding box center [650, 12] width 40 height 12
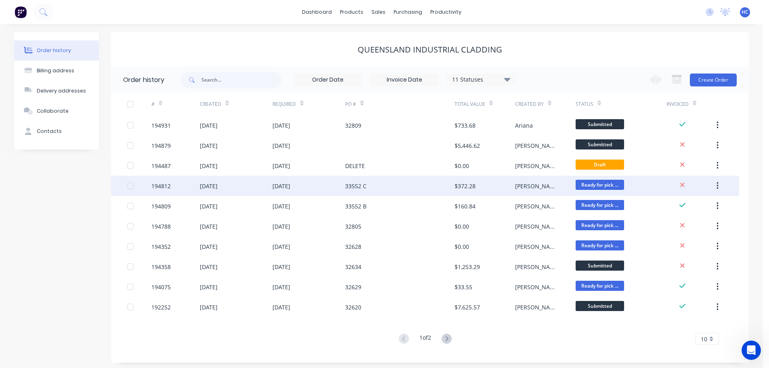
click at [409, 192] on div "33552 C" at bounding box center [399, 186] width 109 height 20
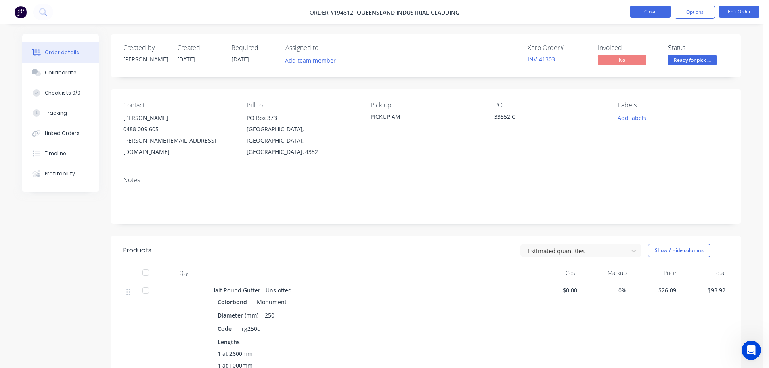
click at [658, 10] on button "Close" at bounding box center [650, 12] width 40 height 12
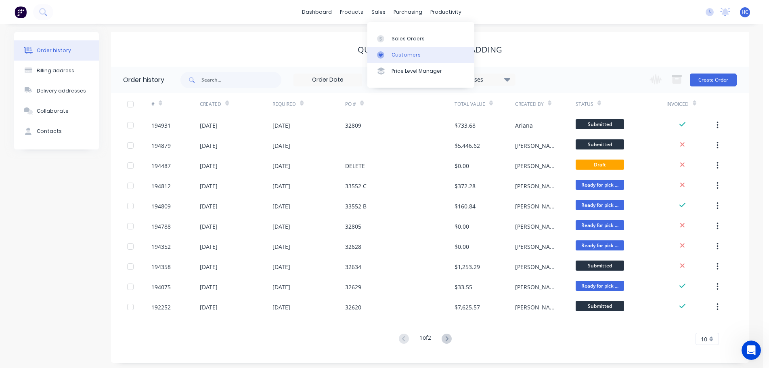
click at [396, 50] on link "Customers" at bounding box center [420, 55] width 107 height 16
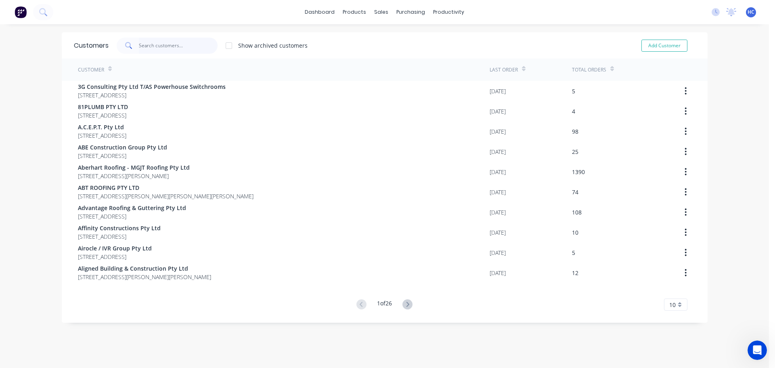
click at [166, 46] on input "text" at bounding box center [178, 46] width 79 height 16
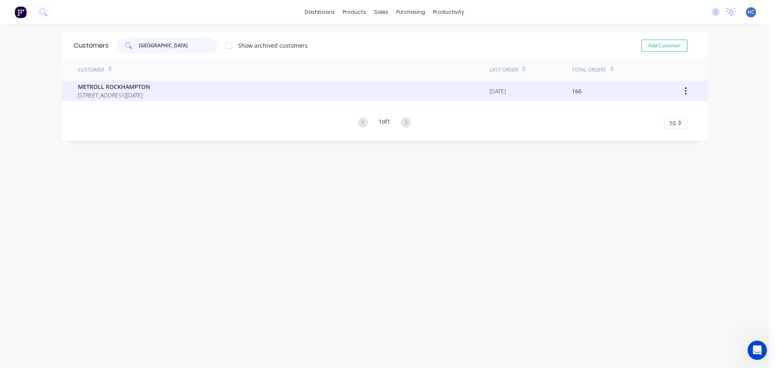
type input "ROCKHAMPTON"
click at [117, 96] on span "[STREET_ADDRESS][DATE]" at bounding box center [114, 95] width 72 height 8
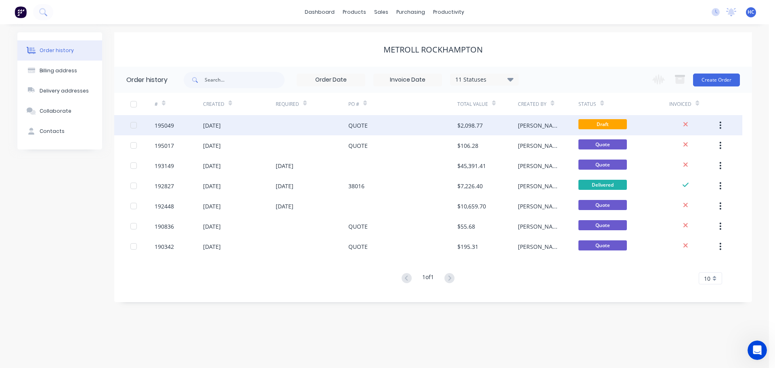
click at [470, 124] on div "$2,098.77" at bounding box center [469, 125] width 25 height 8
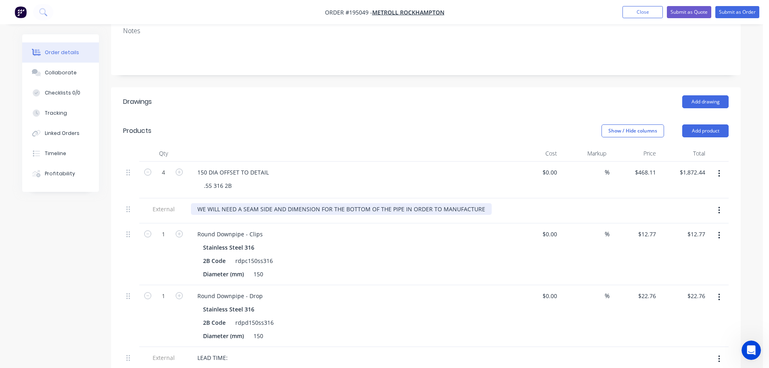
scroll to position [242, 0]
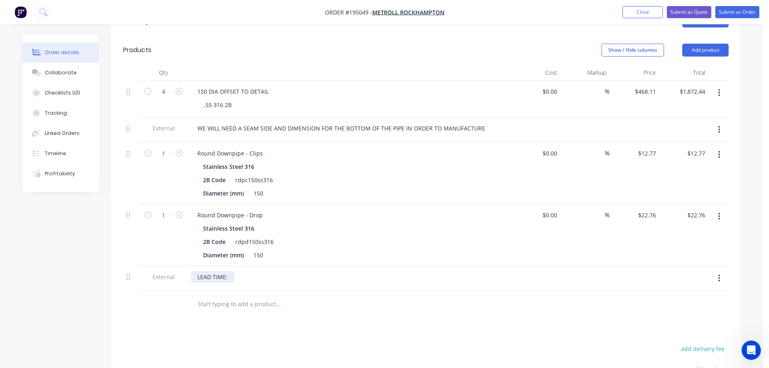
click at [229, 271] on div "LEAD TIME:" at bounding box center [212, 277] width 43 height 12
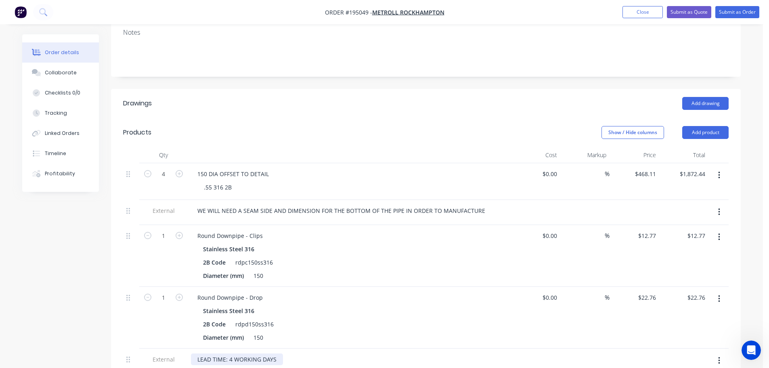
scroll to position [81, 0]
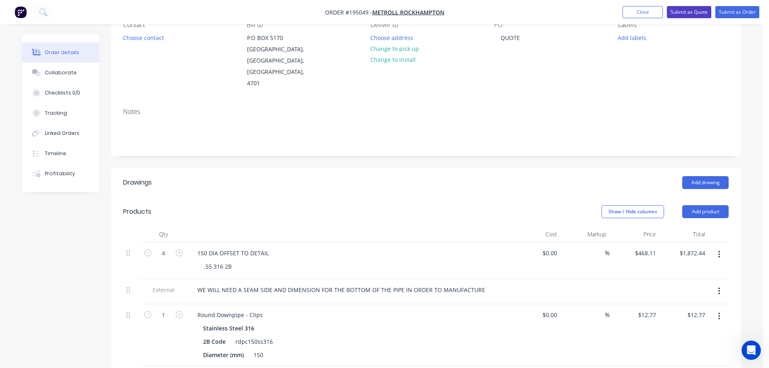
click at [699, 12] on button "Submit as Quote" at bounding box center [689, 12] width 44 height 12
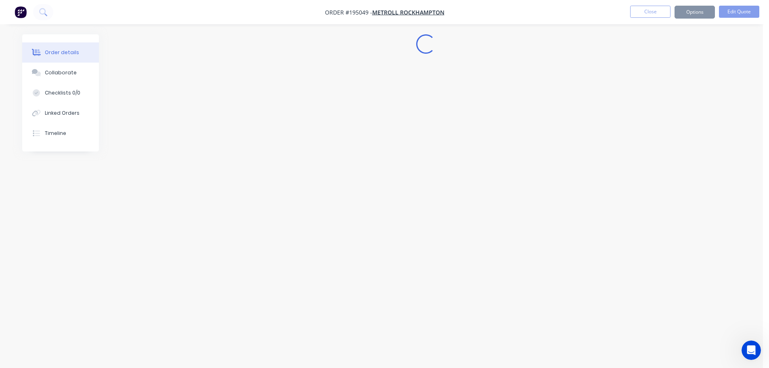
scroll to position [0, 0]
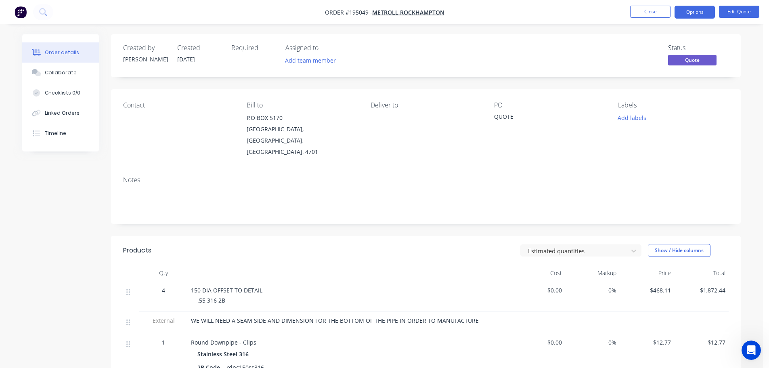
drag, startPoint x: 711, startPoint y: 12, endPoint x: 709, endPoint y: 20, distance: 8.3
click at [711, 12] on button "Options" at bounding box center [695, 12] width 40 height 13
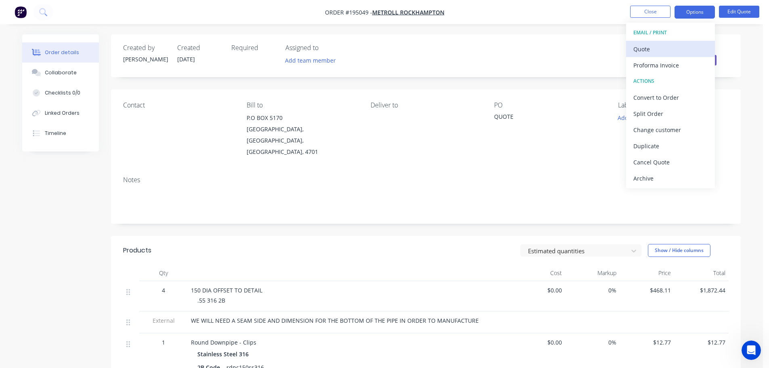
click at [675, 47] on div "Quote" at bounding box center [670, 49] width 74 height 12
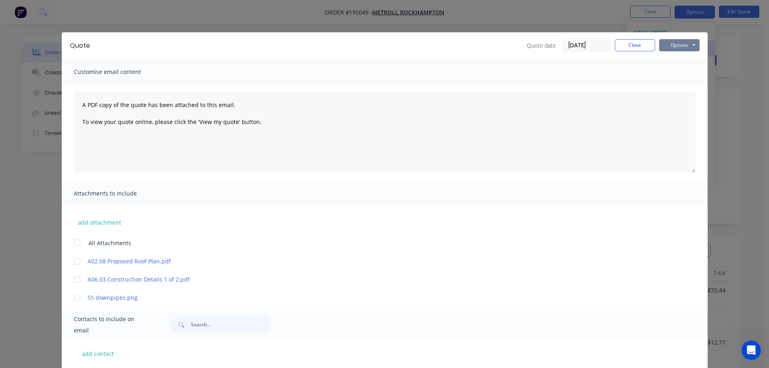
click at [685, 48] on button "Options" at bounding box center [679, 45] width 40 height 12
click at [683, 72] on button "Print" at bounding box center [685, 72] width 52 height 13
click at [639, 49] on button "Close" at bounding box center [635, 45] width 40 height 12
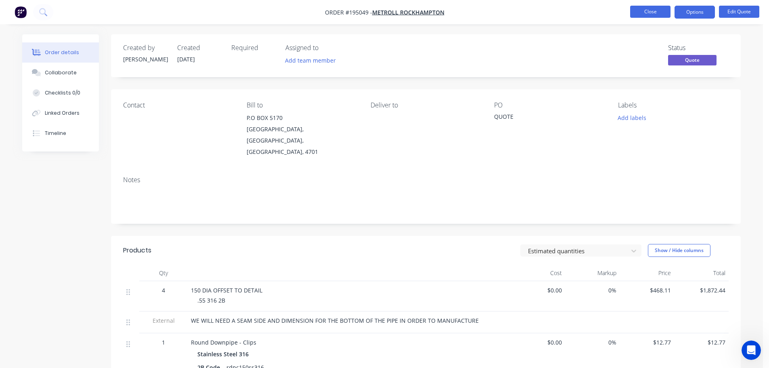
click at [643, 6] on button "Close" at bounding box center [650, 12] width 40 height 12
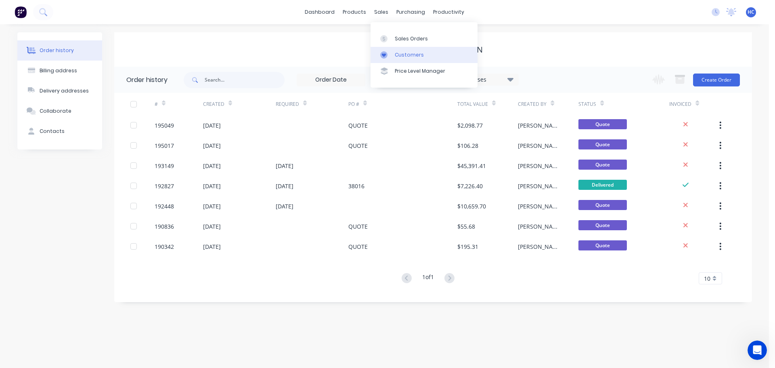
click at [405, 54] on div "Customers" at bounding box center [409, 54] width 29 height 7
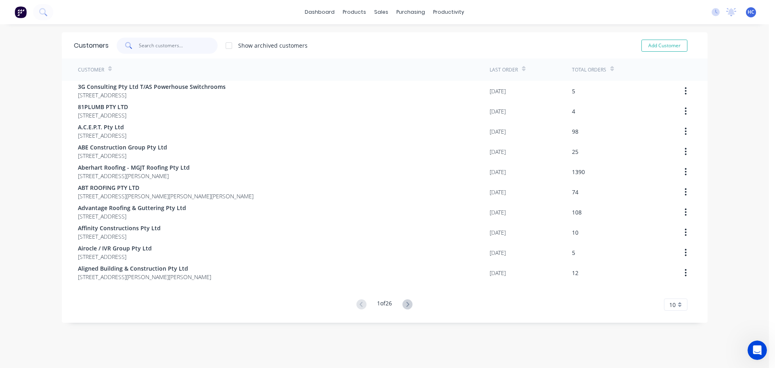
click at [186, 39] on input "text" at bounding box center [178, 46] width 79 height 16
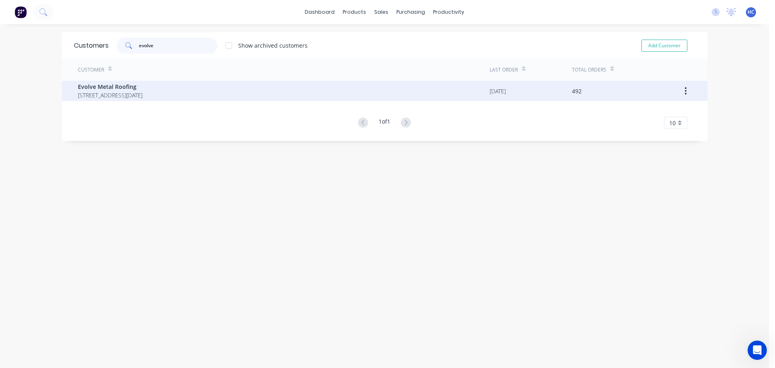
type input "evolve"
click at [117, 94] on span "[STREET_ADDRESS][DATE]" at bounding box center [110, 95] width 65 height 8
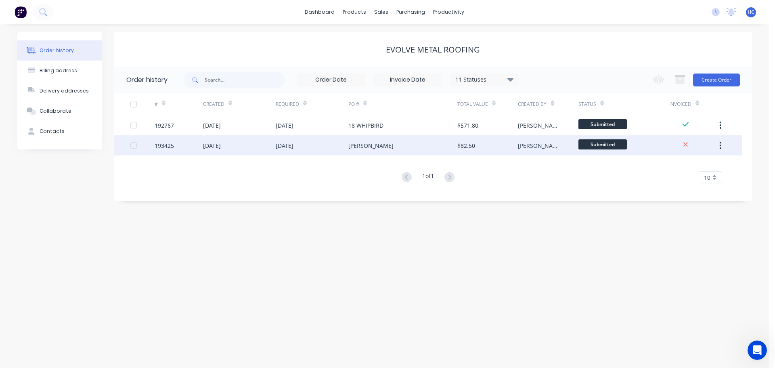
click at [428, 141] on div "THOMASON" at bounding box center [402, 145] width 109 height 20
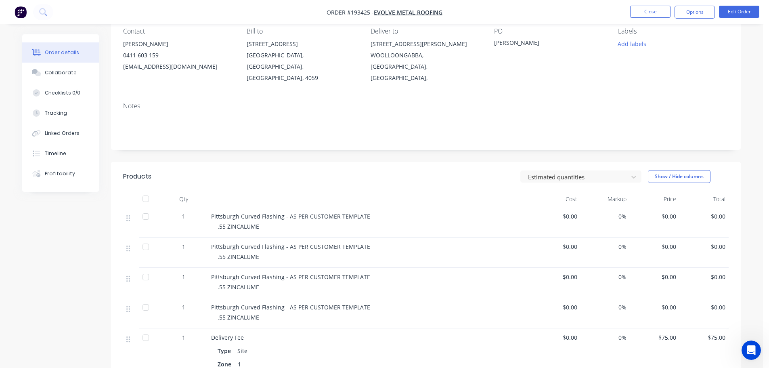
scroll to position [161, 0]
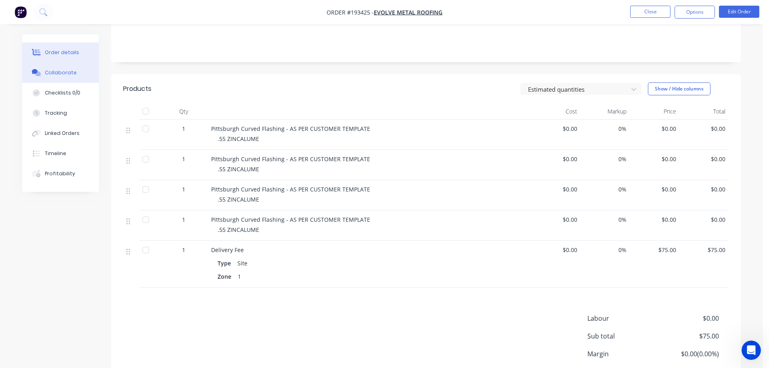
click at [77, 68] on button "Collaborate" at bounding box center [60, 73] width 77 height 20
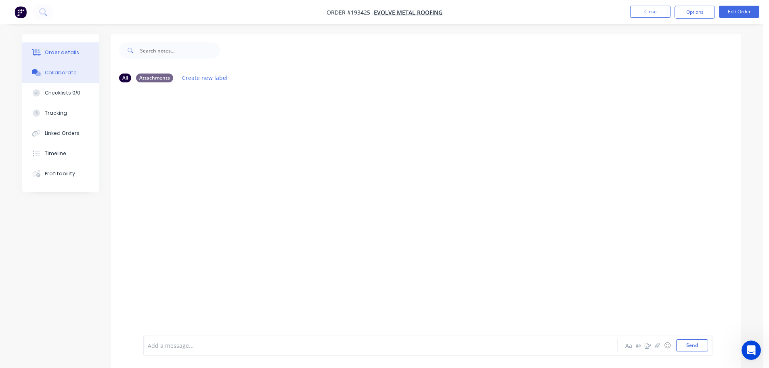
click at [82, 55] on button "Order details" at bounding box center [60, 52] width 77 height 20
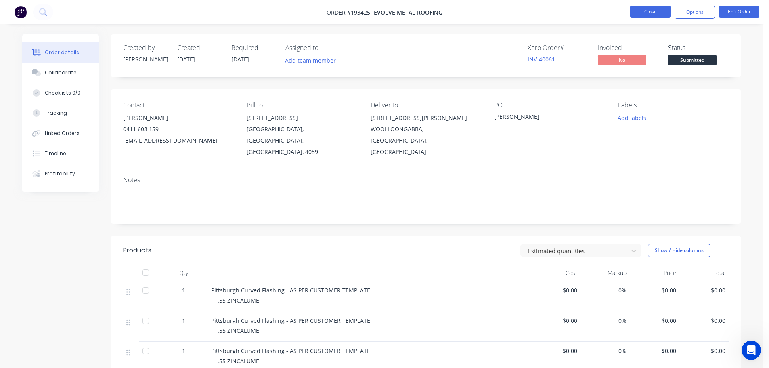
click at [658, 15] on button "Close" at bounding box center [650, 12] width 40 height 12
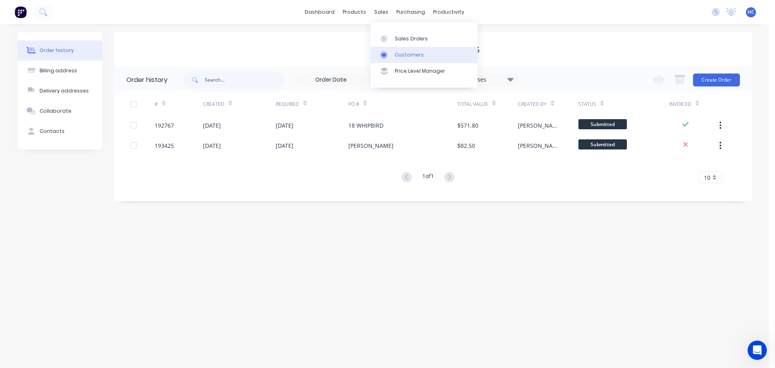
click at [397, 52] on div "Customers" at bounding box center [409, 54] width 29 height 7
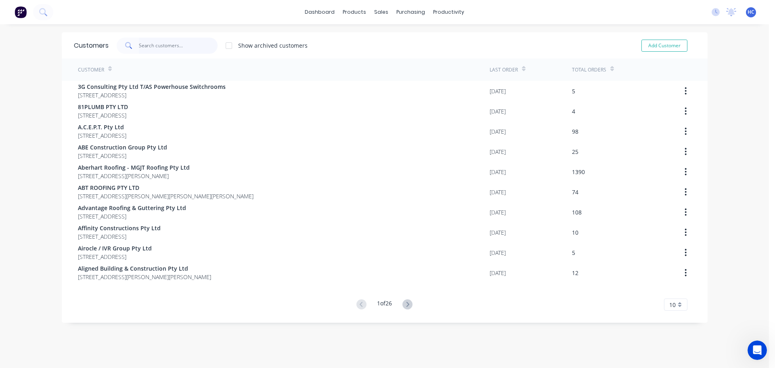
click at [184, 43] on input "text" at bounding box center [178, 46] width 79 height 16
click at [207, 18] on div "dashboard products sales purchasing productivity dashboard products Product Cat…" at bounding box center [384, 12] width 769 height 24
click at [174, 48] on input "text" at bounding box center [178, 46] width 79 height 16
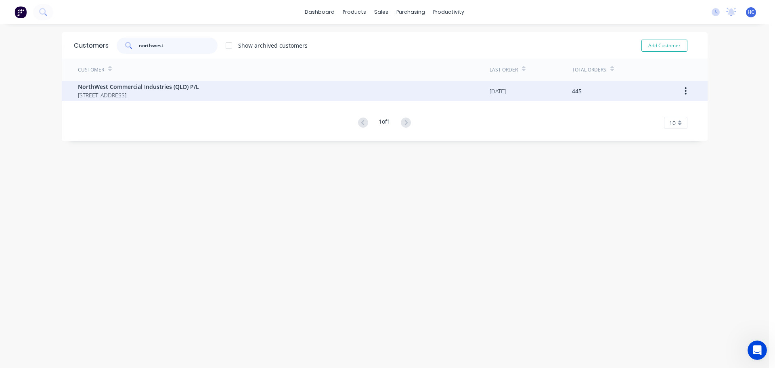
type input "northwest"
click at [130, 98] on span "PO BOX 3686 LOGANHOLME Queensland Australia 4128" at bounding box center [138, 95] width 121 height 8
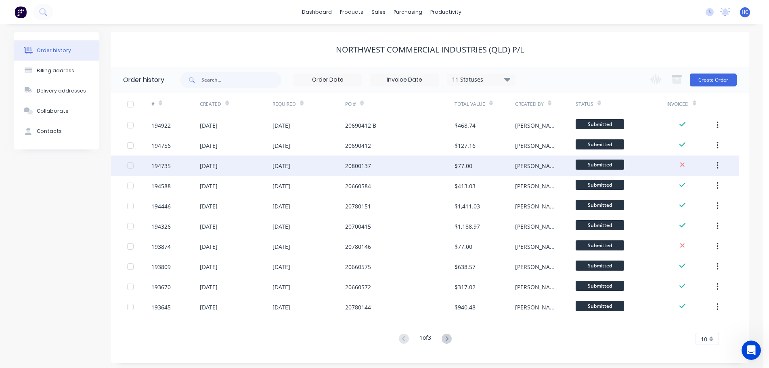
click at [472, 163] on div "$77.00" at bounding box center [464, 165] width 18 height 8
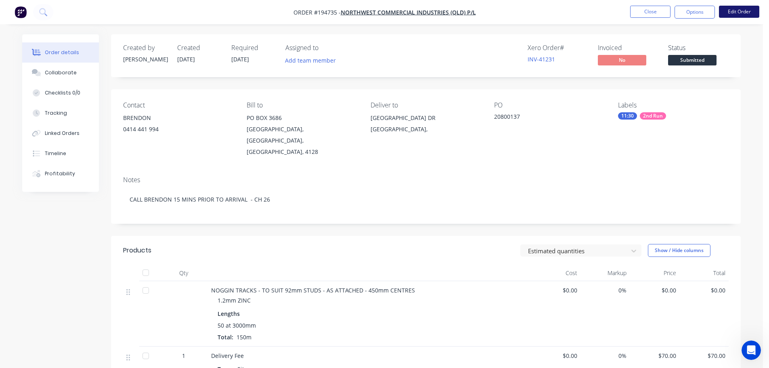
click at [748, 10] on button "Edit Order" at bounding box center [739, 12] width 40 height 12
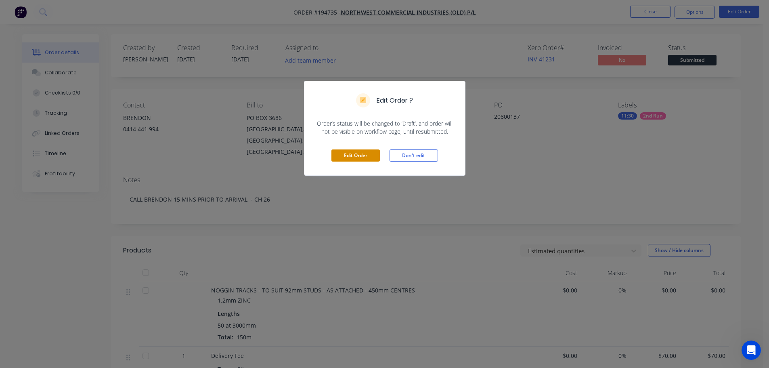
click at [335, 157] on button "Edit Order" at bounding box center [355, 155] width 48 height 12
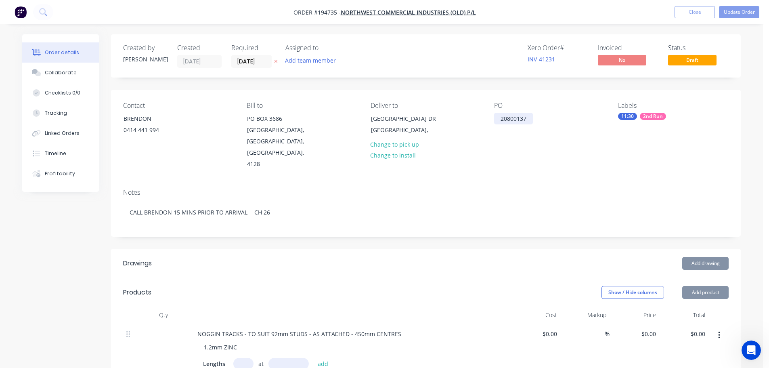
click at [511, 119] on div "20800137" at bounding box center [513, 119] width 39 height 12
click at [518, 115] on div "cancelled" at bounding box center [513, 119] width 39 height 12
click at [551, 230] on div "Created by Taylor Created 03/10/25 Required 09/10/25 Assigned to Add team membe…" at bounding box center [426, 351] width 630 height 635
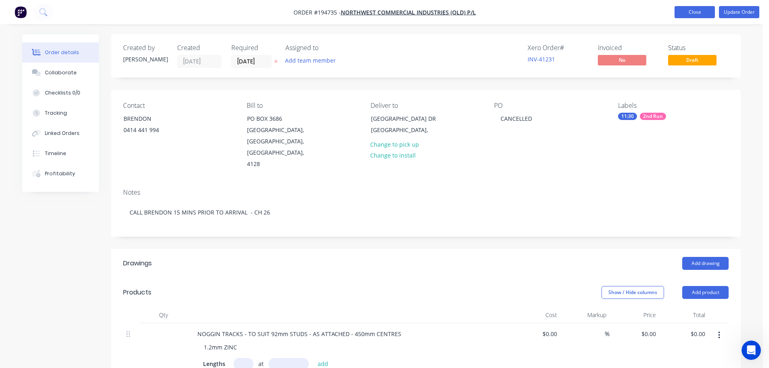
click at [689, 13] on button "Close" at bounding box center [695, 12] width 40 height 12
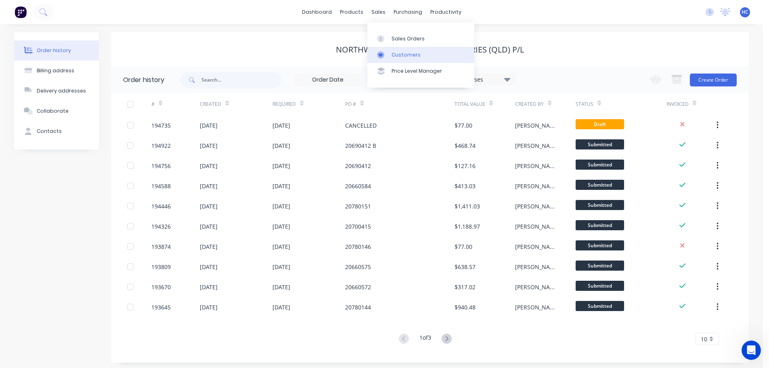
click at [396, 54] on div "Customers" at bounding box center [406, 54] width 29 height 7
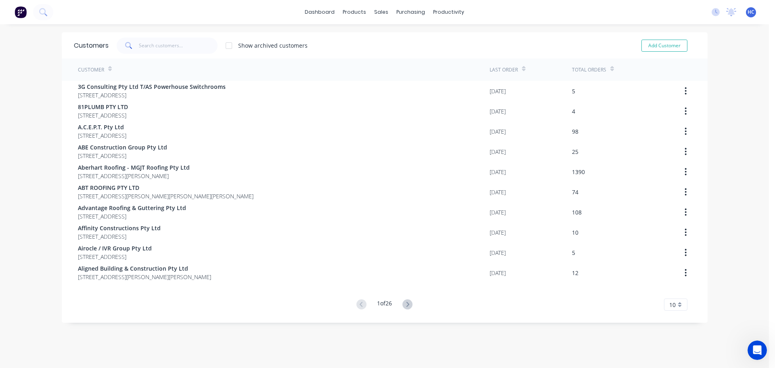
click at [223, 30] on div "dashboard products sales purchasing productivity dashboard products Product Cat…" at bounding box center [384, 184] width 769 height 368
click at [178, 45] on input "text" at bounding box center [178, 46] width 79 height 16
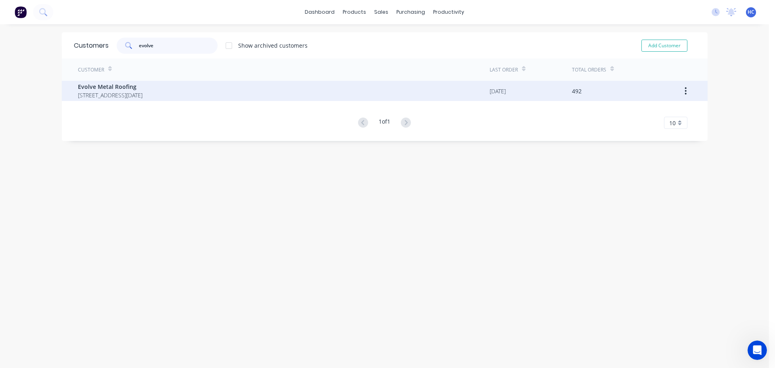
type input "evolve"
click at [135, 100] on div "Evolve Metal Roofing 35 Surrey Street Red Hill Queensland Australia 4059" at bounding box center [284, 91] width 412 height 20
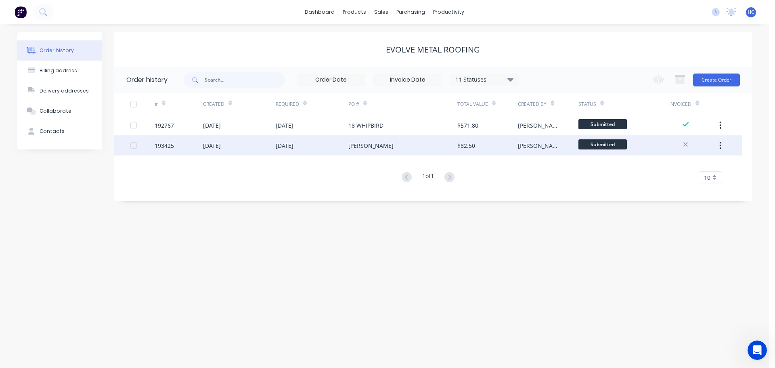
click at [184, 140] on div "193425" at bounding box center [179, 145] width 48 height 20
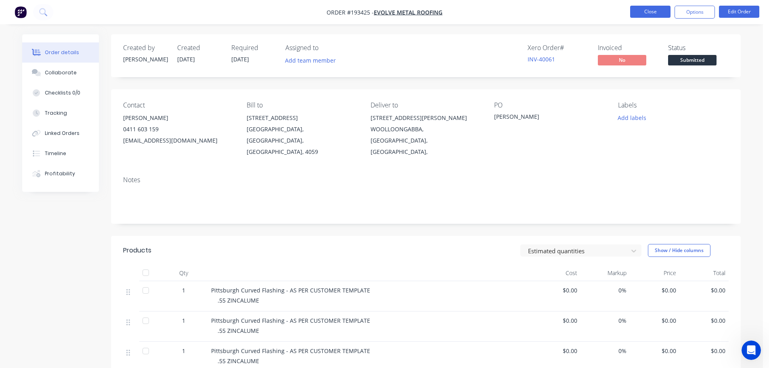
click at [643, 7] on button "Close" at bounding box center [650, 12] width 40 height 12
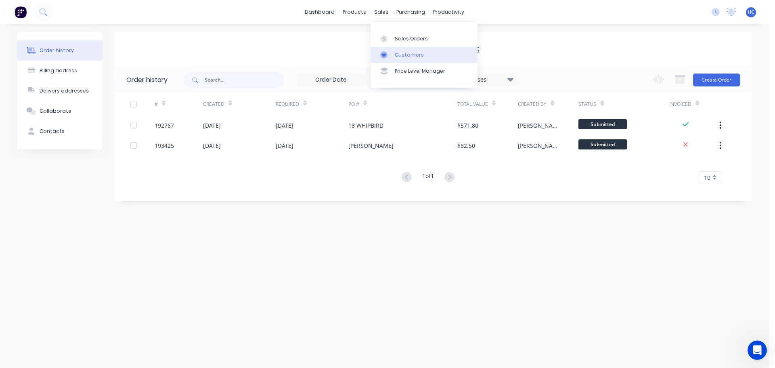
click at [411, 61] on link "Customers" at bounding box center [424, 55] width 107 height 16
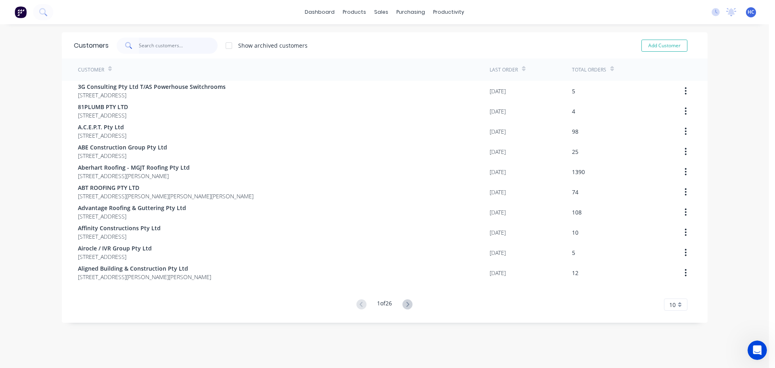
click at [210, 51] on input "text" at bounding box center [178, 46] width 79 height 16
click at [418, 54] on div "Customers" at bounding box center [406, 54] width 29 height 7
click at [168, 46] on input "text" at bounding box center [178, 46] width 79 height 16
click at [187, 50] on input "text" at bounding box center [178, 46] width 79 height 16
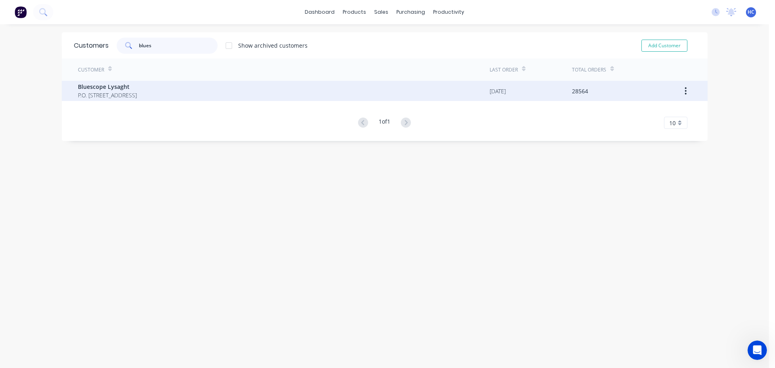
type input "blues"
click at [96, 89] on span "Bluescope Lysaght" at bounding box center [107, 86] width 59 height 8
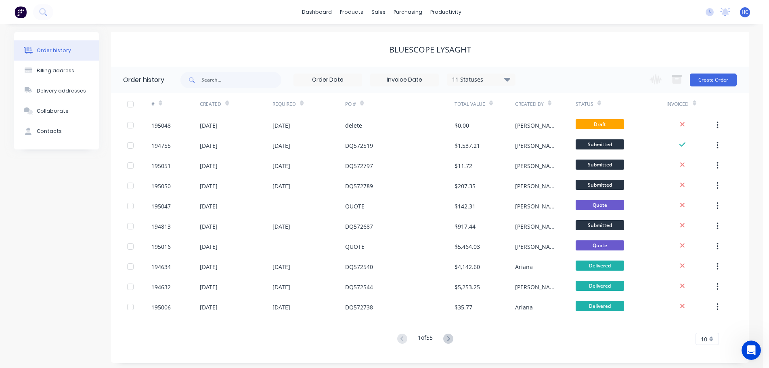
click at [716, 87] on div "Change order status Submitted Manufactured Ready for pick up Slitting Delivered…" at bounding box center [691, 80] width 92 height 26
click at [719, 82] on button "Create Order" at bounding box center [713, 79] width 47 height 13
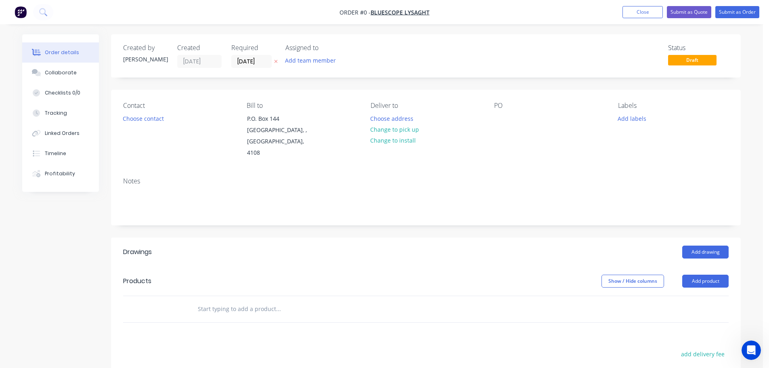
click at [278, 61] on icon "button" at bounding box center [276, 61] width 4 height 5
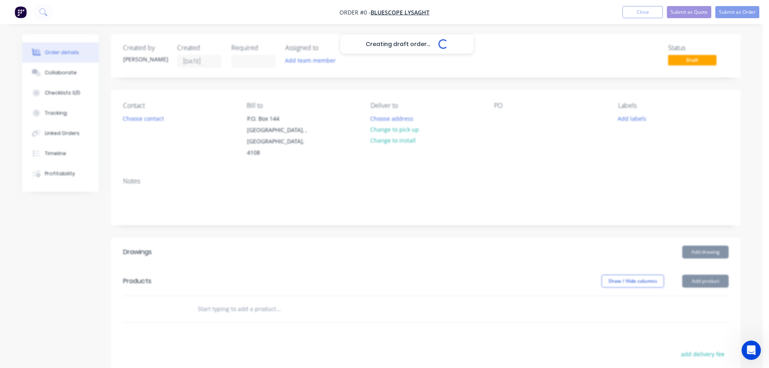
click at [493, 104] on div "Creating draft order... Loading..." at bounding box center [406, 218] width 769 height 368
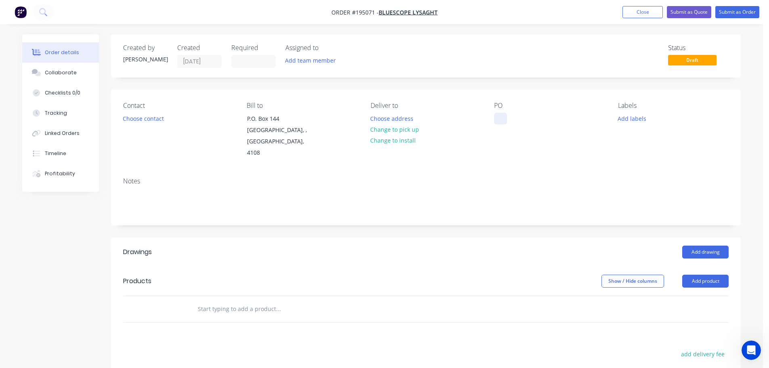
click at [502, 122] on div at bounding box center [500, 119] width 13 height 12
click at [517, 274] on div "Show / Hide columns Add product" at bounding box center [490, 280] width 477 height 13
click at [700, 274] on button "Add product" at bounding box center [705, 280] width 46 height 13
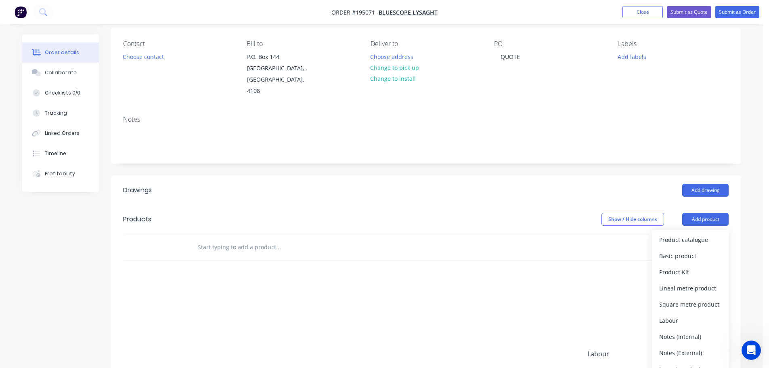
scroll to position [81, 0]
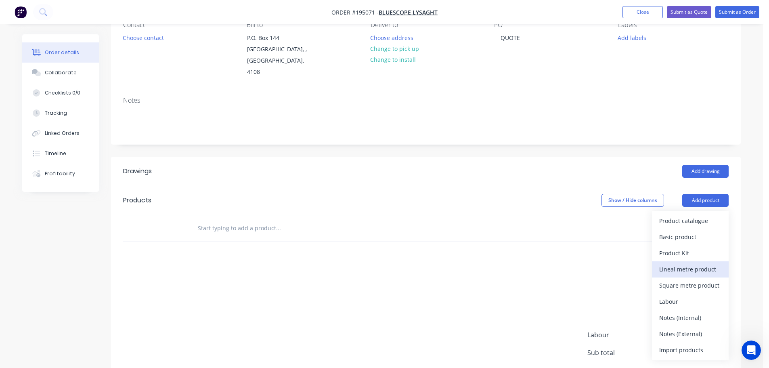
click at [684, 263] on div "Lineal metre product" at bounding box center [690, 269] width 62 height 12
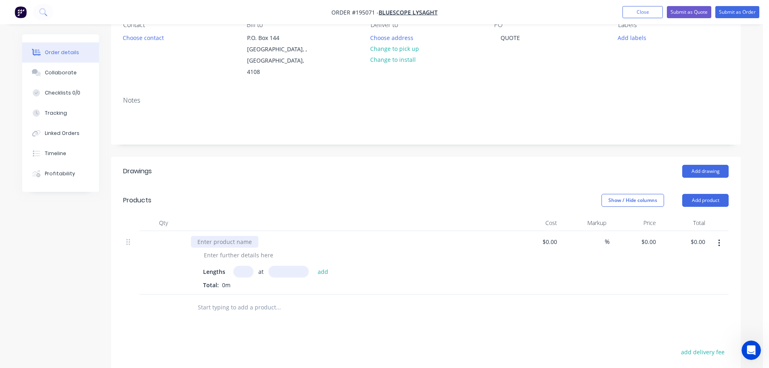
click at [239, 236] on div at bounding box center [224, 242] width 67 height 12
click at [251, 249] on div at bounding box center [238, 255] width 82 height 12
click at [233, 249] on div at bounding box center [238, 255] width 82 height 12
click at [249, 266] on input "text" at bounding box center [243, 272] width 20 height 12
click at [647, 17] on button "Close" at bounding box center [642, 12] width 40 height 12
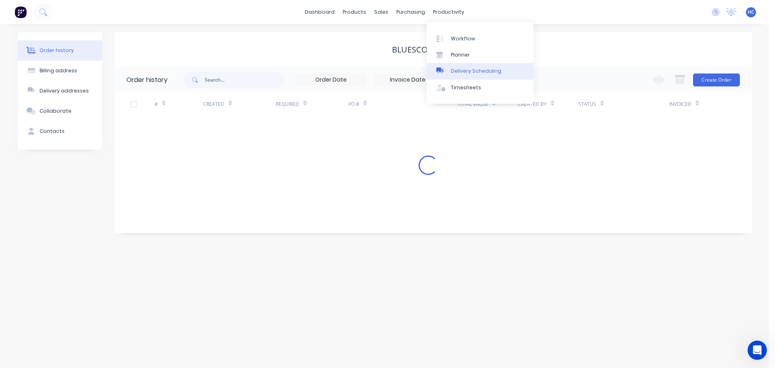
click at [458, 74] on div "Delivery Scheduling" at bounding box center [476, 70] width 50 height 7
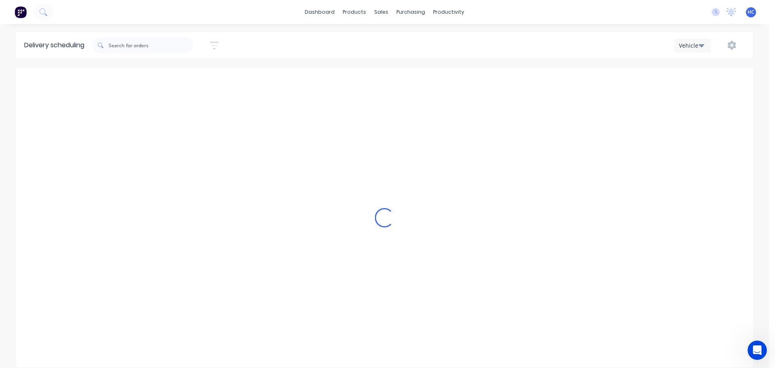
scroll to position [0, 0]
click at [148, 47] on input "text" at bounding box center [151, 45] width 85 height 16
type input "i"
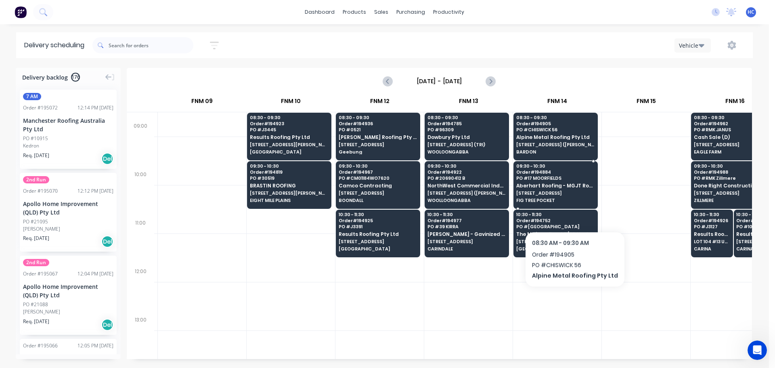
scroll to position [161, 618]
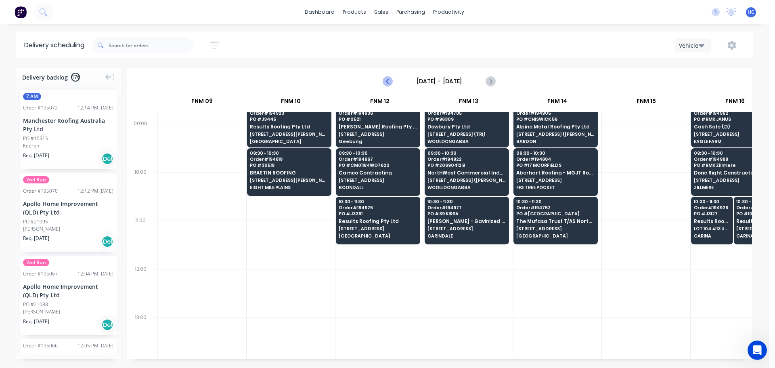
click at [390, 82] on icon "Previous page" at bounding box center [388, 81] width 10 height 10
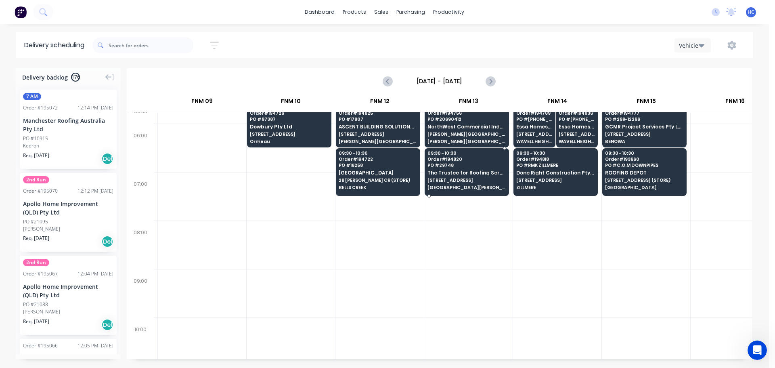
scroll to position [0, 618]
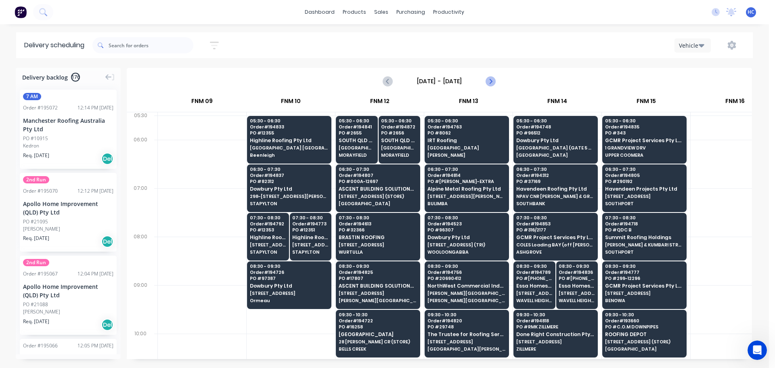
click at [494, 83] on icon "Next page" at bounding box center [491, 81] width 10 height 10
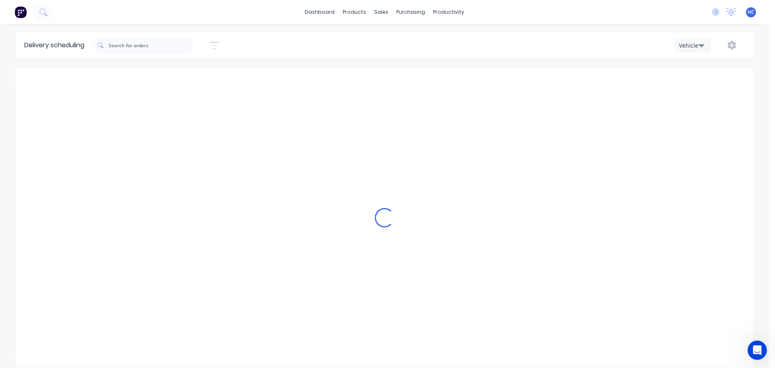
type input "[DATE] - [DATE]"
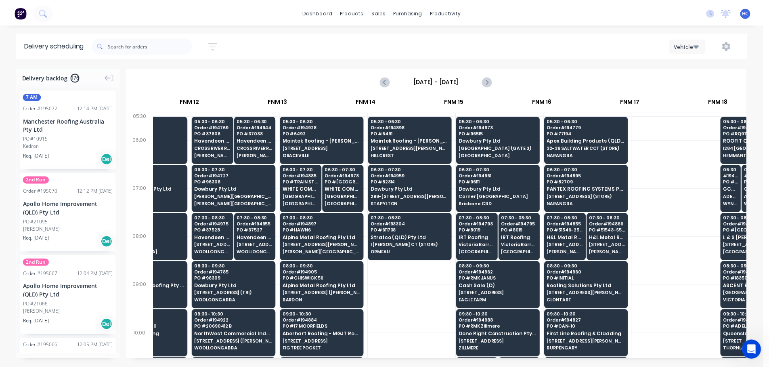
scroll to position [0, 878]
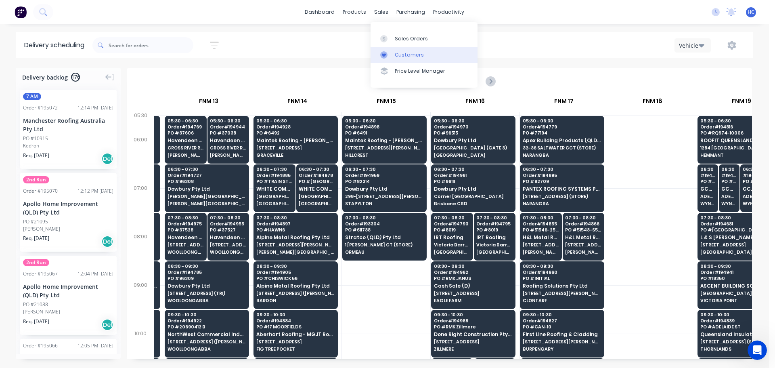
click at [401, 52] on div "Customers" at bounding box center [409, 54] width 29 height 7
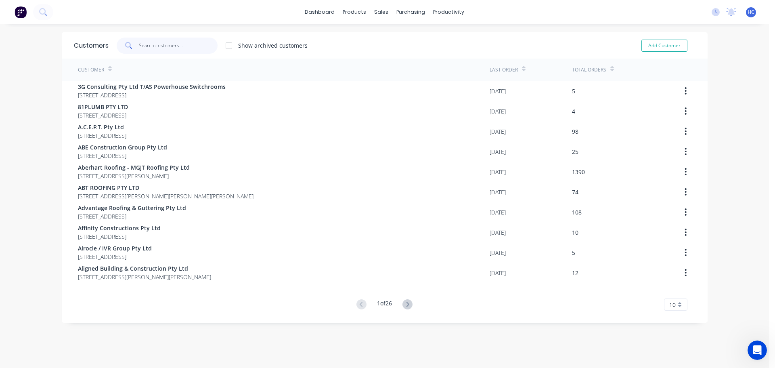
click at [151, 41] on input "text" at bounding box center [178, 46] width 79 height 16
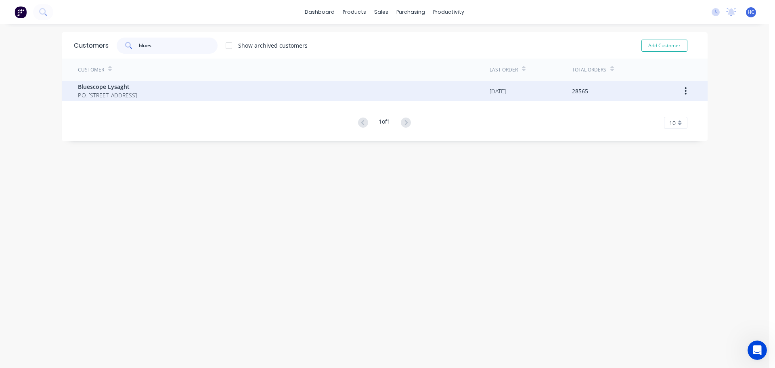
type input "blues"
click at [137, 93] on span "P.O. [STREET_ADDRESS]" at bounding box center [107, 95] width 59 height 8
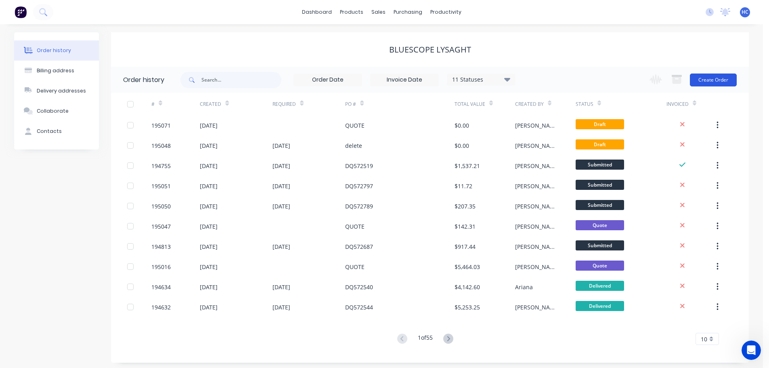
click at [723, 76] on button "Create Order" at bounding box center [713, 79] width 47 height 13
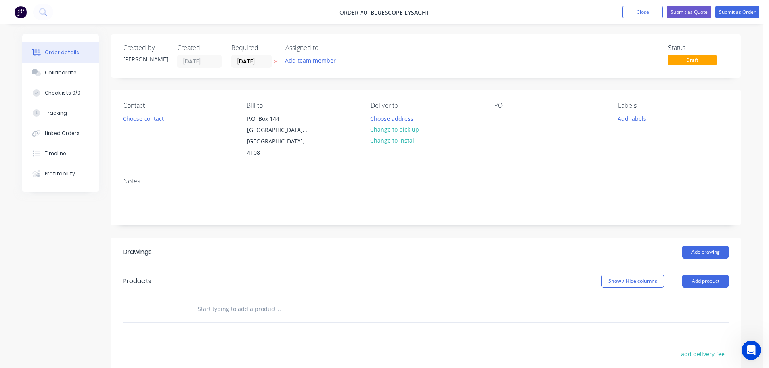
click at [273, 61] on button "button" at bounding box center [276, 61] width 8 height 9
click at [500, 115] on div at bounding box center [500, 119] width 13 height 12
click at [374, 266] on header "Products Show / Hide columns Add product" at bounding box center [426, 280] width 630 height 29
click at [706, 274] on button "Add product" at bounding box center [705, 280] width 46 height 13
click at [681, 342] on button "Lineal metre product" at bounding box center [690, 350] width 77 height 16
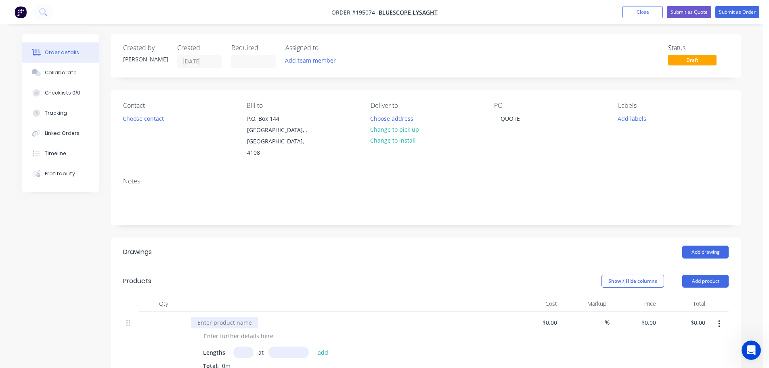
click at [232, 316] on div at bounding box center [224, 322] width 67 height 12
click at [252, 330] on div at bounding box center [238, 336] width 82 height 12
click at [222, 330] on div at bounding box center [238, 336] width 82 height 12
click at [302, 266] on header "Products Show / Hide columns Add product" at bounding box center [426, 280] width 630 height 29
click at [242, 346] on input "text" at bounding box center [243, 352] width 20 height 12
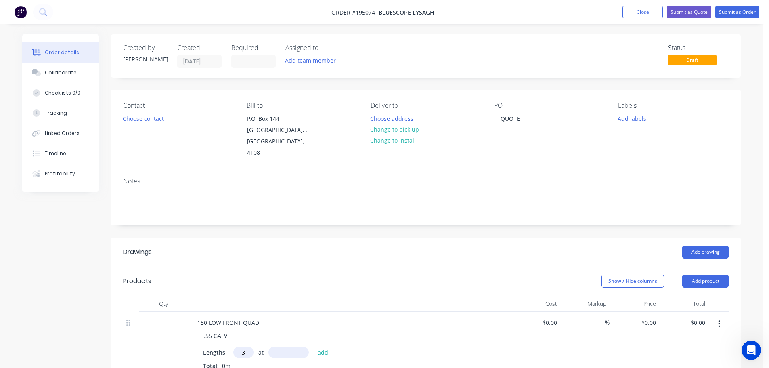
type input "3"
type input "6000"
click at [314, 346] on button "add" at bounding box center [323, 351] width 19 height 11
click at [647, 10] on button "Close" at bounding box center [642, 12] width 40 height 12
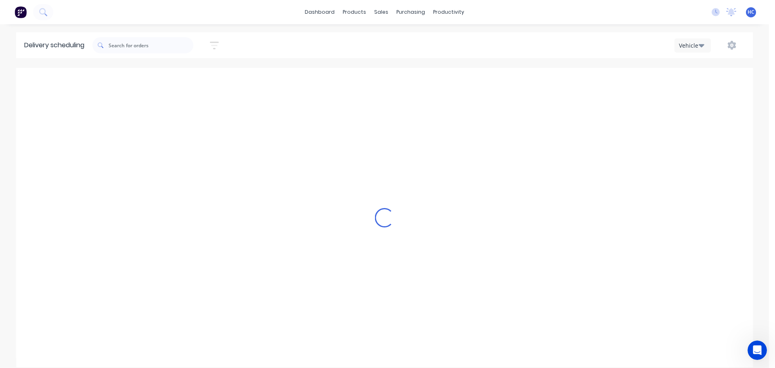
scroll to position [0, 0]
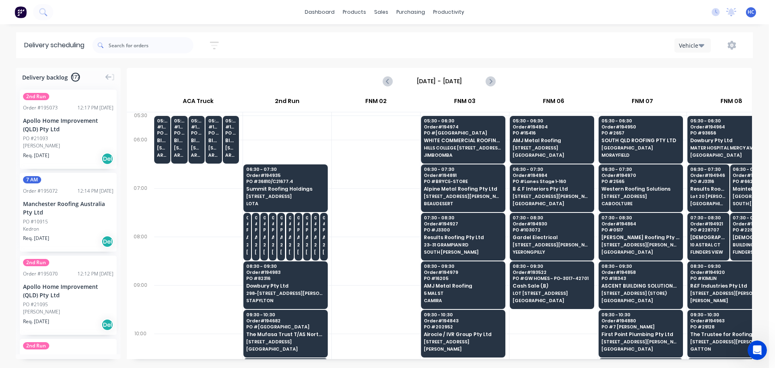
click at [214, 45] on icon "button" at bounding box center [214, 45] width 9 height 10
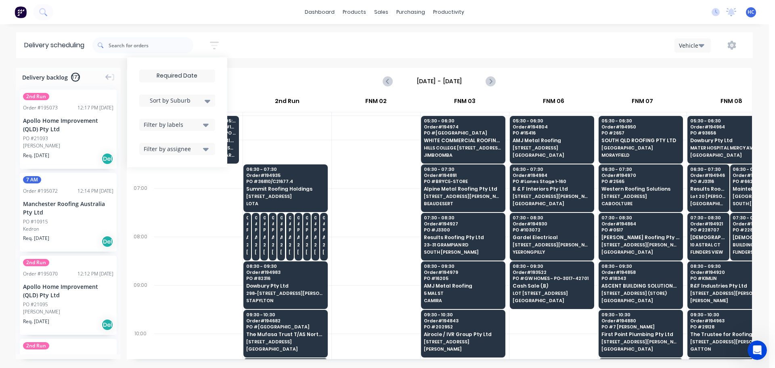
click at [182, 76] on input at bounding box center [177, 76] width 75 height 12
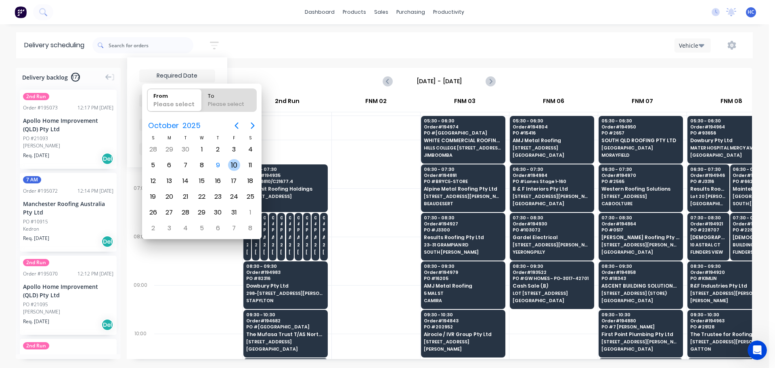
click at [235, 162] on div "10" at bounding box center [234, 165] width 12 height 12
type input "[DATE]"
radio input "false"
radio input "true"
click at [235, 162] on div "10" at bounding box center [234, 165] width 12 height 12
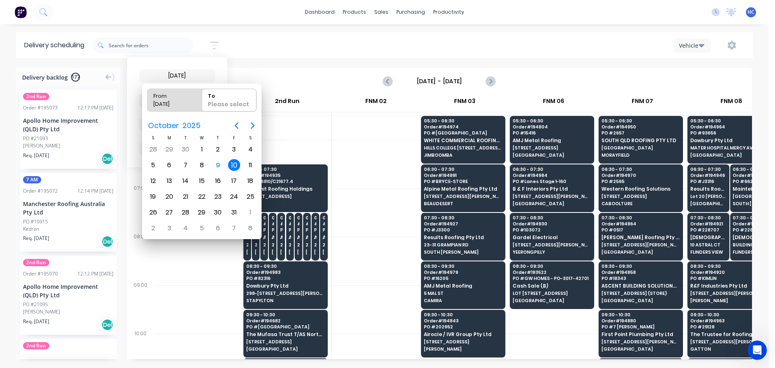
type input "09/10/25 - 10/10/25"
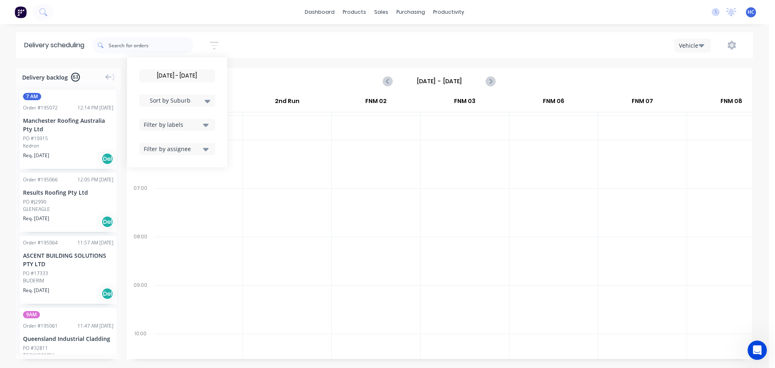
click at [191, 96] on span "Sort by Suburb" at bounding box center [170, 100] width 52 height 8
click at [159, 191] on div "Suburb" at bounding box center [177, 190] width 76 height 15
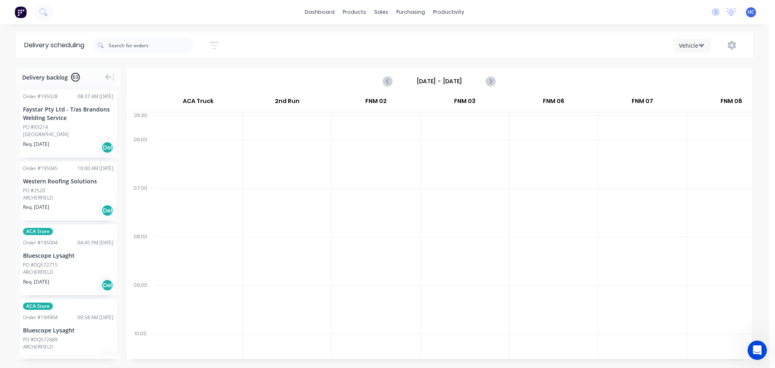
click at [346, 235] on div at bounding box center [376, 212] width 88 height 48
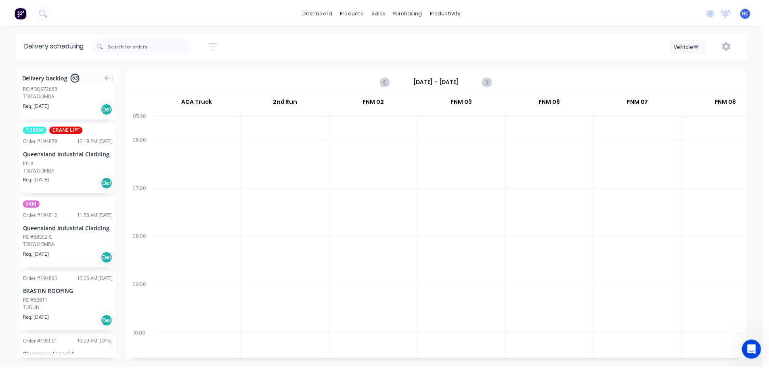
scroll to position [3891, 0]
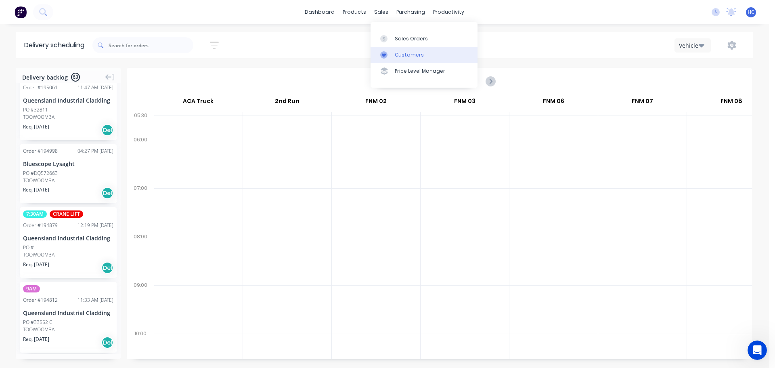
click at [412, 54] on div "Customers" at bounding box center [409, 54] width 29 height 7
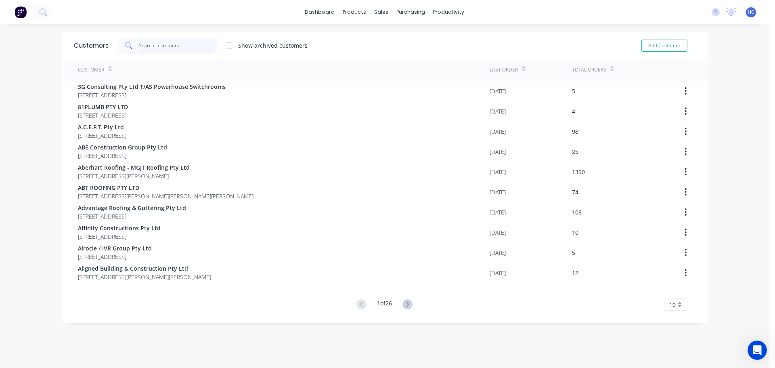
click at [169, 40] on input "text" at bounding box center [178, 46] width 79 height 16
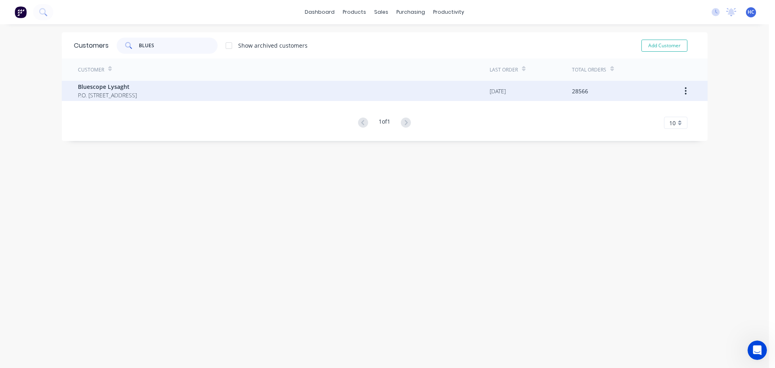
type input "BLUES"
click at [174, 95] on div "Bluescope Lysaght P.O. [STREET_ADDRESS]" at bounding box center [284, 91] width 412 height 20
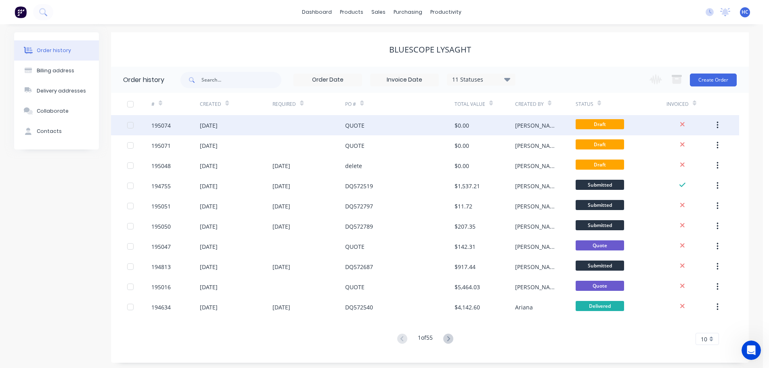
click at [401, 126] on div "QUOTE" at bounding box center [399, 125] width 109 height 20
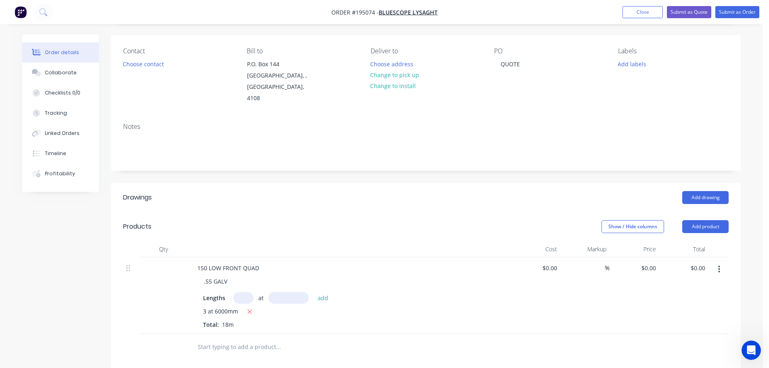
scroll to position [81, 0]
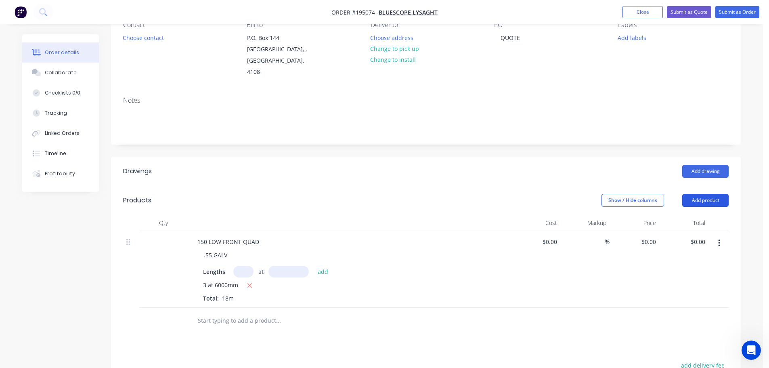
click at [718, 194] on button "Add product" at bounding box center [705, 200] width 46 height 13
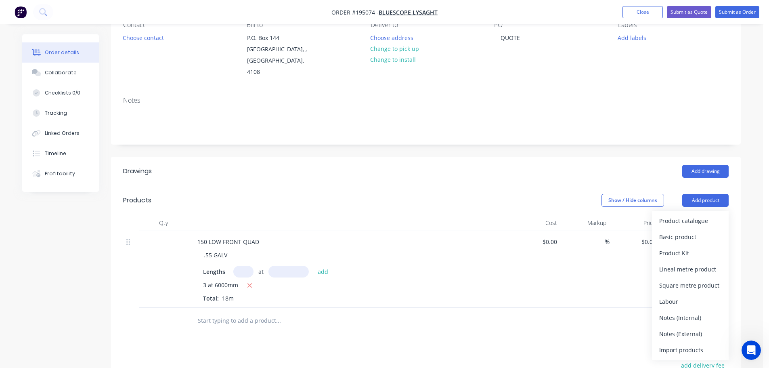
click at [700, 215] on div "Product catalogue" at bounding box center [690, 221] width 62 height 12
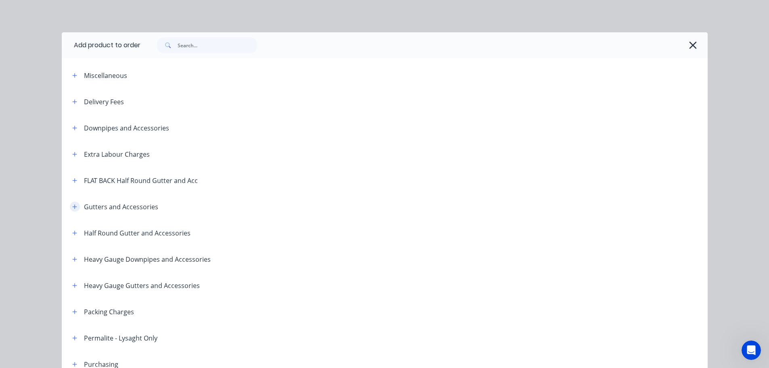
click at [72, 207] on icon "button" at bounding box center [74, 206] width 4 height 4
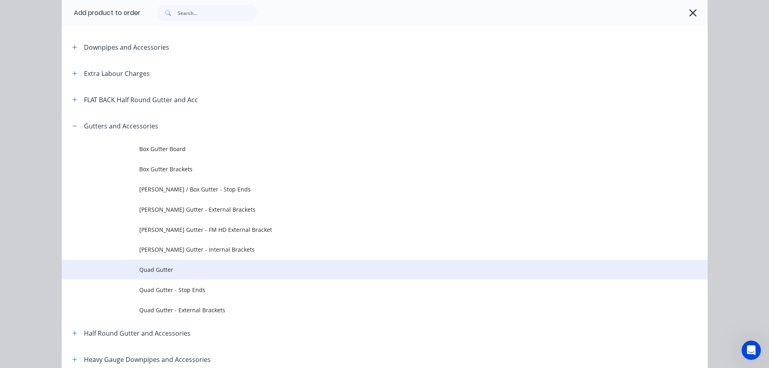
click at [189, 263] on td "Quad Gutter" at bounding box center [423, 270] width 568 height 20
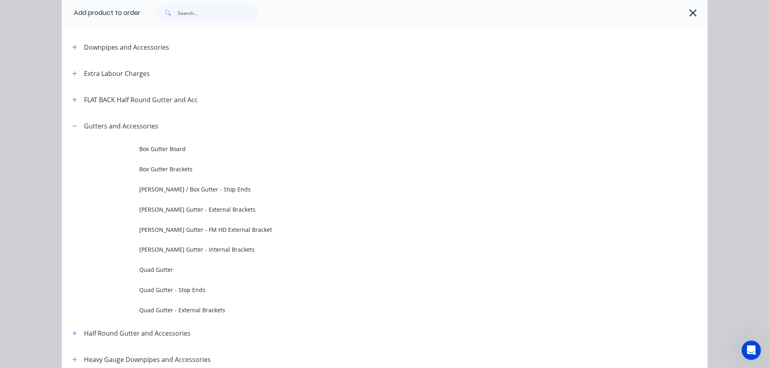
scroll to position [0, 0]
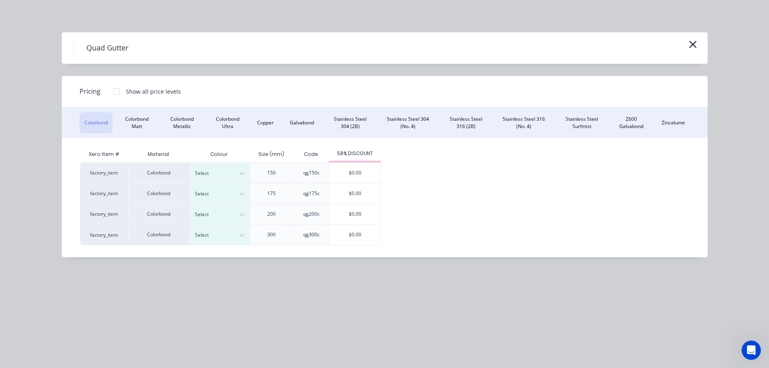
click at [117, 91] on div at bounding box center [117, 91] width 16 height 16
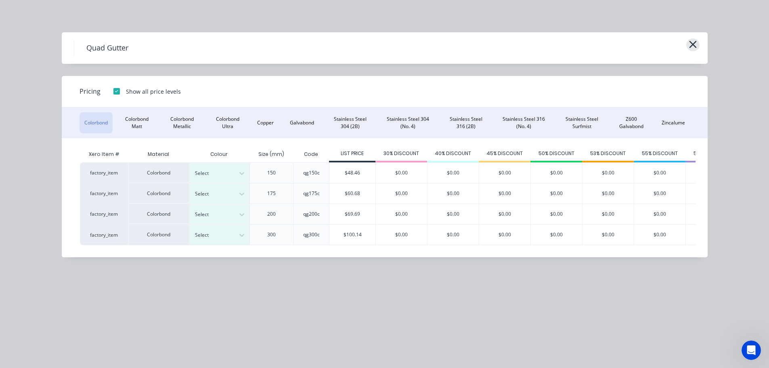
click at [691, 41] on icon "button" at bounding box center [693, 44] width 8 height 11
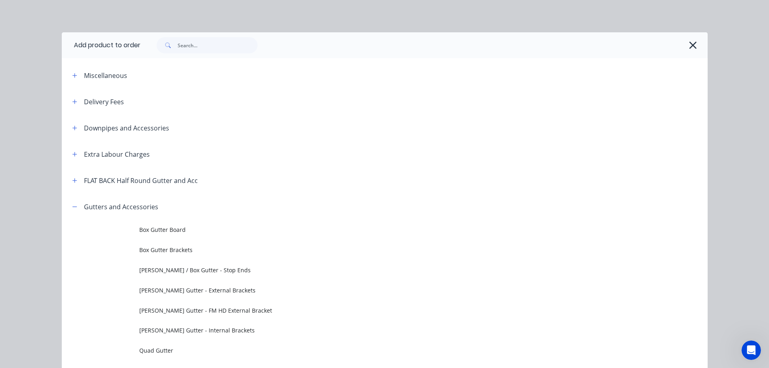
scroll to position [193, 0]
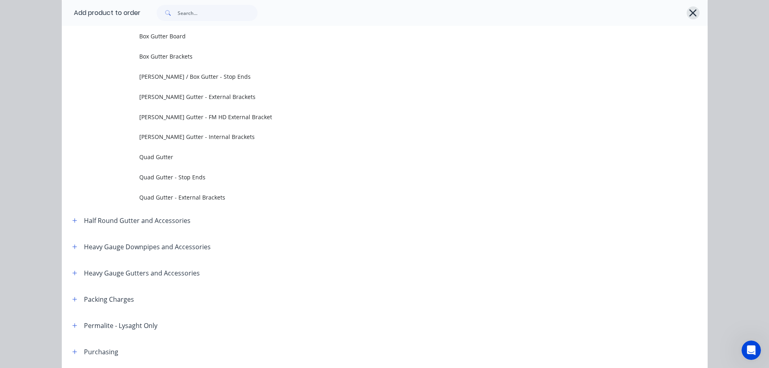
click at [689, 7] on button "button" at bounding box center [693, 12] width 13 height 13
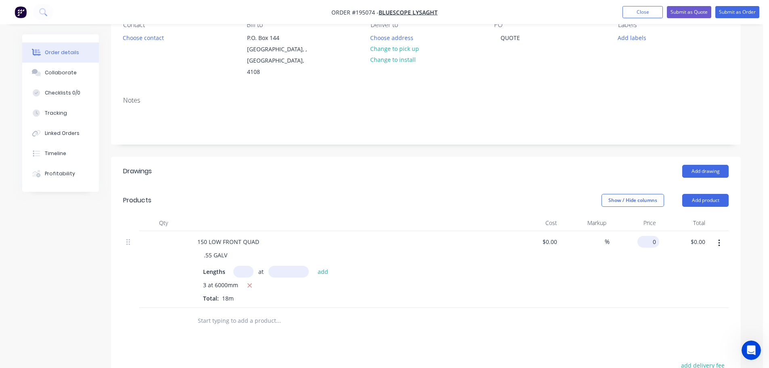
click at [648, 236] on div "0 $0.00" at bounding box center [648, 242] width 22 height 12
type input "$20.35"
type input "$366.30"
click at [562, 167] on header "Drawings Add drawing" at bounding box center [426, 171] width 630 height 29
click at [696, 194] on button "Add product" at bounding box center [705, 200] width 46 height 13
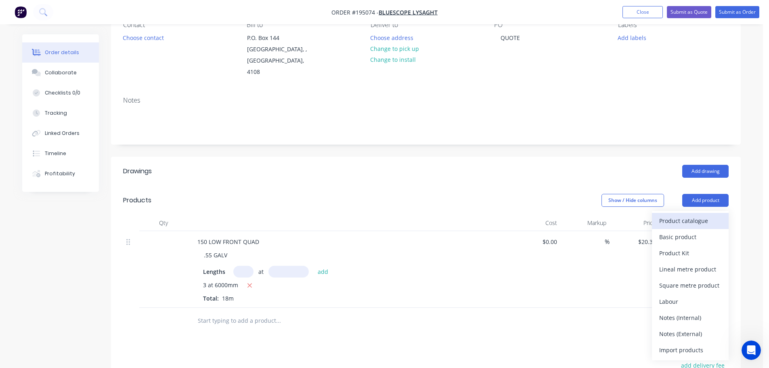
click at [689, 215] on div "Product catalogue" at bounding box center [690, 221] width 62 height 12
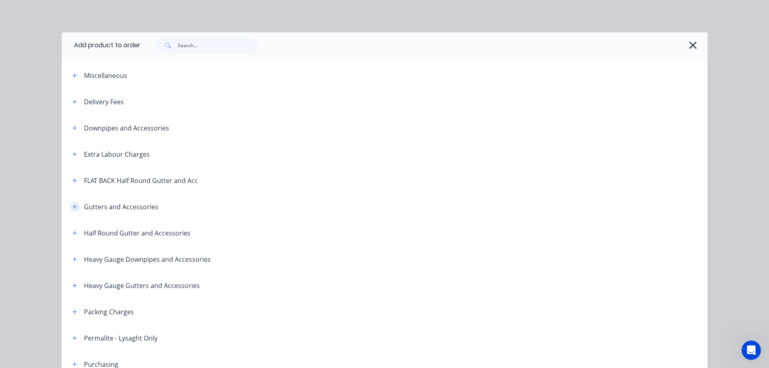
click at [72, 207] on icon "button" at bounding box center [74, 207] width 5 height 6
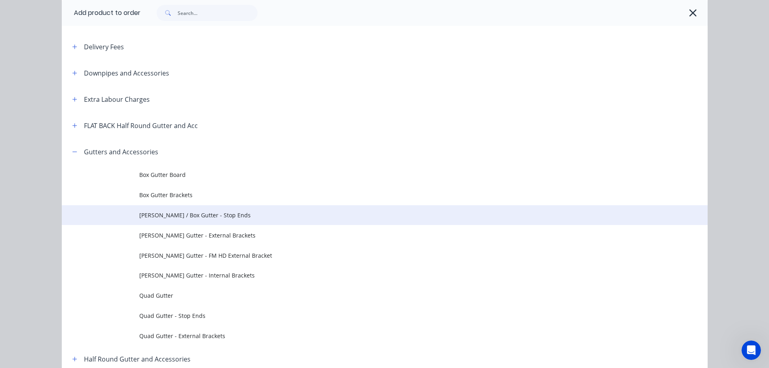
scroll to position [81, 0]
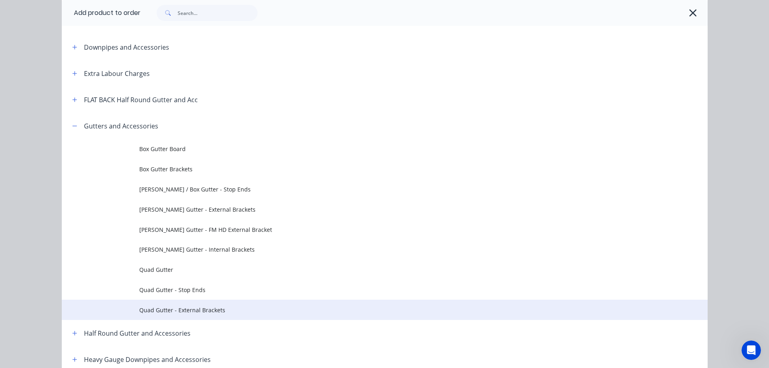
click at [207, 313] on span "Quad Gutter - External Brackets" at bounding box center [366, 310] width 455 height 8
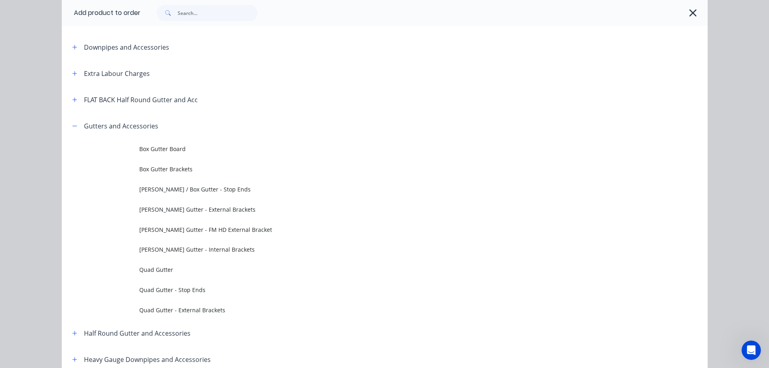
scroll to position [0, 0]
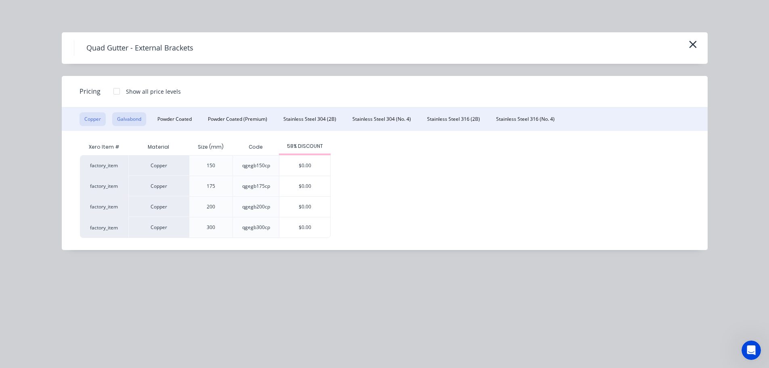
click at [132, 120] on button "Galvabond" at bounding box center [129, 119] width 34 height 14
click at [117, 91] on div at bounding box center [117, 91] width 16 height 16
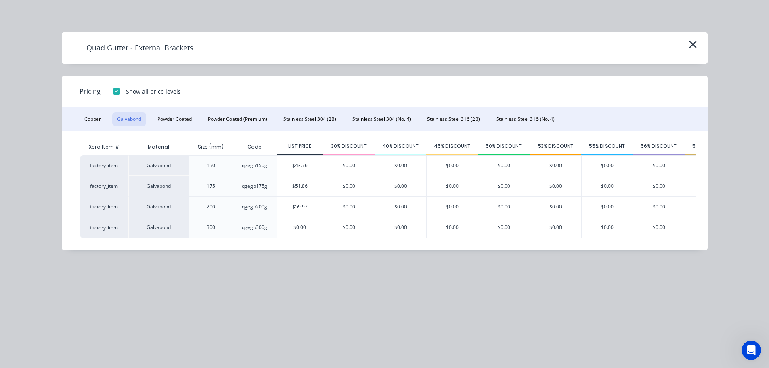
click at [119, 92] on div at bounding box center [117, 91] width 16 height 16
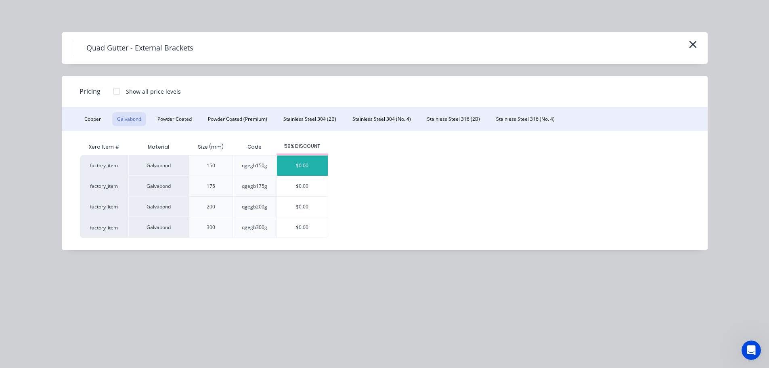
click at [306, 162] on div "$0.00" at bounding box center [302, 165] width 51 height 20
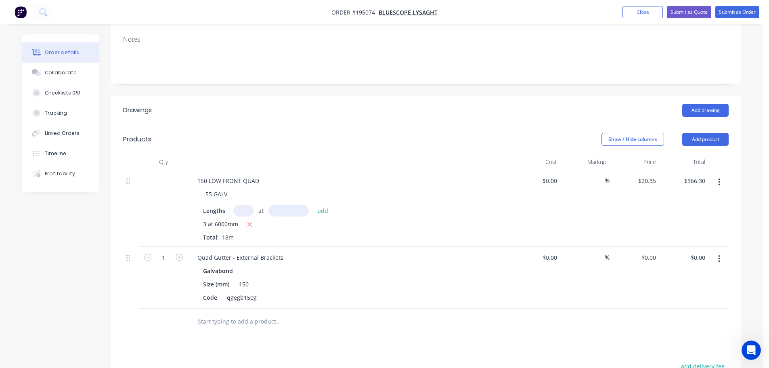
scroll to position [161, 0]
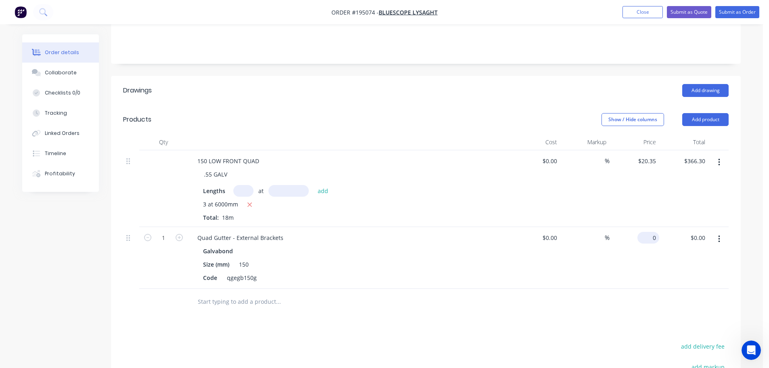
click at [654, 232] on input "0" at bounding box center [650, 238] width 19 height 12
click at [630, 212] on div "$20.35 $20.35" at bounding box center [635, 188] width 50 height 77
type input "$18.38"
click at [397, 89] on header "Drawings Add drawing" at bounding box center [426, 90] width 630 height 29
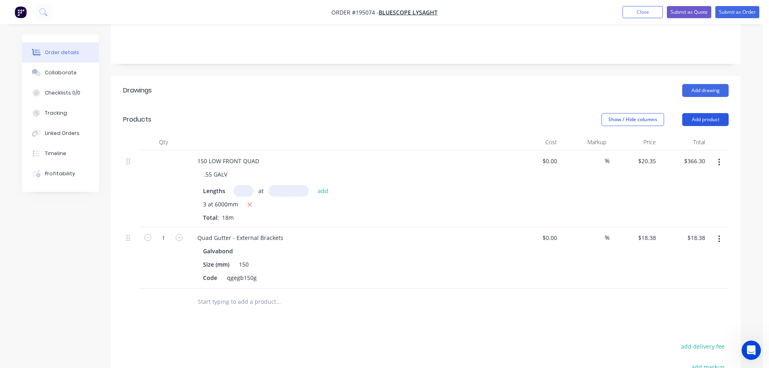
click at [708, 113] on button "Add product" at bounding box center [705, 119] width 46 height 13
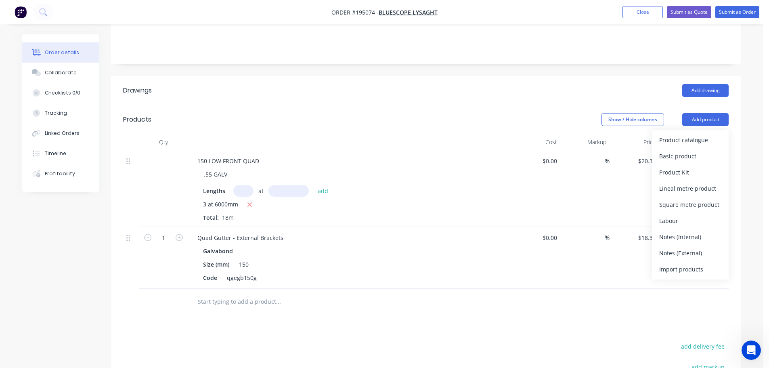
click at [701, 134] on div "Product catalogue" at bounding box center [690, 140] width 62 height 12
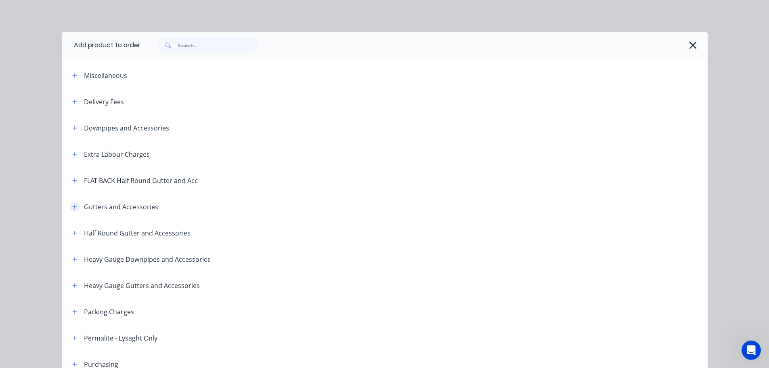
click at [72, 208] on icon "button" at bounding box center [74, 206] width 4 height 4
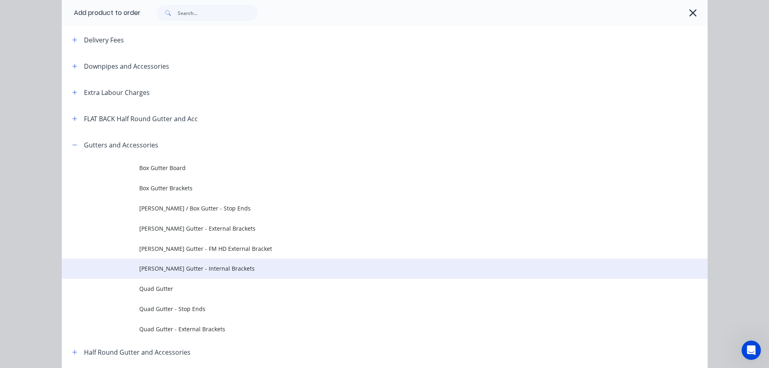
scroll to position [81, 0]
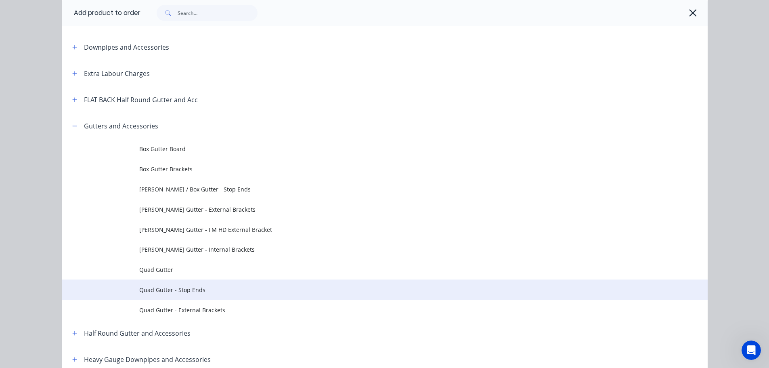
click at [210, 294] on td "Quad Gutter - Stop Ends" at bounding box center [423, 289] width 568 height 20
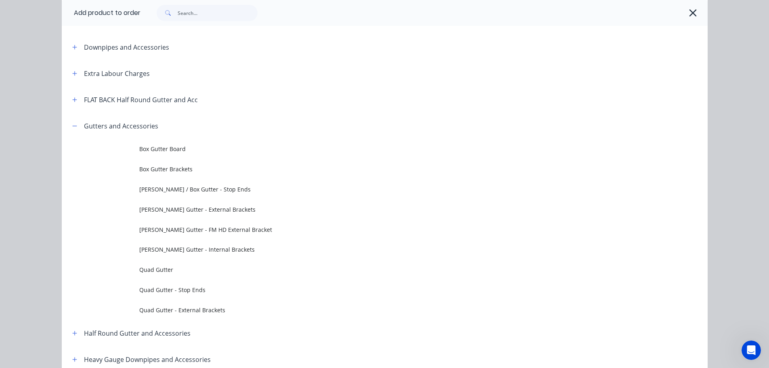
scroll to position [0, 0]
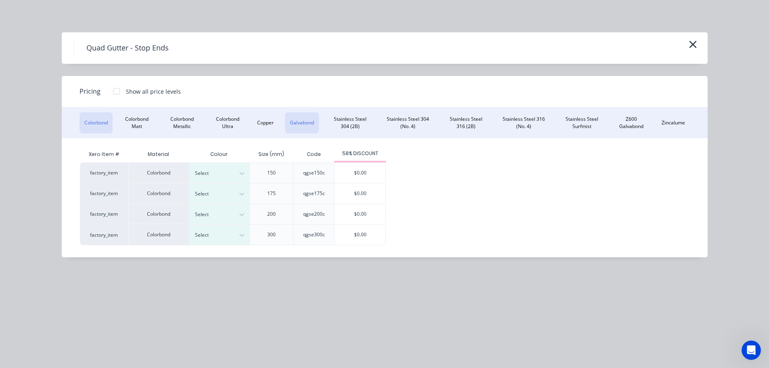
click at [308, 126] on button "Galvabond" at bounding box center [302, 122] width 34 height 21
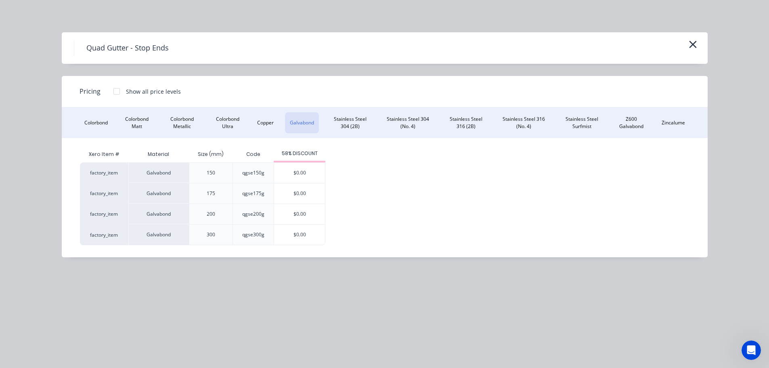
click at [120, 91] on div at bounding box center [117, 91] width 16 height 16
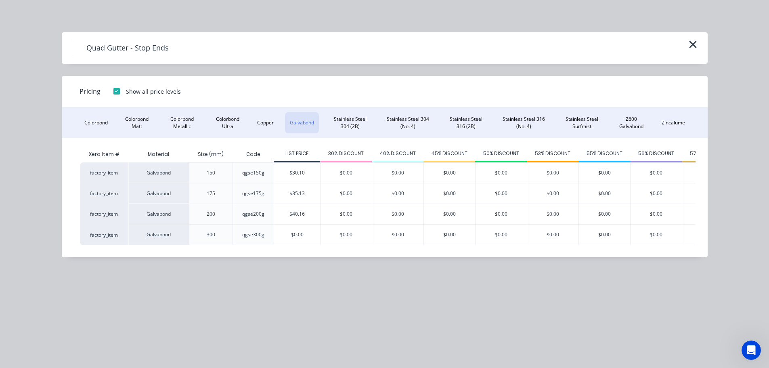
click at [116, 92] on div at bounding box center [117, 91] width 16 height 16
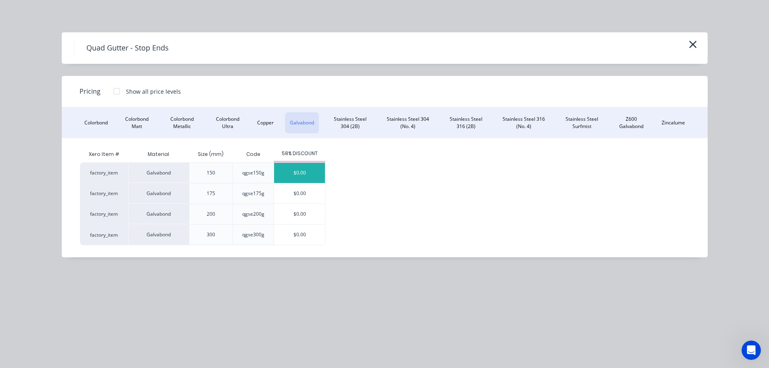
click at [300, 171] on div "$0.00" at bounding box center [299, 173] width 51 height 20
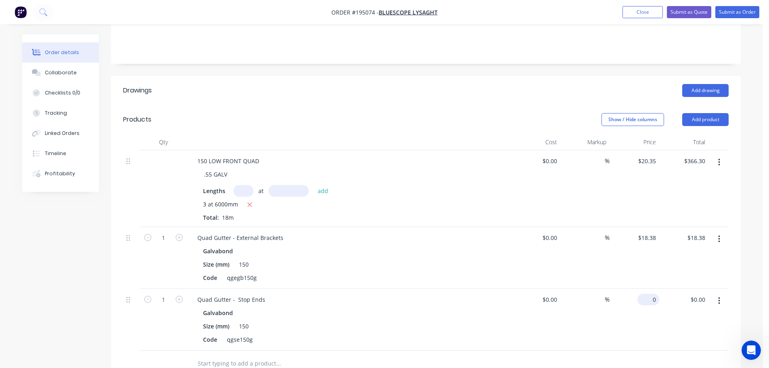
click at [641, 290] on div "0 $0.00" at bounding box center [635, 320] width 50 height 62
click at [631, 198] on div "$20.35 $20.35" at bounding box center [635, 188] width 50 height 77
type input "$12.64"
click at [700, 113] on button "Add product" at bounding box center [705, 119] width 46 height 13
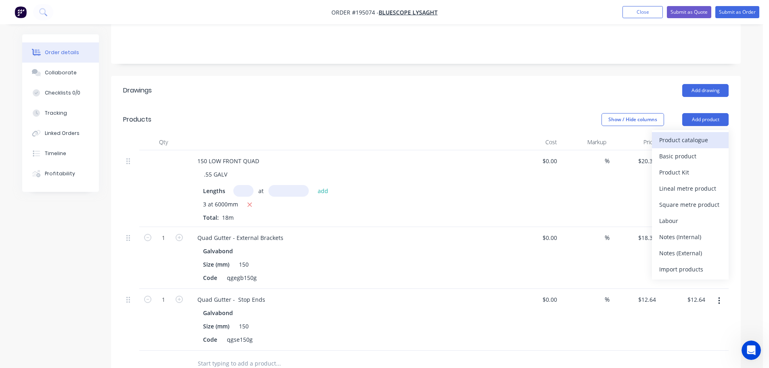
click at [675, 134] on div "Product catalogue" at bounding box center [690, 140] width 62 height 12
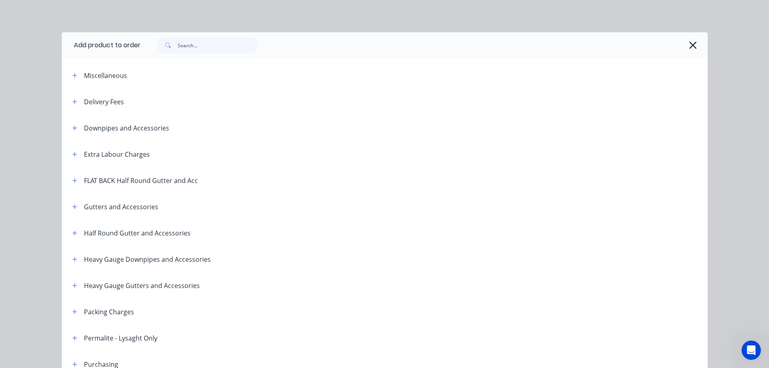
click at [71, 212] on header "Gutters and Accessories" at bounding box center [385, 206] width 646 height 26
click at [70, 203] on button "button" at bounding box center [75, 206] width 10 height 10
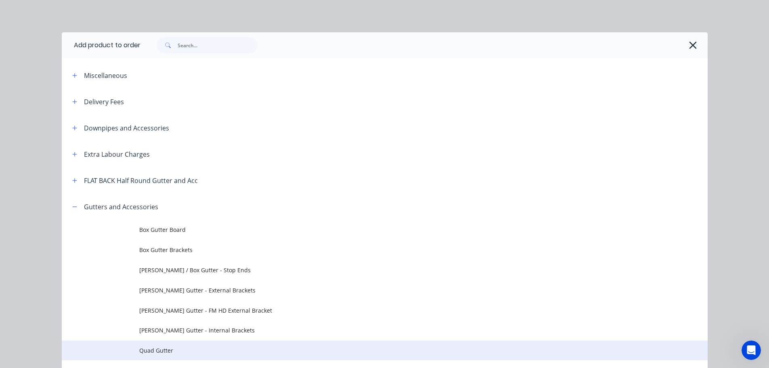
click at [170, 349] on span "Quad Gutter" at bounding box center [366, 350] width 455 height 8
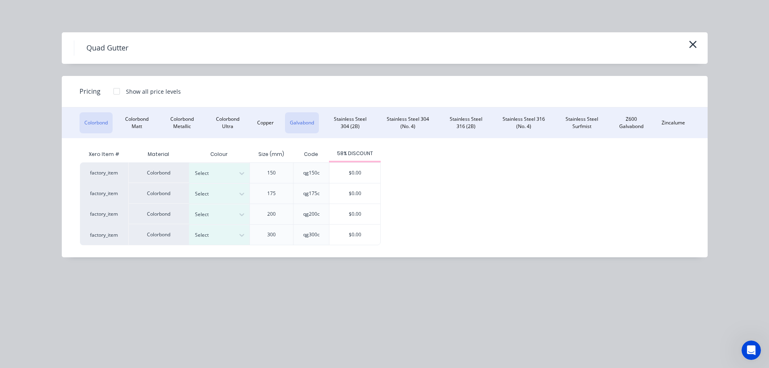
click at [302, 121] on button "Galvabond" at bounding box center [302, 122] width 34 height 21
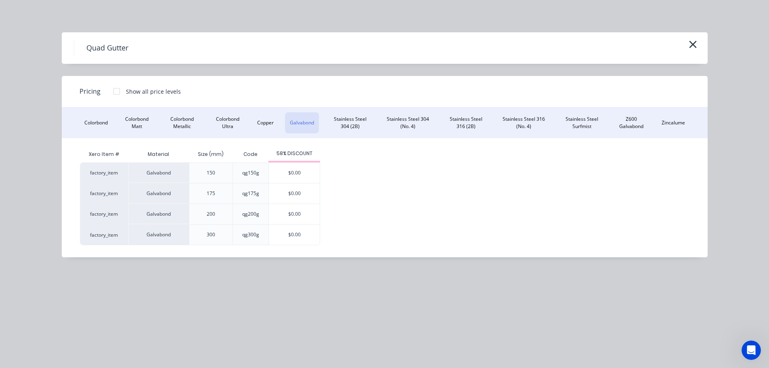
click at [116, 92] on div at bounding box center [117, 91] width 16 height 16
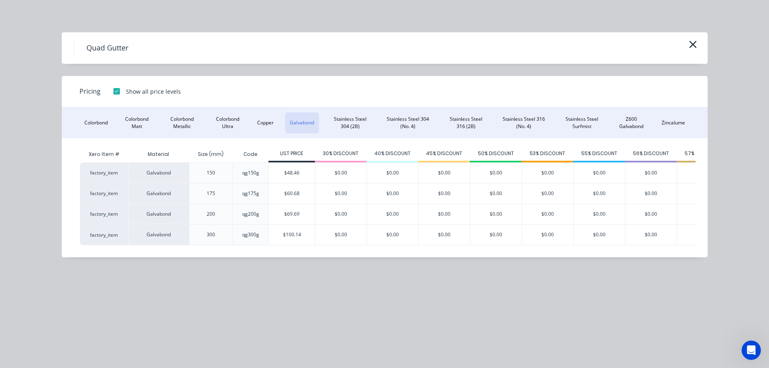
click at [114, 87] on div at bounding box center [117, 91] width 16 height 16
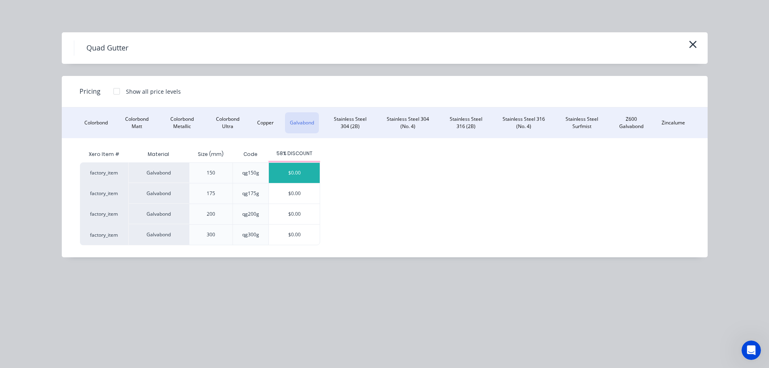
click at [283, 172] on div "$0.00" at bounding box center [294, 173] width 51 height 20
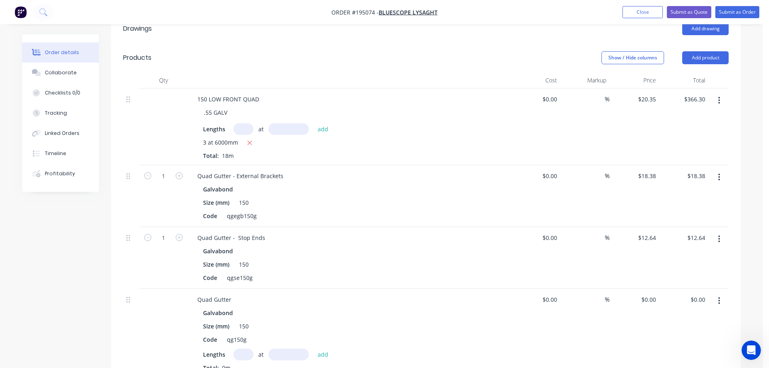
scroll to position [242, 0]
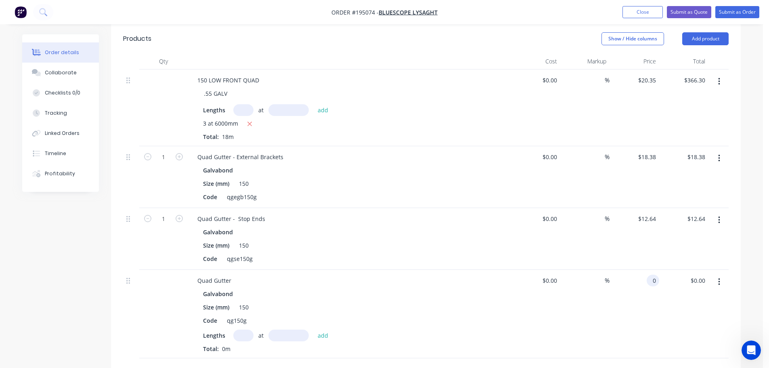
click at [649, 274] on div "0 0" at bounding box center [653, 280] width 13 height 12
type input "$20.35"
click at [501, 245] on div "Galvabond Size (mm) 150 Code qgse150g" at bounding box center [349, 245] width 316 height 38
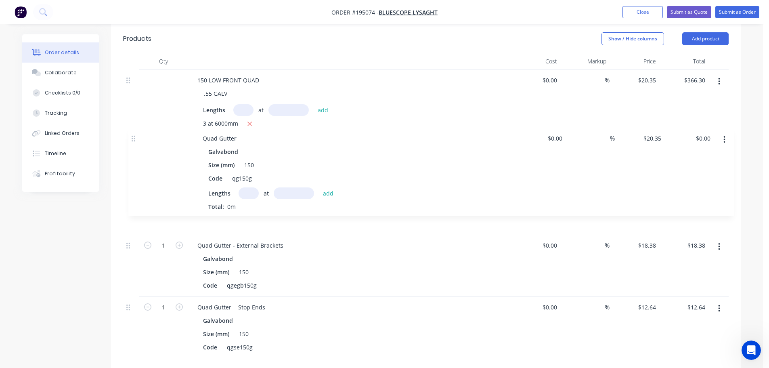
drag, startPoint x: 128, startPoint y: 266, endPoint x: 134, endPoint y: 124, distance: 141.8
click at [134, 124] on div "150 LOW FRONT QUAD .55 GALV Lengths at add 3 at 6000mm Total: 18m $0.00 $0.00 %…" at bounding box center [426, 213] width 606 height 289
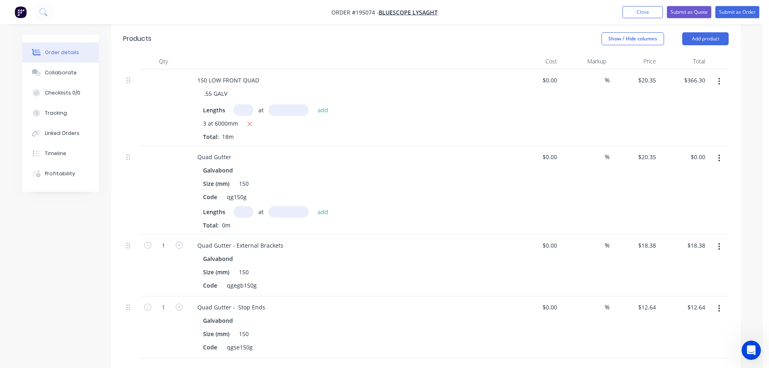
click at [244, 206] on input "text" at bounding box center [243, 212] width 20 height 12
type input "3"
type input "6000"
click at [314, 206] on button "add" at bounding box center [323, 211] width 19 height 11
type input "$366.30"
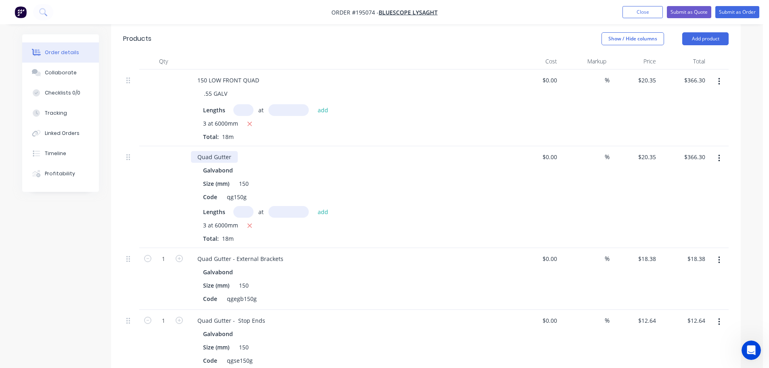
click at [197, 151] on div "Quad Gutter" at bounding box center [214, 157] width 47 height 12
click at [723, 74] on button "button" at bounding box center [719, 81] width 19 height 15
click at [681, 129] on div "Delete" at bounding box center [690, 135] width 62 height 12
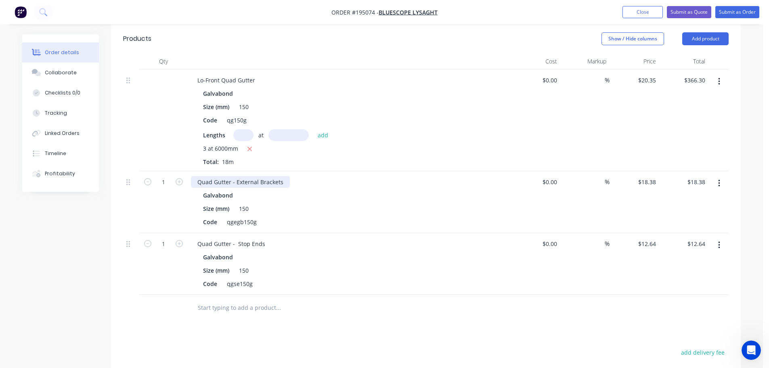
click at [194, 176] on div "Quad Gutter - External Brackets" at bounding box center [240, 182] width 99 height 12
click at [197, 238] on div "Quad Gutter - Stop Ends" at bounding box center [231, 244] width 81 height 12
click at [338, 300] on input "text" at bounding box center [277, 308] width 161 height 16
click at [176, 240] on icon "button" at bounding box center [179, 243] width 7 height 7
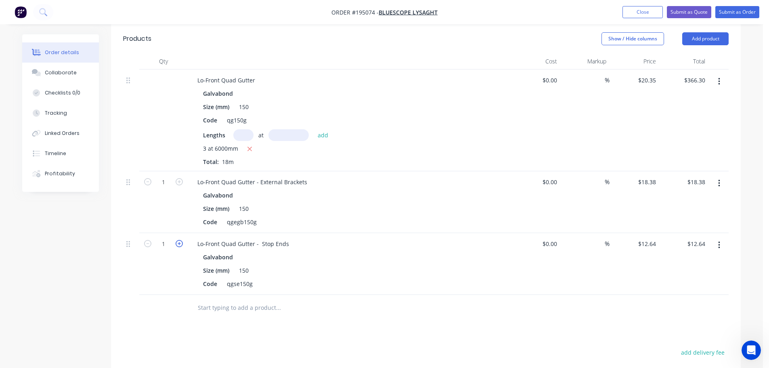
type input "2"
type input "$25.28"
click at [310, 300] on input "text" at bounding box center [277, 308] width 161 height 16
click at [711, 32] on button "Add product" at bounding box center [705, 38] width 46 height 13
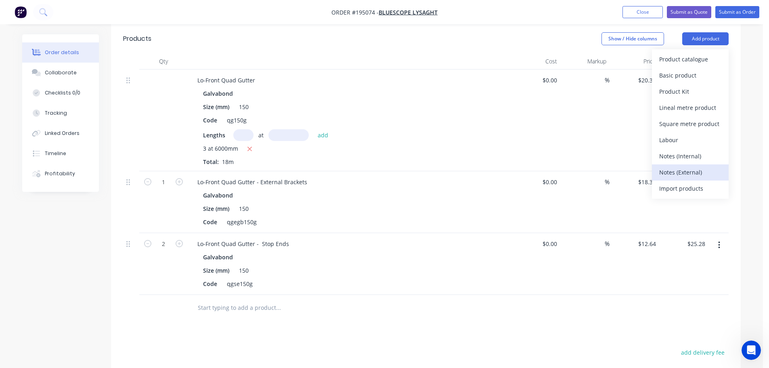
click at [693, 166] on div "Notes (External)" at bounding box center [690, 172] width 62 height 12
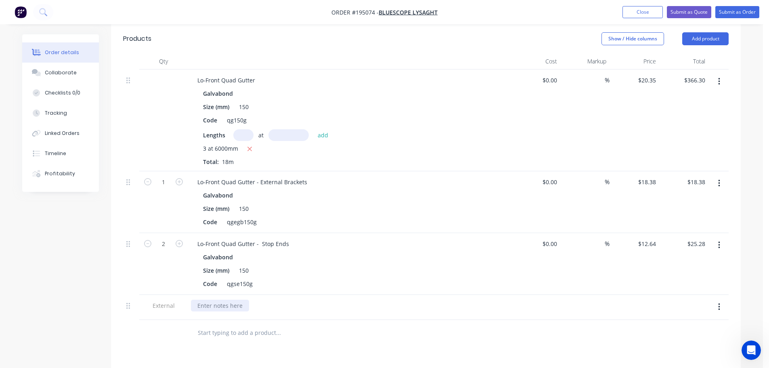
click at [227, 300] on div at bounding box center [220, 306] width 58 height 12
click at [74, 73] on button "Collaborate" at bounding box center [60, 73] width 77 height 20
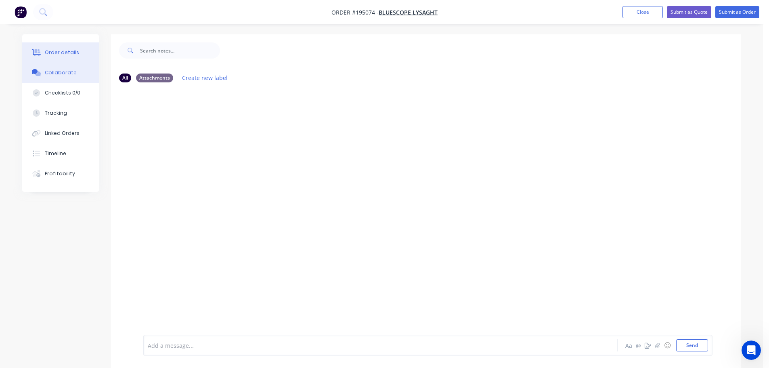
click at [82, 52] on button "Order details" at bounding box center [60, 52] width 77 height 20
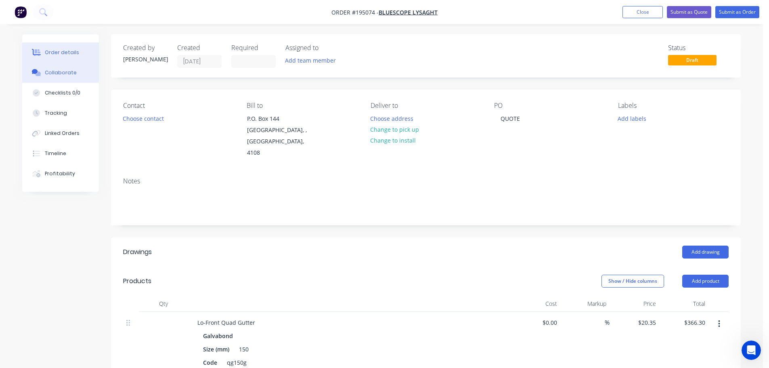
click at [71, 78] on button "Collaborate" at bounding box center [60, 73] width 77 height 20
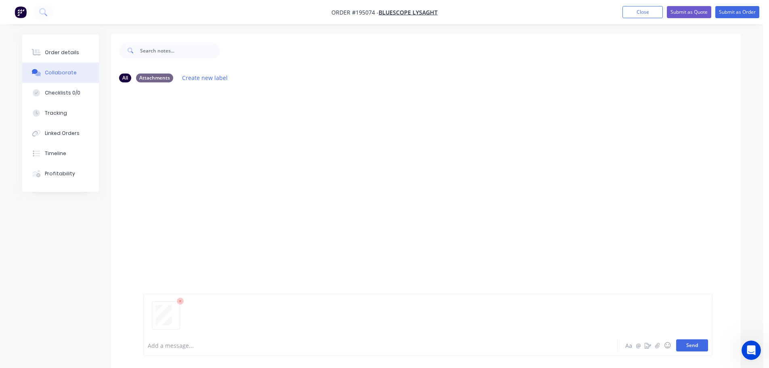
click at [686, 345] on button "Send" at bounding box center [692, 345] width 32 height 12
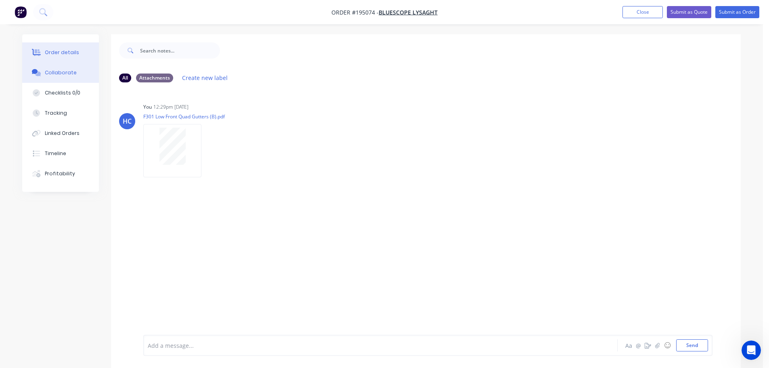
click at [63, 47] on button "Order details" at bounding box center [60, 52] width 77 height 20
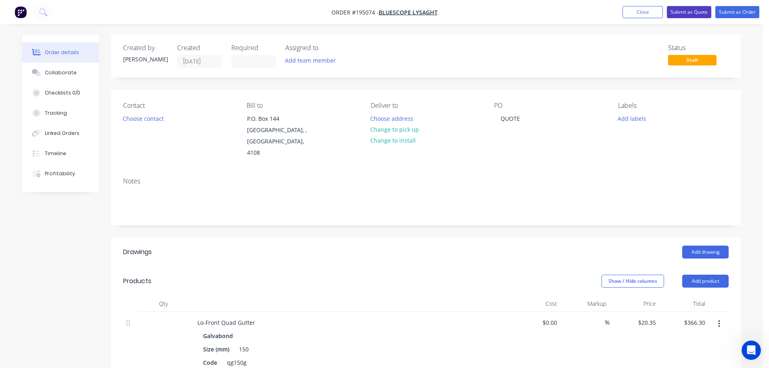
click at [690, 17] on button "Submit as Quote" at bounding box center [689, 12] width 44 height 12
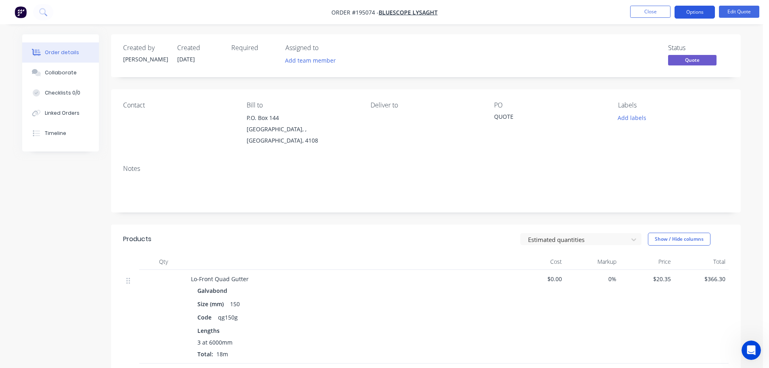
click at [694, 8] on button "Options" at bounding box center [695, 12] width 40 height 13
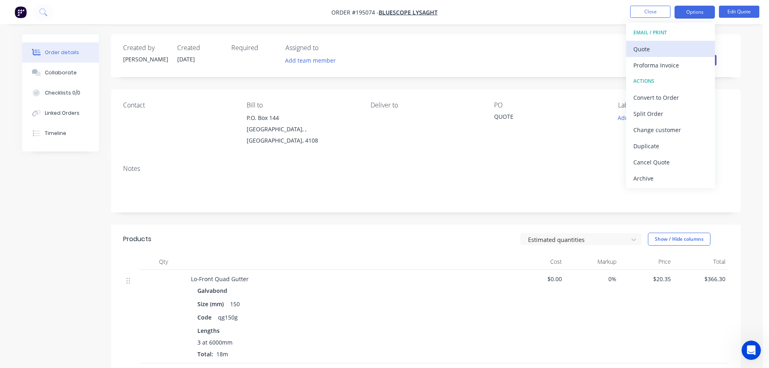
click at [673, 50] on div "Quote" at bounding box center [670, 49] width 74 height 12
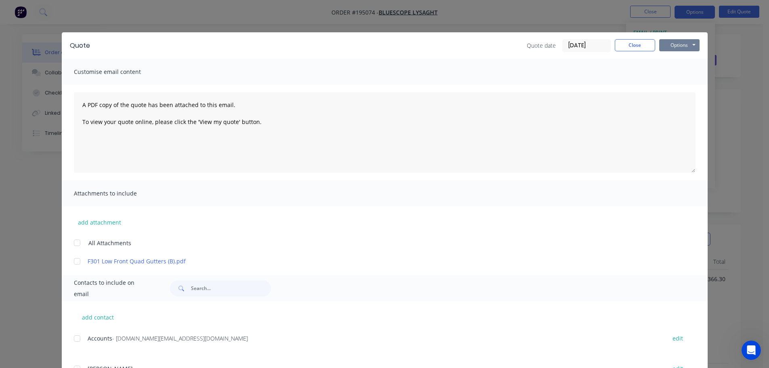
click at [685, 45] on button "Options" at bounding box center [679, 45] width 40 height 12
click at [678, 69] on button "Print" at bounding box center [685, 72] width 52 height 13
click at [640, 48] on button "Close" at bounding box center [635, 45] width 40 height 12
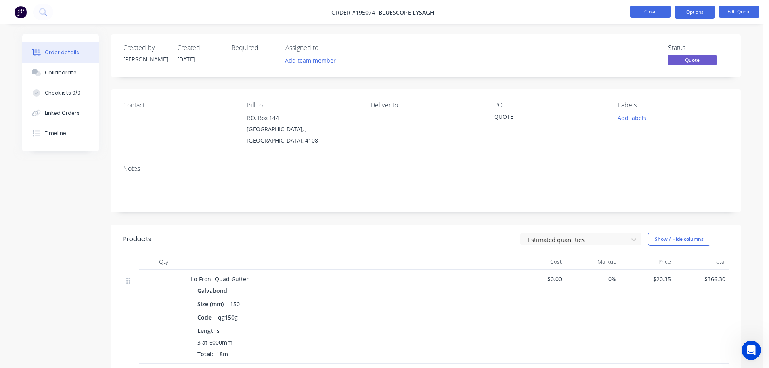
click at [643, 16] on button "Close" at bounding box center [650, 12] width 40 height 12
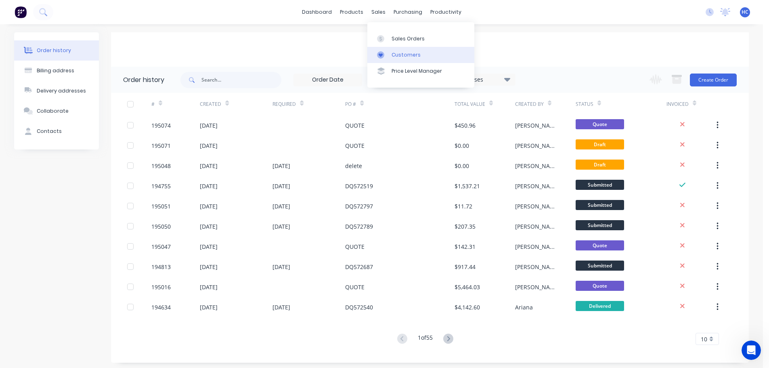
click at [396, 53] on div "Customers" at bounding box center [406, 54] width 29 height 7
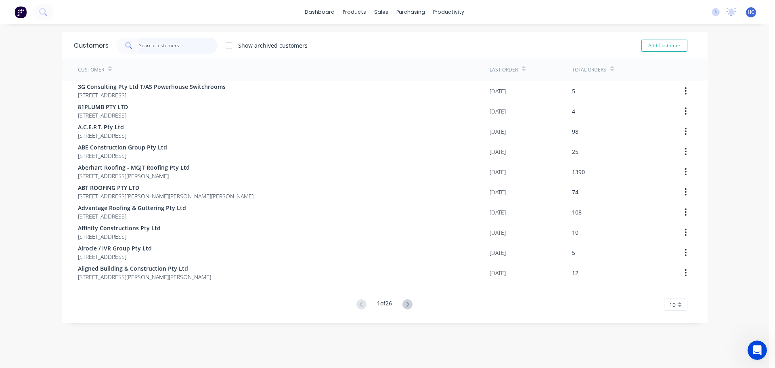
drag, startPoint x: 139, startPoint y: 47, endPoint x: 149, endPoint y: 48, distance: 10.6
click at [139, 47] on input "text" at bounding box center [178, 46] width 79 height 16
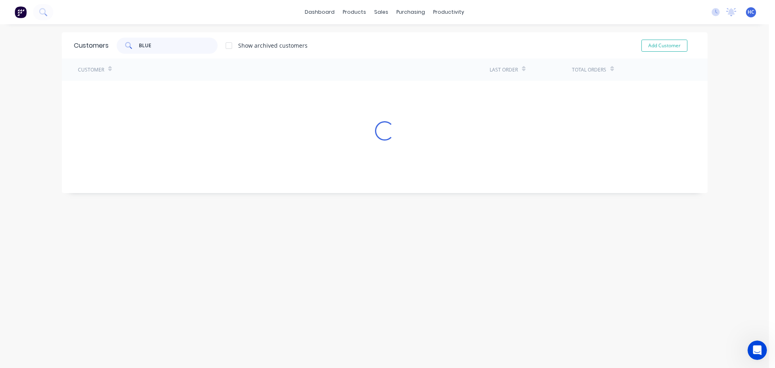
type input "BLUES"
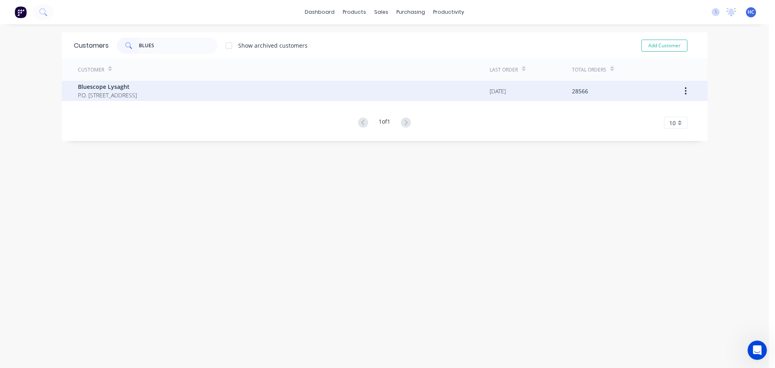
click at [191, 94] on div "Bluescope Lysaght P.O. [STREET_ADDRESS]" at bounding box center [284, 91] width 412 height 20
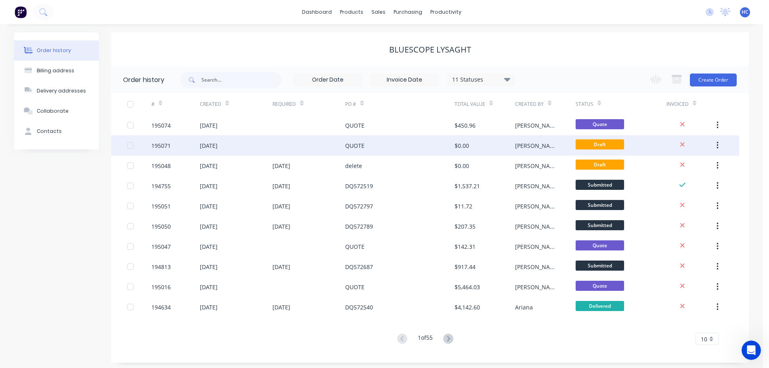
click at [415, 152] on div "QUOTE" at bounding box center [399, 145] width 109 height 20
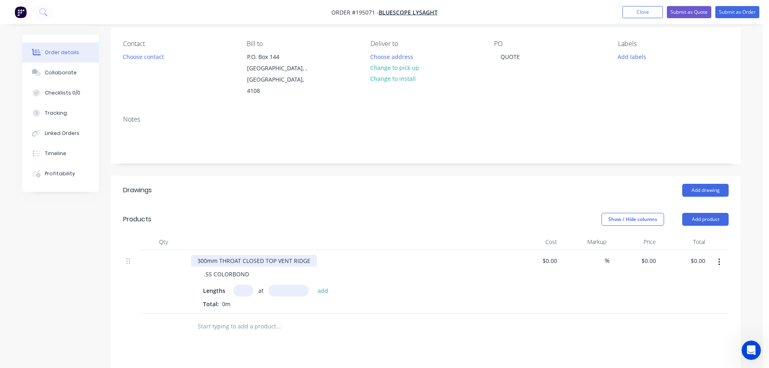
scroll to position [81, 0]
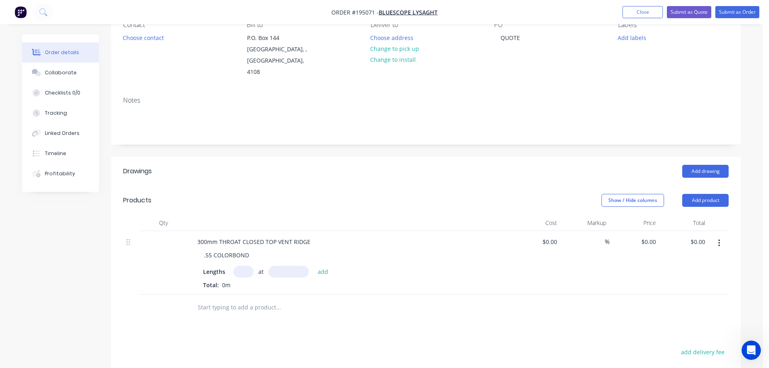
click at [249, 266] on input "text" at bounding box center [243, 272] width 20 height 12
click at [246, 266] on div "Lengths at add Total: 0m" at bounding box center [349, 277] width 292 height 23
click at [248, 266] on input "text" at bounding box center [243, 272] width 20 height 12
type input "3"
type input "5050"
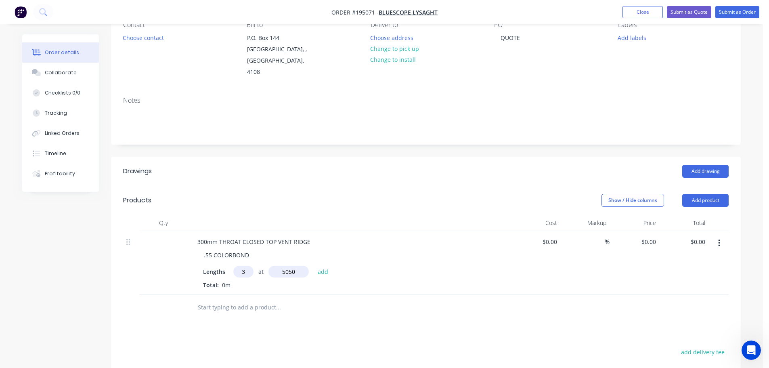
click at [314, 266] on button "add" at bounding box center [323, 271] width 19 height 11
click at [646, 231] on div "0 $0.00" at bounding box center [635, 269] width 50 height 77
type input "$163.07"
type input "$2,470.51"
click at [560, 194] on div "Show / Hide columns Add product" at bounding box center [490, 200] width 477 height 13
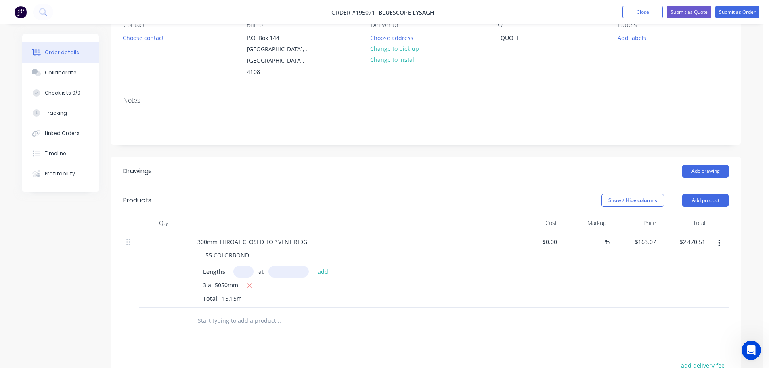
scroll to position [161, 0]
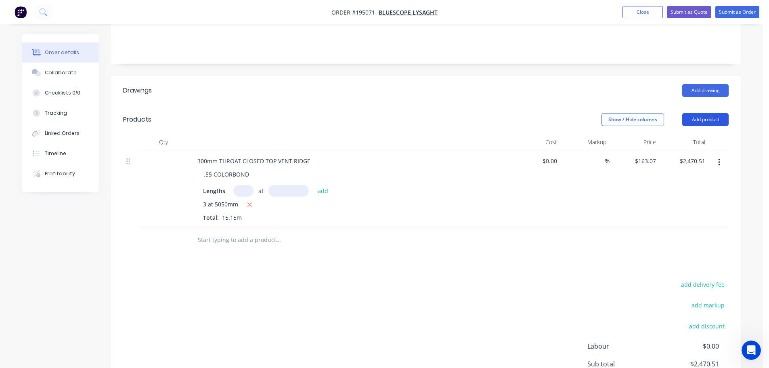
click at [709, 113] on button "Add product" at bounding box center [705, 119] width 46 height 13
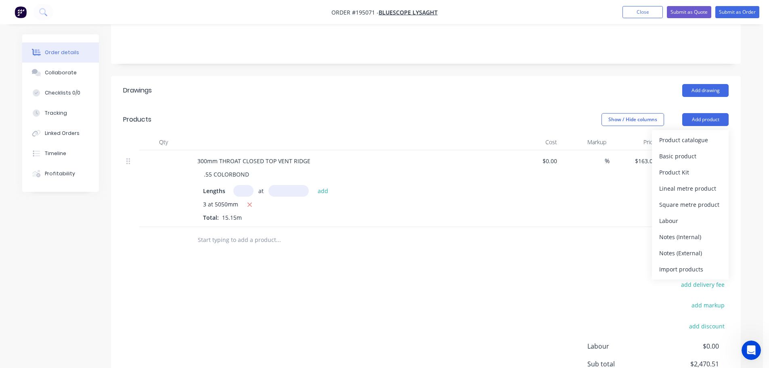
click at [700, 150] on div "Basic product" at bounding box center [690, 156] width 62 height 12
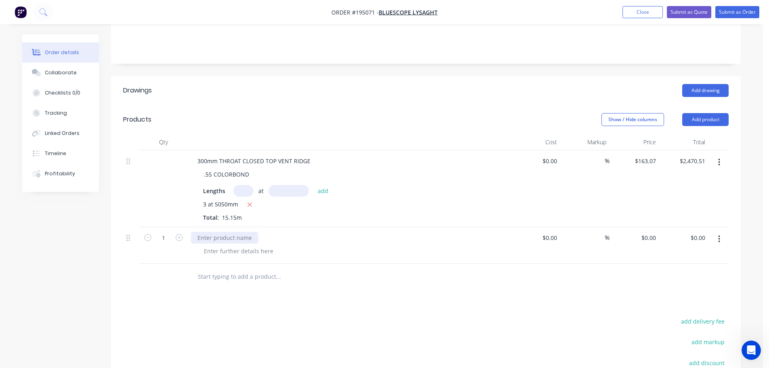
click at [227, 232] on div at bounding box center [224, 238] width 67 height 12
drag, startPoint x: 242, startPoint y: 148, endPoint x: 346, endPoint y: 151, distance: 103.8
click at [346, 155] on div "300mm THROAT CLOSED TOP VENT RIDGE" at bounding box center [349, 161] width 316 height 12
copy div "CLOSED TOP VENT RIDGE"
click at [294, 232] on div "STOP ENDS TO SUIT 300mm THROAT" at bounding box center [247, 238] width 112 height 12
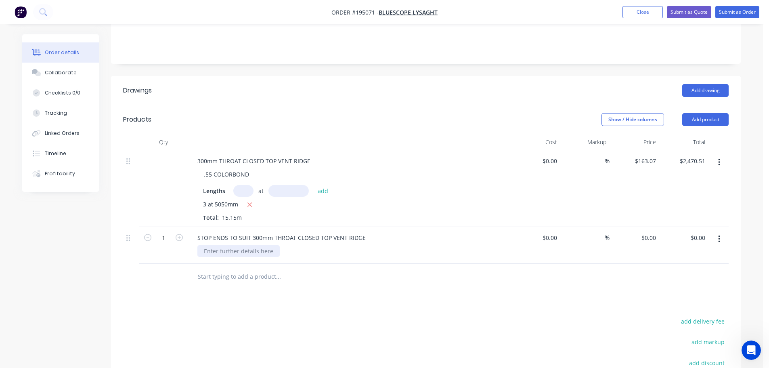
click at [250, 245] on div at bounding box center [238, 251] width 82 height 12
click at [214, 245] on div at bounding box center [238, 251] width 82 height 12
click at [217, 245] on div ".55 cOLORBOND" at bounding box center [225, 251] width 57 height 12
click at [355, 89] on header "Drawings Add drawing" at bounding box center [426, 90] width 630 height 29
click at [649, 232] on div "0 $0.00" at bounding box center [648, 238] width 22 height 12
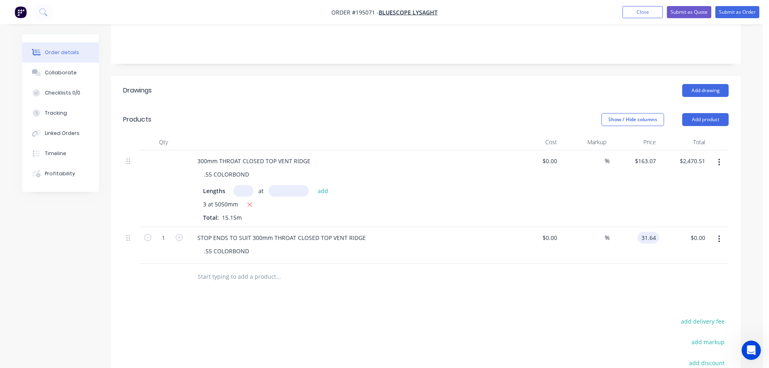
type input "$31.64"
click at [696, 189] on div "$2,470.51 $2,470.51" at bounding box center [684, 188] width 50 height 77
click at [276, 134] on div at bounding box center [349, 142] width 323 height 16
click at [715, 155] on button "button" at bounding box center [719, 162] width 19 height 15
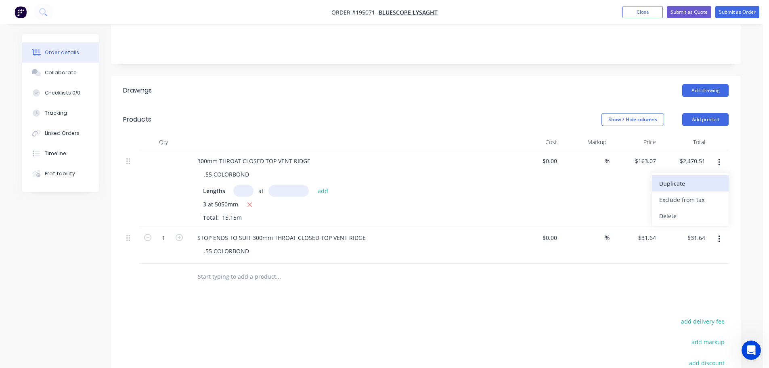
click at [686, 178] on div "Duplicate" at bounding box center [690, 184] width 62 height 12
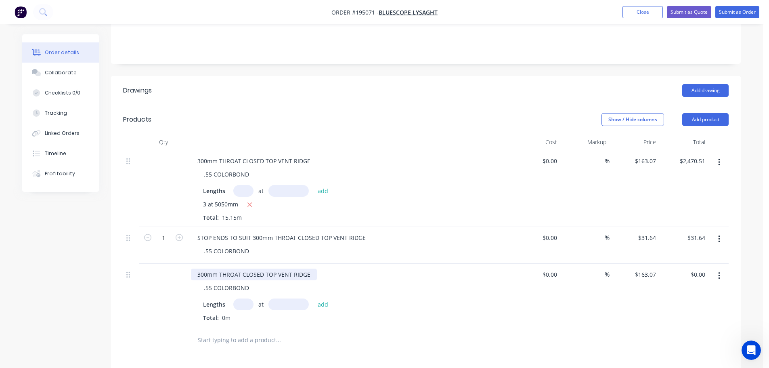
click at [201, 268] on div "300mm THROAT CLOSED TOP VENT RIDGE" at bounding box center [254, 274] width 126 height 12
click at [277, 113] on div "Show / Hide columns Add product" at bounding box center [490, 119] width 477 height 13
click at [649, 268] on input "163.07" at bounding box center [648, 274] width 22 height 12
click at [650, 268] on input "163.07" at bounding box center [646, 274] width 25 height 12
click at [640, 268] on input "163.07" at bounding box center [646, 274] width 25 height 12
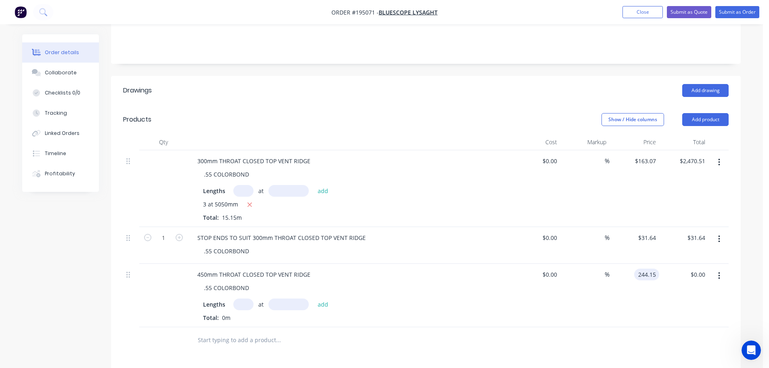
type input "$244.15"
click at [402, 119] on header "Products Show / Hide columns Add product" at bounding box center [426, 119] width 630 height 29
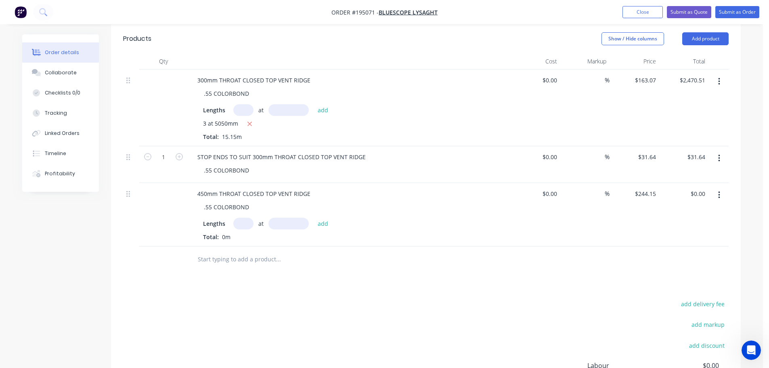
click at [723, 151] on button "button" at bounding box center [719, 158] width 19 height 15
click at [698, 174] on div "Duplicate" at bounding box center [690, 180] width 62 height 12
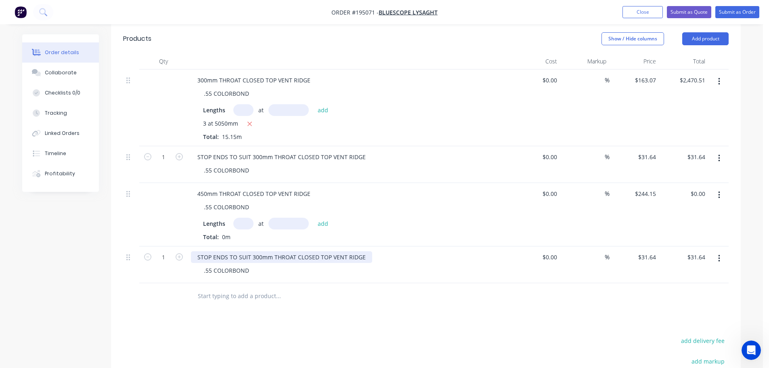
click at [258, 251] on div "STOP ENDS TO SUIT 300mm THROAT CLOSED TOP VENT RIDGE" at bounding box center [281, 257] width 181 height 12
click at [323, 294] on div at bounding box center [333, 296] width 291 height 26
click at [653, 251] on input "31.64" at bounding box center [648, 257] width 22 height 12
type input "$52.73"
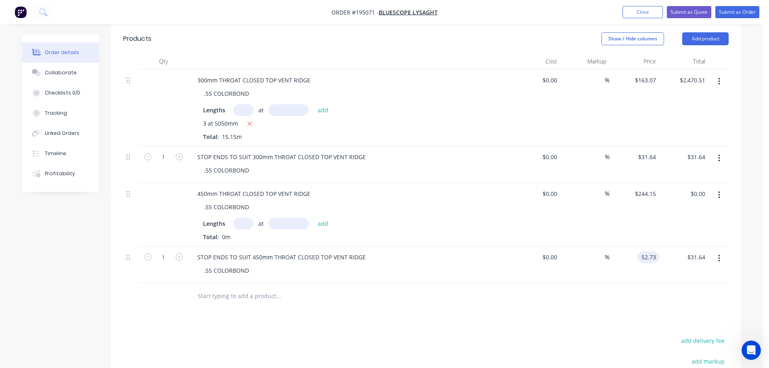
type input "$52.73"
click at [525, 289] on div at bounding box center [426, 296] width 606 height 26
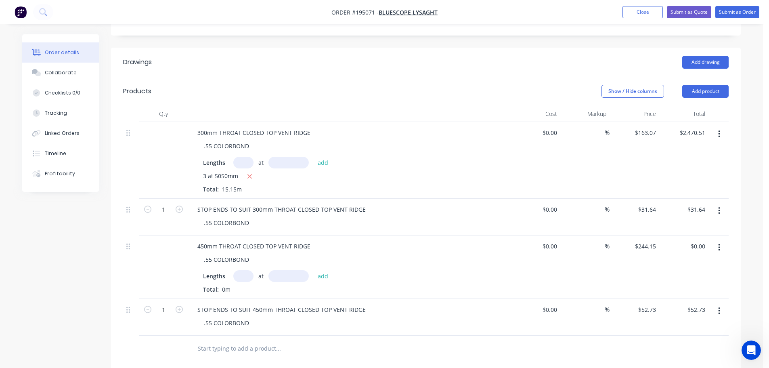
scroll to position [161, 0]
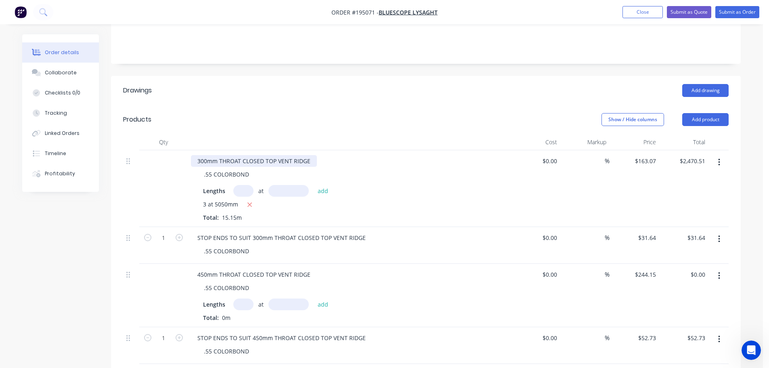
click at [311, 155] on div "300mm THROAT CLOSED TOP VENT RIDGE" at bounding box center [254, 161] width 126 height 12
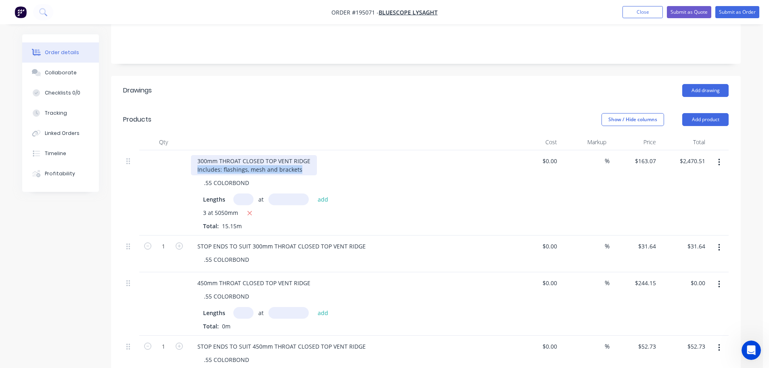
drag, startPoint x: 298, startPoint y: 156, endPoint x: 190, endPoint y: 156, distance: 108.2
click at [190, 156] on div "300mm THROAT CLOSED TOP VENT RIDGE Includes: flashings, mesh and brackets .55 C…" at bounding box center [349, 192] width 323 height 85
copy div "Includes: flashings, mesh and brackets"
click at [308, 277] on div "450mm THROAT CLOSED TOP VENT RIDGE" at bounding box center [254, 283] width 126 height 12
click at [315, 277] on div "450mm THROAT CLOSED TOP VENT RIDGE" at bounding box center [254, 283] width 126 height 12
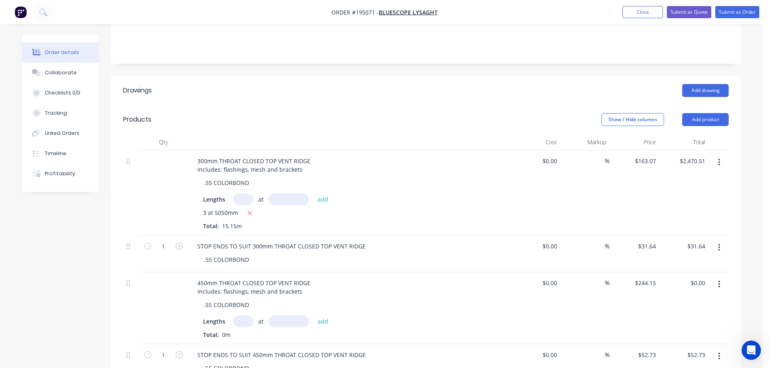
click at [358, 287] on div "450mm THROAT CLOSED TOP VENT RIDGE Includes: flashings, mesh and brackets .55 C…" at bounding box center [349, 308] width 323 height 72
click at [247, 315] on input "text" at bounding box center [243, 321] width 20 height 12
type input "3"
type input "5050"
click at [314, 315] on button "add" at bounding box center [323, 320] width 19 height 11
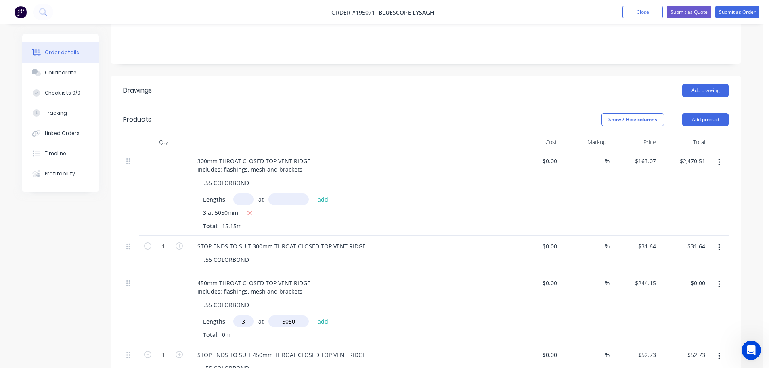
type input "$3,698.87"
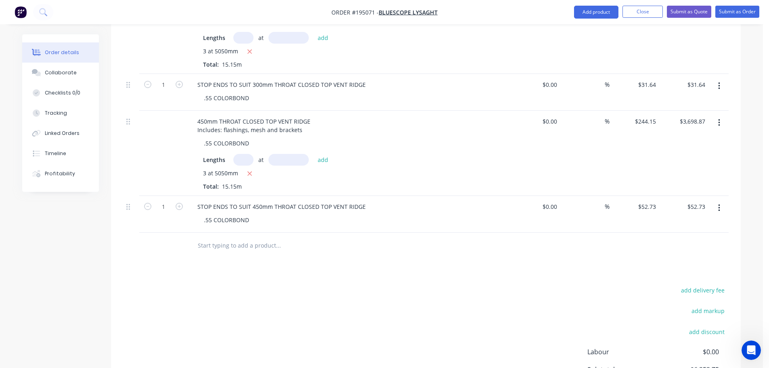
scroll to position [242, 0]
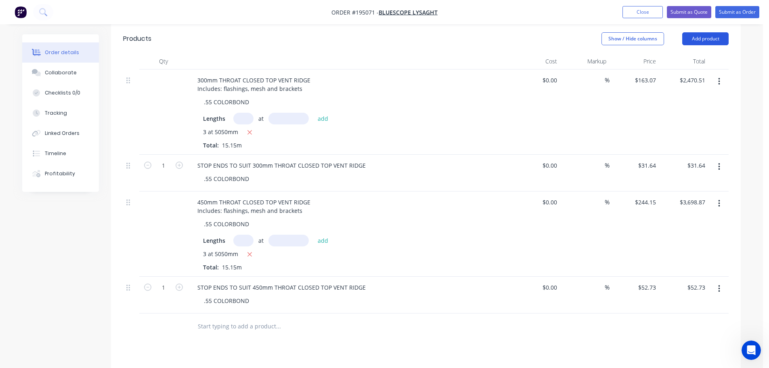
click at [695, 32] on button "Add product" at bounding box center [705, 38] width 46 height 13
click at [182, 161] on icon "button" at bounding box center [179, 164] width 7 height 7
type input "2"
type input "$63.28"
click at [178, 283] on icon "button" at bounding box center [179, 286] width 7 height 7
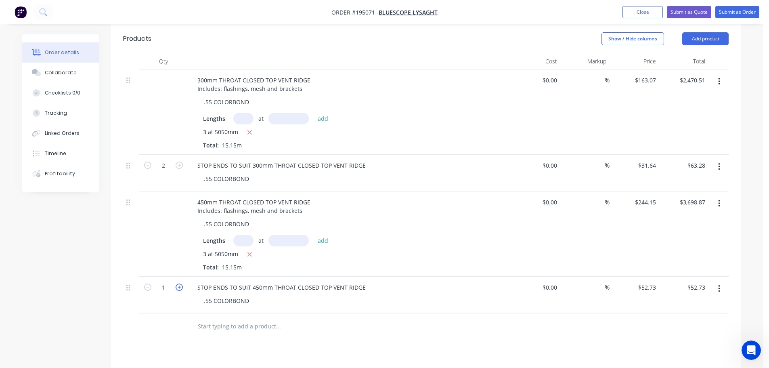
type input "2"
type input "$105.46"
click at [699, 32] on button "Add product" at bounding box center [705, 38] width 46 height 13
click at [702, 166] on div "Notes (External)" at bounding box center [690, 172] width 62 height 12
click at [219, 318] on div at bounding box center [220, 324] width 58 height 12
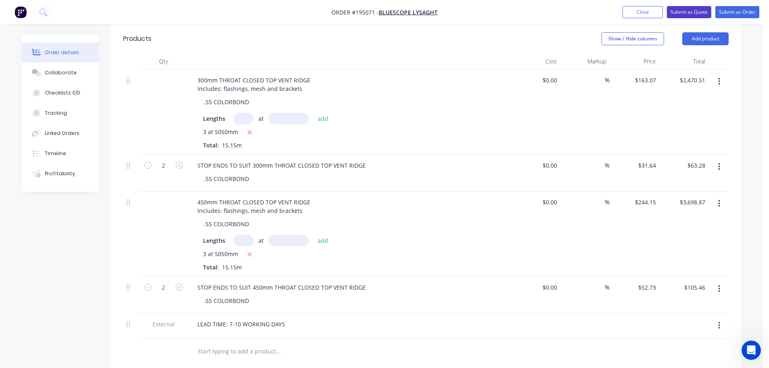
click at [683, 8] on button "Submit as Quote" at bounding box center [689, 12] width 44 height 12
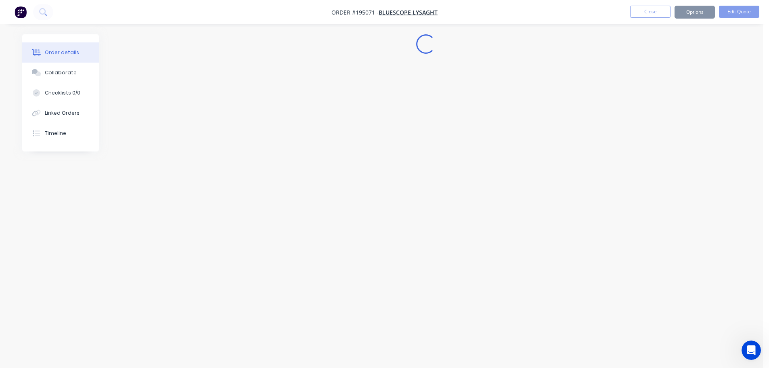
scroll to position [0, 0]
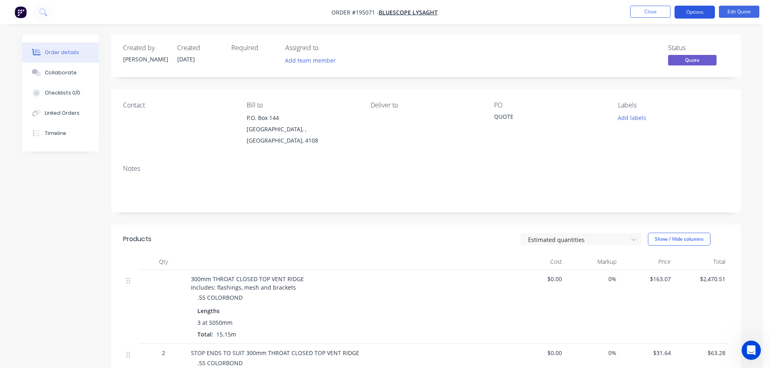
click at [700, 13] on button "Options" at bounding box center [695, 12] width 40 height 13
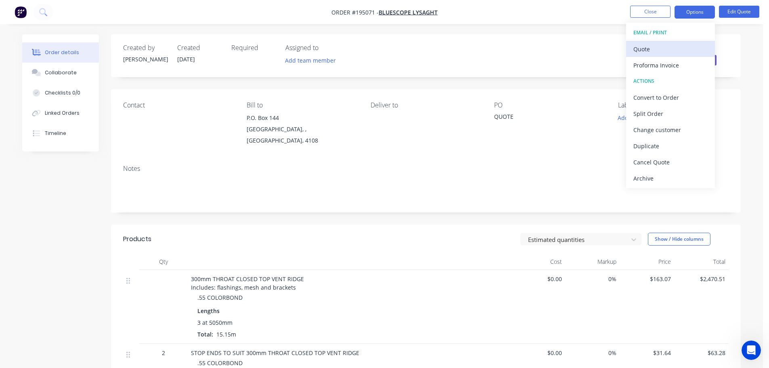
click at [662, 47] on div "Quote" at bounding box center [670, 49] width 74 height 12
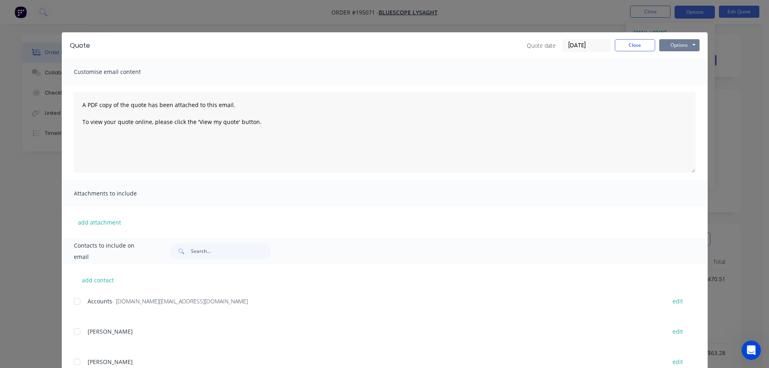
click at [679, 46] on button "Options" at bounding box center [679, 45] width 40 height 12
click at [684, 76] on button "Print" at bounding box center [685, 72] width 52 height 13
click at [619, 43] on button "Close" at bounding box center [635, 45] width 40 height 12
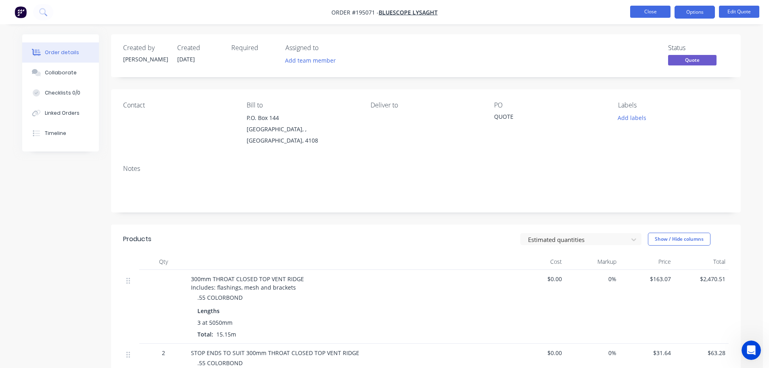
click at [648, 17] on button "Close" at bounding box center [650, 12] width 40 height 12
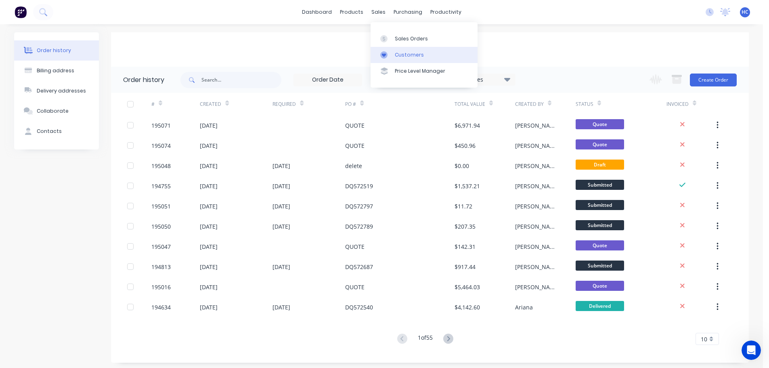
click at [411, 57] on div "Customers" at bounding box center [409, 54] width 29 height 7
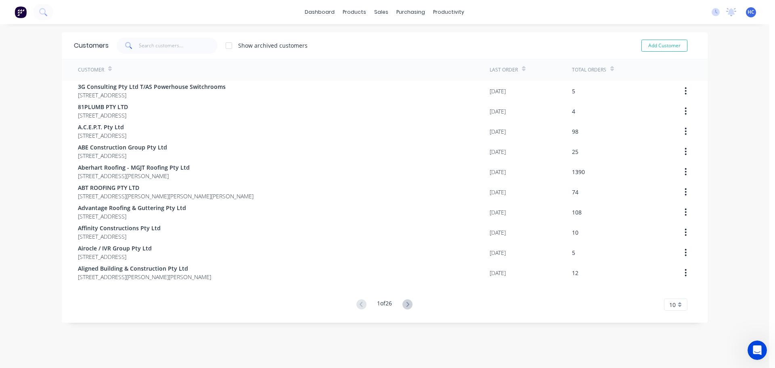
click at [153, 35] on div "Customers Show archived customers Add Customer" at bounding box center [385, 45] width 646 height 26
click at [163, 43] on input "text" at bounding box center [178, 46] width 79 height 16
drag, startPoint x: 400, startPoint y: 59, endPoint x: 381, endPoint y: 56, distance: 19.1
click at [400, 58] on link "Customers" at bounding box center [420, 55] width 107 height 16
click at [193, 46] on input "text" at bounding box center [178, 46] width 79 height 16
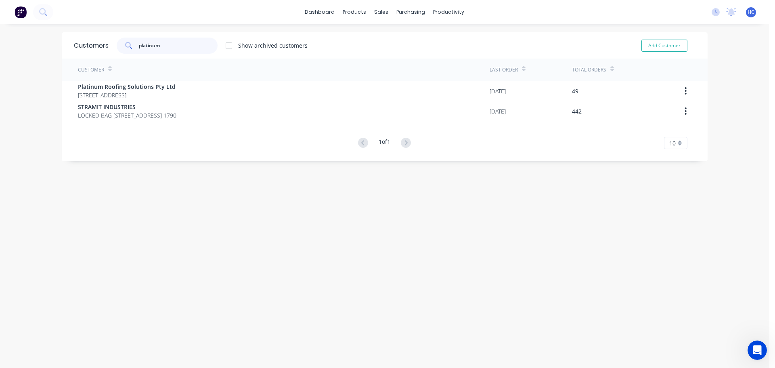
type input "platinum"
click at [229, 45] on div at bounding box center [229, 46] width 16 height 16
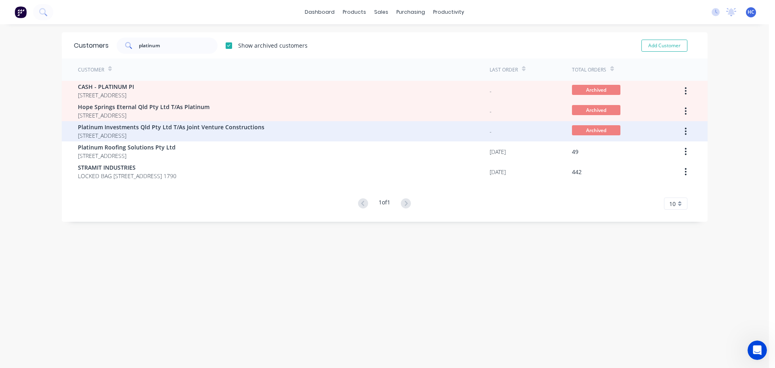
click at [179, 134] on span "PO Box 259 Harlaxton Queensland Australia 4350" at bounding box center [171, 135] width 186 height 8
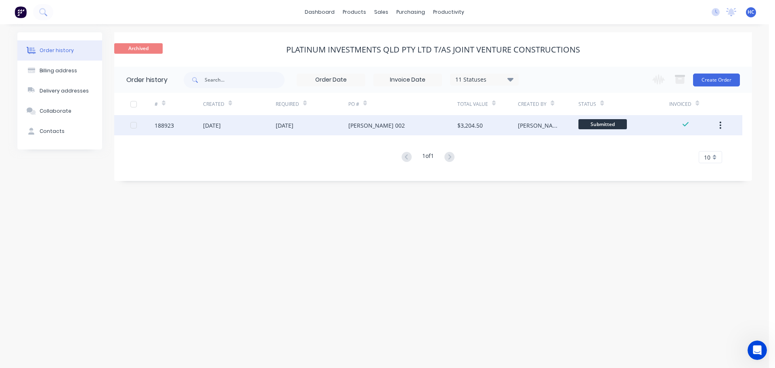
click at [348, 126] on div "07 Aug 2025" at bounding box center [312, 125] width 73 height 20
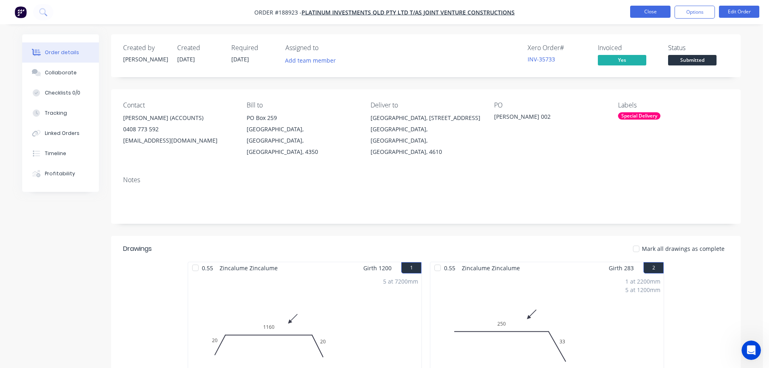
click at [643, 15] on button "Close" at bounding box center [650, 12] width 40 height 12
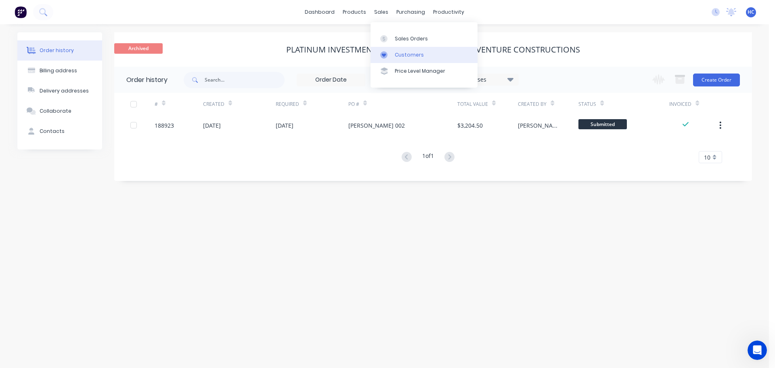
click at [406, 61] on link "Customers" at bounding box center [424, 55] width 107 height 16
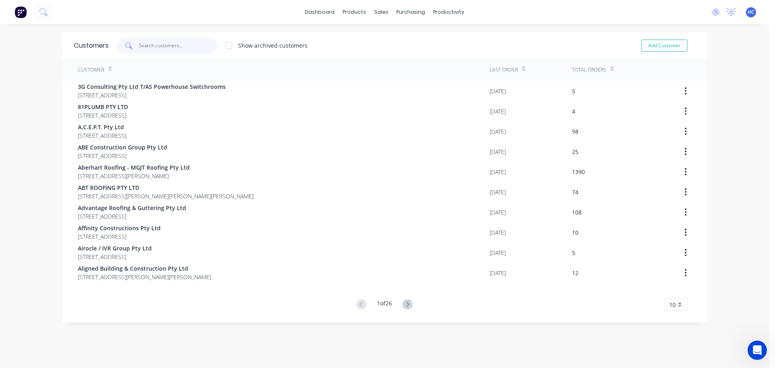
click at [180, 44] on input "text" at bounding box center [178, 46] width 79 height 16
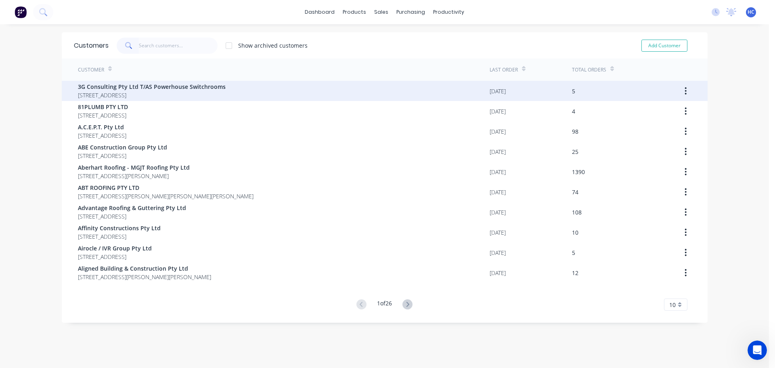
click at [102, 92] on span "[STREET_ADDRESS]" at bounding box center [152, 95] width 148 height 8
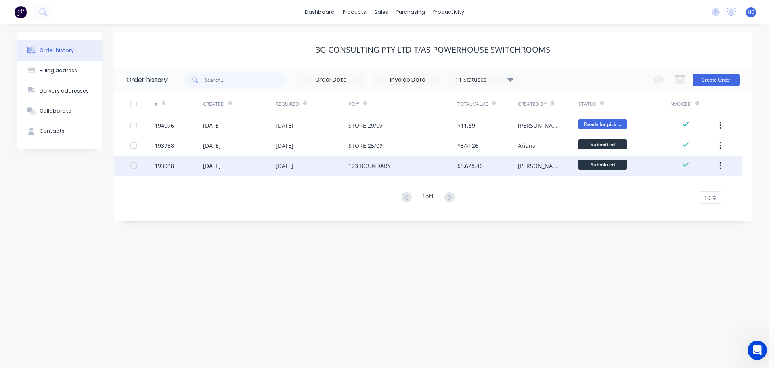
click at [448, 168] on div "123 BOUNDARY" at bounding box center [402, 165] width 109 height 20
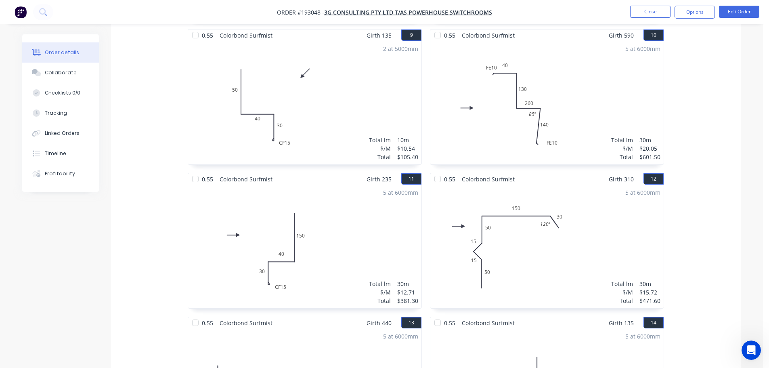
scroll to position [888, 0]
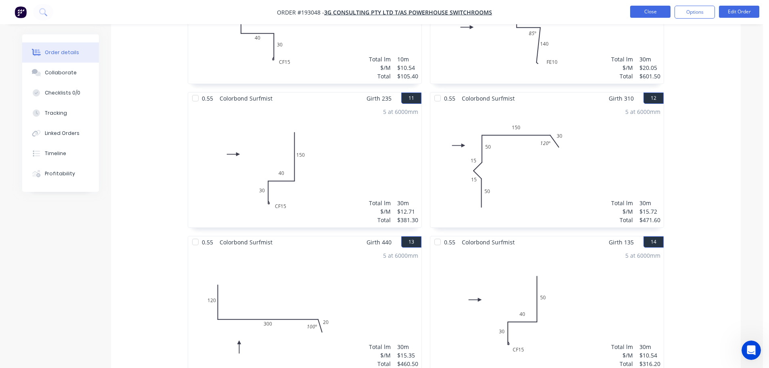
click at [664, 7] on button "Close" at bounding box center [650, 12] width 40 height 12
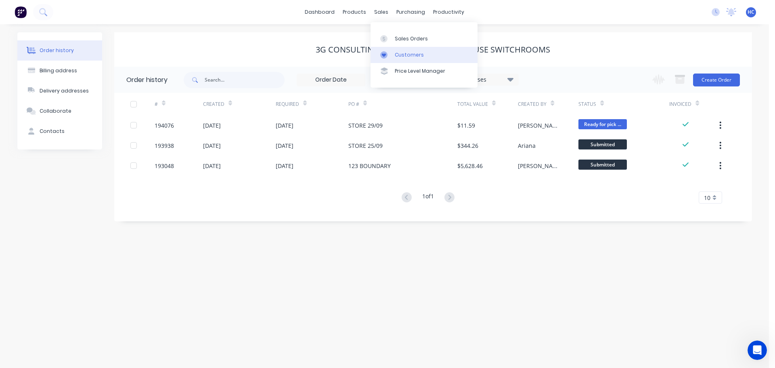
click at [401, 57] on div "Customers" at bounding box center [409, 54] width 29 height 7
